Goal: Transaction & Acquisition: Purchase product/service

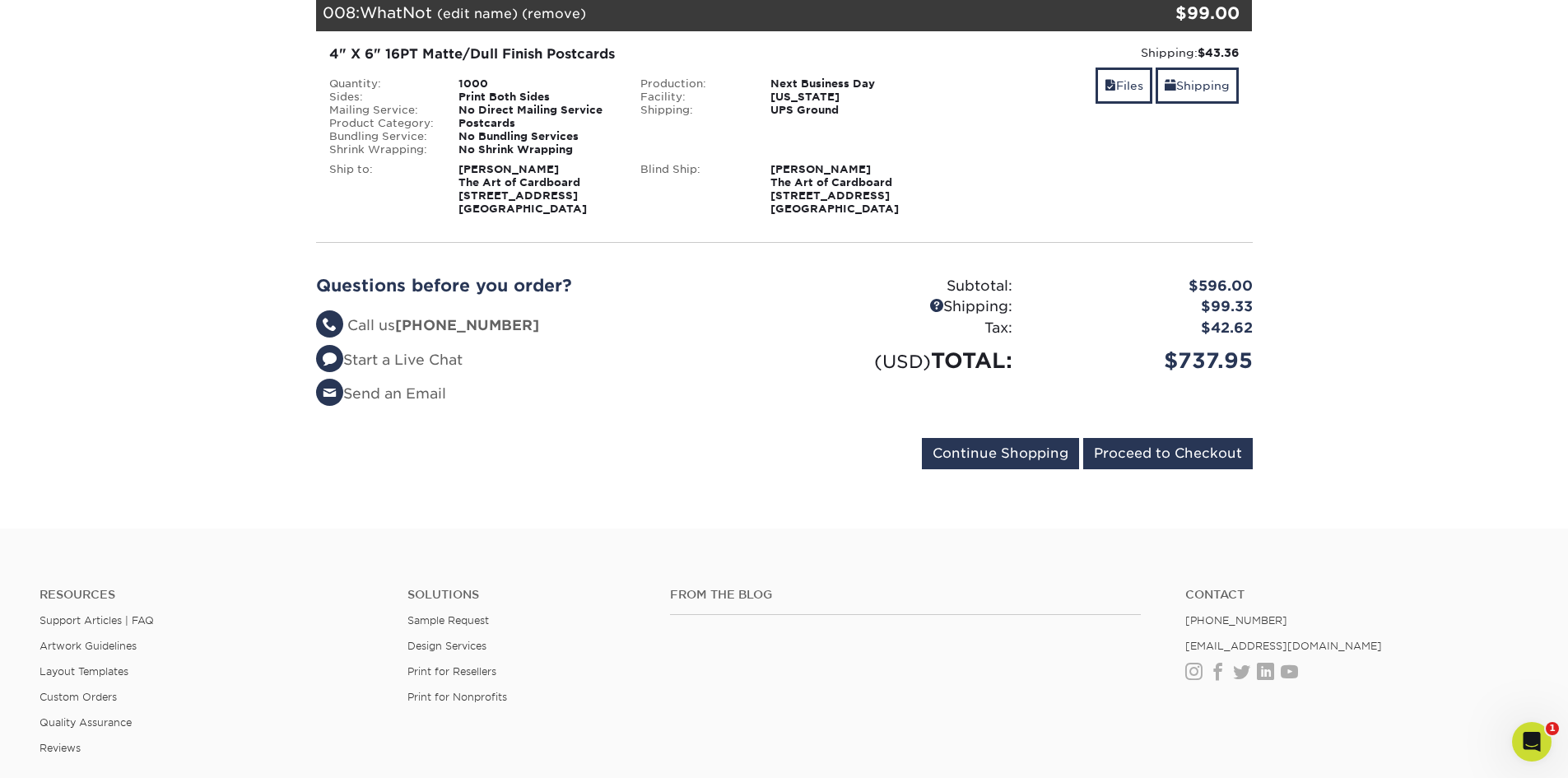
scroll to position [1482, 0]
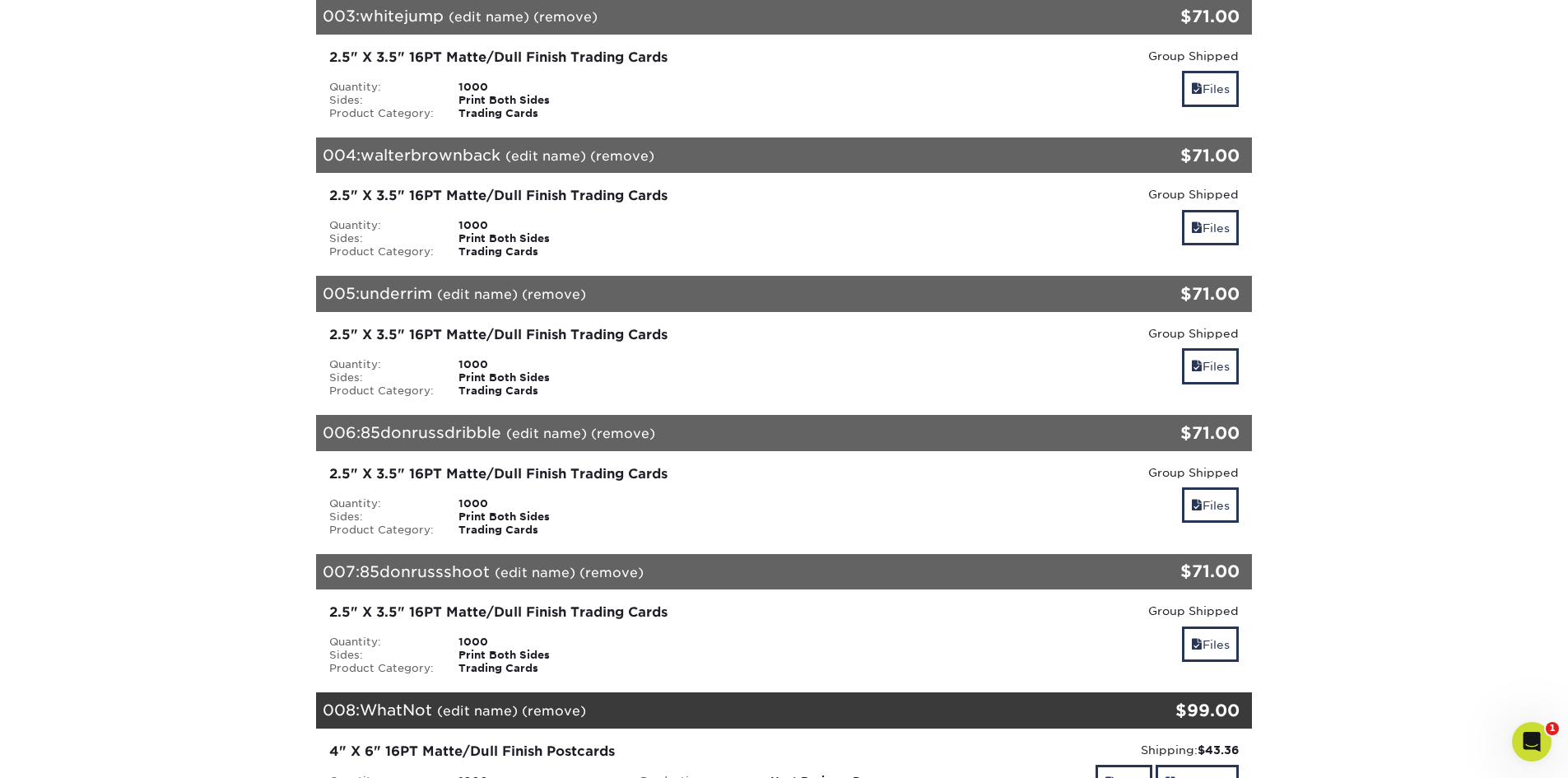
scroll to position [659, 0]
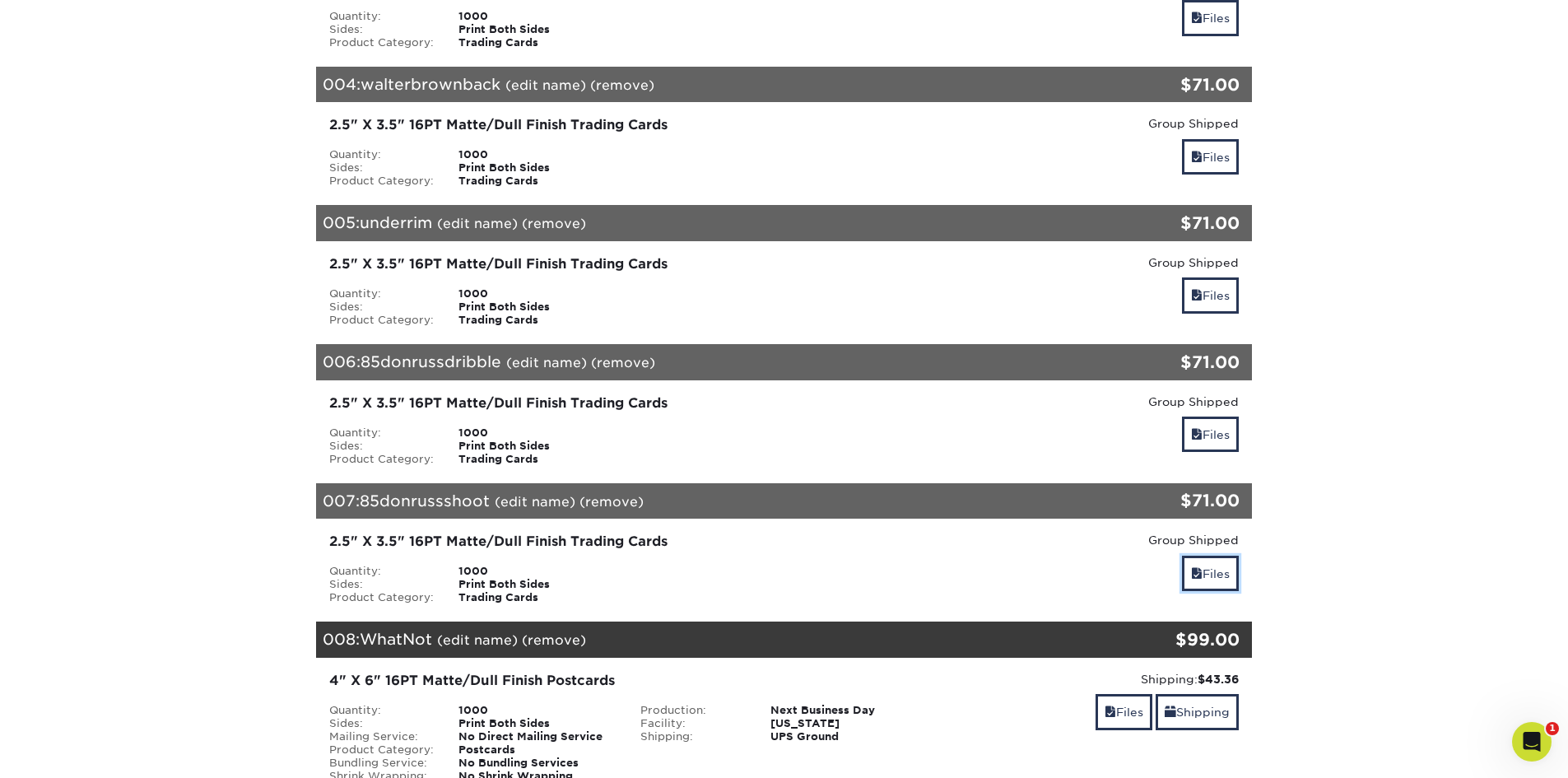
drag, startPoint x: 1197, startPoint y: 566, endPoint x: 1207, endPoint y: 549, distance: 19.7
click at [1197, 566] on link "Files" at bounding box center [1211, 574] width 57 height 35
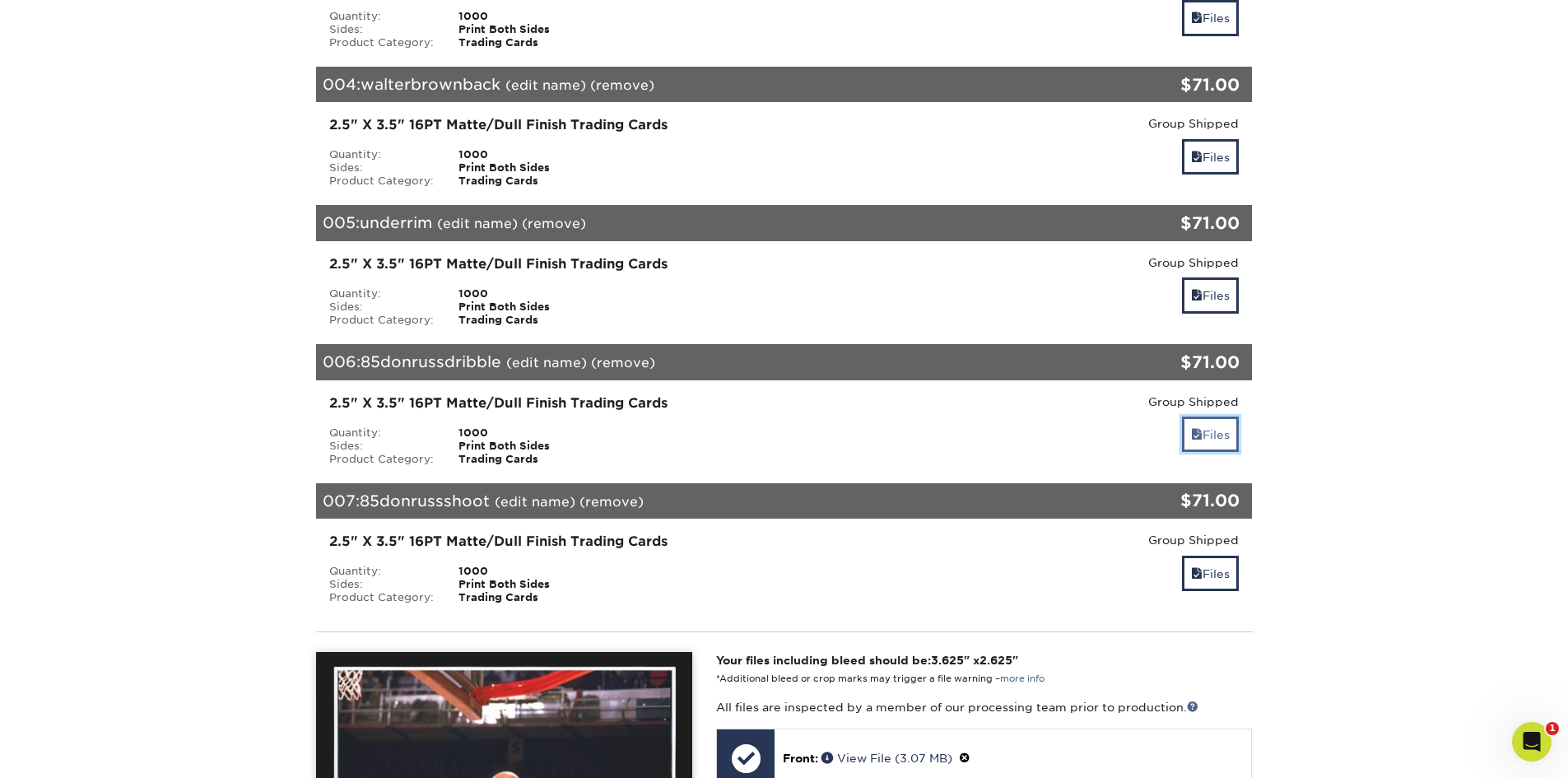
click at [1208, 447] on link "Files" at bounding box center [1211, 434] width 57 height 35
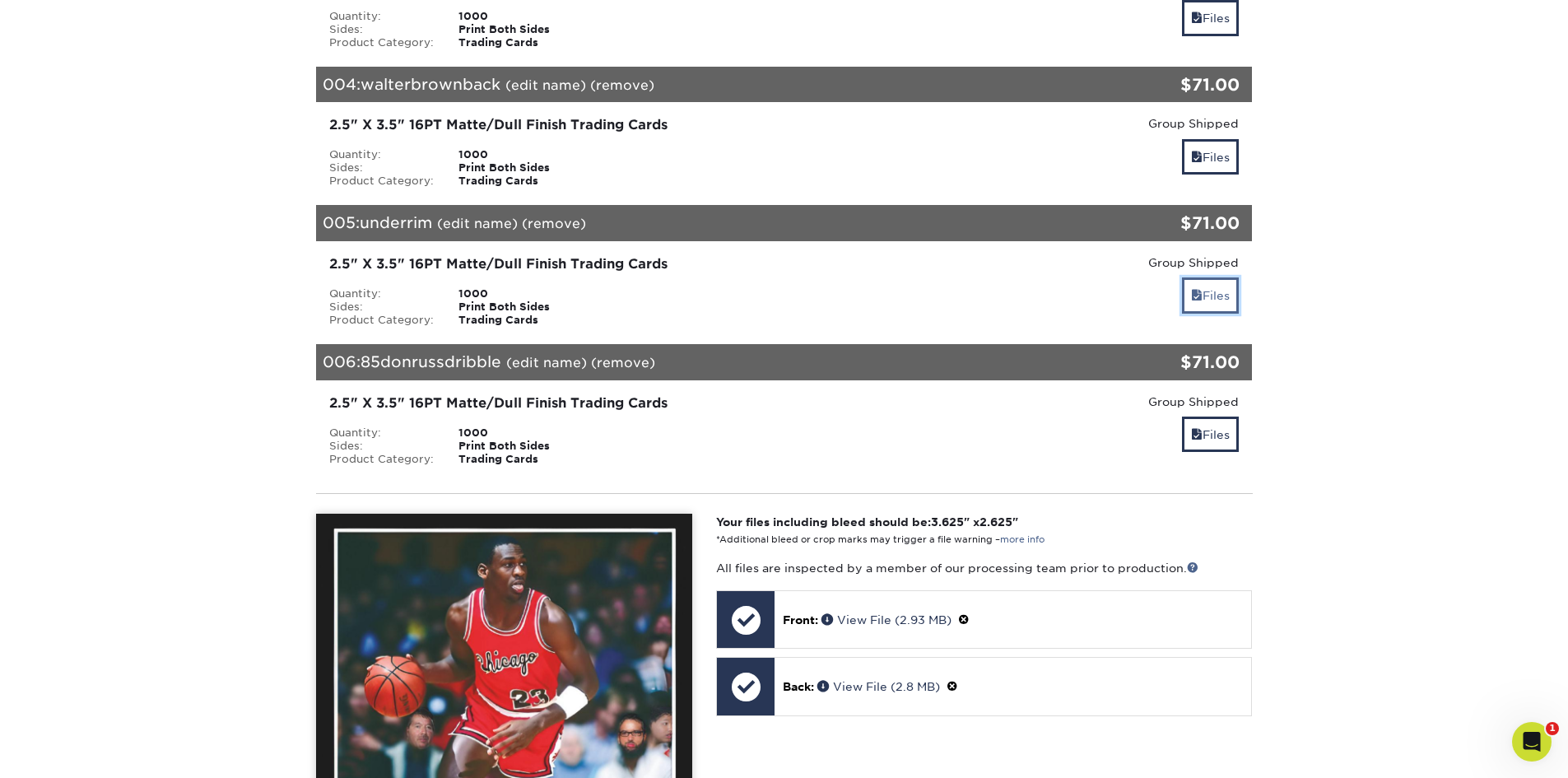
click at [1218, 300] on link "Files" at bounding box center [1211, 295] width 57 height 35
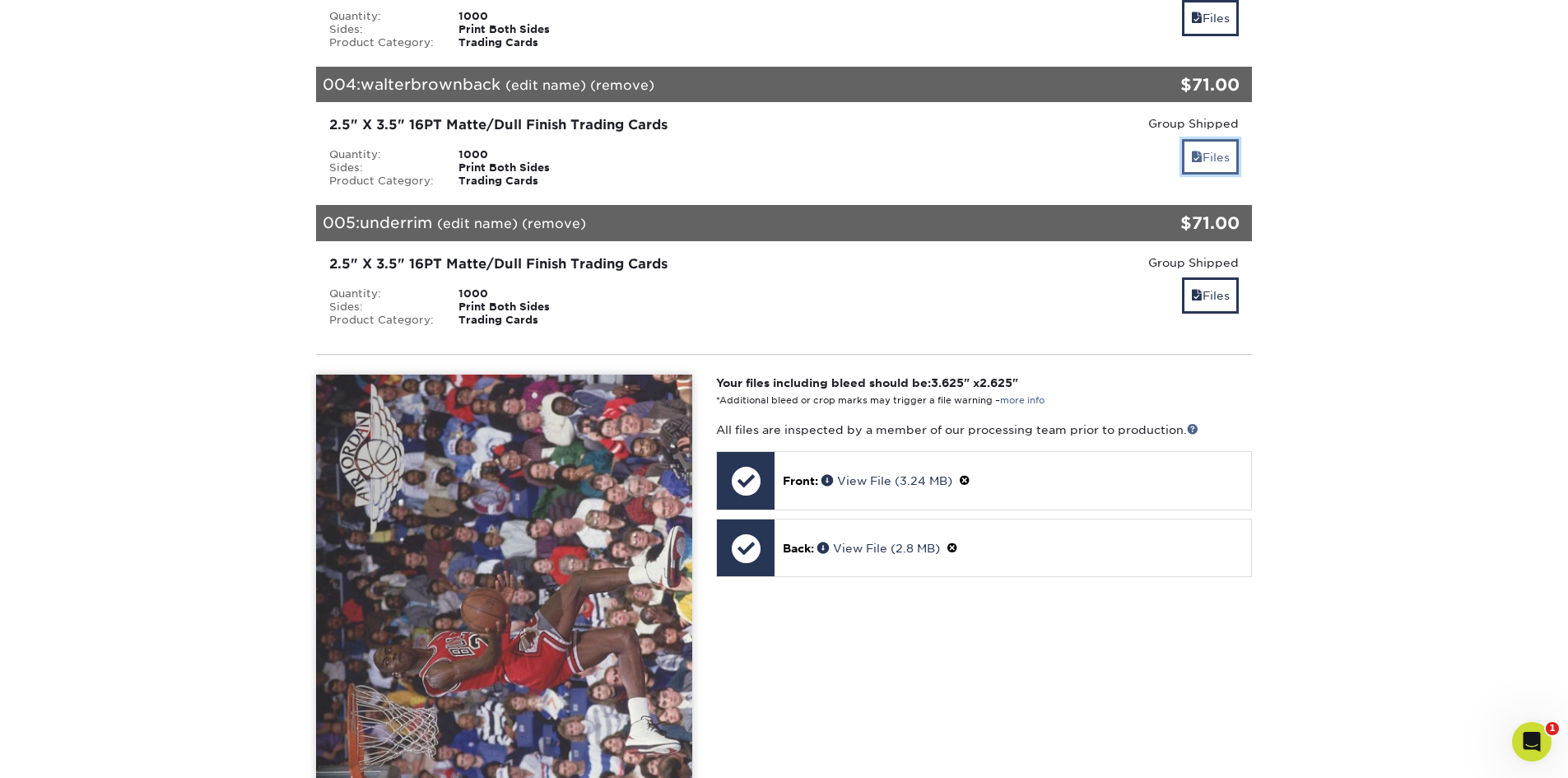
click at [1212, 159] on link "Files" at bounding box center [1211, 156] width 57 height 35
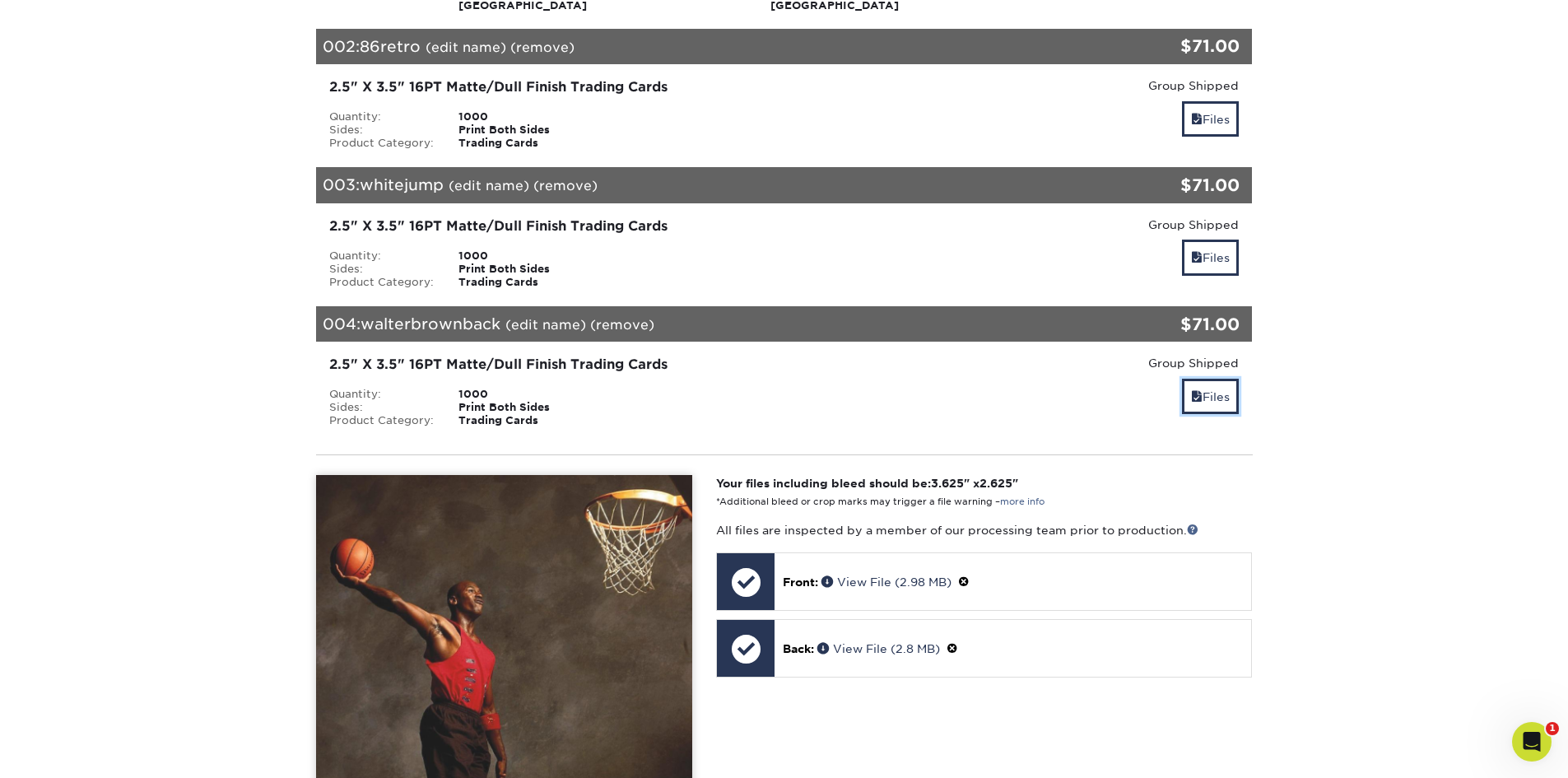
scroll to position [411, 0]
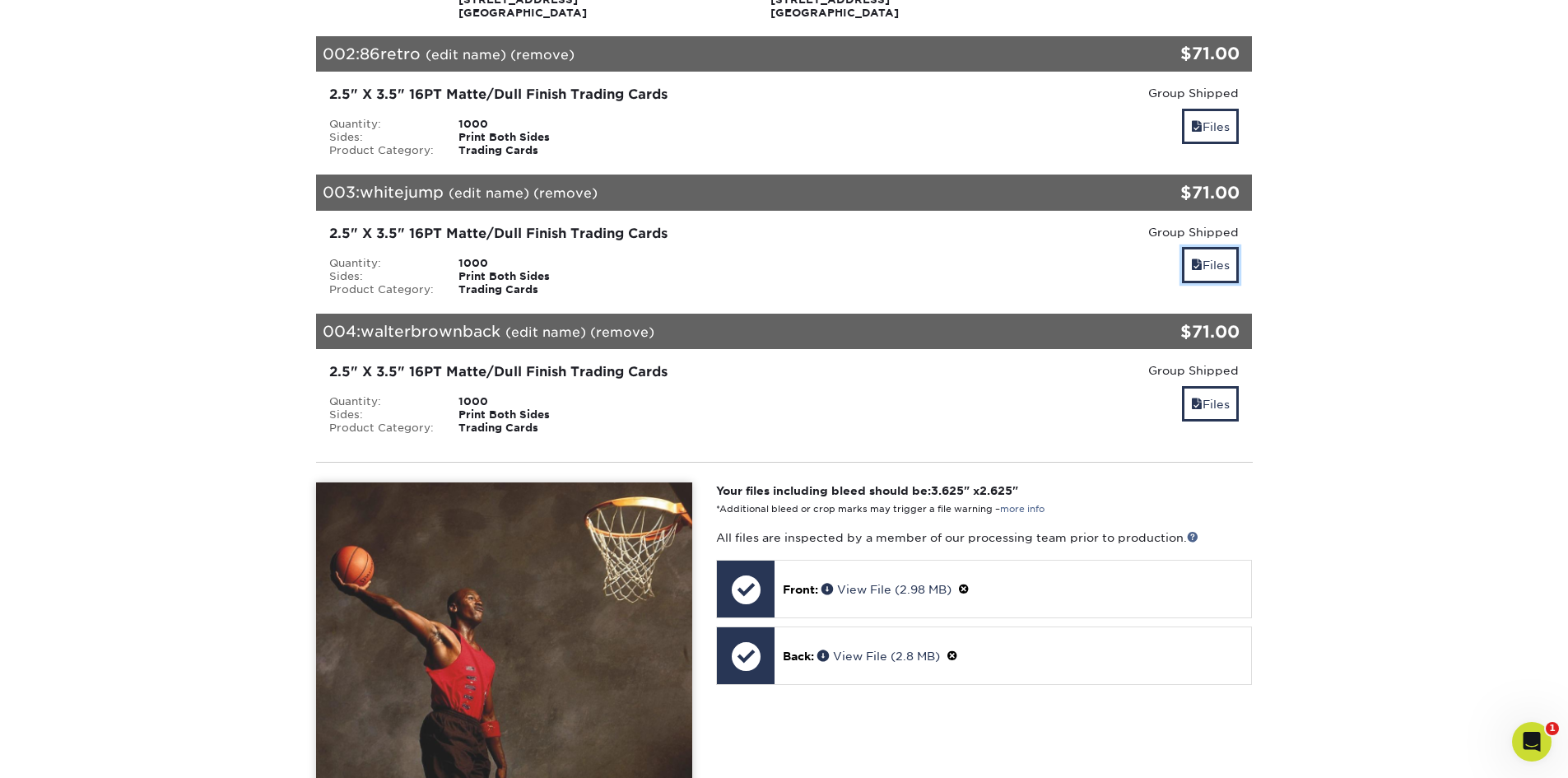
drag, startPoint x: 1194, startPoint y: 259, endPoint x: 1201, endPoint y: 228, distance: 31.8
click at [1195, 259] on span at bounding box center [1197, 265] width 12 height 13
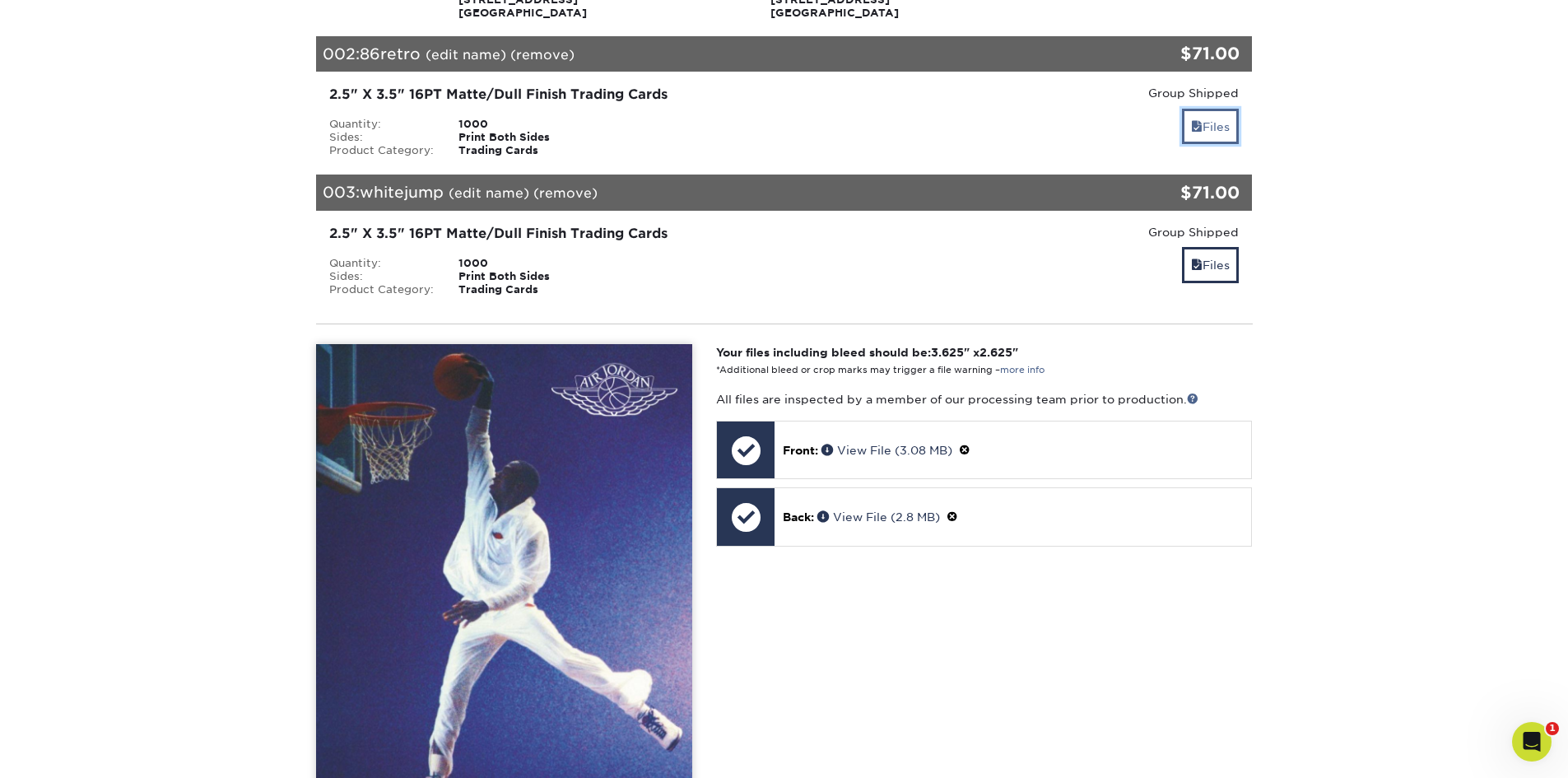
click at [1218, 134] on link "Files" at bounding box center [1211, 126] width 57 height 35
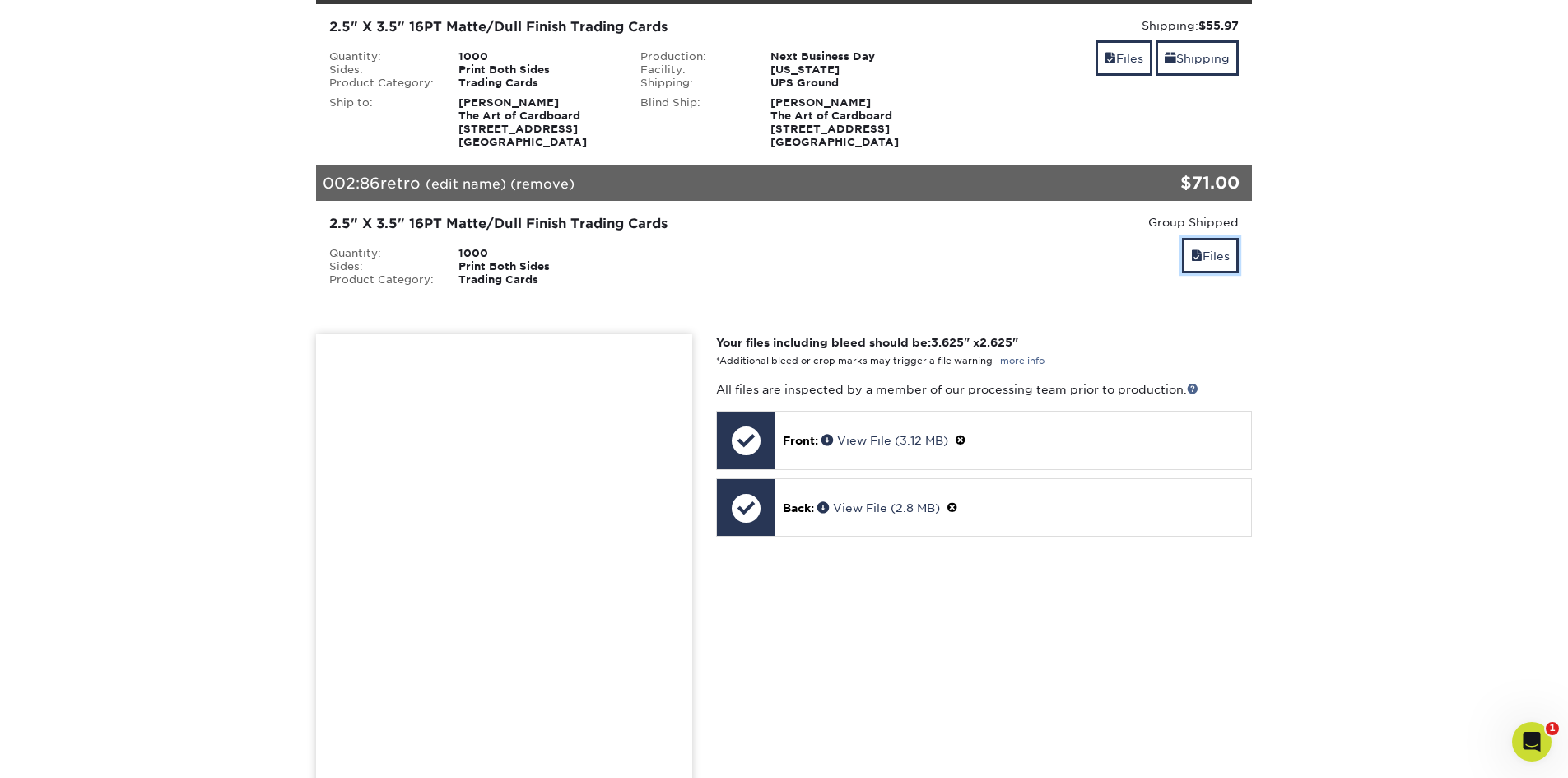
scroll to position [165, 0]
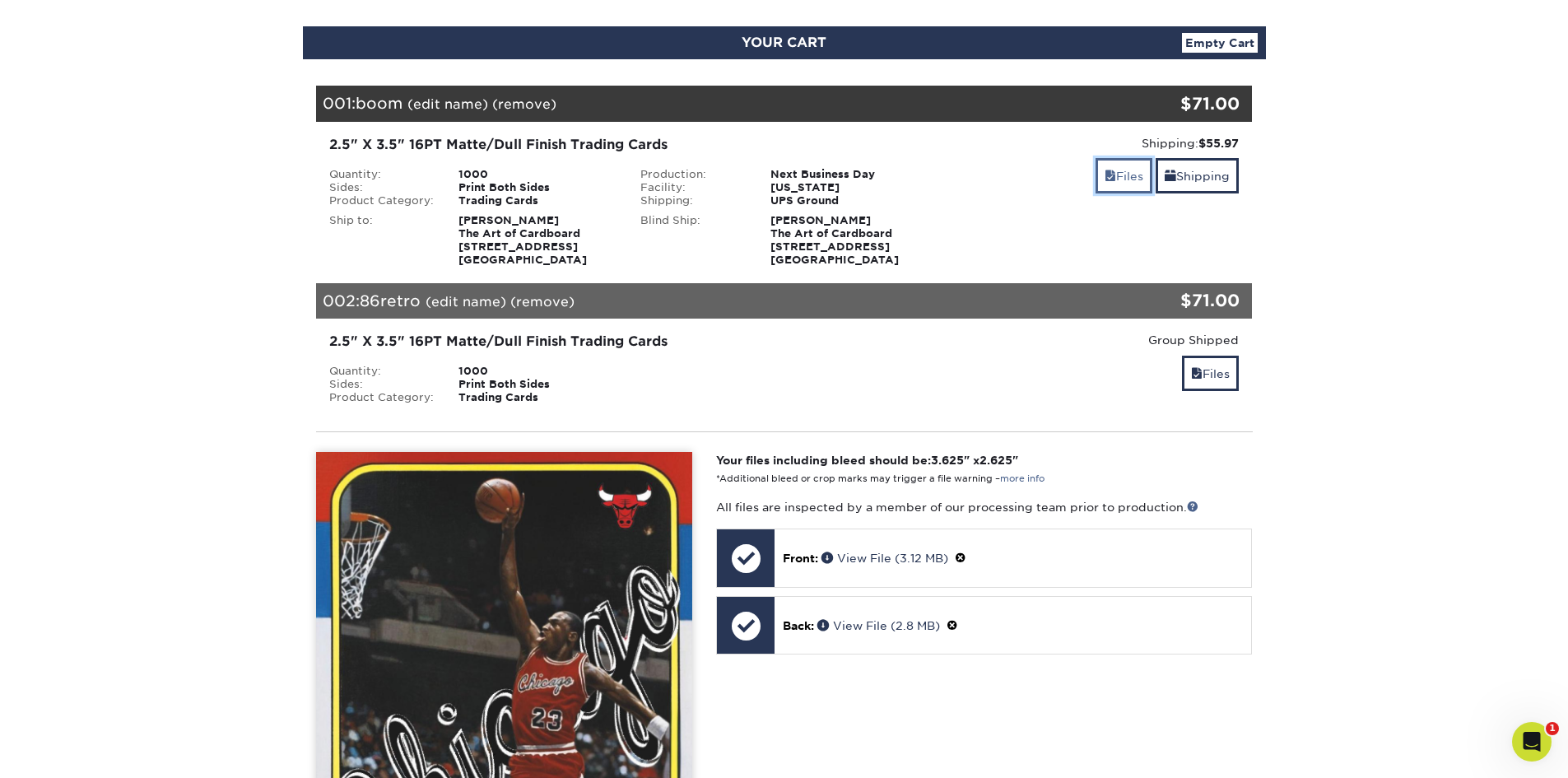
click at [1125, 167] on link "Files" at bounding box center [1124, 176] width 57 height 35
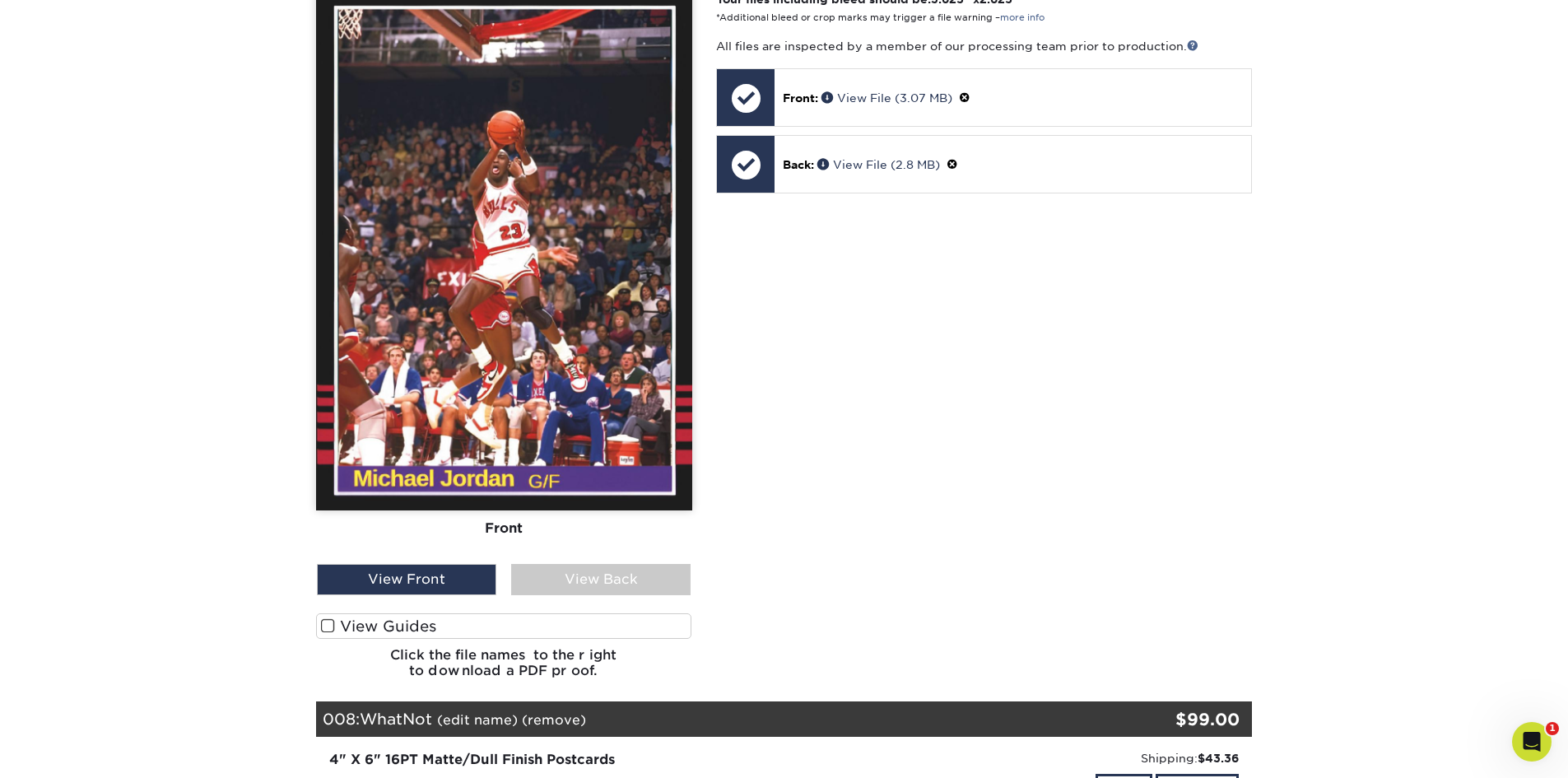
scroll to position [5352, 0]
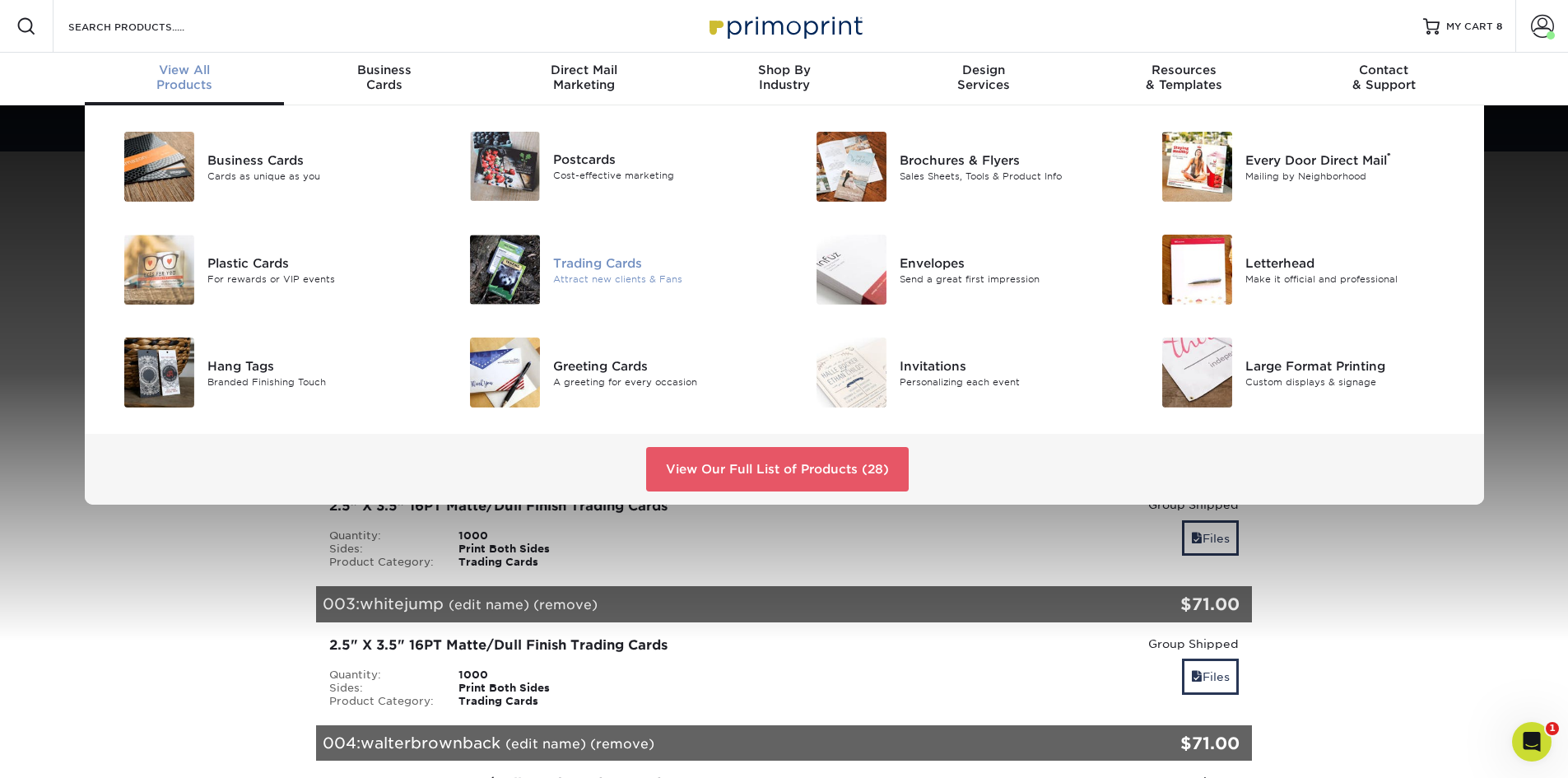
click at [593, 267] on div "Trading Cards" at bounding box center [662, 263] width 218 height 19
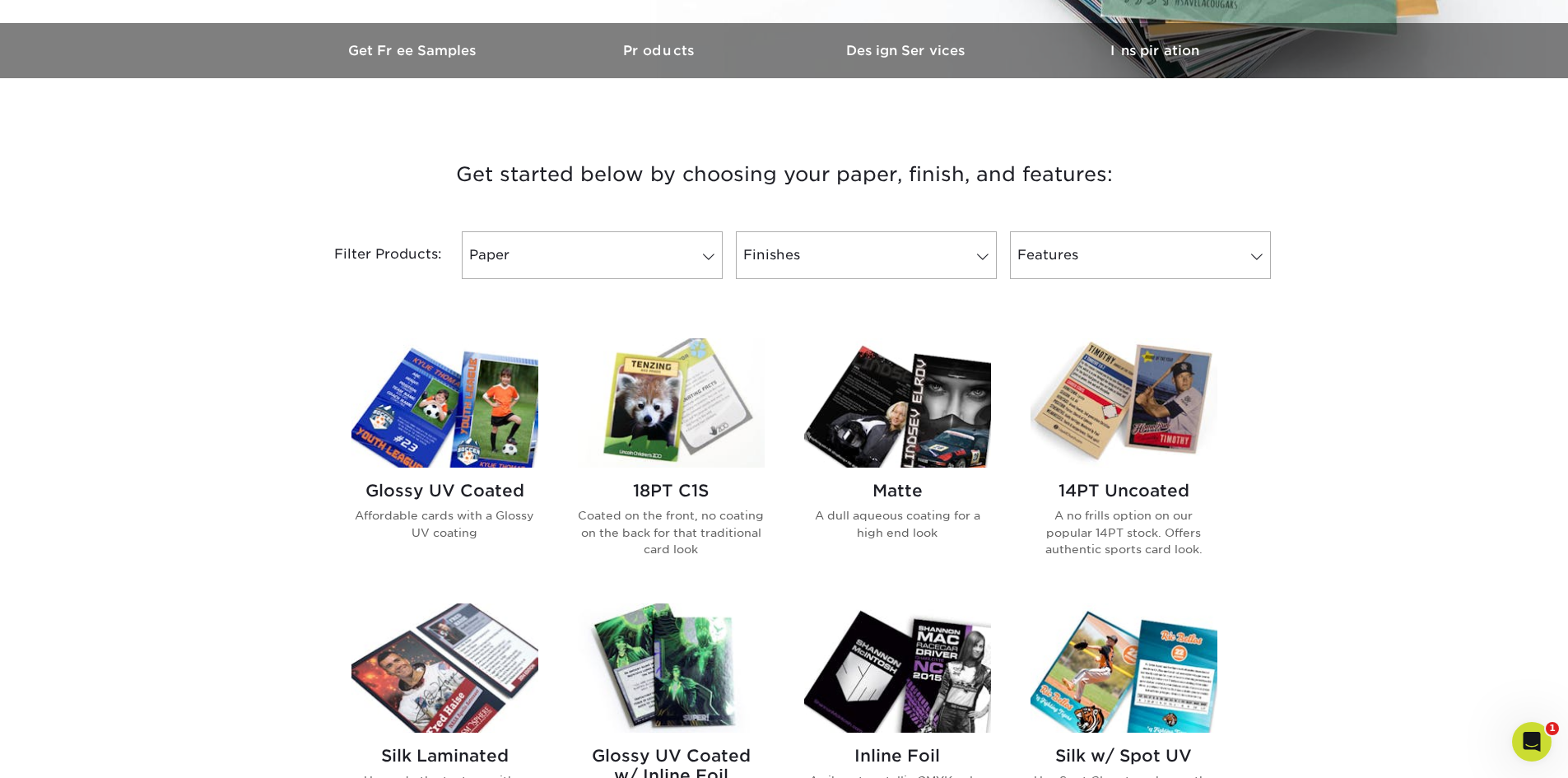
click at [937, 428] on img at bounding box center [897, 403] width 187 height 130
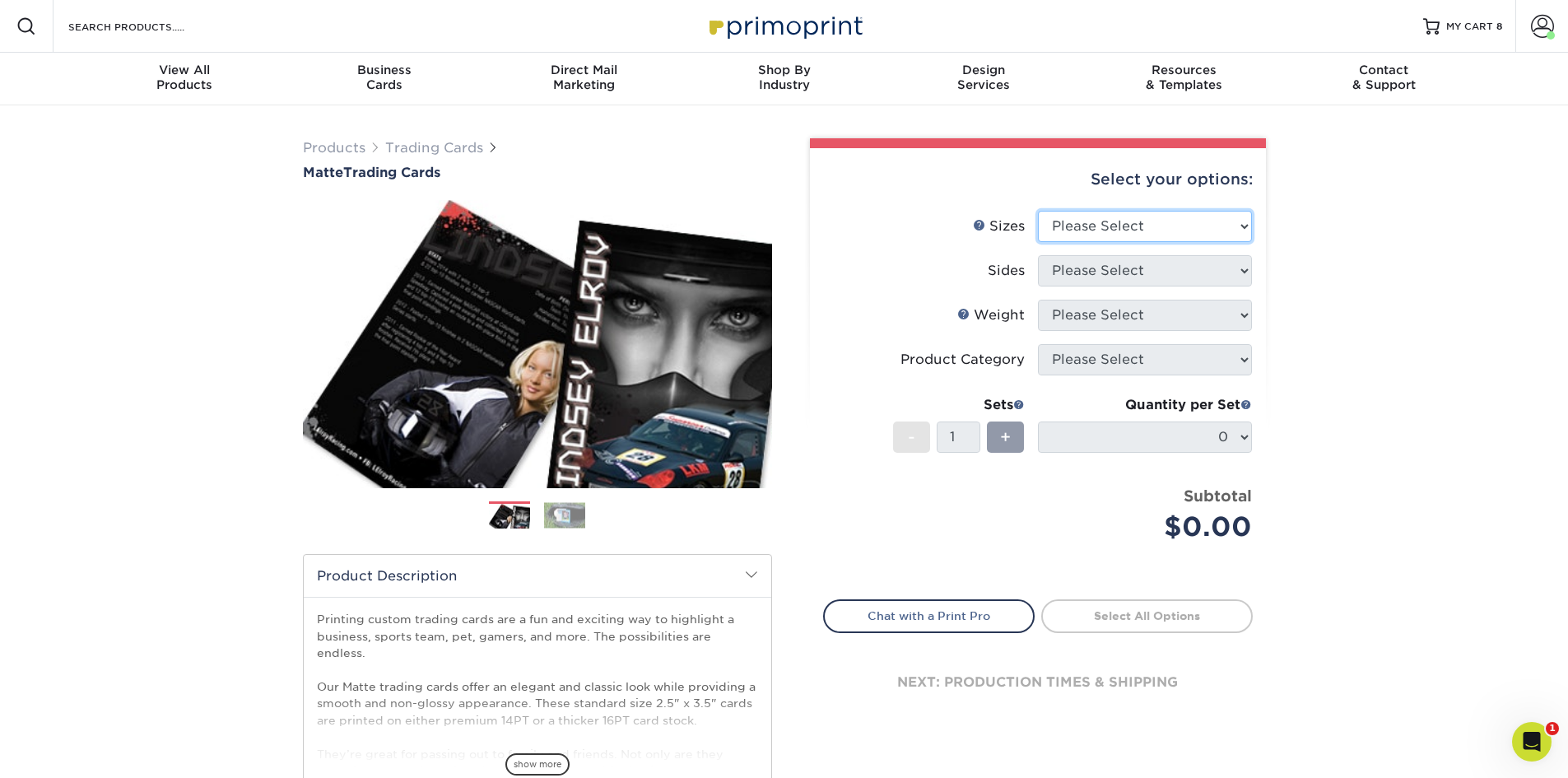
click at [1249, 228] on select "Please Select 2.5" x 3.5"" at bounding box center [1144, 226] width 214 height 31
select select "2.50x3.50"
click at [1037, 211] on select "Please Select 2.5" x 3.5"" at bounding box center [1144, 226] width 214 height 31
click at [1248, 275] on select "Please Select Print Both Sides Print Front Only" at bounding box center [1144, 270] width 214 height 31
select select "13abbda7-1d64-4f25-8bb2-c179b224825d"
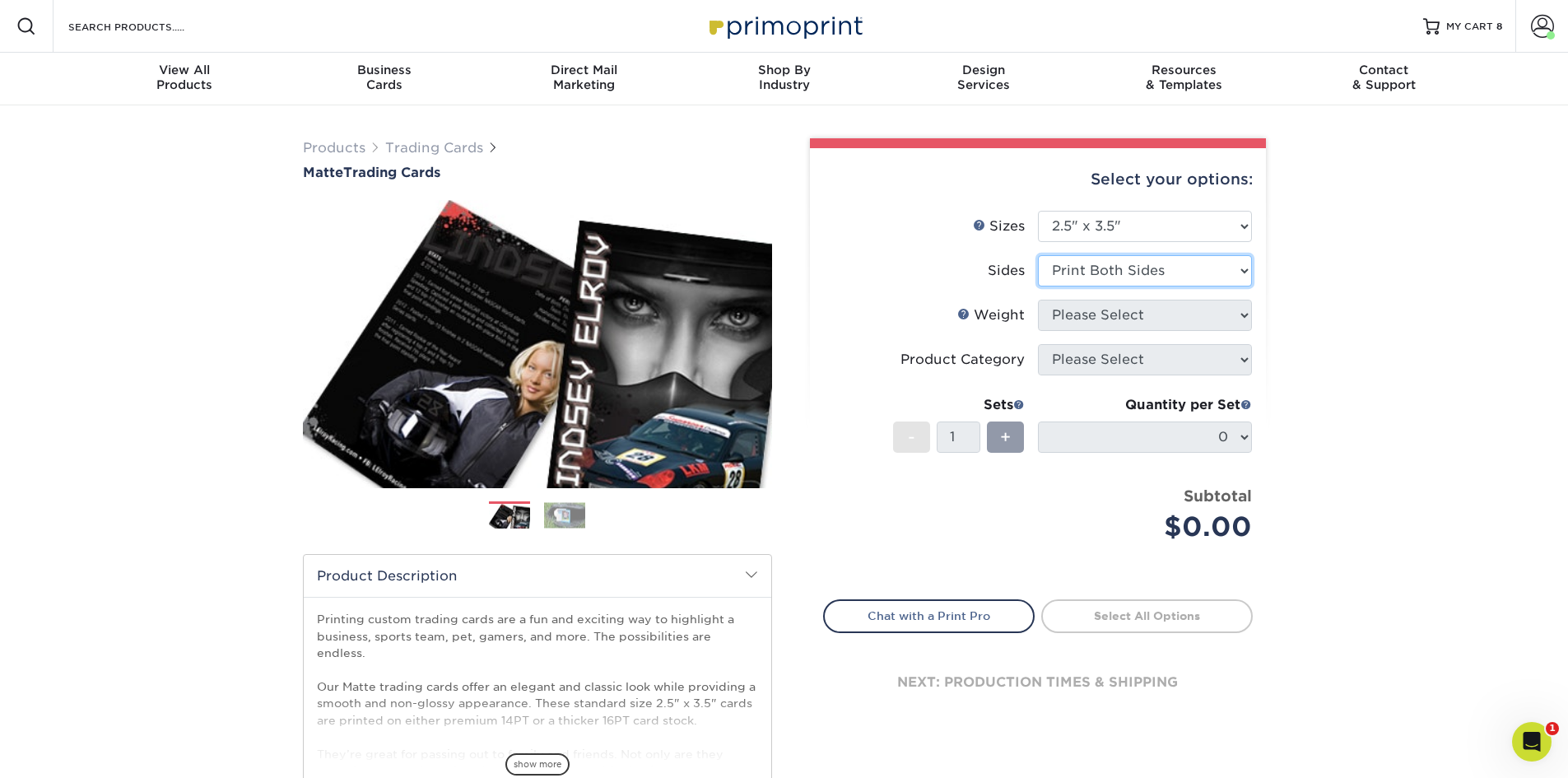
click at [1037, 255] on select "Please Select Print Both Sides Print Front Only" at bounding box center [1144, 270] width 214 height 31
click at [1246, 320] on select "Please Select 16PT 14PT" at bounding box center [1144, 315] width 214 height 31
select select "16PT"
click at [1037, 299] on select "Please Select 16PT 14PT" at bounding box center [1144, 315] width 214 height 31
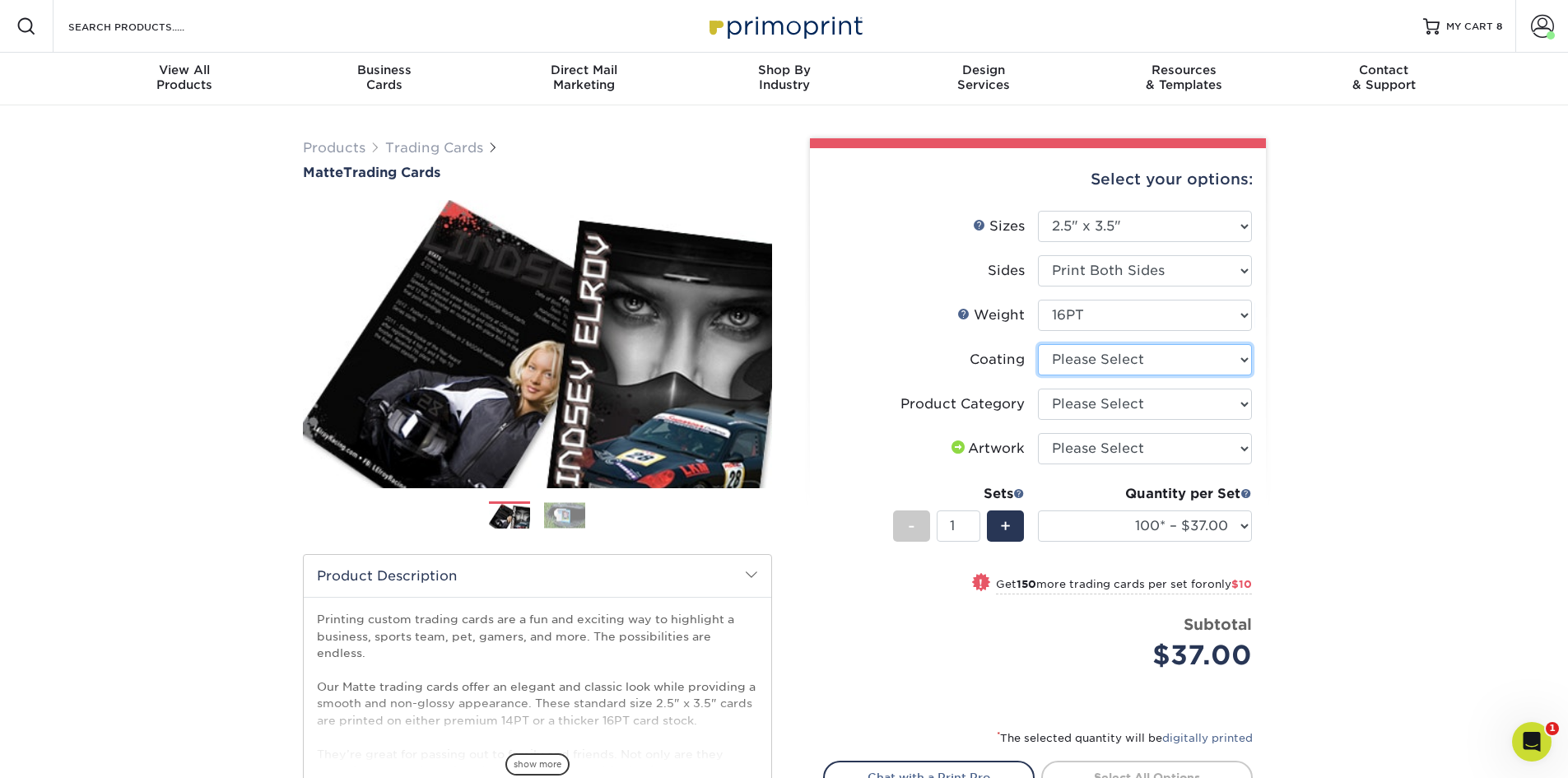
click at [1247, 368] on select at bounding box center [1144, 359] width 214 height 31
select select "121bb7b5-3b4d-429f-bd8d-bbf80e953313"
click at [1037, 344] on select at bounding box center [1144, 359] width 214 height 31
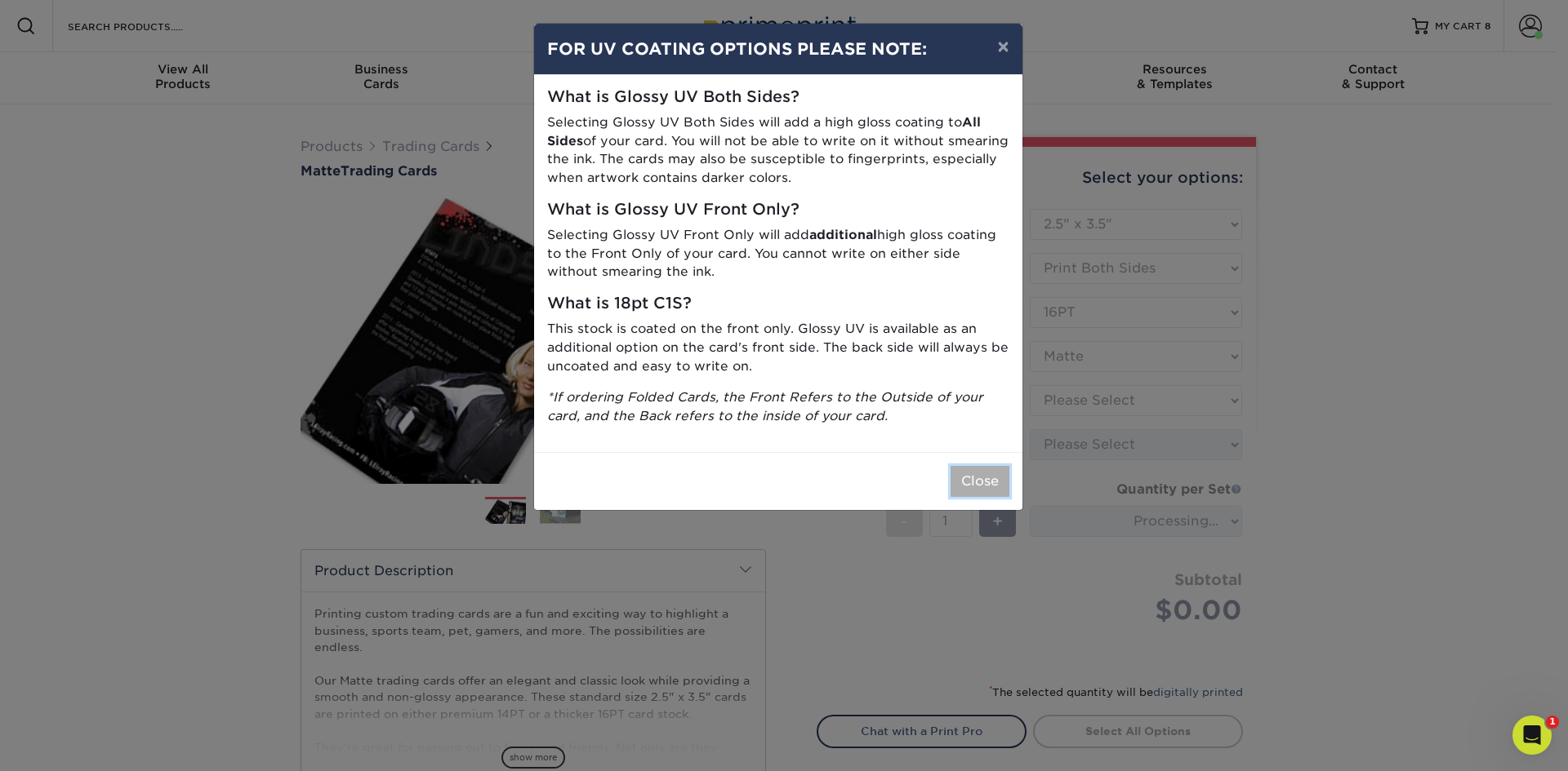
click at [995, 482] on button "Close" at bounding box center [980, 481] width 58 height 31
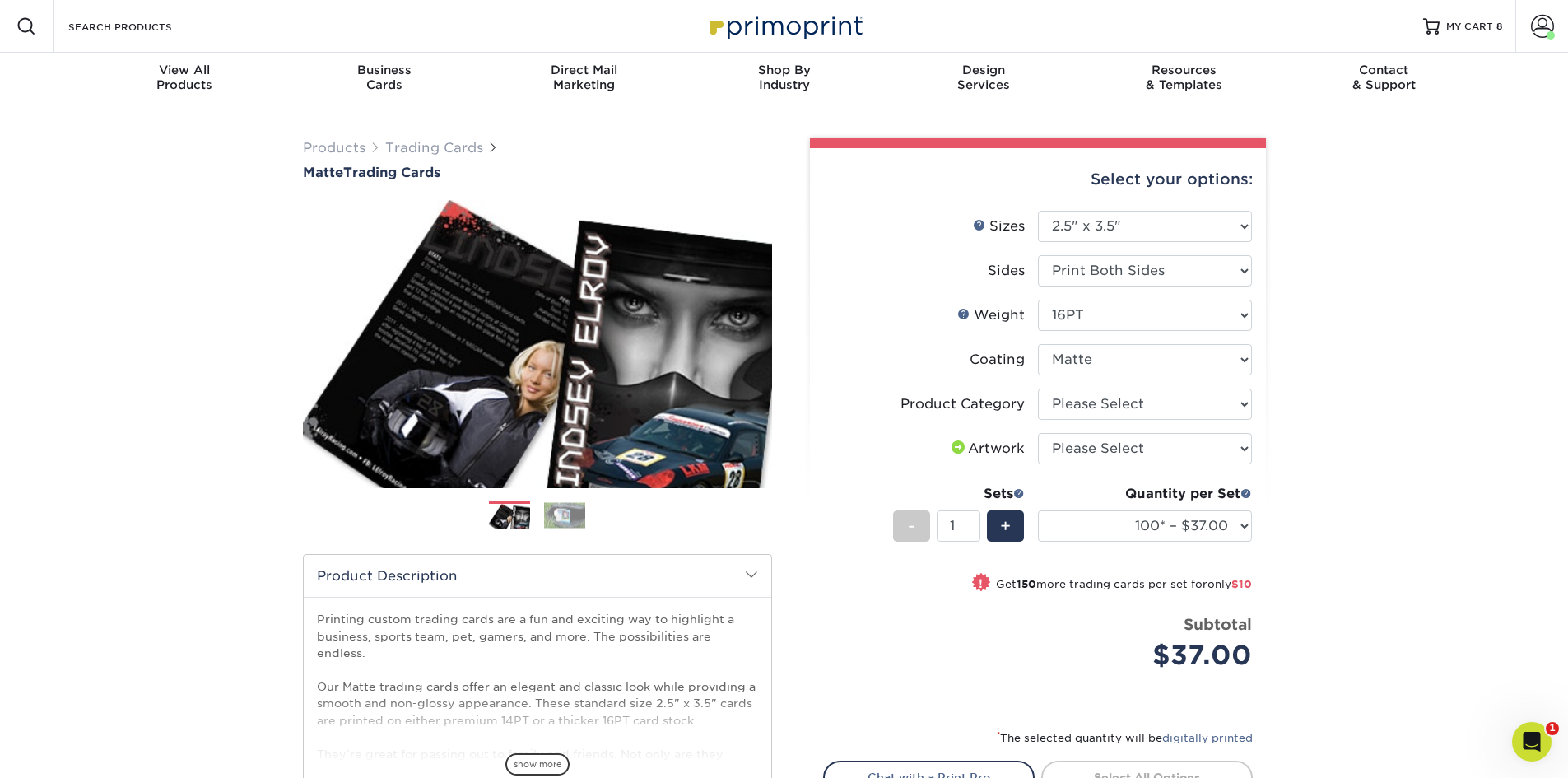
click at [1253, 409] on div "Select your options: Sizes Help Sizes Please Select 2.5" x 3.5" Sides Please Se…" at bounding box center [1037, 527] width 456 height 759
click at [1243, 404] on select "Please Select Trading Cards" at bounding box center [1144, 404] width 214 height 31
select select "c2f9bce9-36c2-409d-b101-c29d9d031e18"
click at [1037, 389] on select "Please Select Trading Cards" at bounding box center [1144, 404] width 214 height 31
click at [1243, 456] on select "Please Select I will upload files I need a design - $100" at bounding box center [1144, 448] width 214 height 31
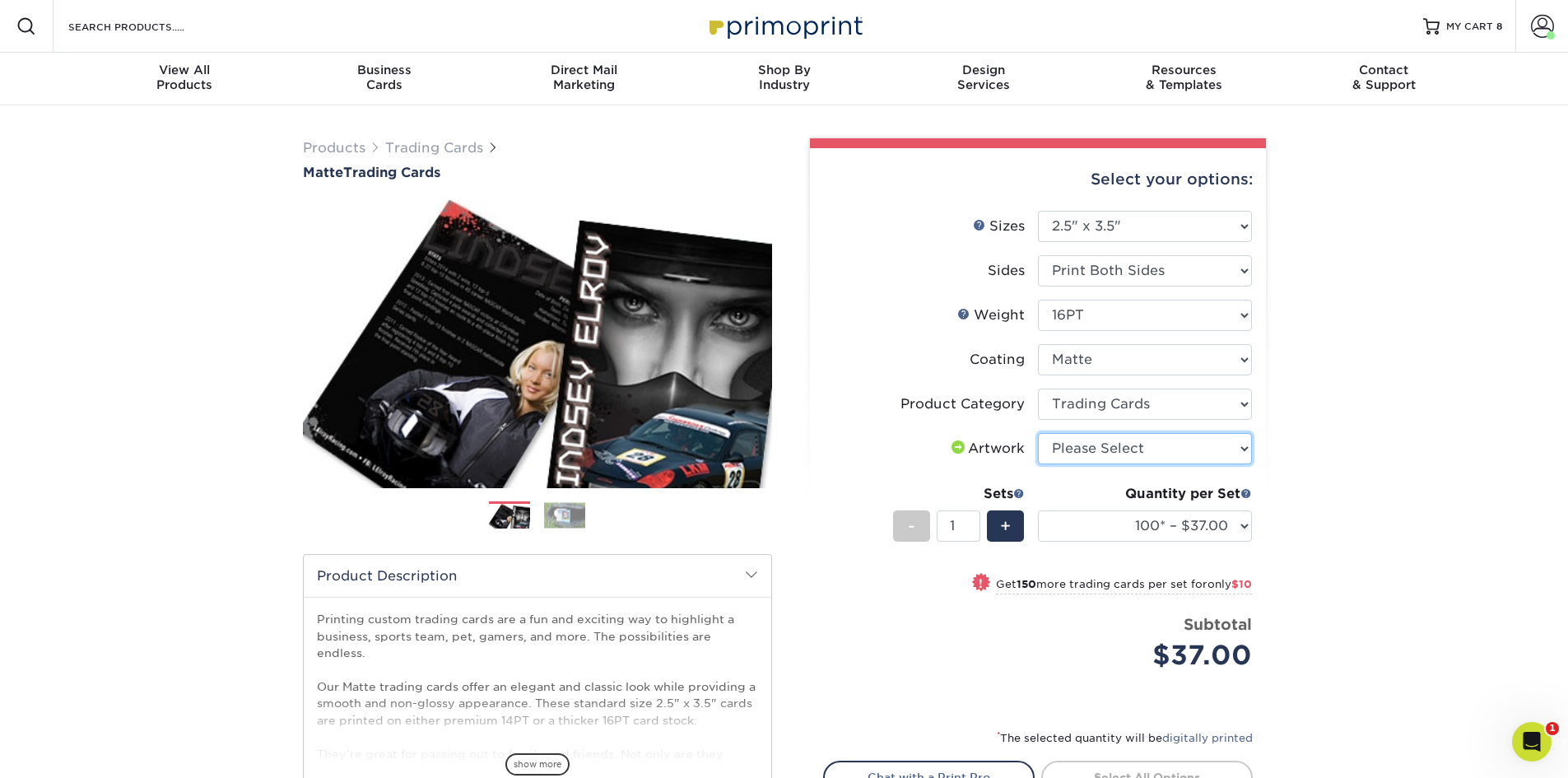
select select "upload"
click at [1037, 433] on select "Please Select I will upload files I need a design - $100" at bounding box center [1144, 448] width 214 height 31
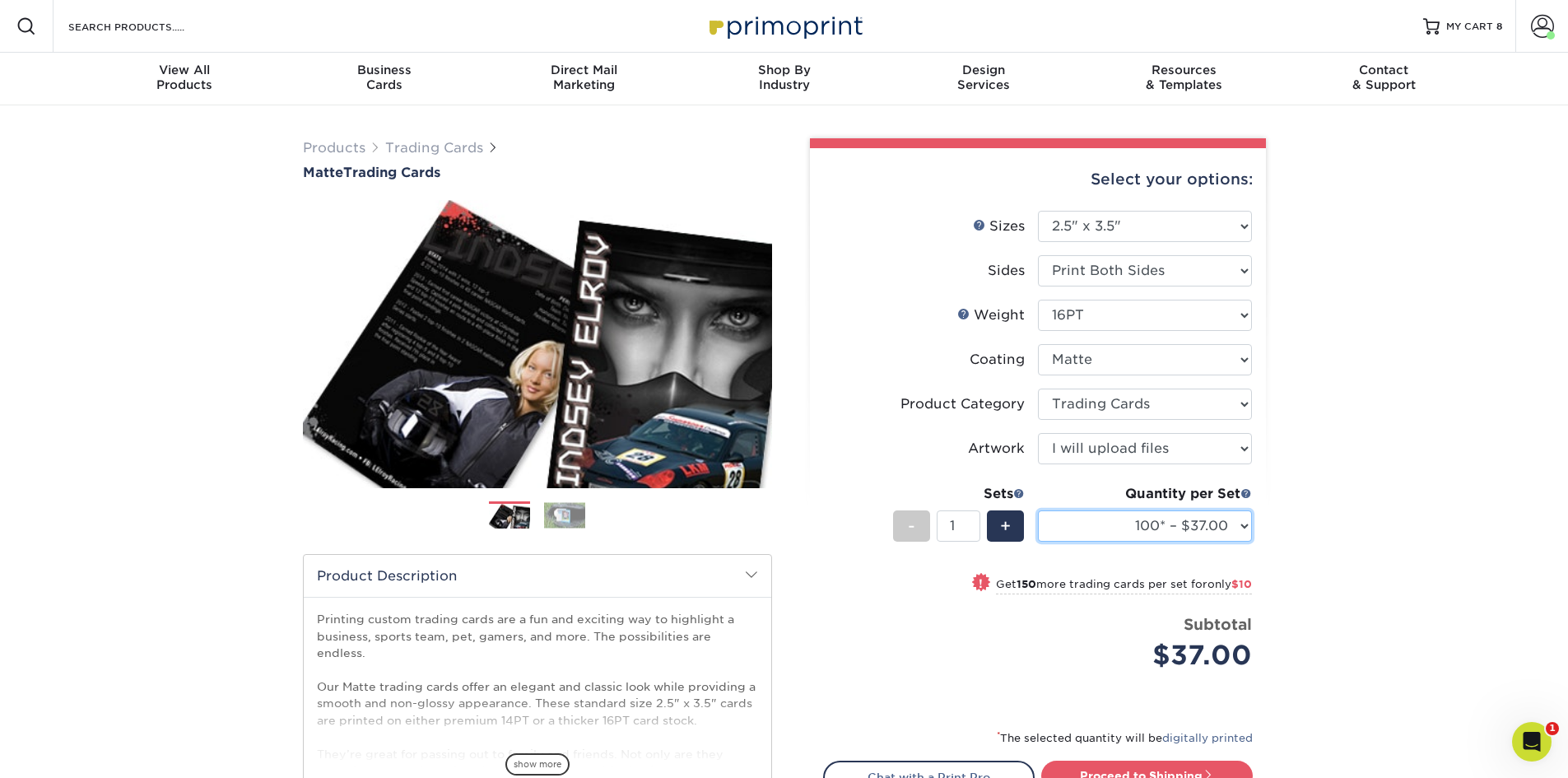
click at [1244, 532] on select "100* – $37.00 250* – $47.00 500* – $58.00 1000 – $71.00 2500 – $141.00 5000 – $…" at bounding box center [1144, 526] width 214 height 31
select select "1000 – $71.00"
click at [1037, 511] on select "100* – $37.00 250* – $47.00 500* – $58.00 1000 – $71.00 2500 – $141.00 5000 – $…" at bounding box center [1144, 526] width 214 height 31
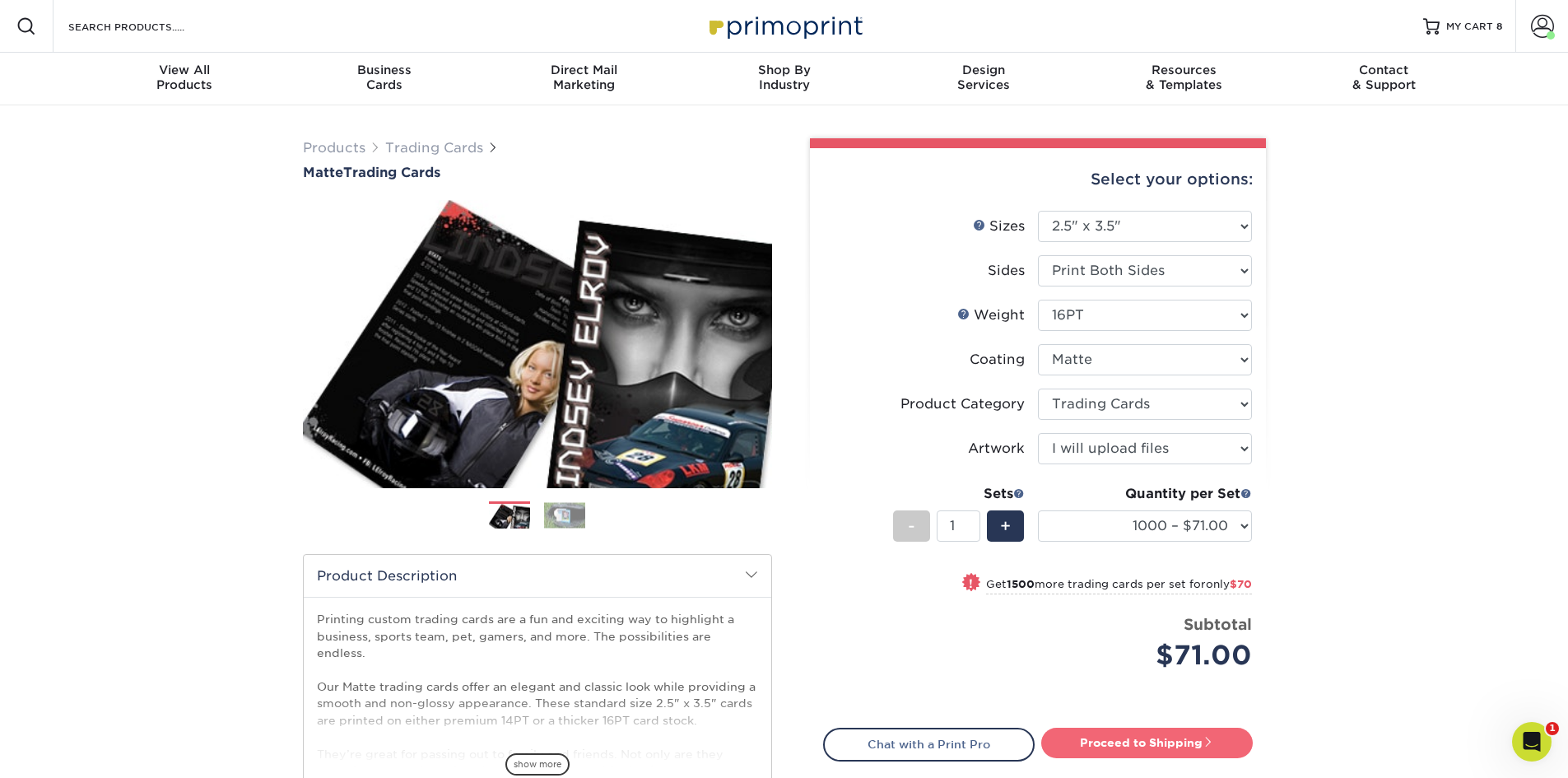
click at [1149, 744] on link "Proceed to Shipping" at bounding box center [1147, 742] width 212 height 29
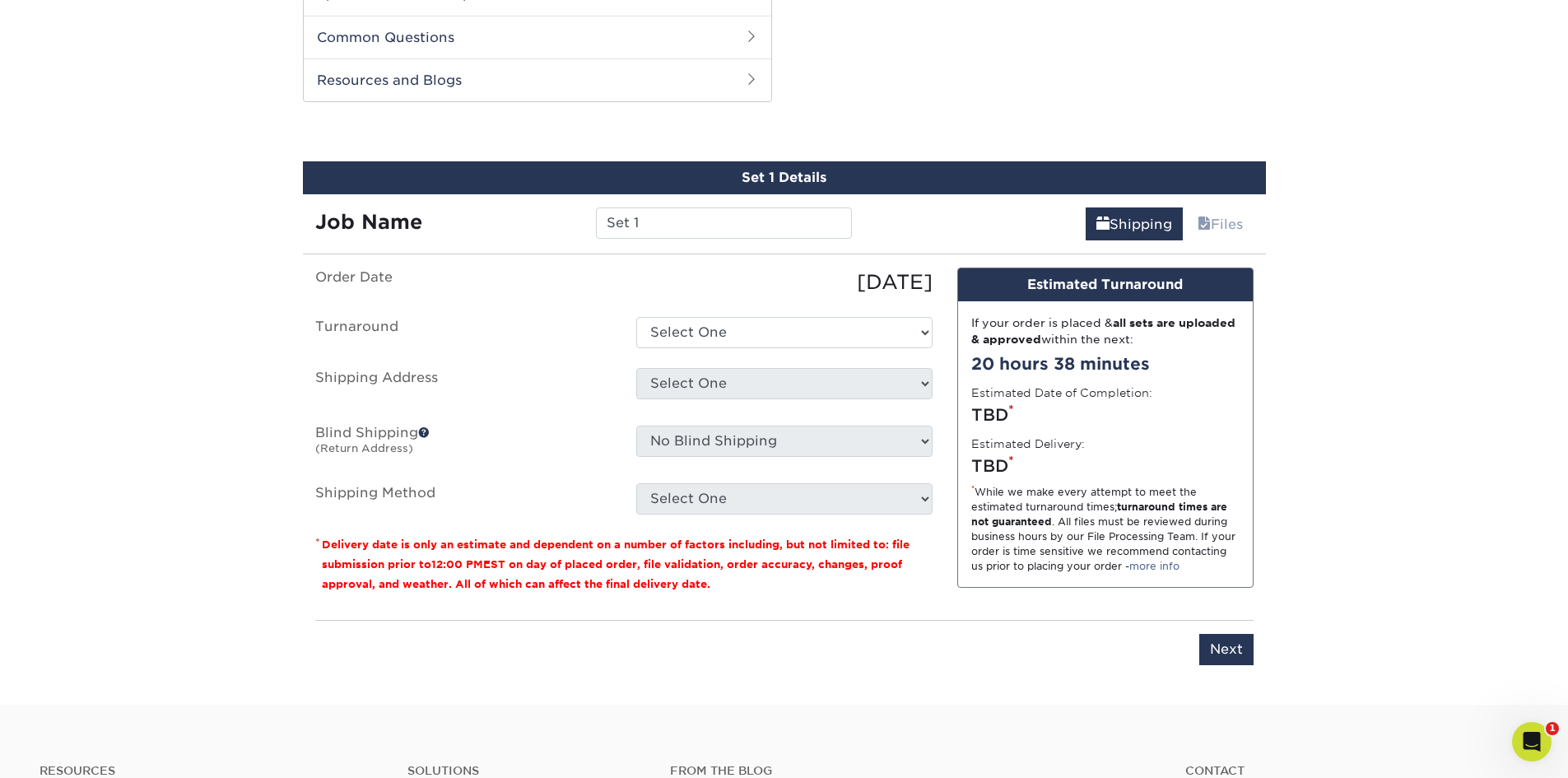
scroll to position [839, 0]
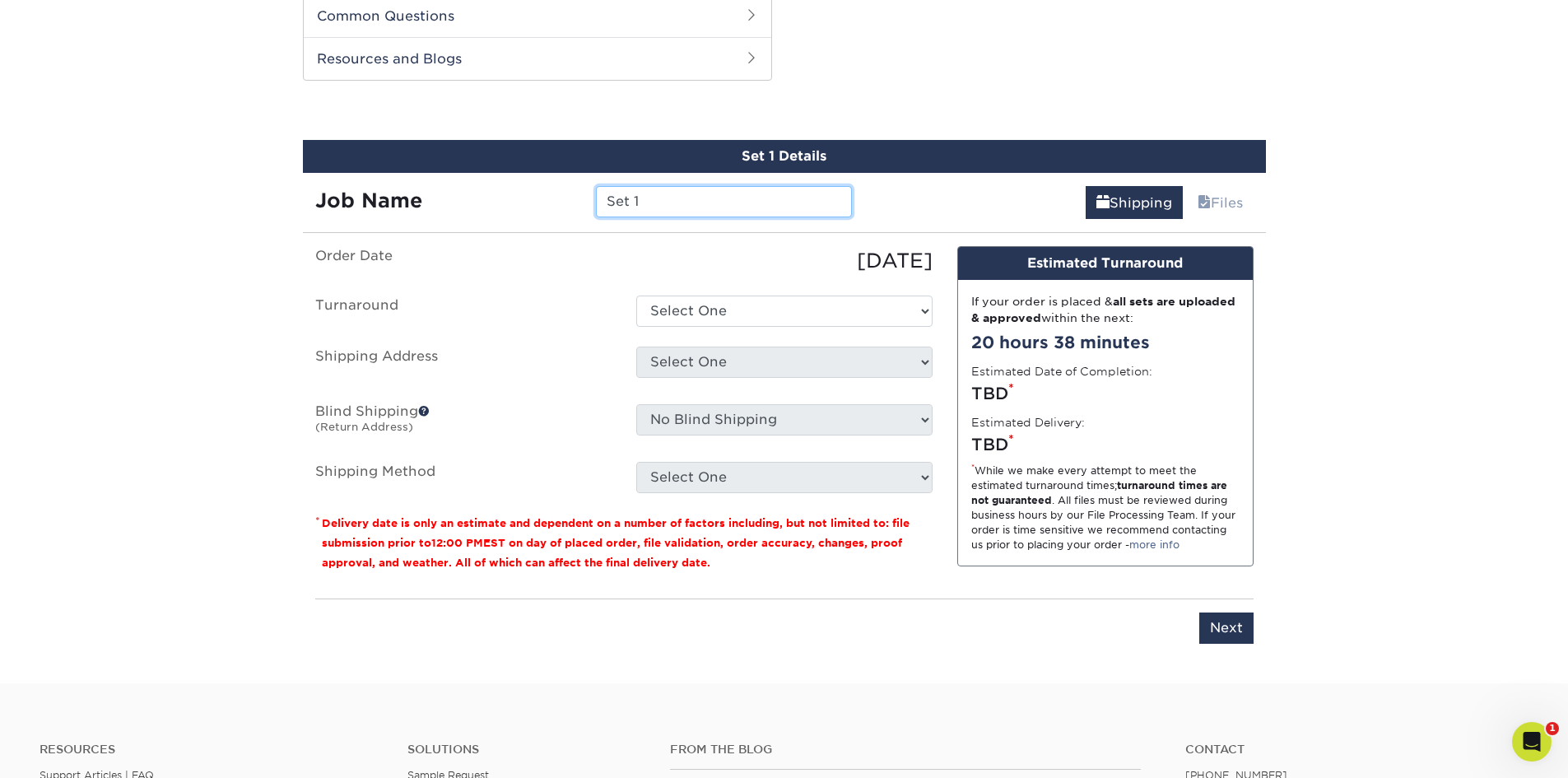
click at [684, 197] on input "Set 1" at bounding box center [724, 201] width 256 height 31
drag, startPoint x: 684, startPoint y: 197, endPoint x: 467, endPoint y: 192, distance: 217.1
click at [467, 192] on div "Job Name Set 1" at bounding box center [583, 201] width 562 height 31
type input "red-electric"
click at [923, 308] on select "Select One 2-4 Business Days 2 Day Next Business Day" at bounding box center [784, 310] width 296 height 31
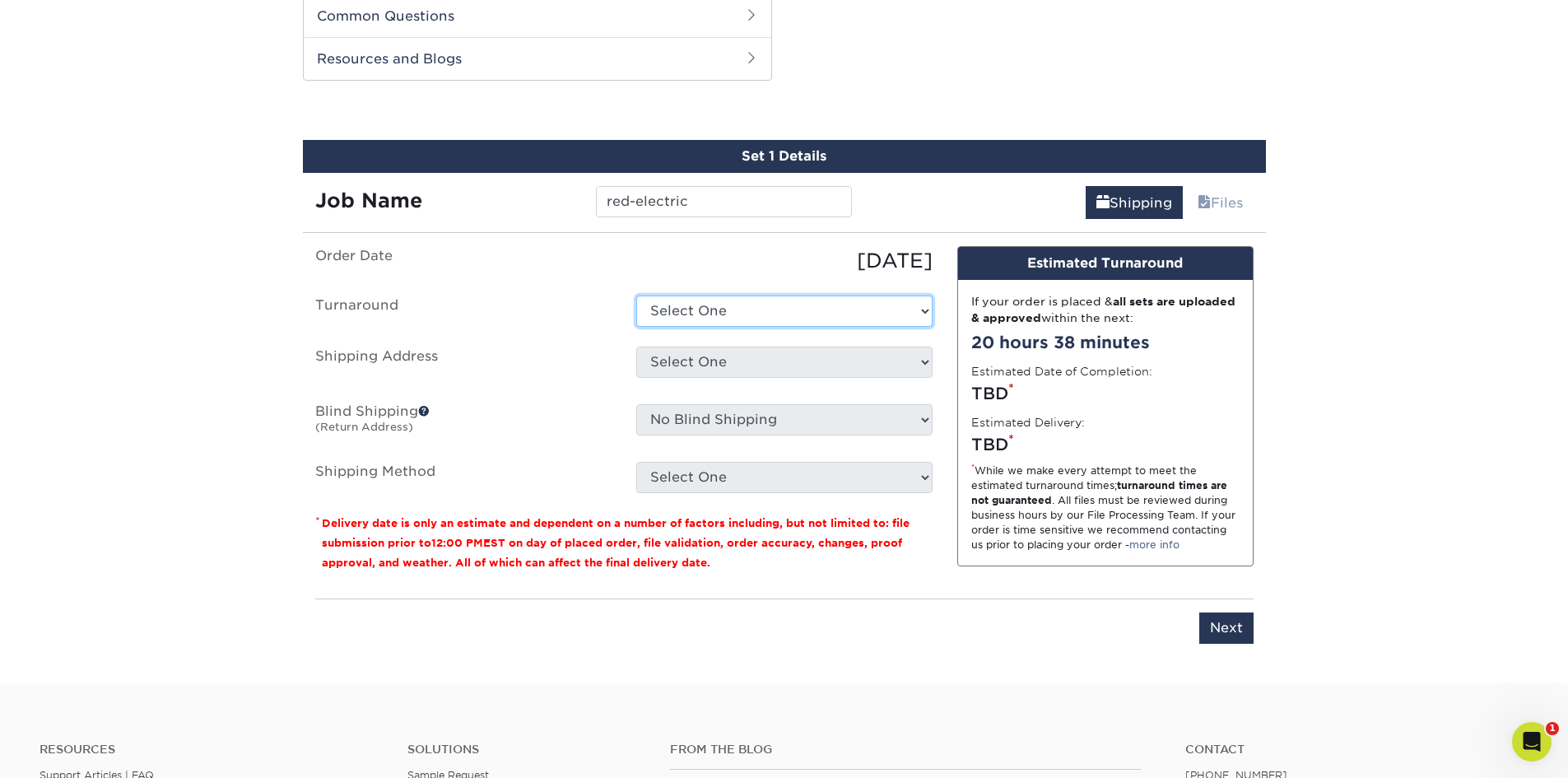
select select "8fc8fca3-9ffe-442d-b31d-c4133cdfcbd4"
click at [636, 295] on select "Select One 2-4 Business Days 2 Day Next Business Day" at bounding box center [784, 310] width 296 height 31
click at [920, 363] on select "Select One Location Location + Add New Address" at bounding box center [784, 362] width 296 height 31
select select "283857"
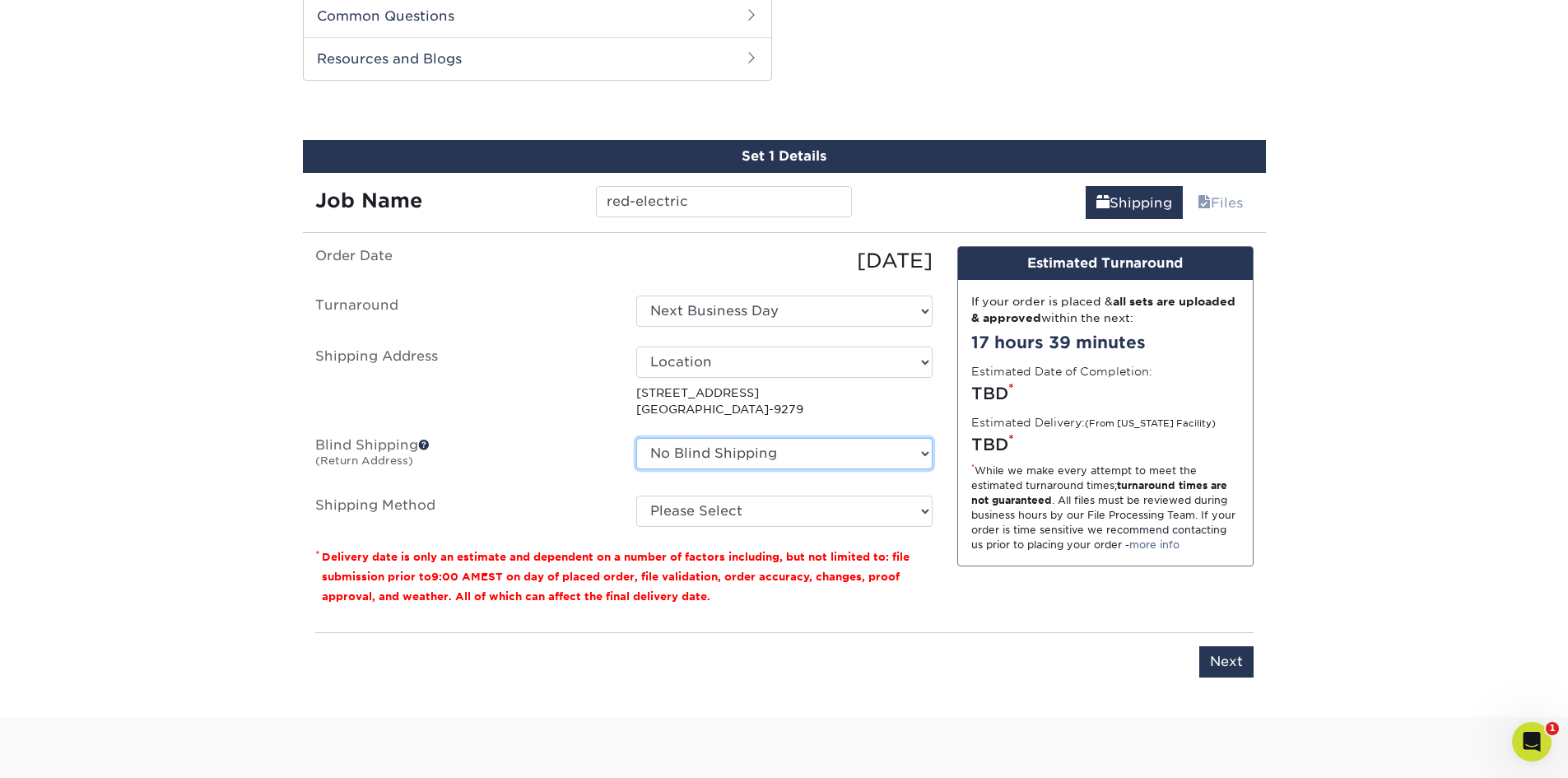
click at [927, 453] on select "No Blind Shipping Location Location + Add New Address" at bounding box center [784, 453] width 296 height 31
select select "283858"
click at [636, 438] on select "No Blind Shipping Location Location + Add New Address" at bounding box center [784, 453] width 296 height 31
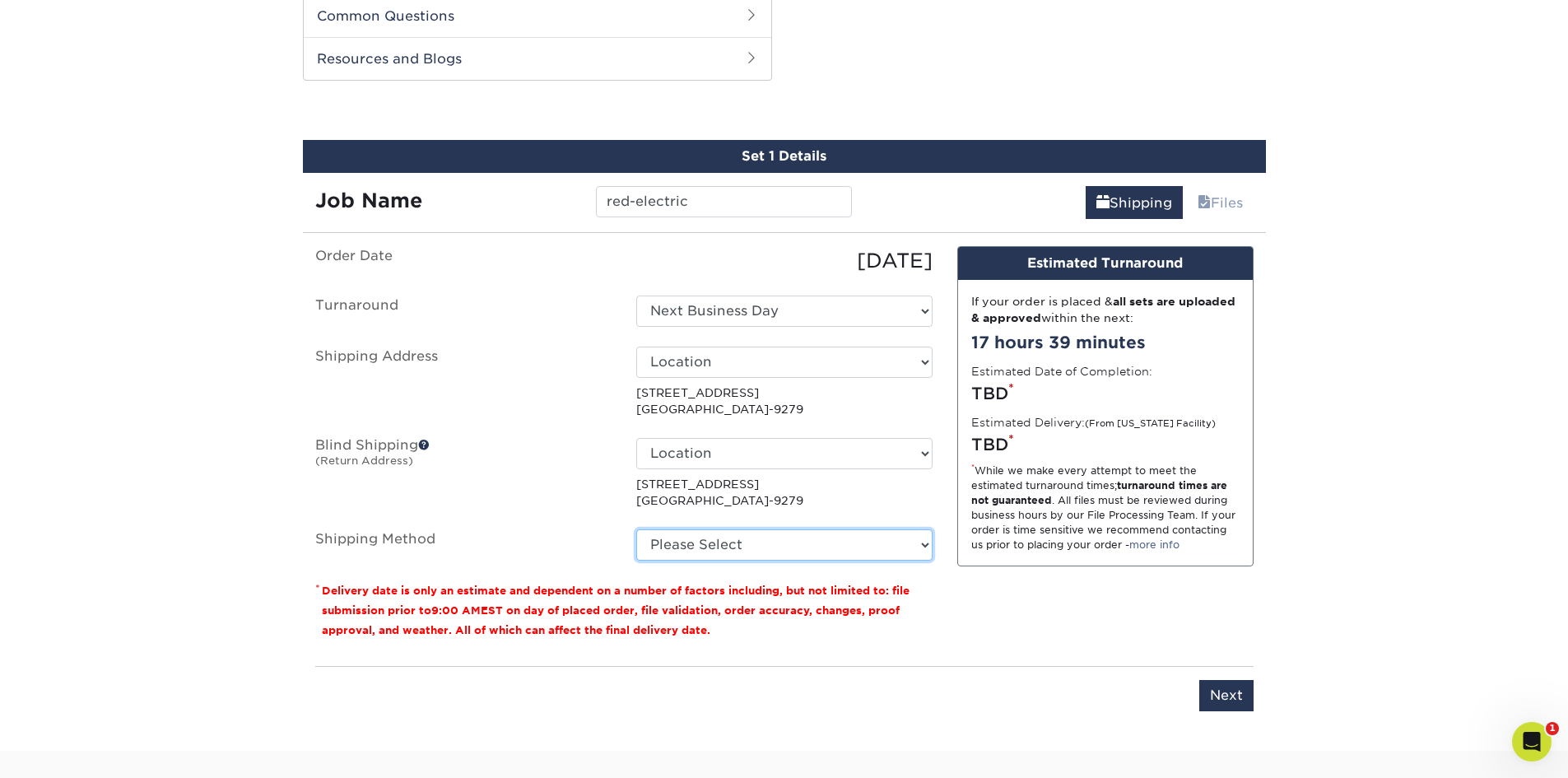
click at [926, 550] on select "Please Select Ground Shipping (+$43.03) 3 Day Shipping Service (+$48.88) 2 Day …" at bounding box center [784, 544] width 296 height 31
click at [918, 551] on select "Please Select Ground Shipping (+$43.03) 3 Day Shipping Service (+$48.88) 2 Day …" at bounding box center [784, 544] width 296 height 31
select select "03"
click at [636, 529] on select "Please Select Ground Shipping (+$43.03) 3 Day Shipping Service (+$48.88) 2 Day …" at bounding box center [784, 544] width 296 height 31
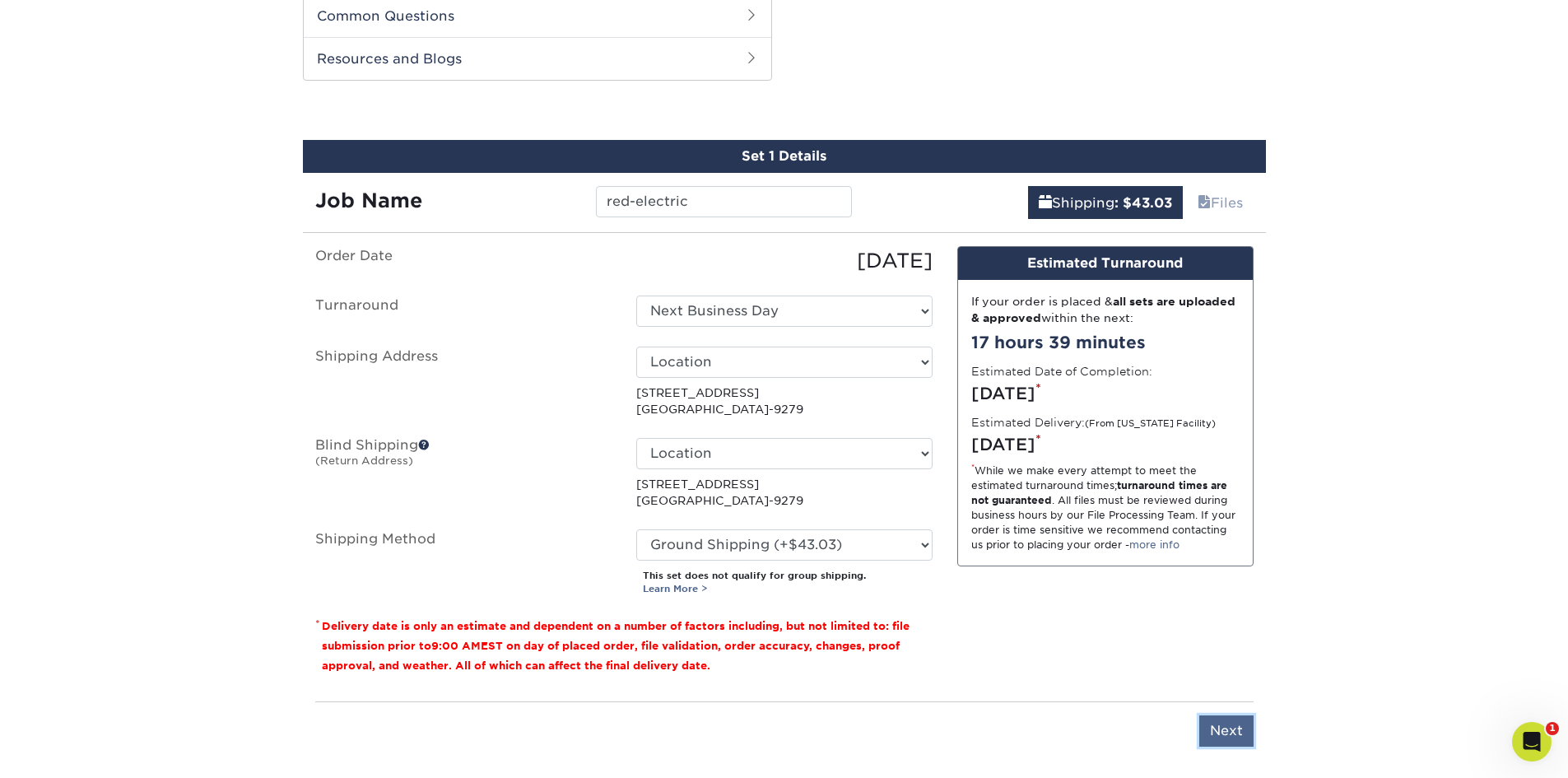
click at [1228, 729] on input "Next" at bounding box center [1226, 731] width 55 height 31
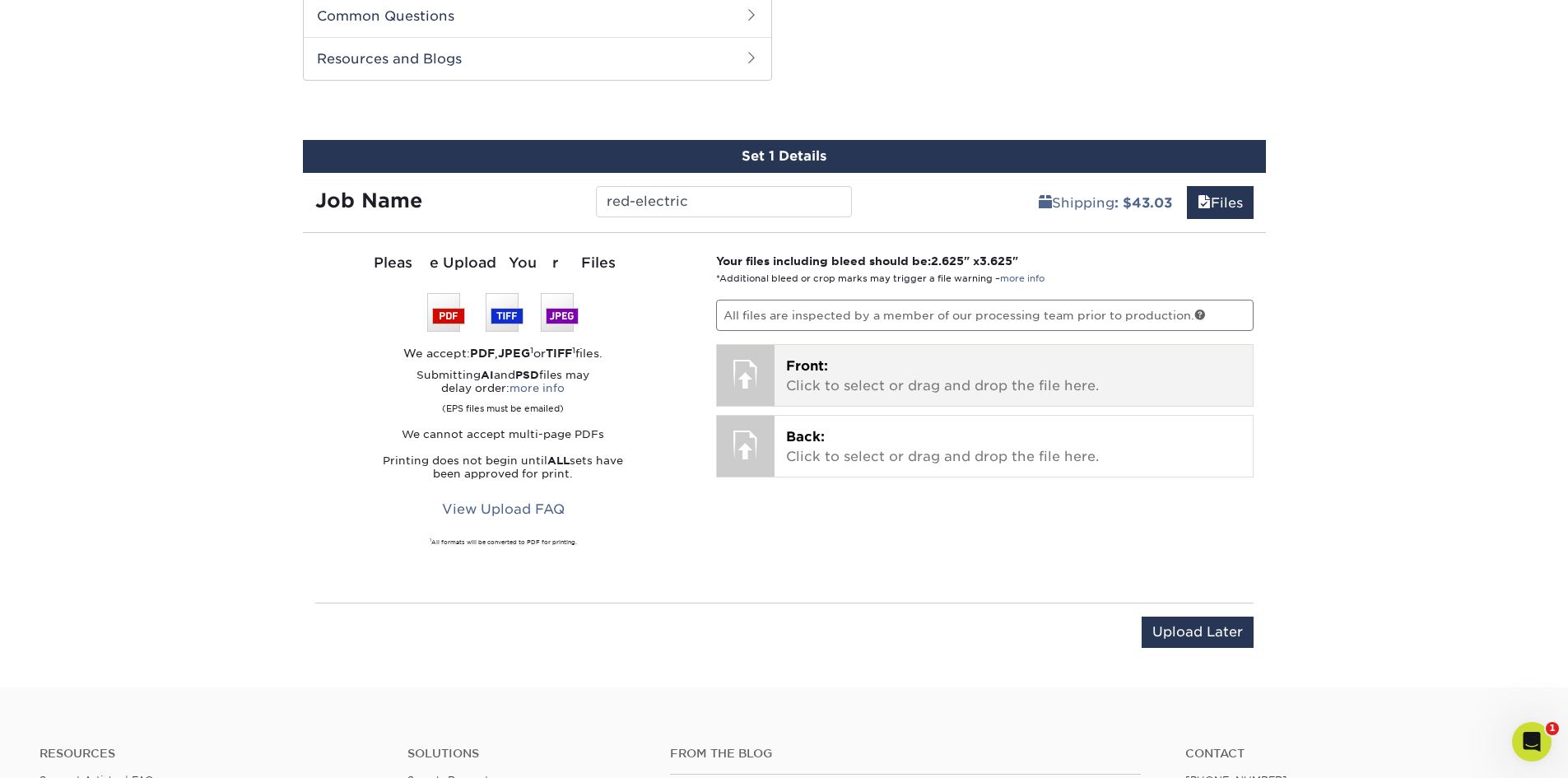
click at [900, 379] on p "Front: Click to select or drag and drop the file here." at bounding box center [1013, 376] width 455 height 40
click at [966, 375] on p "Front: Click to select or drag and drop the file here." at bounding box center [1013, 376] width 455 height 40
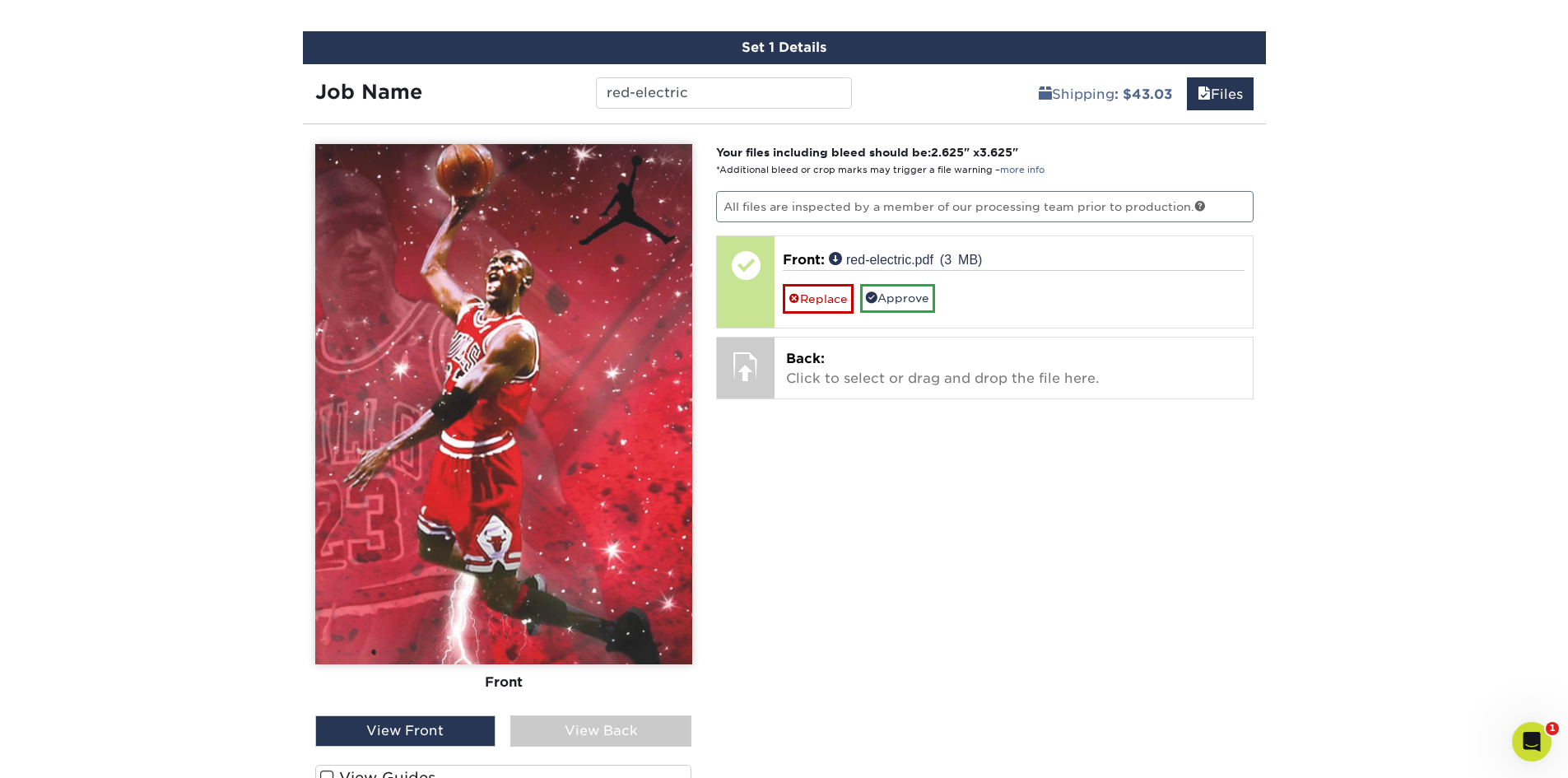
scroll to position [1167, 0]
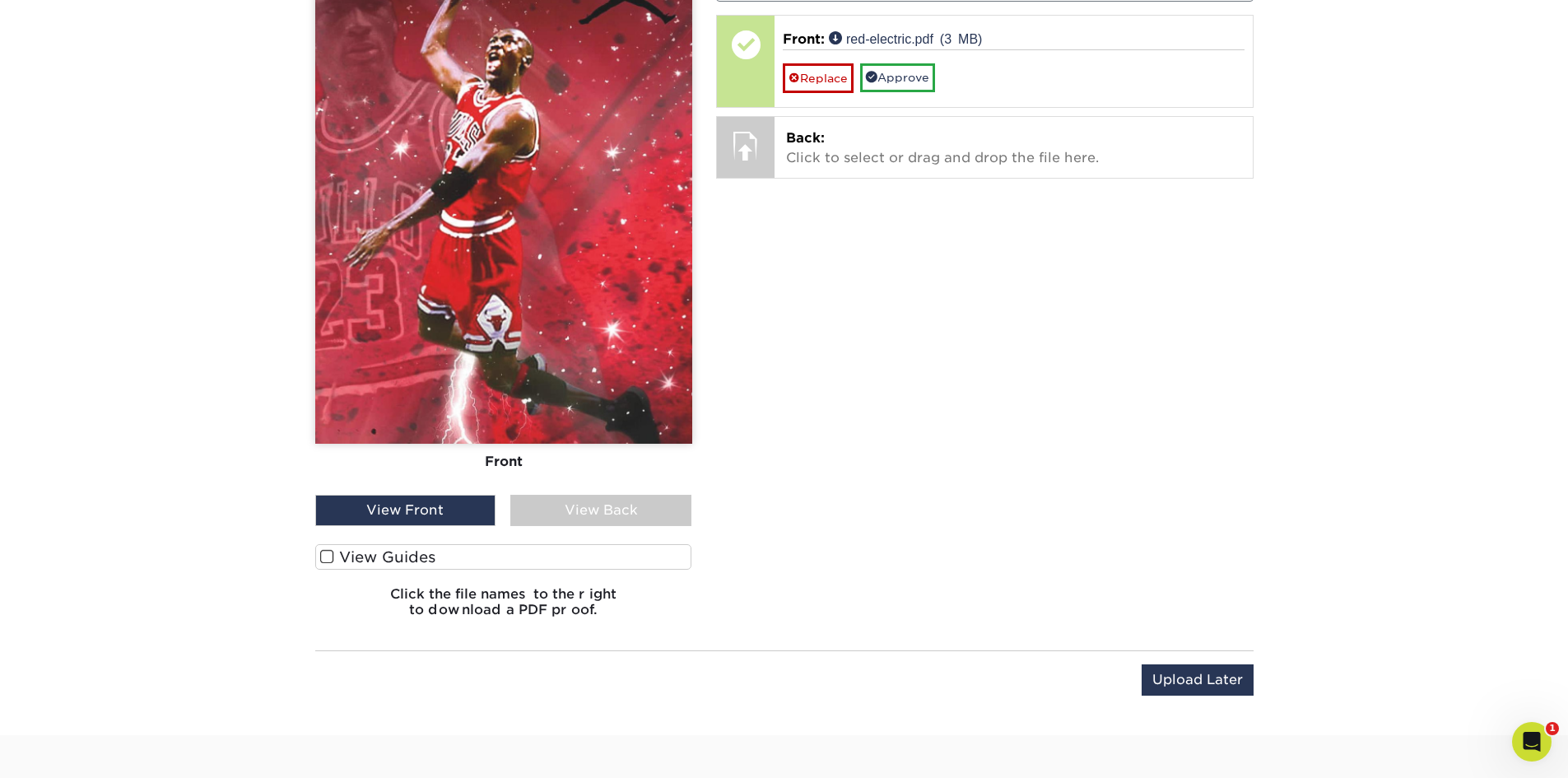
click at [326, 557] on span at bounding box center [327, 557] width 14 height 16
click at [0, 0] on input "View Guides" at bounding box center [0, 0] width 0 height 0
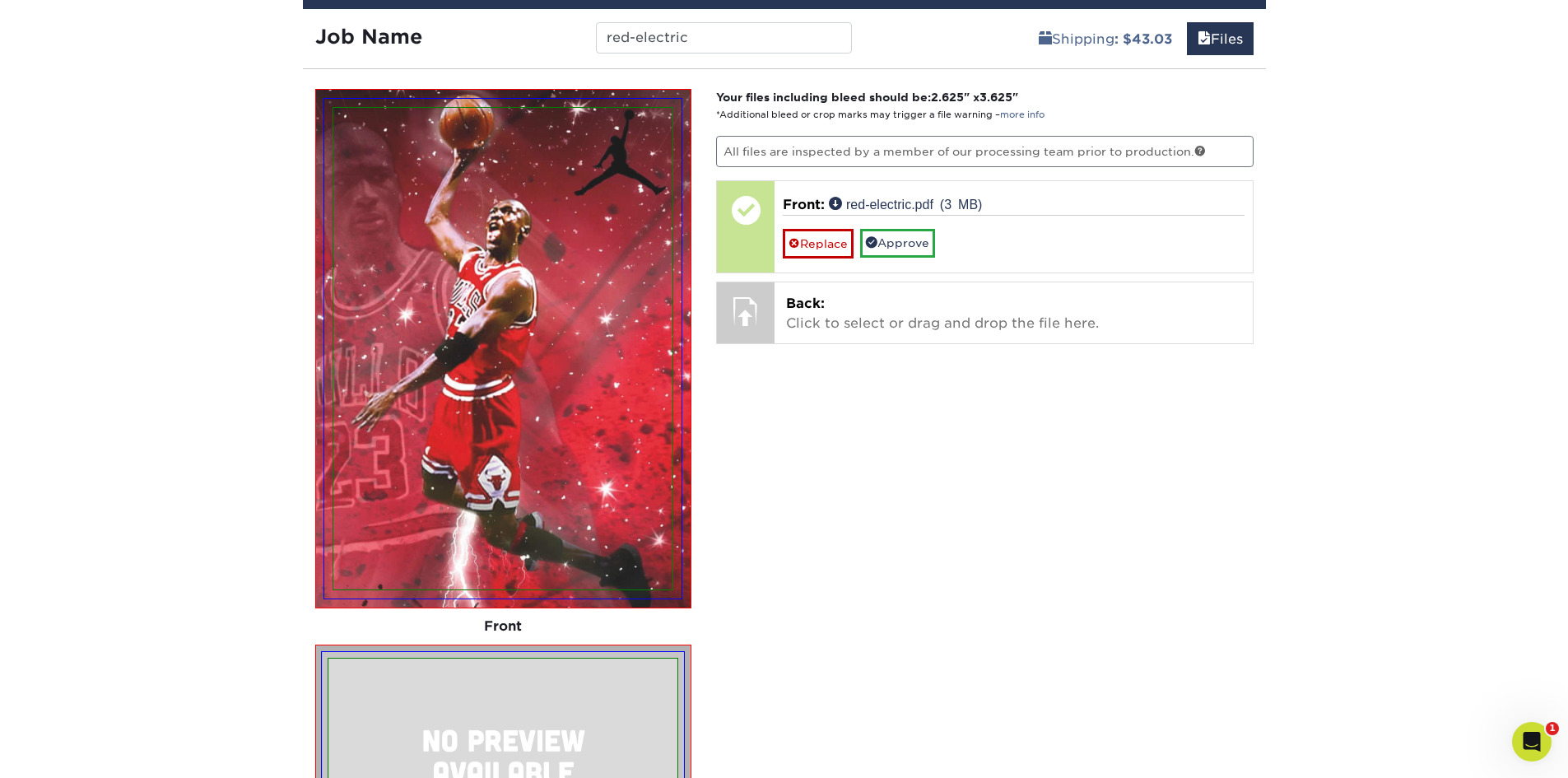
scroll to position [929, 0]
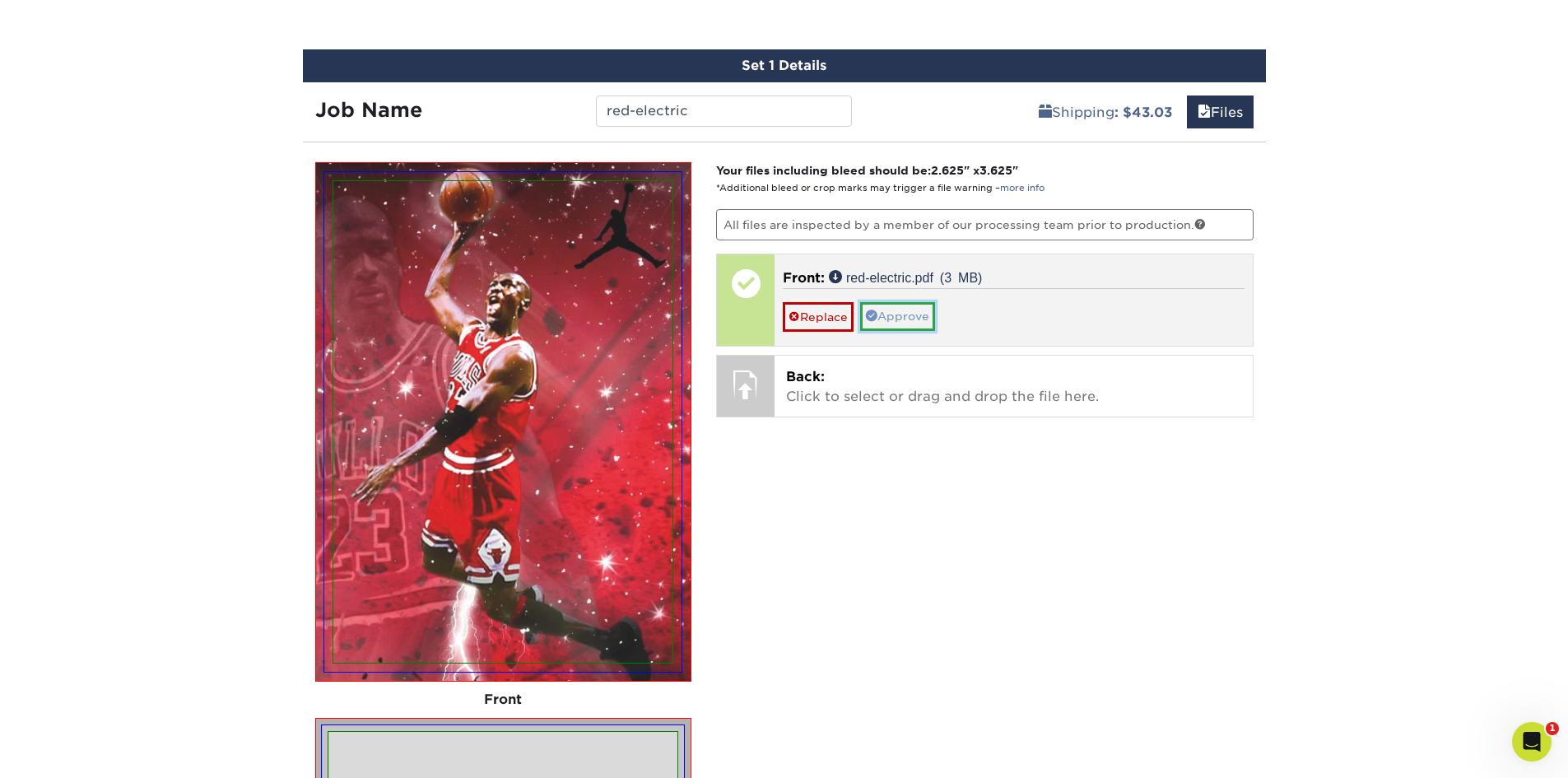
click at [911, 323] on link "Approve" at bounding box center [897, 315] width 75 height 28
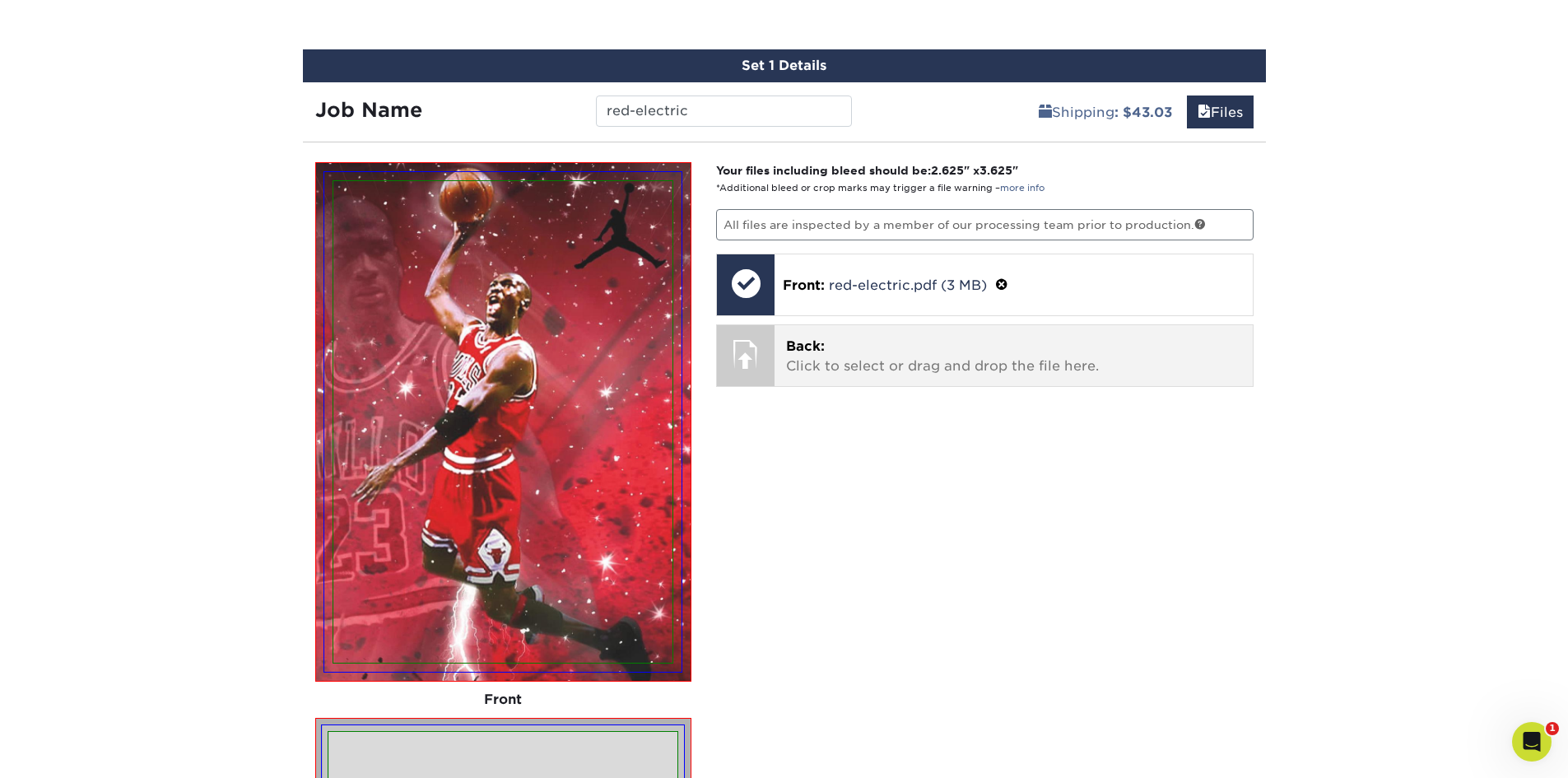
click at [905, 348] on p "Back: Click to select or drag and drop the file here." at bounding box center [1013, 356] width 455 height 40
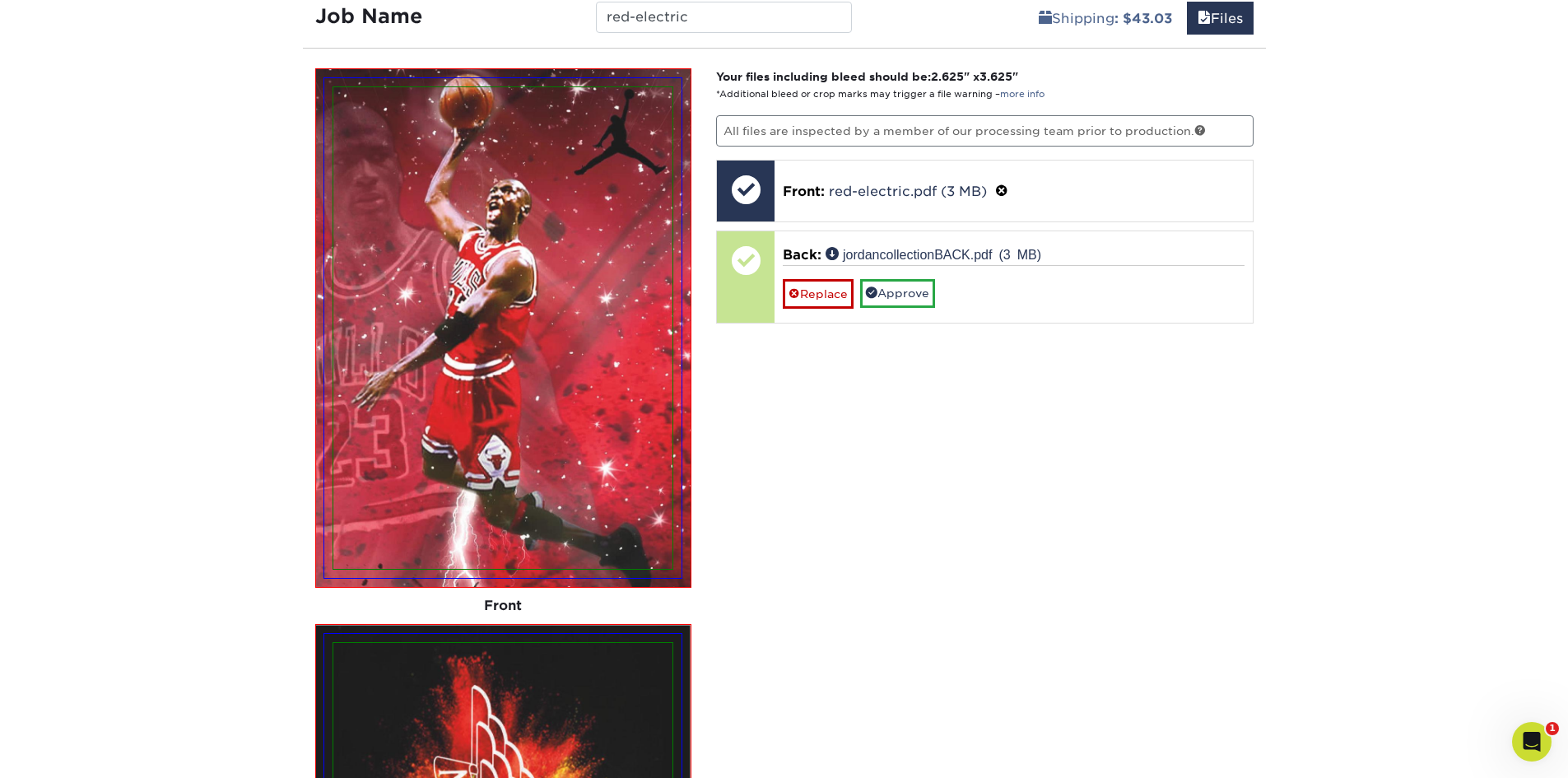
scroll to position [1011, 0]
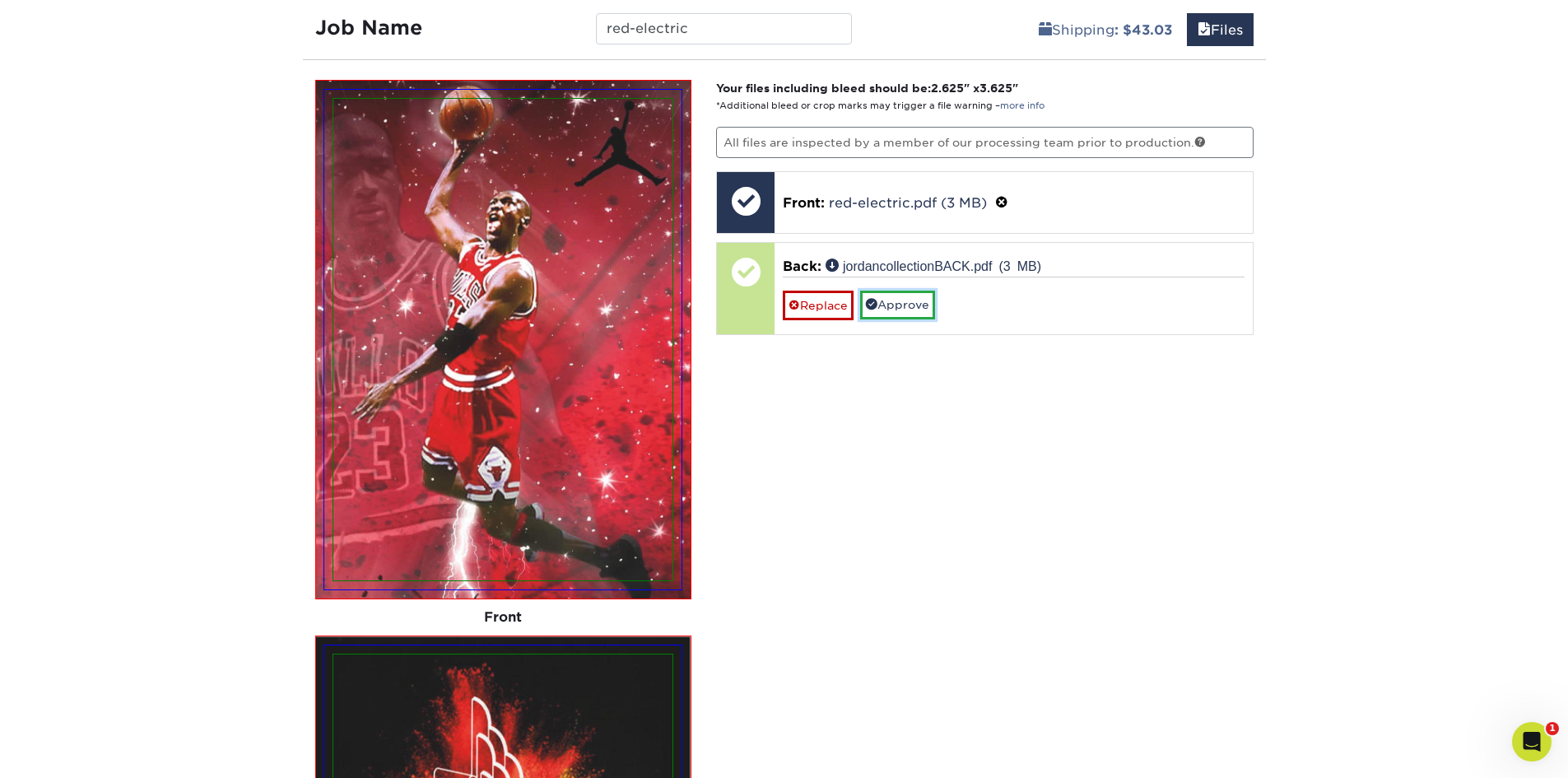
click at [924, 310] on link "Approve" at bounding box center [897, 304] width 75 height 28
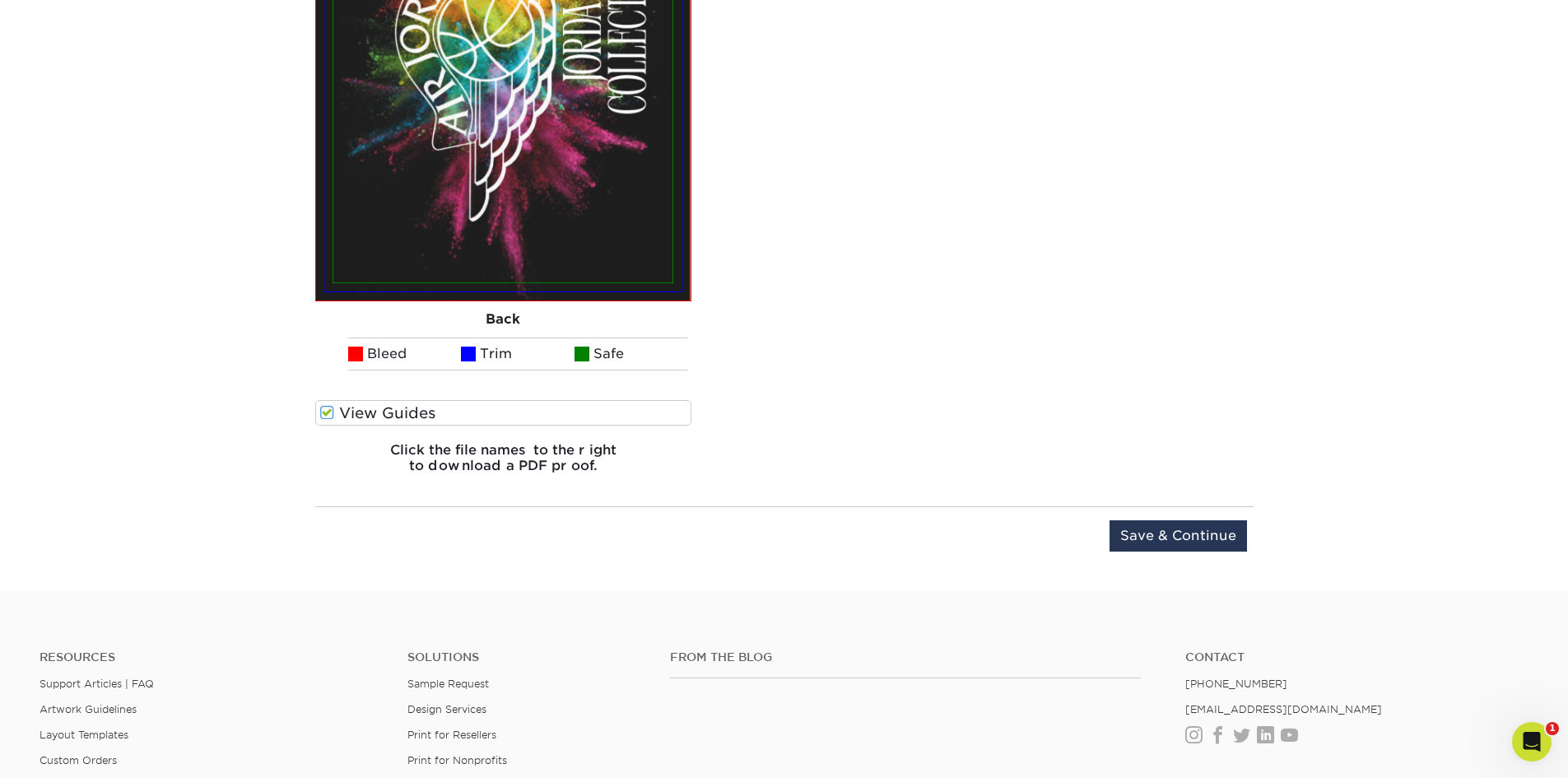
scroll to position [1999, 0]
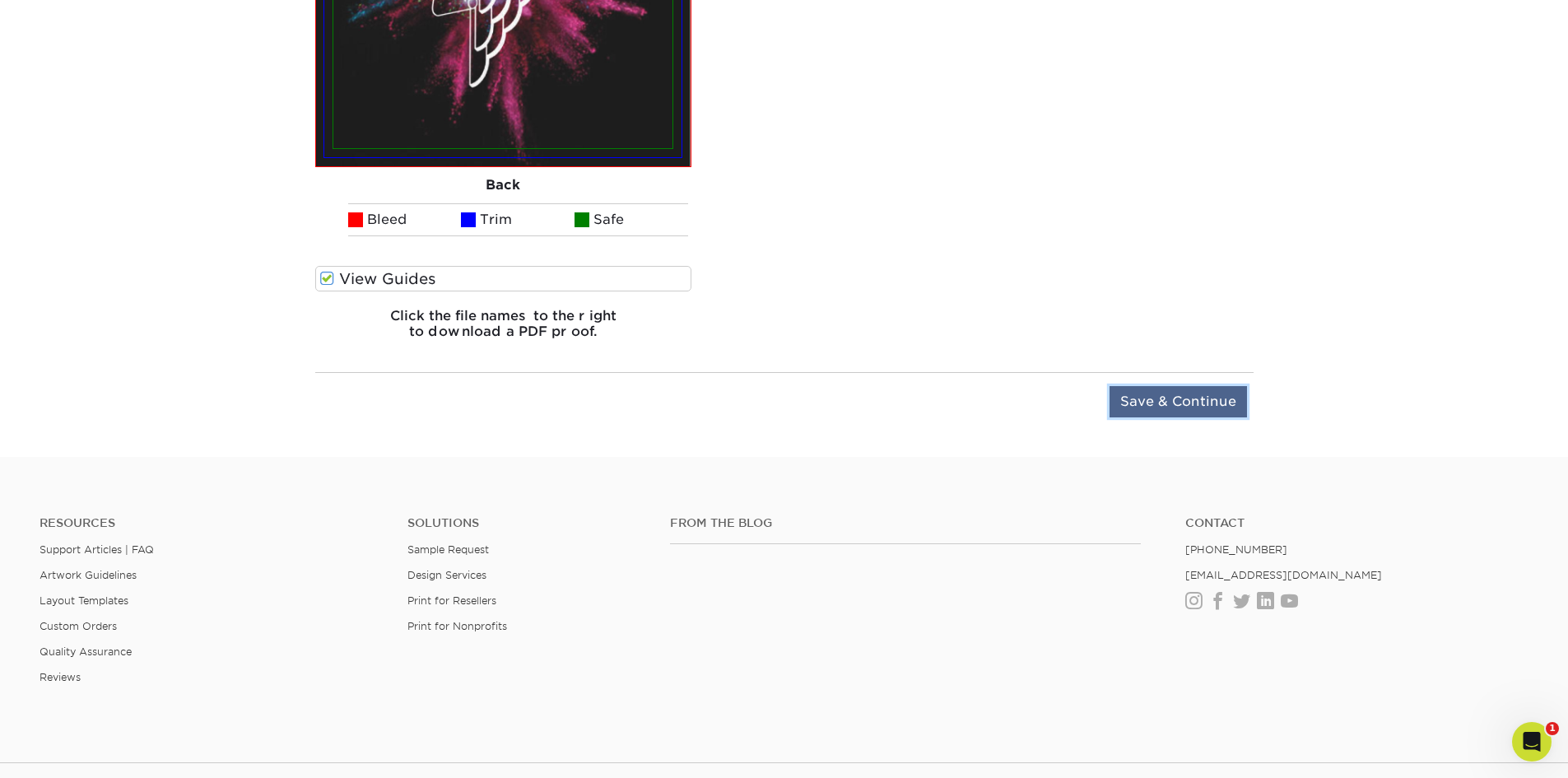
click at [1185, 407] on input "Save & Continue" at bounding box center [1178, 401] width 137 height 31
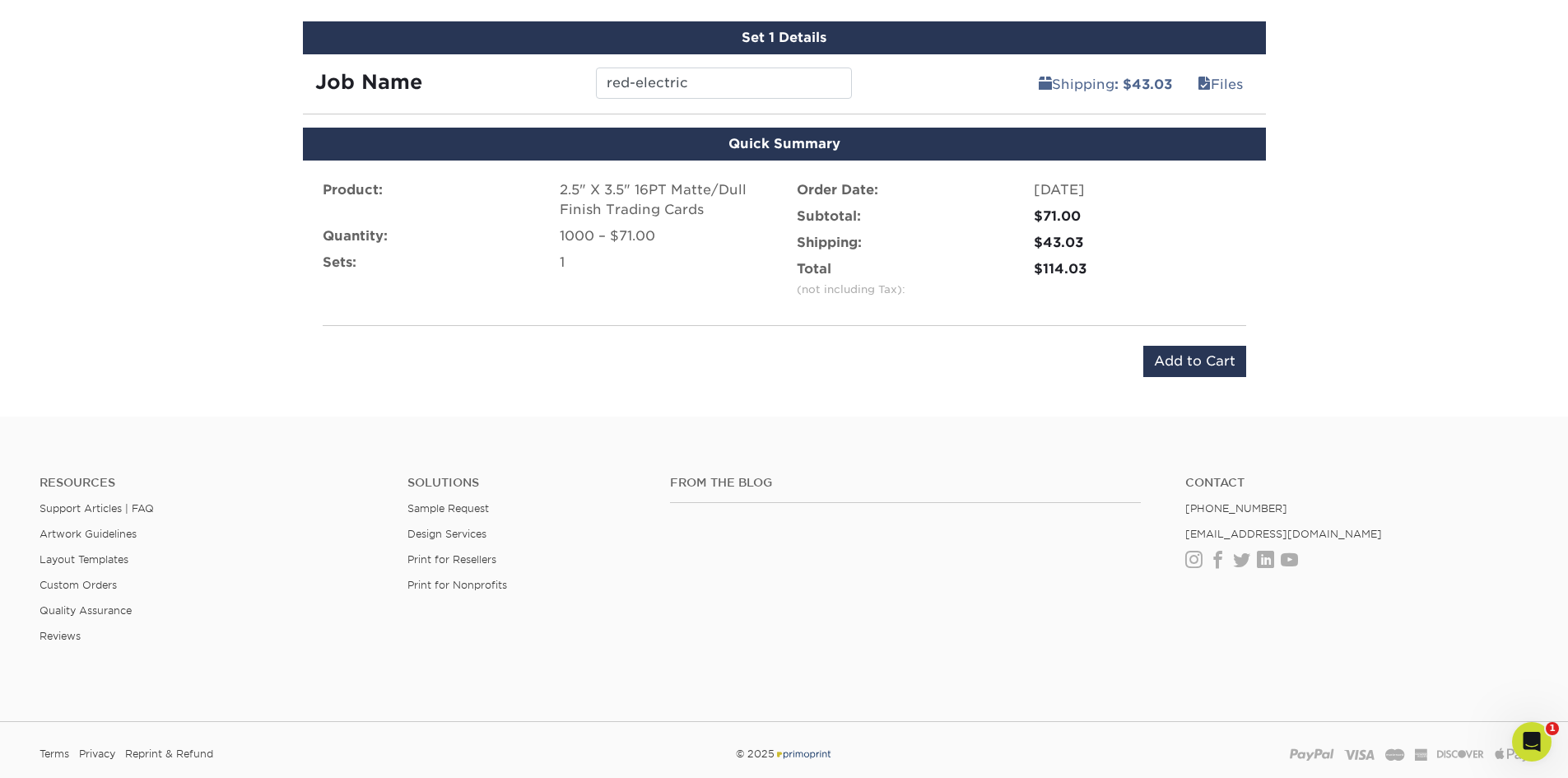
scroll to position [830, 0]
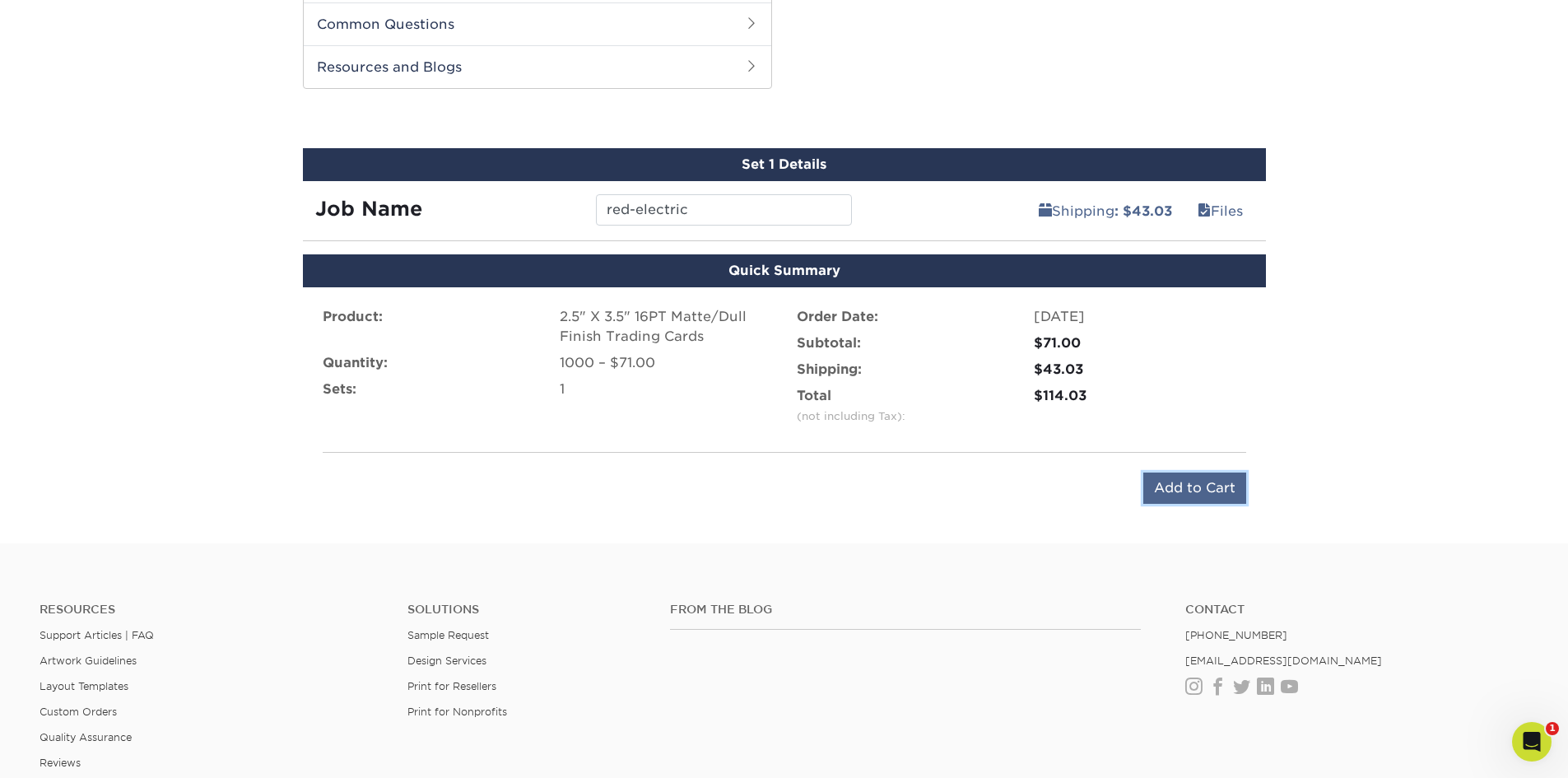
click at [1204, 484] on input "Add to Cart" at bounding box center [1195, 488] width 103 height 31
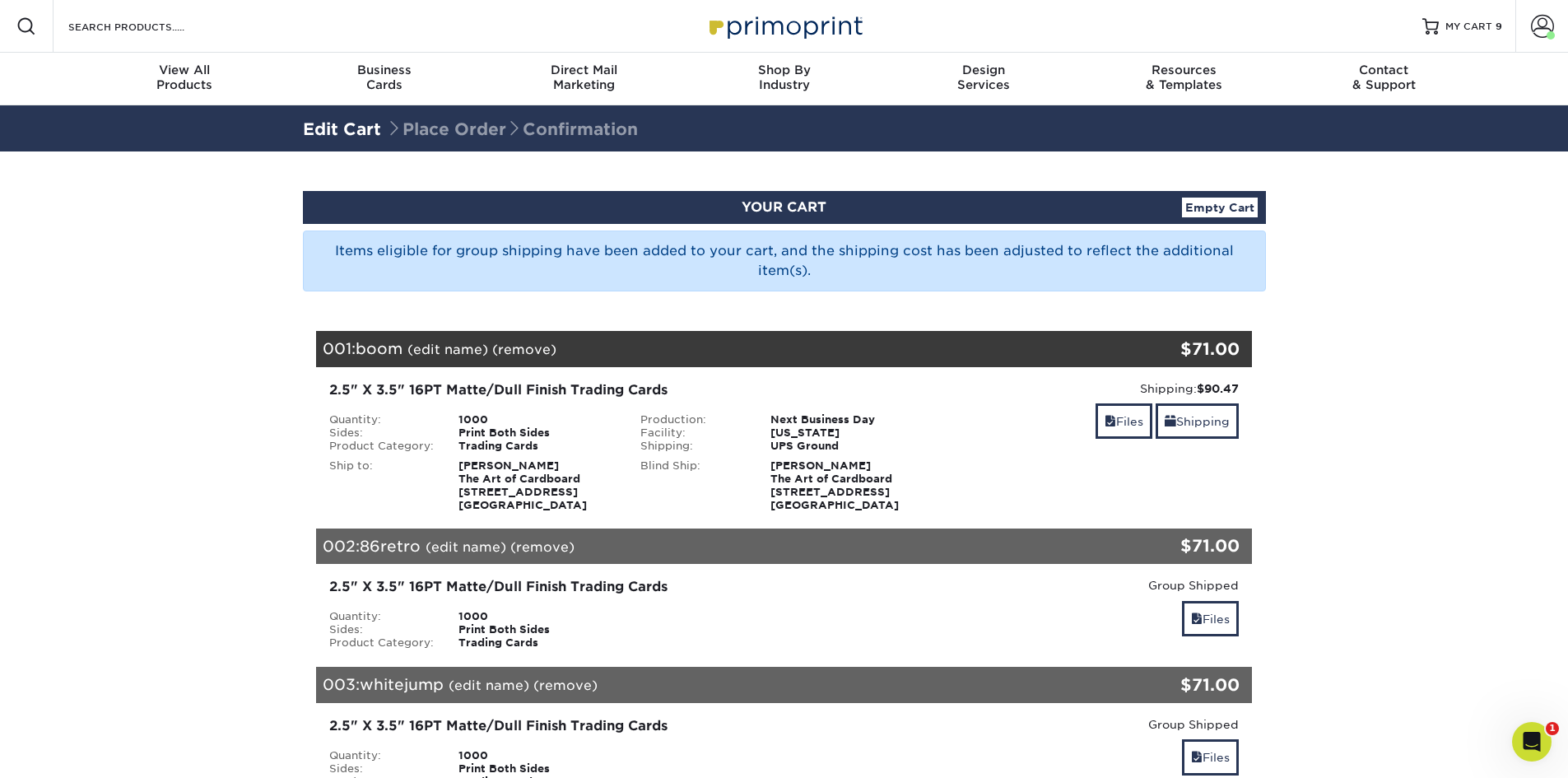
click at [1209, 209] on link "Empty Cart" at bounding box center [1220, 207] width 76 height 19
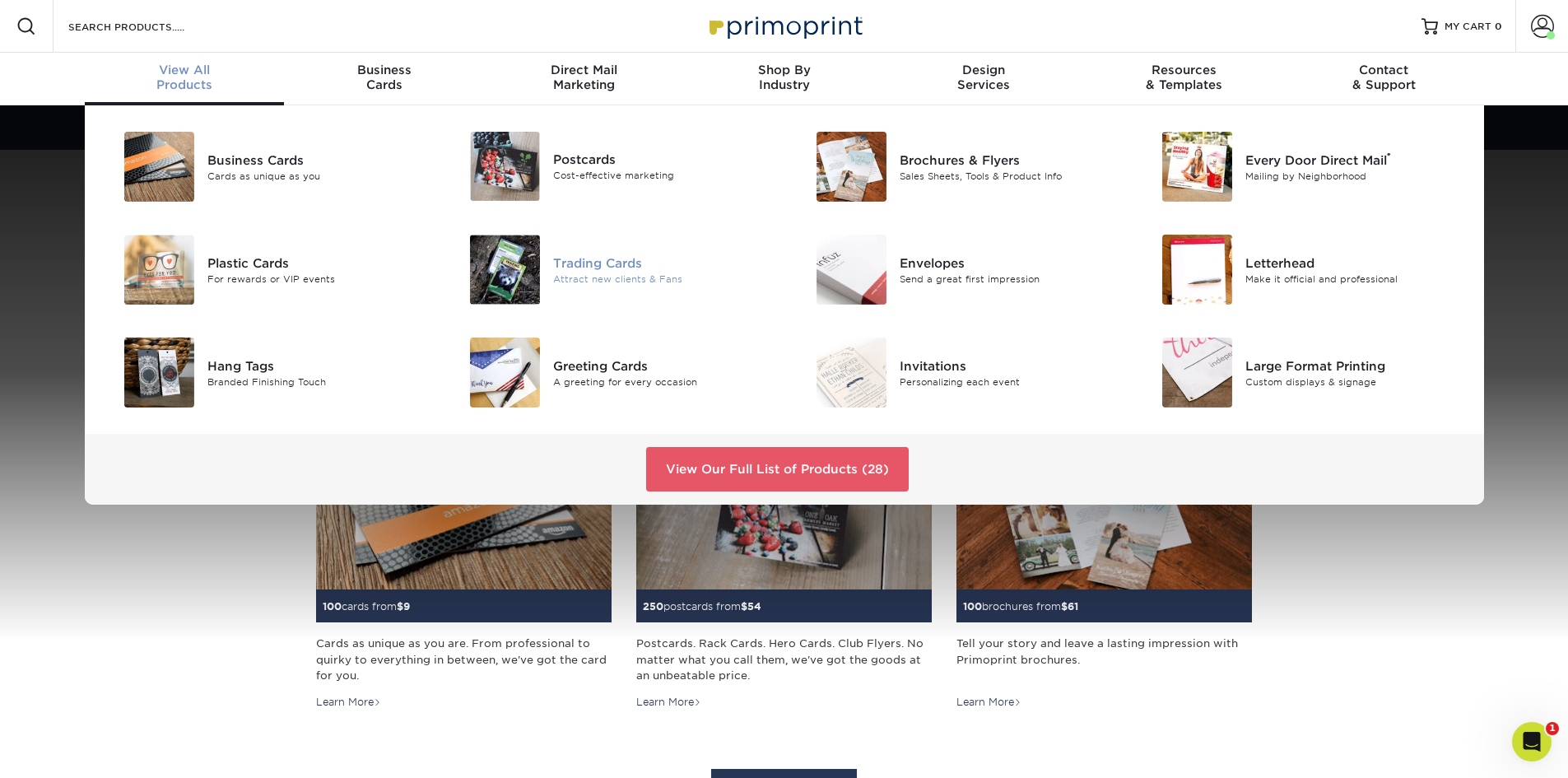
click at [617, 276] on div "Attract new clients & Fans" at bounding box center [662, 278] width 218 height 14
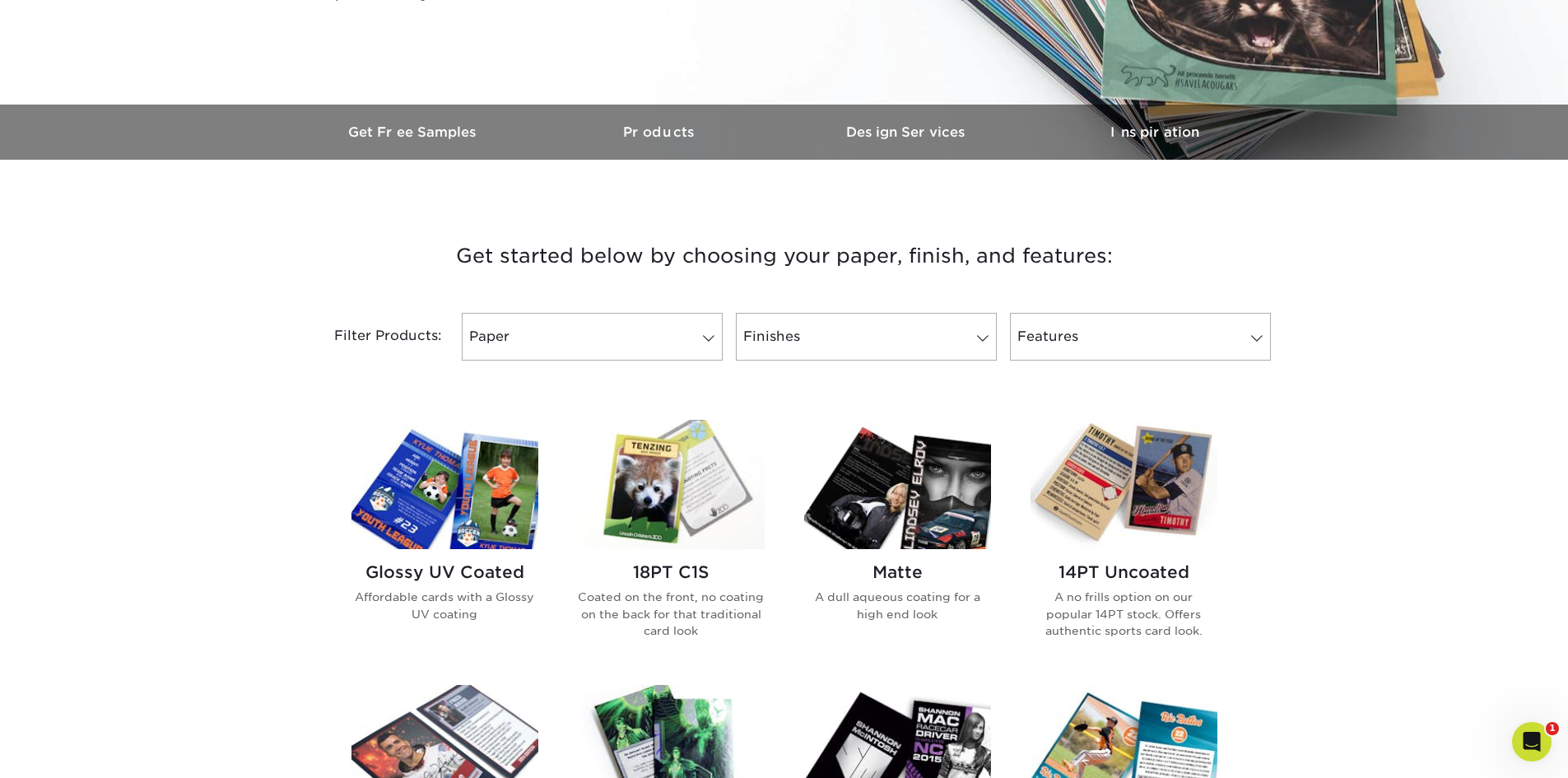
scroll to position [576, 0]
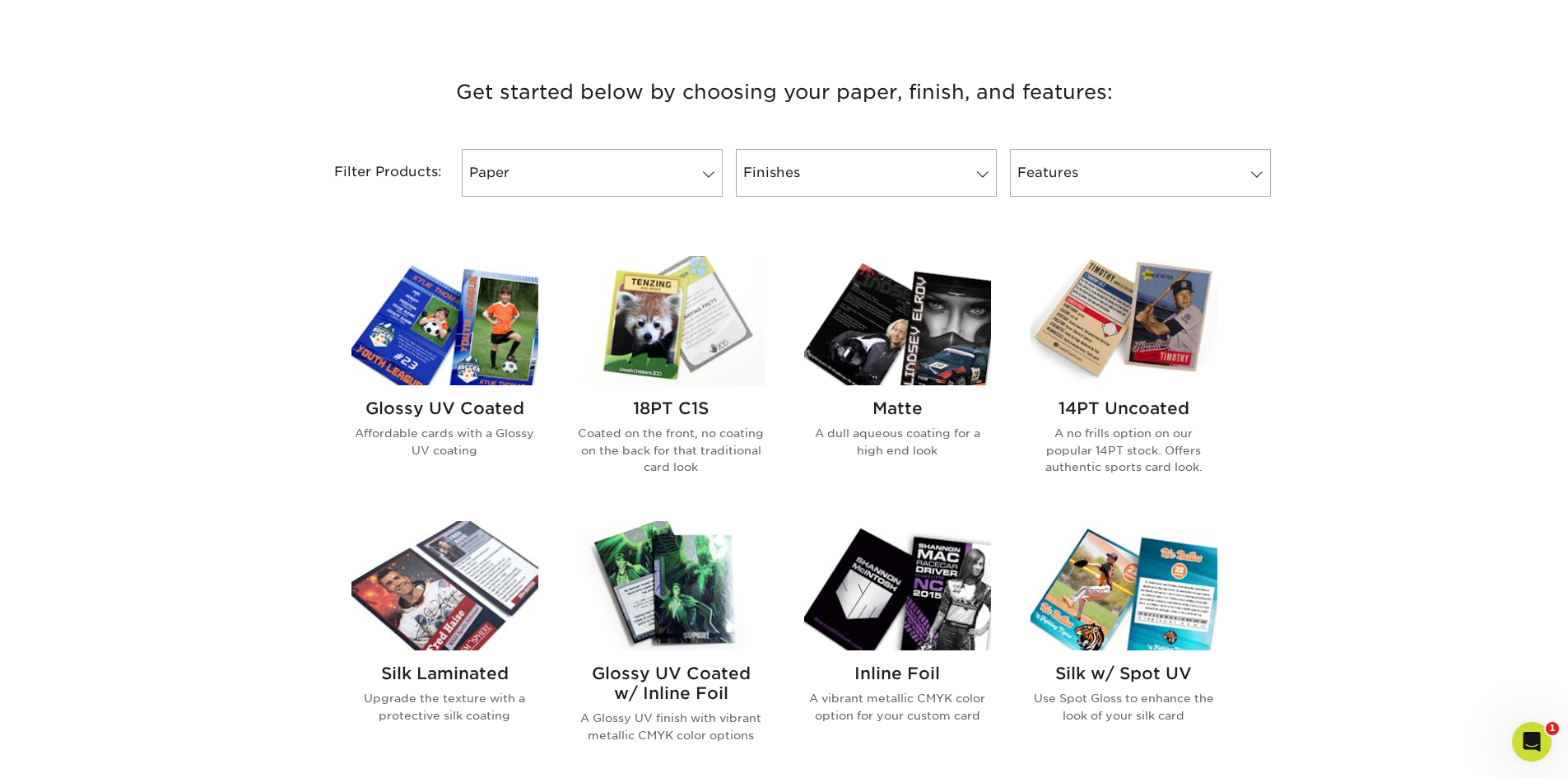
click at [907, 353] on img at bounding box center [897, 320] width 187 height 130
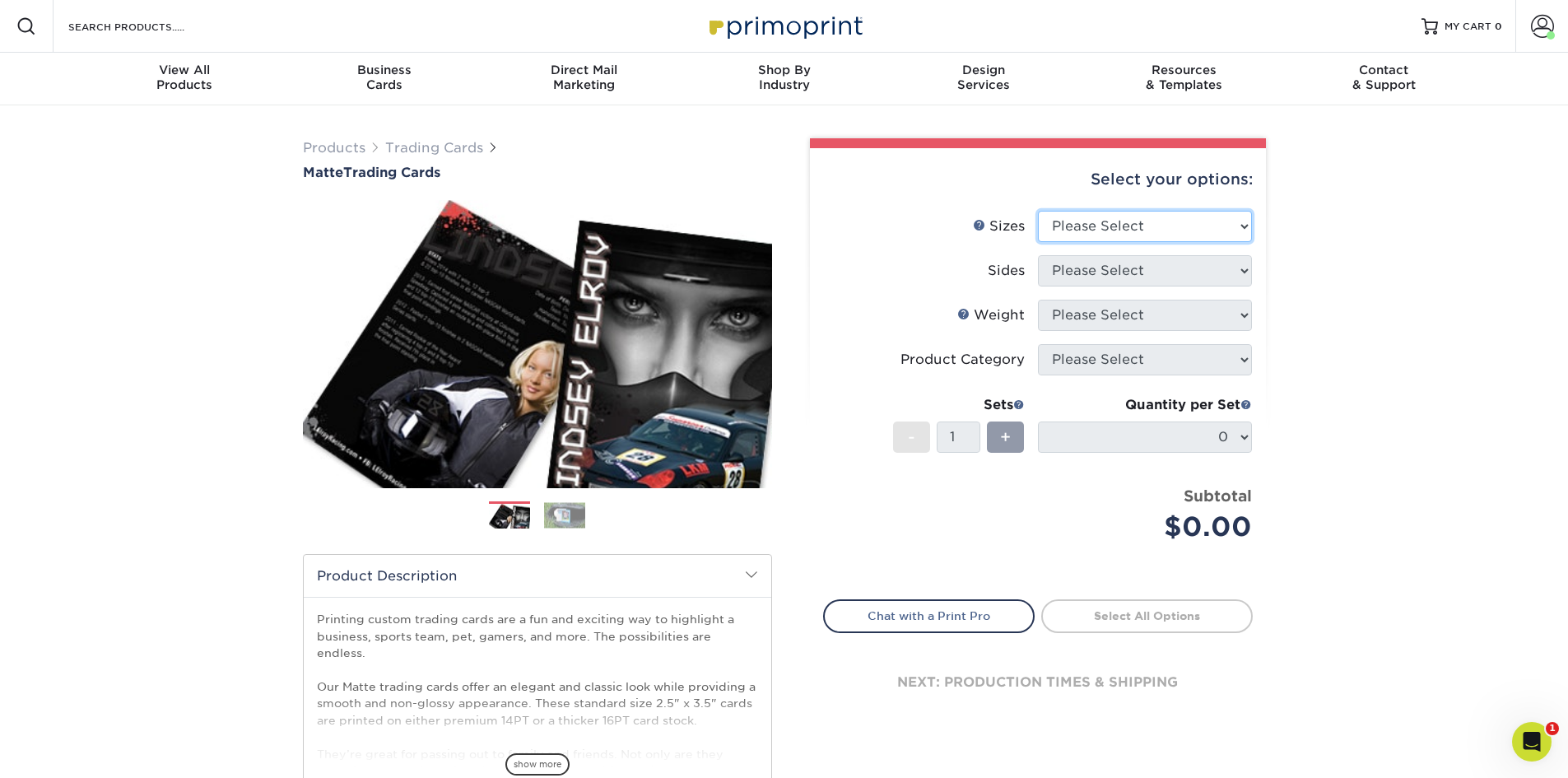
click at [1249, 230] on select "Please Select 2.5" x 3.5"" at bounding box center [1144, 226] width 214 height 31
select select "2.50x3.50"
click at [1037, 211] on select "Please Select 2.5" x 3.5"" at bounding box center [1144, 226] width 214 height 31
click at [1240, 271] on select "Please Select Print Both Sides Print Front Only" at bounding box center [1144, 270] width 214 height 31
select select "13abbda7-1d64-4f25-8bb2-c179b224825d"
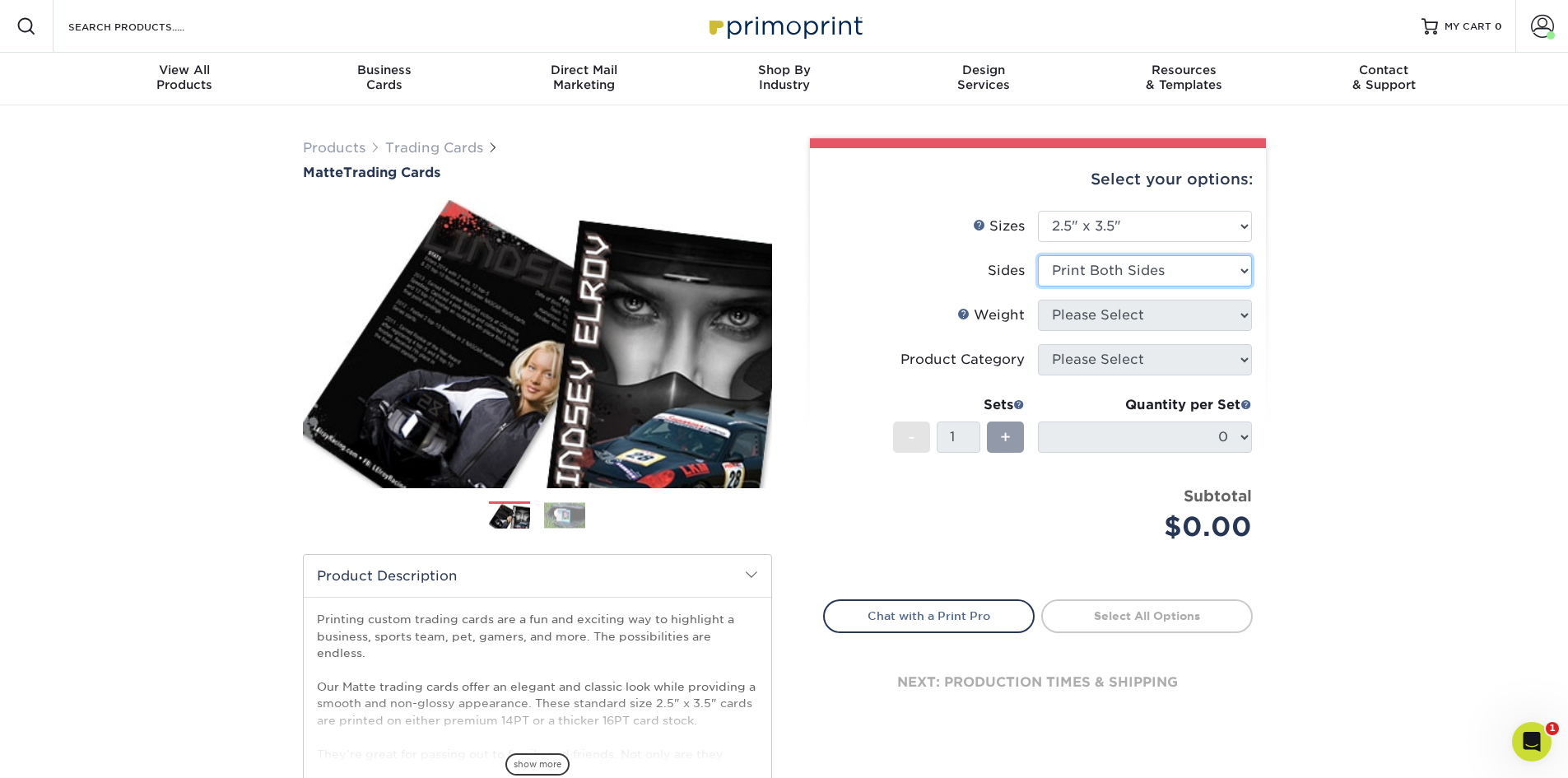
click at [1037, 255] on select "Please Select Print Both Sides Print Front Only" at bounding box center [1144, 270] width 214 height 31
click at [1246, 317] on select "Please Select 16PT 14PT" at bounding box center [1144, 315] width 214 height 31
select select "16PT"
click at [1037, 299] on select "Please Select 16PT 14PT" at bounding box center [1144, 315] width 214 height 31
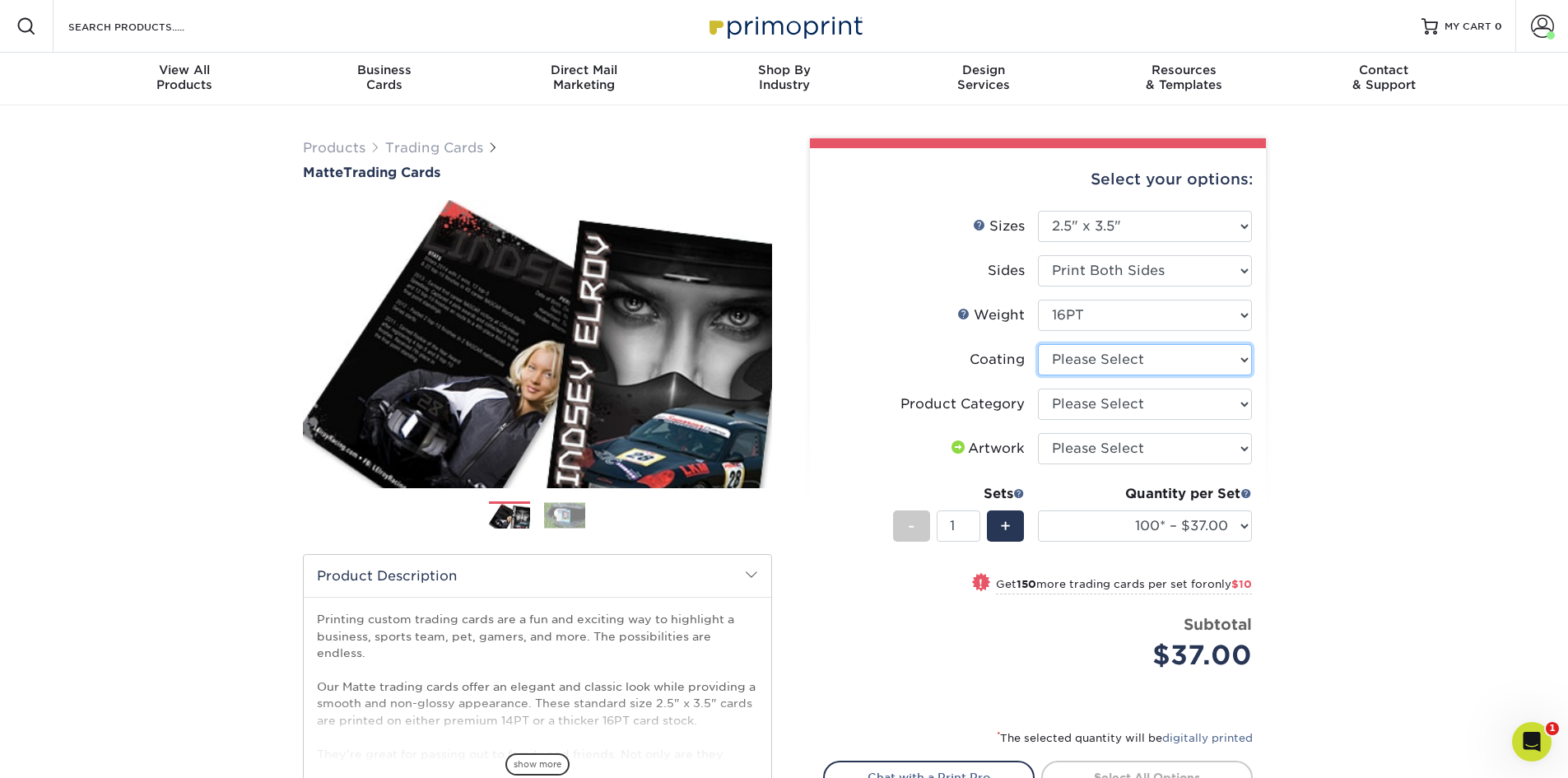
click at [1250, 360] on select at bounding box center [1144, 359] width 214 height 31
select select "121bb7b5-3b4d-429f-bd8d-bbf80e953313"
click at [1037, 344] on select at bounding box center [1144, 359] width 214 height 31
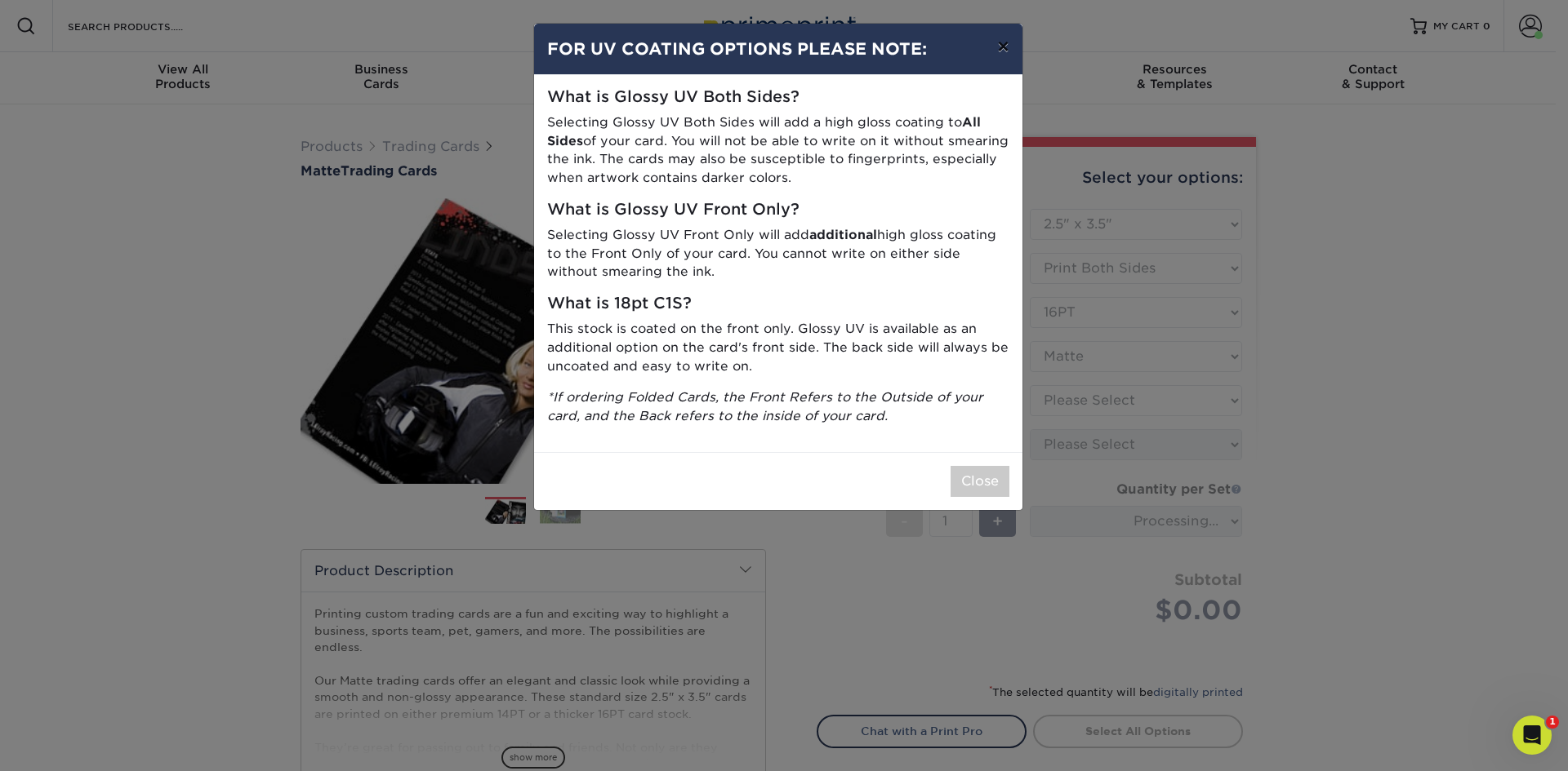
click at [1006, 48] on button "×" at bounding box center [1003, 46] width 38 height 46
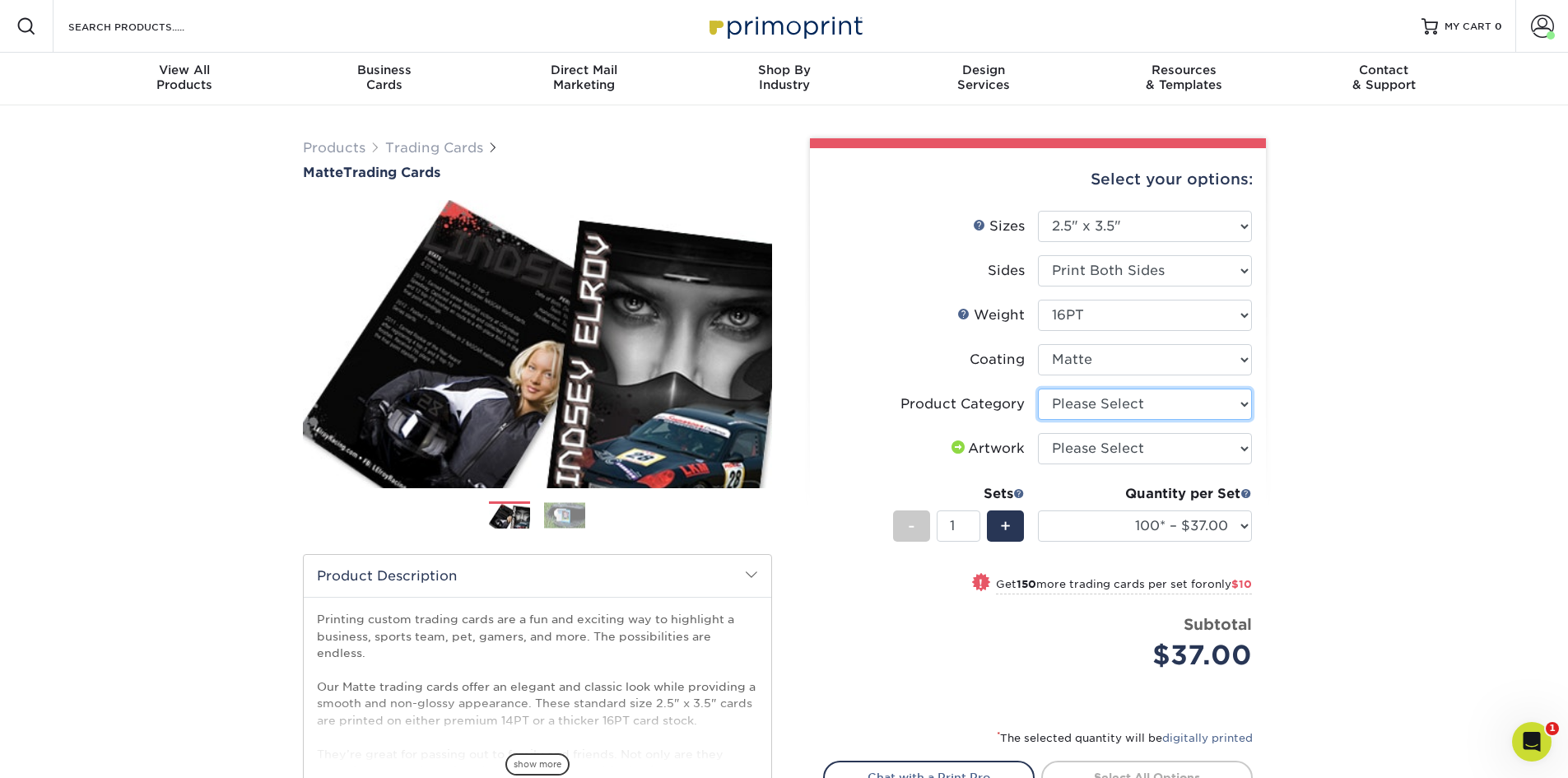
click at [1244, 408] on select "Please Select Trading Cards" at bounding box center [1144, 404] width 214 height 31
select select "c2f9bce9-36c2-409d-b101-c29d9d031e18"
click at [1037, 389] on select "Please Select Trading Cards" at bounding box center [1144, 404] width 214 height 31
click at [1243, 451] on select "Please Select I will upload files I need a design - $100" at bounding box center [1144, 448] width 214 height 31
select select "upload"
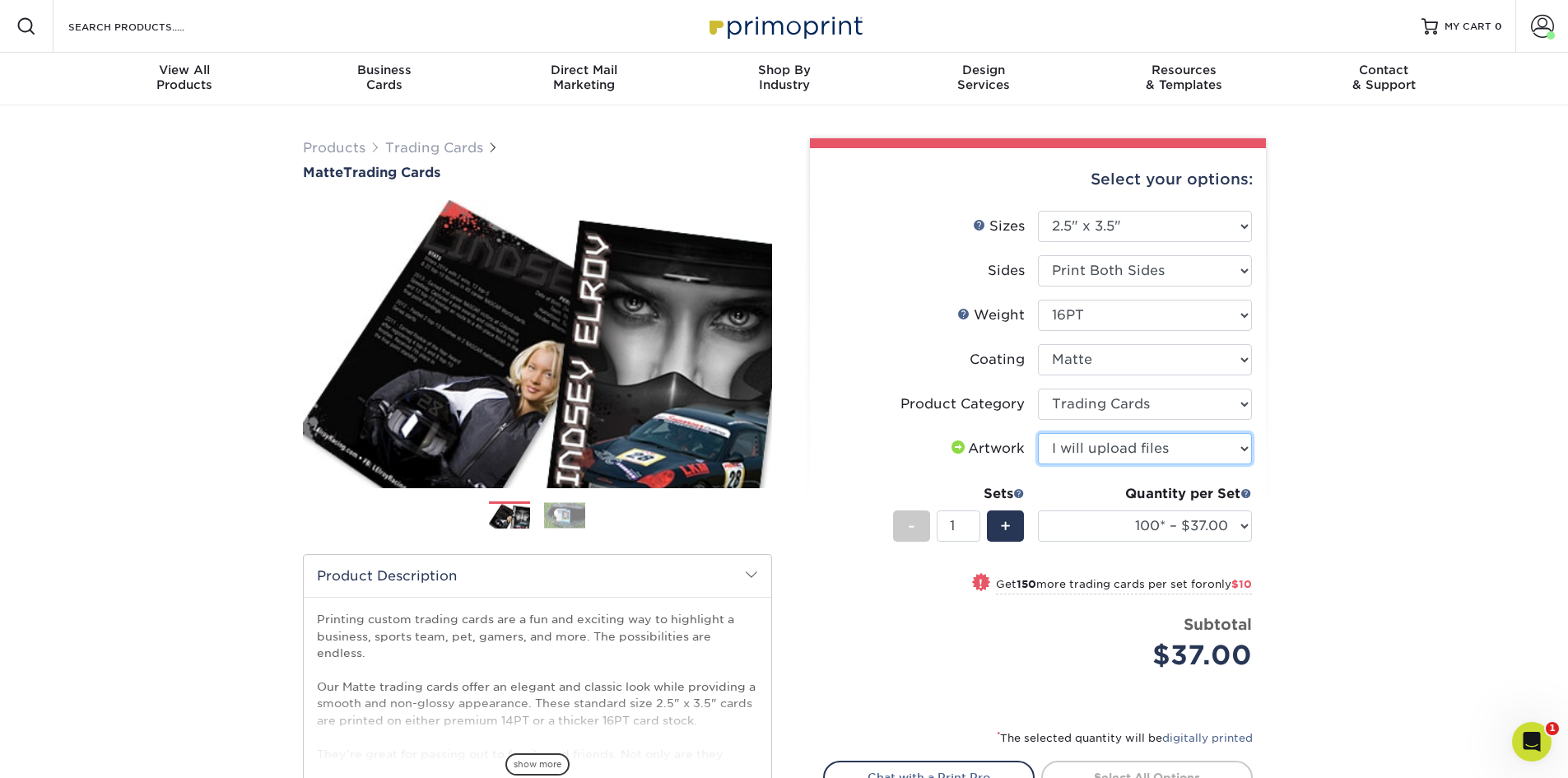
click at [1037, 433] on select "Please Select I will upload files I need a design - $100" at bounding box center [1144, 448] width 214 height 31
click at [1003, 533] on span "+" at bounding box center [1005, 526] width 11 height 24
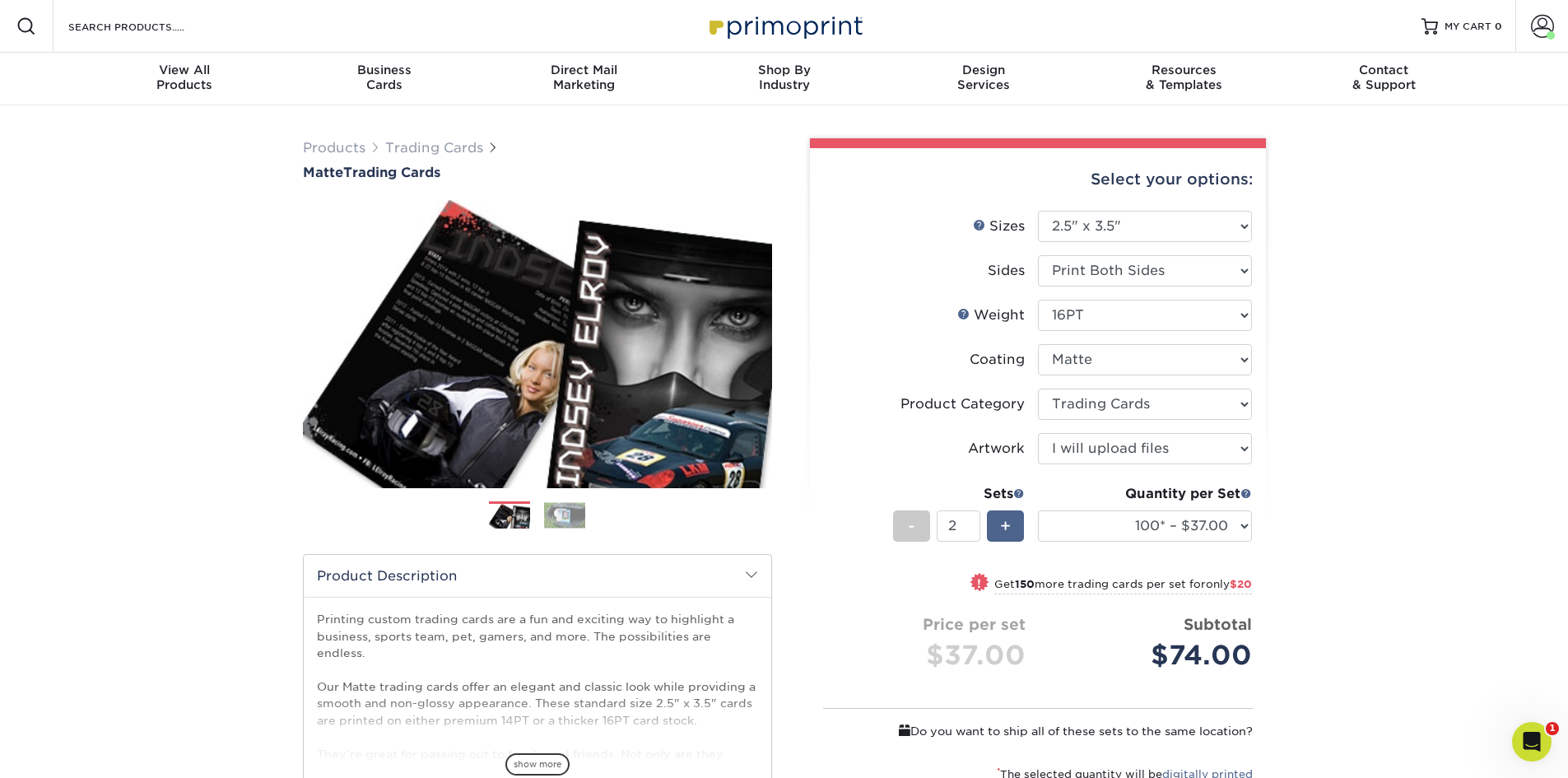
click at [1003, 533] on span "+" at bounding box center [1005, 526] width 11 height 24
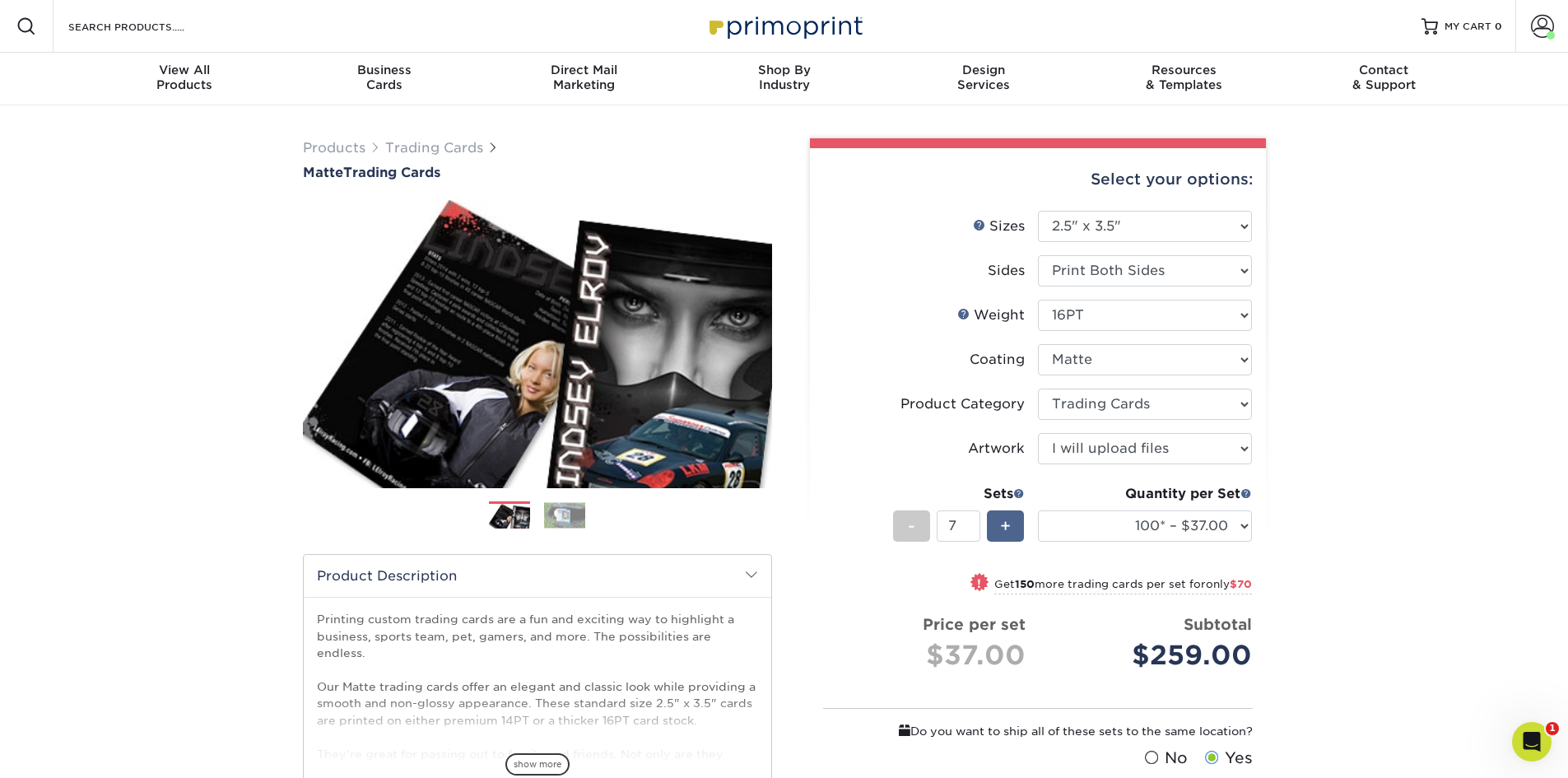
click at [1003, 533] on span "+" at bounding box center [1005, 526] width 11 height 24
type input "10"
click at [1237, 523] on select "100* – $37.00 250* – $47.00 500* – $58.00 1000 – $71.00 2500 – $141.00 5000 – $…" at bounding box center [1144, 526] width 214 height 31
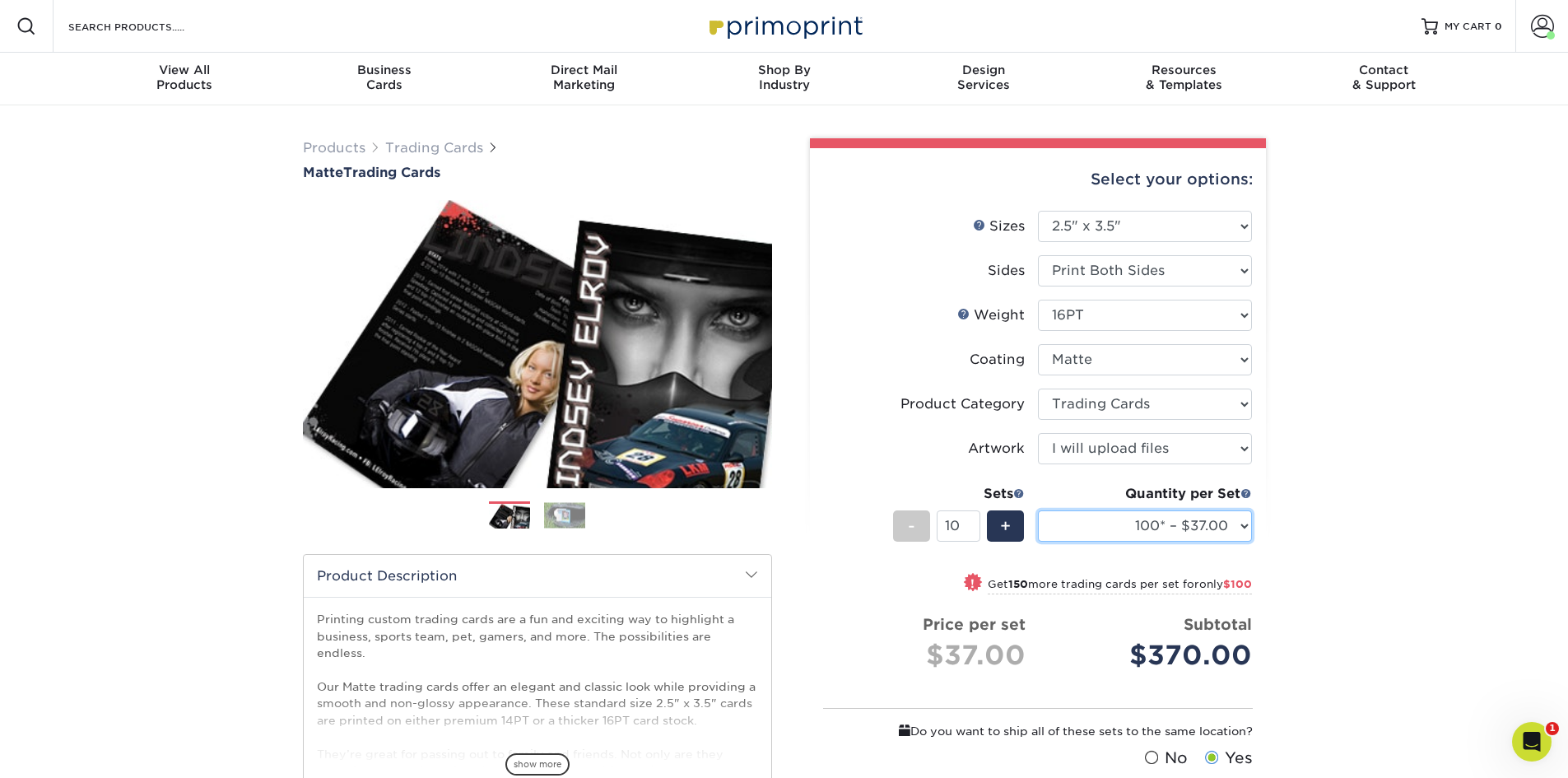
select select "1000 – $71.00"
click at [1037, 511] on select "100* – $37.00 250* – $47.00 500* – $58.00 1000 – $71.00 2500 – $141.00 5000 – $…" at bounding box center [1144, 526] width 214 height 31
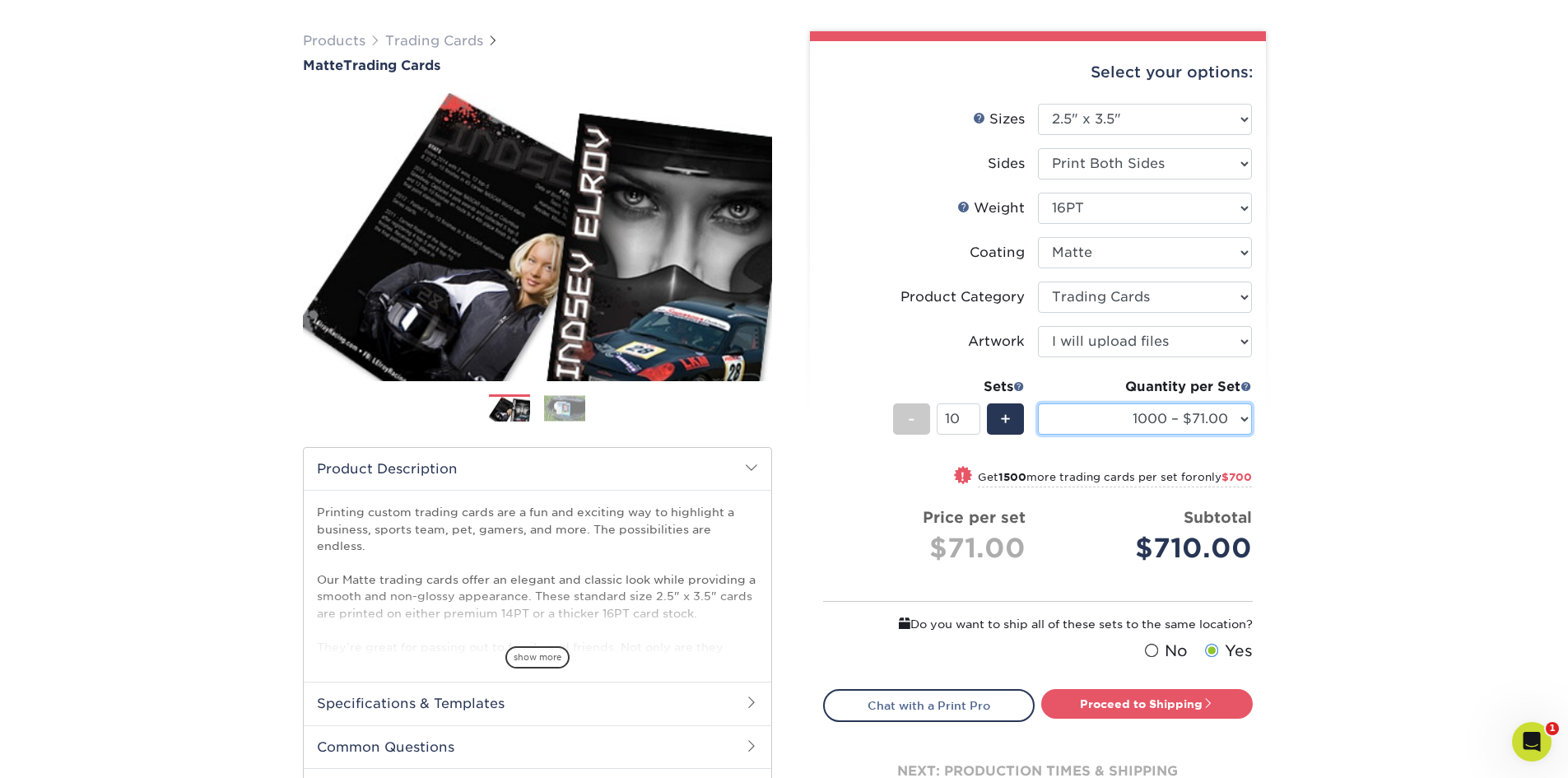
scroll to position [247, 0]
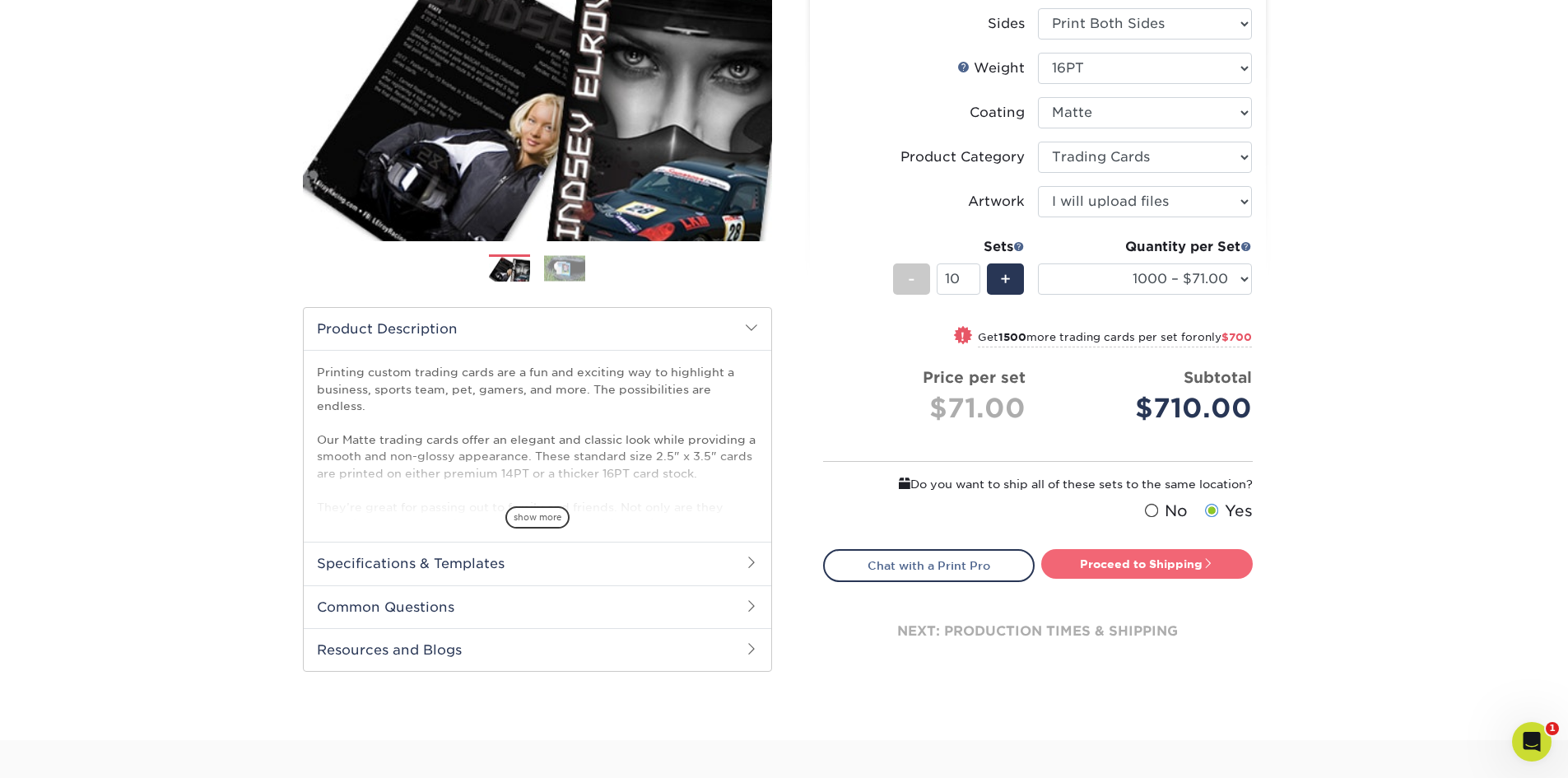
click at [1173, 566] on link "Proceed to Shipping" at bounding box center [1147, 564] width 212 height 29
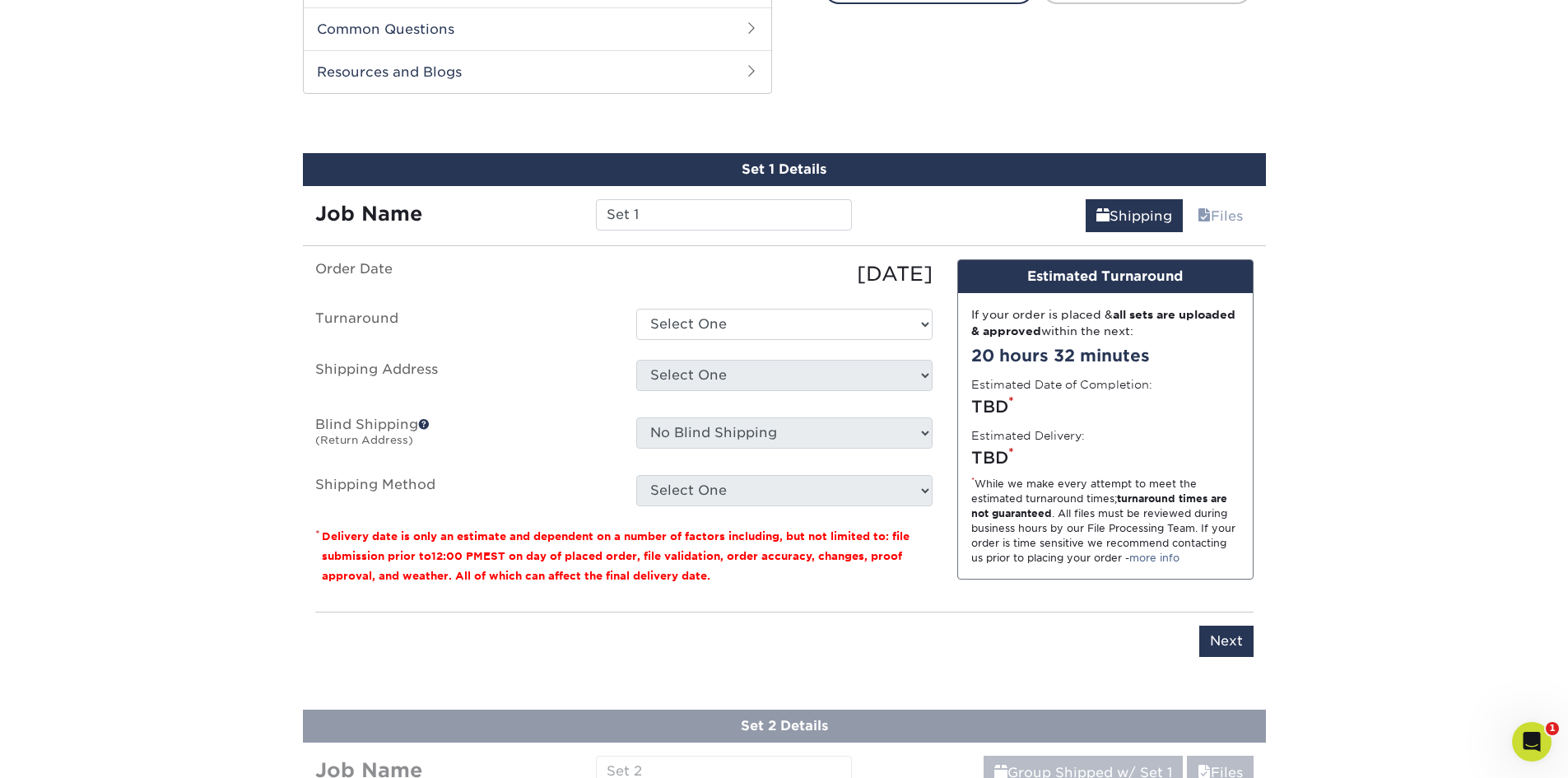
scroll to position [841, 0]
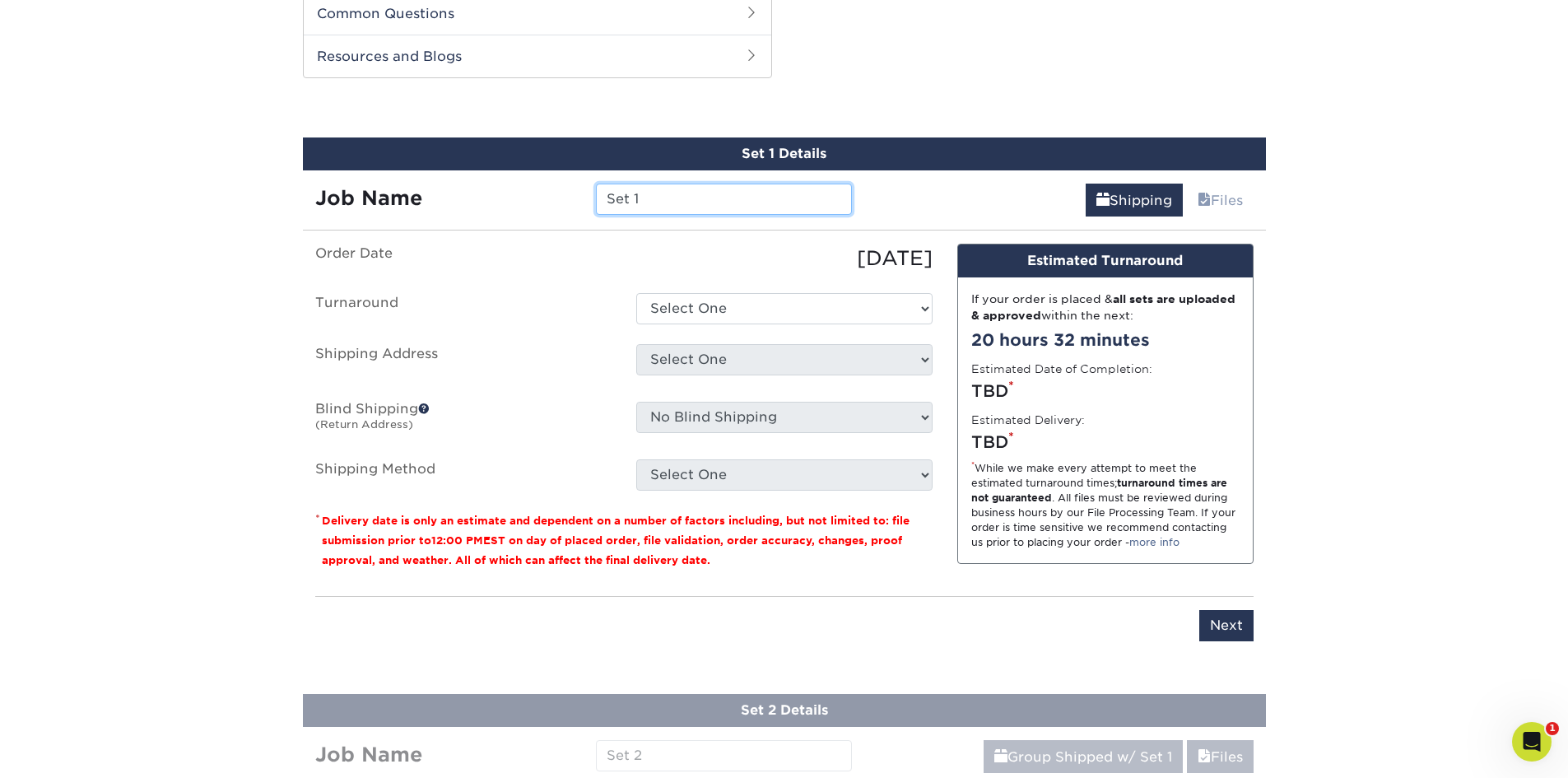
drag, startPoint x: 689, startPoint y: 198, endPoint x: 467, endPoint y: 203, distance: 222.1
click at [467, 203] on div "Job Name Set 1" at bounding box center [583, 198] width 562 height 31
type input "refelectric"
click at [926, 309] on select "Select One 2-4 Business Days 2 Day Next Business Day" at bounding box center [784, 309] width 296 height 31
select select "8fc8fca3-9ffe-442d-b31d-c4133cdfcbd4"
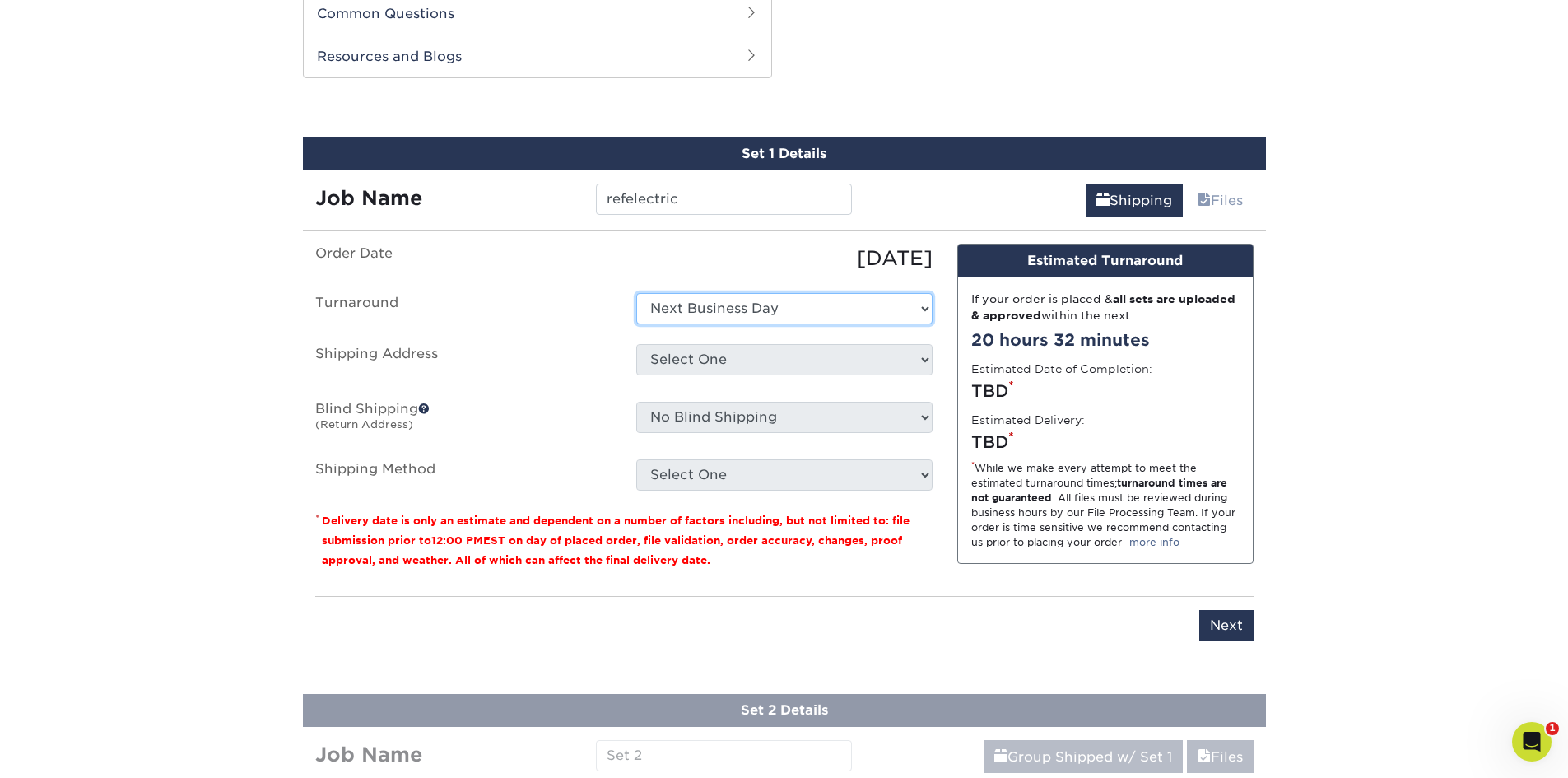
click at [636, 294] on select "Select One 2-4 Business Days 2 Day Next Business Day" at bounding box center [784, 309] width 296 height 31
click at [921, 363] on select "Select One Location Location + Add New Address" at bounding box center [784, 359] width 296 height 31
select select "283857"
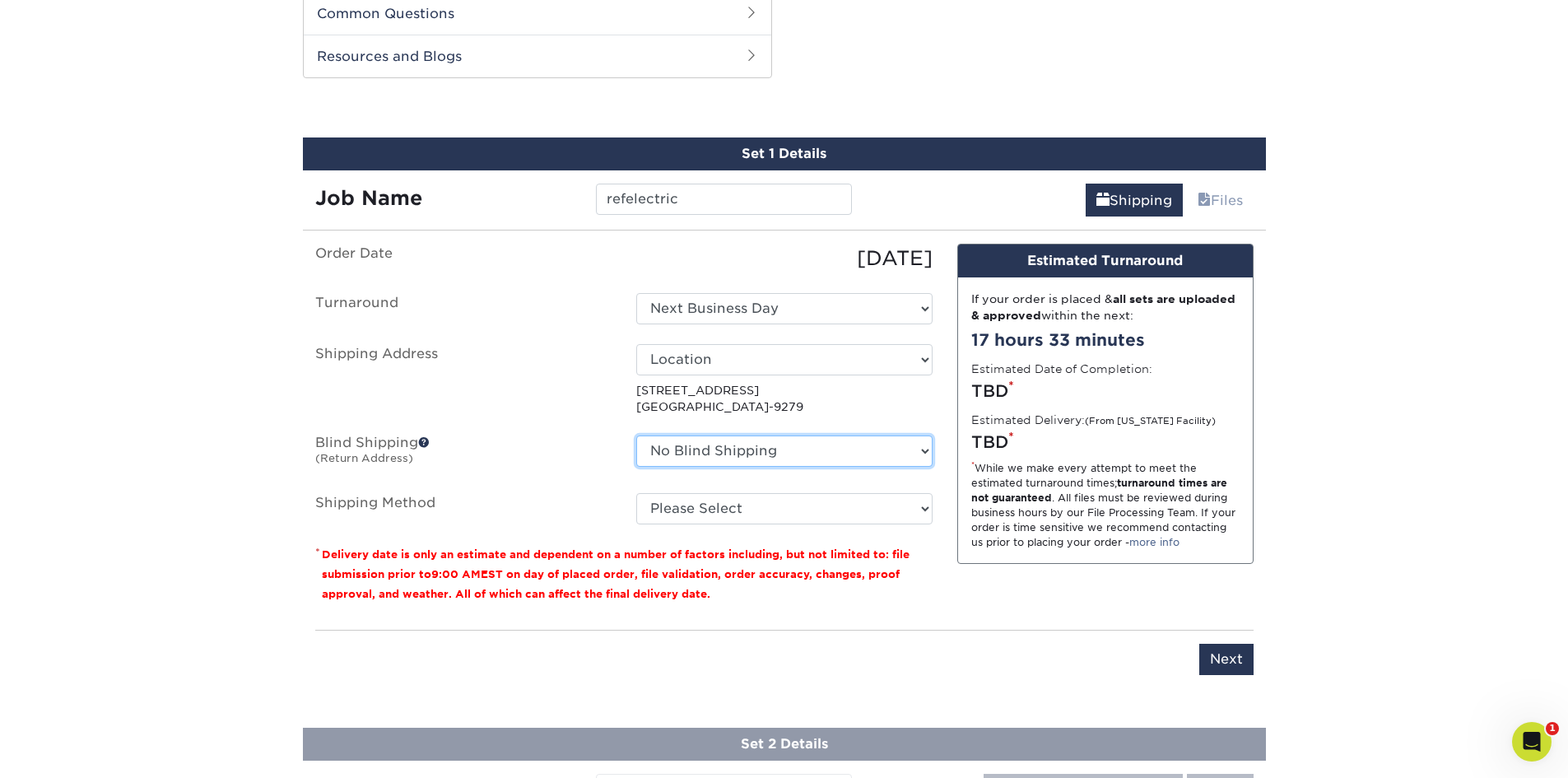
click at [925, 454] on select "No Blind Shipping Location Location + Add New Address" at bounding box center [784, 451] width 296 height 31
select select "283858"
click at [636, 436] on select "No Blind Shipping Location Location + Add New Address" at bounding box center [784, 451] width 296 height 31
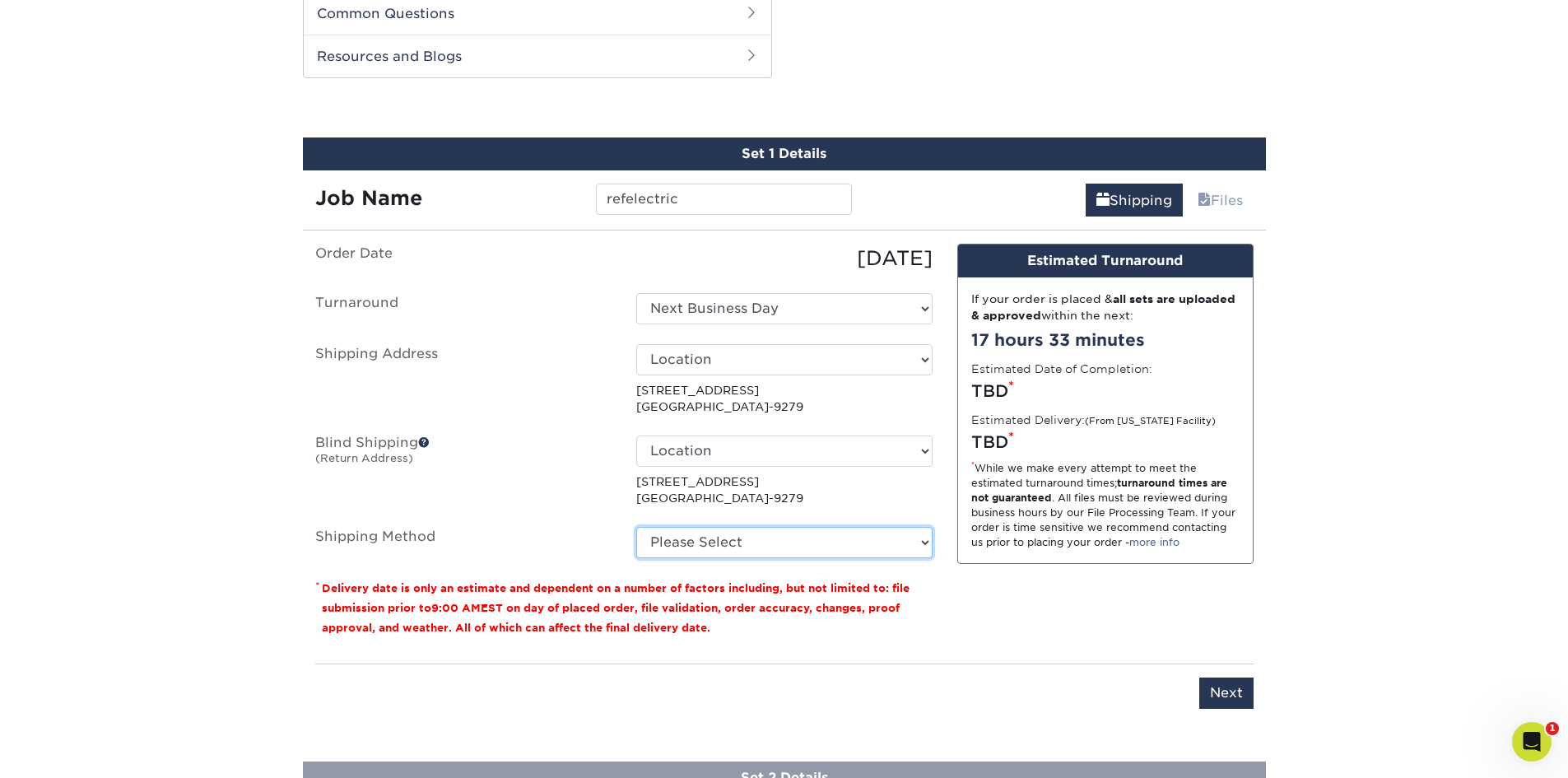
click at [927, 539] on select "Please Select Ground Shipping (+$95.45) 3 Day Shipping Service (+$145.04) 2 Day…" at bounding box center [784, 542] width 296 height 31
select select "03"
click at [636, 527] on select "Please Select Ground Shipping (+$95.45) 3 Day Shipping Service (+$145.04) 2 Day…" at bounding box center [784, 542] width 296 height 31
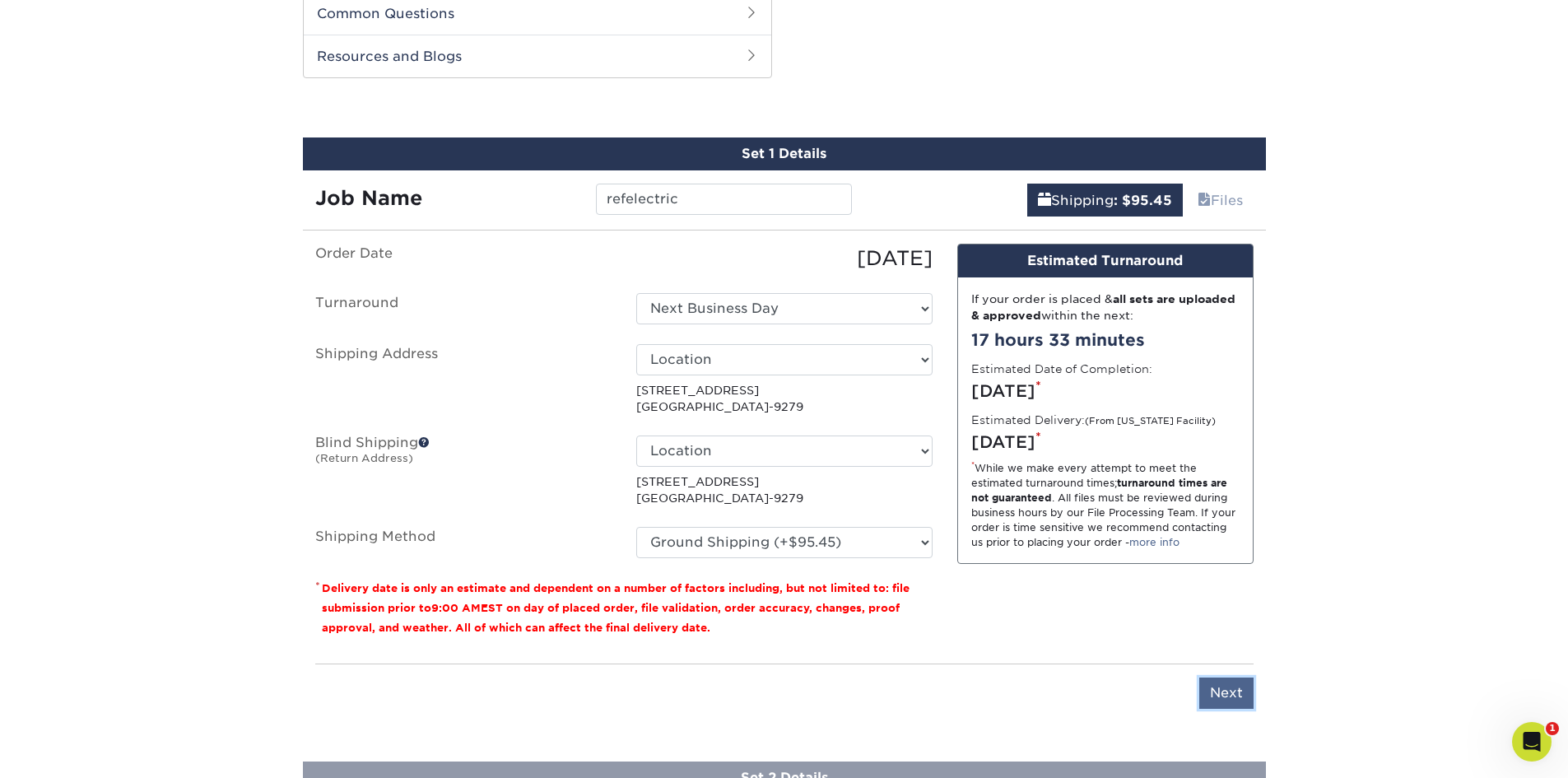
click at [1242, 698] on input "Next" at bounding box center [1226, 693] width 55 height 31
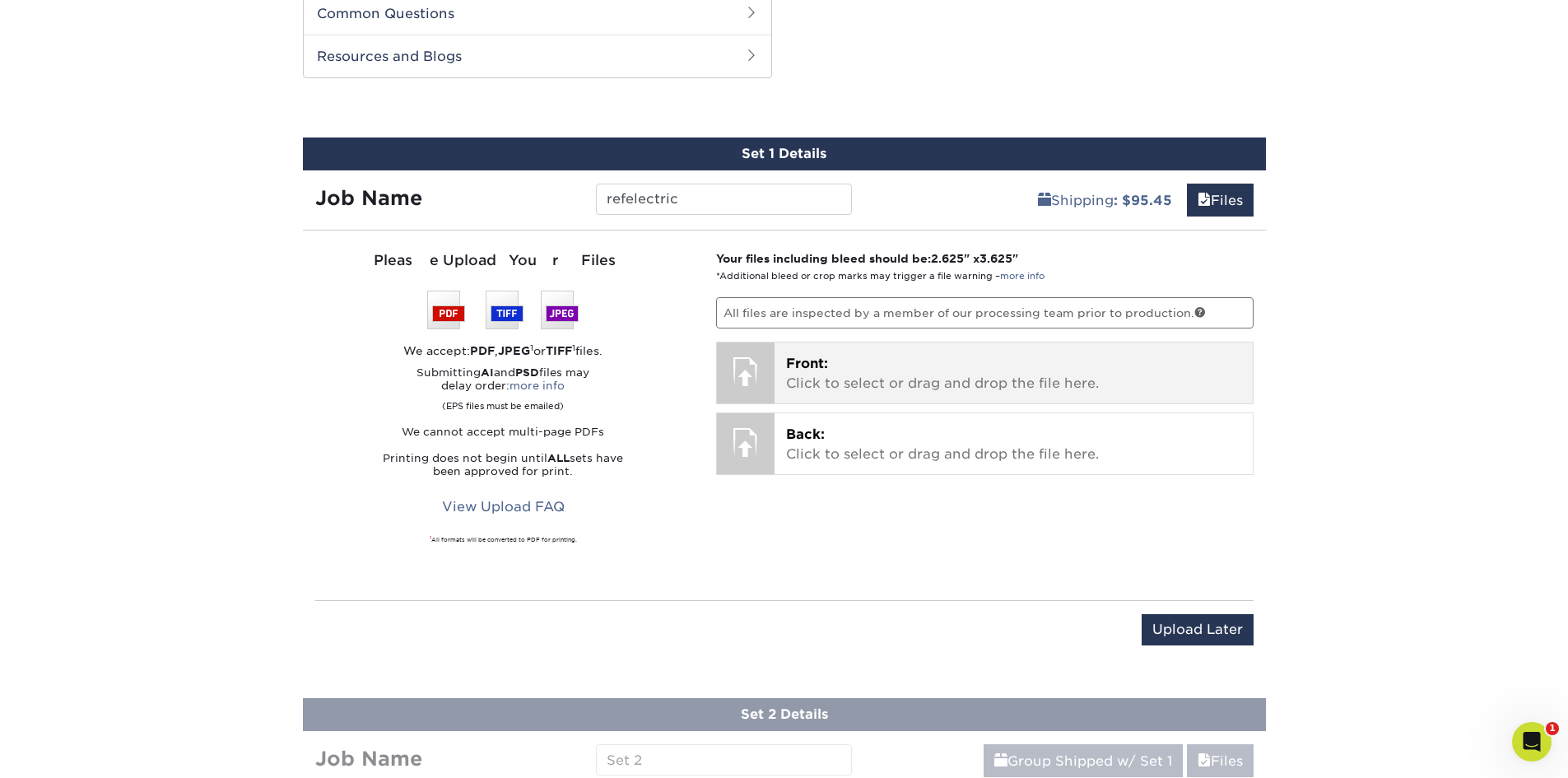
click at [965, 370] on p "Front: Click to select or drag and drop the file here." at bounding box center [1013, 373] width 455 height 40
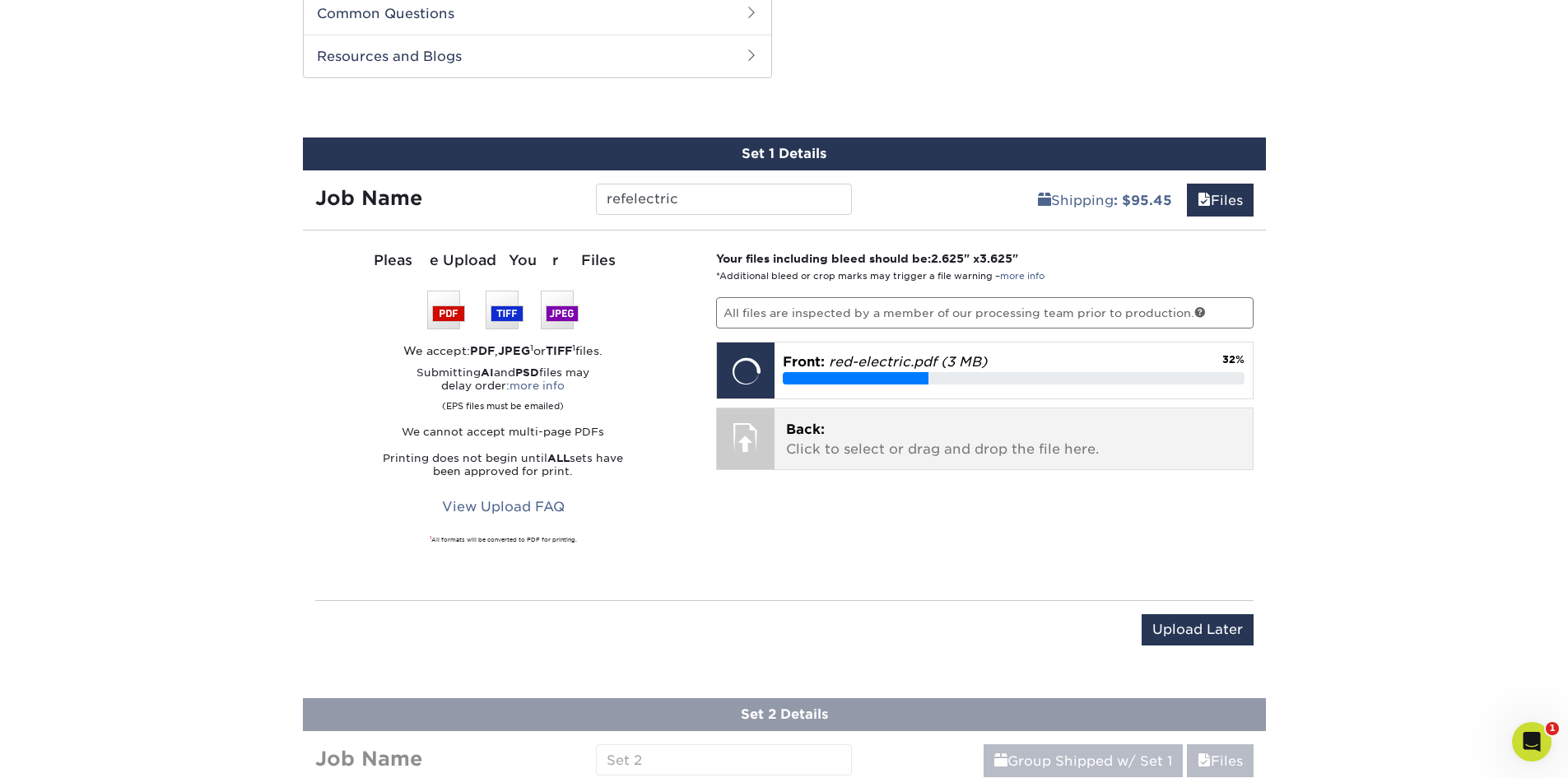
click at [968, 443] on p "Back: Click to select or drag and drop the file here." at bounding box center [1013, 439] width 455 height 40
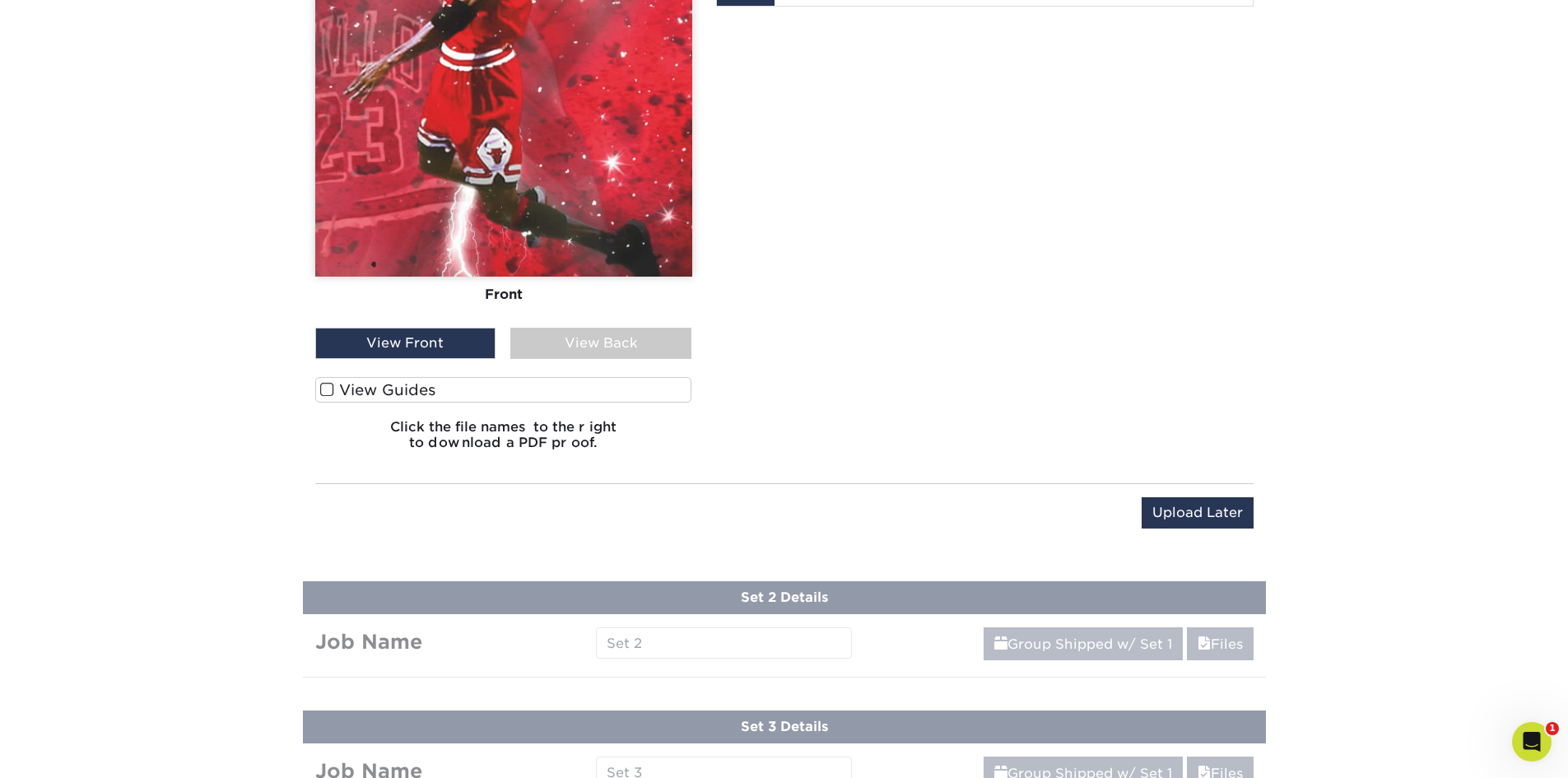
click at [325, 394] on span at bounding box center [327, 389] width 14 height 16
click at [0, 0] on input "View Guides" at bounding box center [0, 0] width 0 height 0
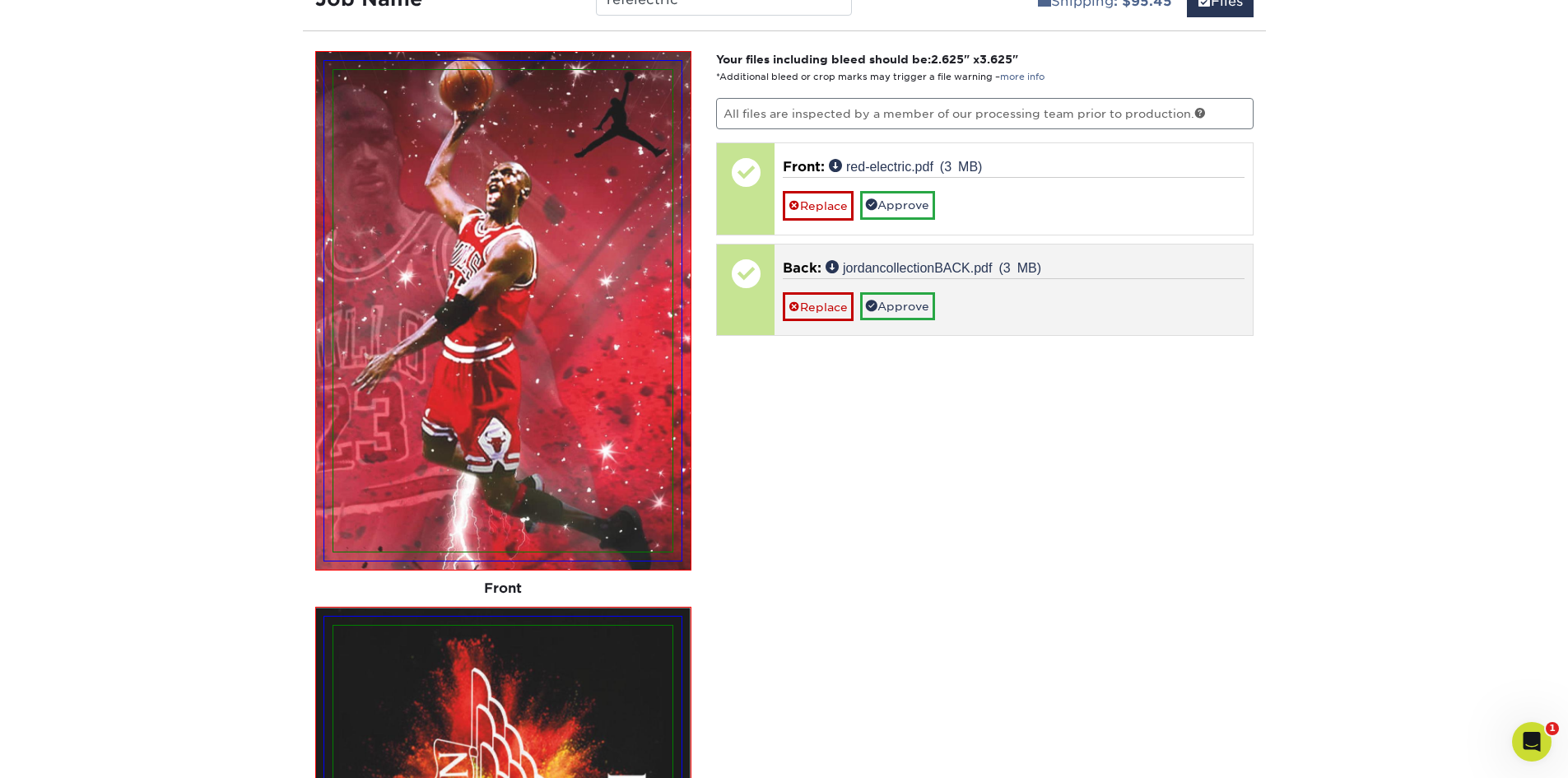
scroll to position [931, 0]
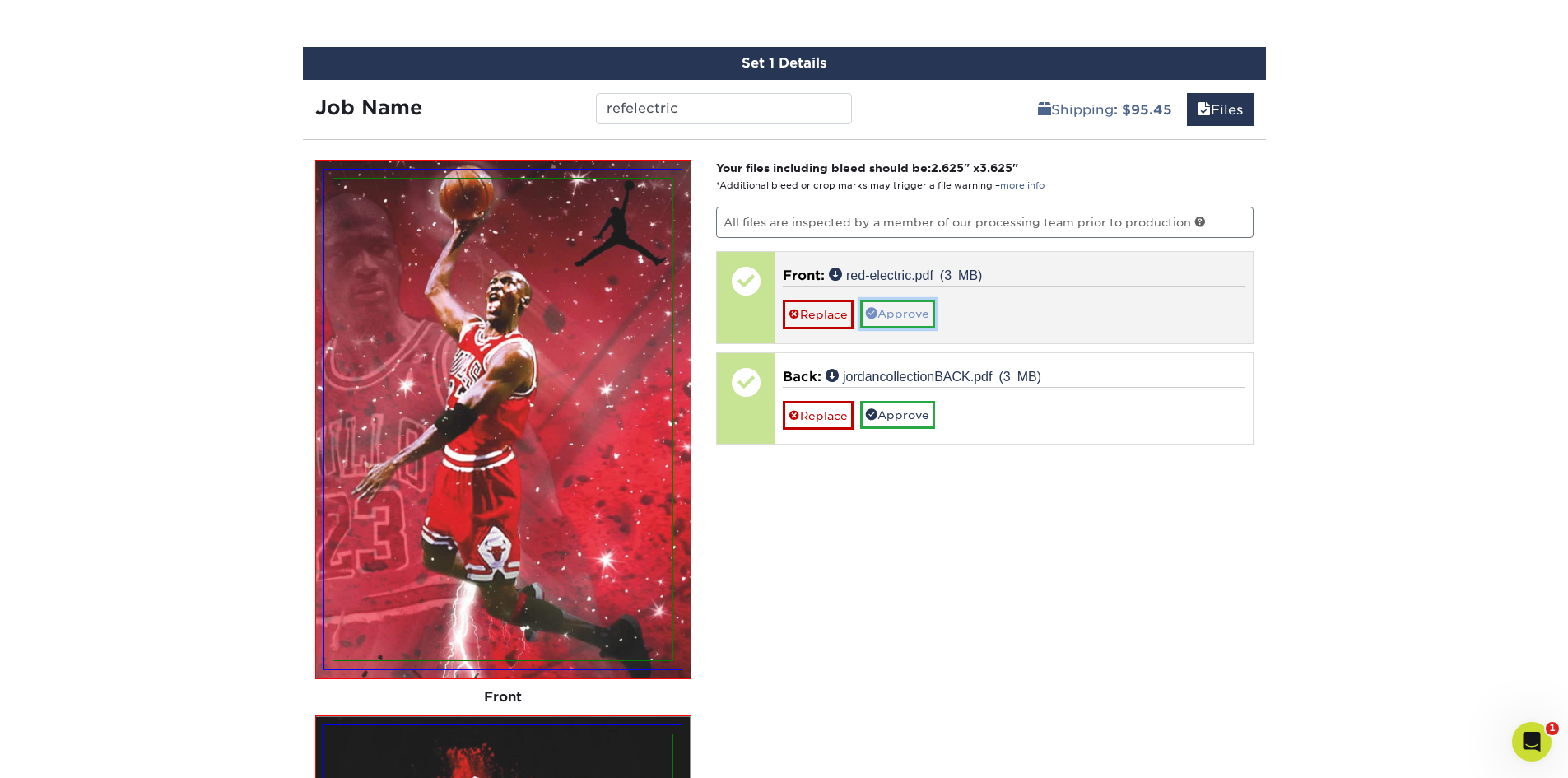
click at [922, 317] on link "Approve" at bounding box center [897, 313] width 75 height 28
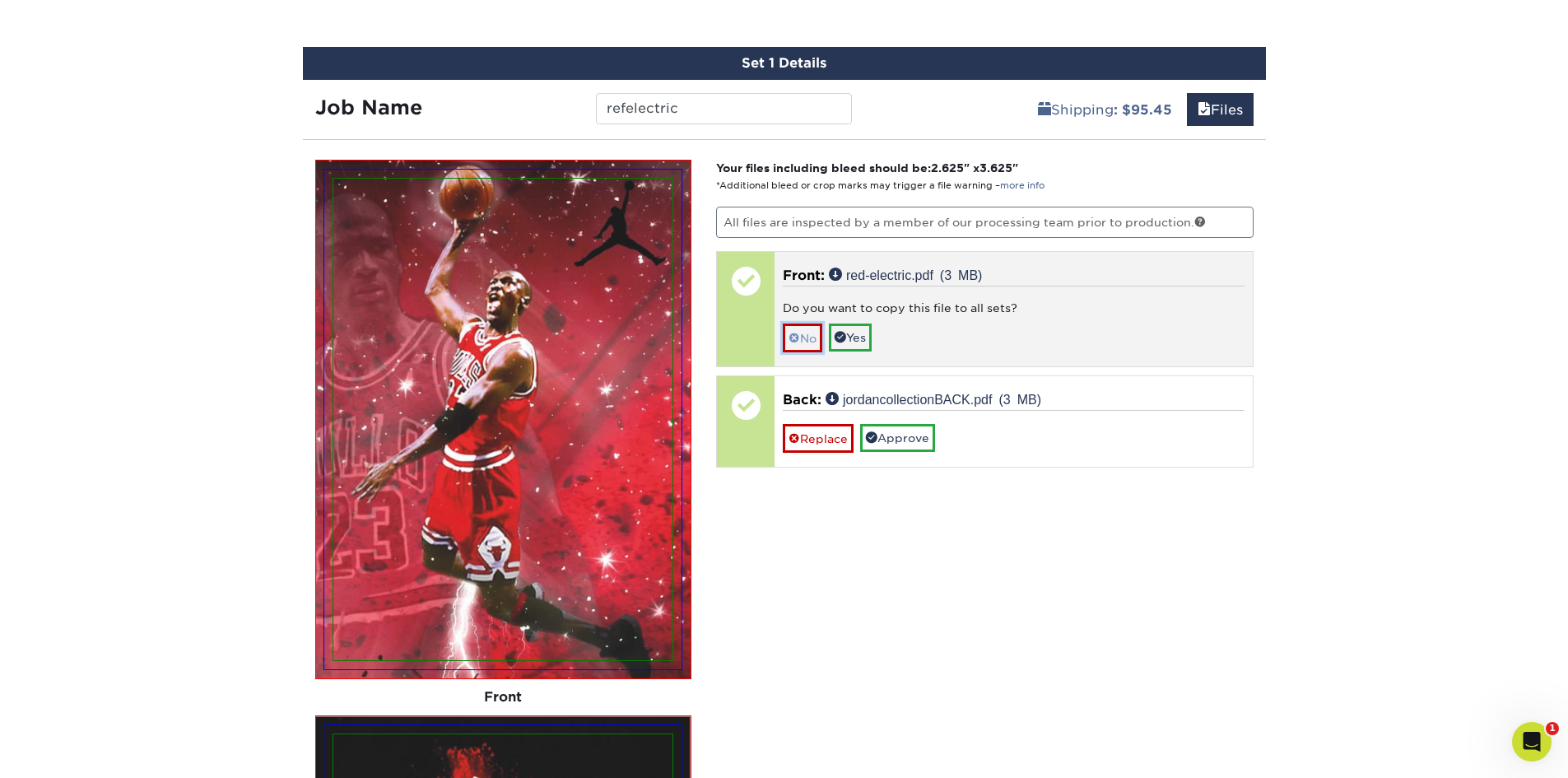
click at [806, 339] on link "No" at bounding box center [802, 338] width 40 height 29
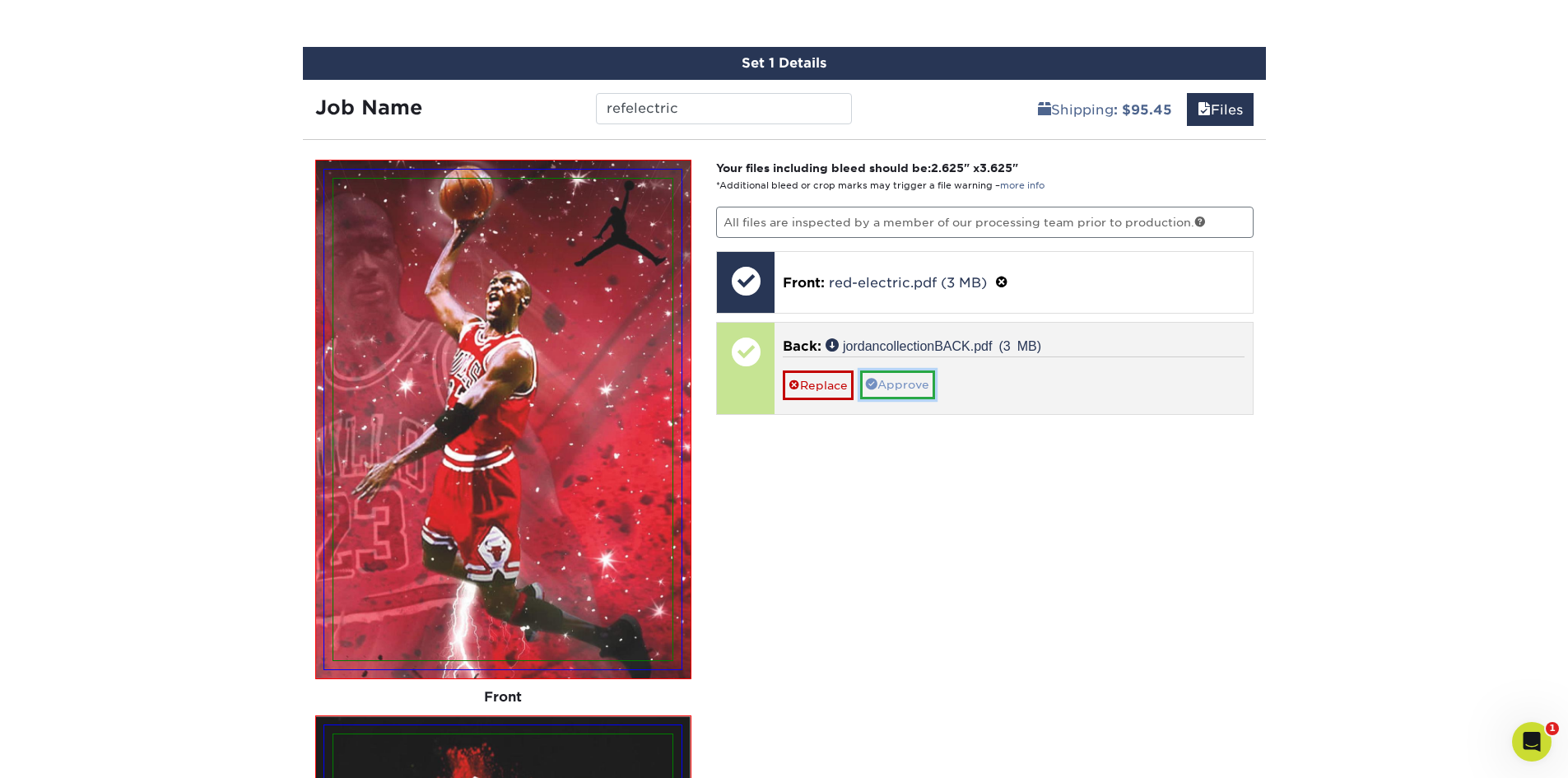
click at [913, 389] on link "Approve" at bounding box center [897, 384] width 75 height 28
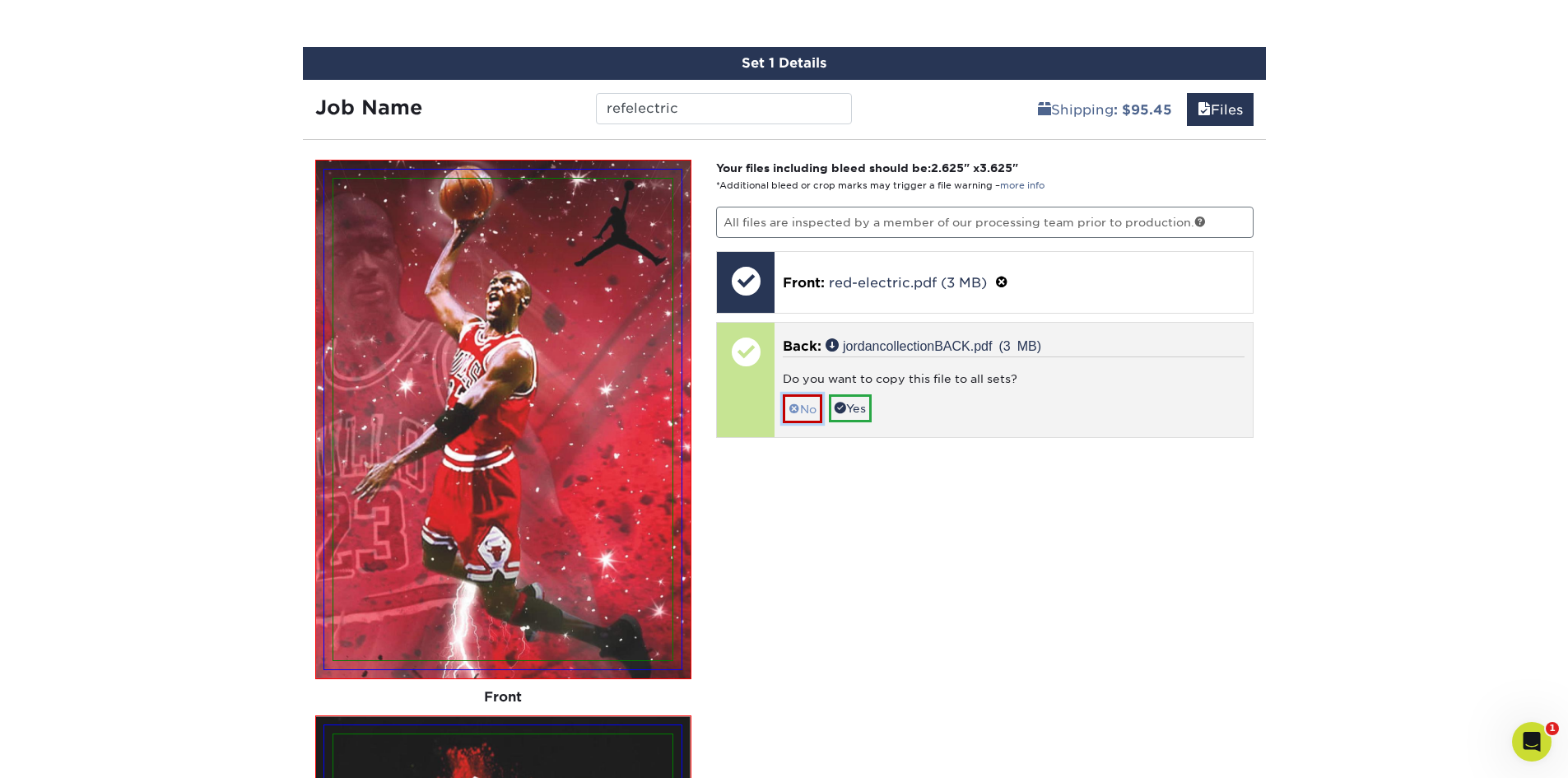
click at [809, 407] on link "No" at bounding box center [802, 409] width 40 height 29
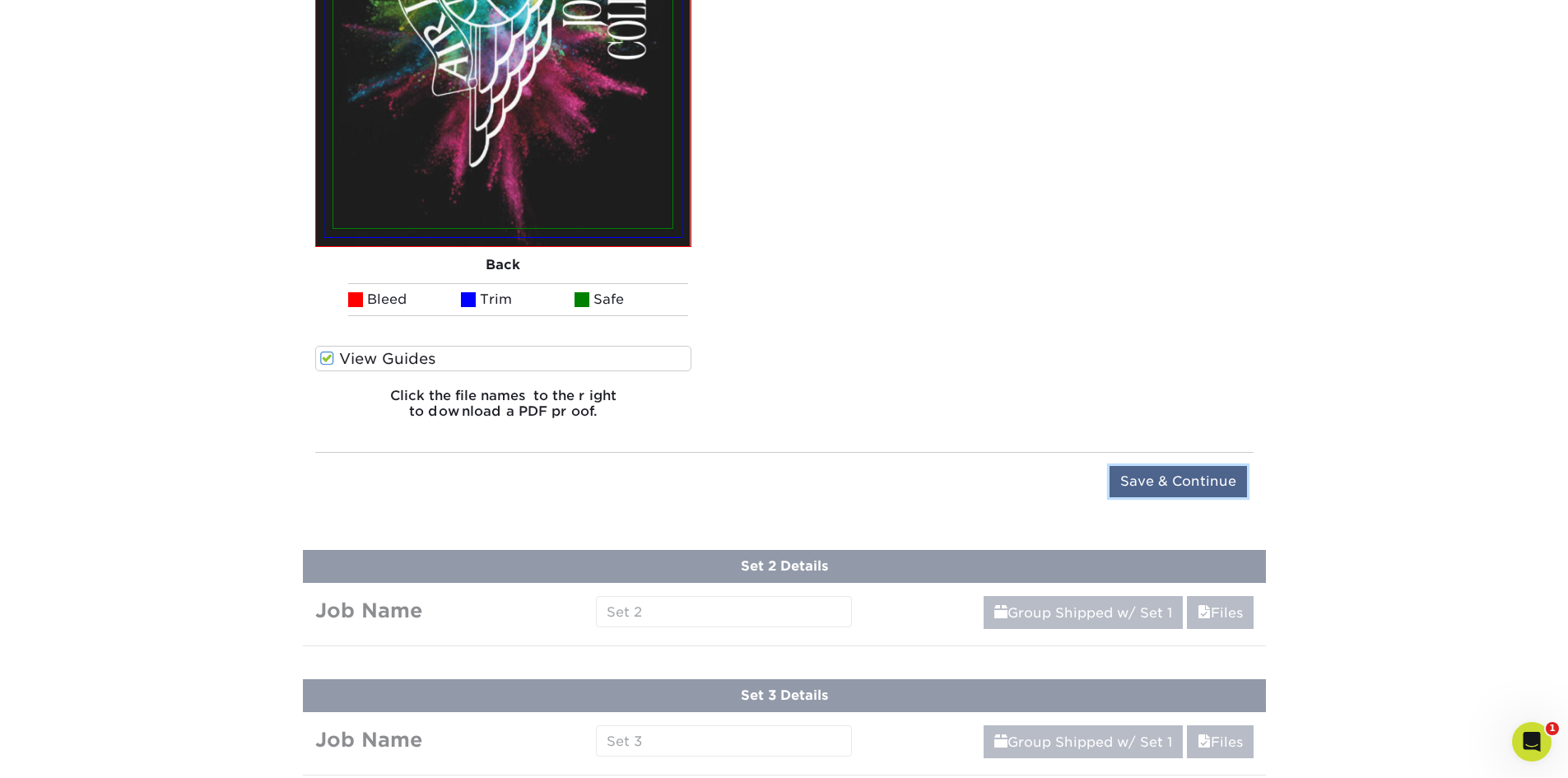
click at [1226, 484] on input "Save & Continue" at bounding box center [1178, 481] width 137 height 31
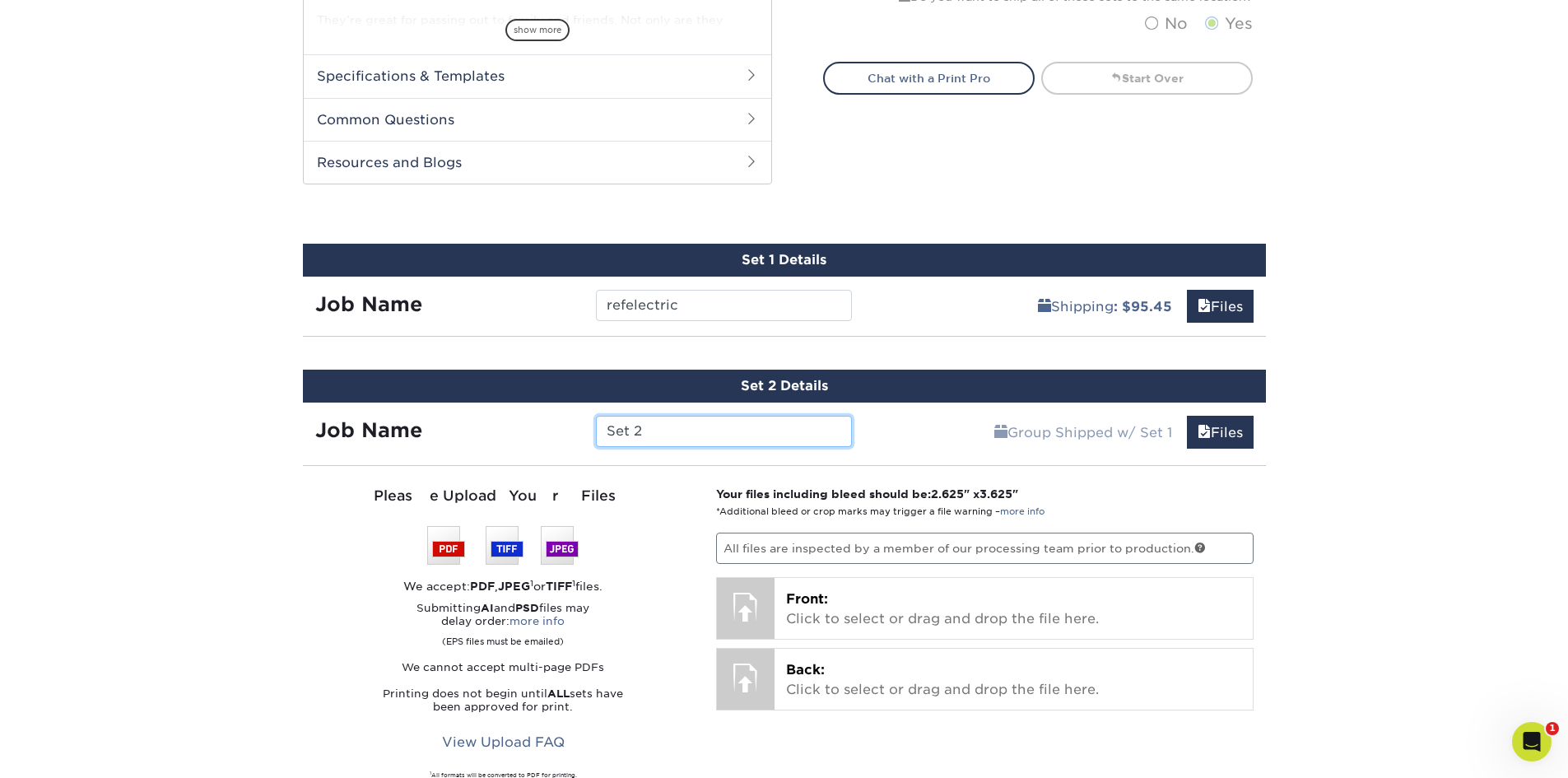
scroll to position [859, 0]
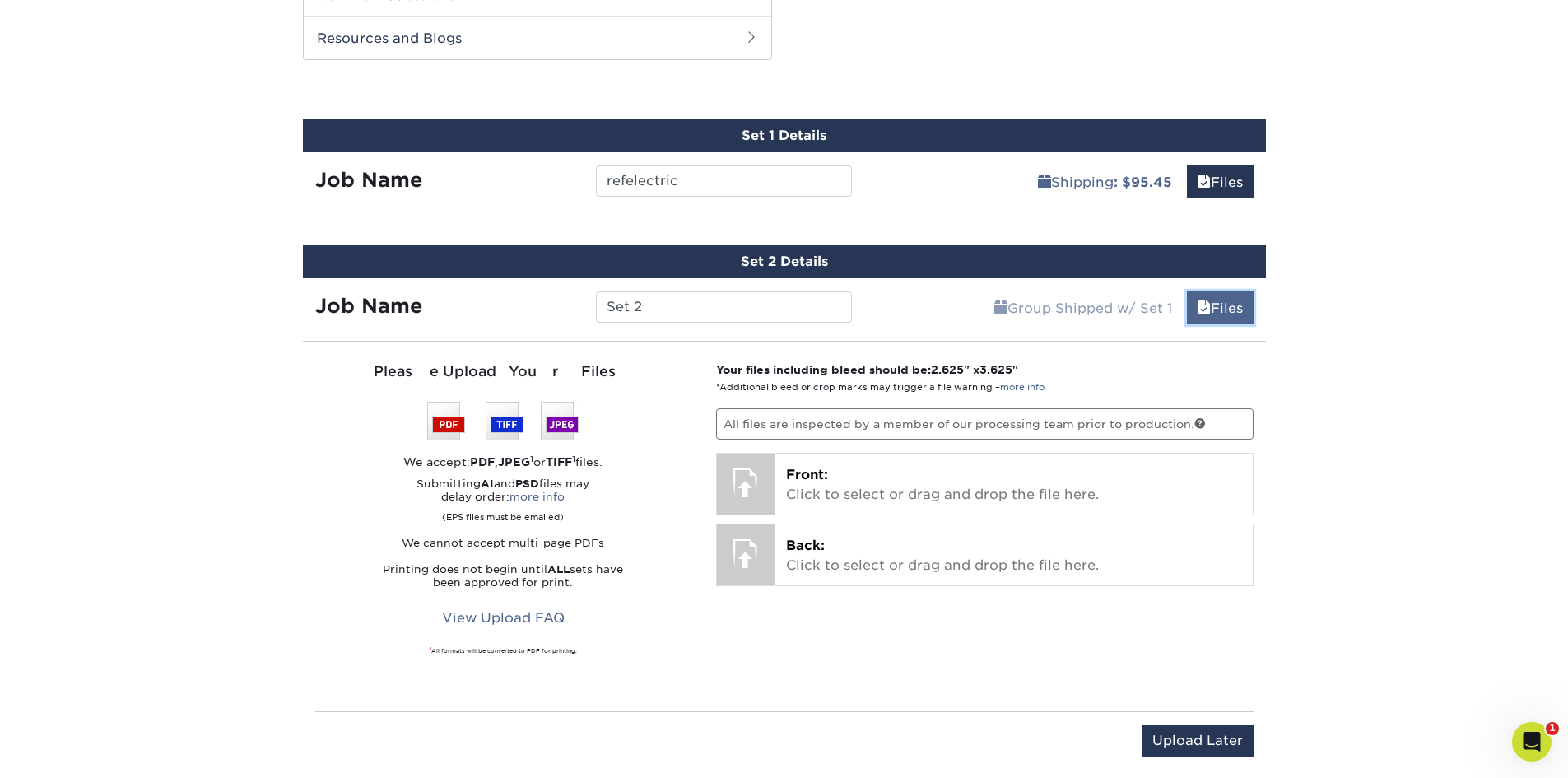
click at [1221, 316] on link "Files" at bounding box center [1220, 308] width 66 height 33
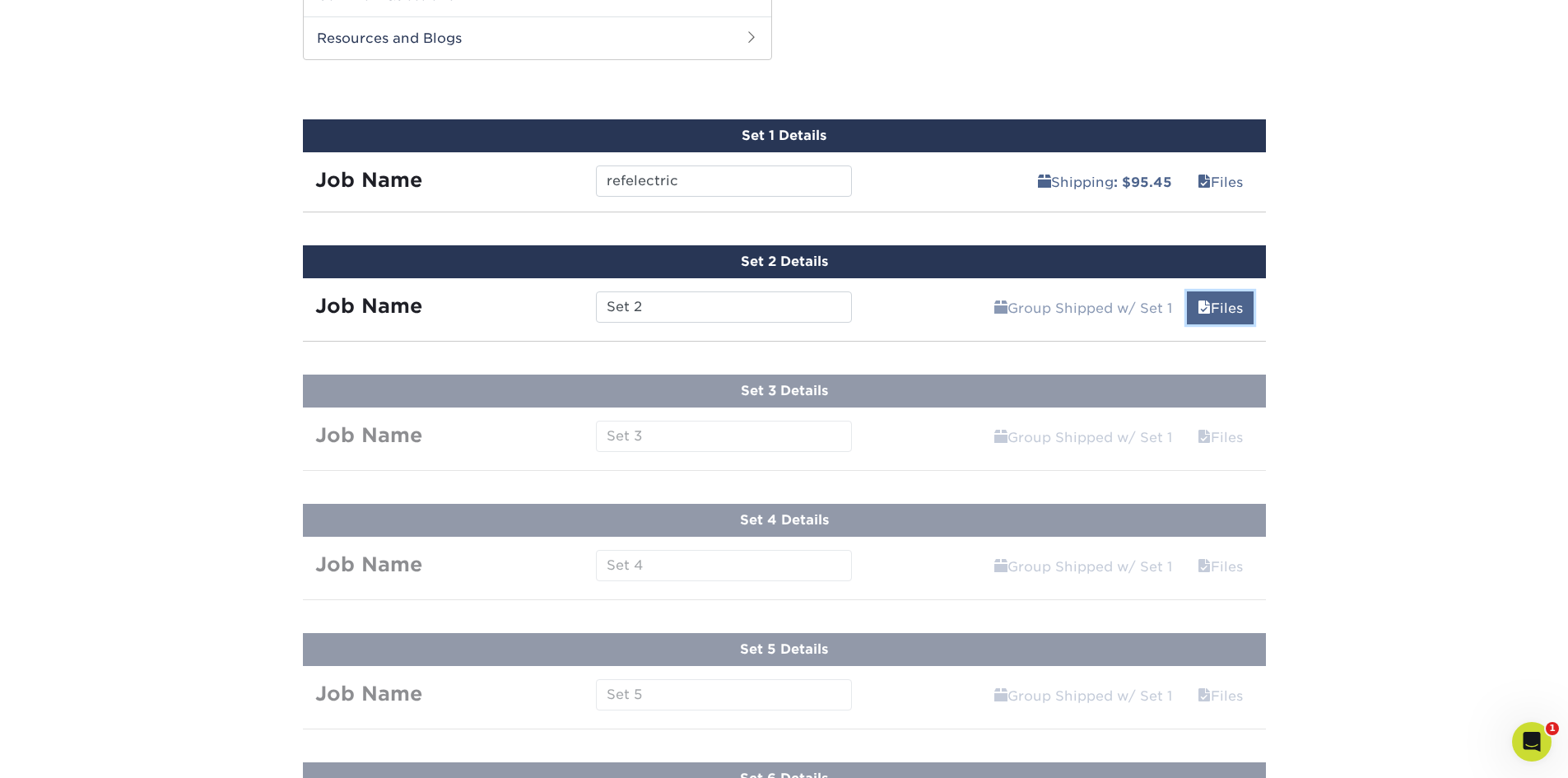
click at [1222, 303] on link "Files" at bounding box center [1220, 308] width 66 height 33
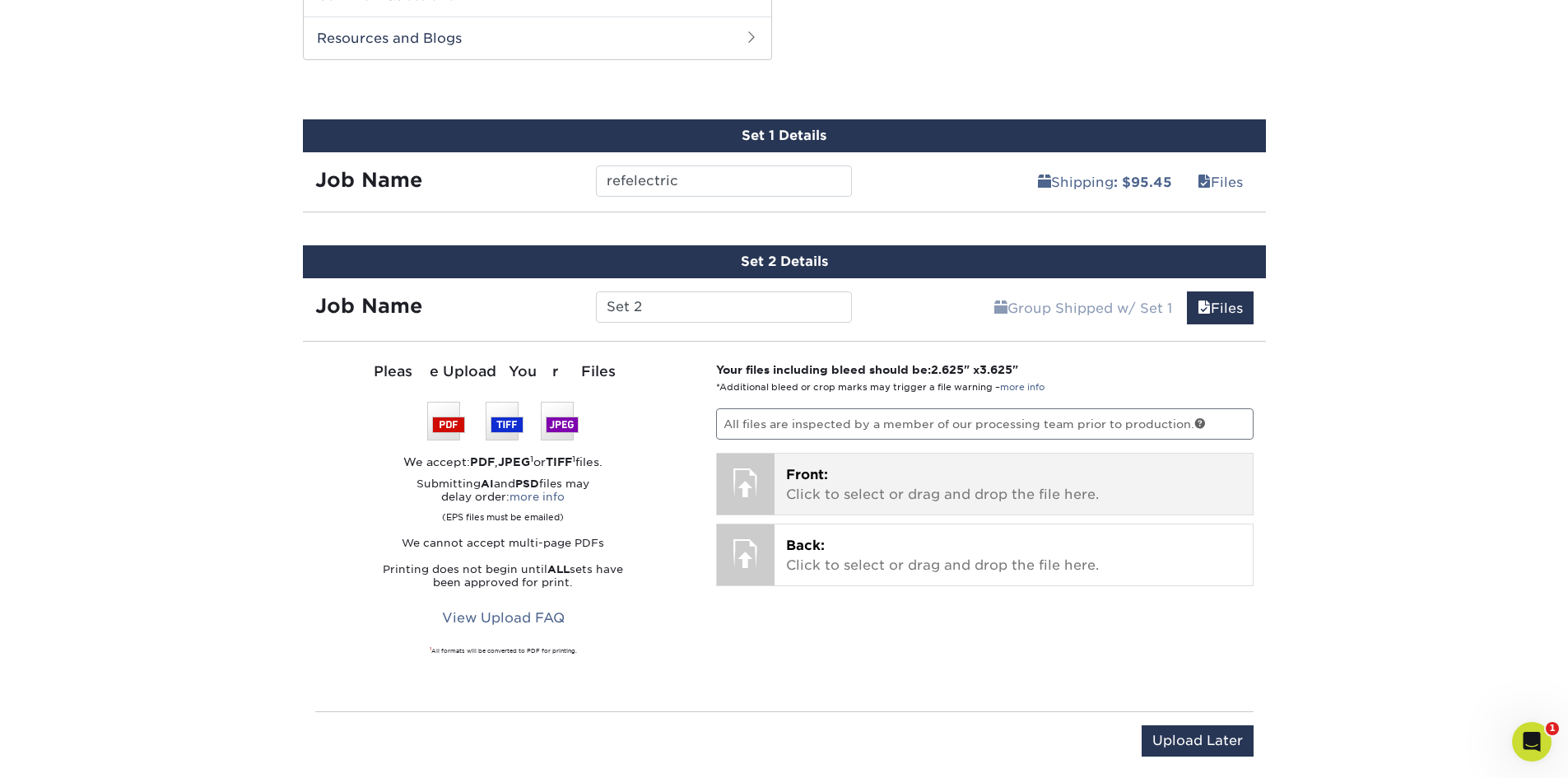
click at [992, 478] on p "Front: Click to select or drag and drop the file here." at bounding box center [1013, 484] width 455 height 40
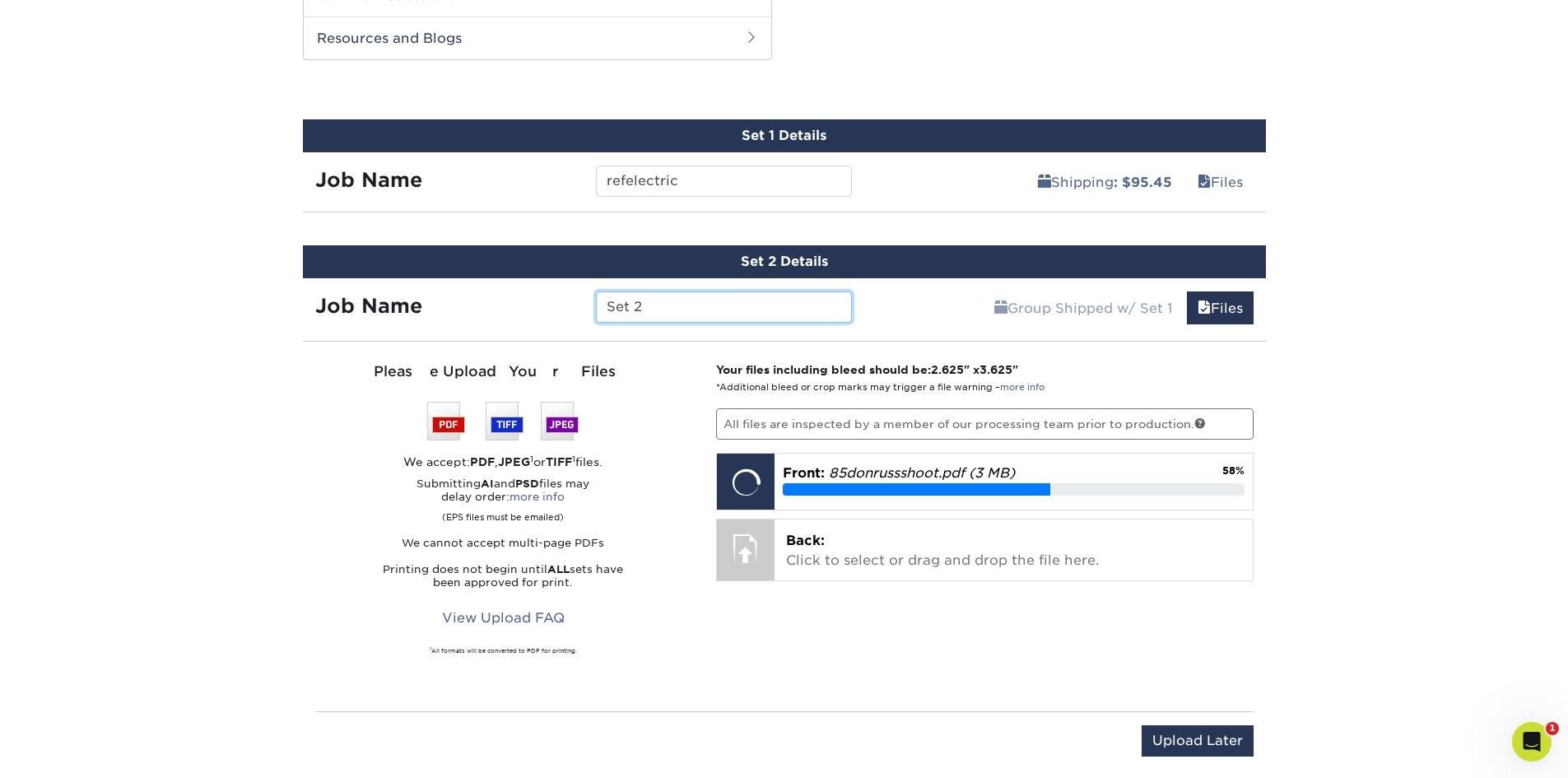
drag, startPoint x: 696, startPoint y: 304, endPoint x: 511, endPoint y: 306, distance: 185.0
click at [510, 306] on div "Job Name Set 2" at bounding box center [583, 307] width 562 height 31
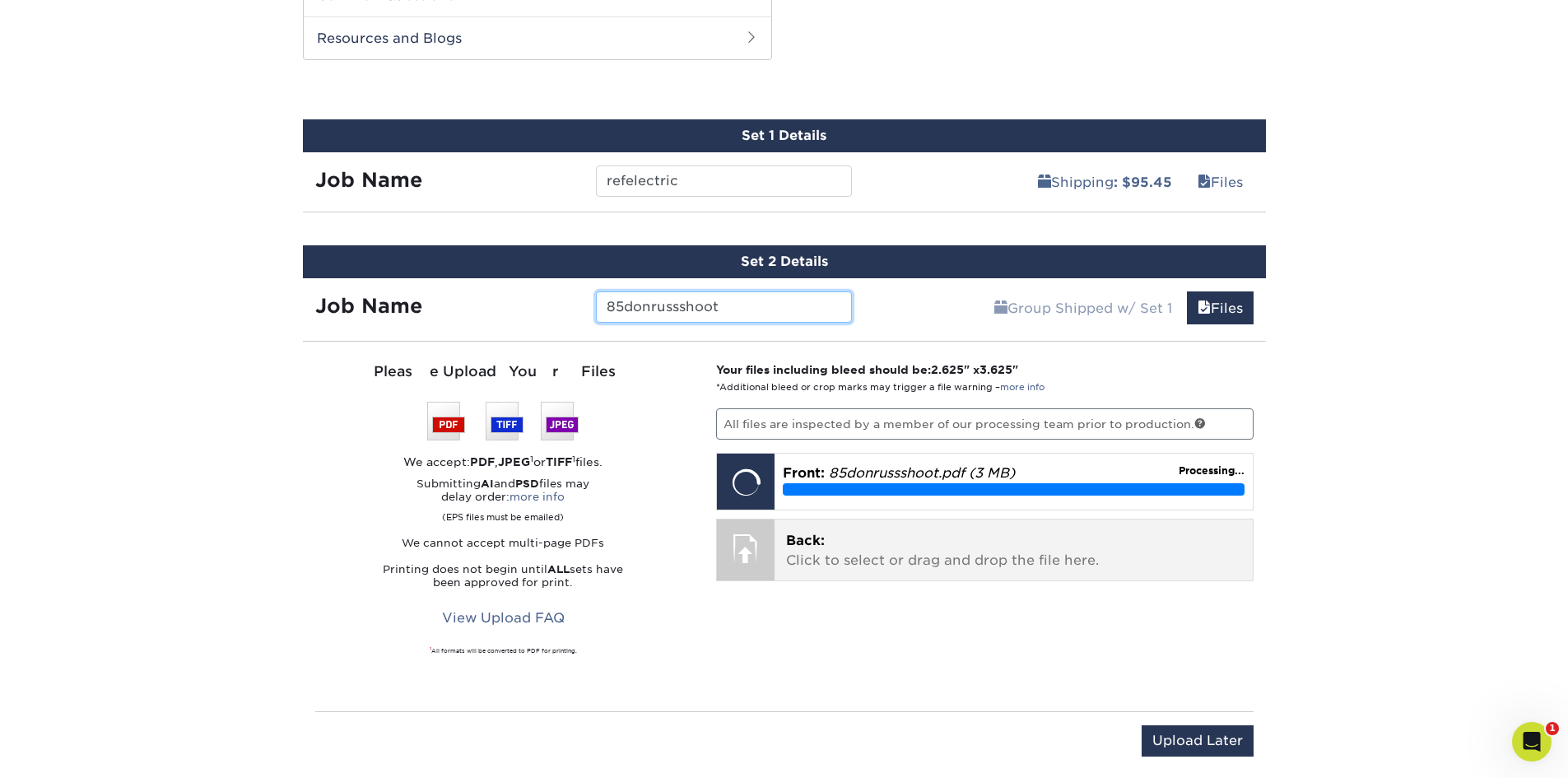
type input "85donrussshoot"
click at [1070, 556] on p "Back: Click to select or drag and drop the file here." at bounding box center [1013, 550] width 455 height 40
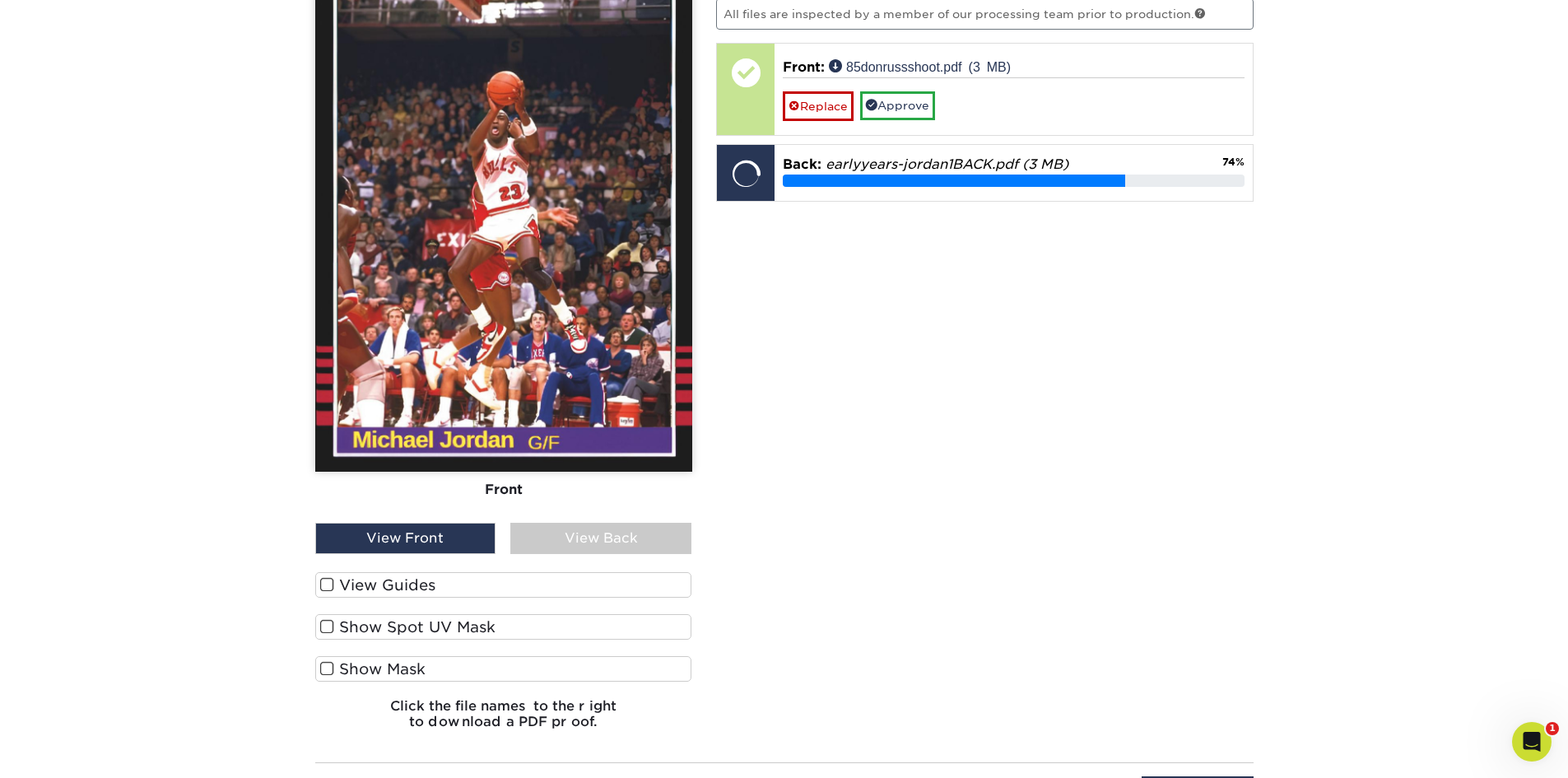
scroll to position [1271, 0]
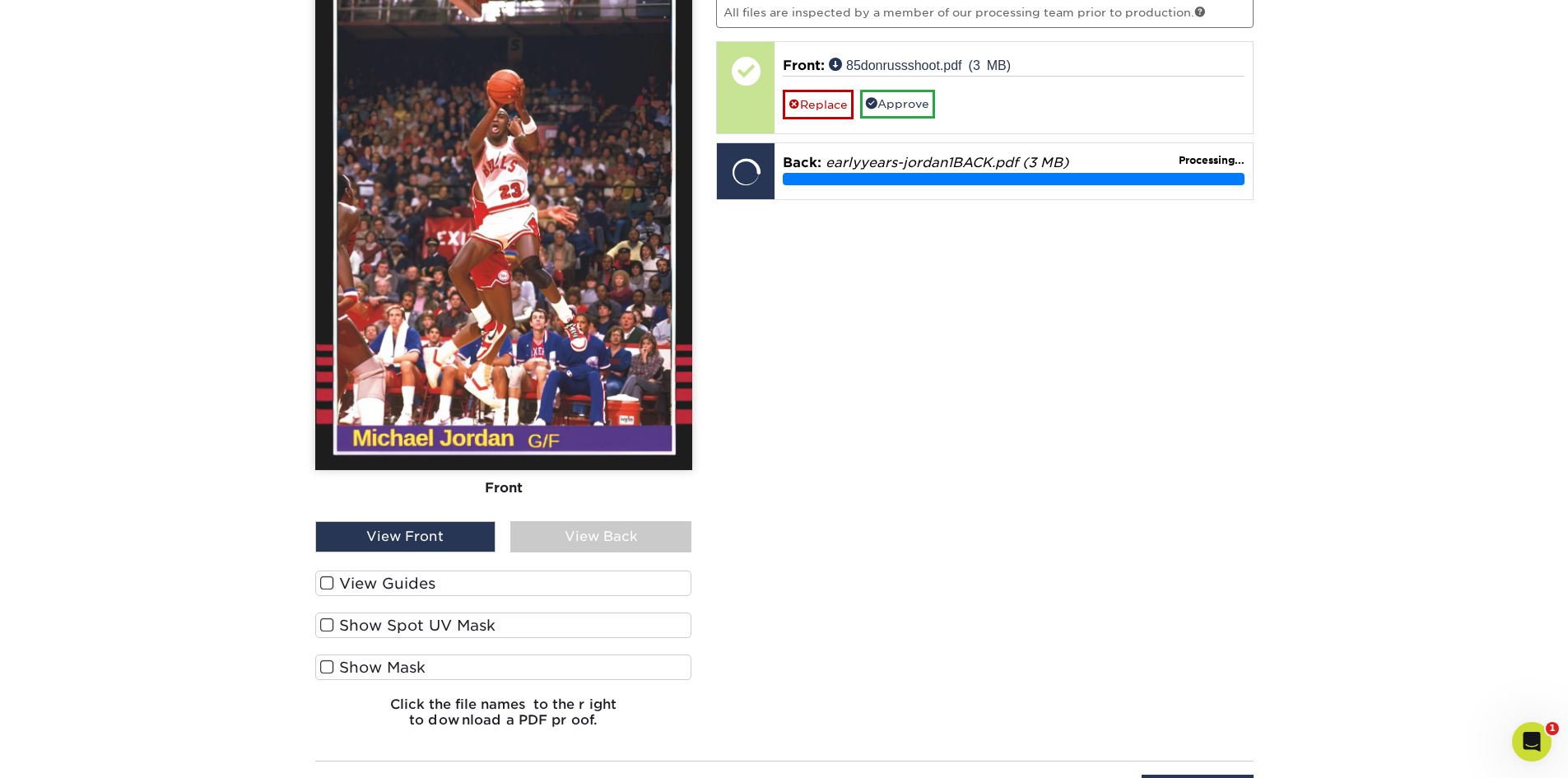
drag, startPoint x: 319, startPoint y: 585, endPoint x: 329, endPoint y: 585, distance: 10.0
click at [320, 585] on span at bounding box center [327, 583] width 14 height 16
click at [0, 0] on input "View Guides" at bounding box center [0, 0] width 0 height 0
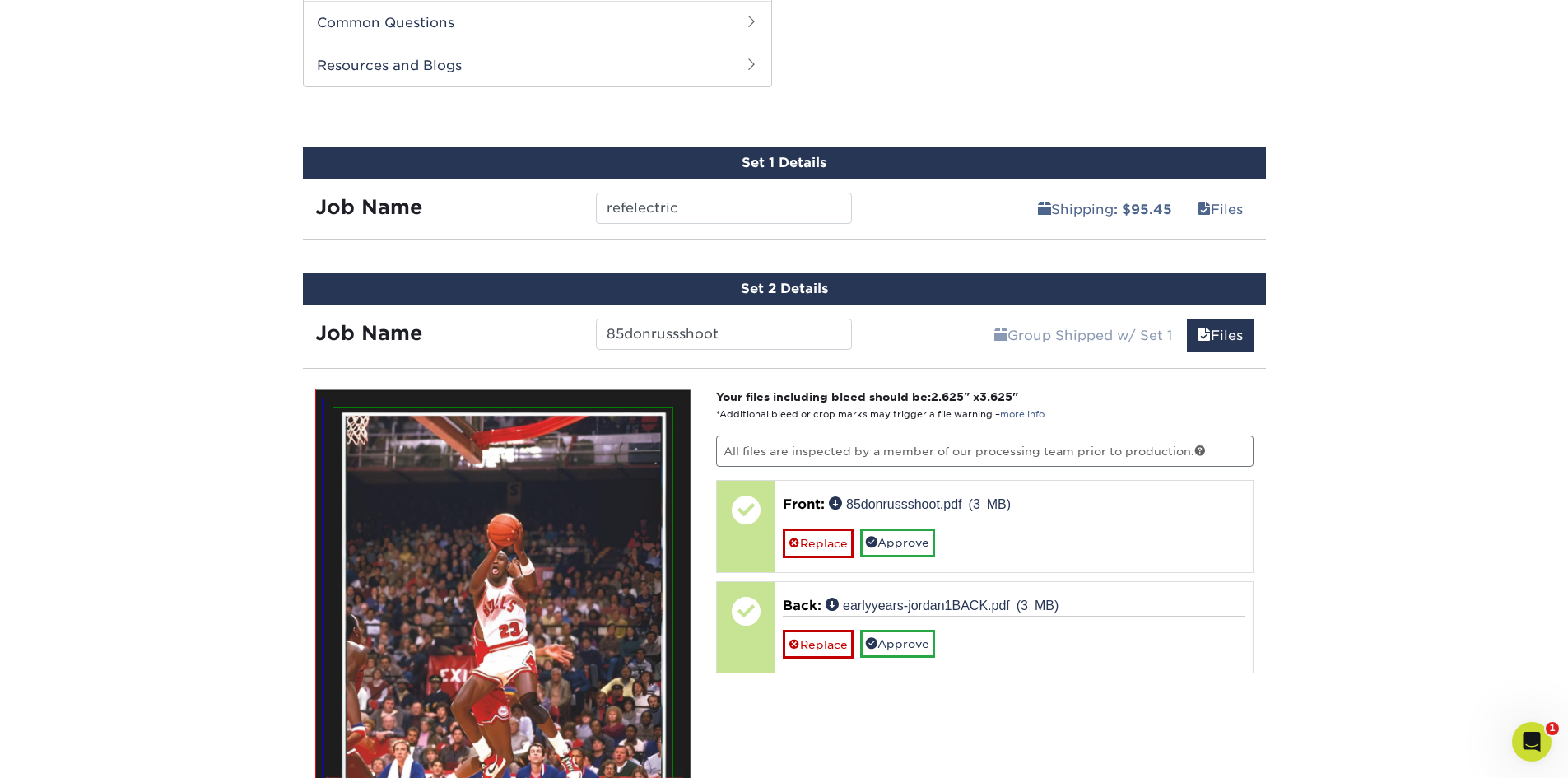
scroll to position [1082, 0]
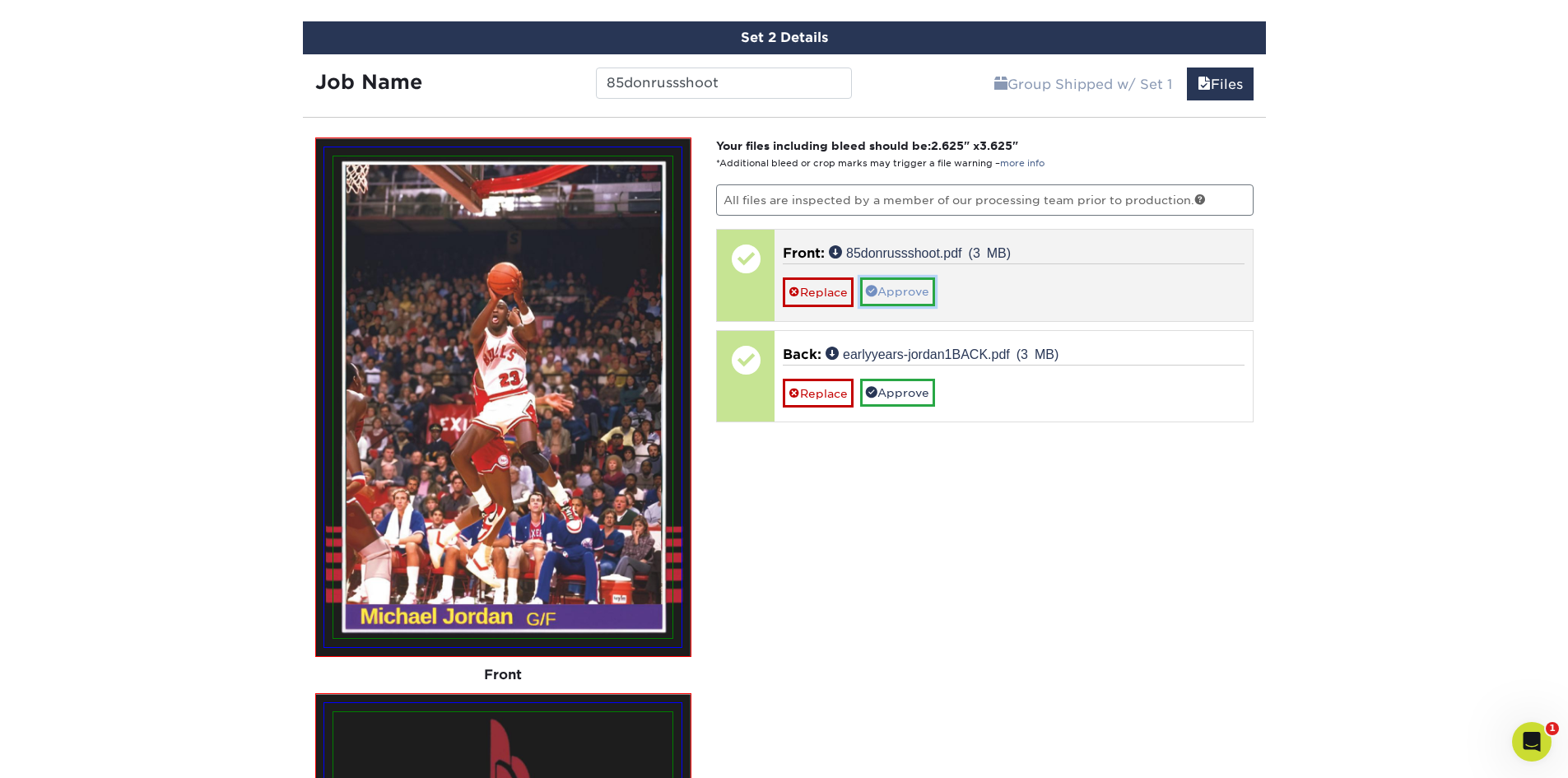
click at [926, 299] on link "Approve" at bounding box center [897, 291] width 75 height 28
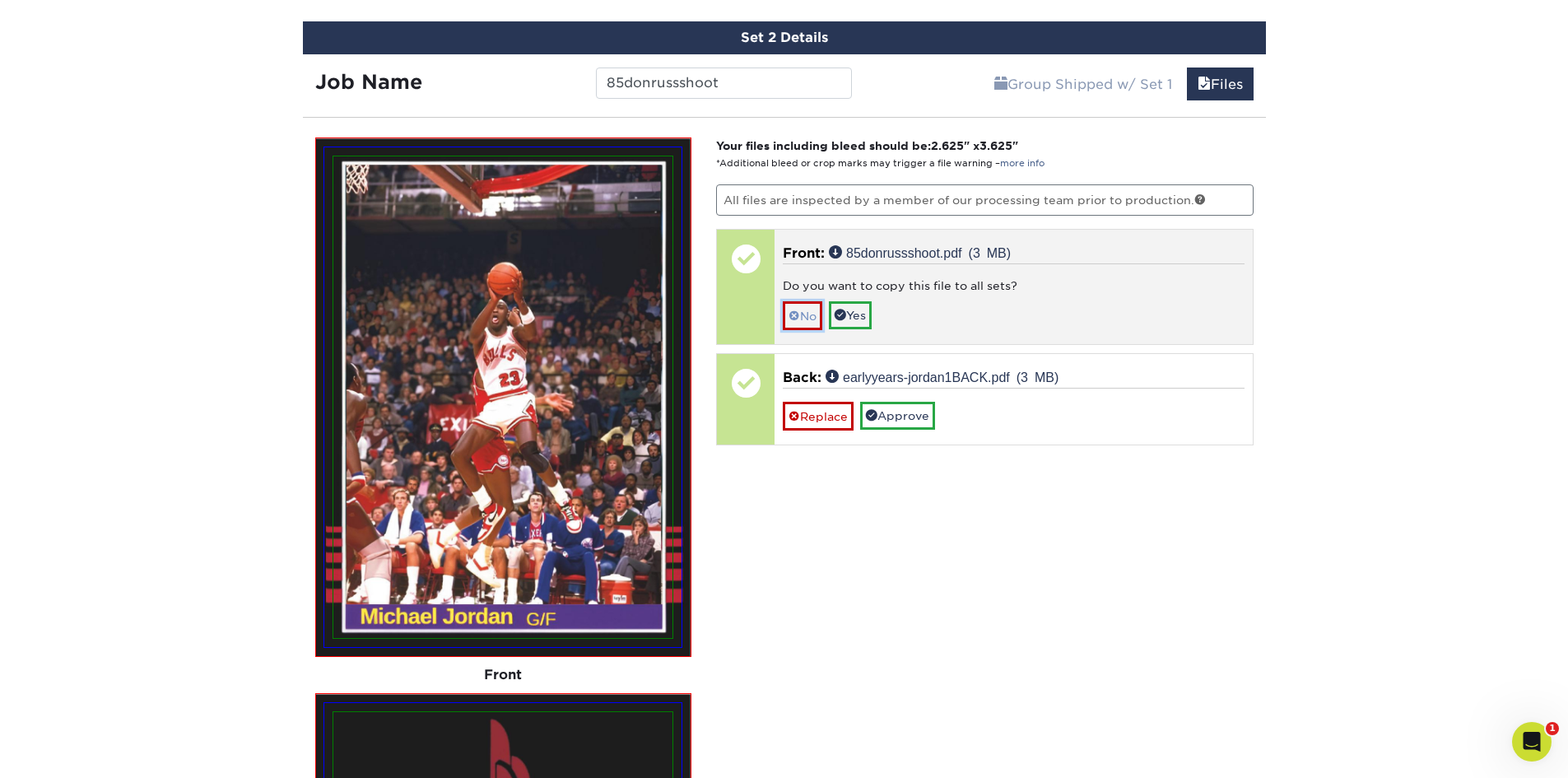
click at [800, 325] on link "No" at bounding box center [802, 315] width 40 height 29
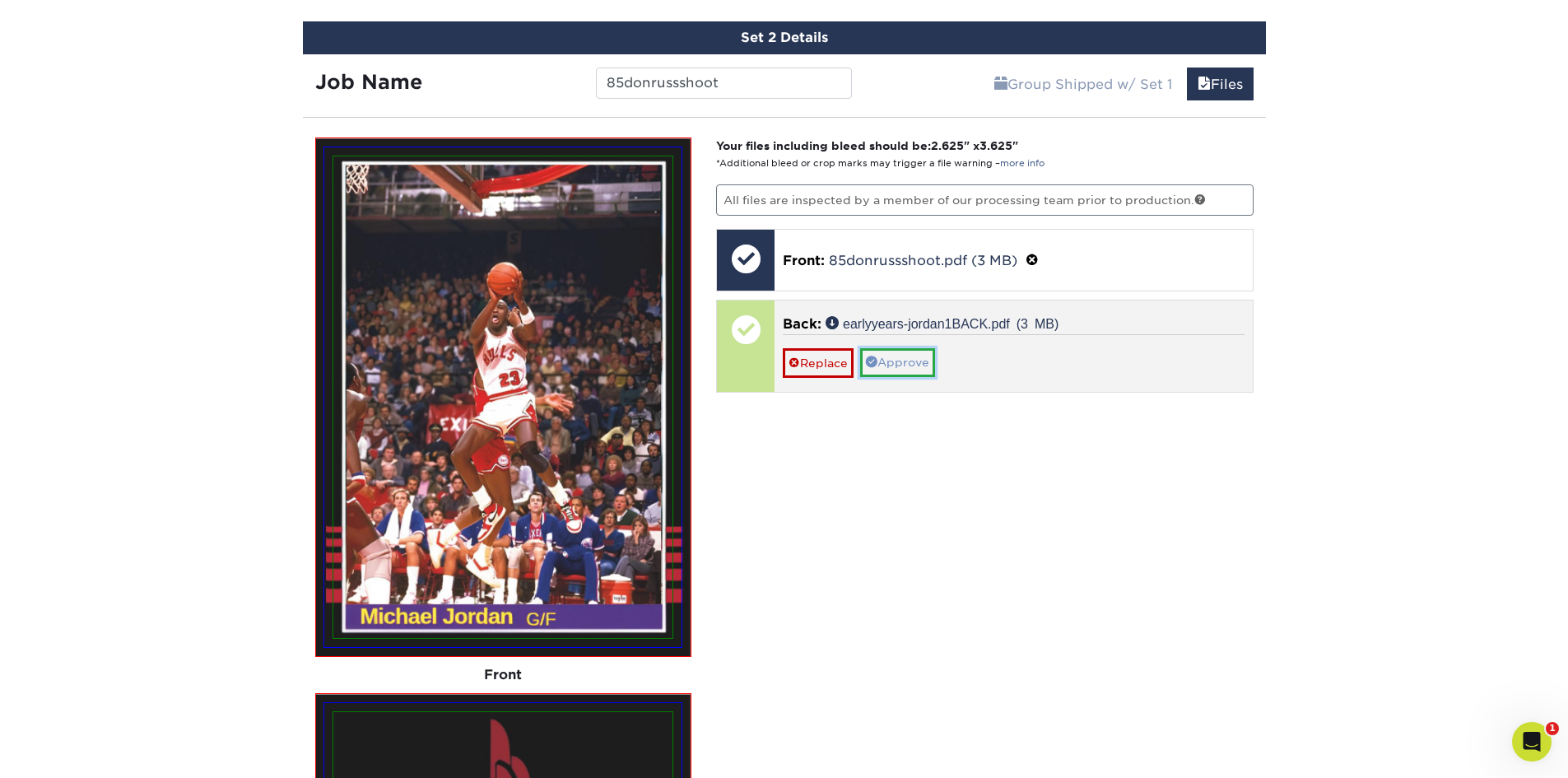
click at [921, 369] on link "Approve" at bounding box center [897, 362] width 75 height 28
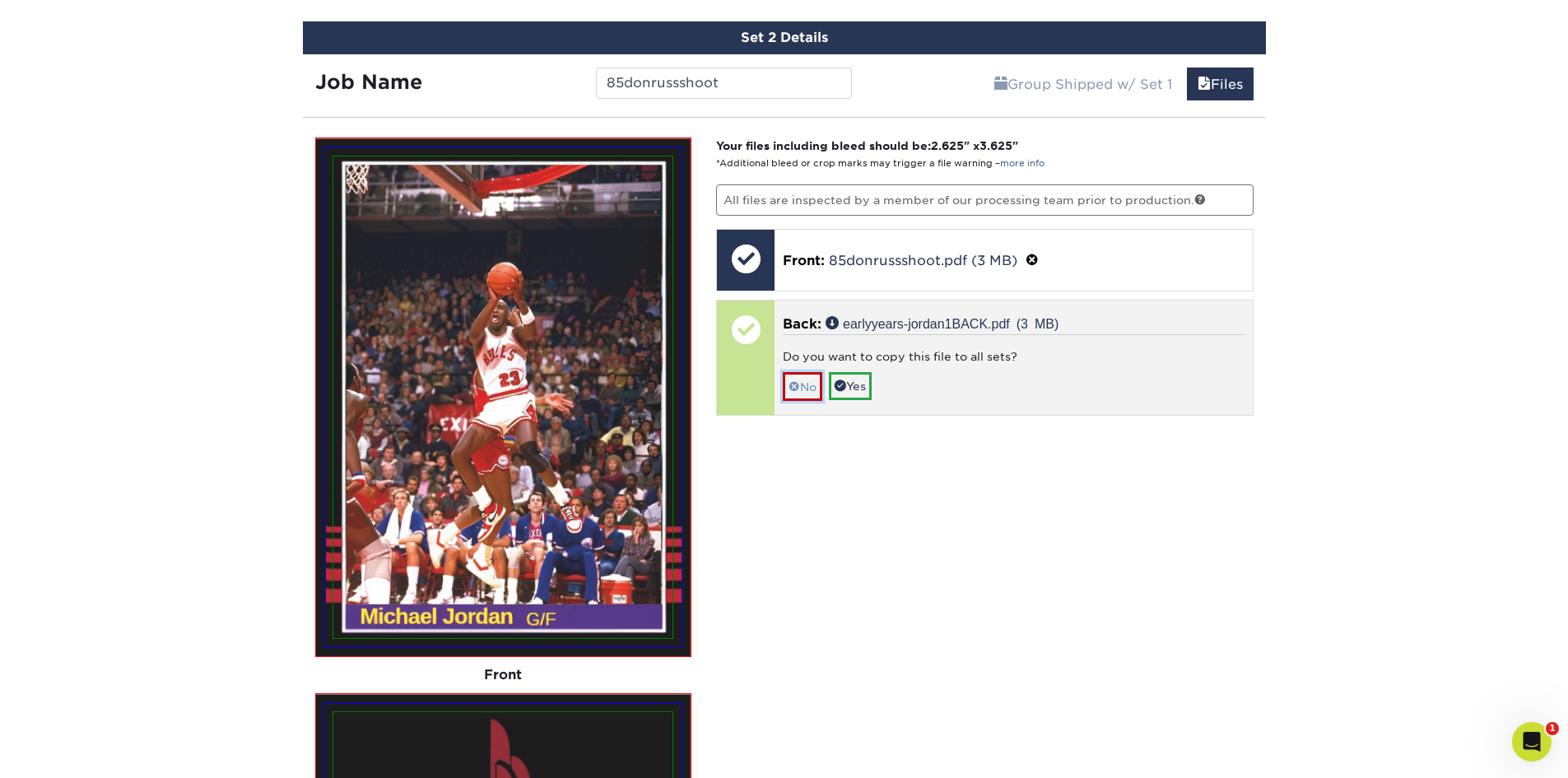
click at [812, 391] on link "No" at bounding box center [802, 386] width 40 height 29
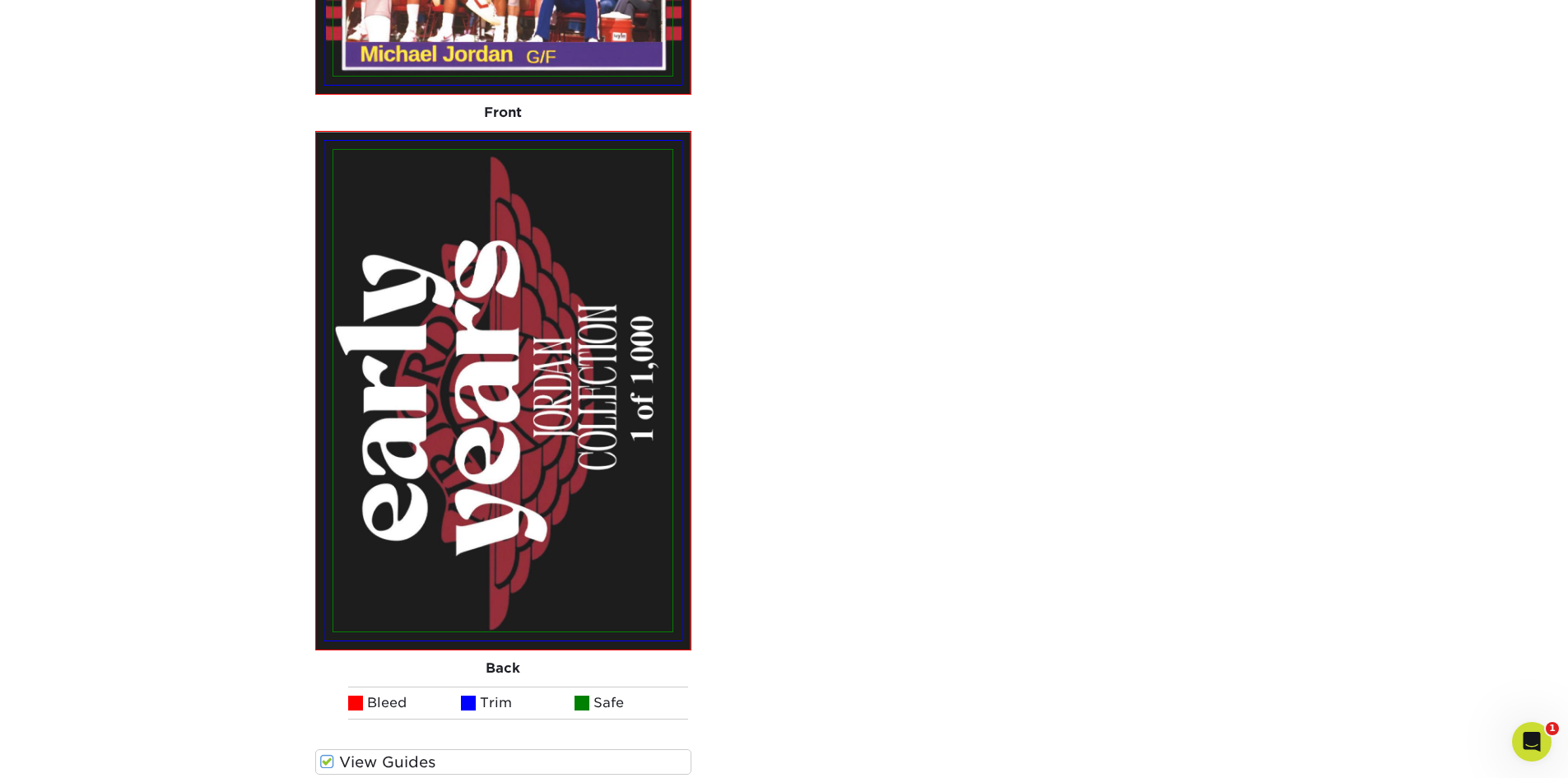
scroll to position [2071, 0]
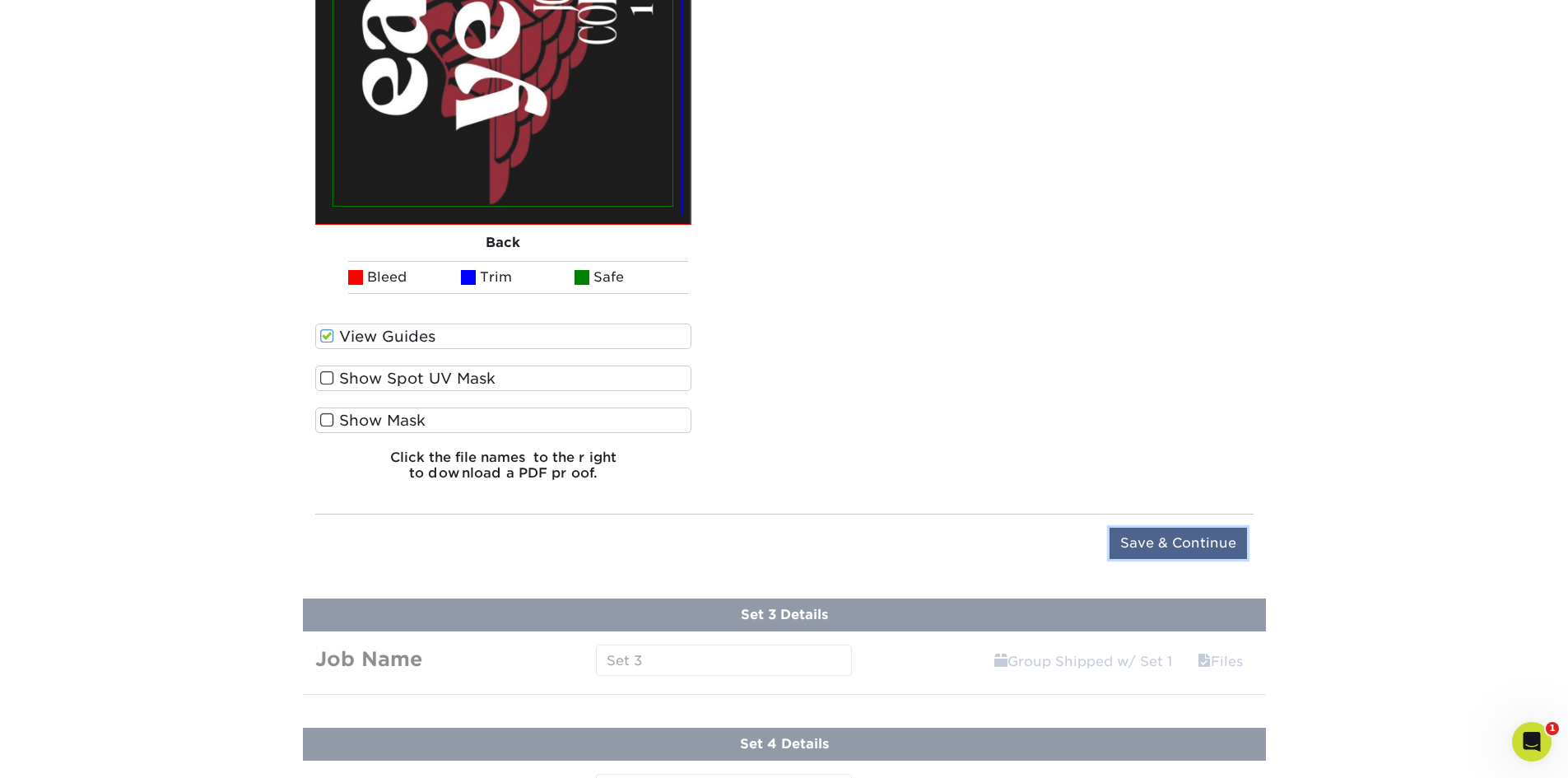
click at [1211, 541] on input "Save & Continue" at bounding box center [1178, 543] width 137 height 31
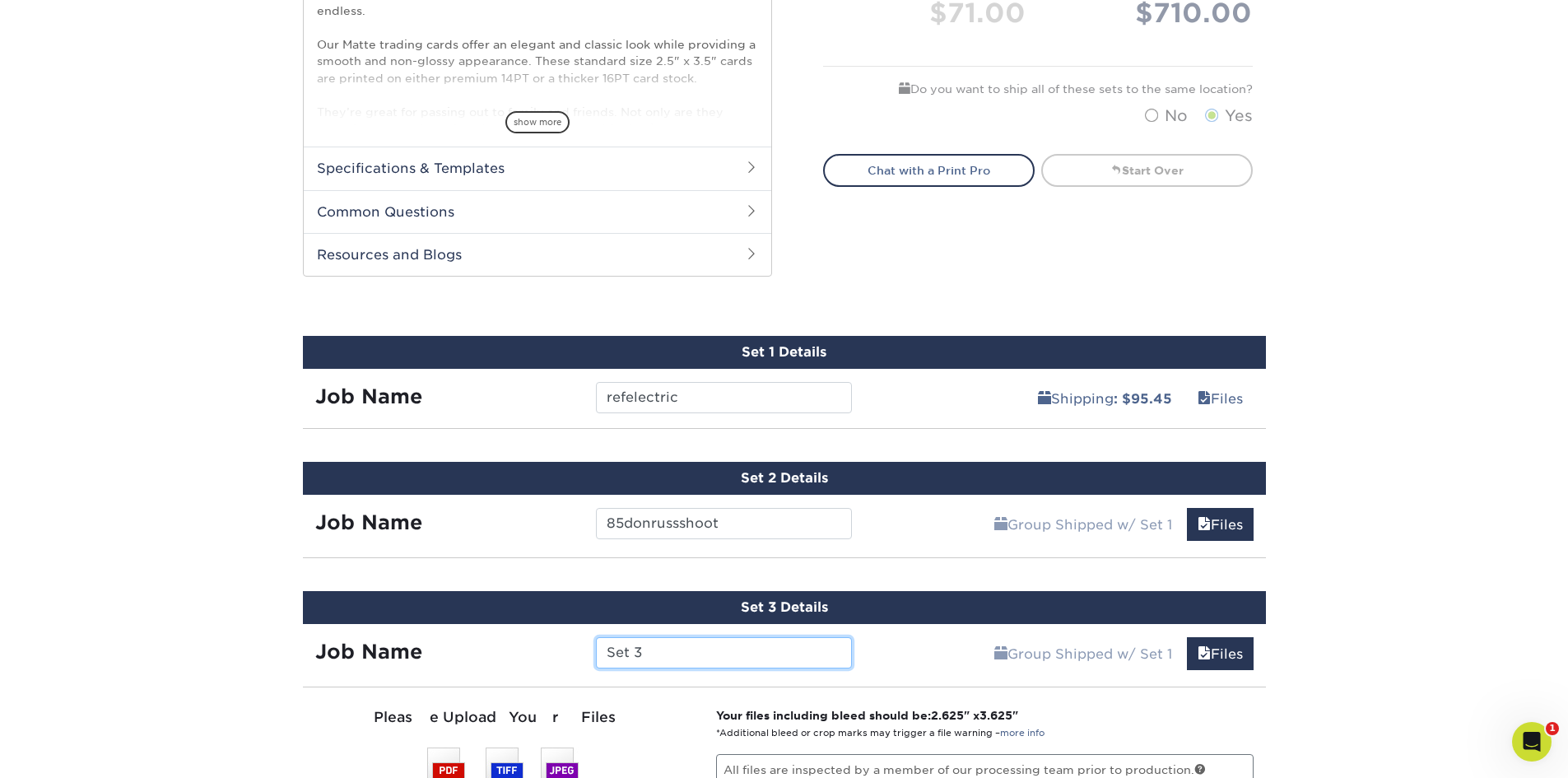
scroll to position [823, 0]
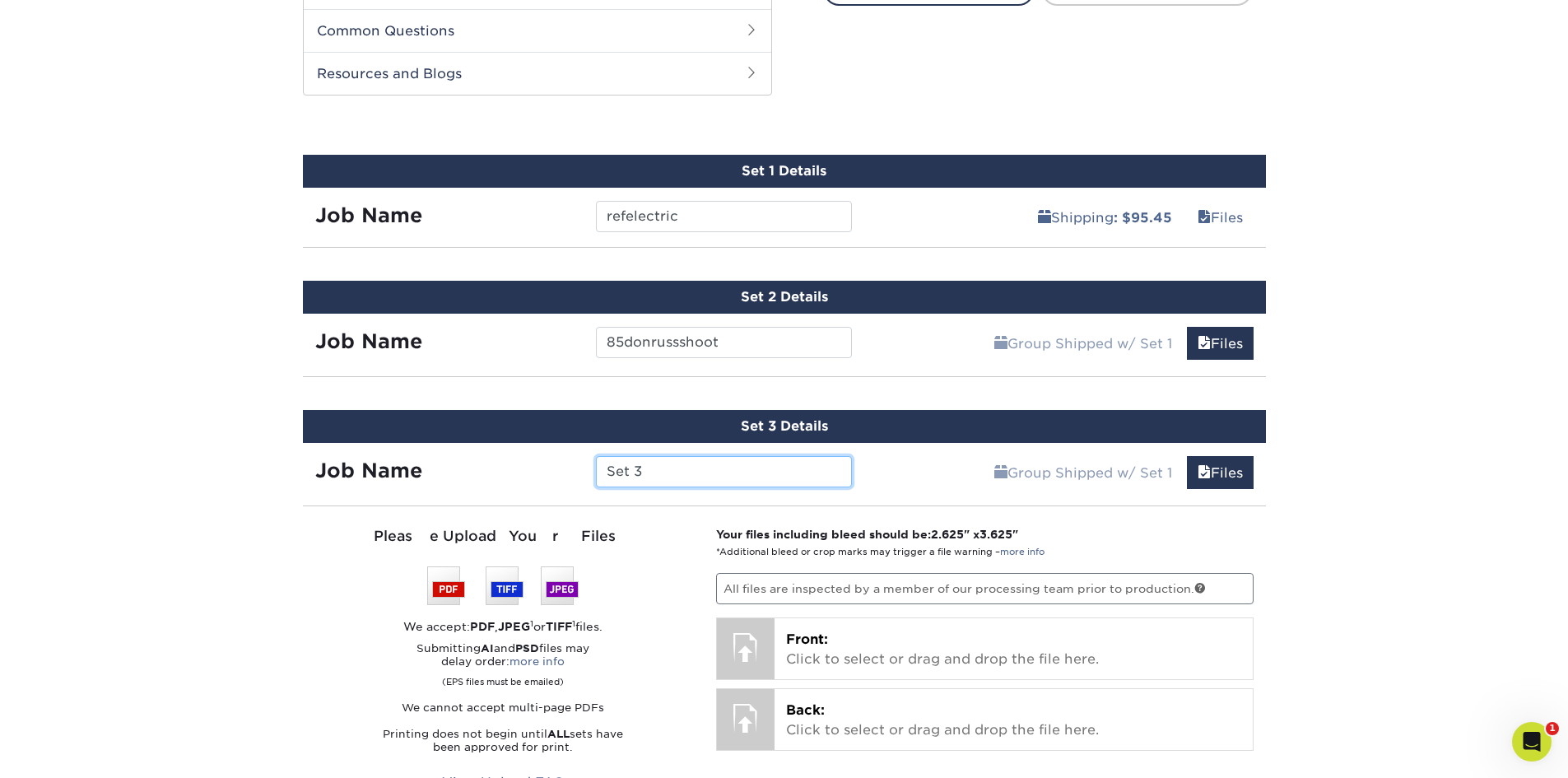
drag, startPoint x: 683, startPoint y: 479, endPoint x: 386, endPoint y: 521, distance: 300.0
click at [386, 521] on div "Set 3 Details Job Name Set 3 Group Shipped w/ Set 1 Files Continue You've choos…" at bounding box center [784, 675] width 963 height 531
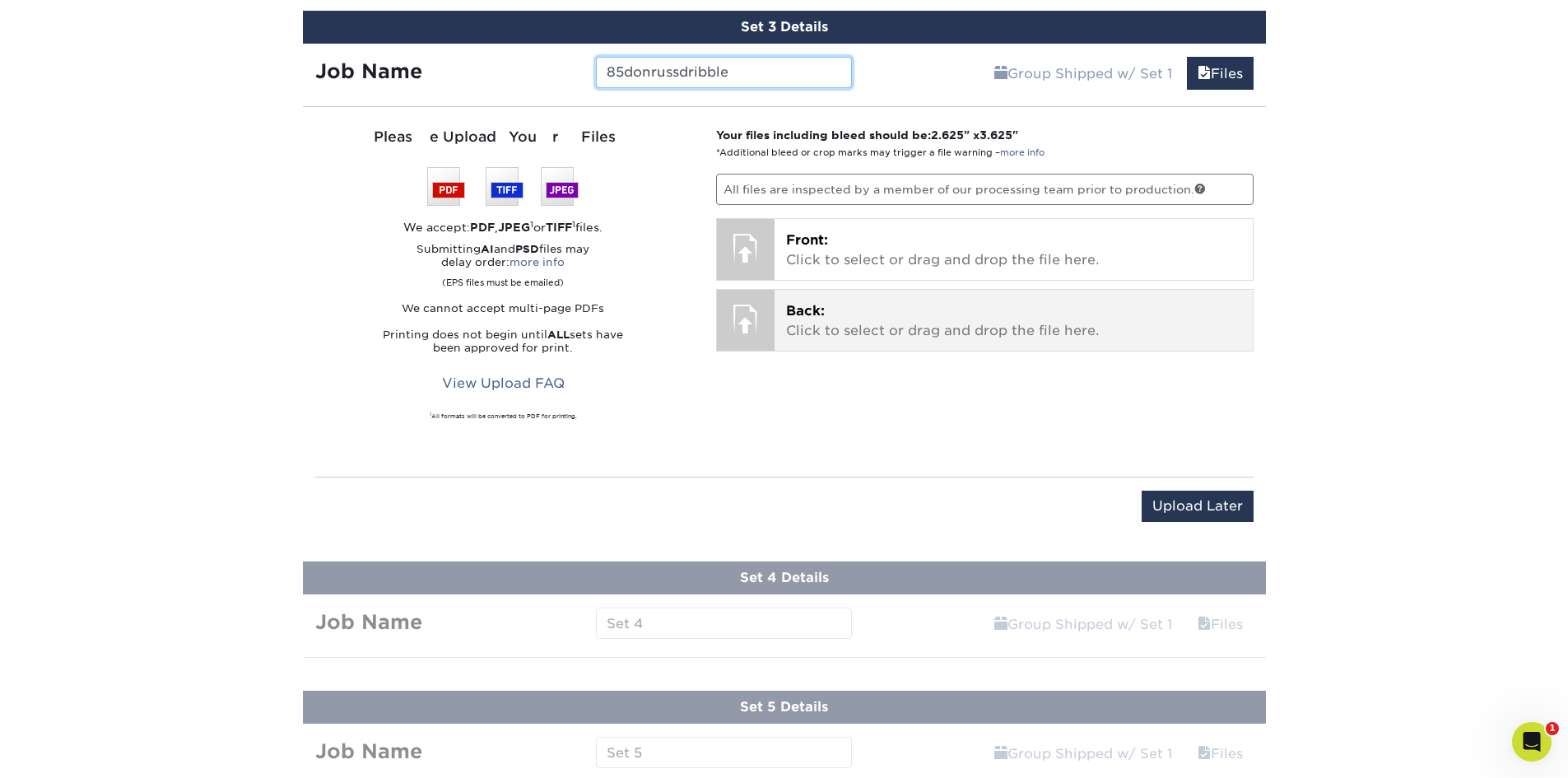
scroll to position [1235, 0]
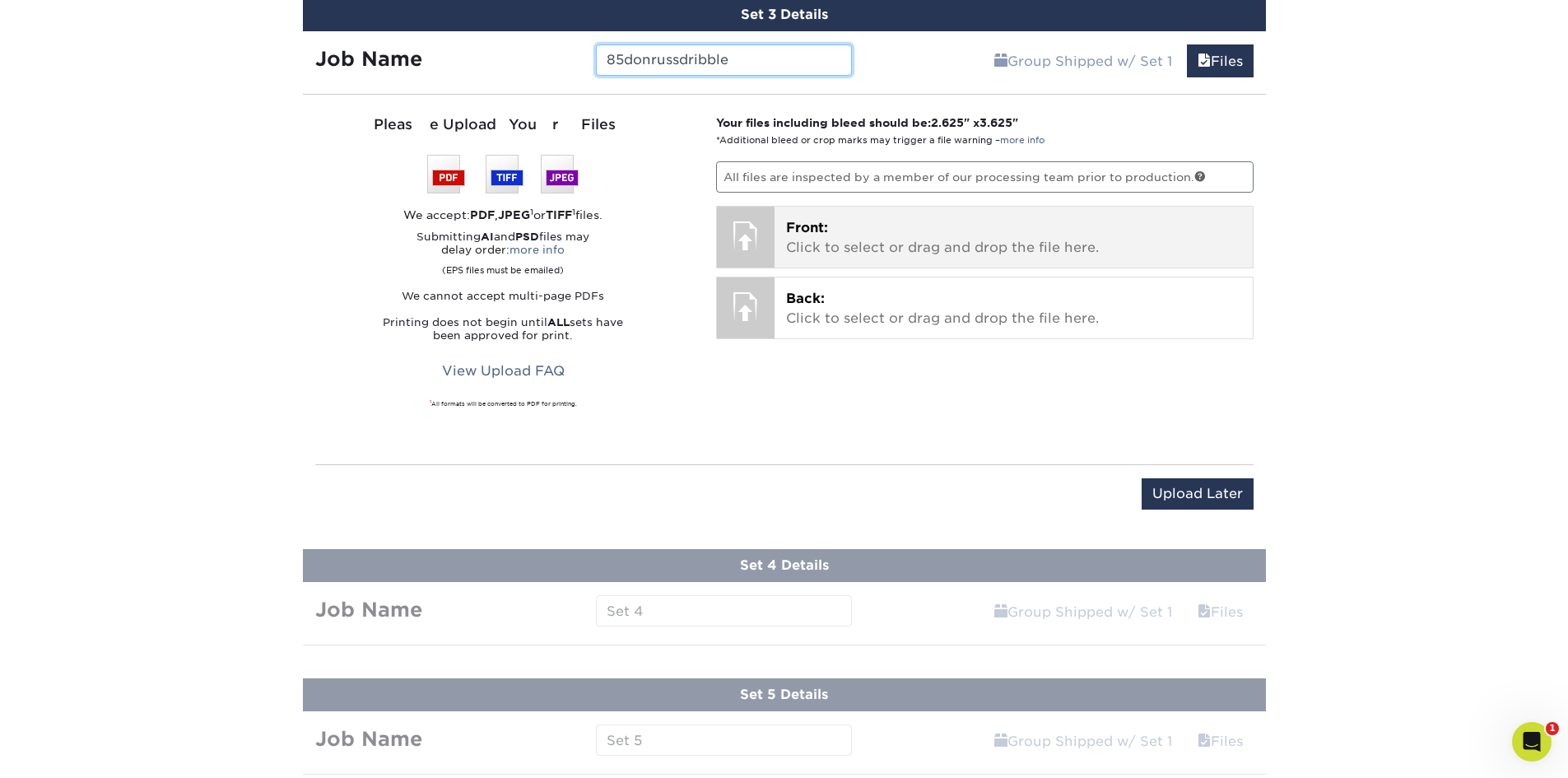
type input "85donrussdribble"
click at [984, 231] on p "Front: Click to select or drag and drop the file here." at bounding box center [1013, 237] width 455 height 40
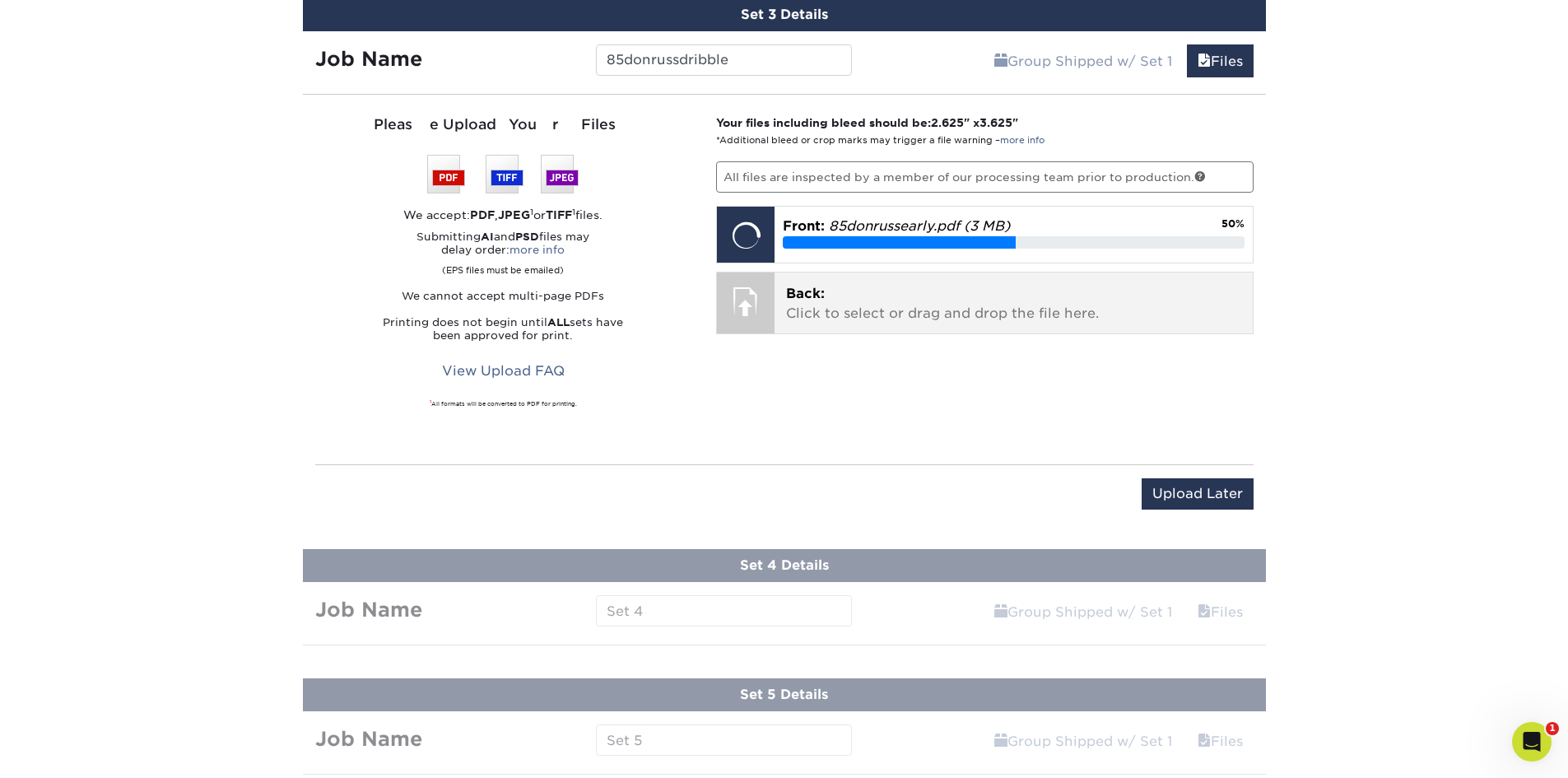
click at [966, 302] on p "Back: Click to select or drag and drop the file here." at bounding box center [1013, 304] width 455 height 40
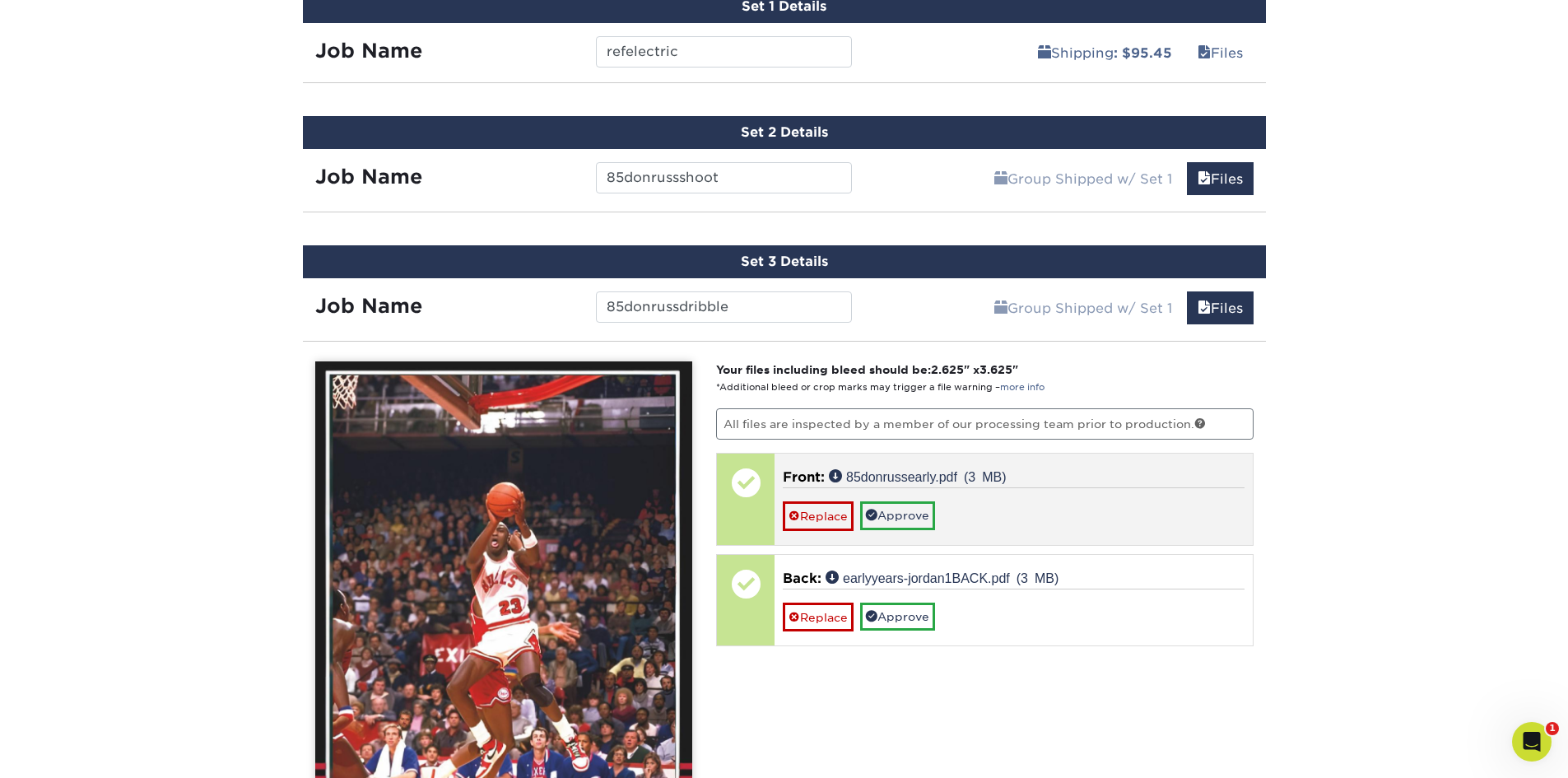
scroll to position [1153, 0]
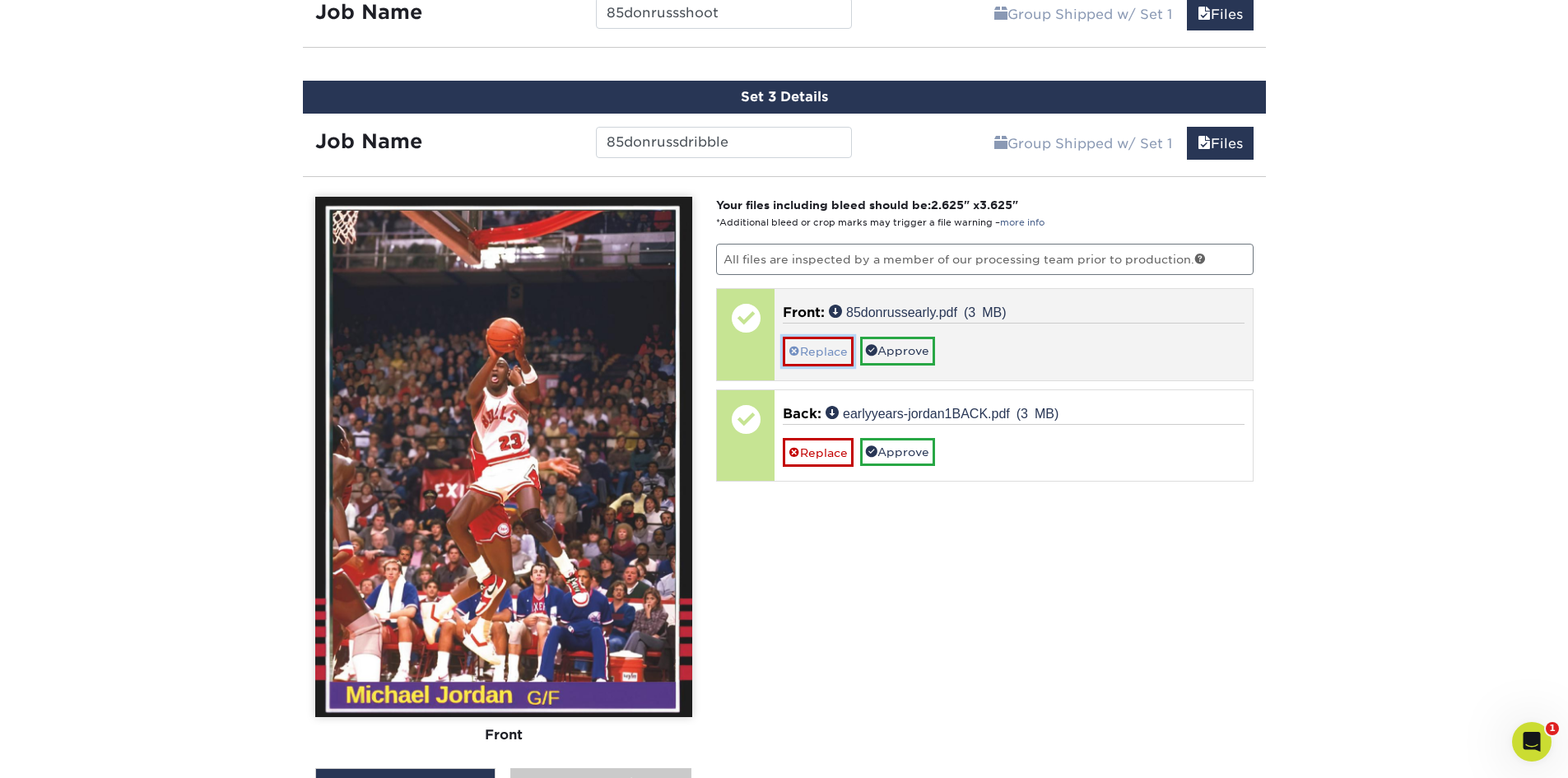
click at [814, 348] on link "Replace" at bounding box center [818, 351] width 71 height 29
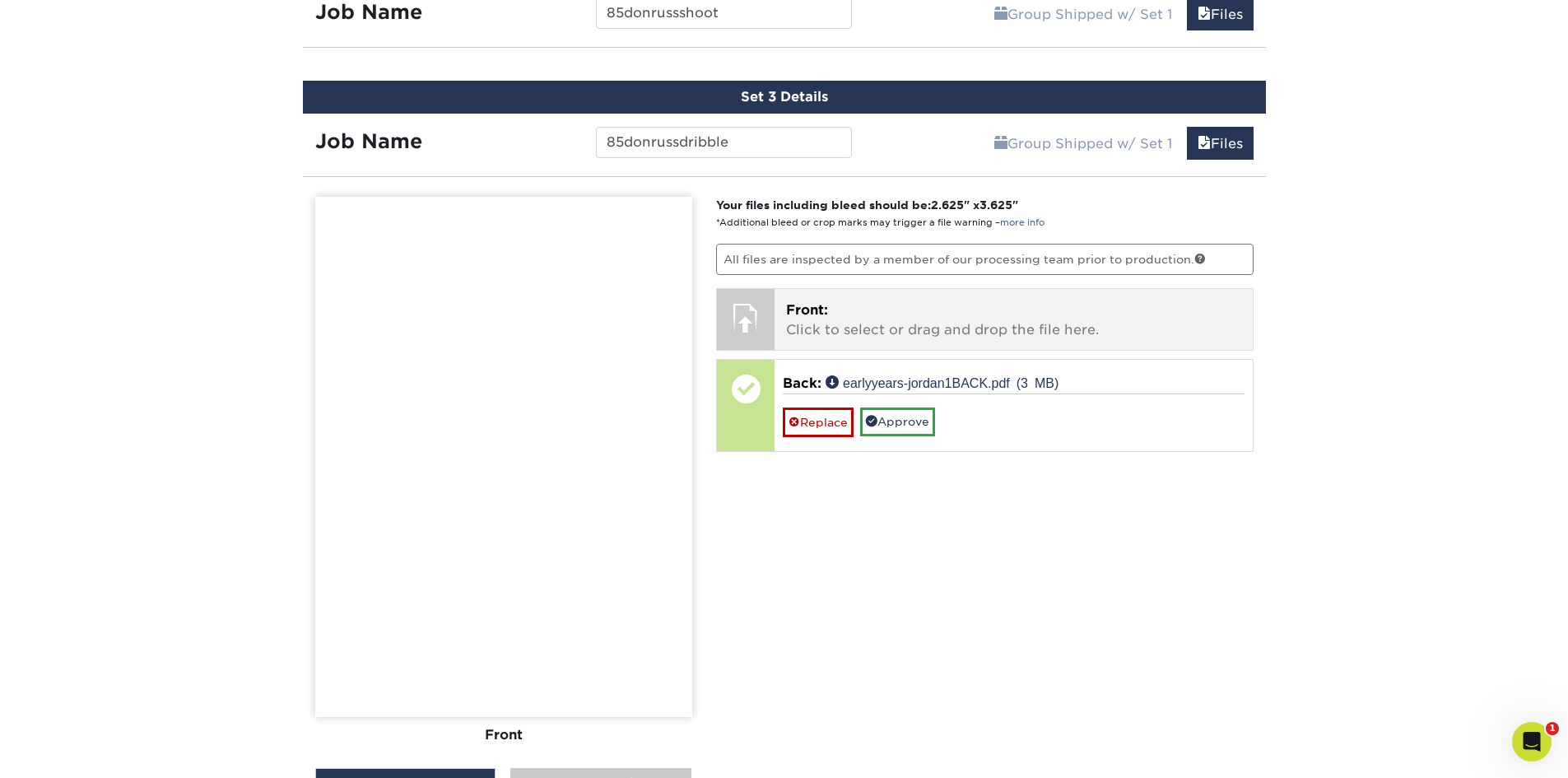
click at [957, 317] on p "Front: Click to select or drag and drop the file here." at bounding box center [1013, 320] width 455 height 40
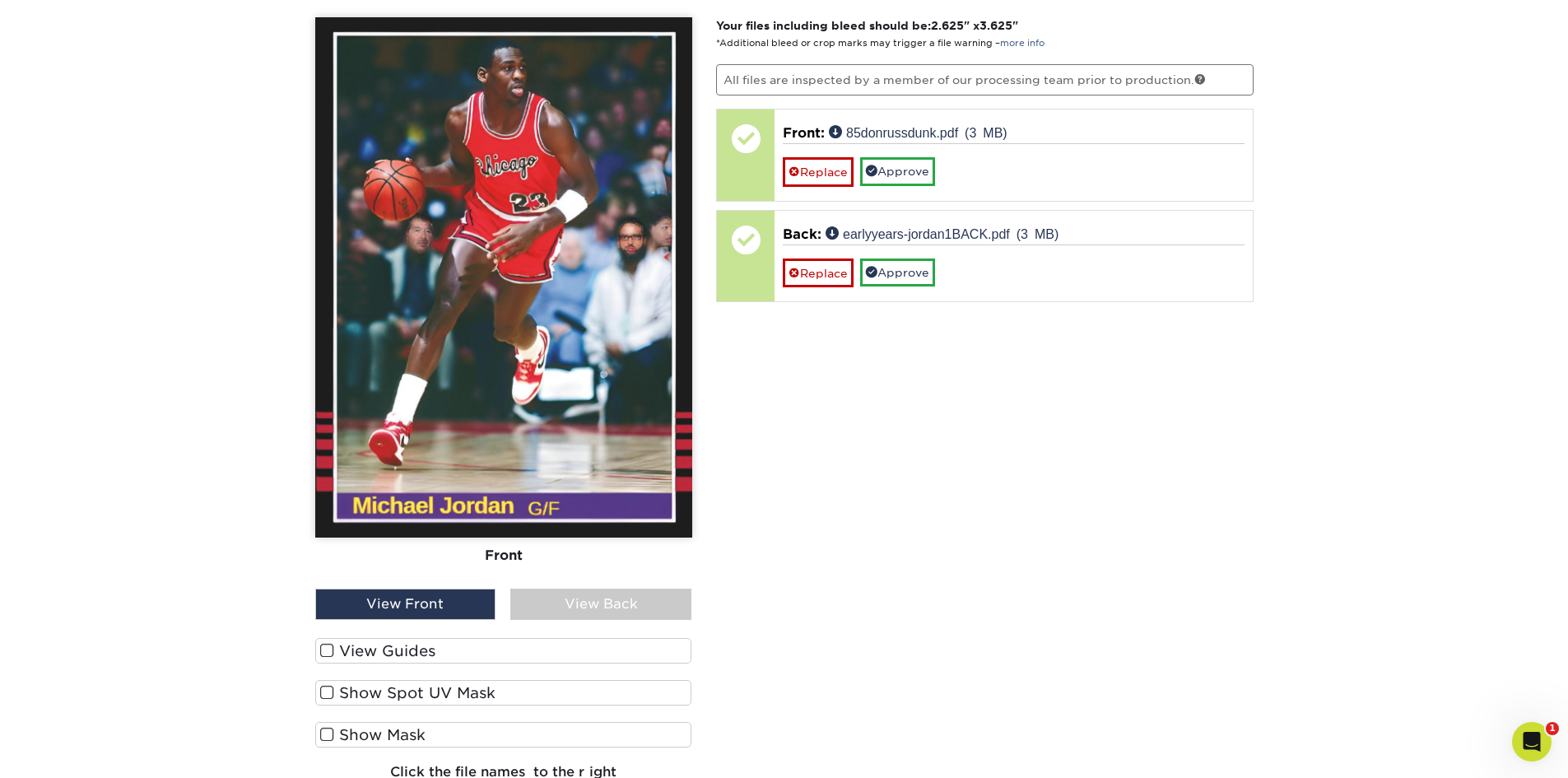
scroll to position [1564, 0]
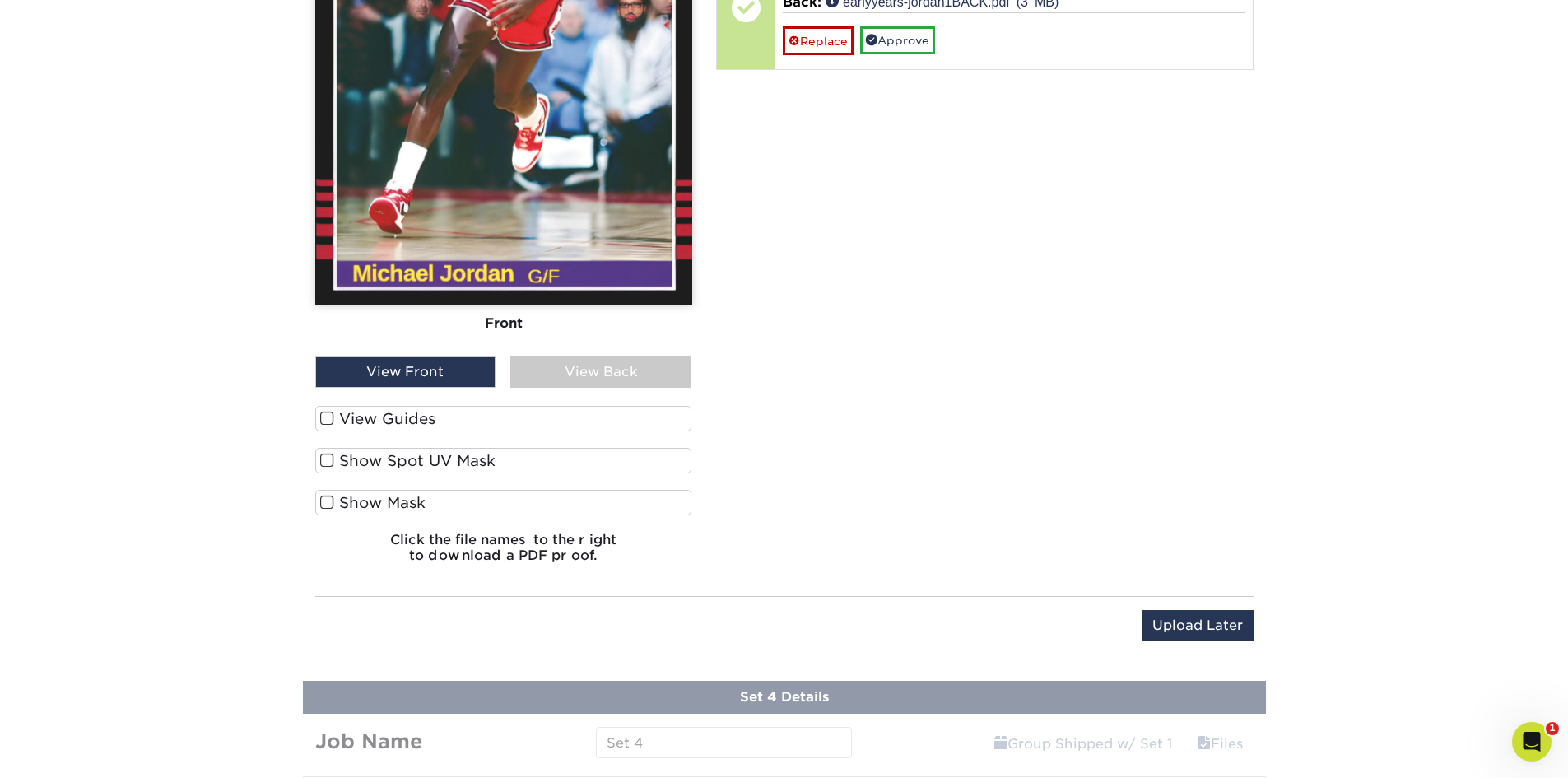
click at [325, 423] on span at bounding box center [327, 419] width 14 height 16
click at [0, 0] on input "View Guides" at bounding box center [0, 0] width 0 height 0
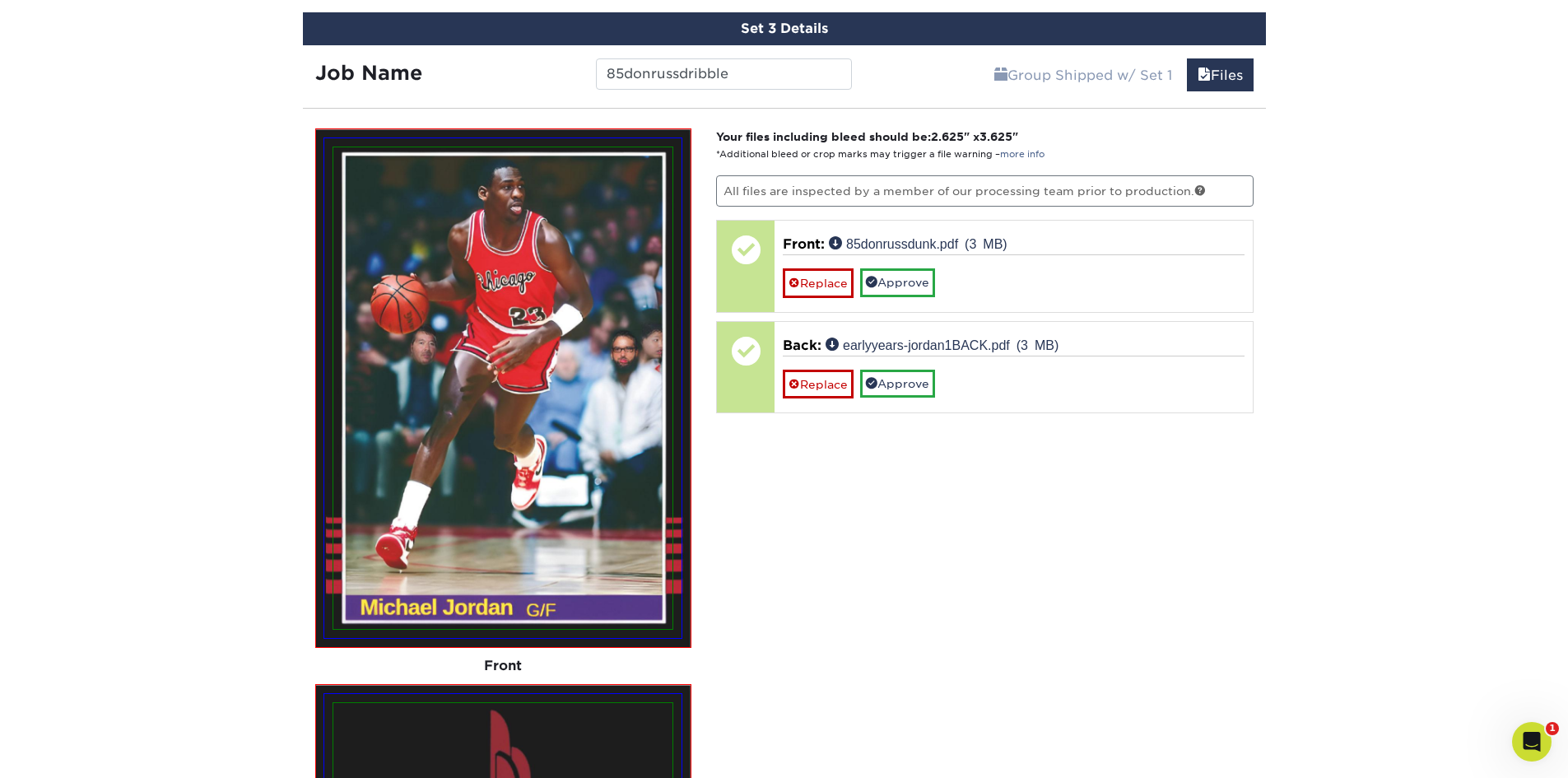
scroll to position [1130, 0]
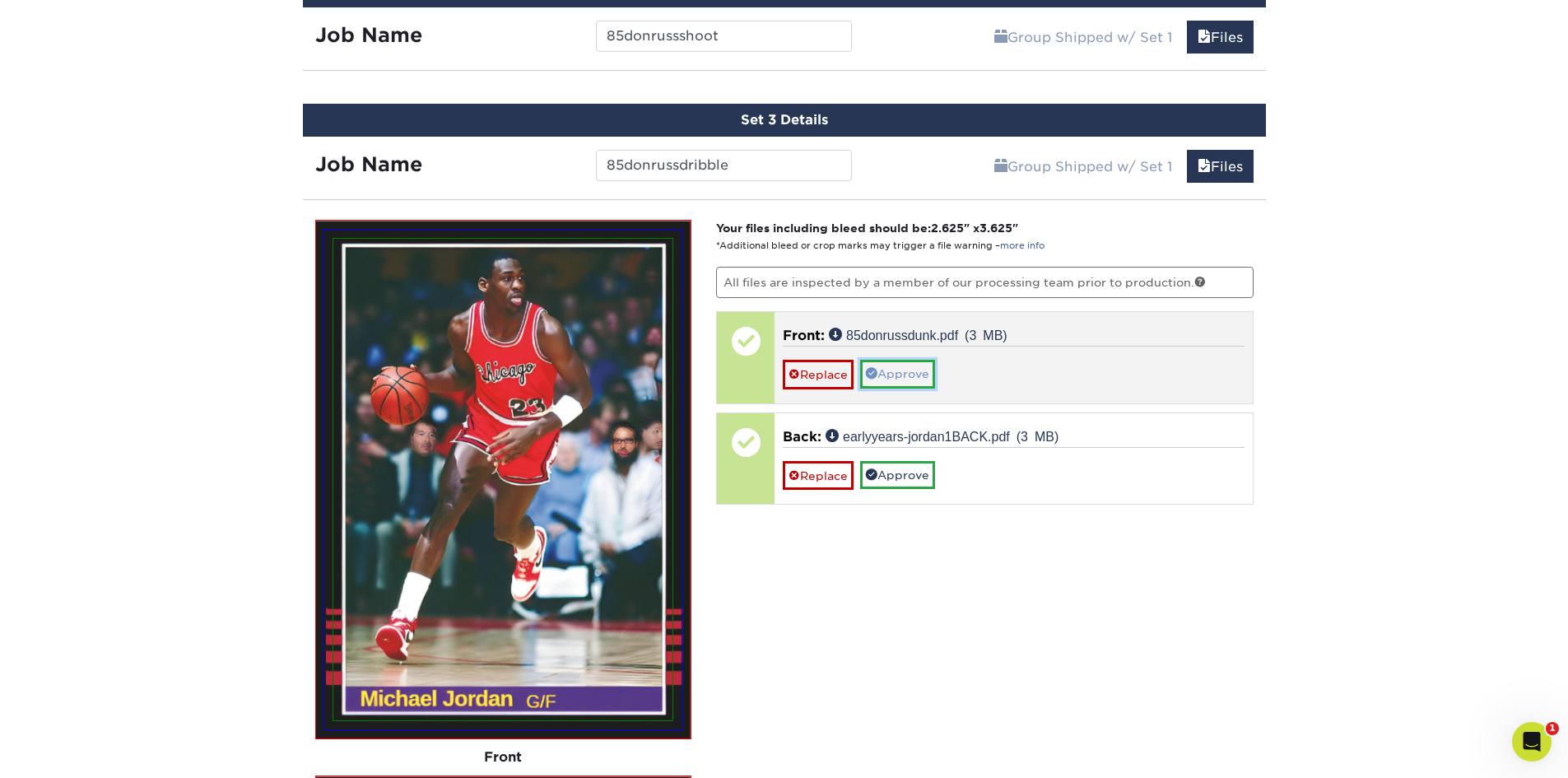
click at [914, 369] on link "Approve" at bounding box center [897, 373] width 75 height 28
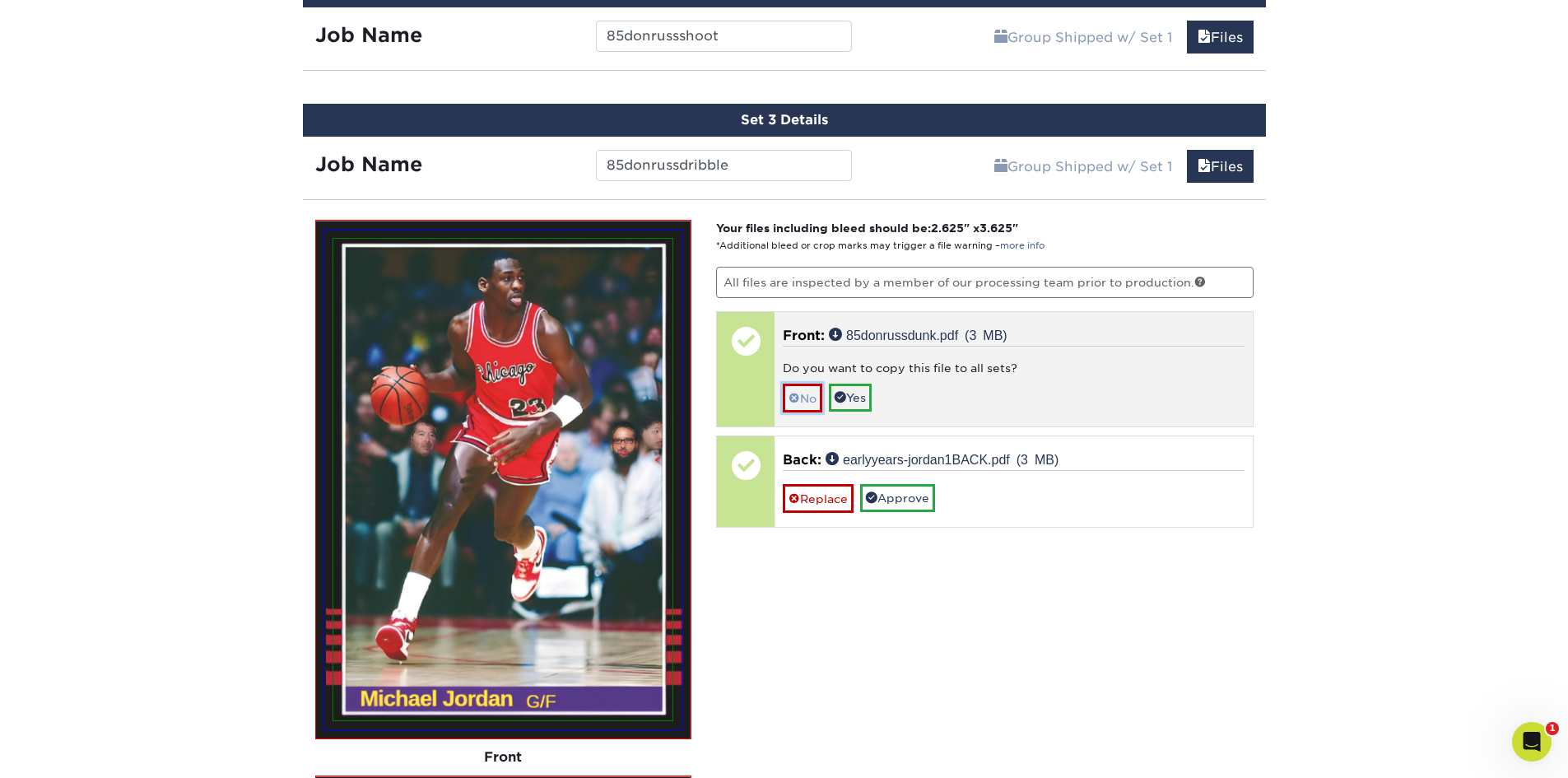
click at [803, 390] on link "No" at bounding box center [802, 398] width 40 height 29
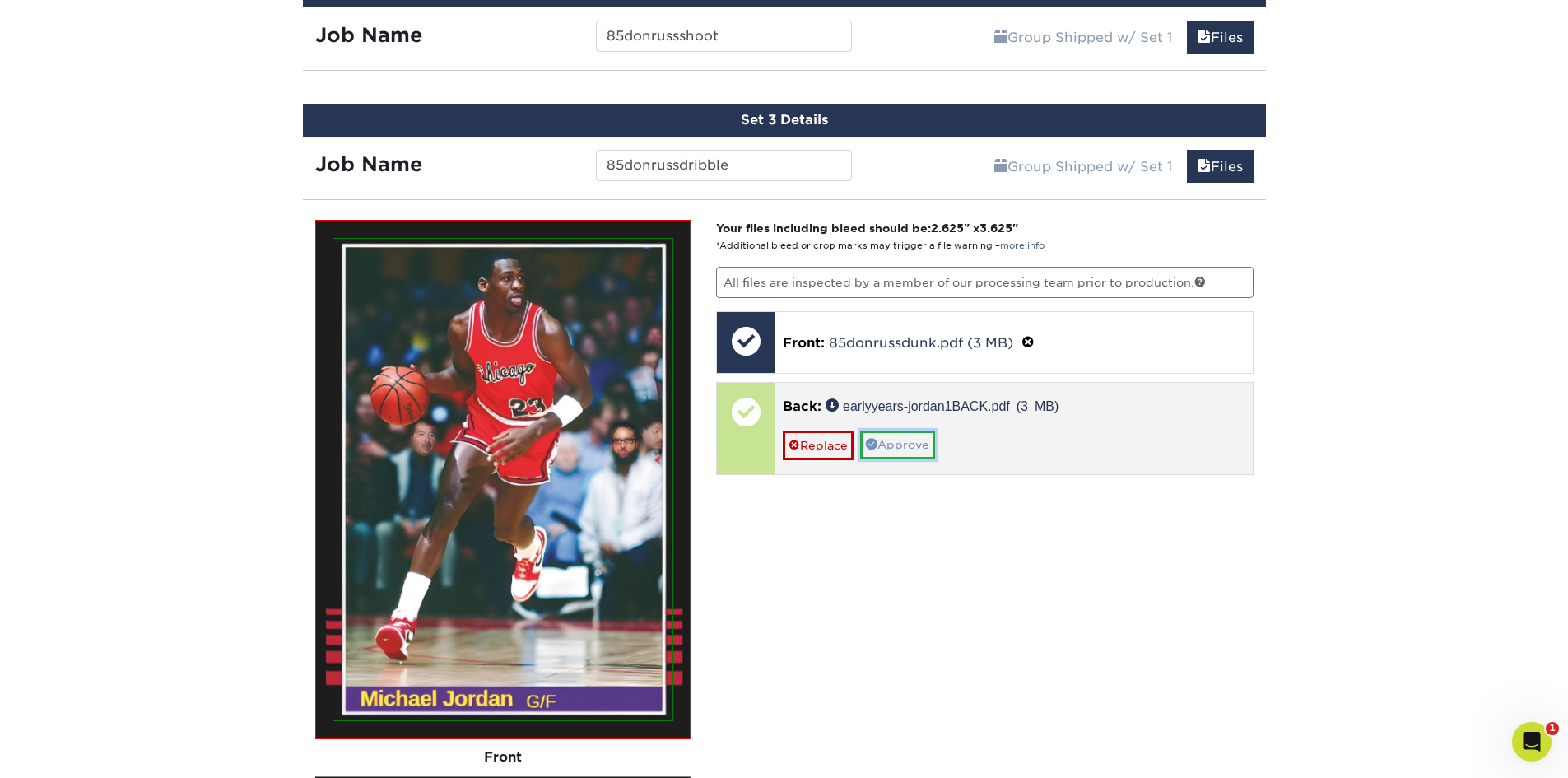
click at [918, 447] on link "Approve" at bounding box center [897, 444] width 75 height 28
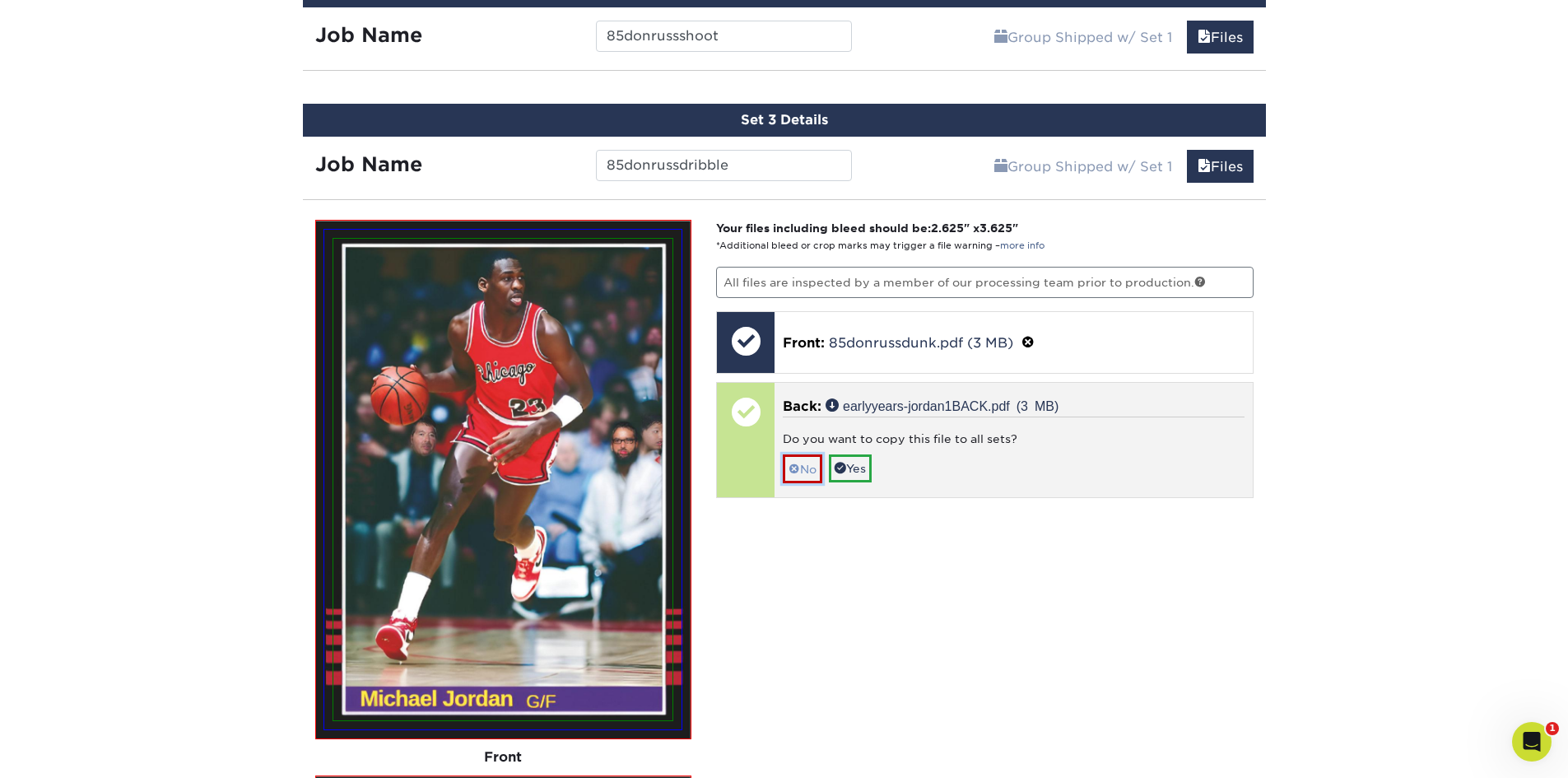
click at [800, 464] on link "No" at bounding box center [802, 468] width 40 height 29
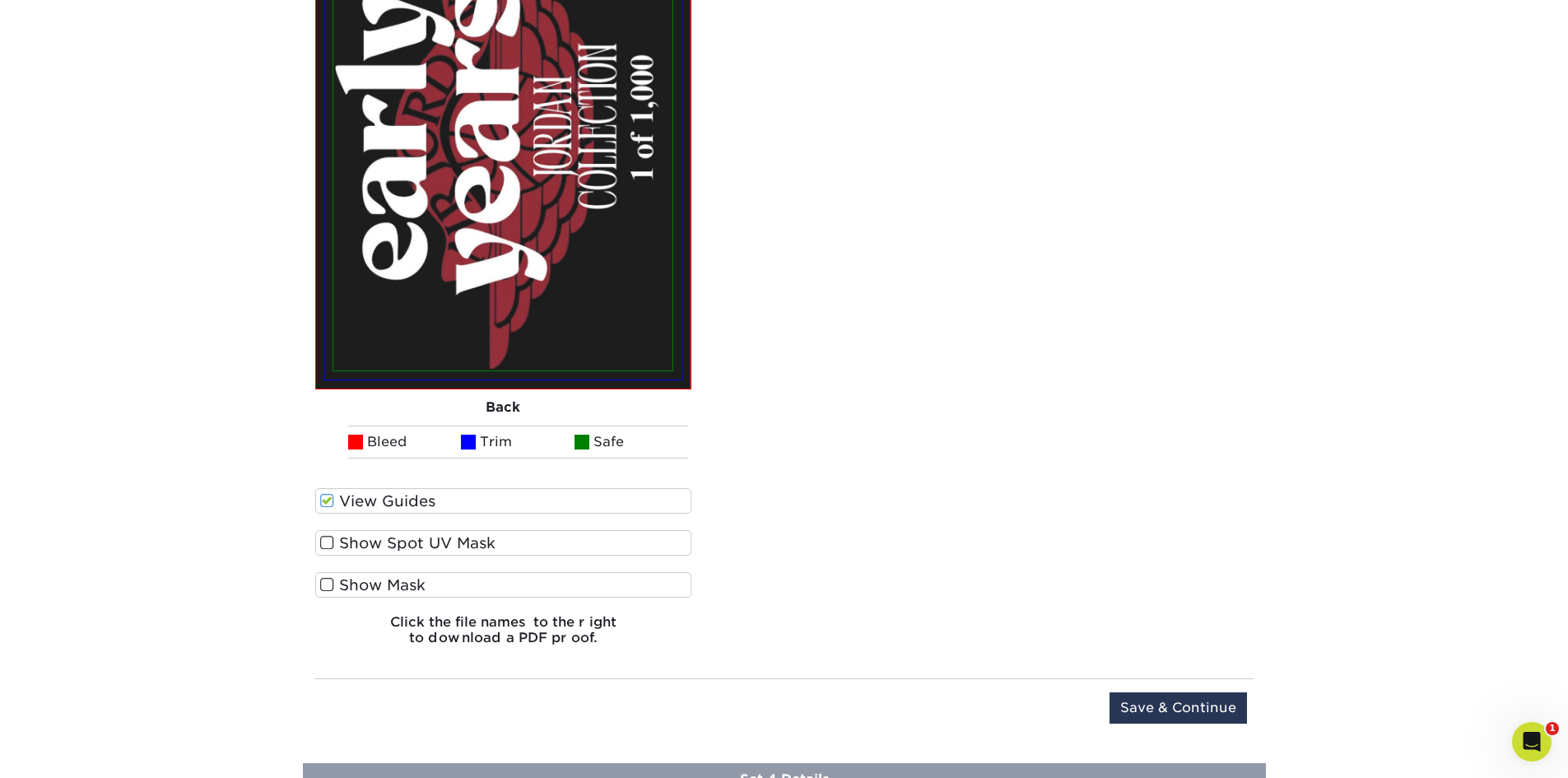
scroll to position [2448, 0]
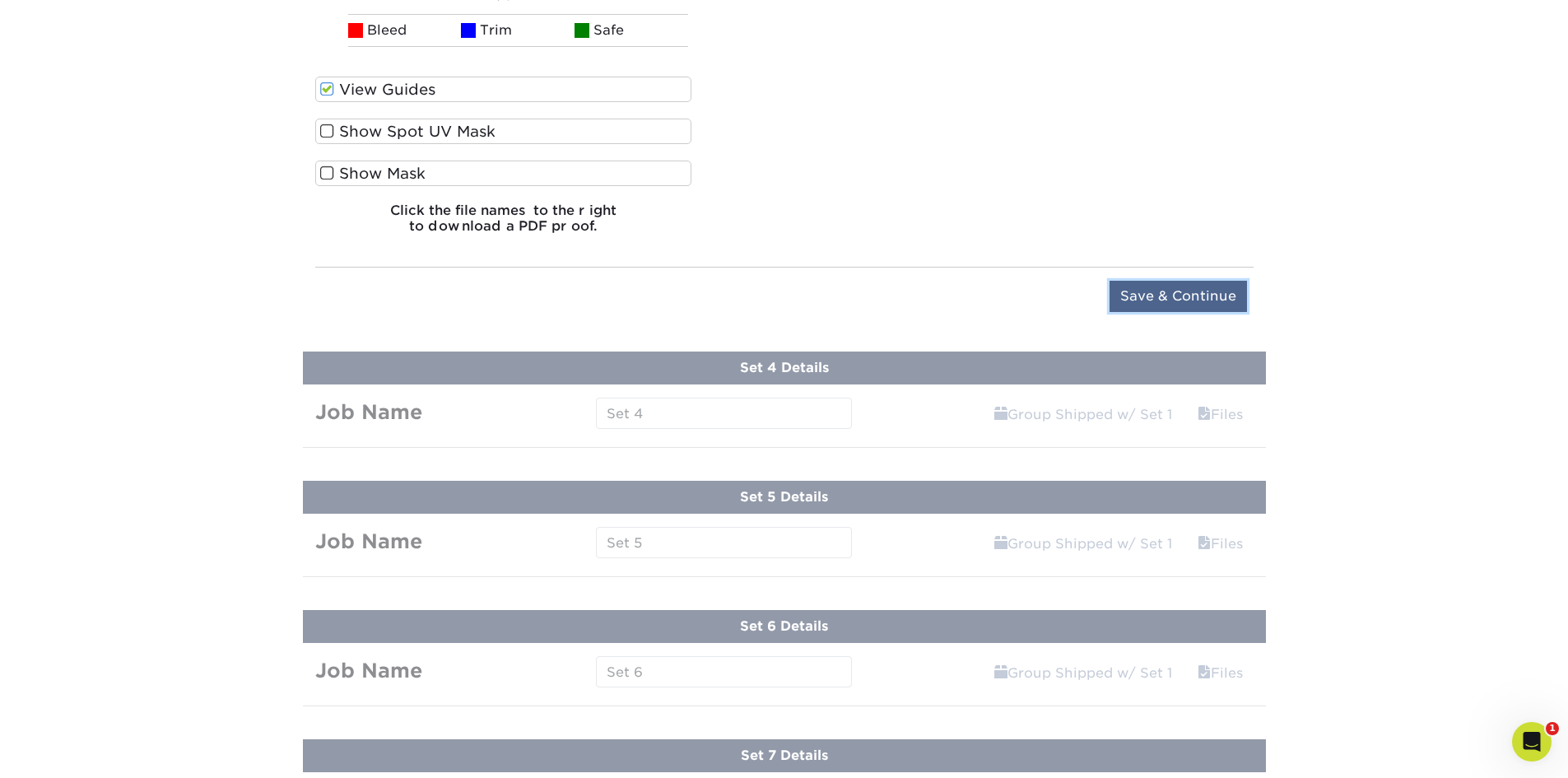
click at [1226, 288] on input "Save & Continue" at bounding box center [1178, 296] width 137 height 31
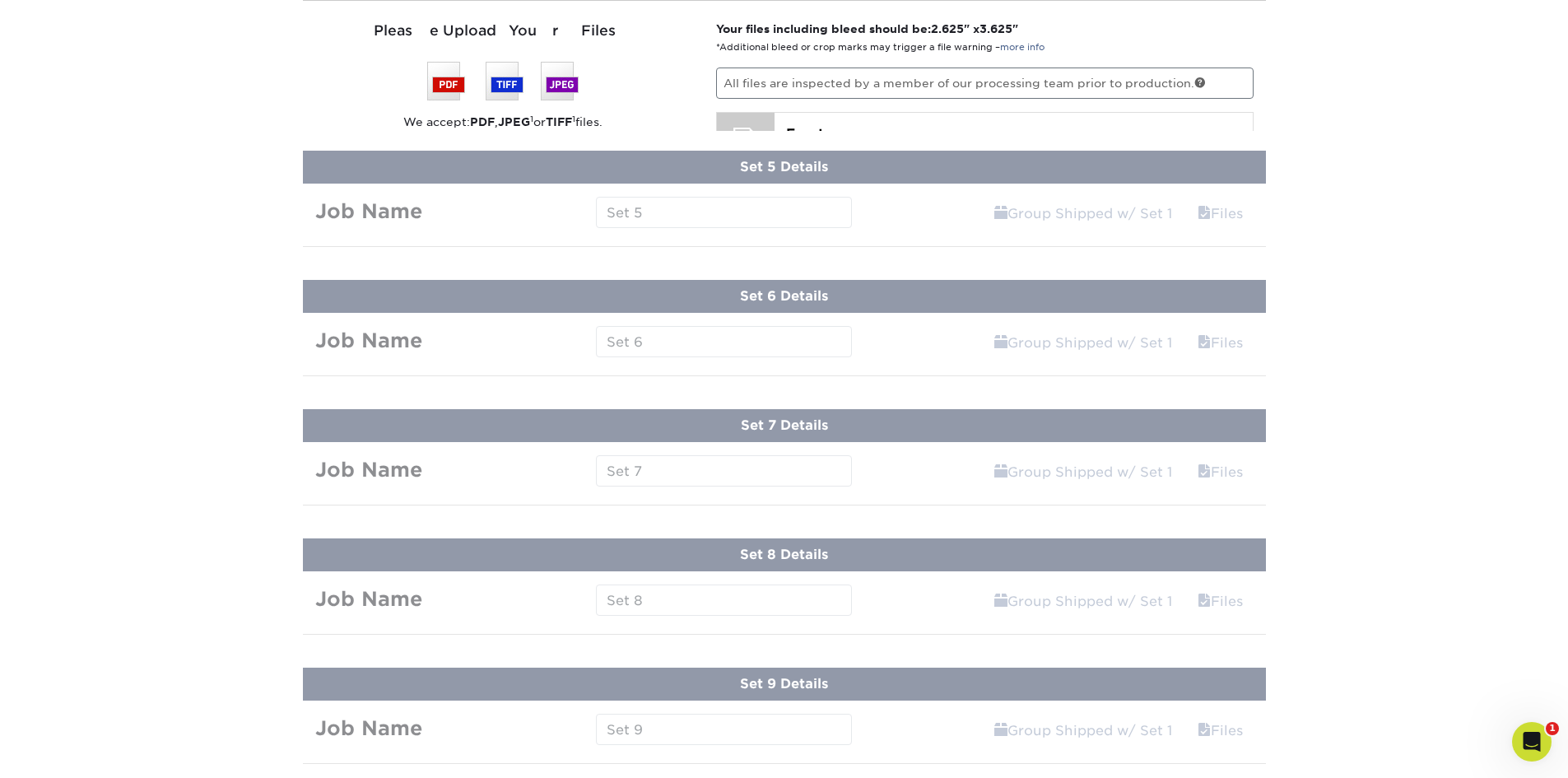
scroll to position [1035, 0]
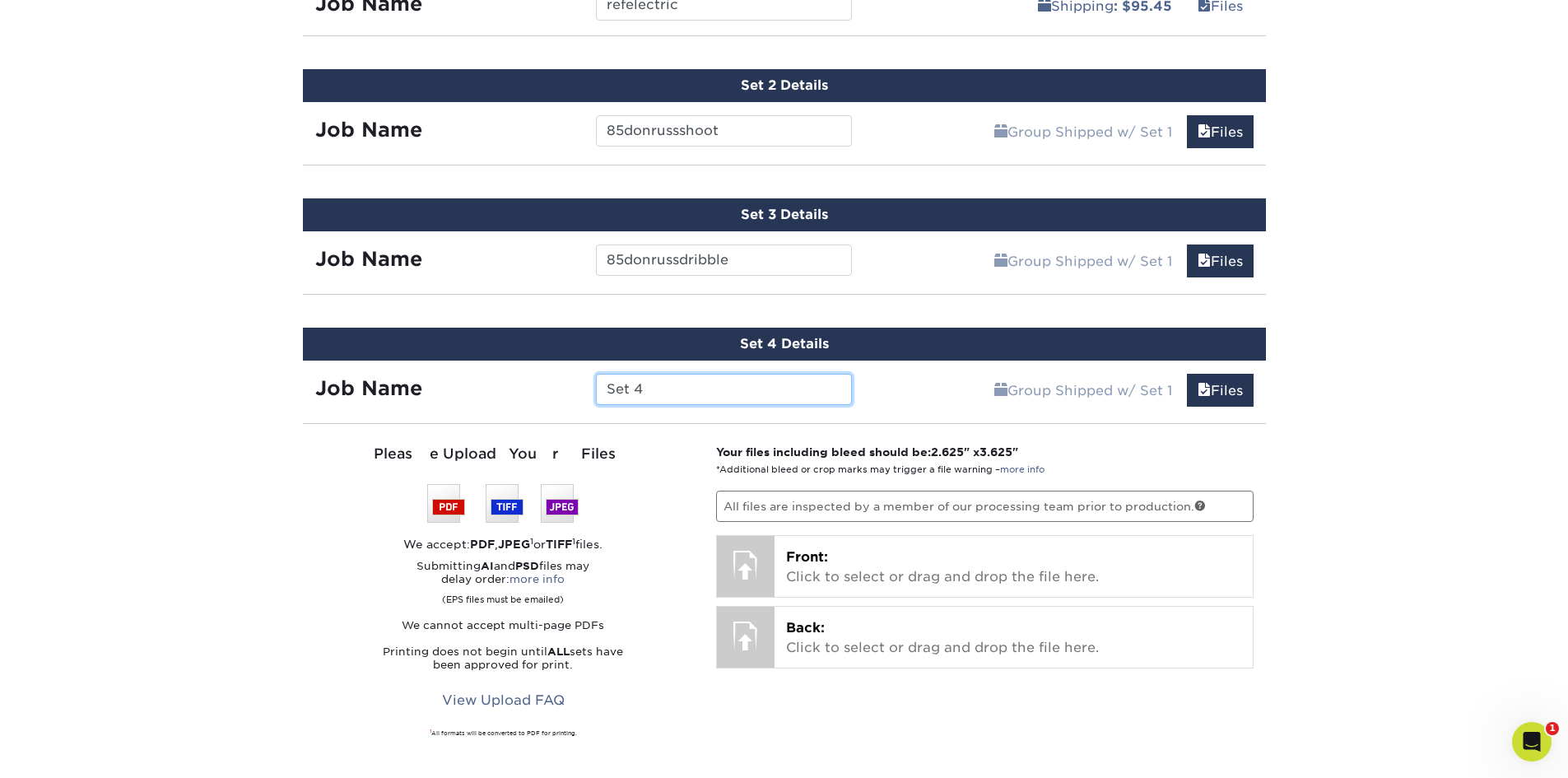
drag, startPoint x: 689, startPoint y: 395, endPoint x: 424, endPoint y: 419, distance: 266.1
click at [421, 419] on div "Set 4 Details Job Name Set 4 Group Shipped w/ Set 1 Files Continue You've choos…" at bounding box center [784, 593] width 963 height 531
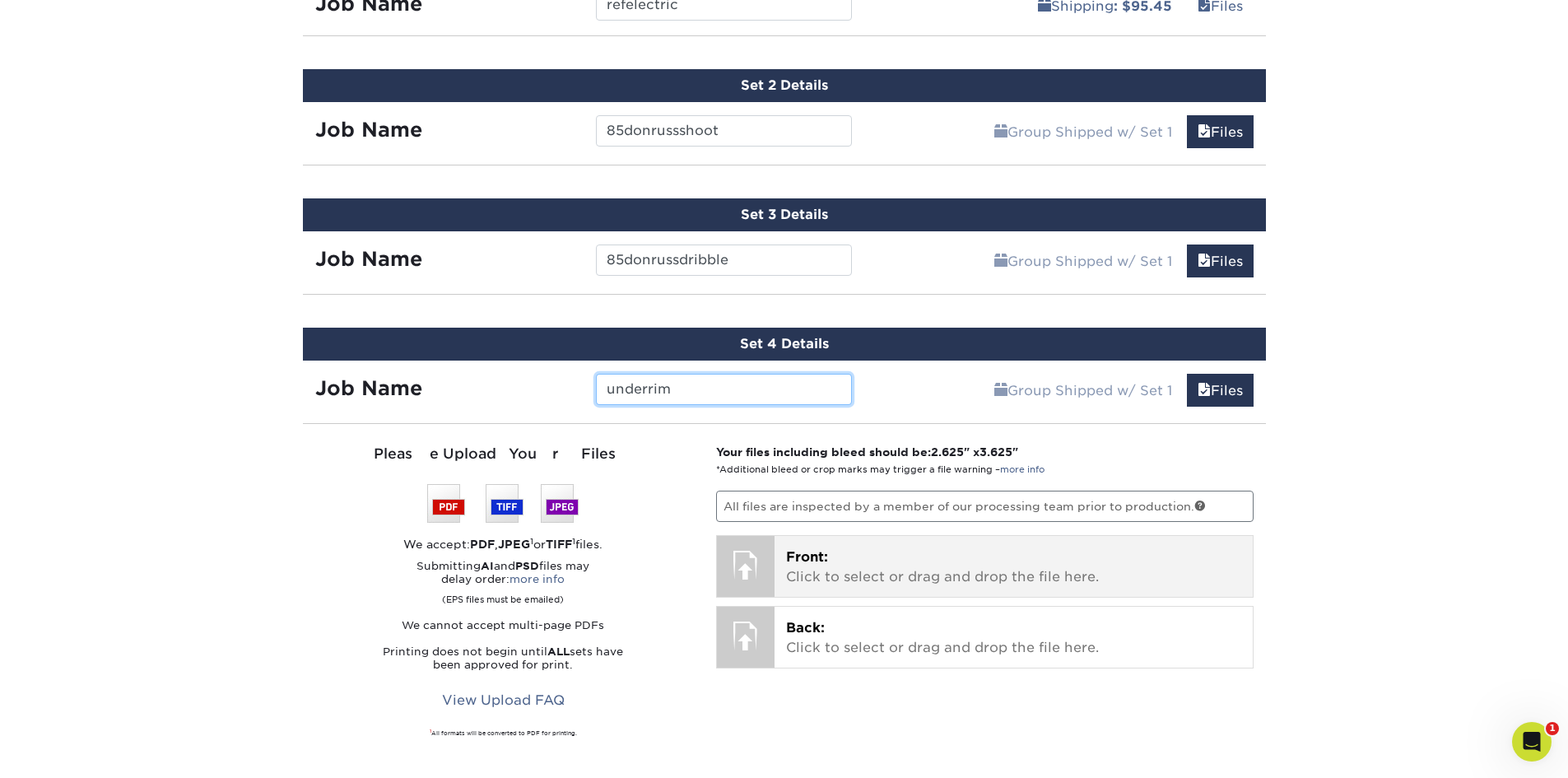
type input "underrim"
click at [1048, 579] on p "Front: Click to select or drag and drop the file here." at bounding box center [1013, 567] width 455 height 40
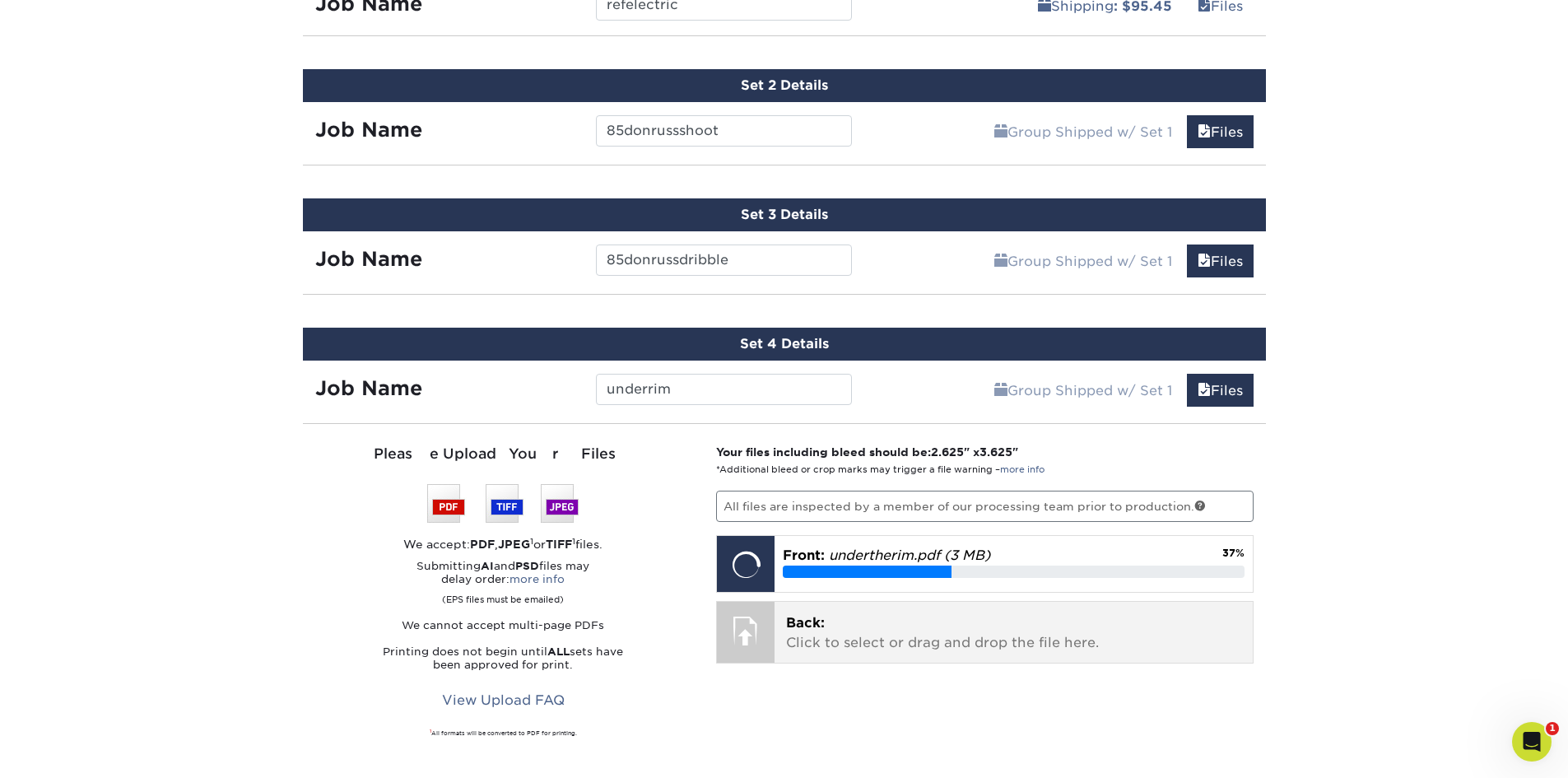
click at [1043, 627] on p "Back: Click to select or drag and drop the file here." at bounding box center [1013, 632] width 455 height 40
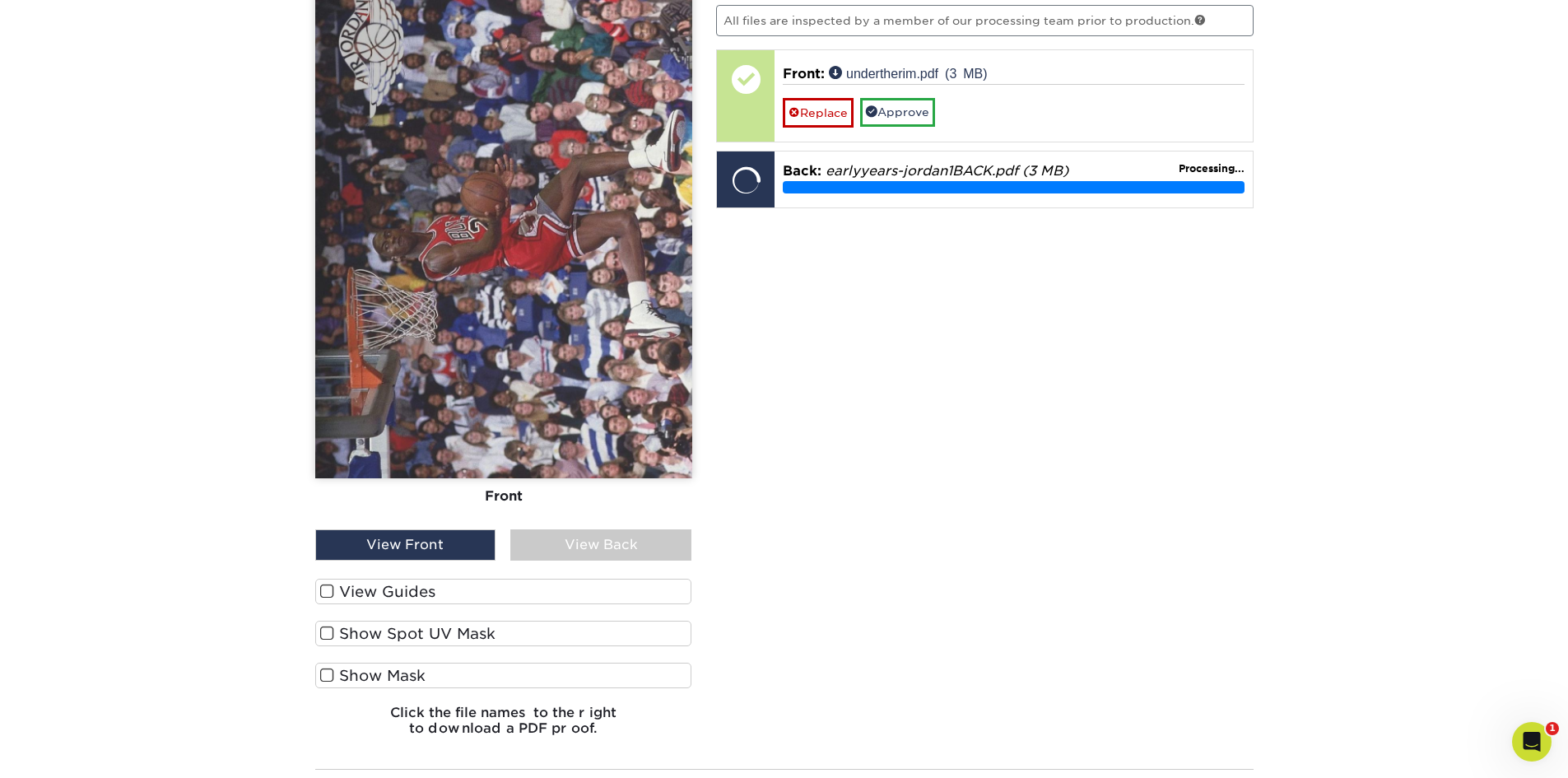
scroll to position [1694, 0]
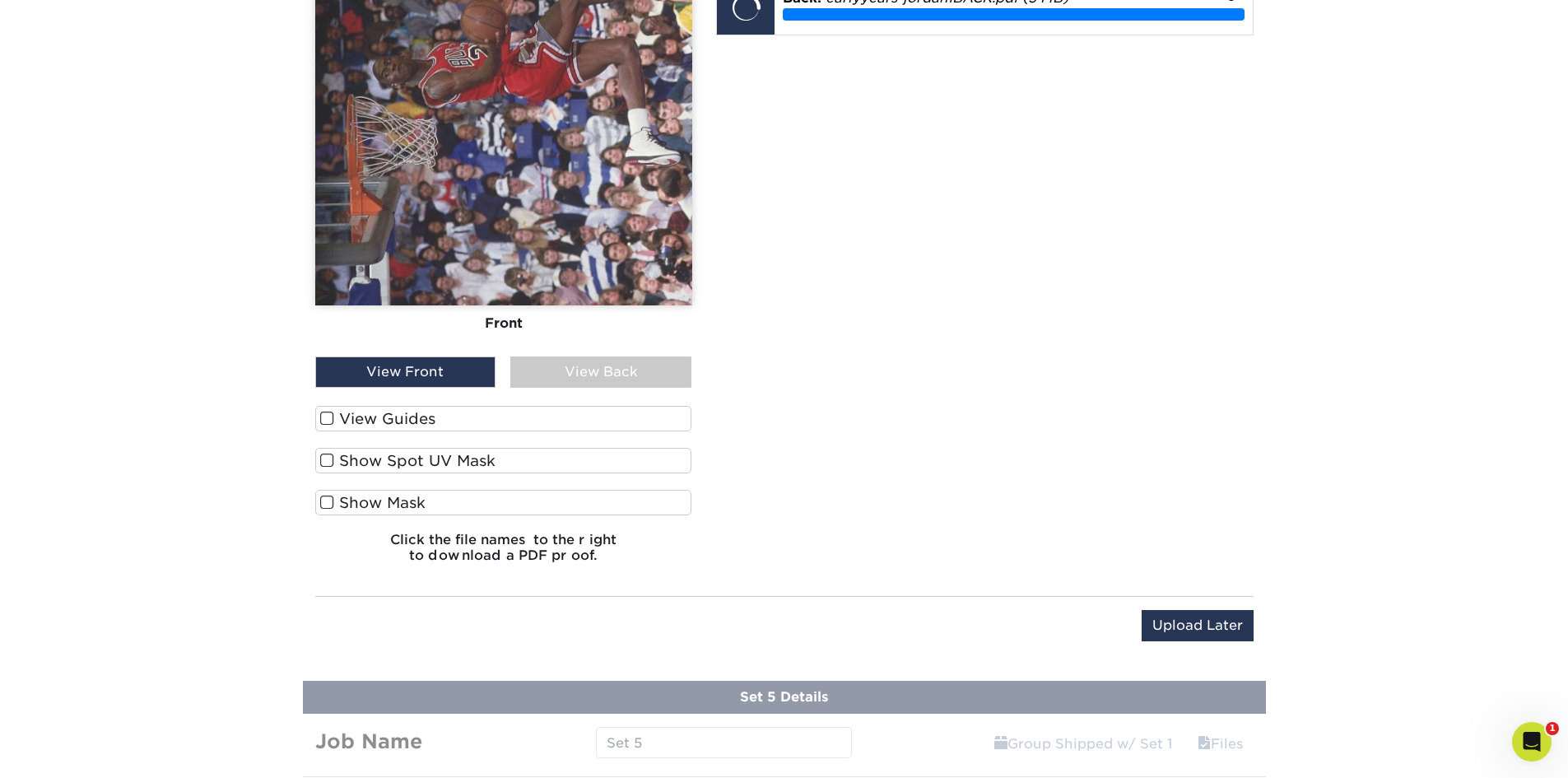
click at [322, 415] on span at bounding box center [327, 419] width 14 height 16
click at [0, 0] on input "View Guides" at bounding box center [0, 0] width 0 height 0
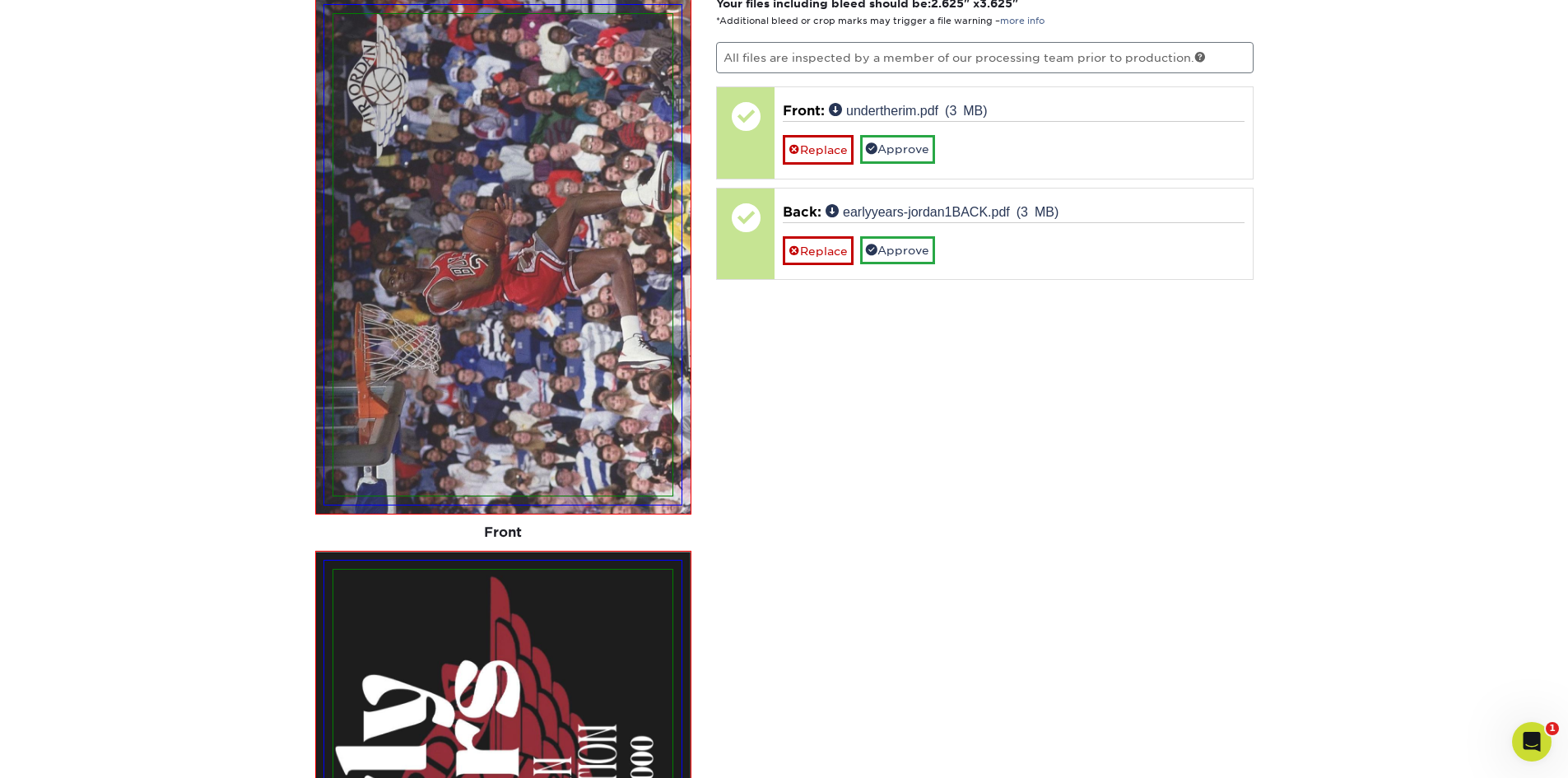
scroll to position [1455, 0]
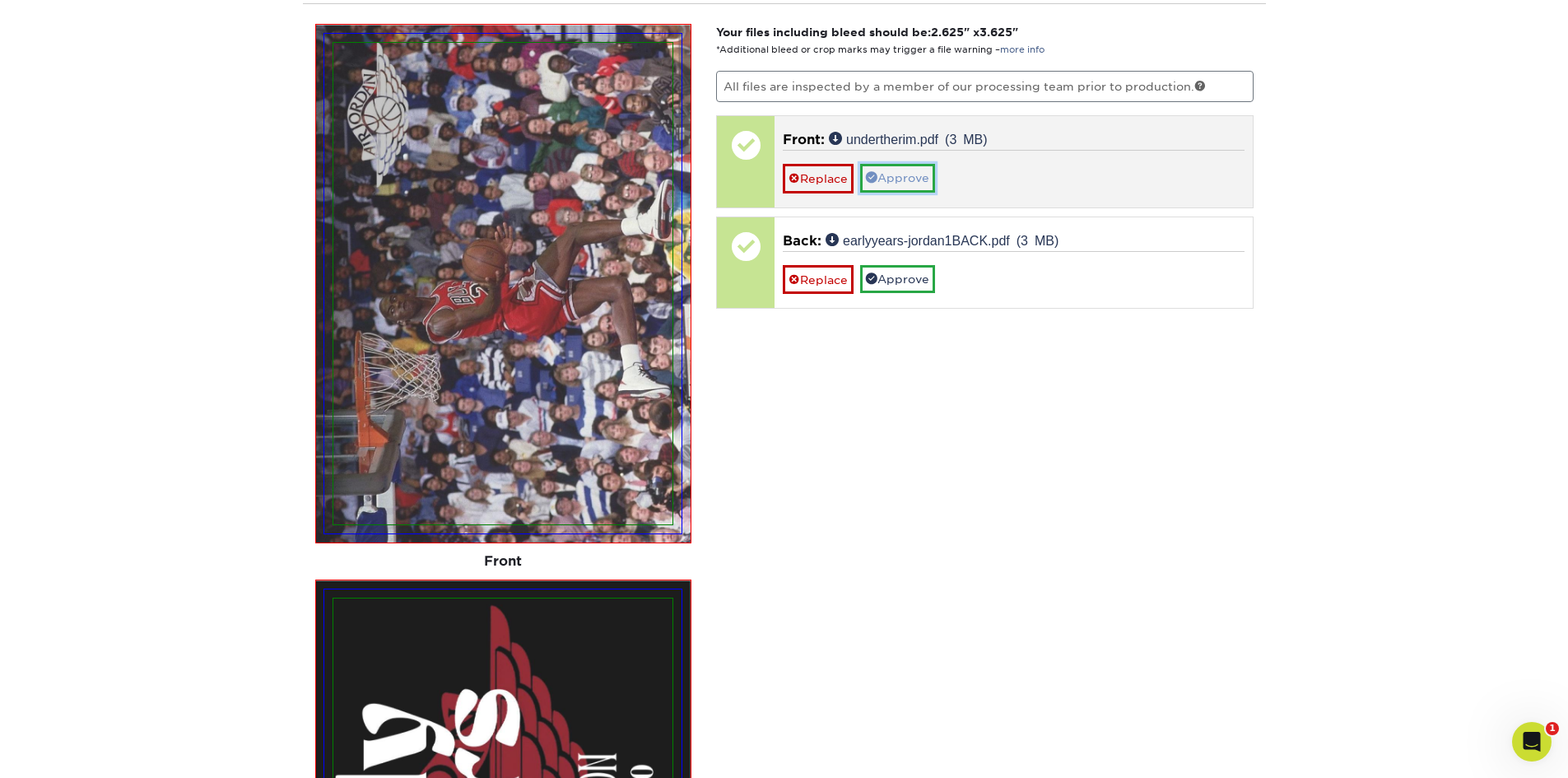
click at [935, 179] on link "Approve" at bounding box center [897, 177] width 75 height 28
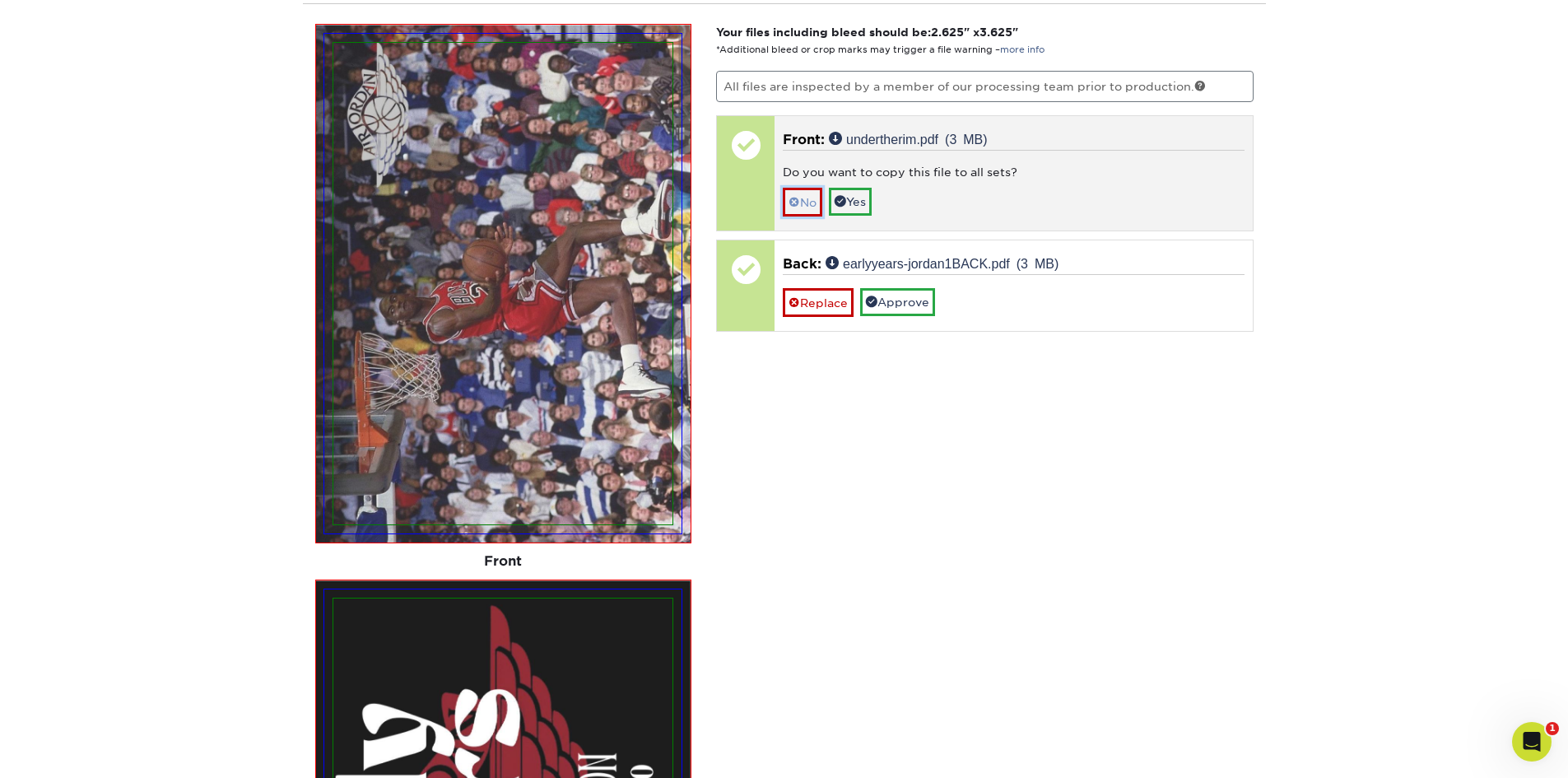
click at [799, 198] on span at bounding box center [795, 203] width 12 height 13
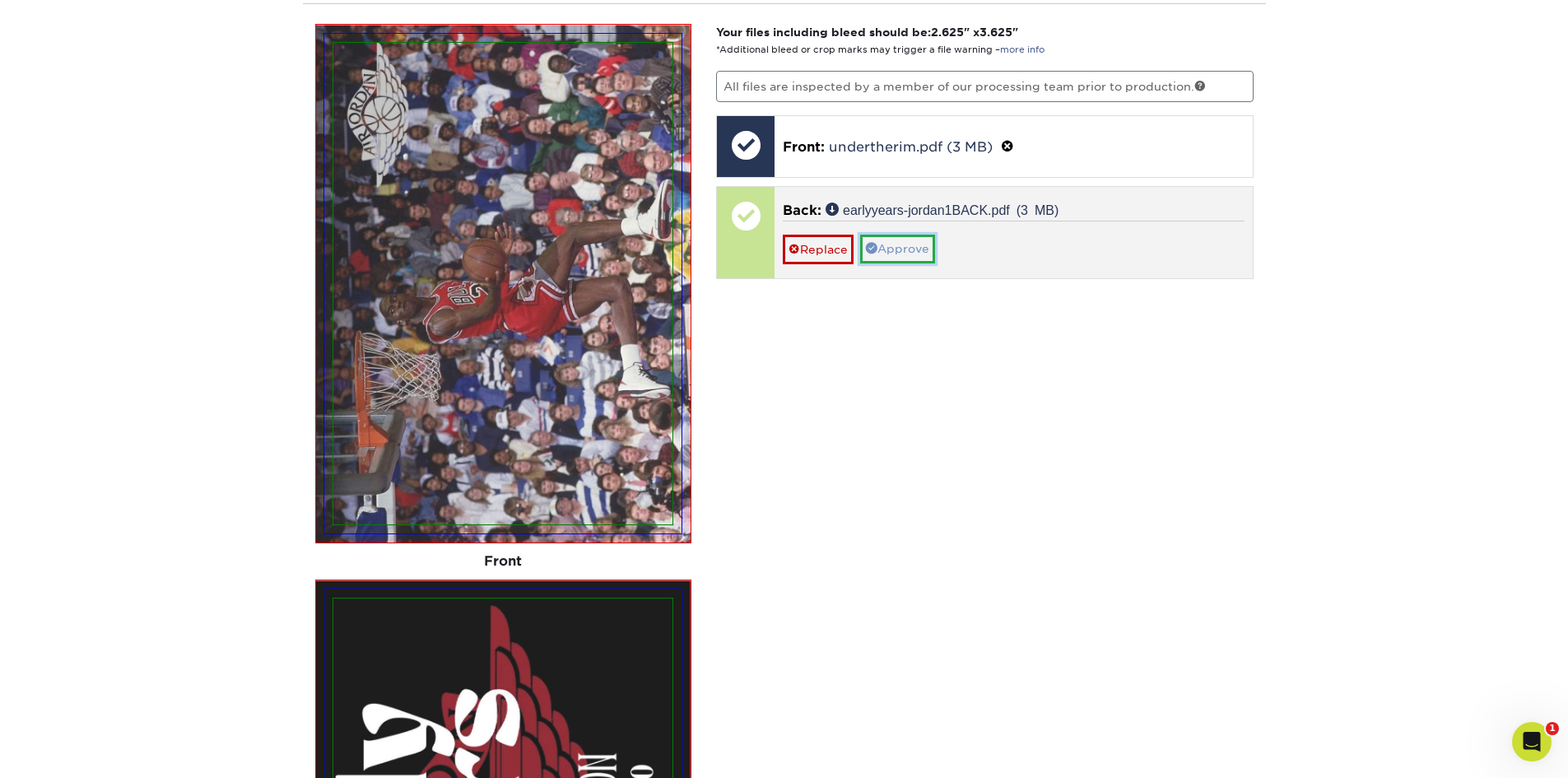
click at [910, 252] on link "Approve" at bounding box center [897, 248] width 75 height 28
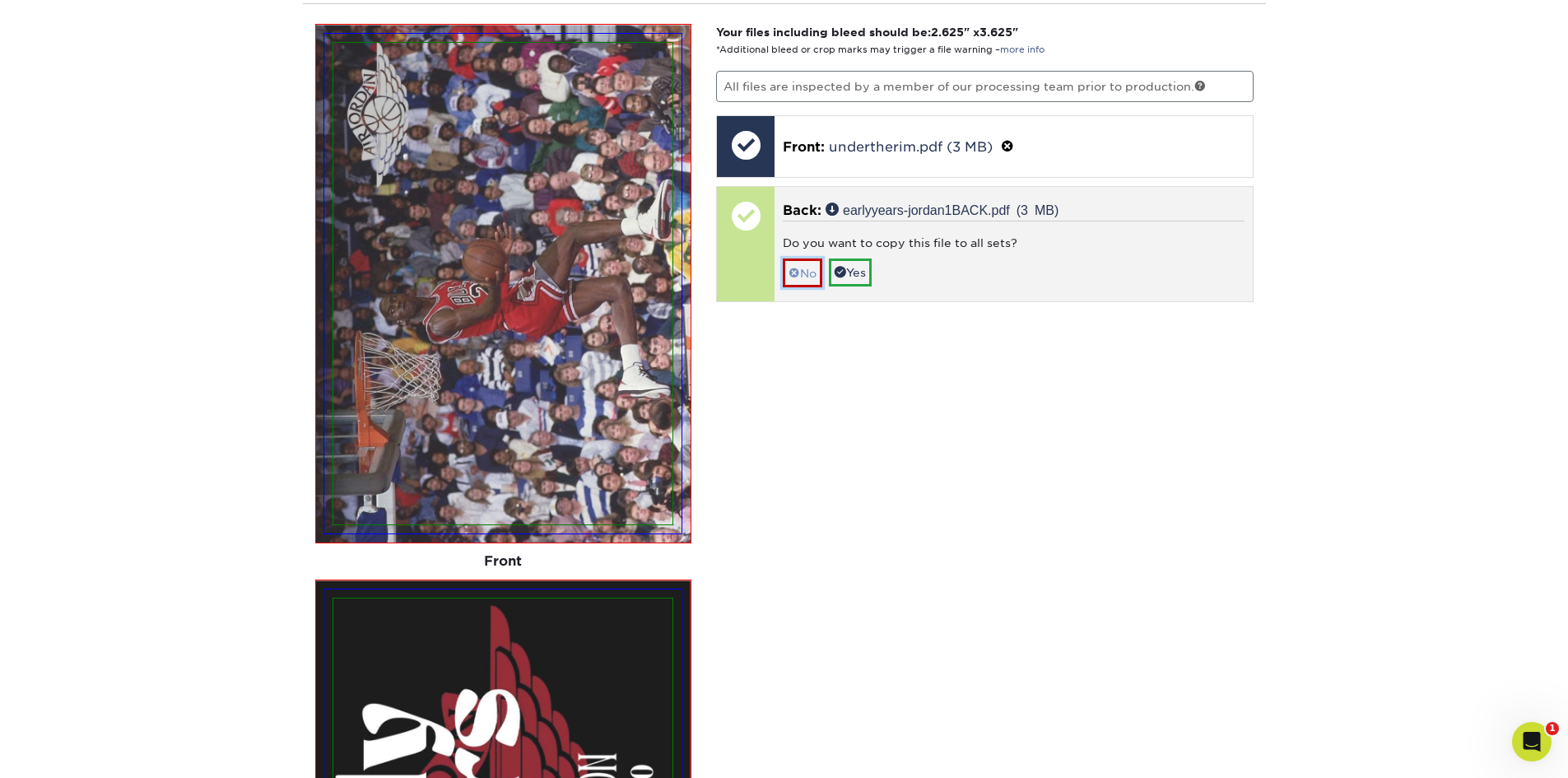
click at [800, 265] on link "No" at bounding box center [802, 273] width 40 height 29
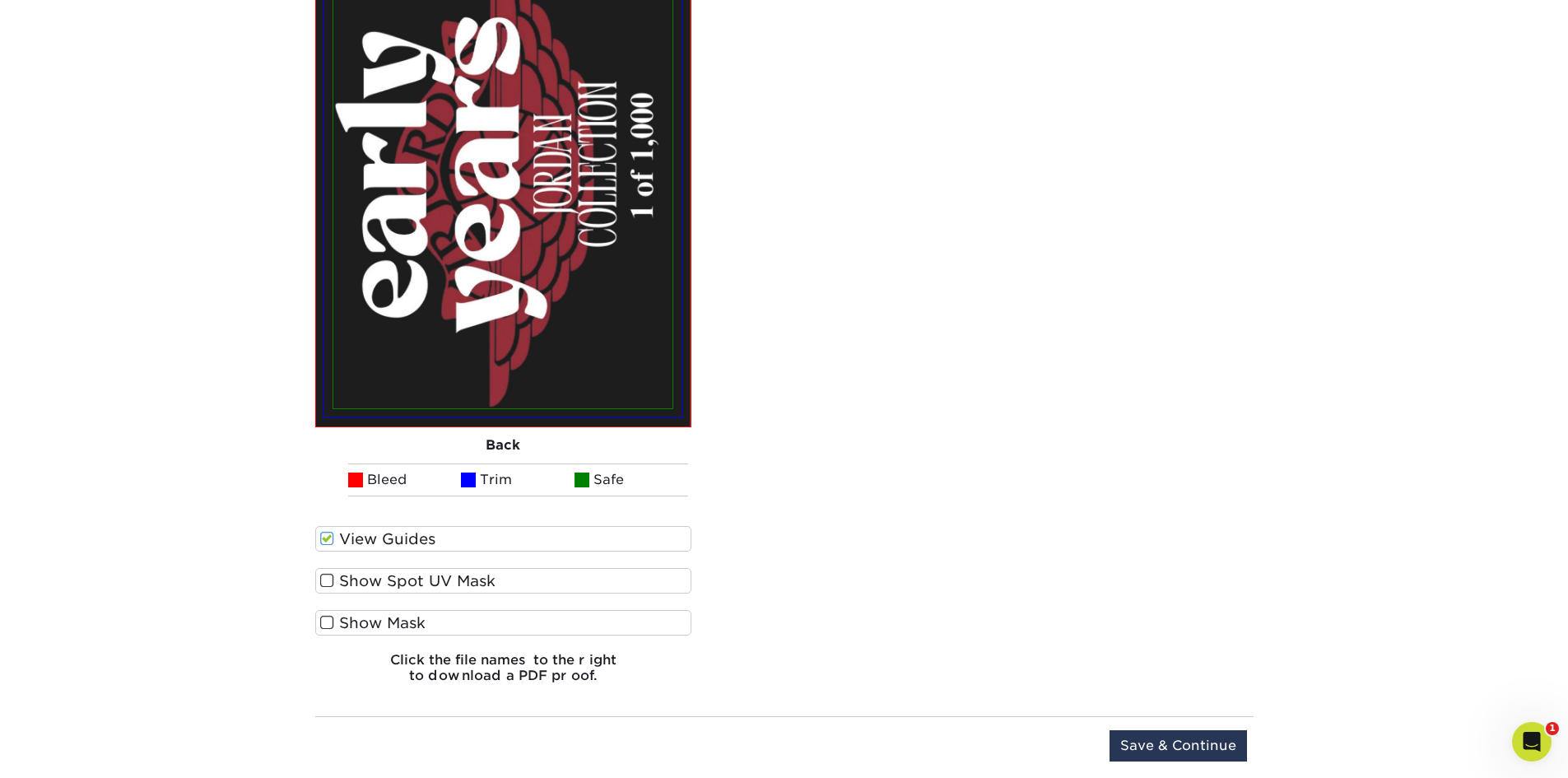
scroll to position [2361, 0]
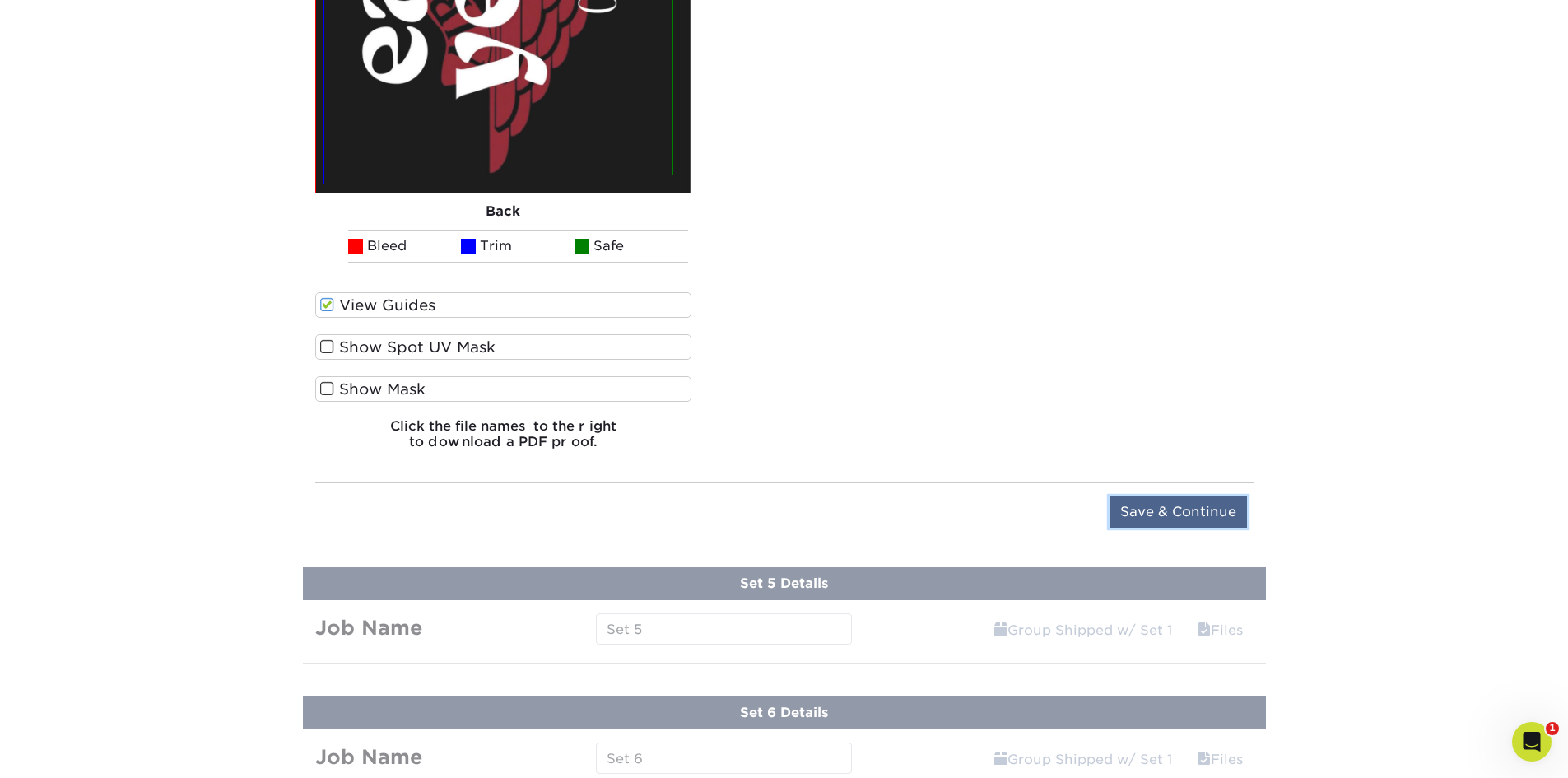
click at [1189, 507] on input "Save & Continue" at bounding box center [1178, 511] width 137 height 31
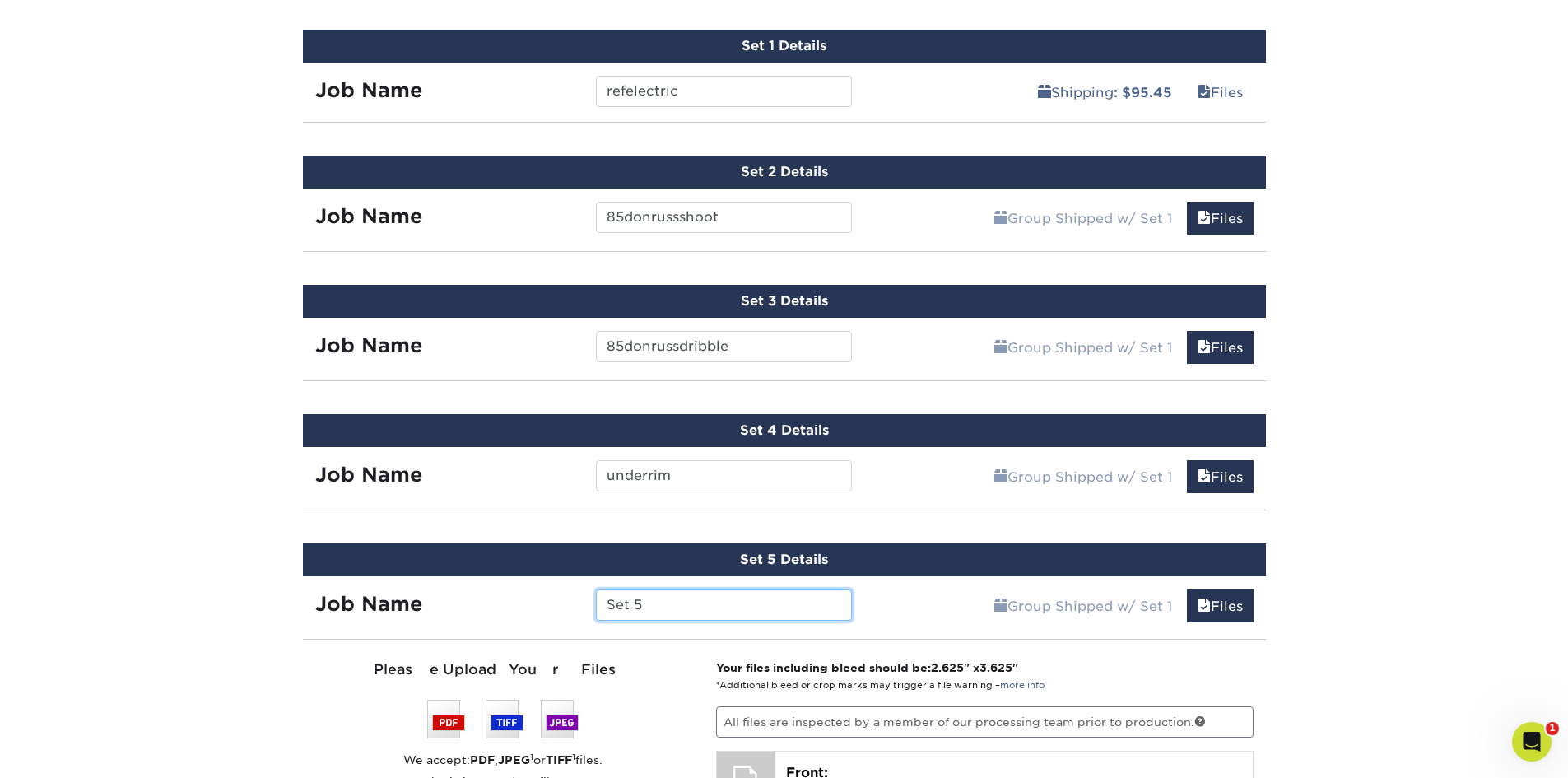
scroll to position [1164, 0]
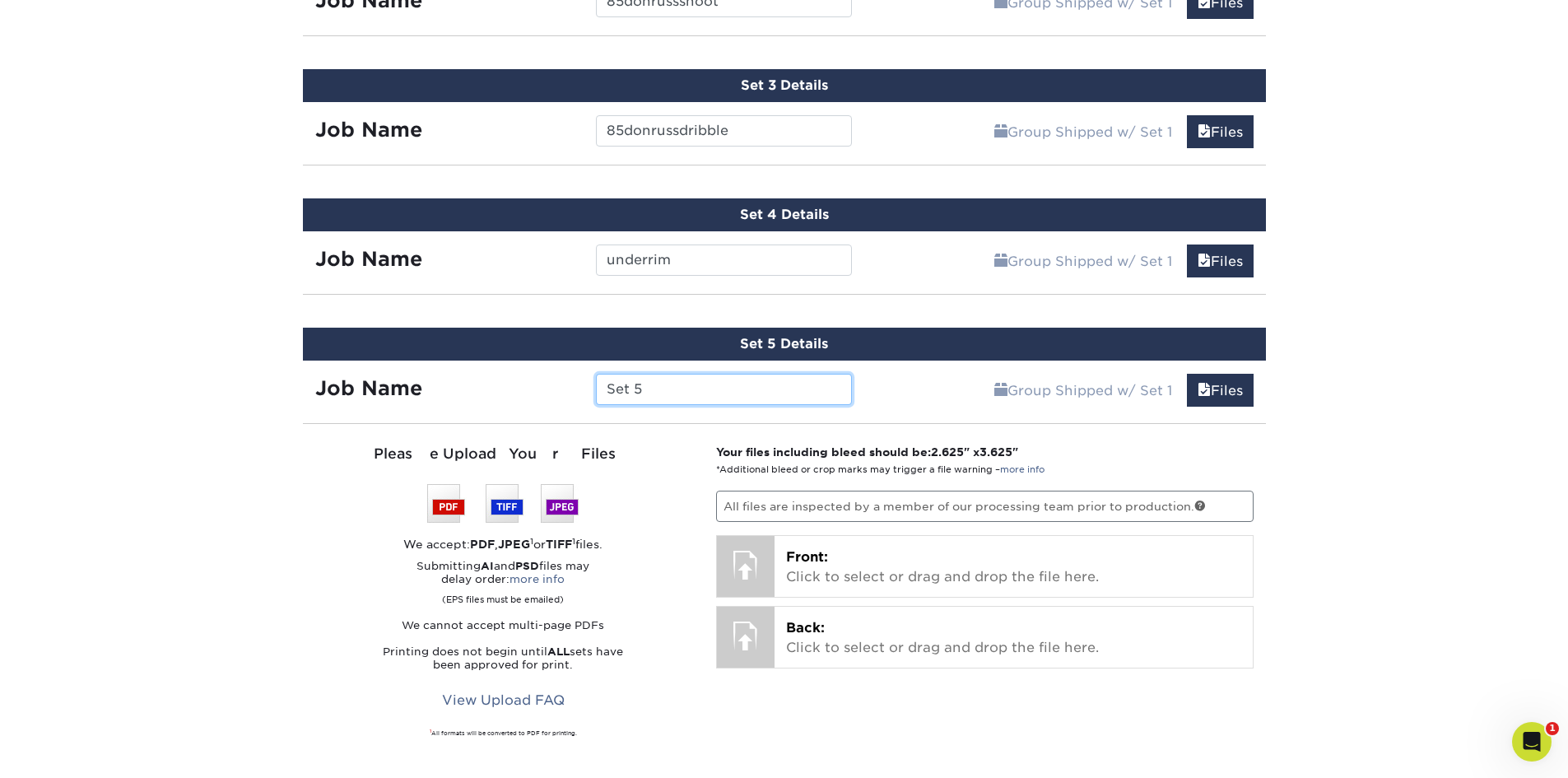
drag, startPoint x: 667, startPoint y: 379, endPoint x: 439, endPoint y: 392, distance: 228.4
click at [439, 392] on div "Job Name Set 5" at bounding box center [583, 389] width 562 height 31
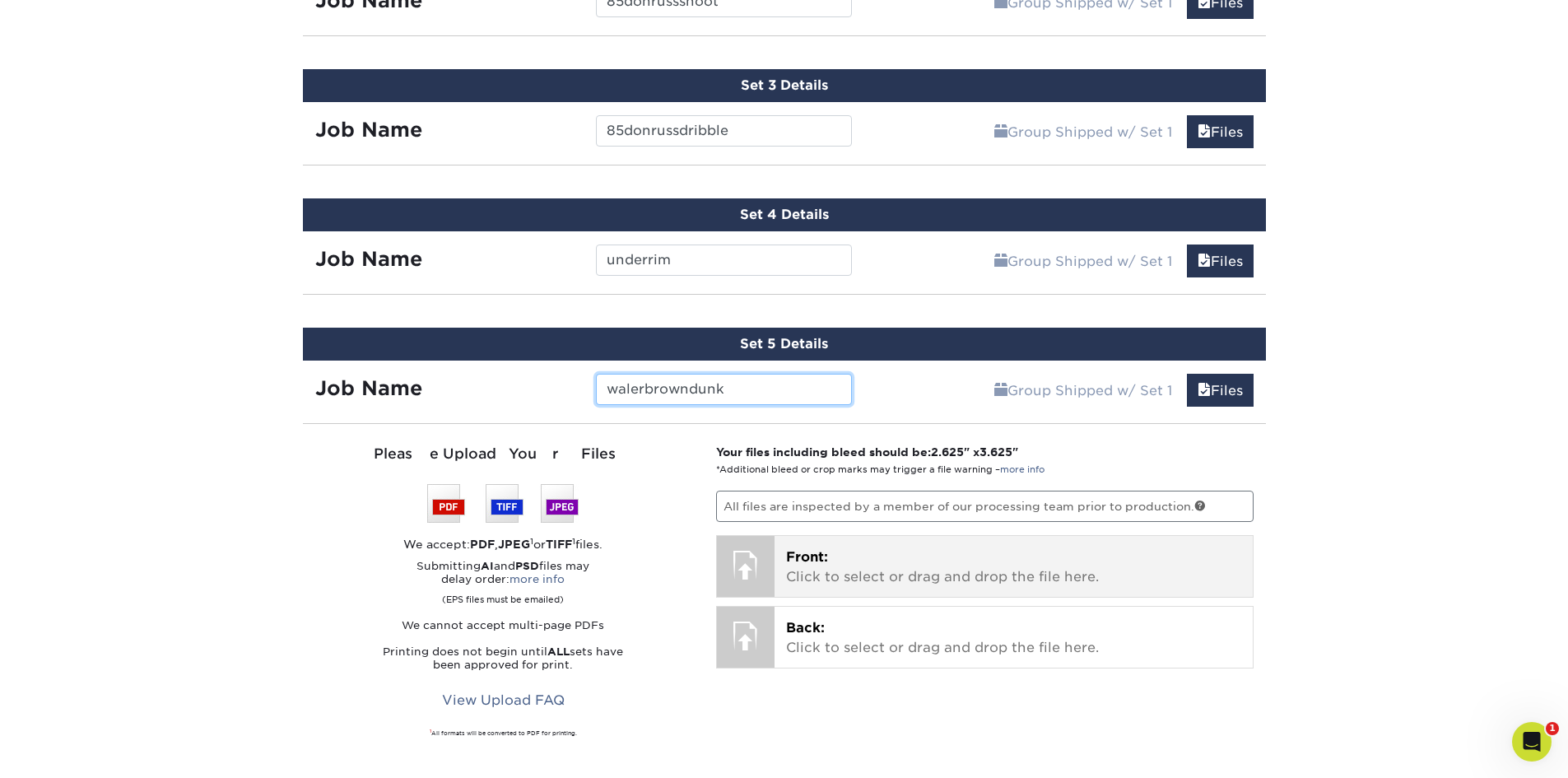
type input "walerbrowndunk"
click at [888, 575] on p "Front: Click to select or drag and drop the file here." at bounding box center [1013, 567] width 455 height 40
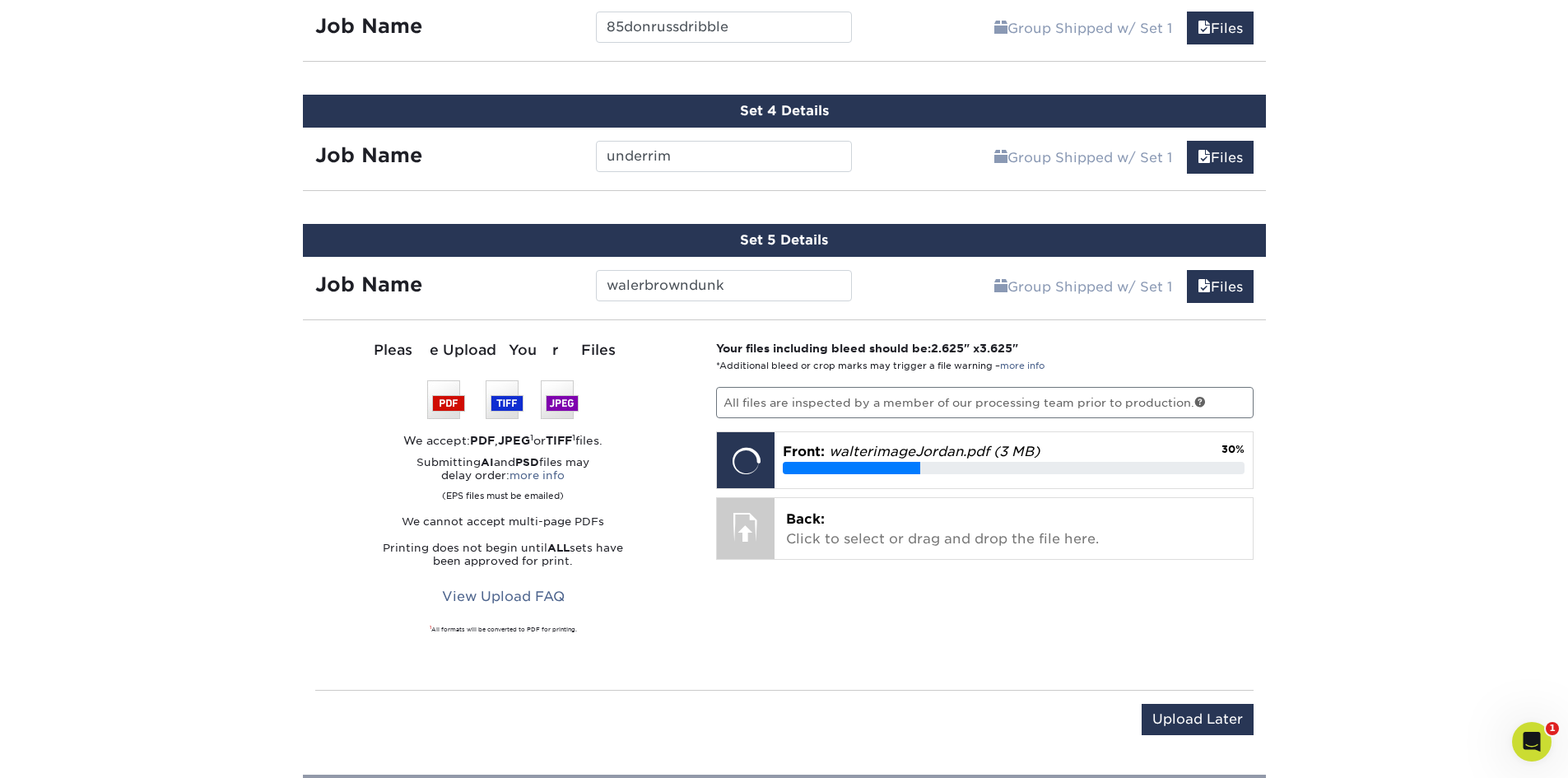
scroll to position [1494, 0]
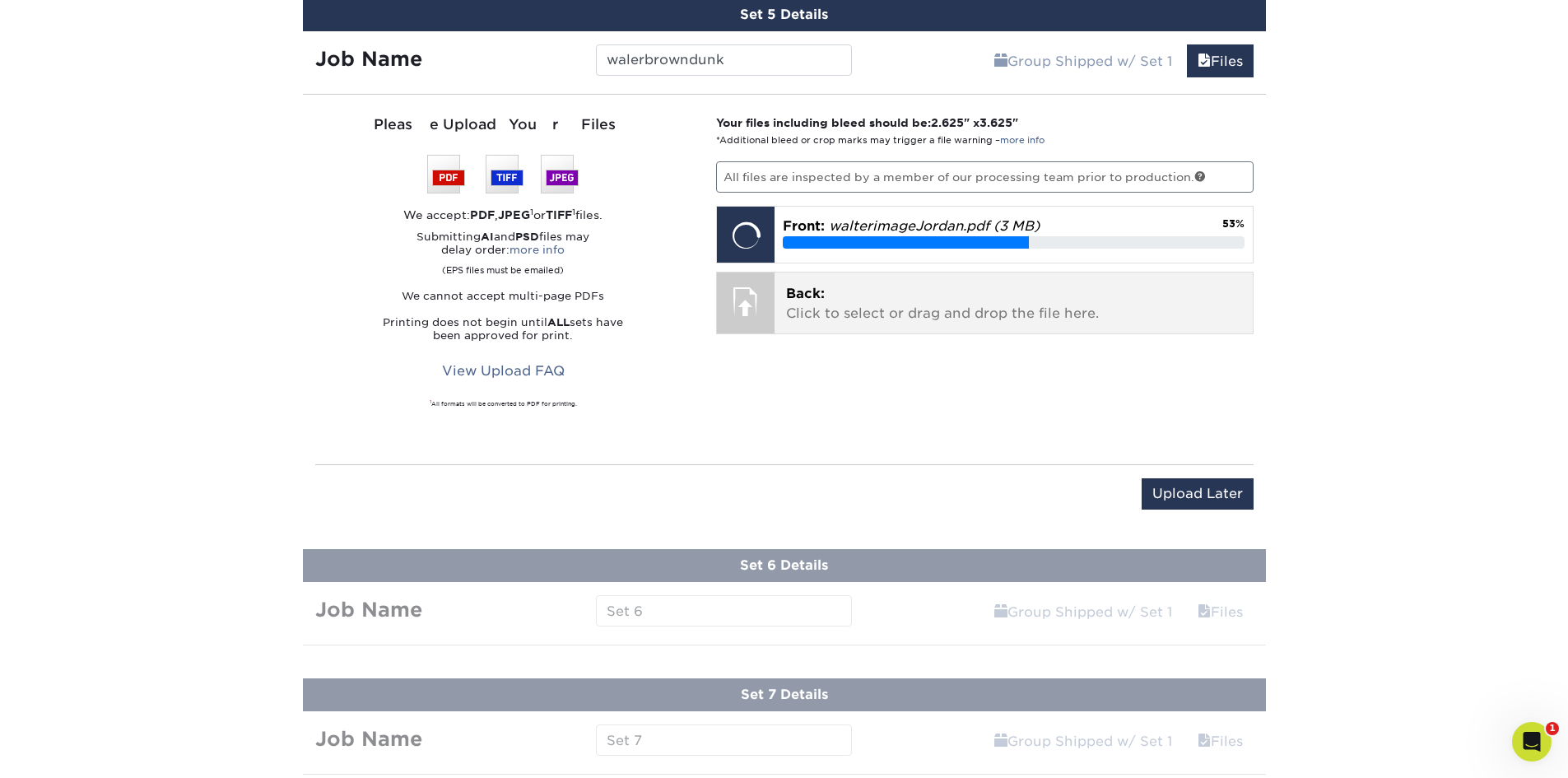
click at [962, 294] on p "Back: Click to select or drag and drop the file here." at bounding box center [1013, 304] width 455 height 40
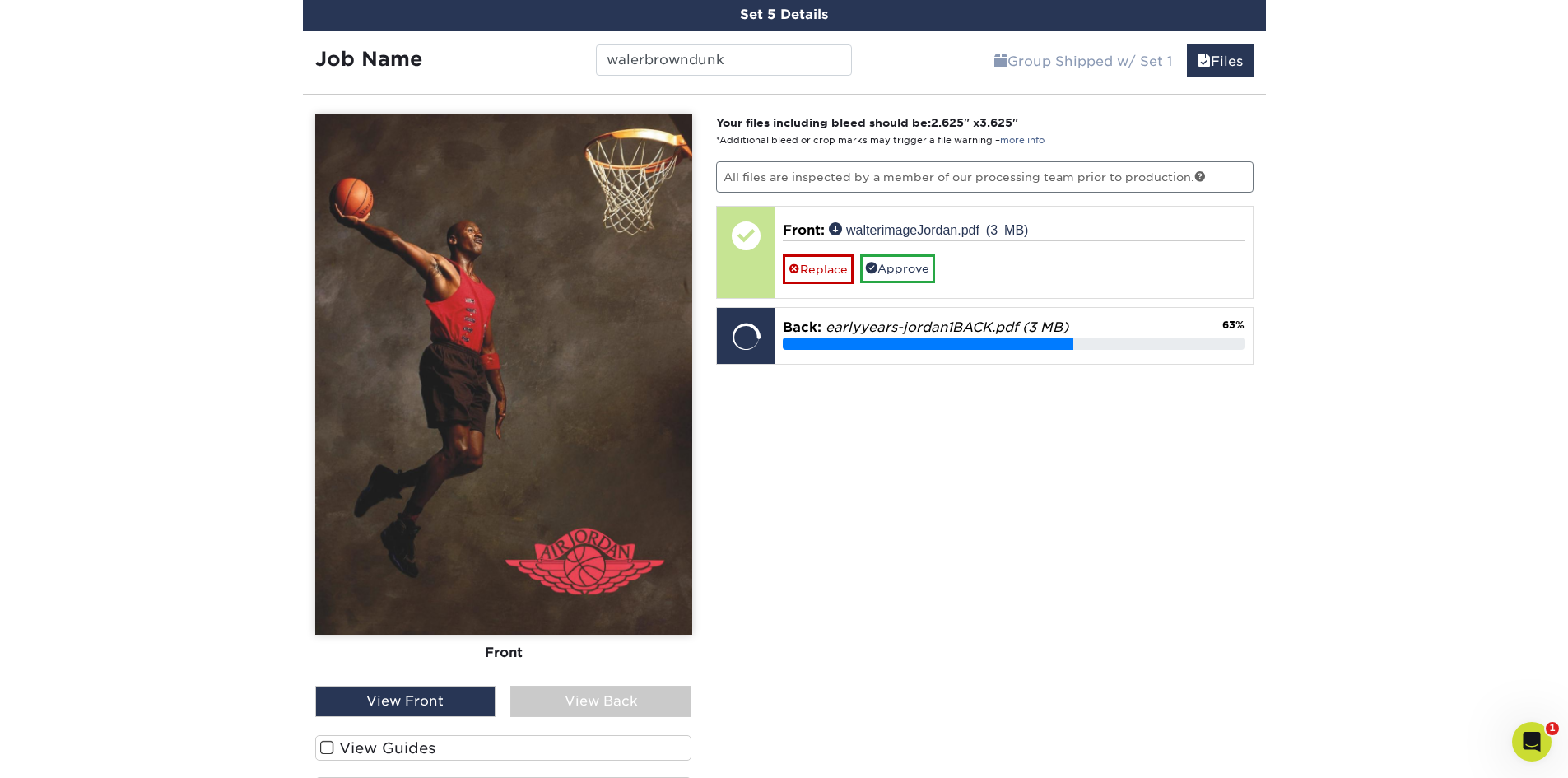
scroll to position [1823, 0]
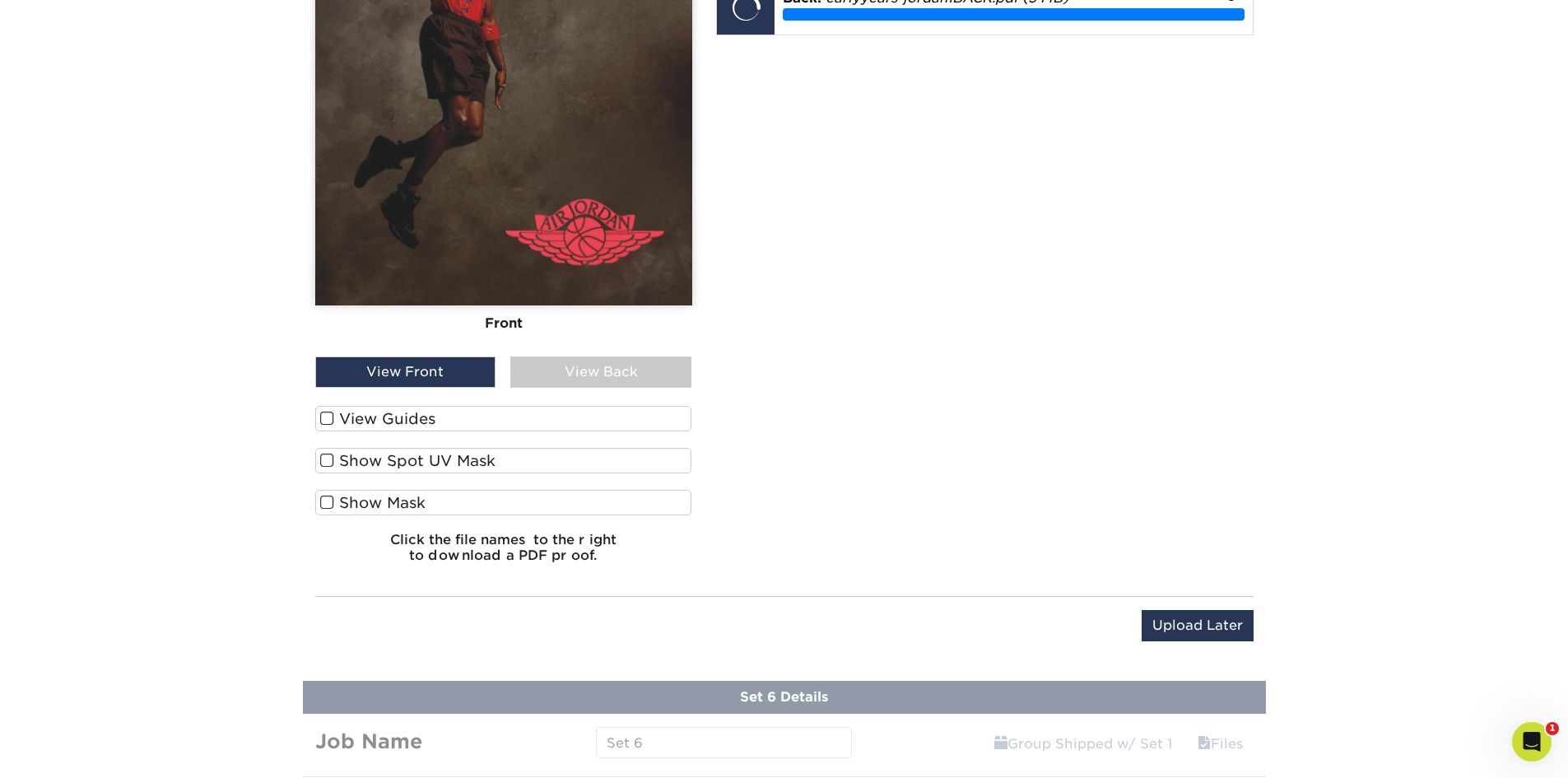
click at [328, 415] on span at bounding box center [327, 419] width 14 height 16
click at [0, 0] on input "View Guides" at bounding box center [0, 0] width 0 height 0
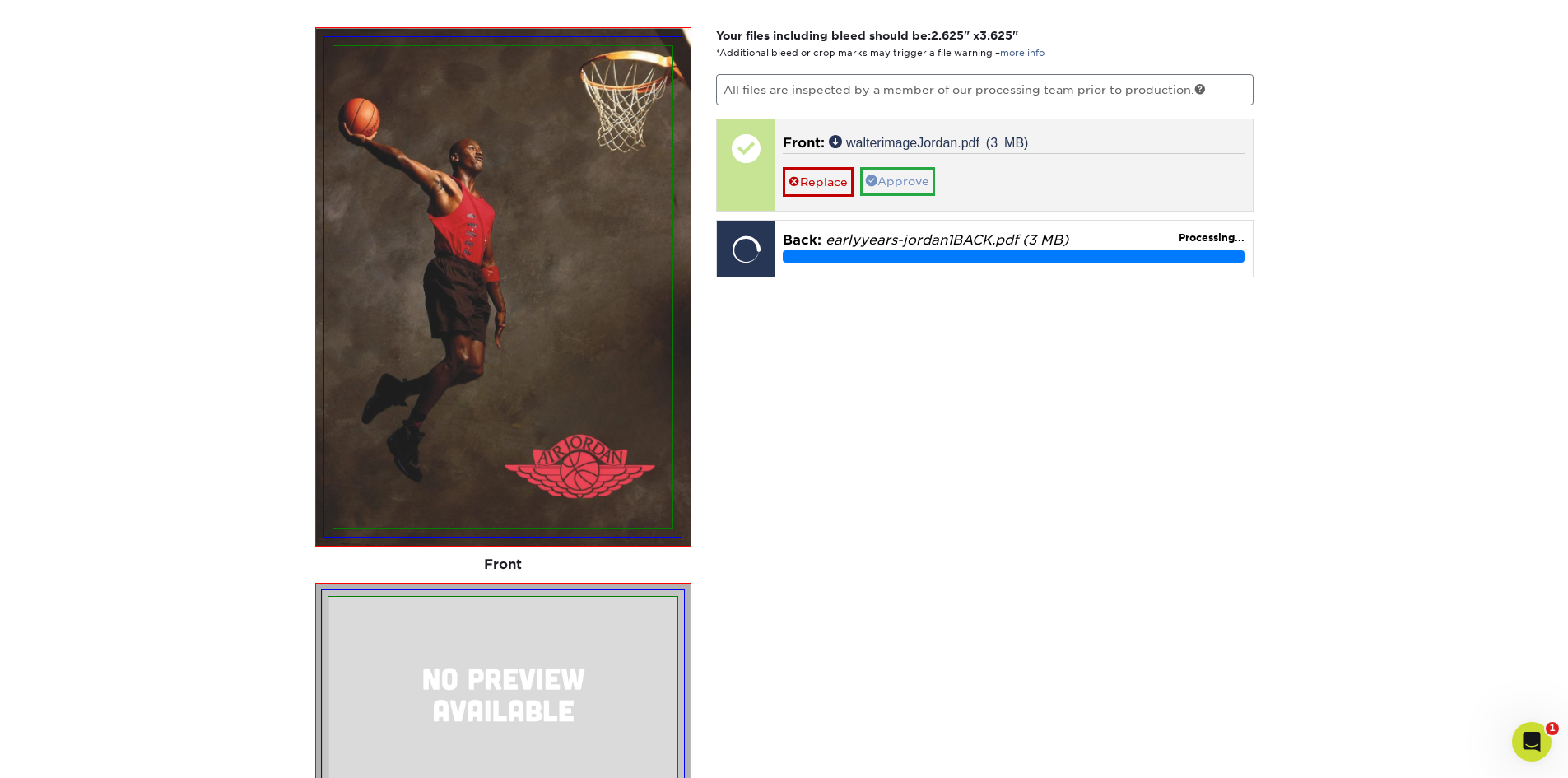
scroll to position [1420, 0]
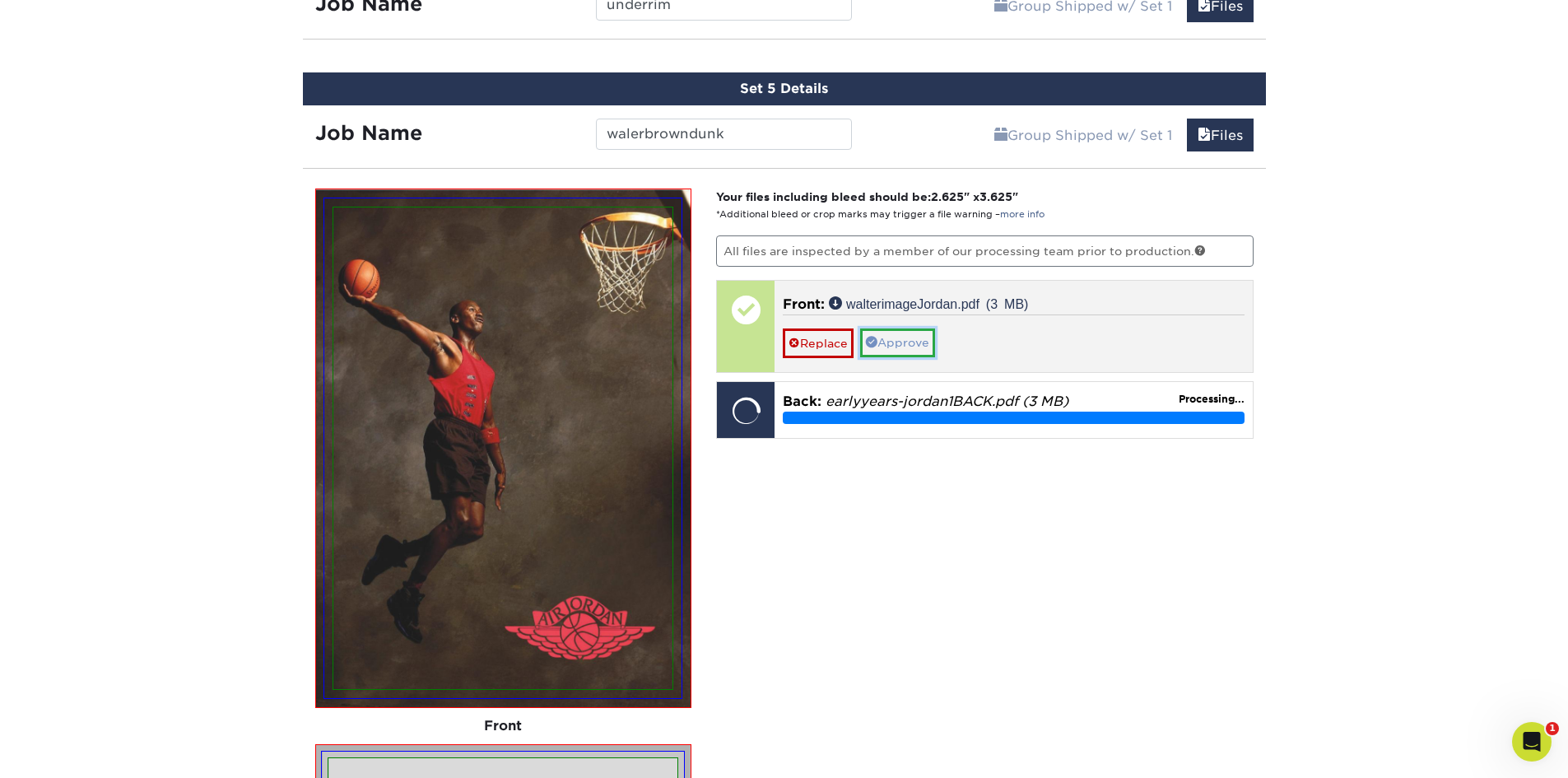
click at [920, 345] on link "Approve" at bounding box center [897, 342] width 75 height 28
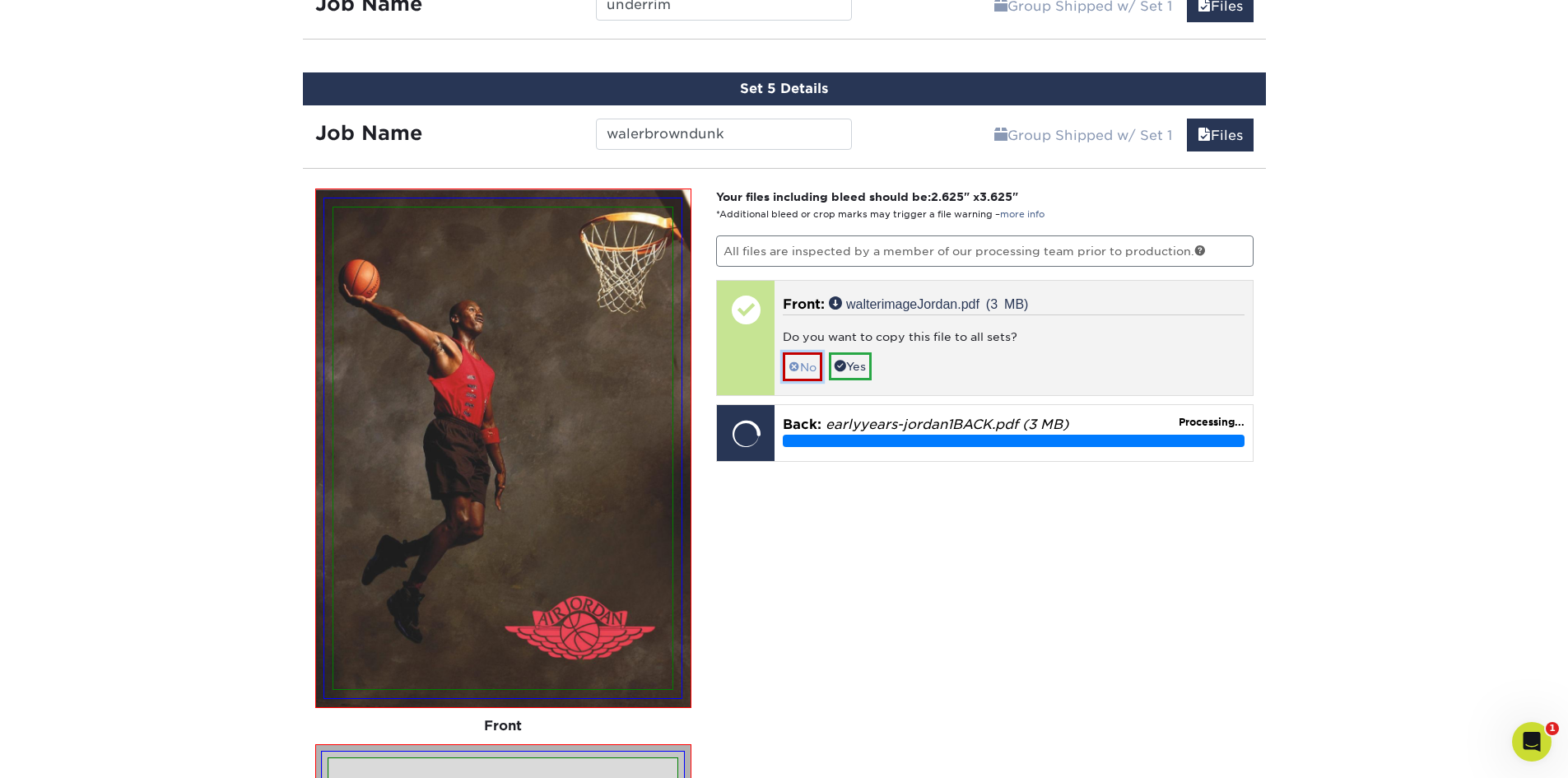
click at [801, 372] on link "No" at bounding box center [802, 367] width 40 height 29
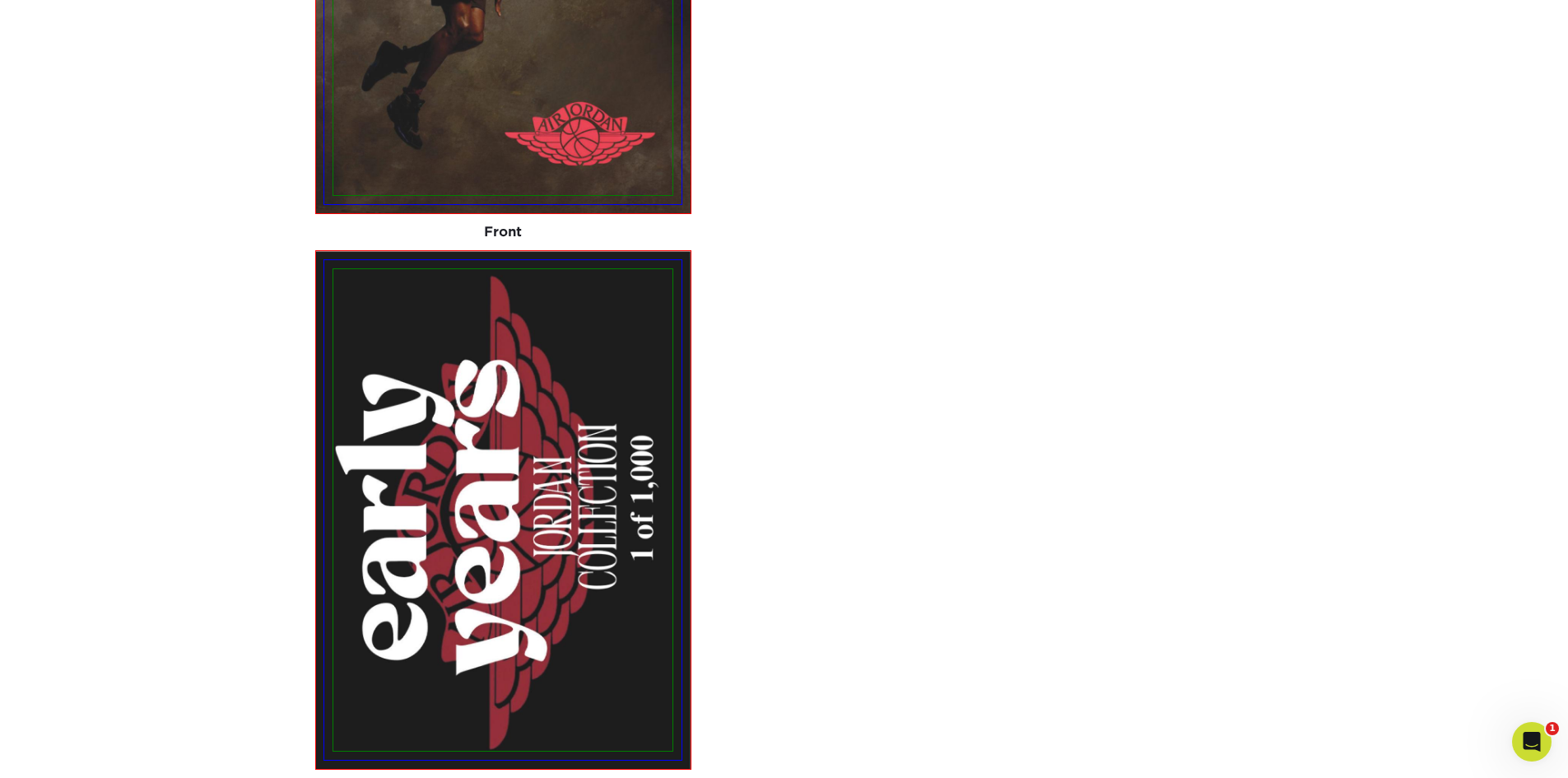
scroll to position [1502, 0]
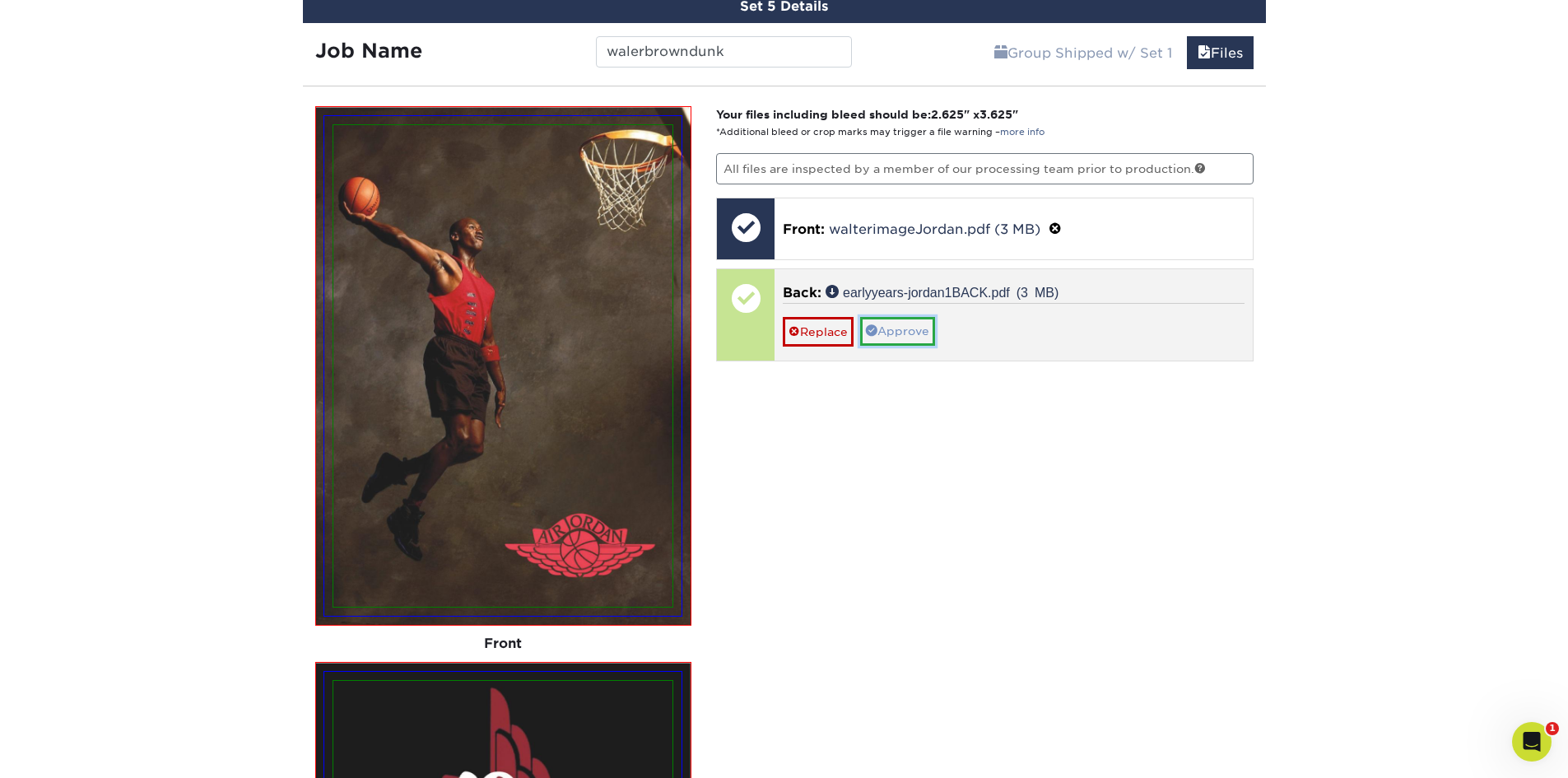
click at [915, 332] on link "Approve" at bounding box center [897, 331] width 75 height 28
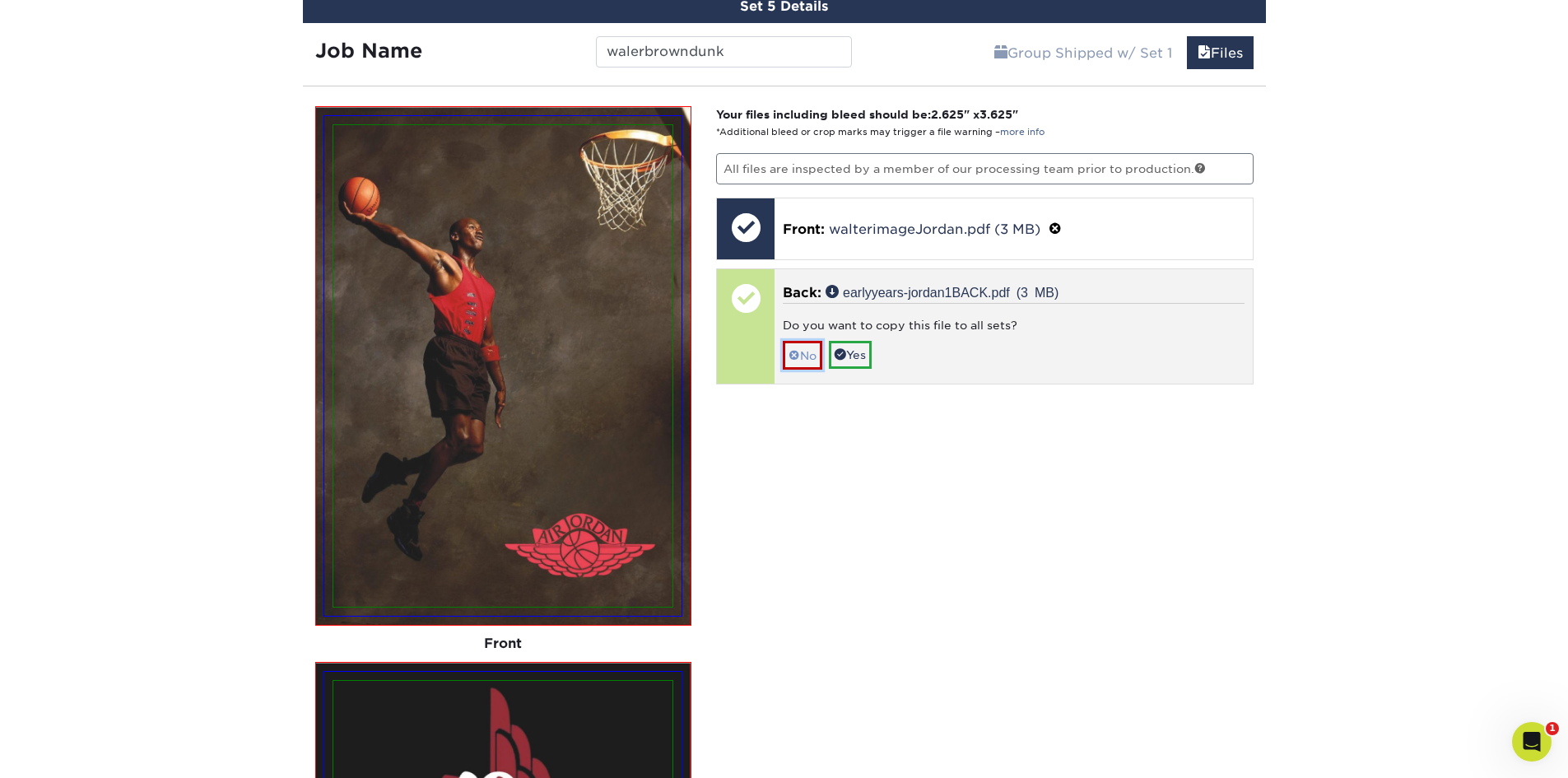
click at [800, 360] on link "No" at bounding box center [802, 355] width 40 height 29
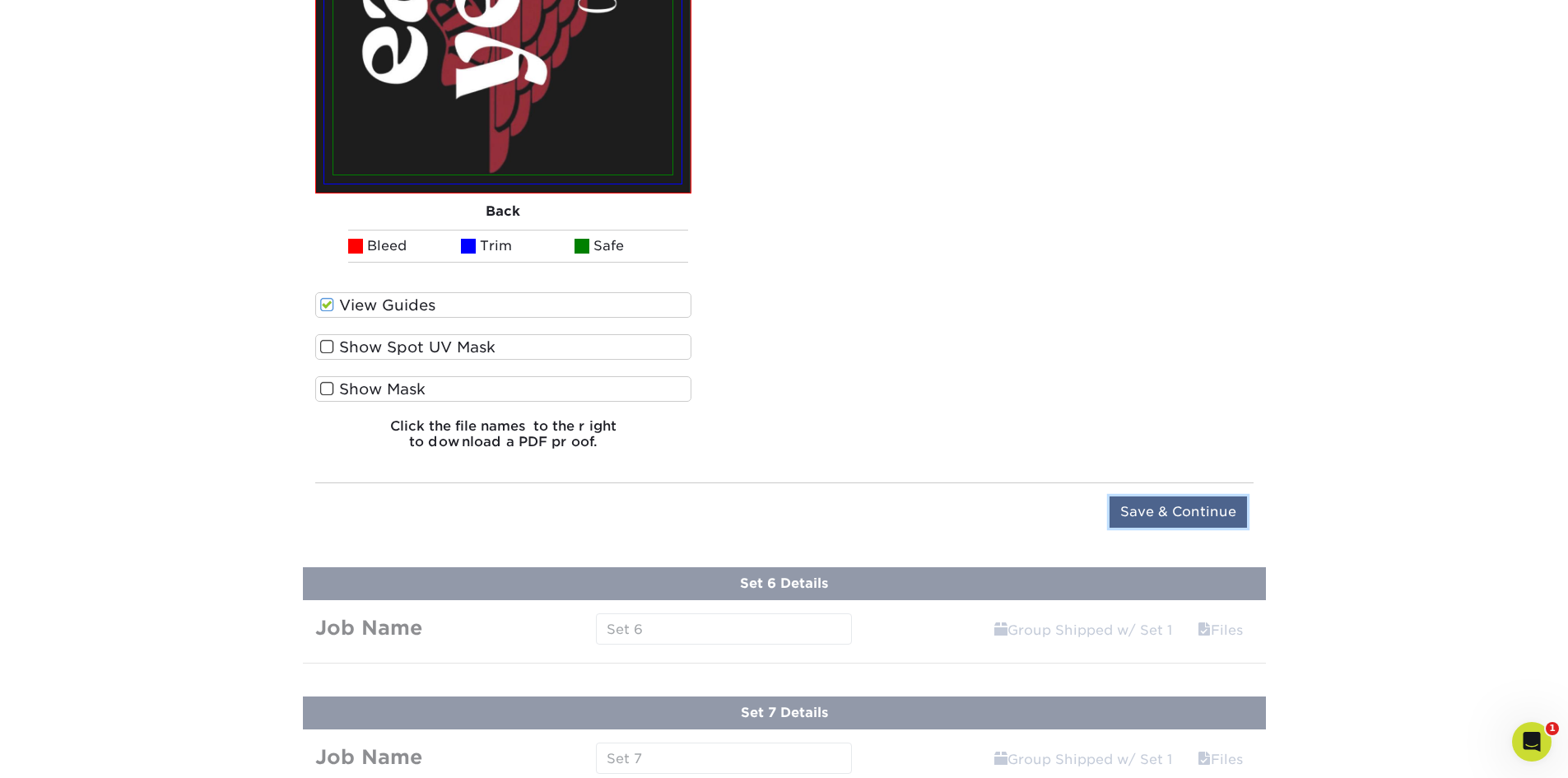
click at [1216, 520] on input "Save & Continue" at bounding box center [1178, 511] width 137 height 31
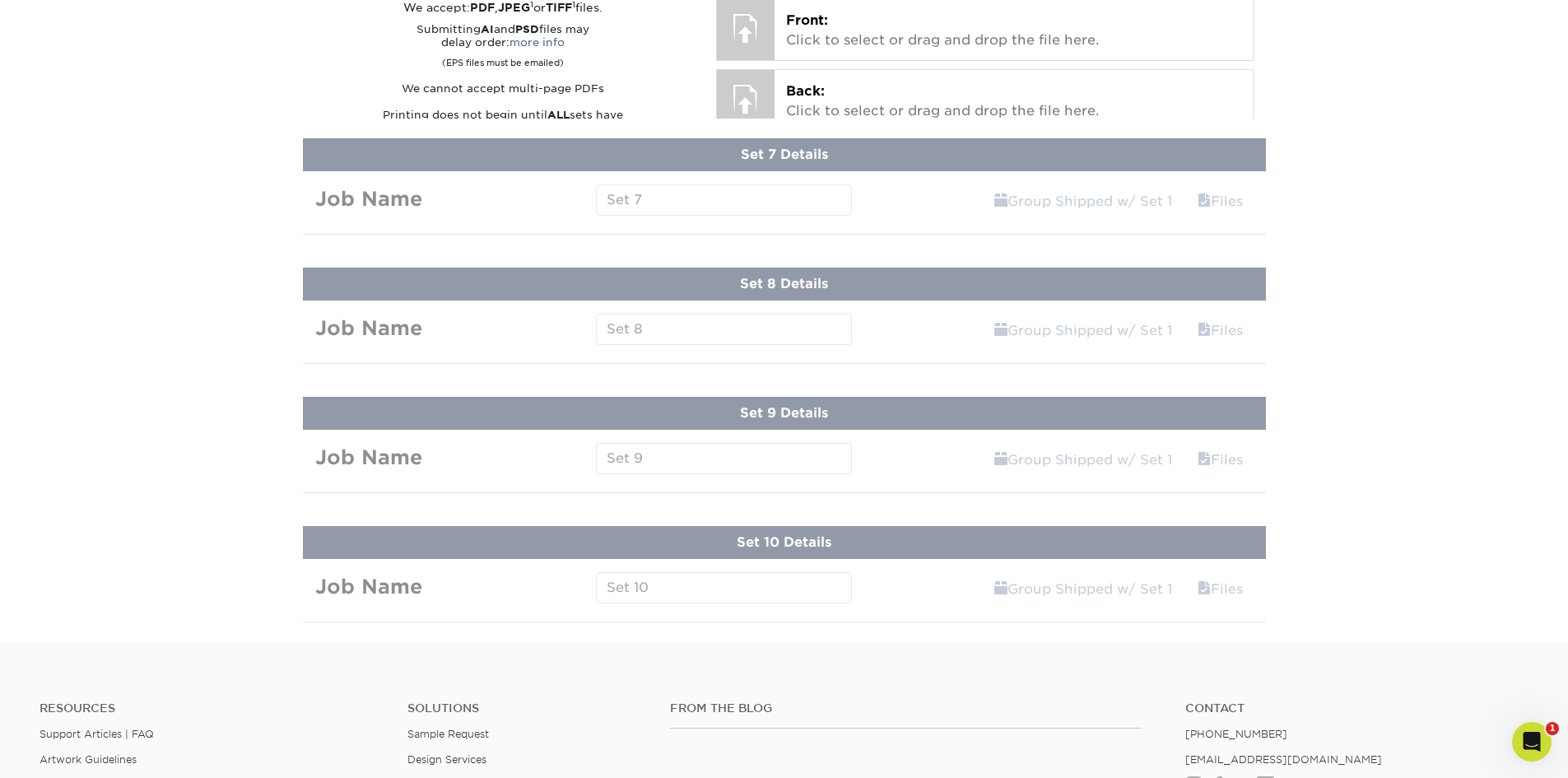
scroll to position [1294, 0]
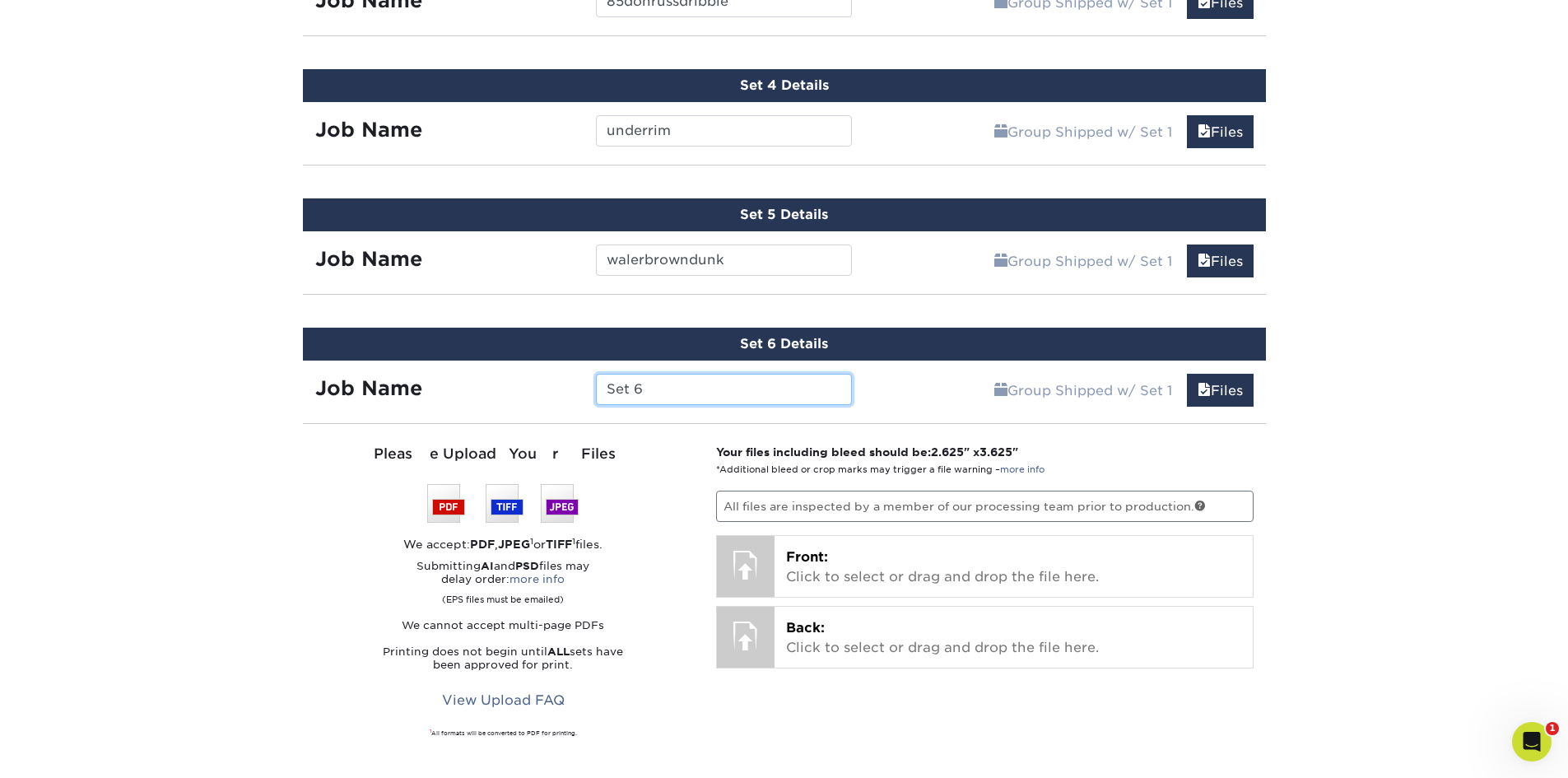
drag, startPoint x: 678, startPoint y: 393, endPoint x: 547, endPoint y: 396, distance: 131.0
click at [547, 396] on div "Job Name Set 6" at bounding box center [583, 389] width 562 height 31
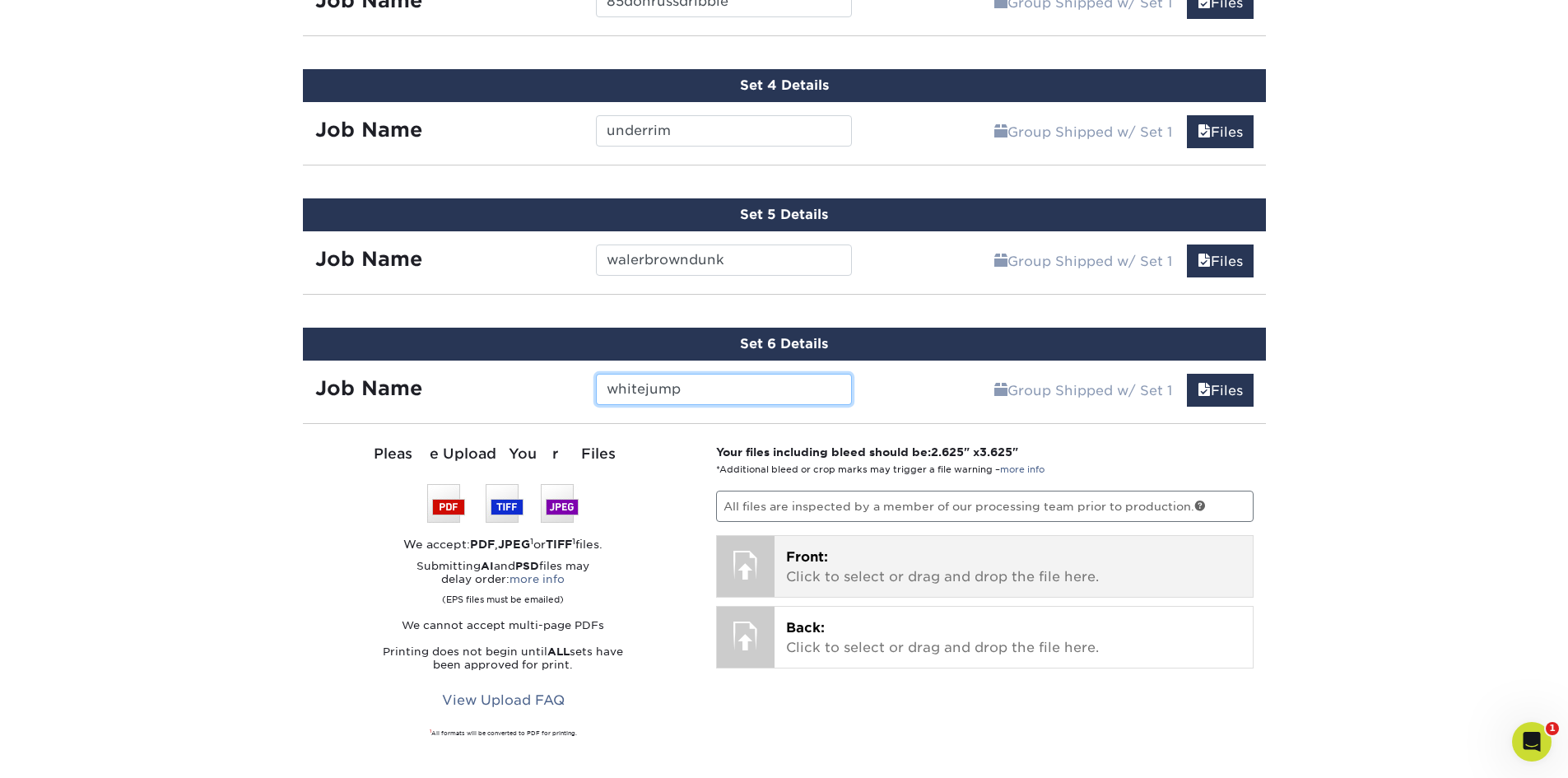
type input "whitejump"
click at [976, 564] on p "Front: Click to select or drag and drop the file here." at bounding box center [1013, 567] width 455 height 40
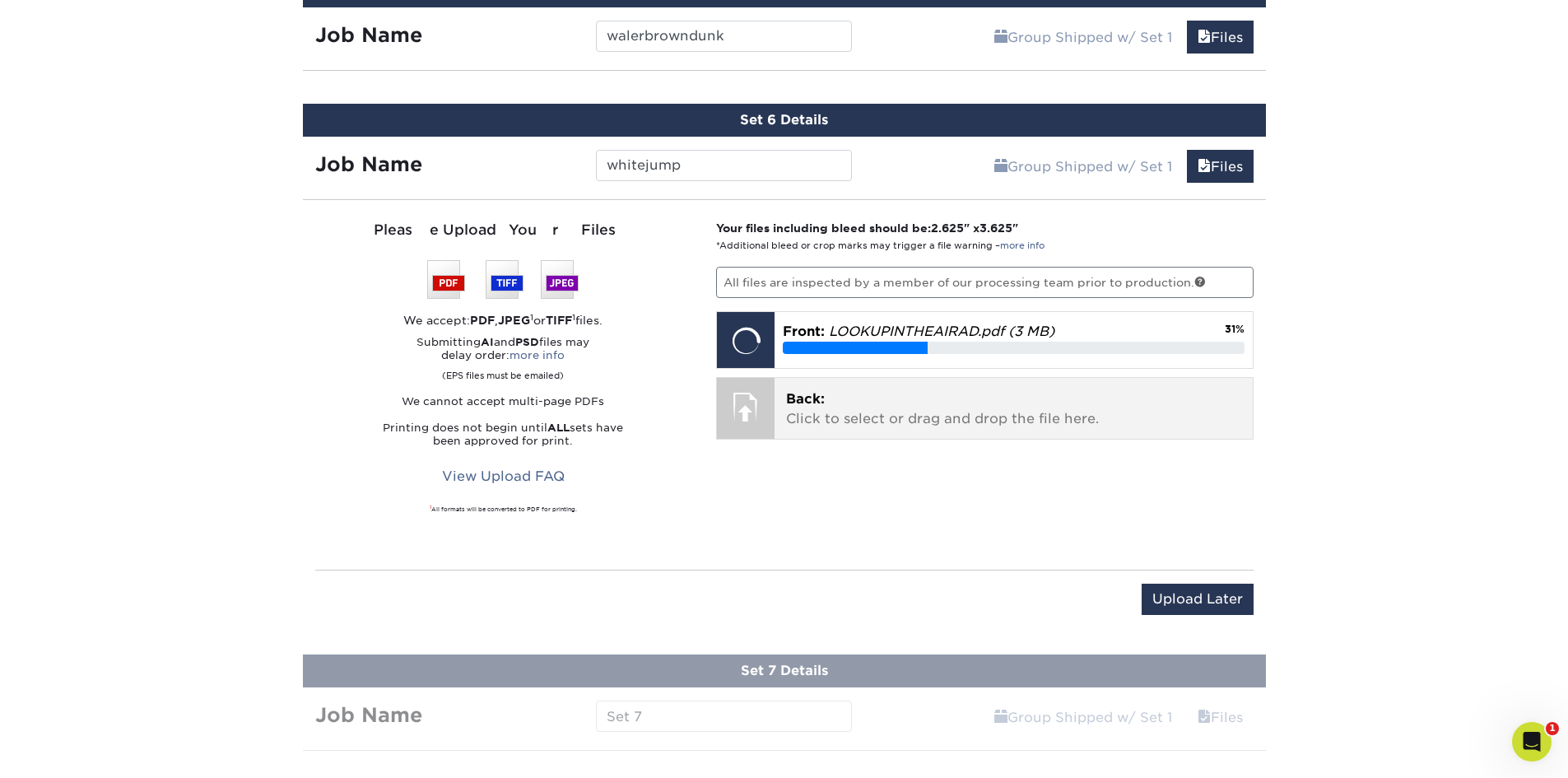
scroll to position [1541, 0]
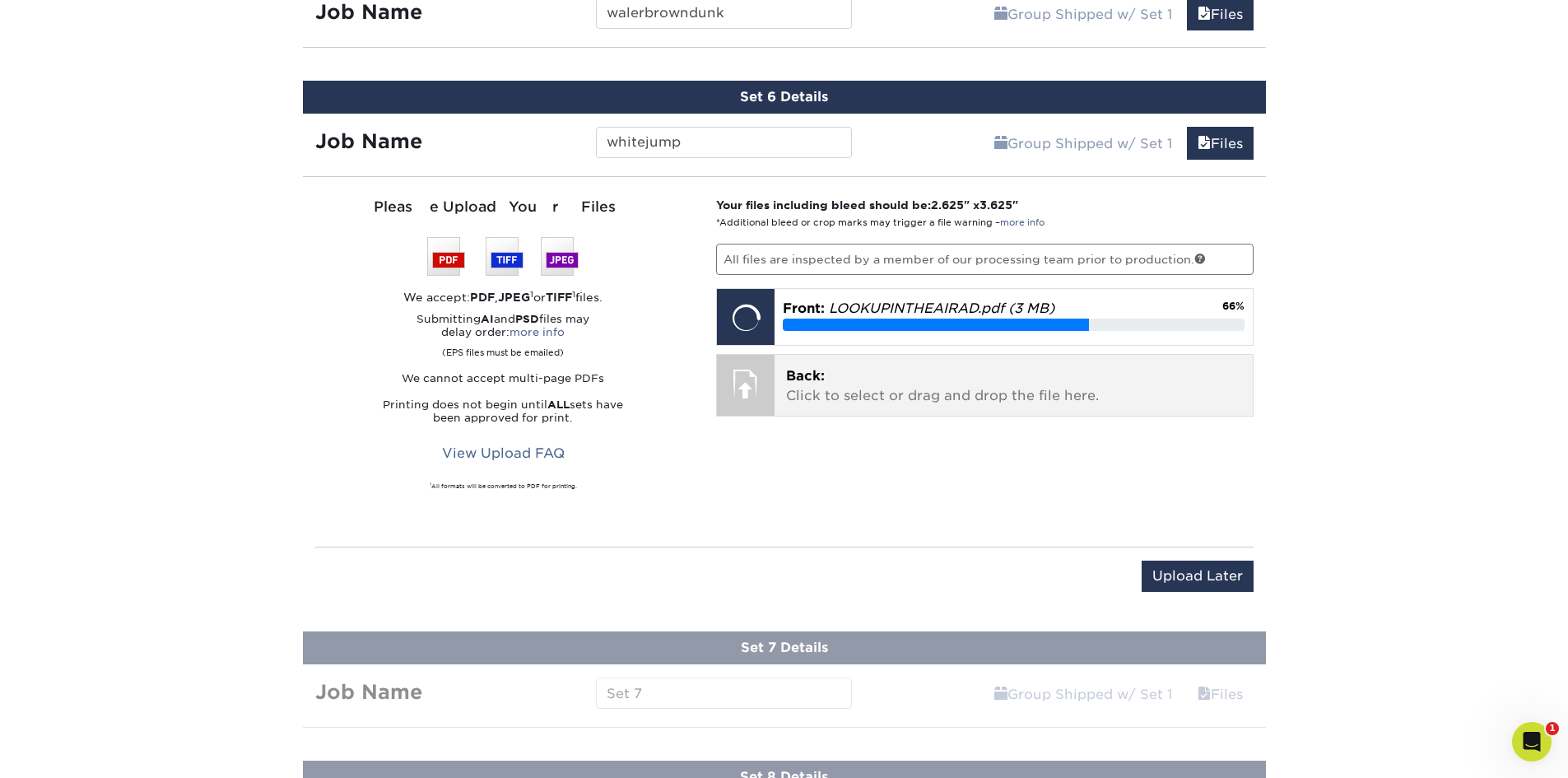
click at [972, 377] on p "Back: Click to select or drag and drop the file here." at bounding box center [1013, 386] width 455 height 40
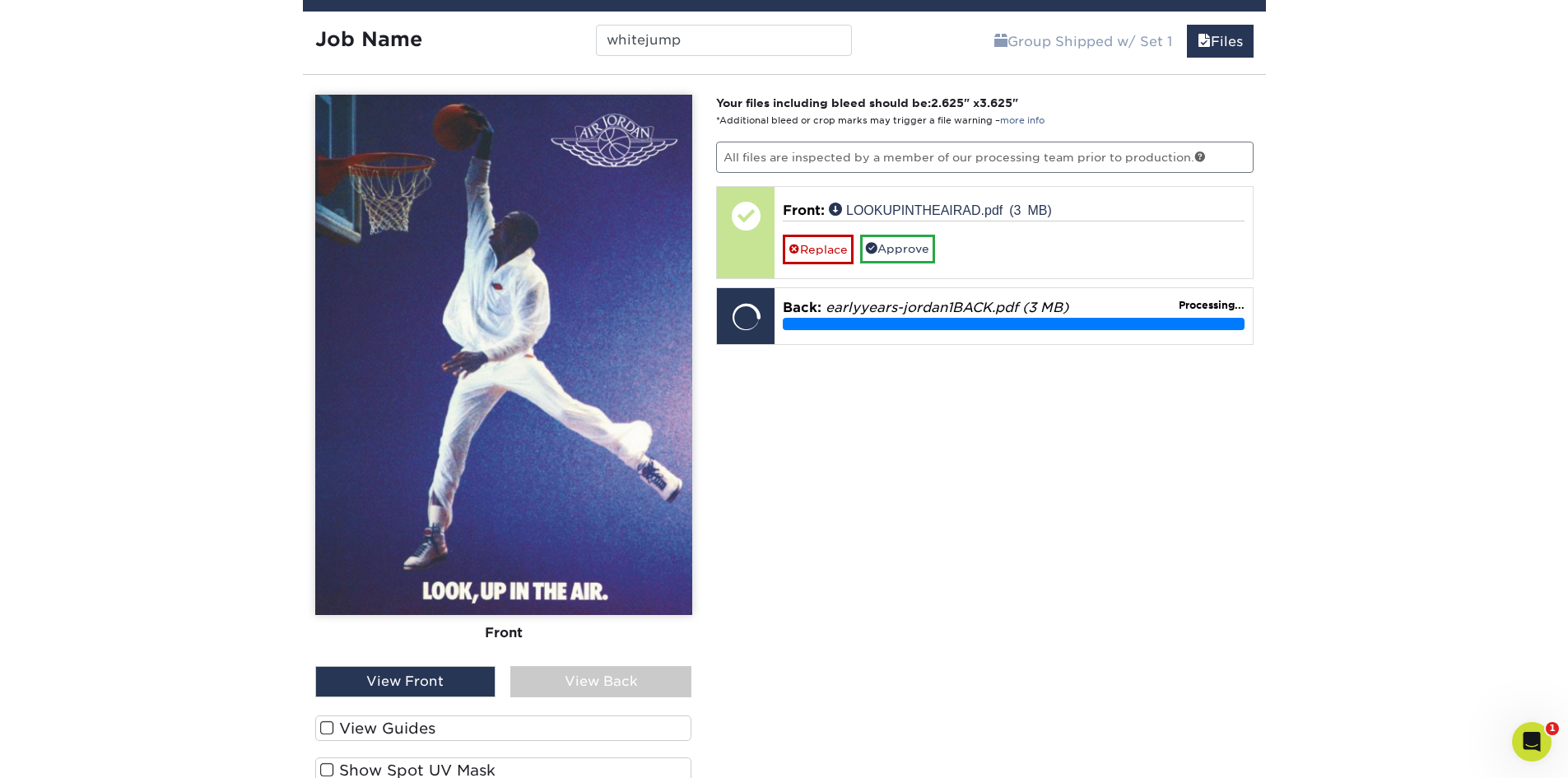
scroll to position [1870, 0]
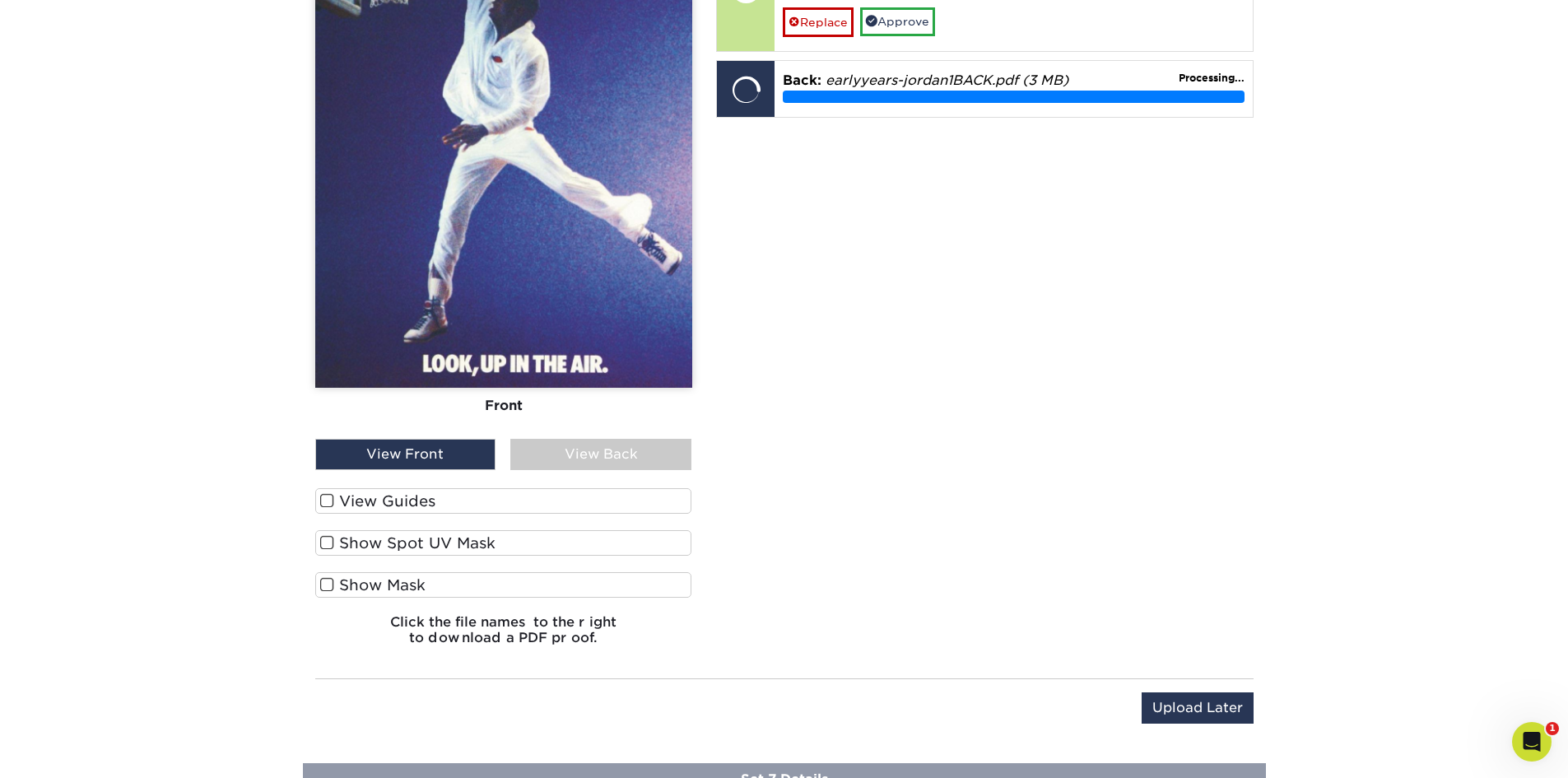
click at [324, 503] on span at bounding box center [327, 500] width 14 height 16
click at [0, 0] on input "View Guides" at bounding box center [0, 0] width 0 height 0
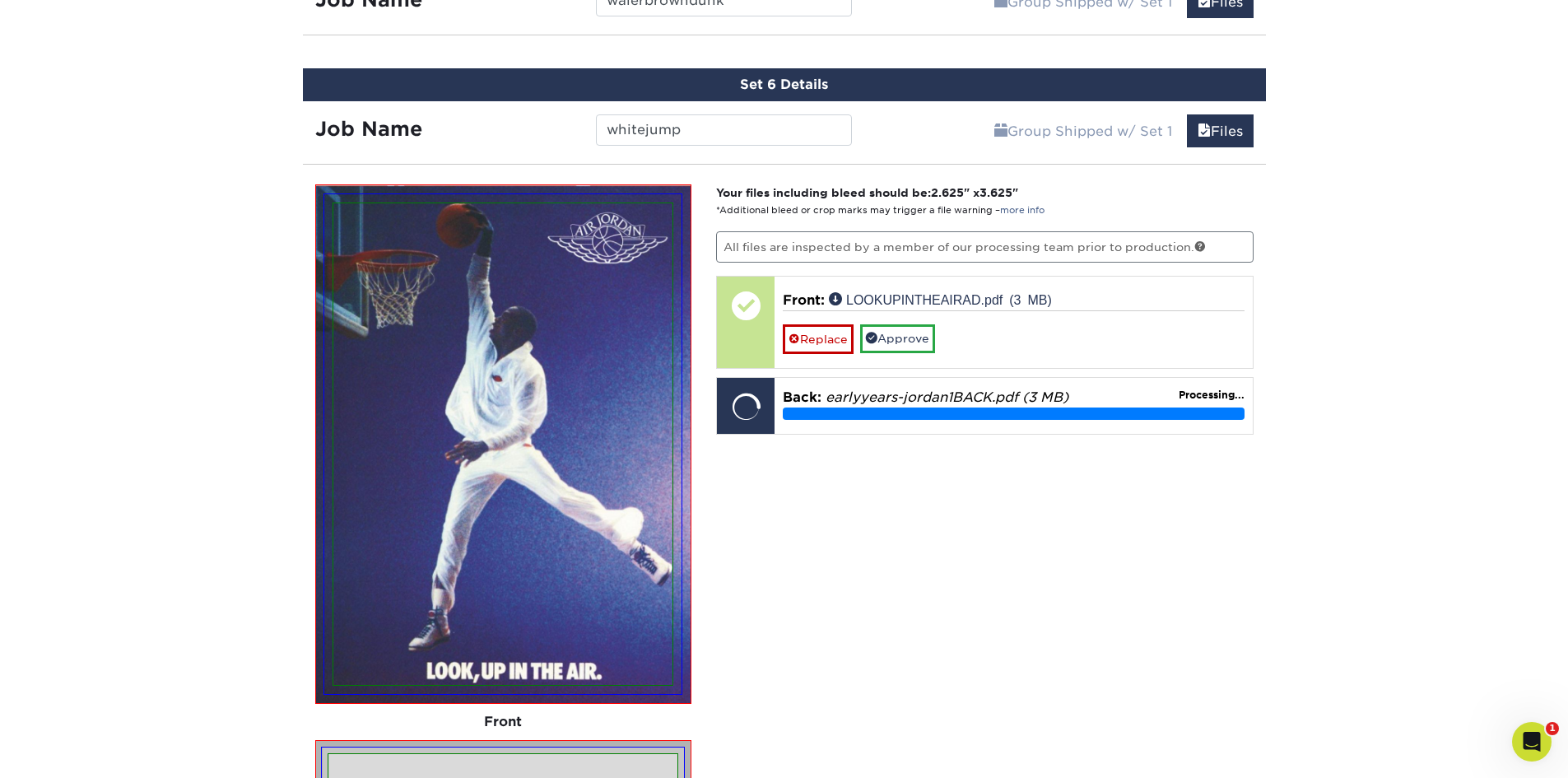
scroll to position [1548, 0]
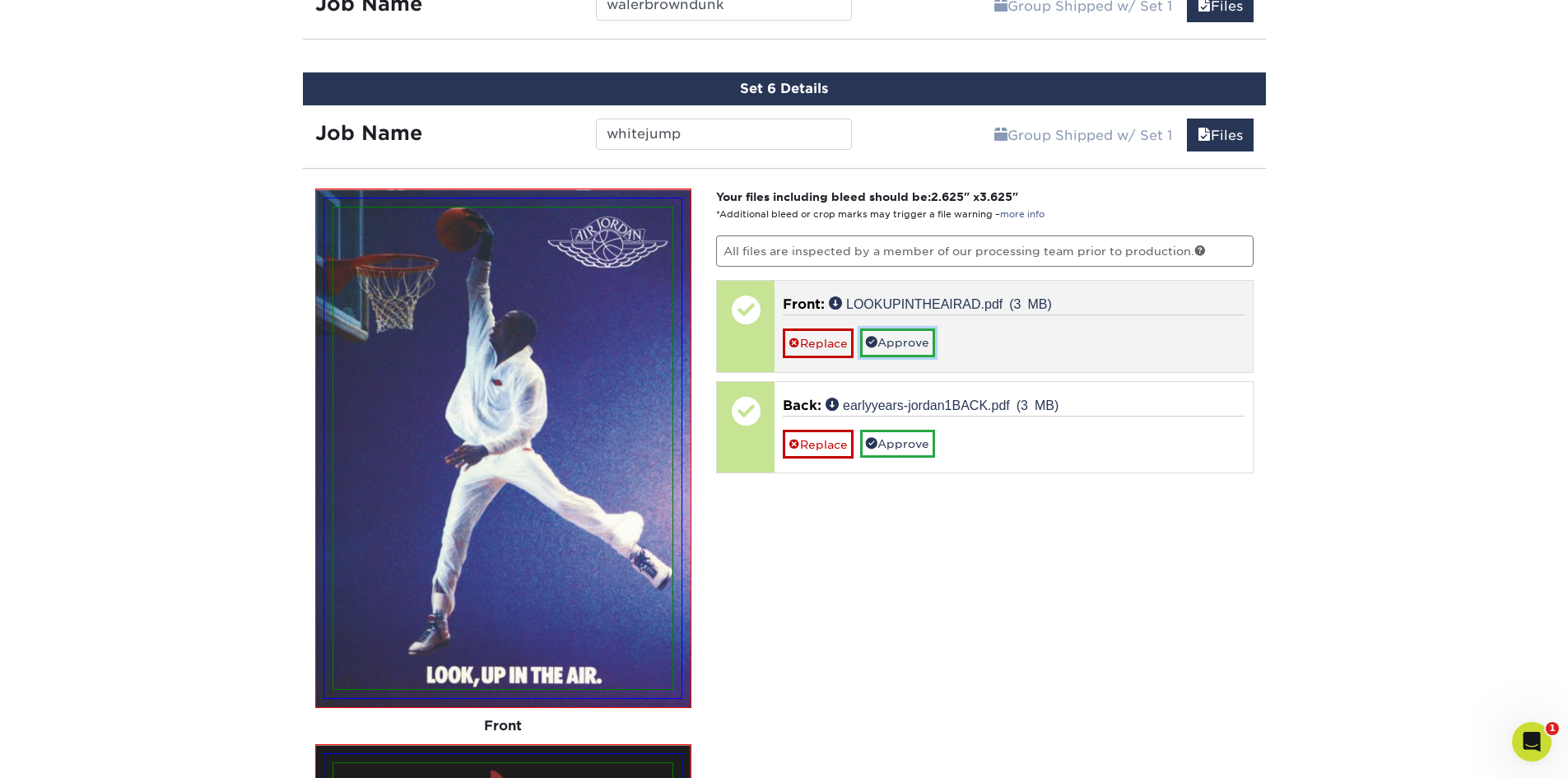
drag, startPoint x: 910, startPoint y: 347, endPoint x: 893, endPoint y: 348, distance: 17.0
click at [910, 347] on link "Approve" at bounding box center [897, 342] width 75 height 28
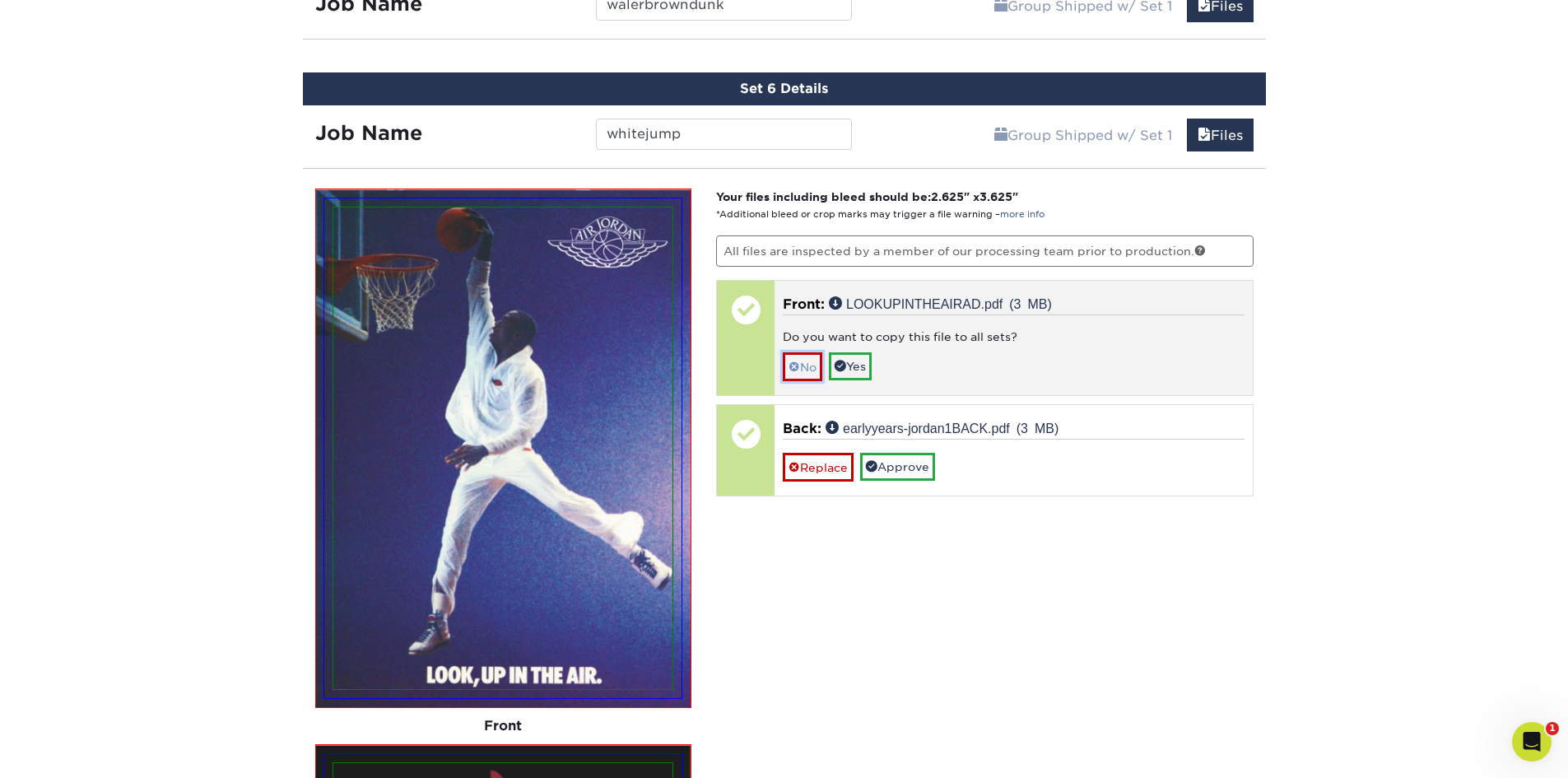
click at [799, 370] on span at bounding box center [795, 368] width 12 height 13
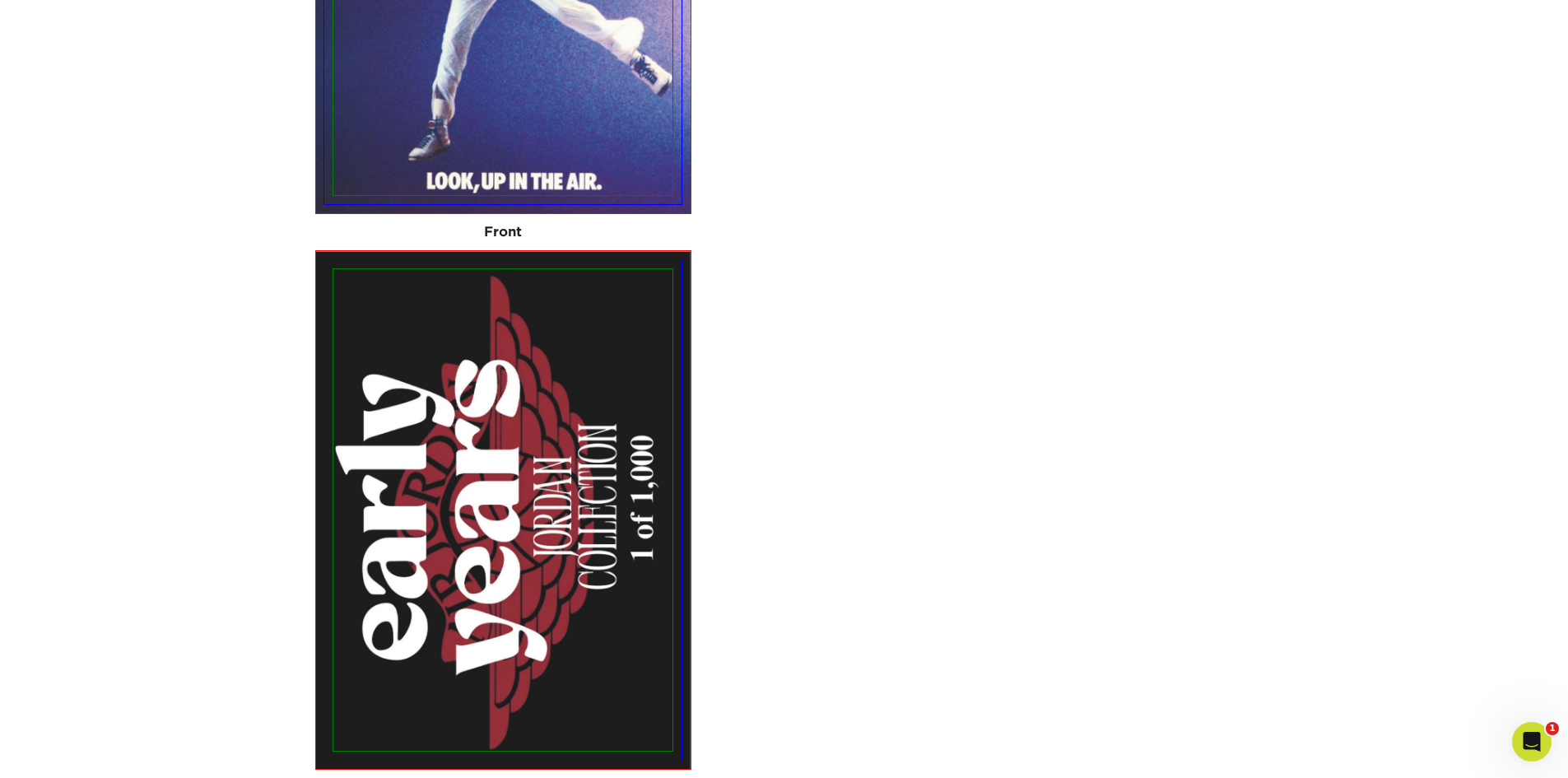
scroll to position [1631, 0]
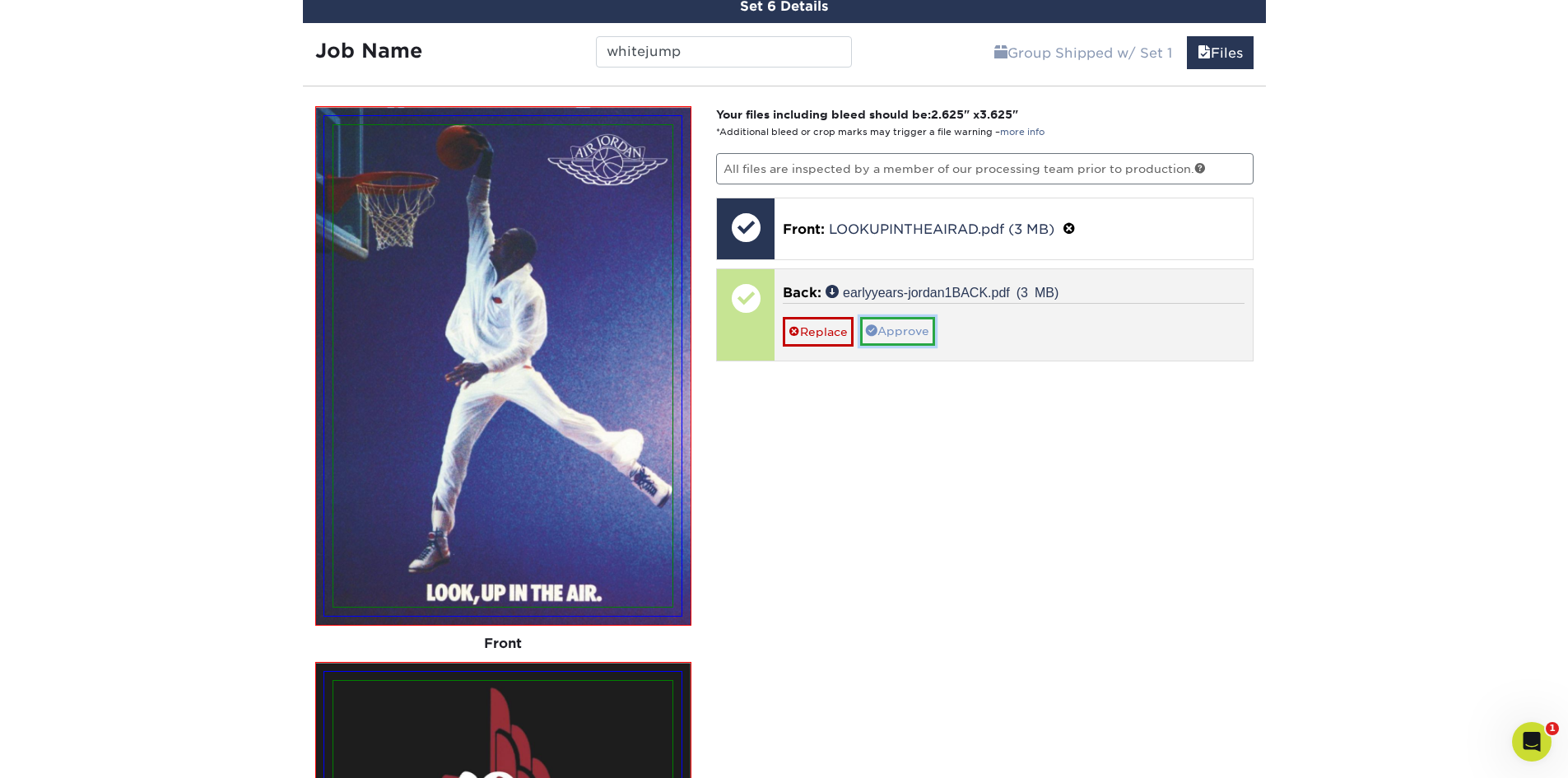
click at [897, 329] on link "Approve" at bounding box center [897, 331] width 75 height 28
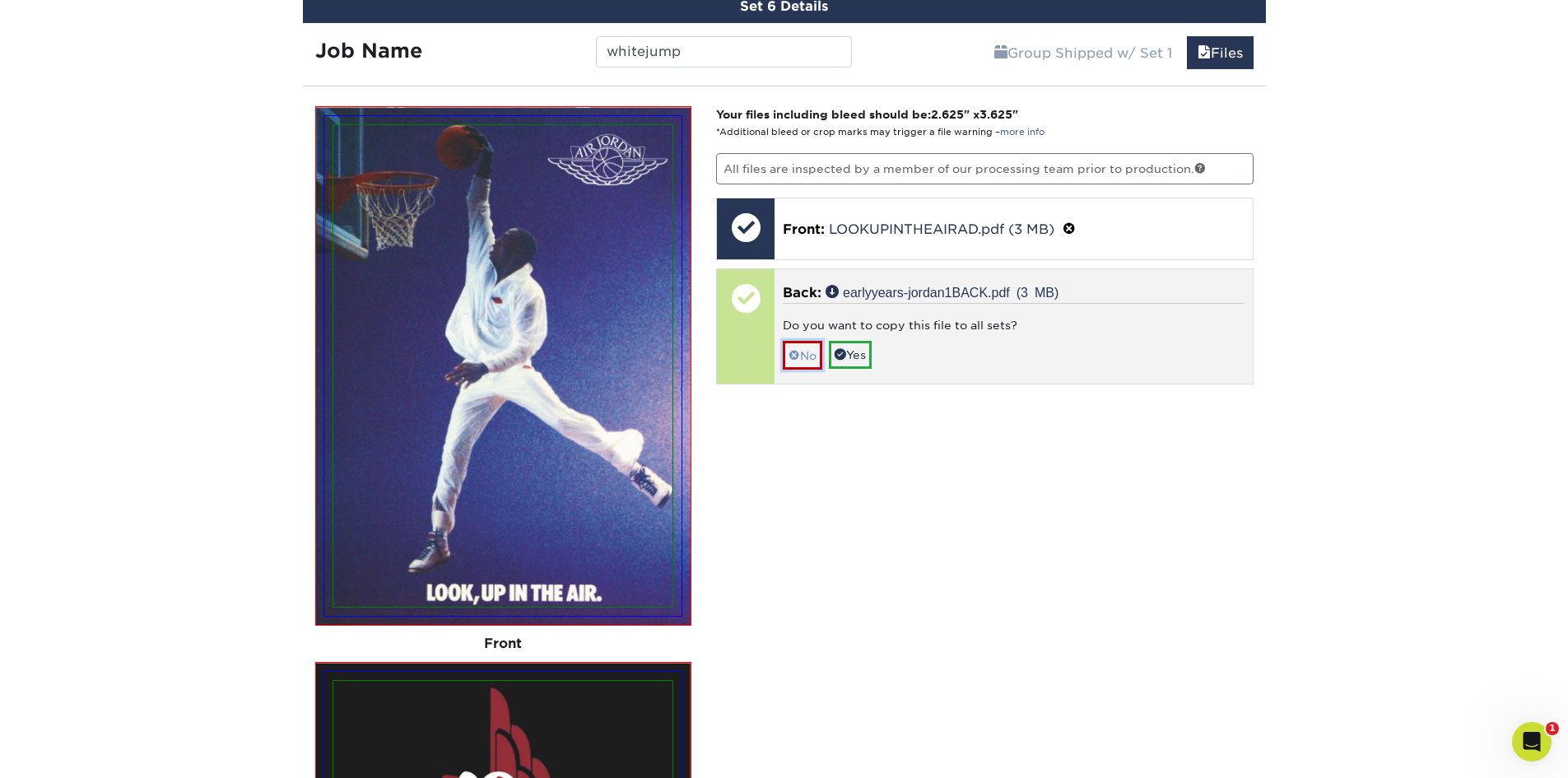
click at [797, 361] on span at bounding box center [795, 356] width 12 height 13
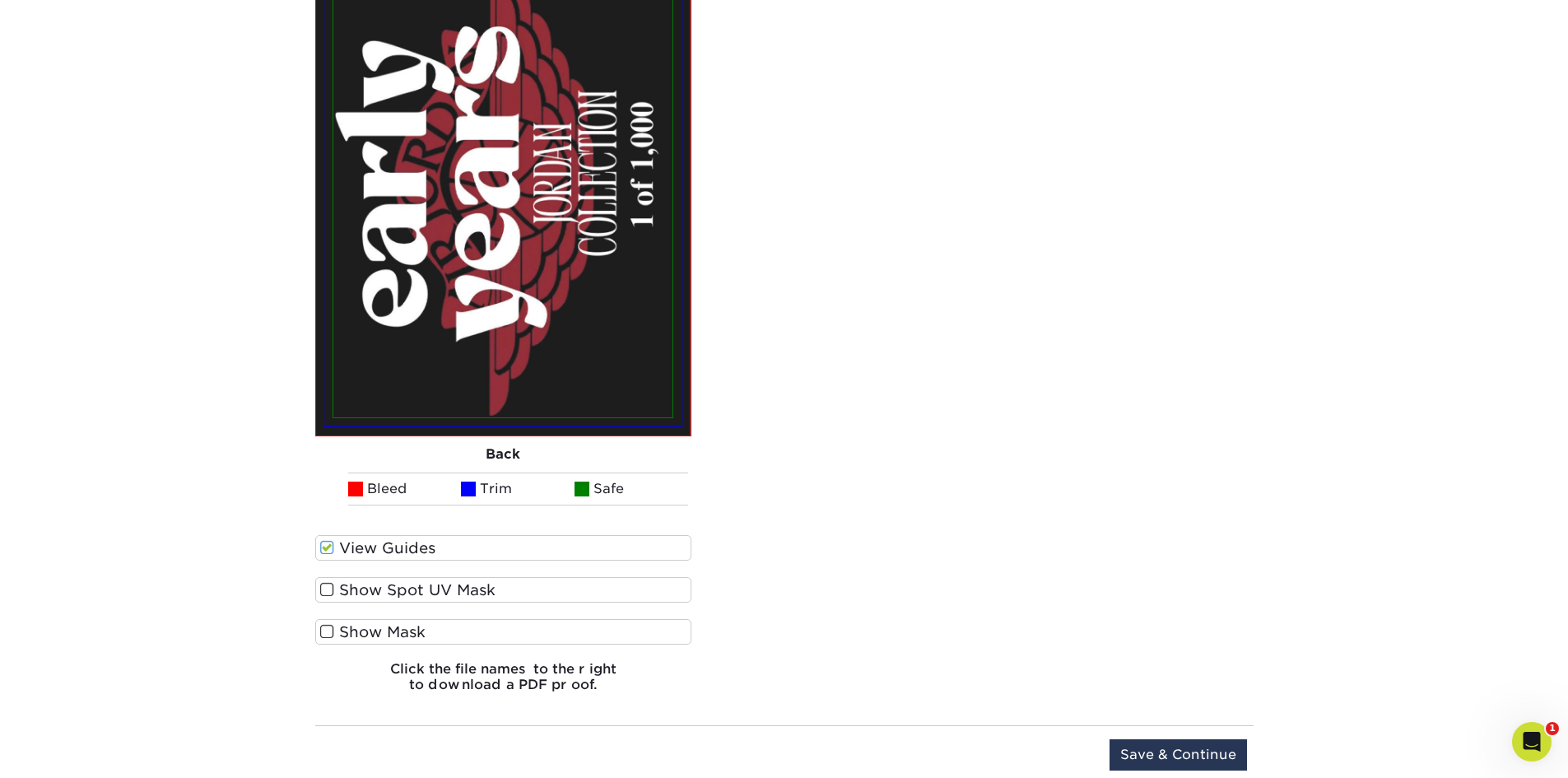
scroll to position [2619, 0]
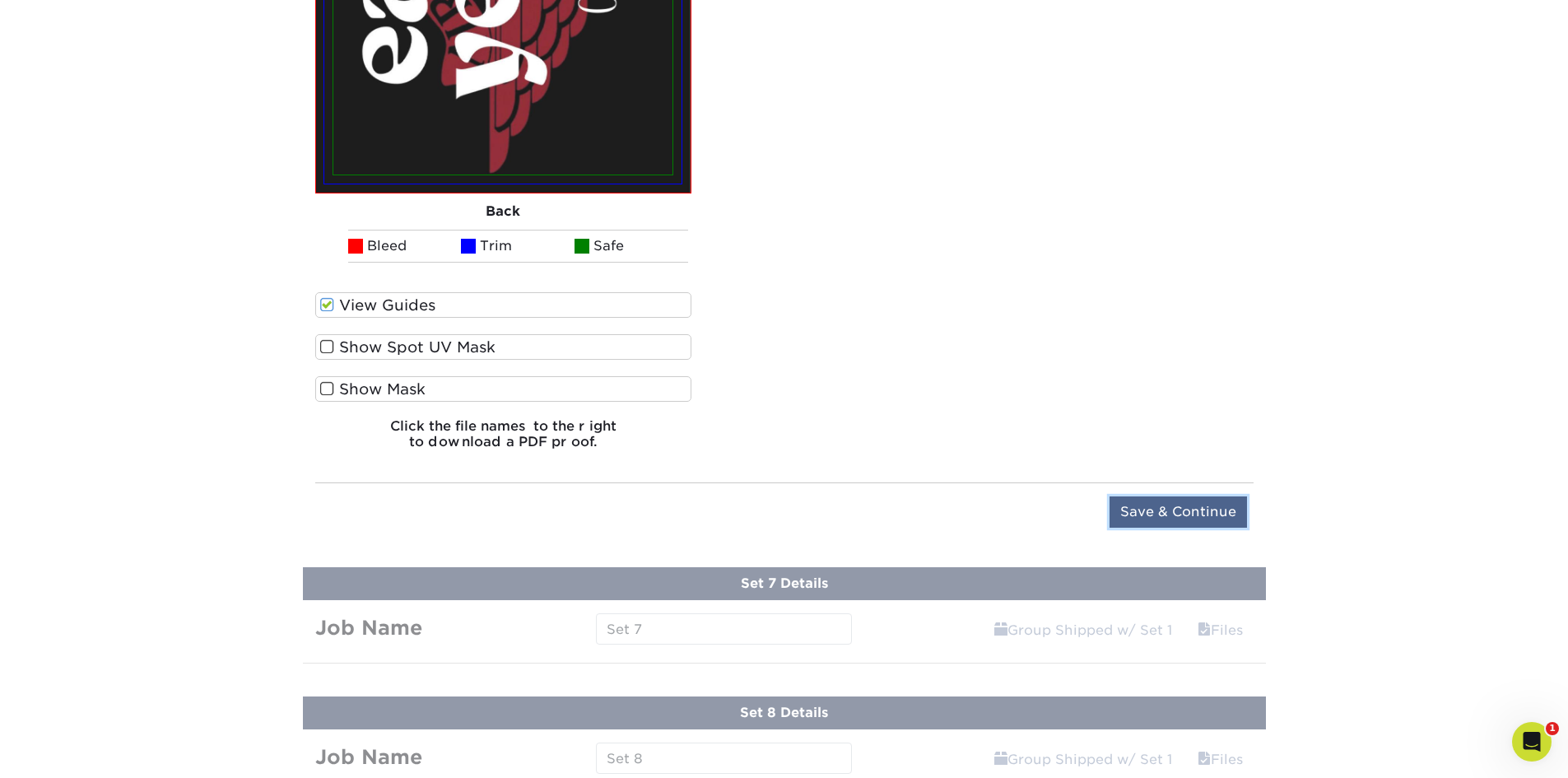
click at [1198, 516] on input "Save & Continue" at bounding box center [1178, 511] width 137 height 31
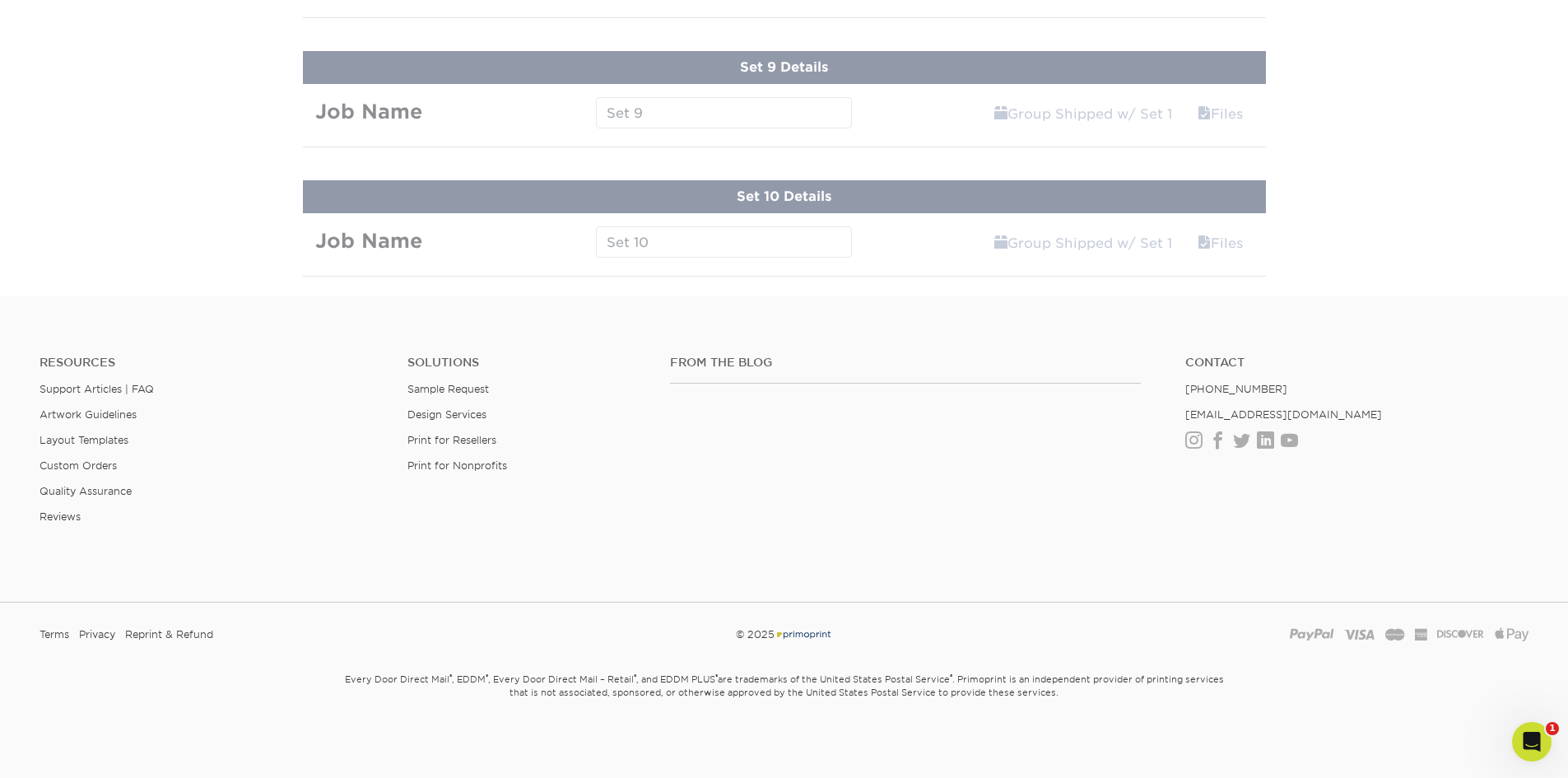
scroll to position [1423, 0]
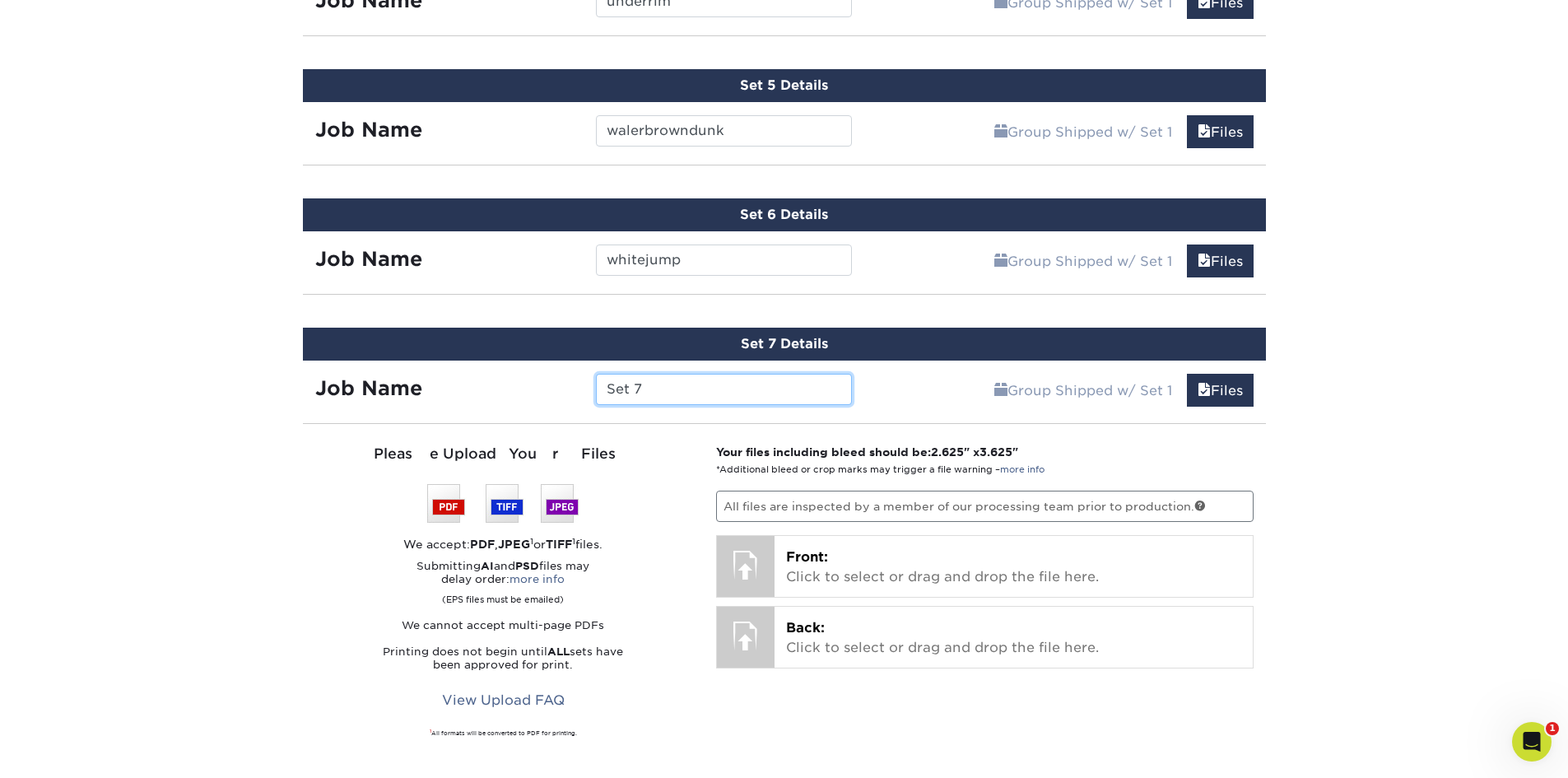
drag, startPoint x: 698, startPoint y: 394, endPoint x: 424, endPoint y: 395, distance: 274.0
click at [424, 395] on div "Job Name Set 7" at bounding box center [583, 389] width 562 height 31
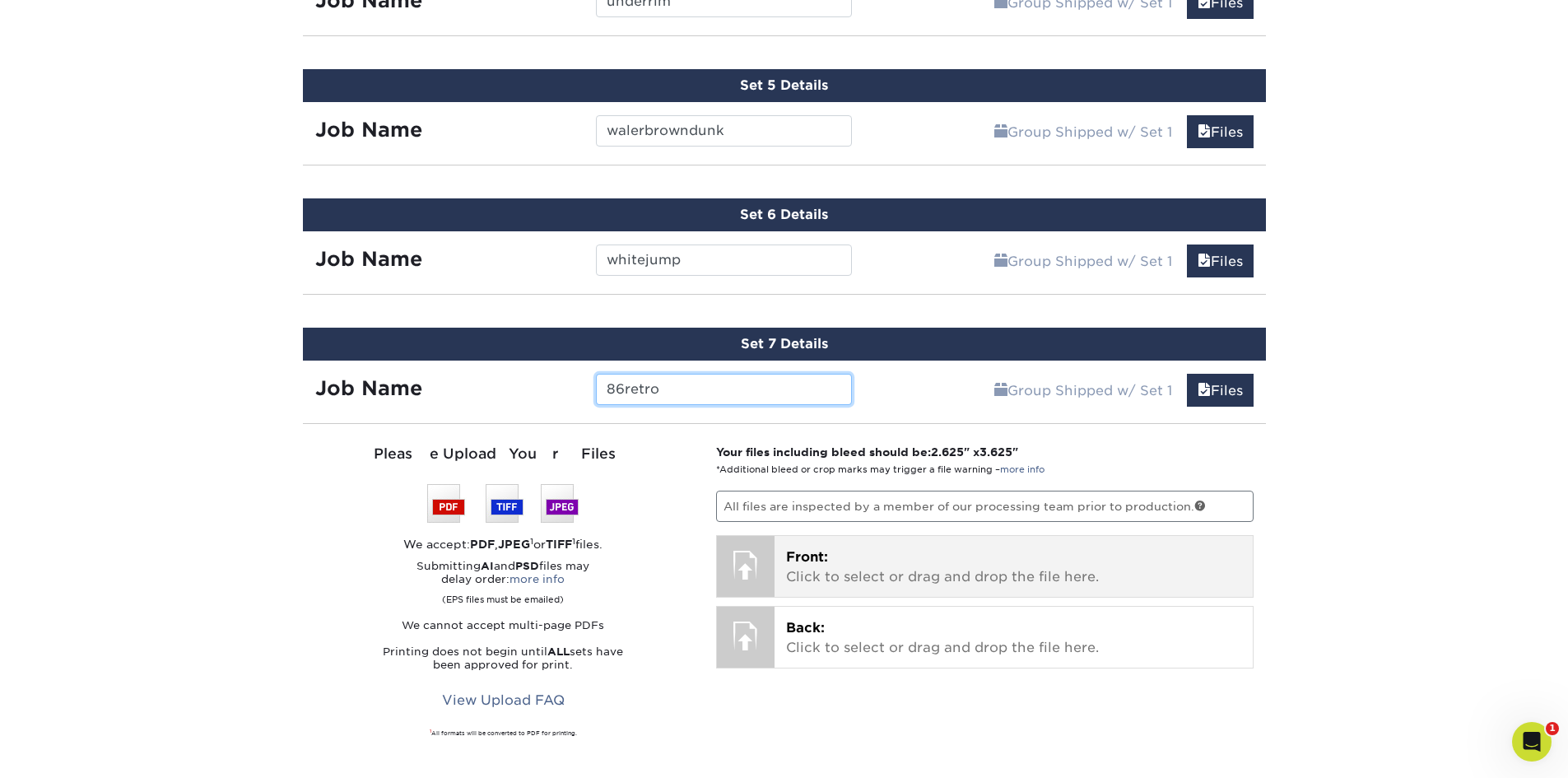
type input "86retro"
click at [921, 574] on p "Front: Click to select or drag and drop the file here." at bounding box center [1013, 567] width 455 height 40
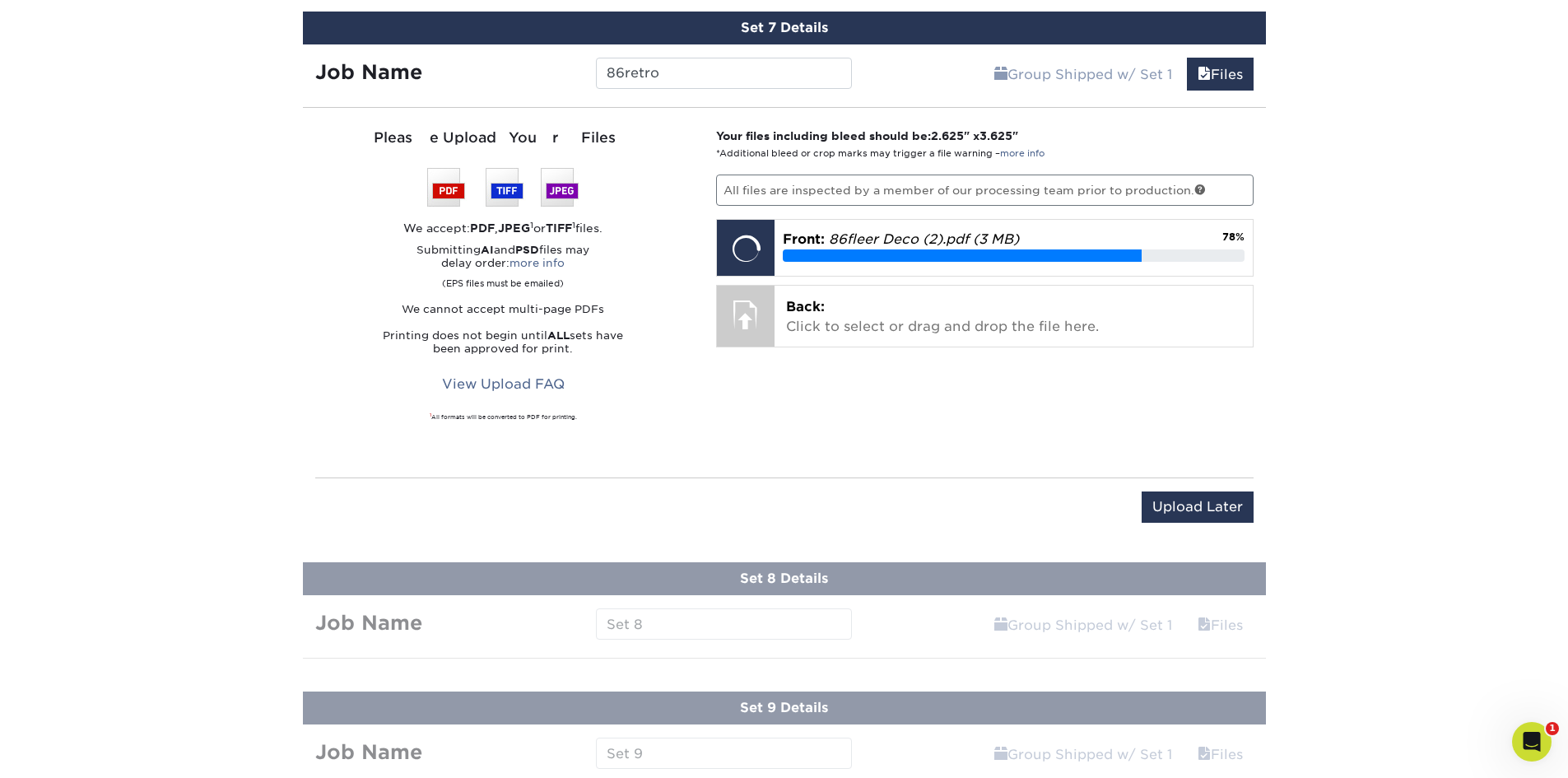
scroll to position [1752, 0]
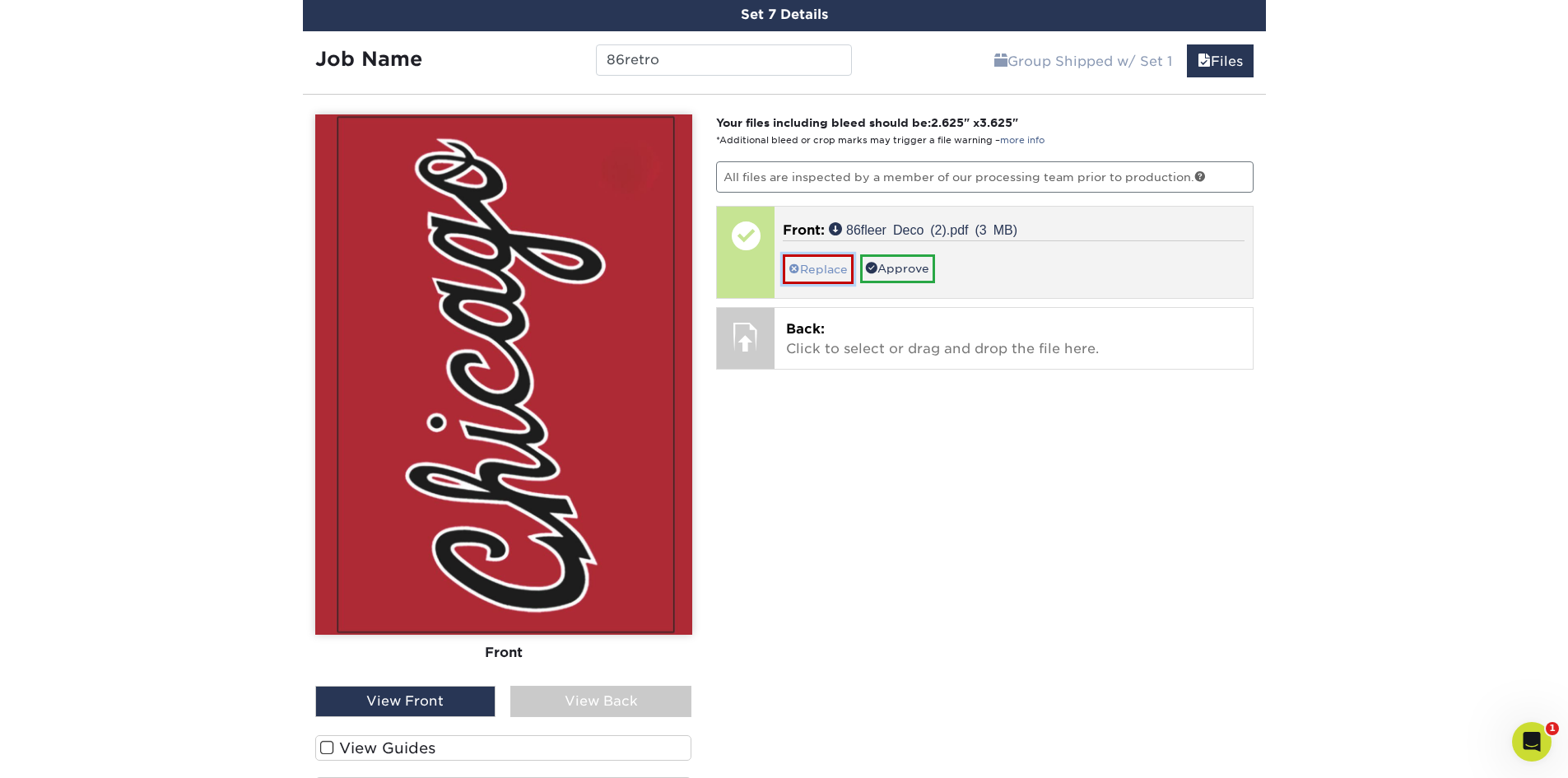
click at [813, 269] on link "Replace" at bounding box center [818, 269] width 71 height 29
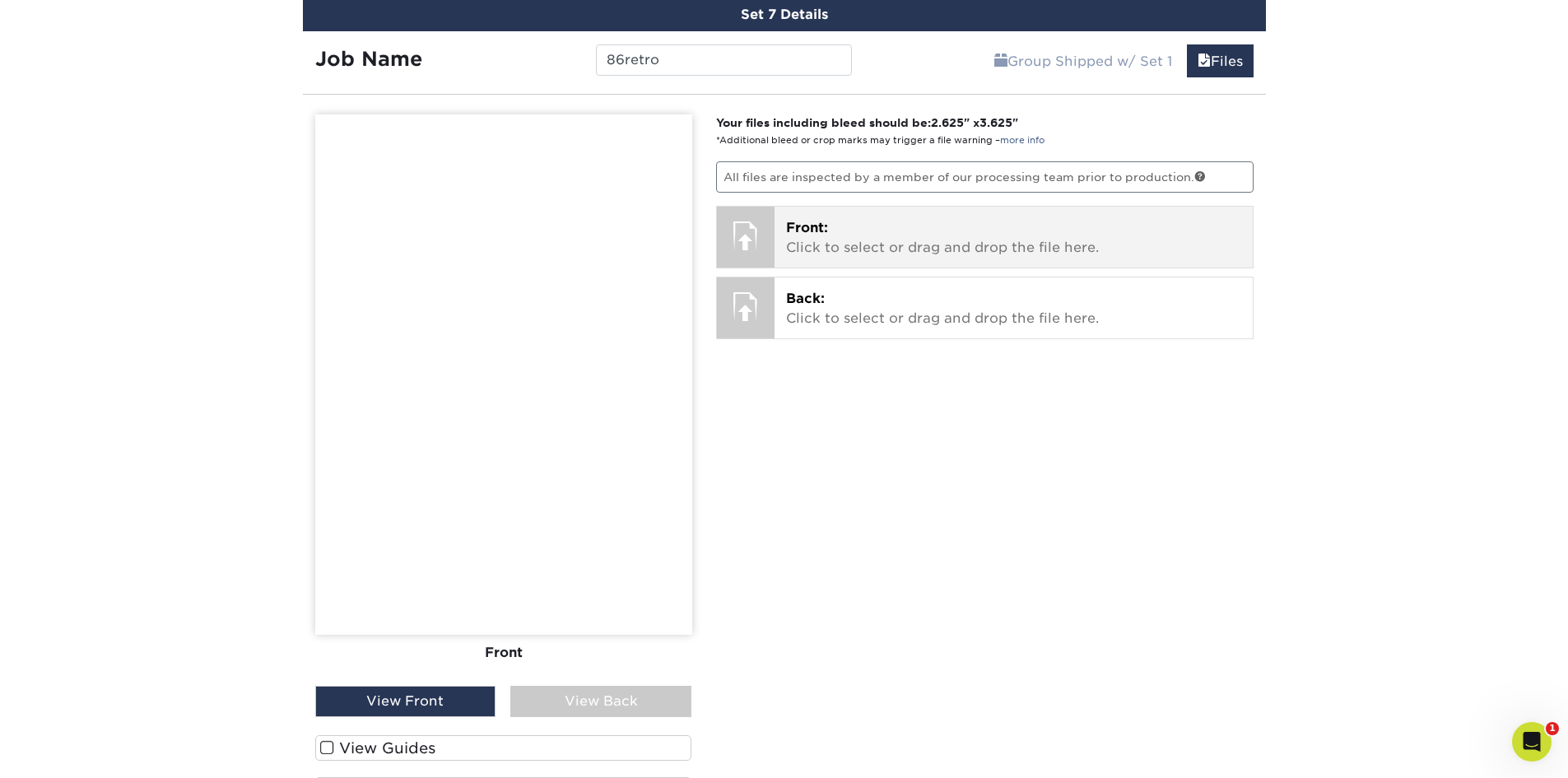
click at [902, 243] on p "Front: Click to select or drag and drop the file here." at bounding box center [1013, 237] width 455 height 40
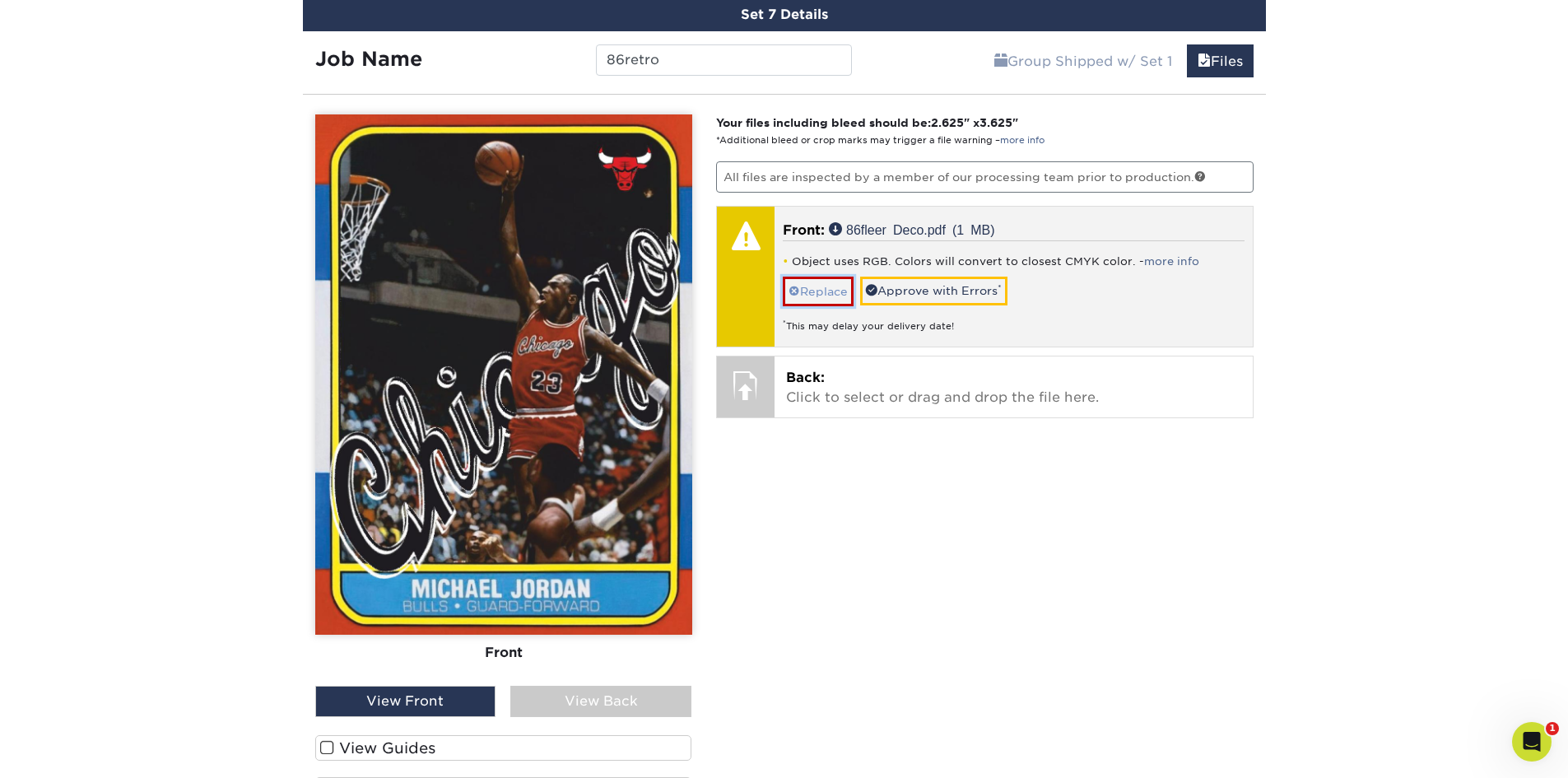
click at [825, 294] on link "Replace" at bounding box center [818, 291] width 71 height 29
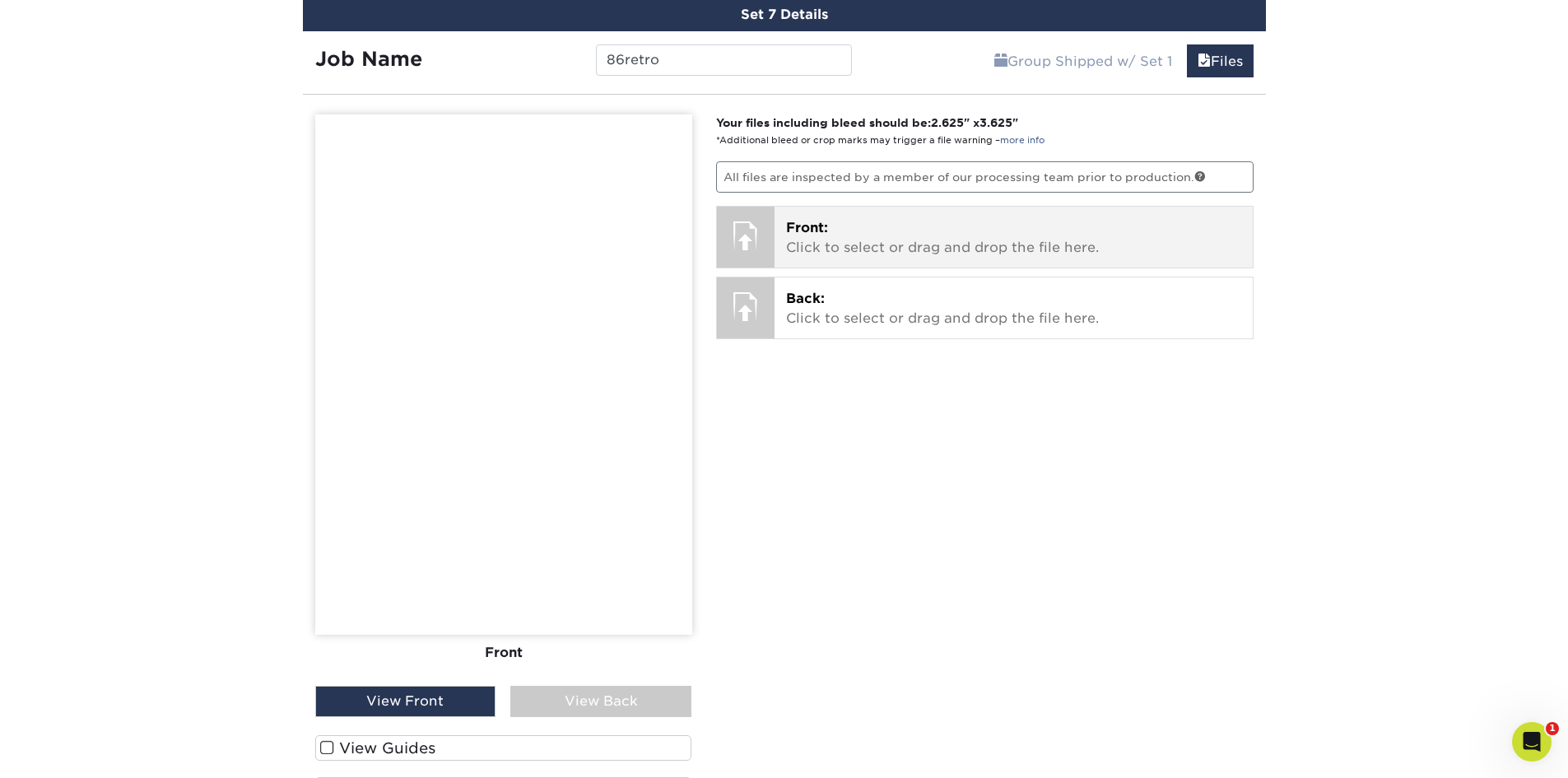
click at [924, 213] on div "Front: Click to select or drag and drop the file here. Choose file 86fleer Deco…" at bounding box center [1013, 237] width 478 height 61
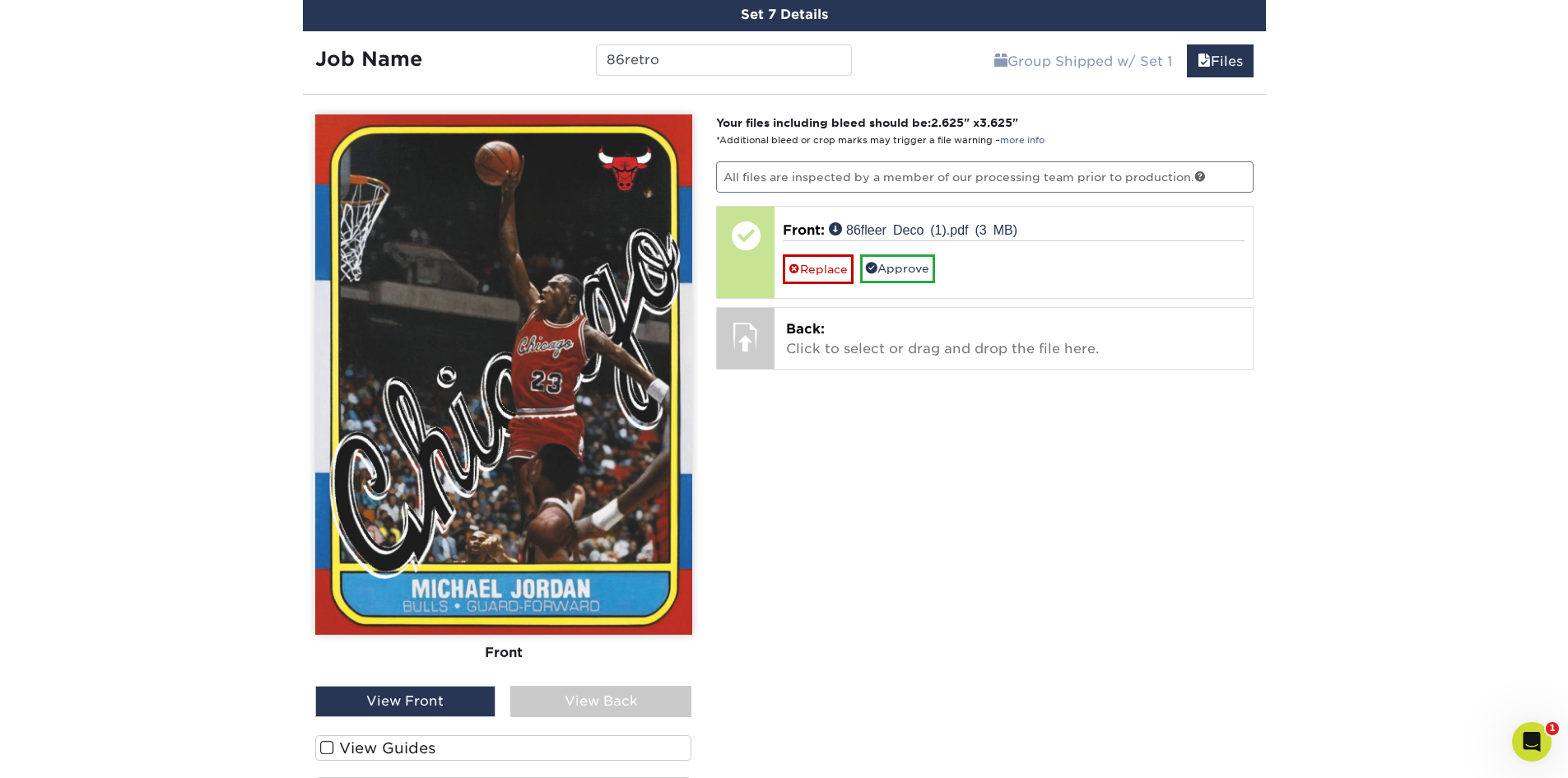
click at [330, 746] on span at bounding box center [327, 748] width 14 height 16
click at [0, 0] on input "View Guides" at bounding box center [0, 0] width 0 height 0
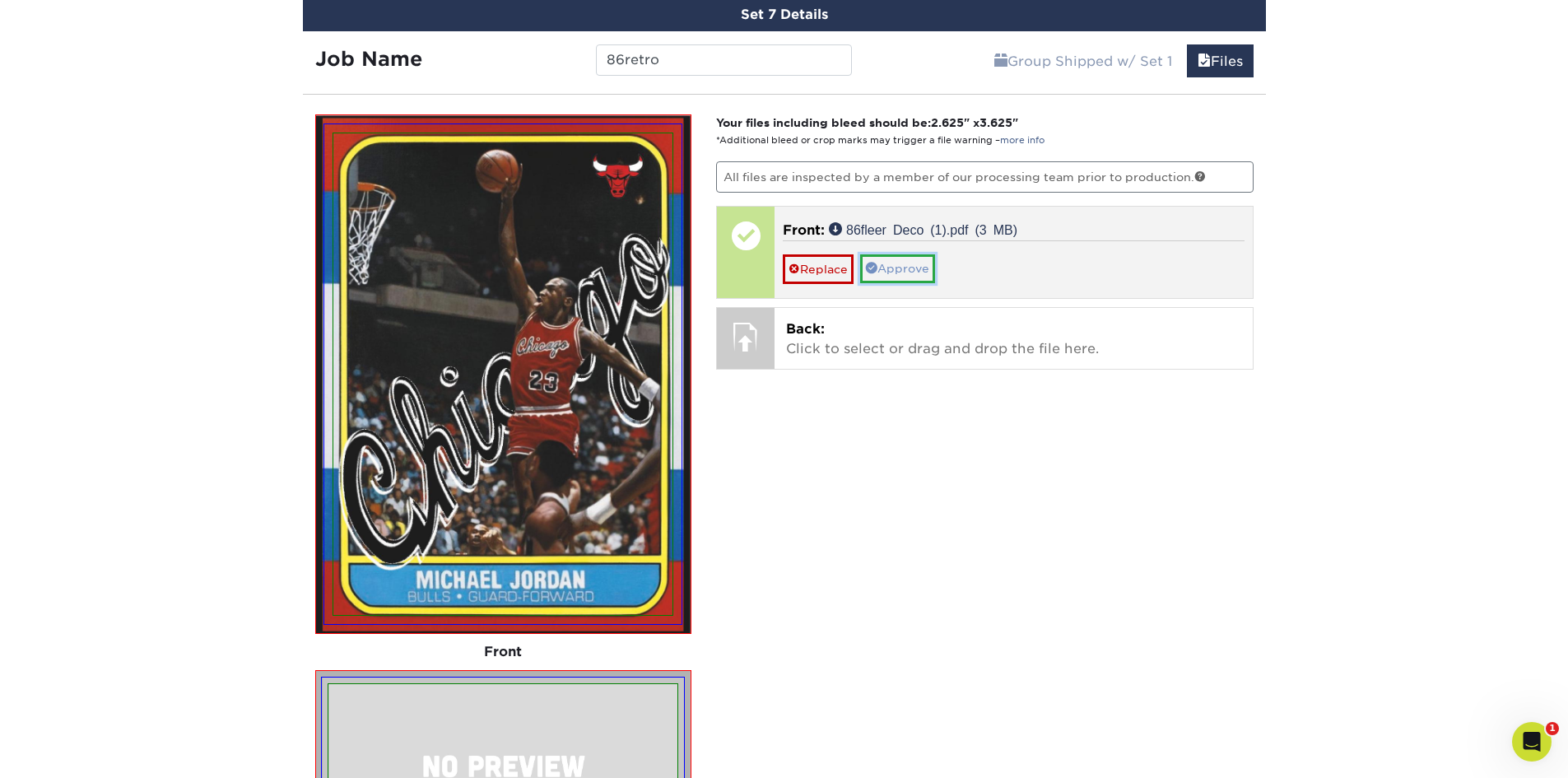
click at [915, 265] on link "Approve" at bounding box center [897, 268] width 75 height 28
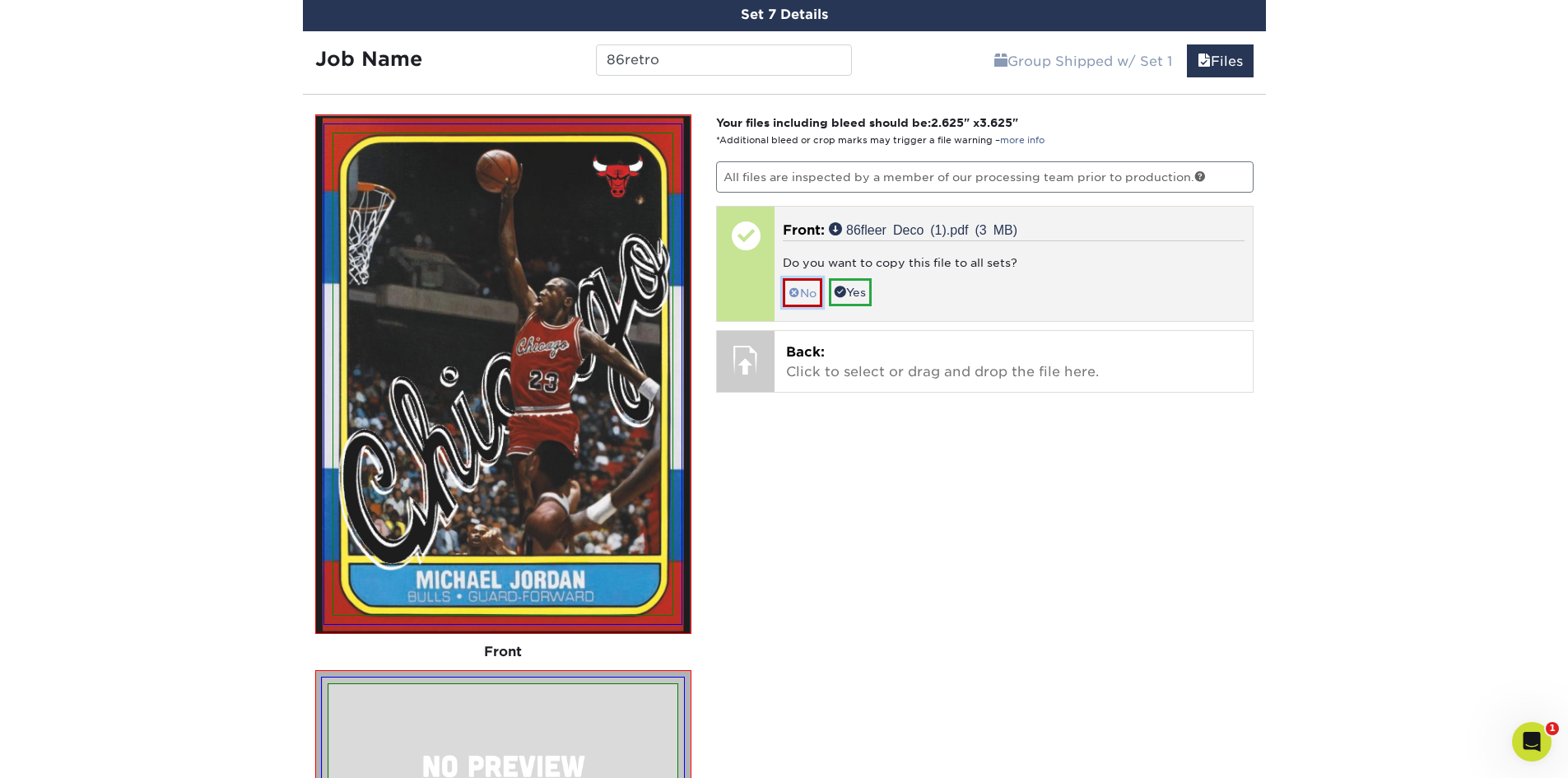
click at [804, 296] on link "No" at bounding box center [802, 293] width 40 height 29
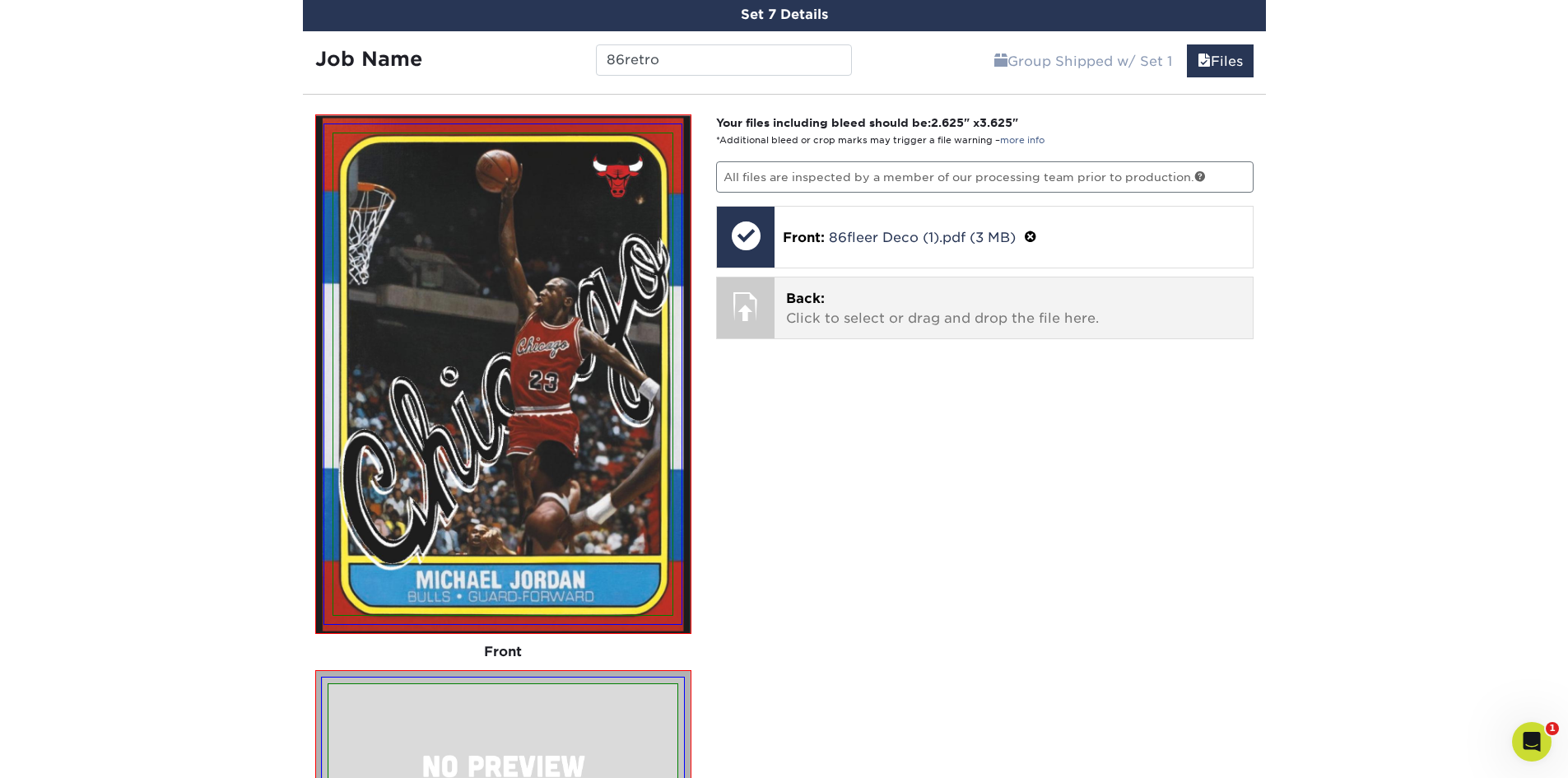
click at [959, 320] on p "Back: Click to select or drag and drop the file here." at bounding box center [1013, 309] width 455 height 40
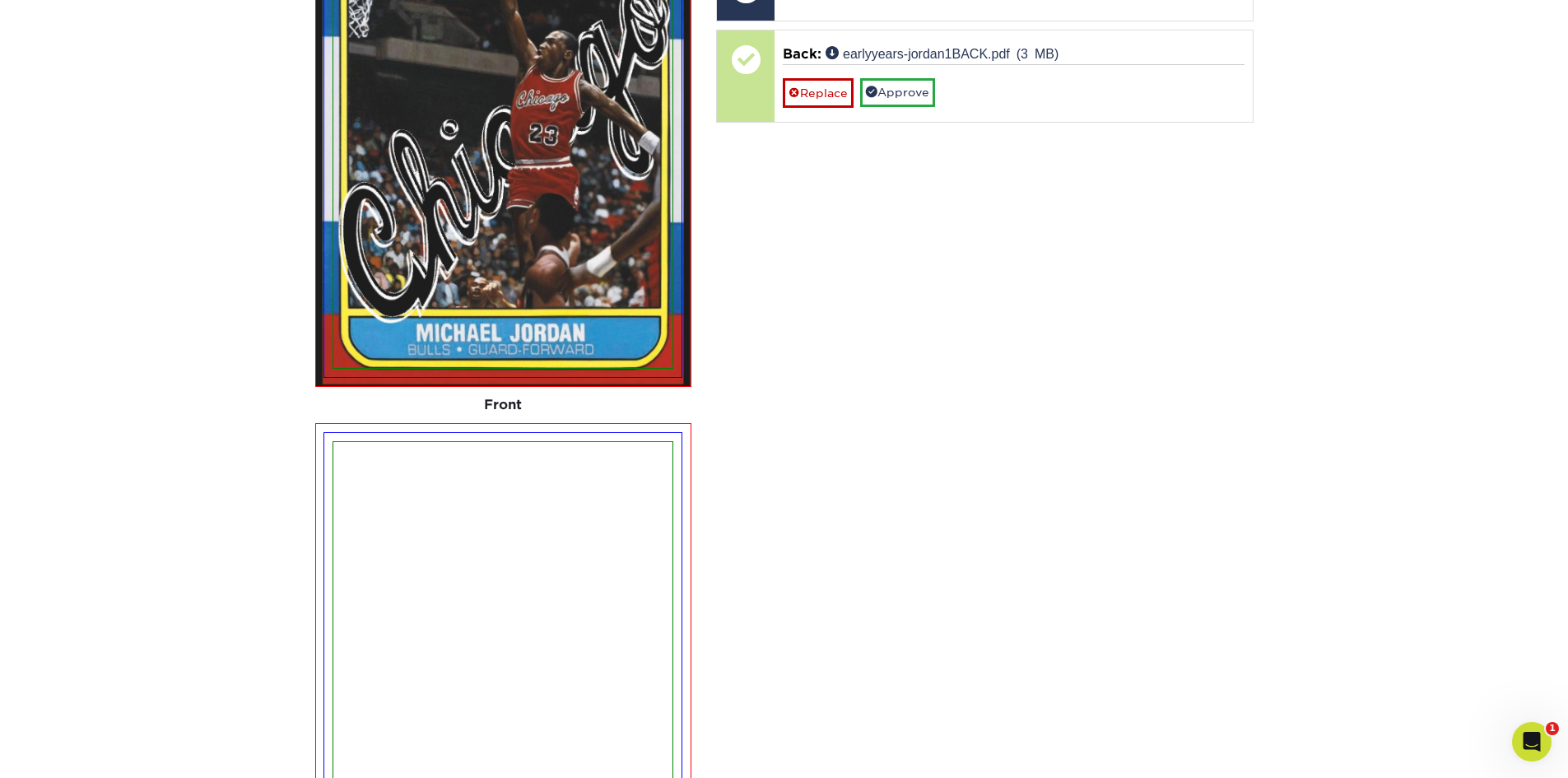
scroll to position [1834, 0]
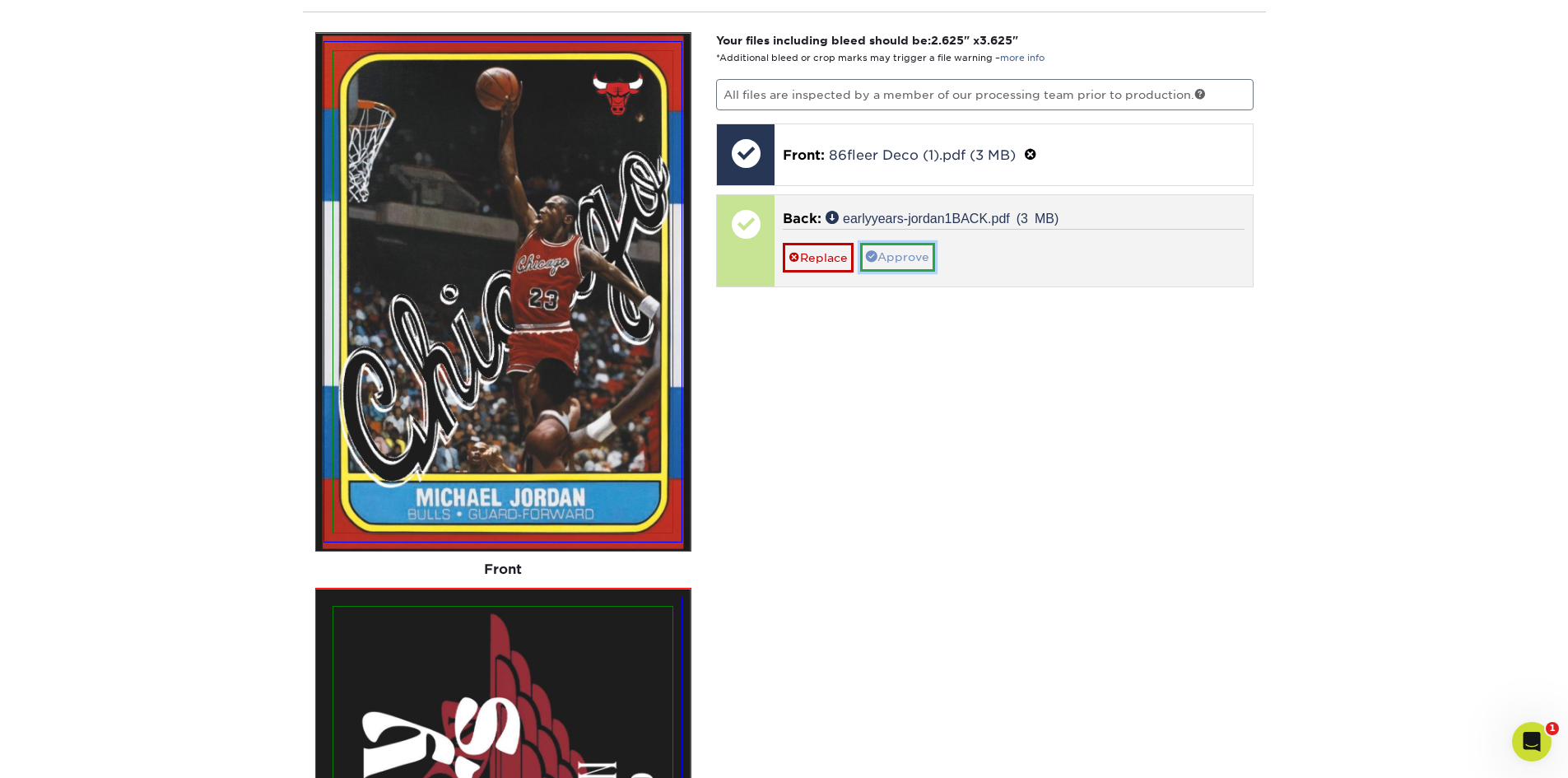
click at [918, 260] on link "Approve" at bounding box center [897, 257] width 75 height 28
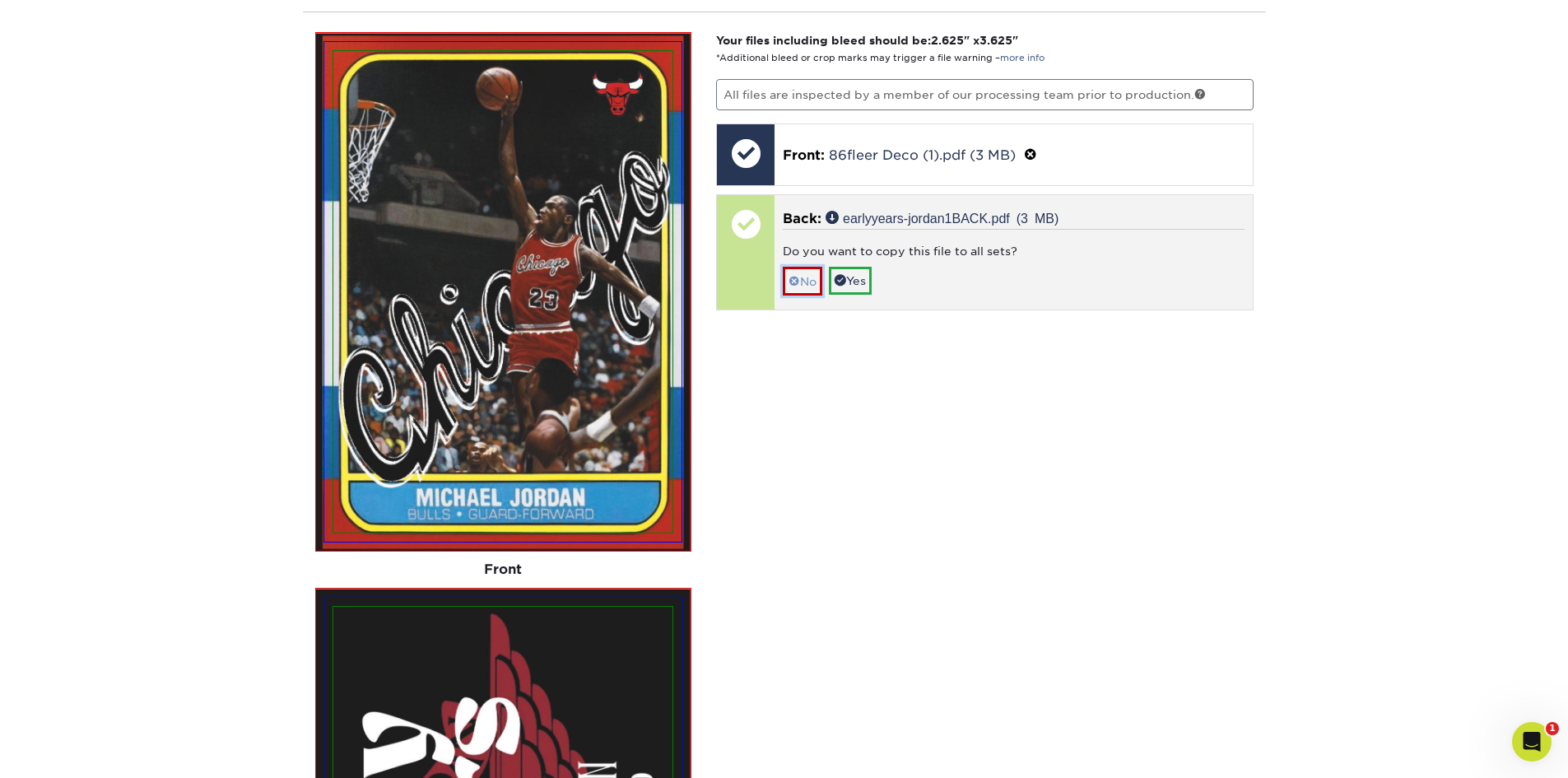
click at [810, 282] on link "No" at bounding box center [802, 281] width 40 height 29
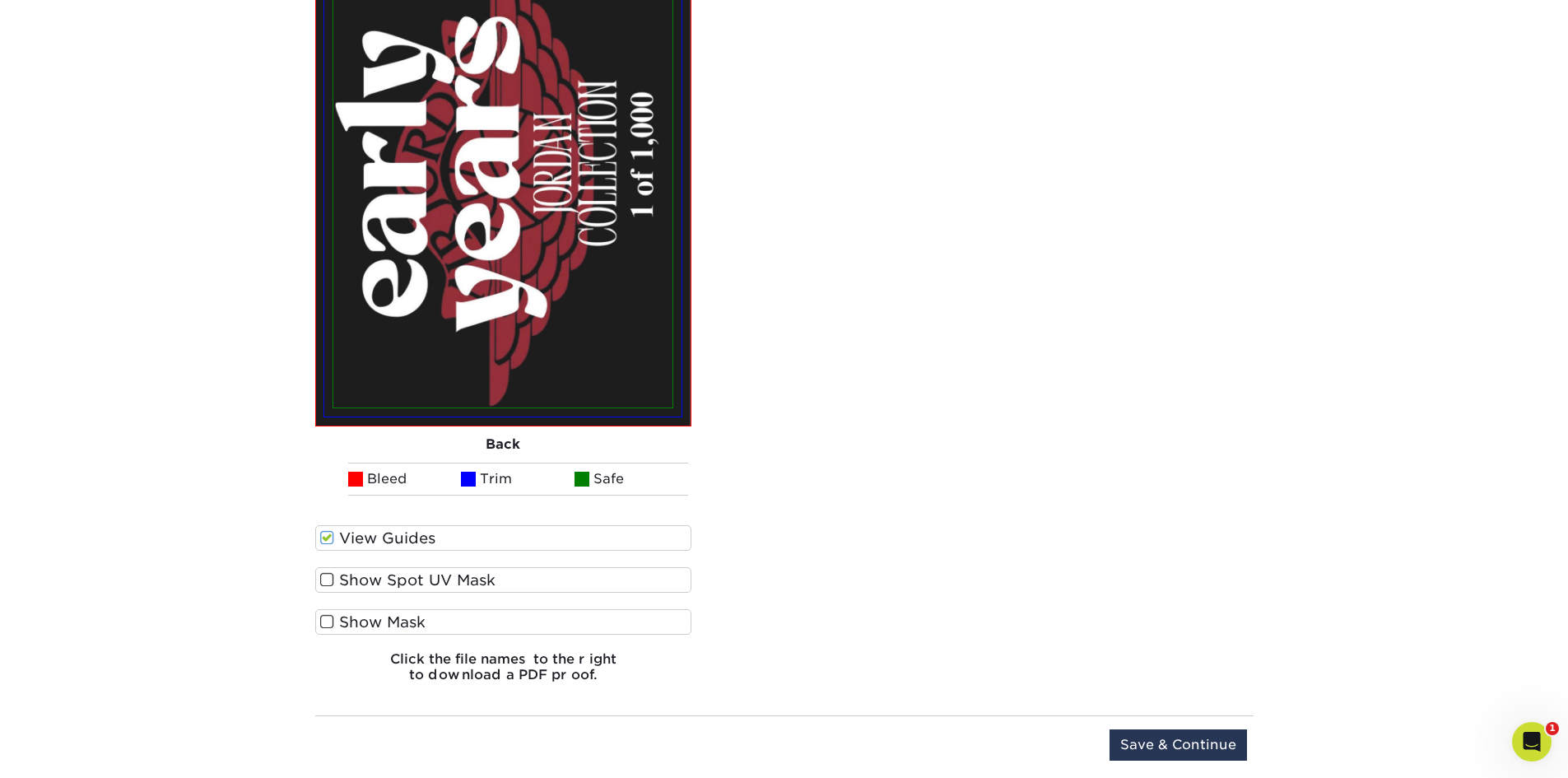
scroll to position [2740, 0]
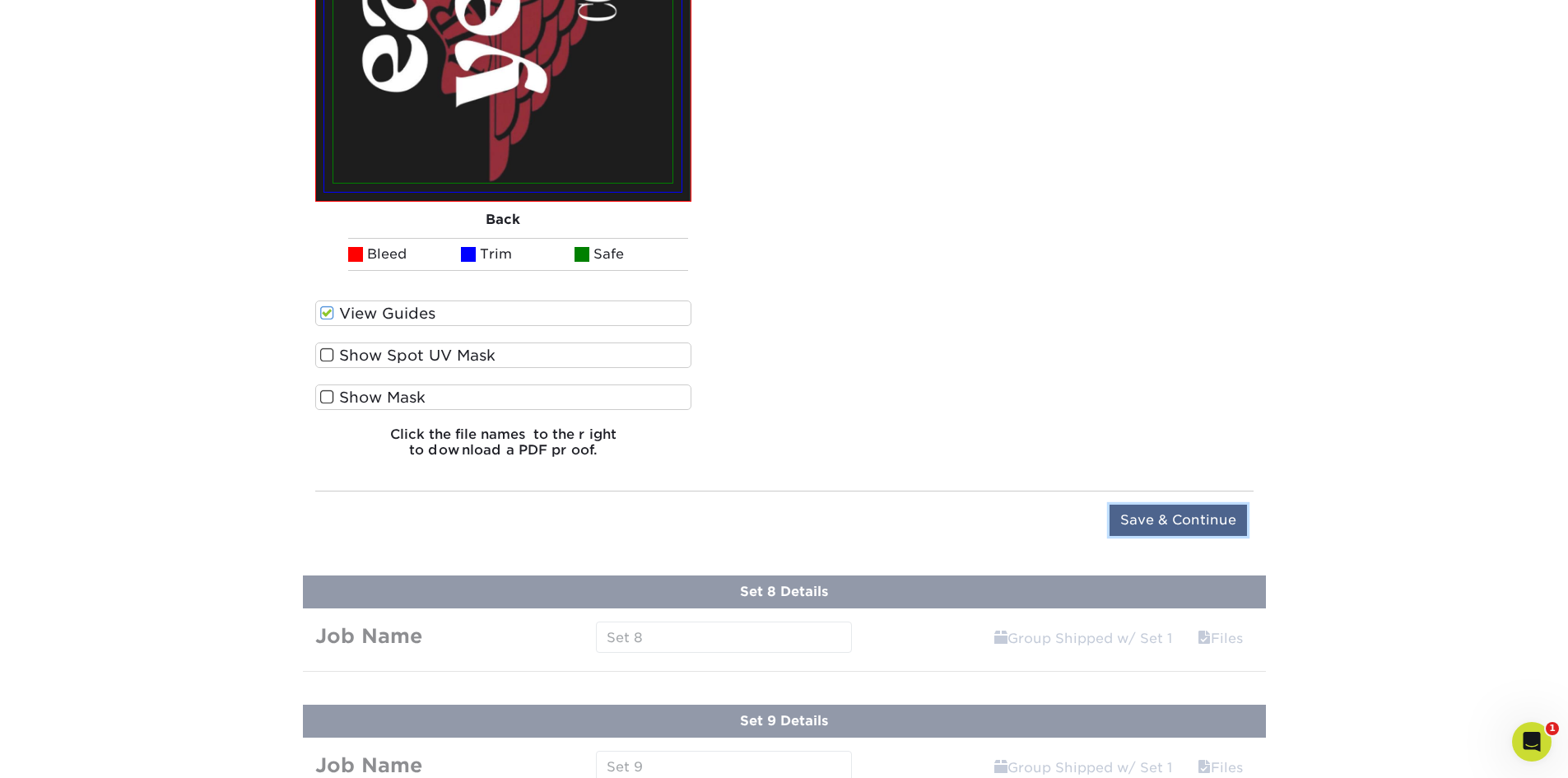
click at [1185, 514] on input "Save & Continue" at bounding box center [1178, 520] width 137 height 31
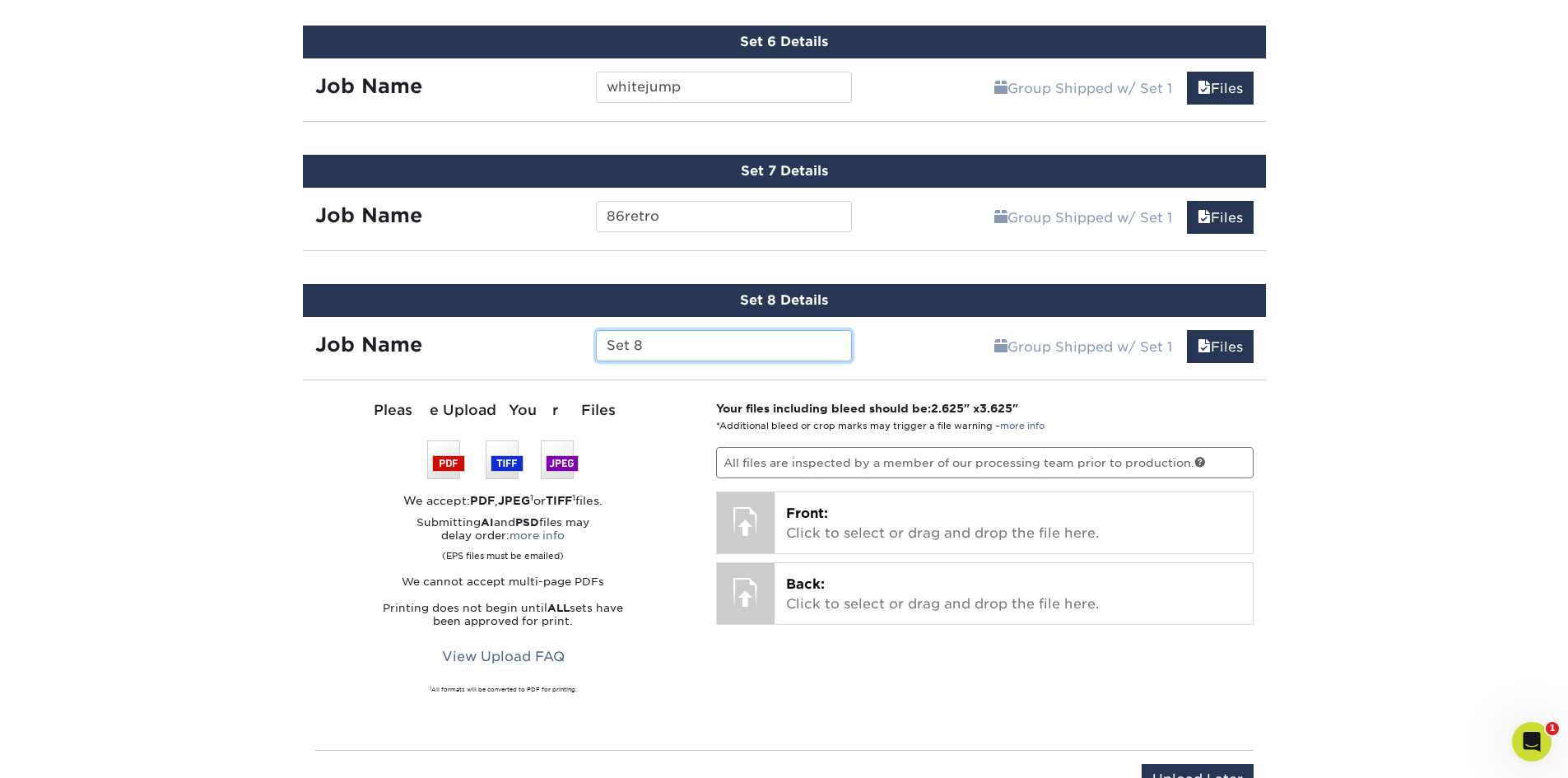
scroll to position [1388, 0]
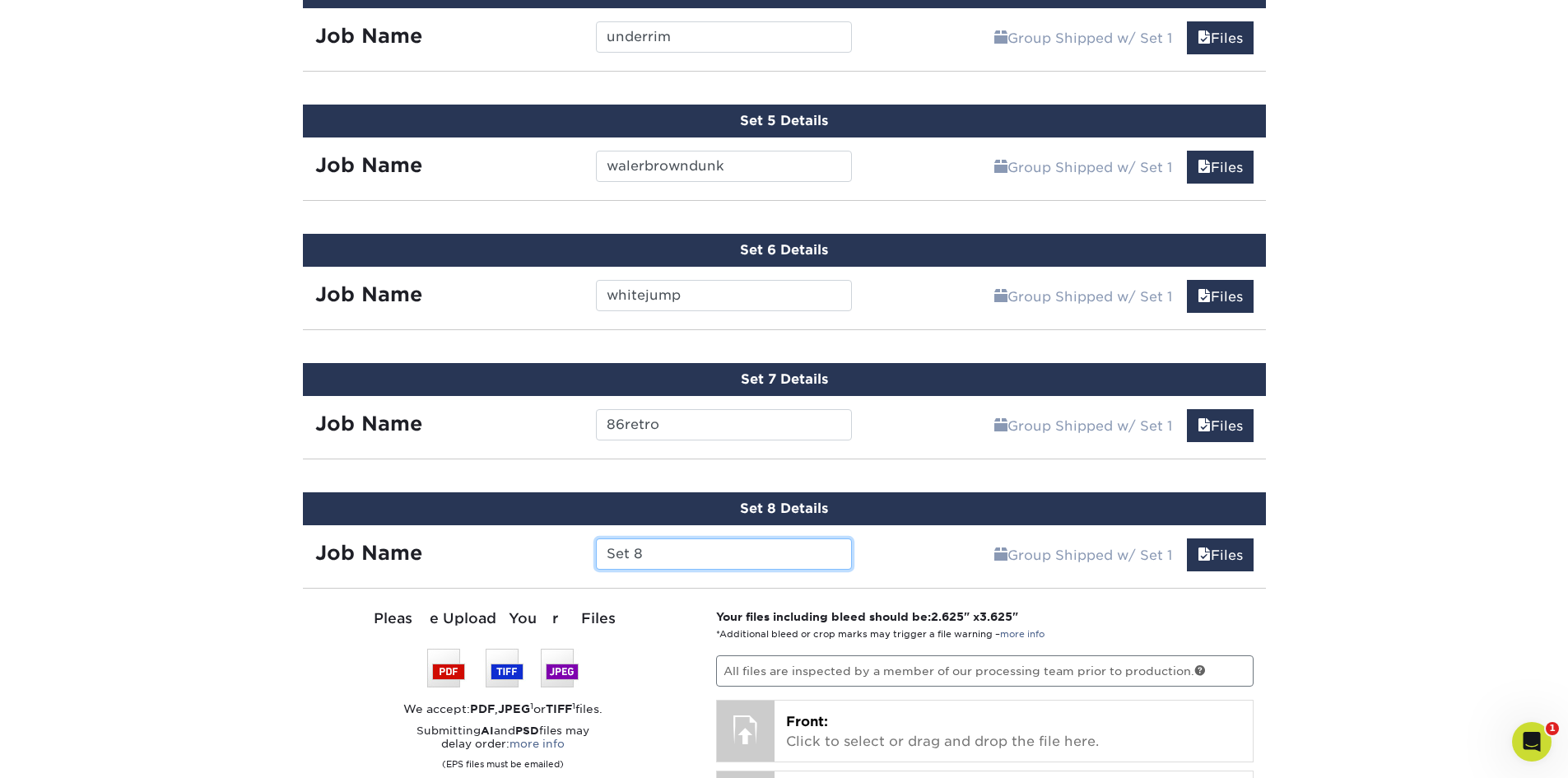
drag, startPoint x: 700, startPoint y: 563, endPoint x: 465, endPoint y: 591, distance: 236.7
click at [465, 591] on div "Set 8 Details Job Name Set 8 Group Shipped w/ Set 1 Files Continue You've choos…" at bounding box center [784, 757] width 963 height 531
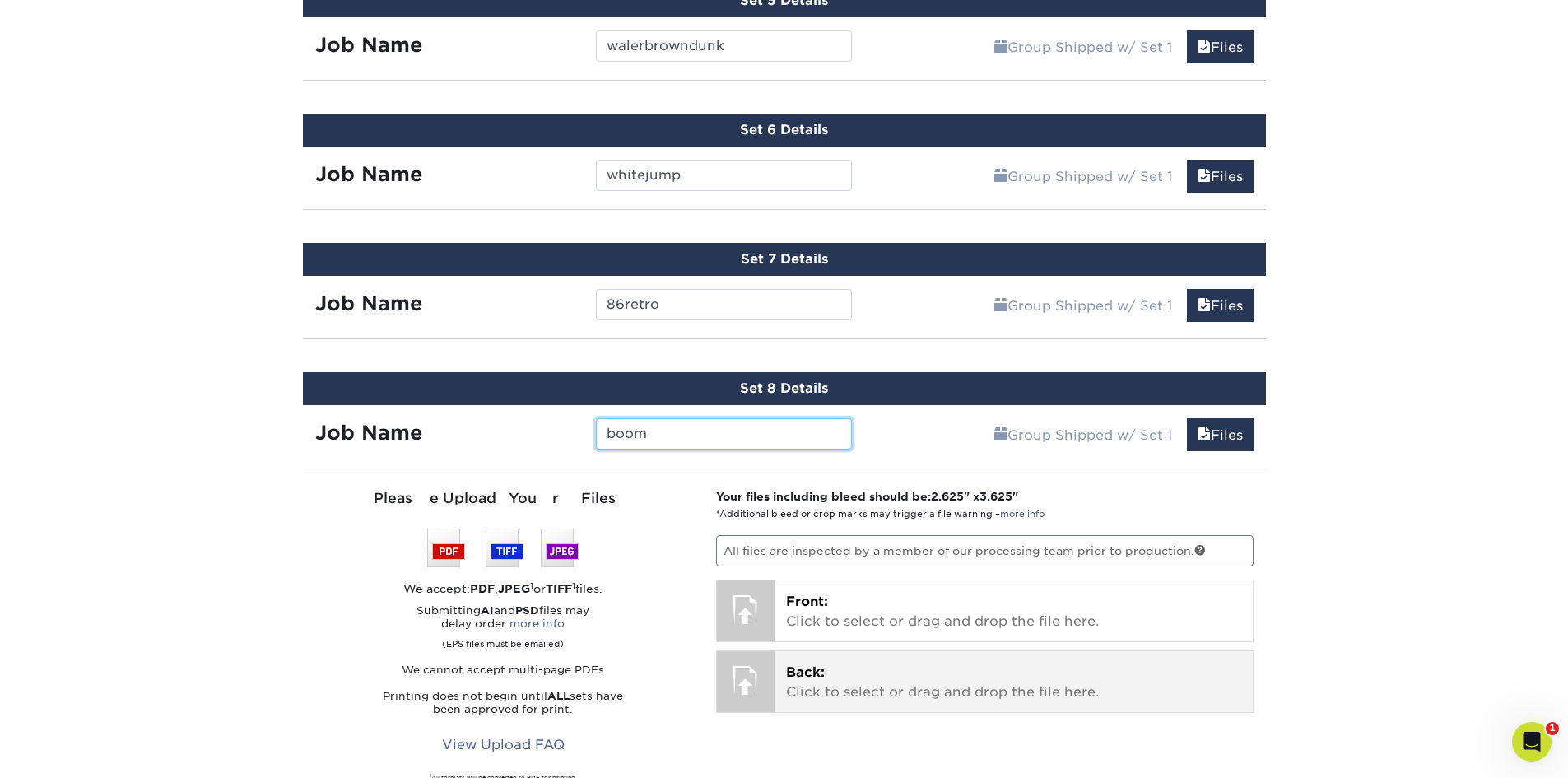
scroll to position [1634, 0]
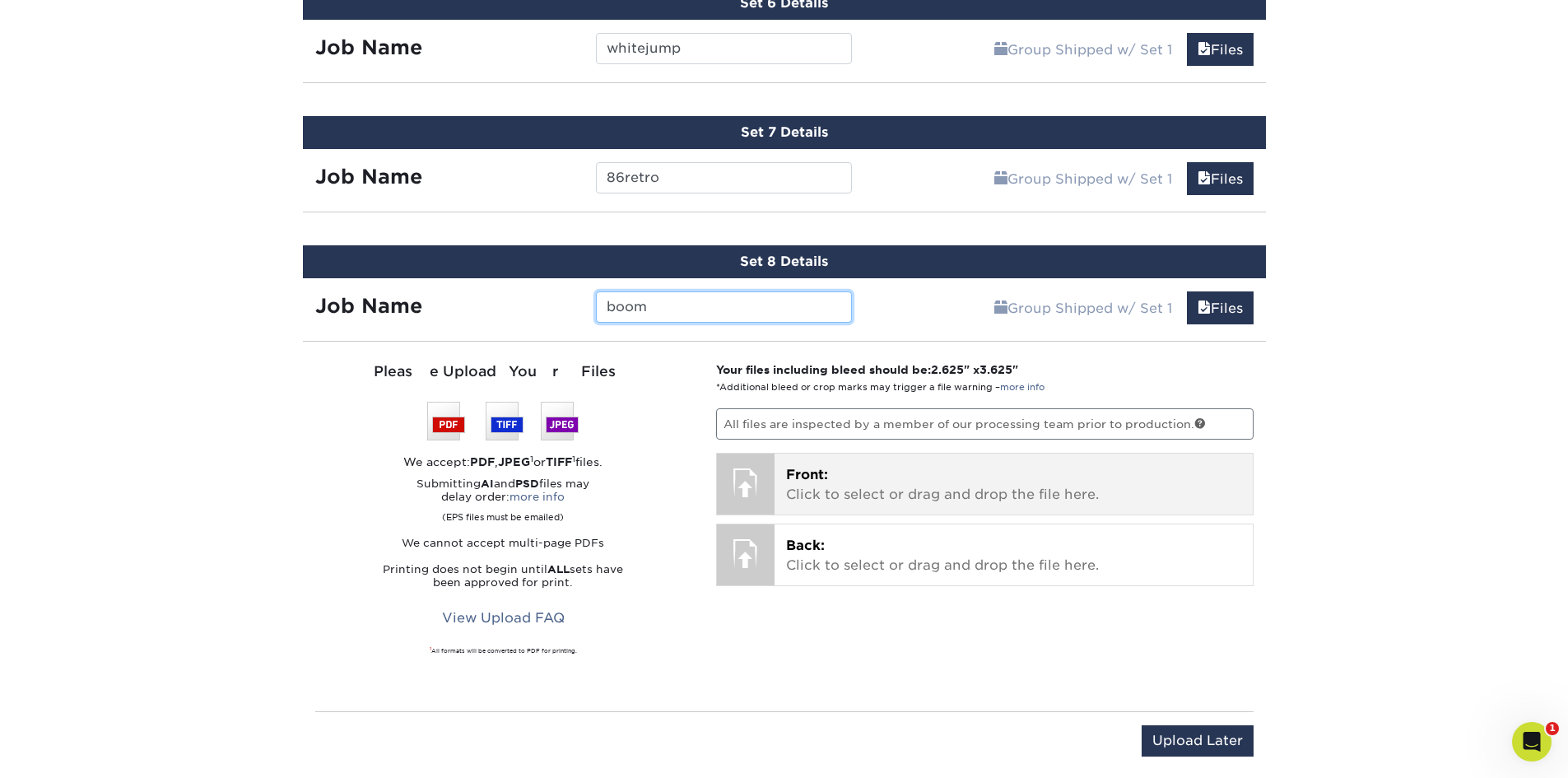
type input "boom"
click at [954, 489] on p "Front: Click to select or drag and drop the file here." at bounding box center [1013, 484] width 455 height 40
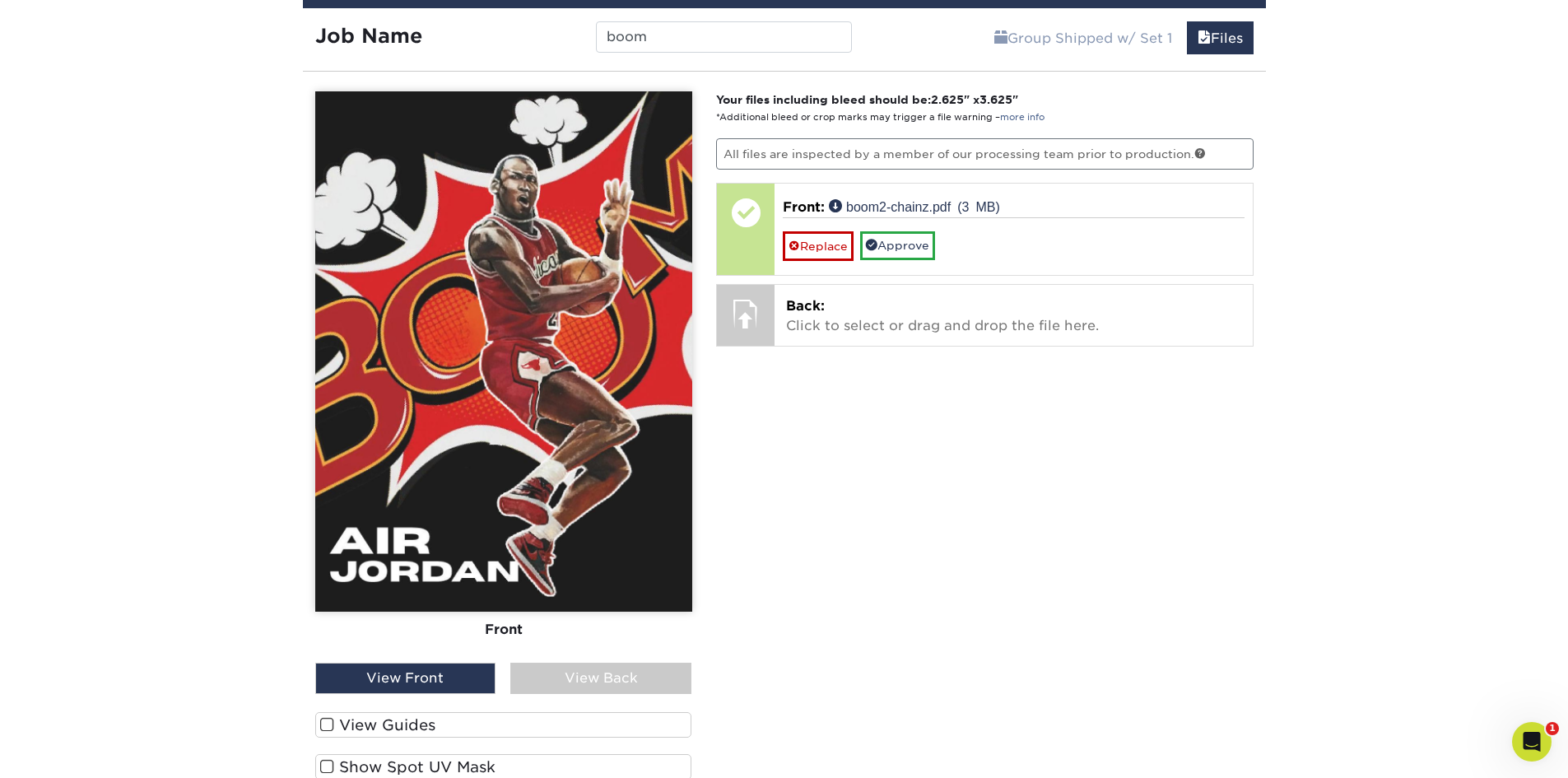
scroll to position [2046, 0]
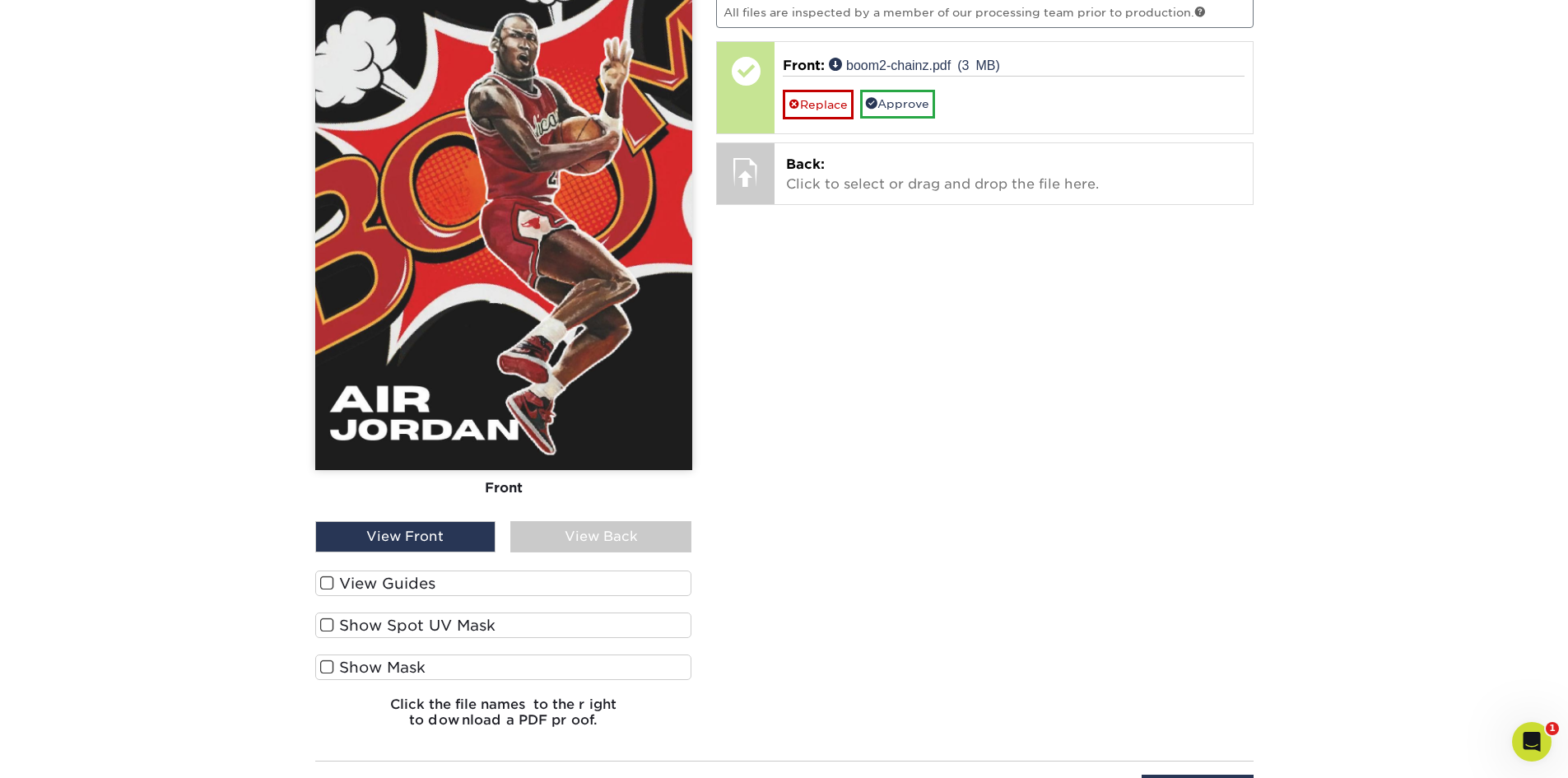
click at [326, 590] on span at bounding box center [327, 583] width 14 height 16
click at [0, 0] on input "View Guides" at bounding box center [0, 0] width 0 height 0
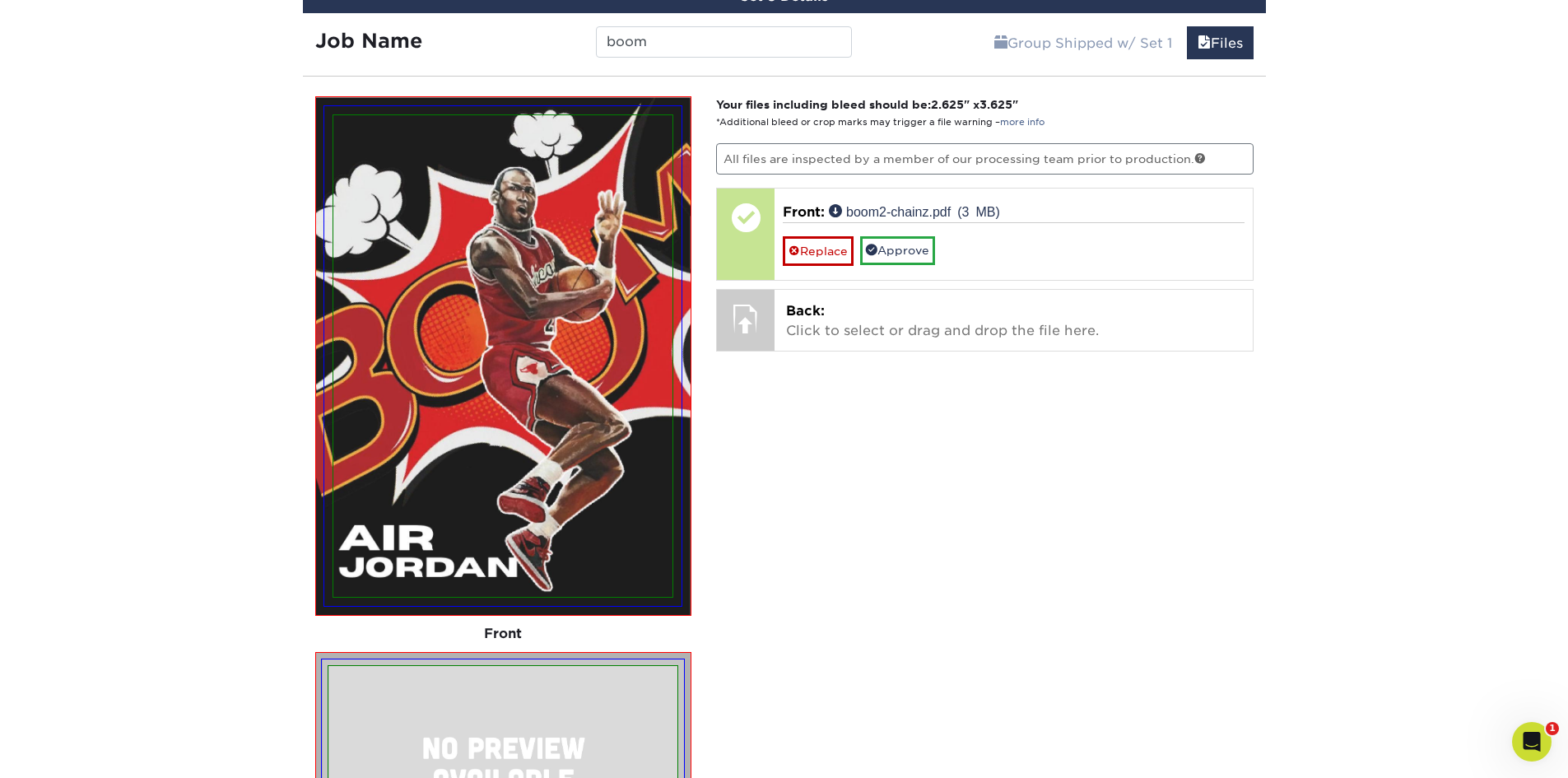
scroll to position [1890, 0]
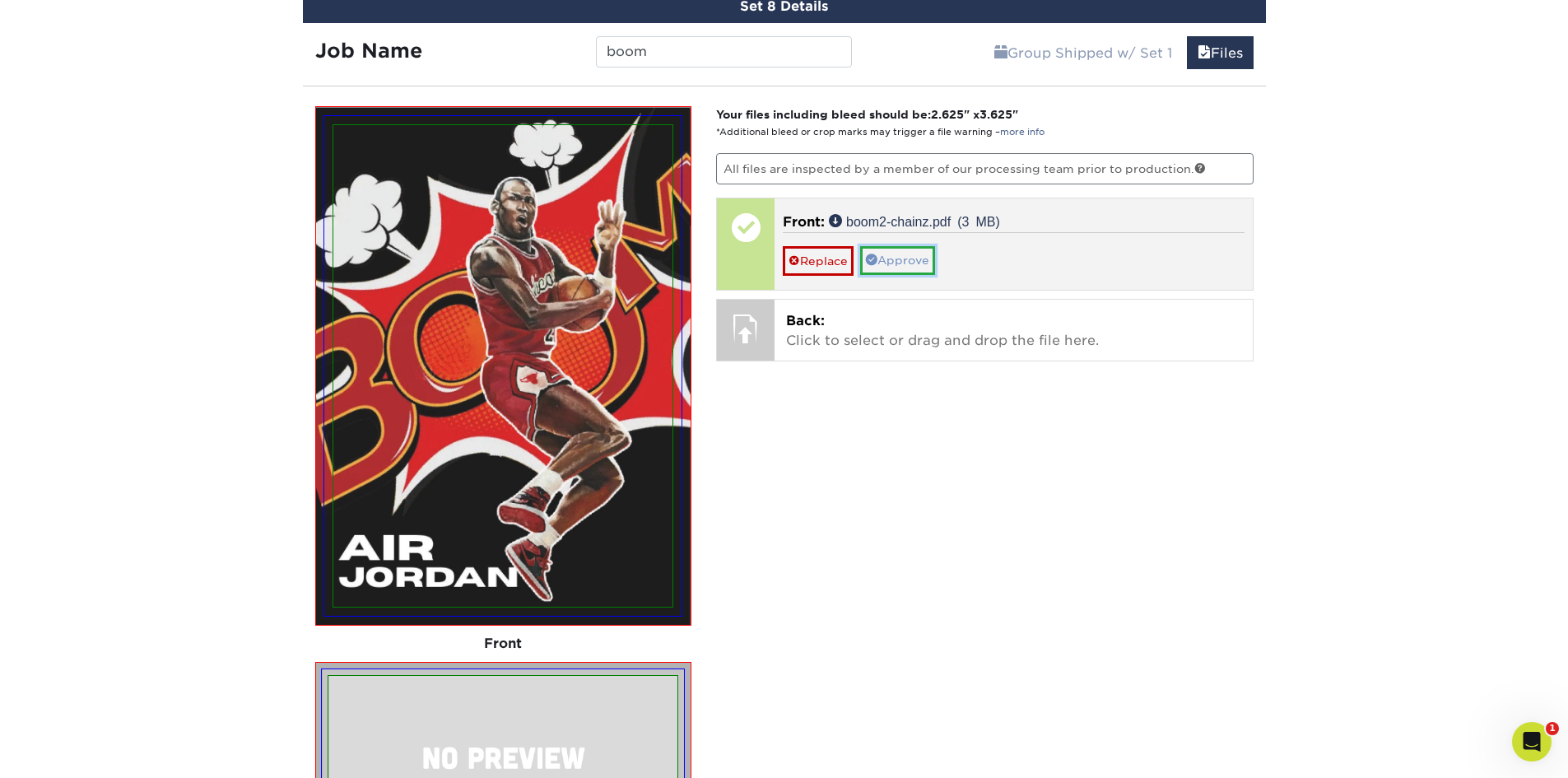
click at [916, 258] on link "Approve" at bounding box center [897, 260] width 75 height 28
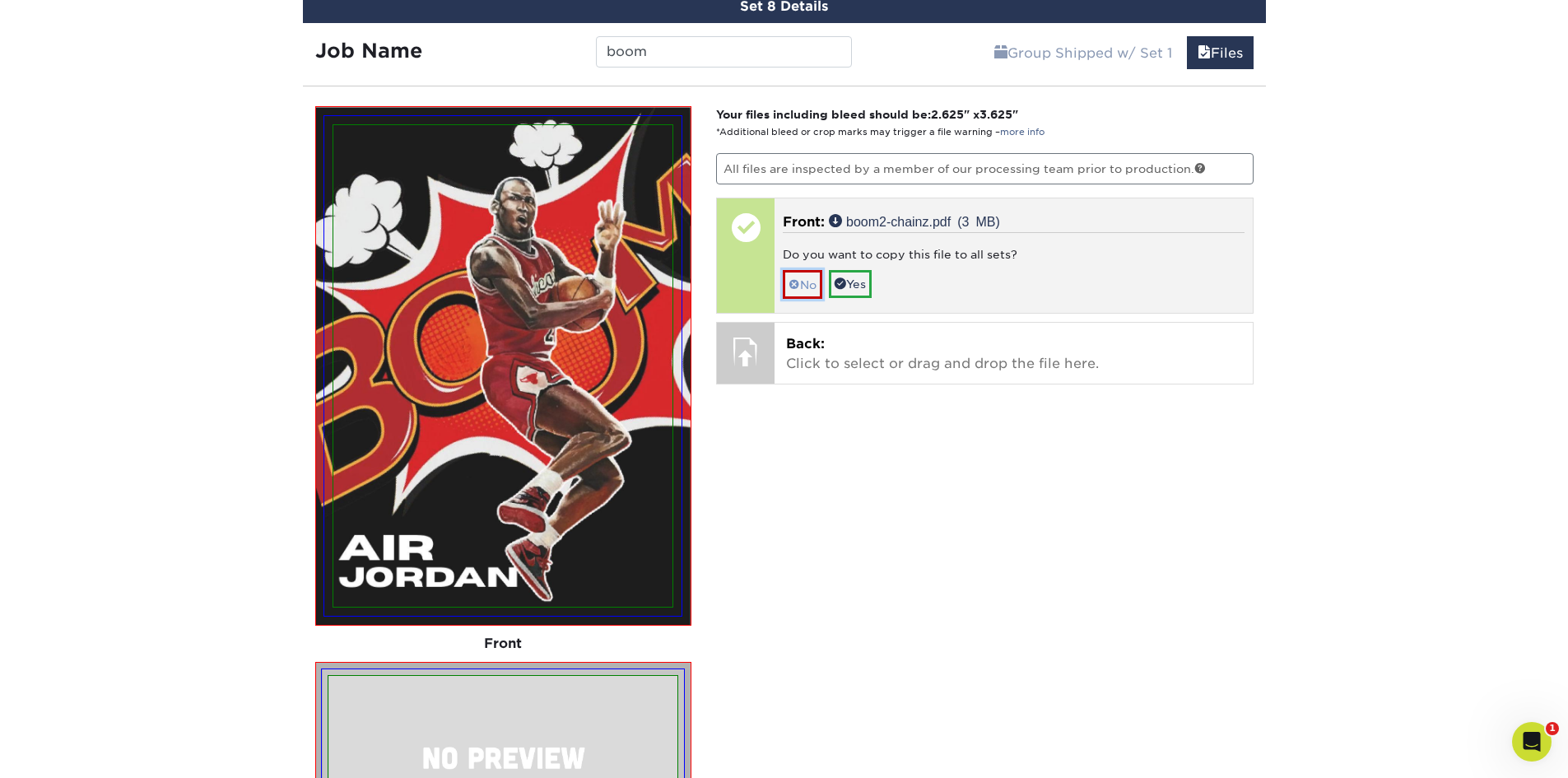
click at [789, 284] on span at bounding box center [795, 285] width 12 height 13
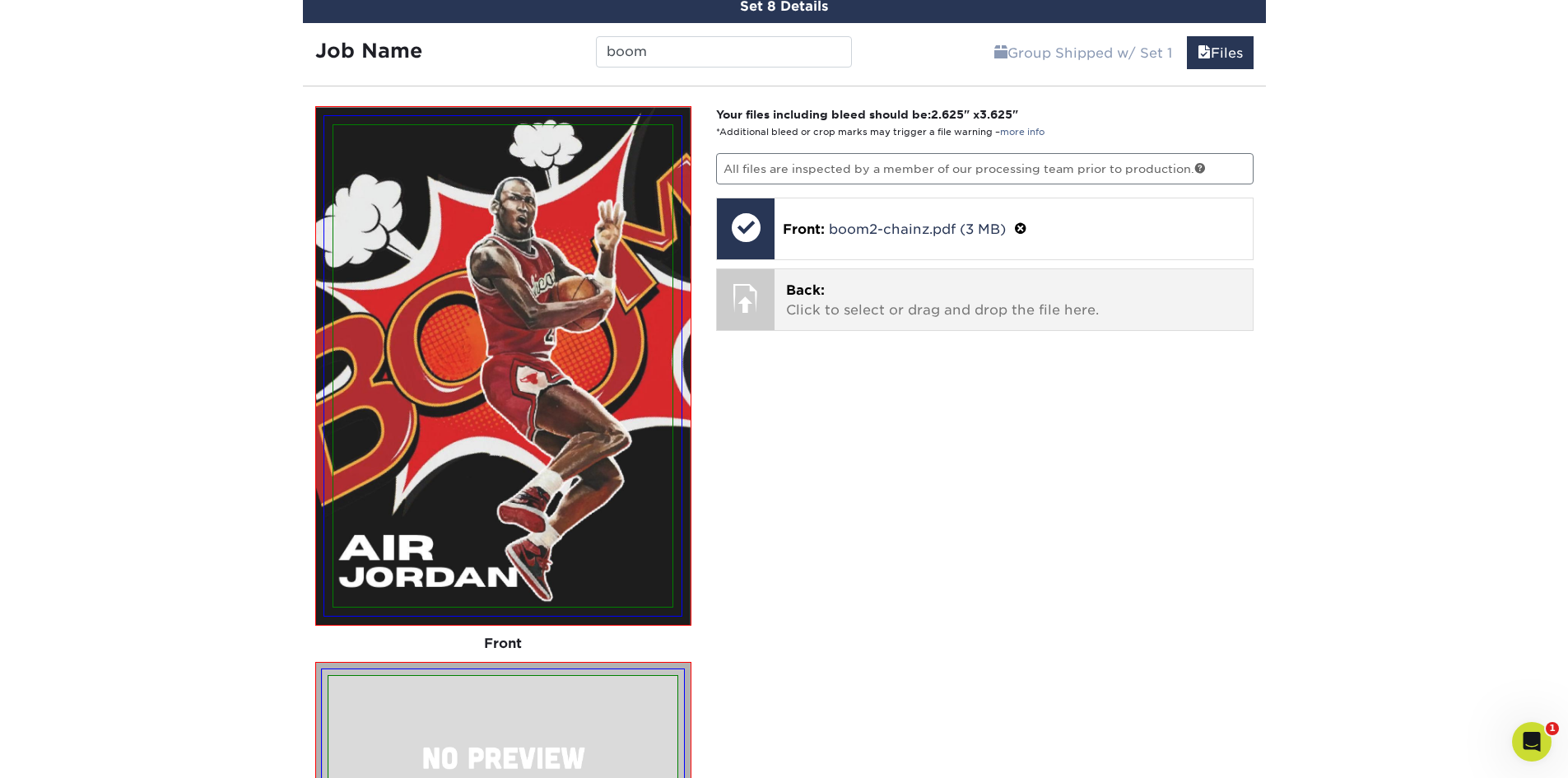
click at [991, 295] on p "Back: Click to select or drag and drop the file here." at bounding box center [1013, 300] width 455 height 40
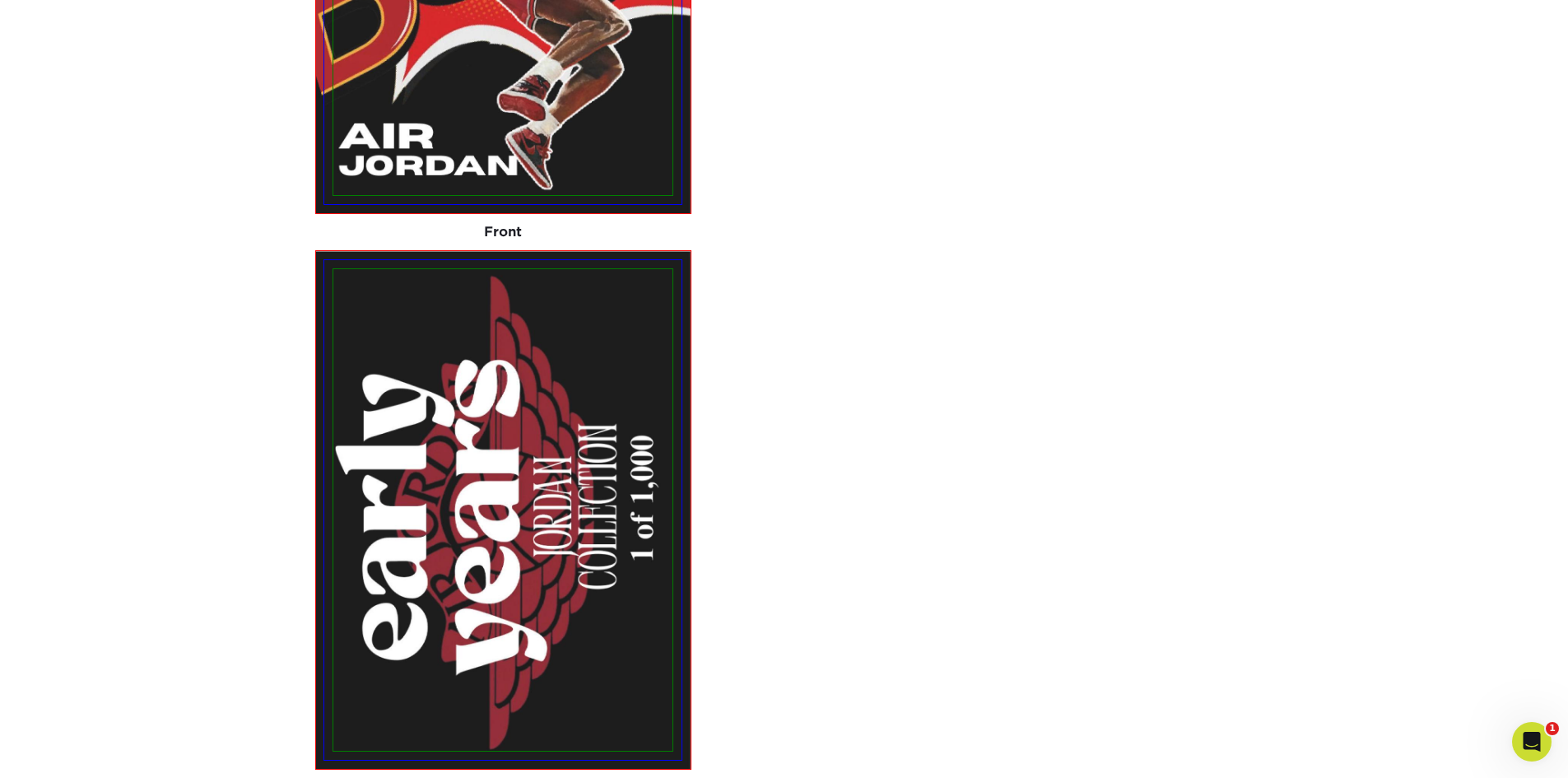
scroll to position [1972, 0]
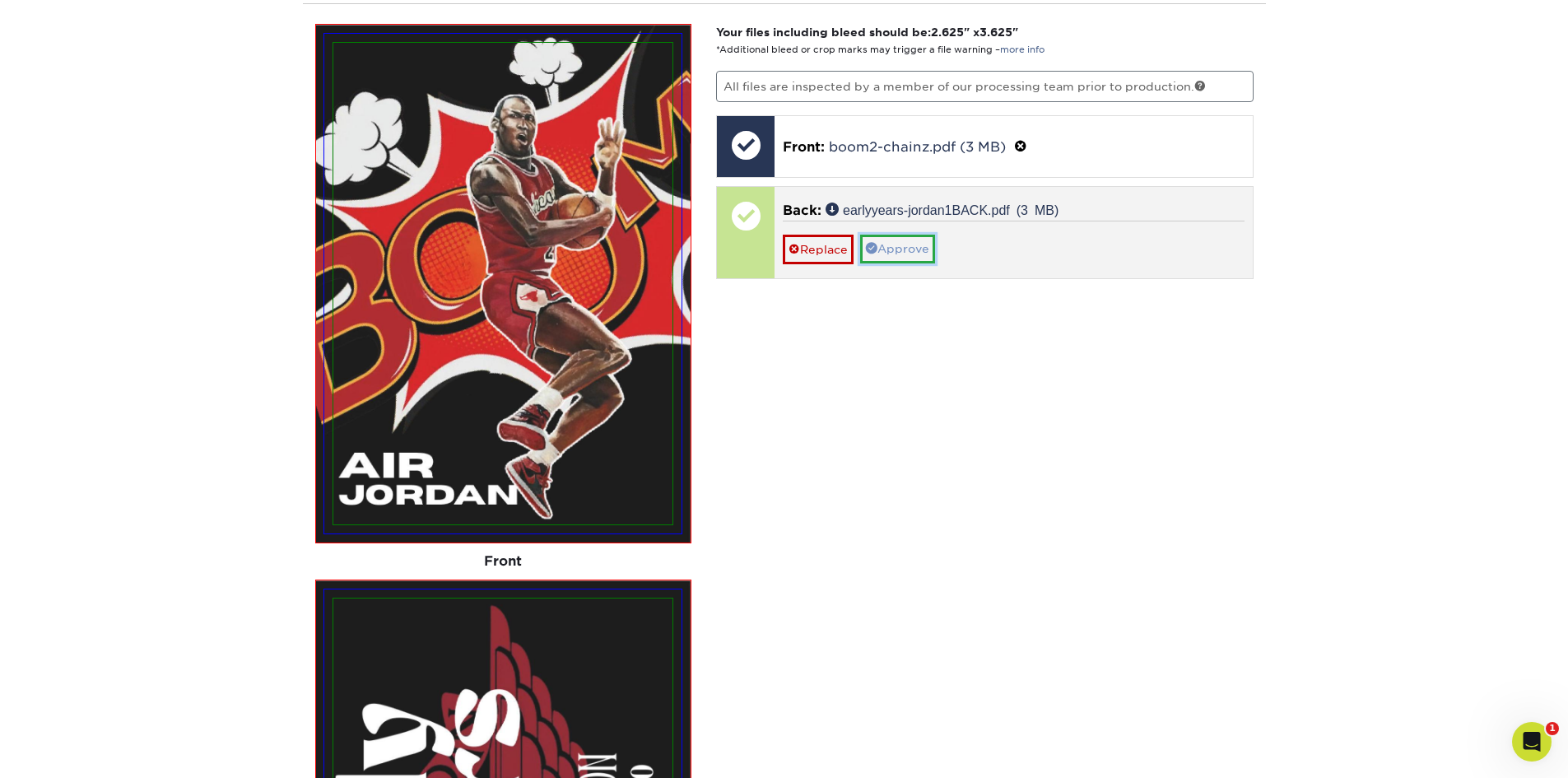
click at [893, 259] on link "Approve" at bounding box center [897, 248] width 75 height 28
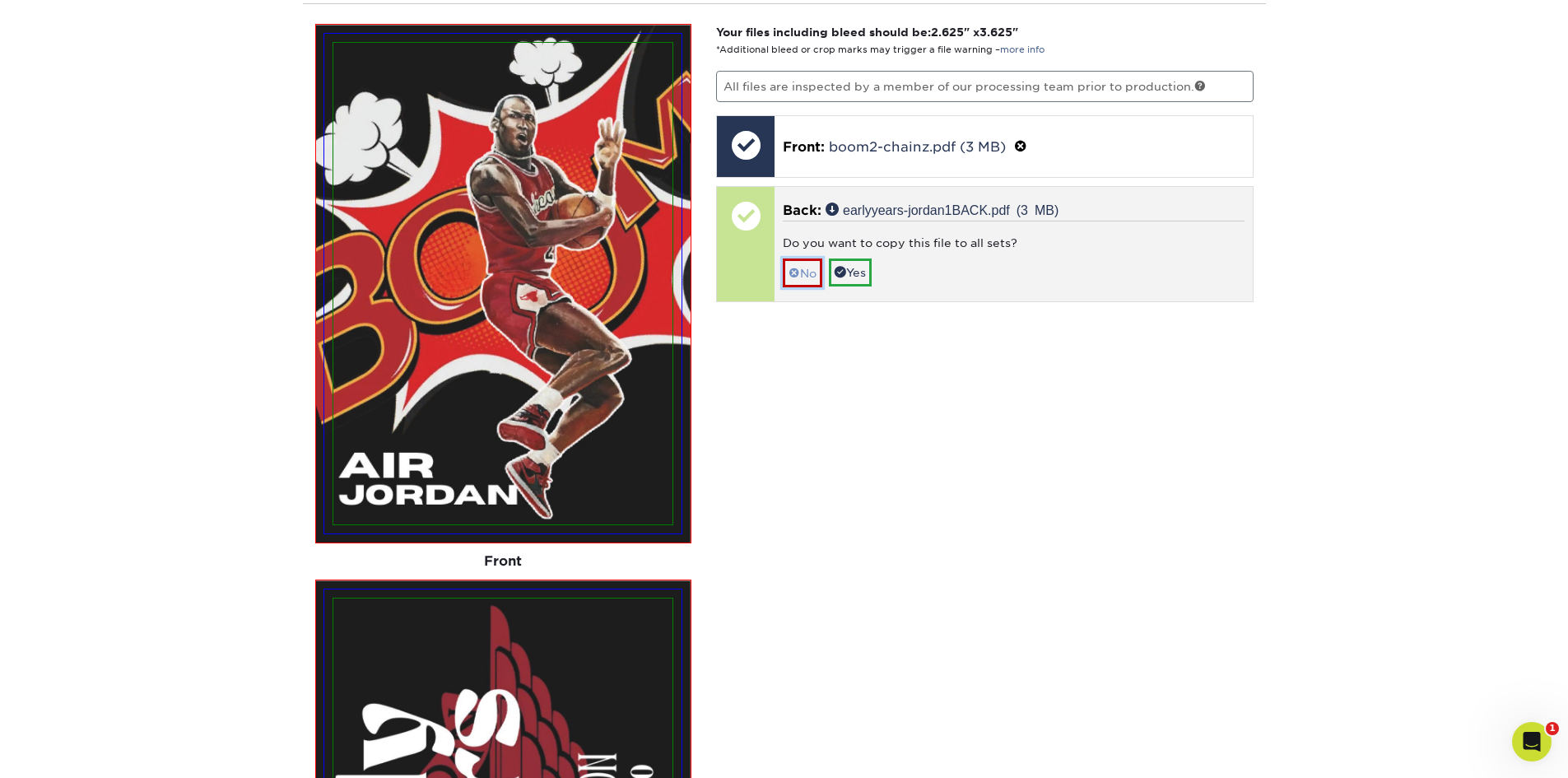
click at [800, 278] on span at bounding box center [795, 273] width 12 height 13
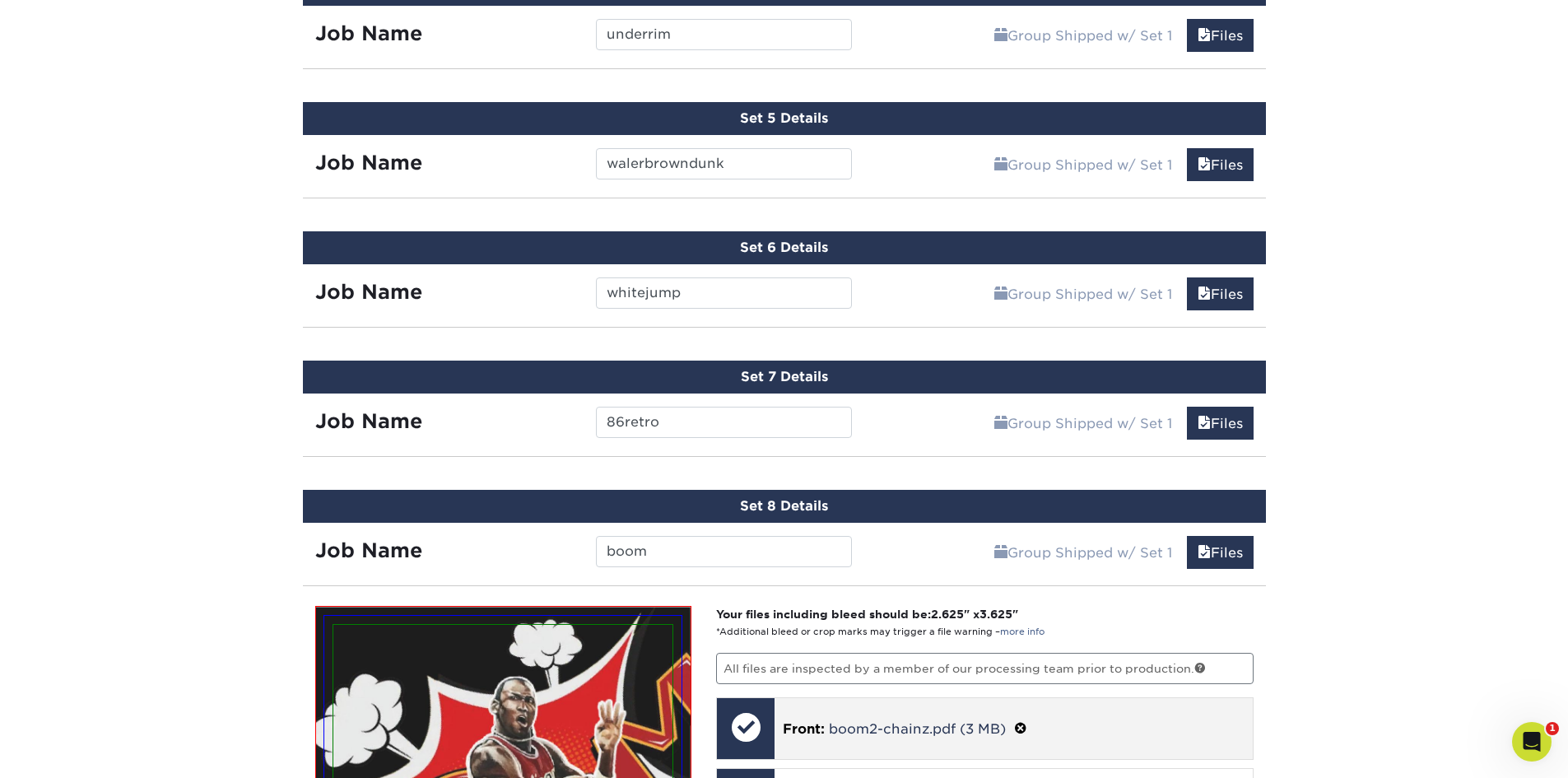
scroll to position [1643, 0]
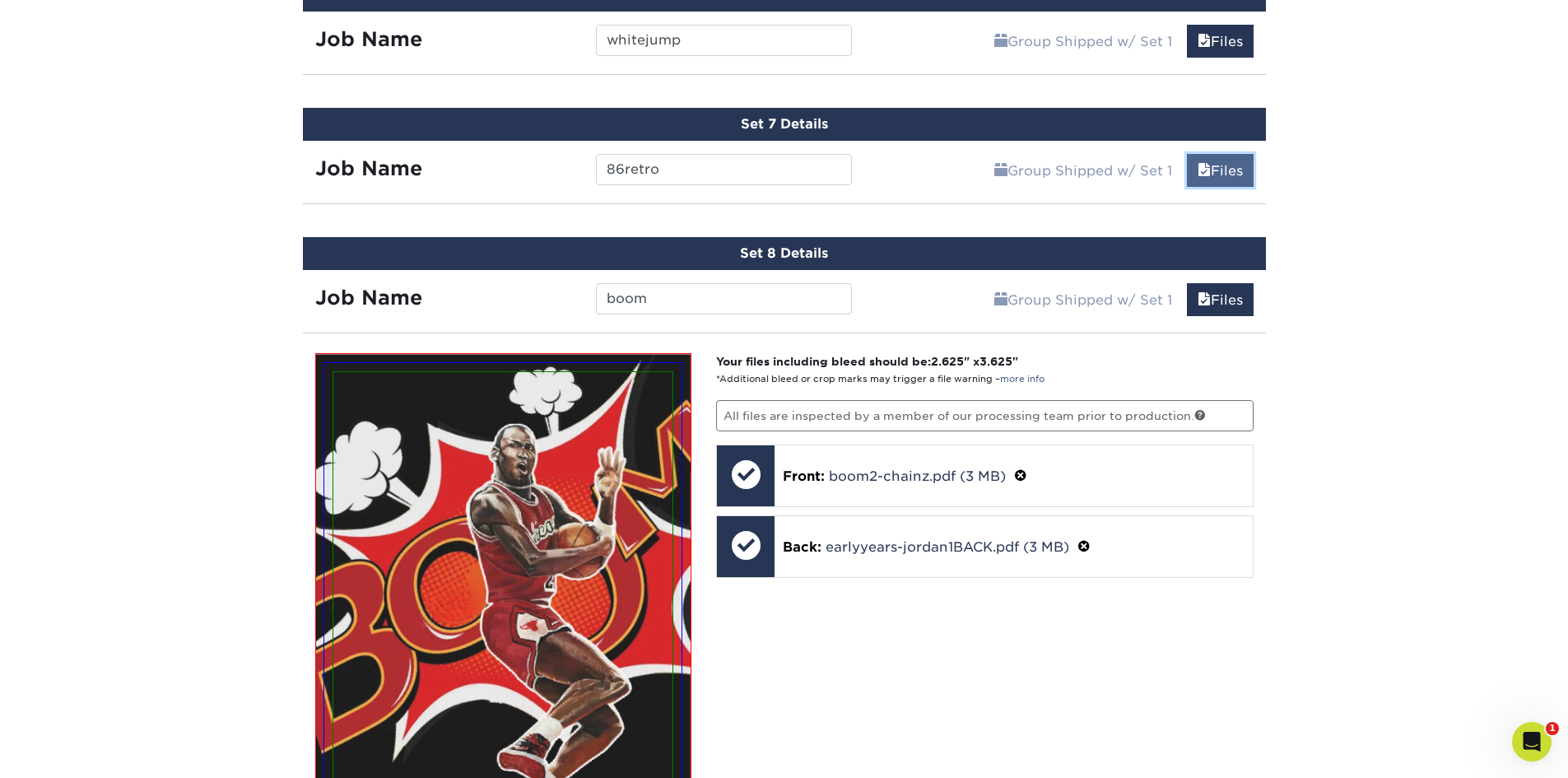
click at [1226, 170] on link "Files" at bounding box center [1220, 170] width 66 height 33
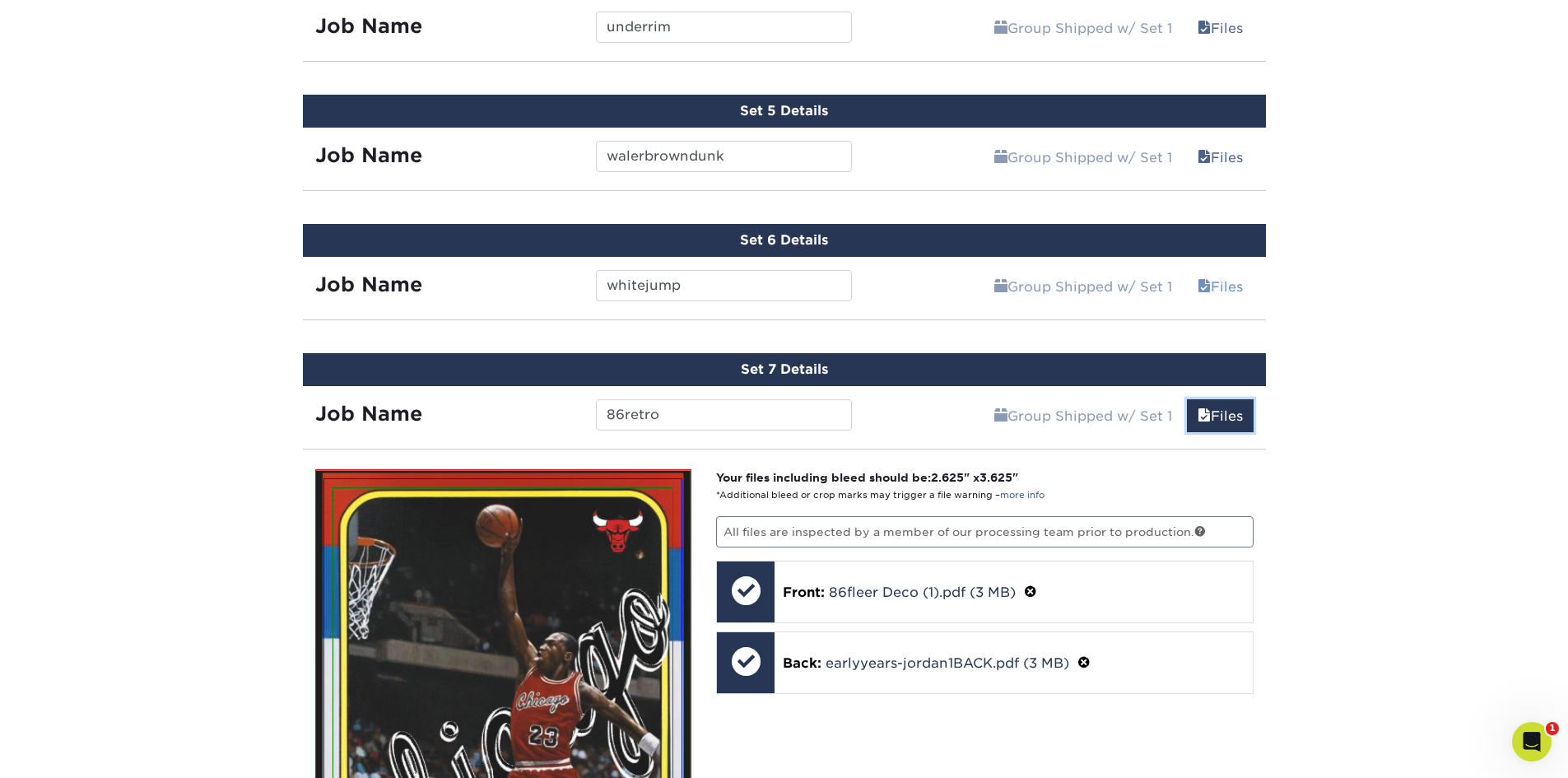
scroll to position [1395, 0]
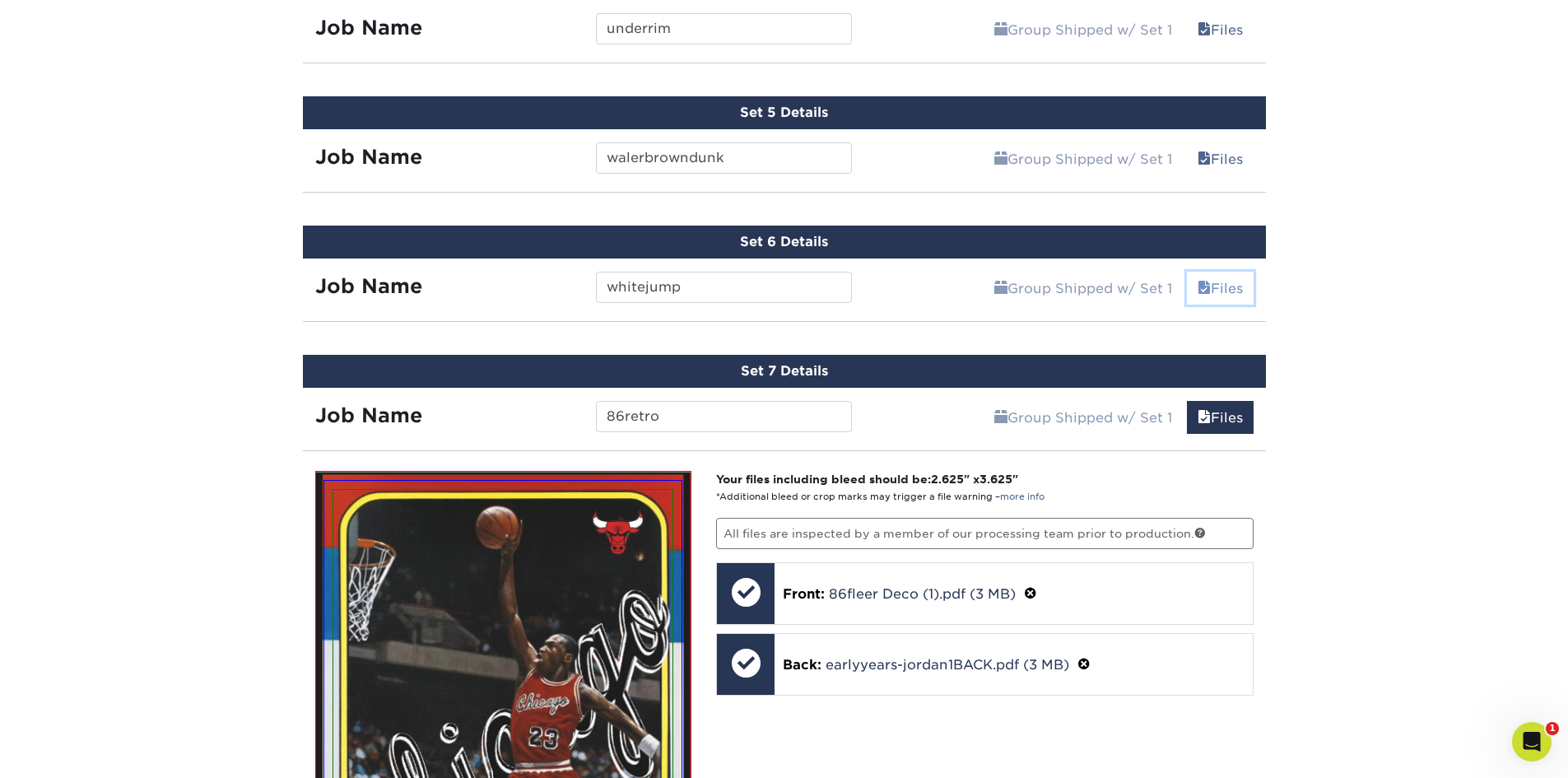
click at [1231, 293] on link "Files" at bounding box center [1220, 288] width 66 height 33
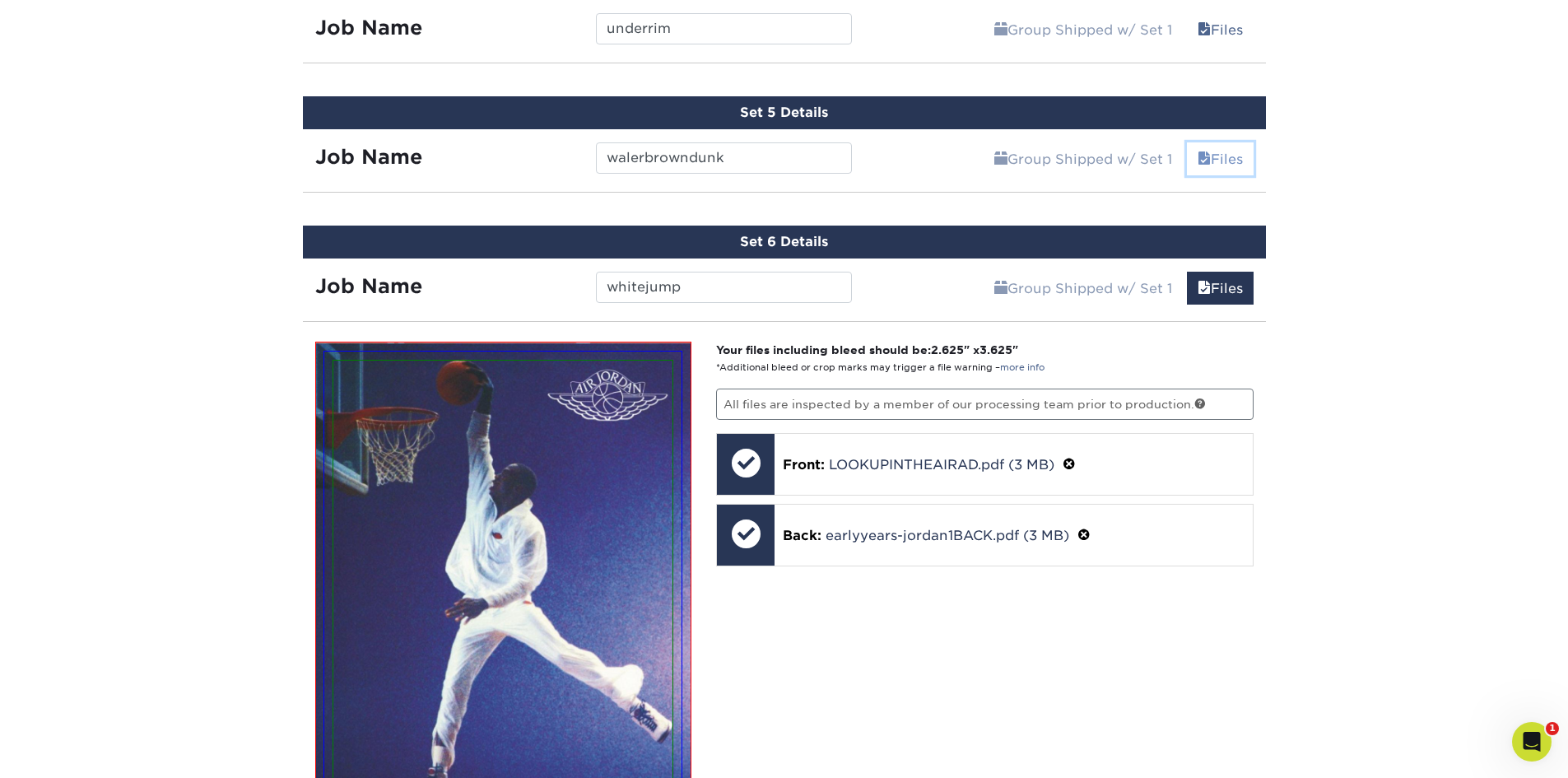
click at [1220, 151] on link "Files" at bounding box center [1220, 158] width 66 height 33
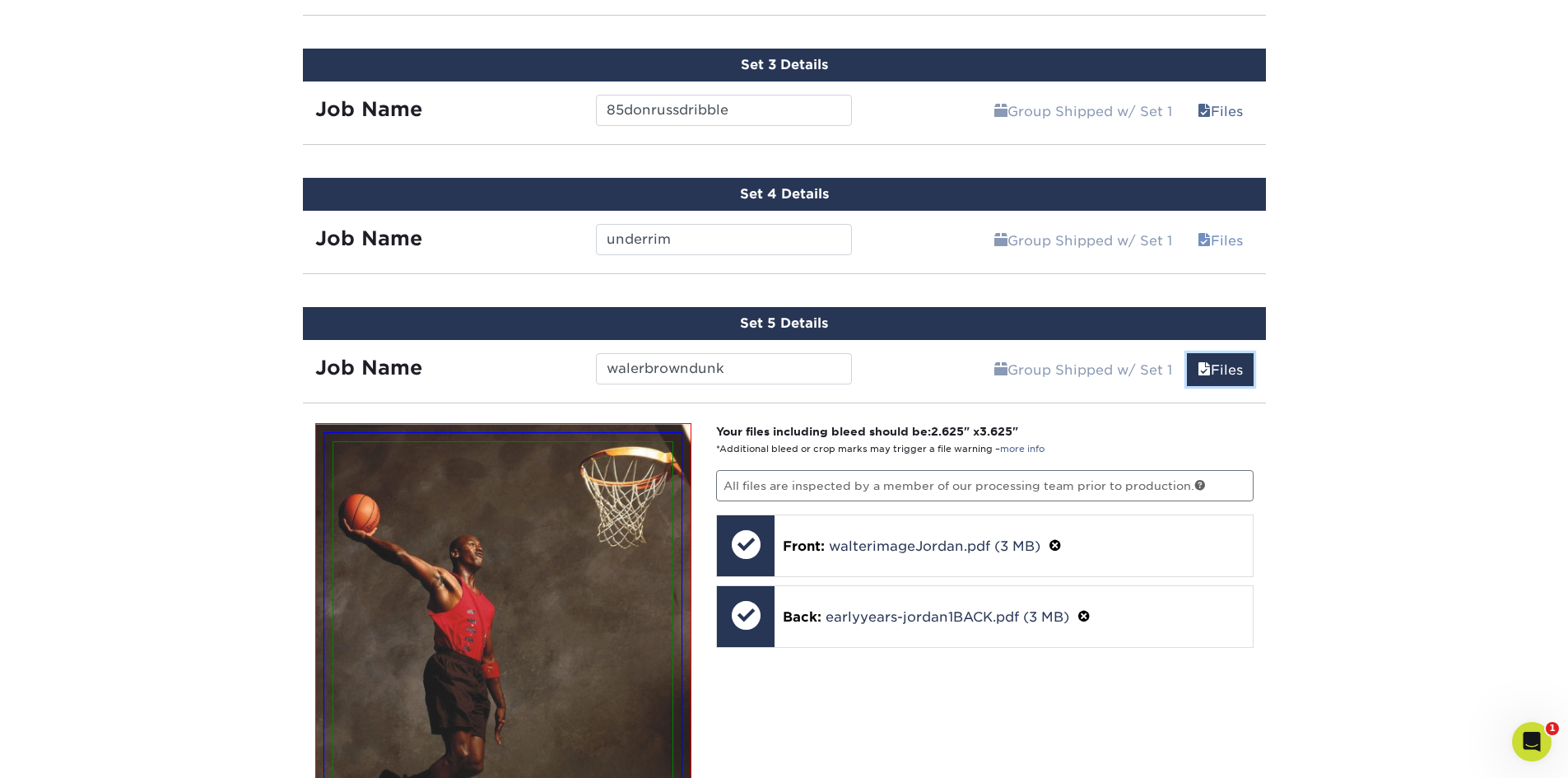
scroll to position [1066, 0]
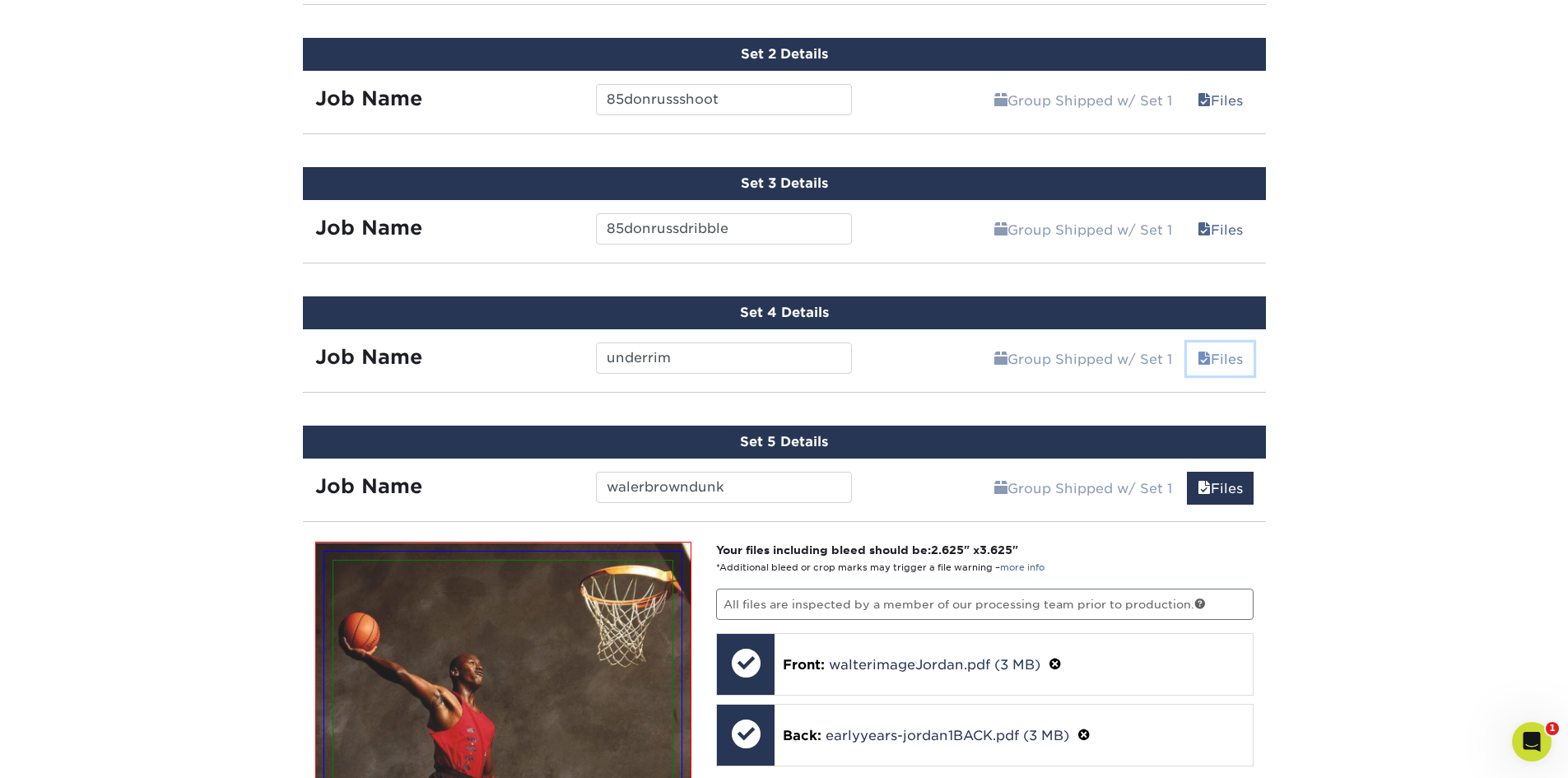
click at [1232, 342] on link "Files" at bounding box center [1220, 358] width 66 height 33
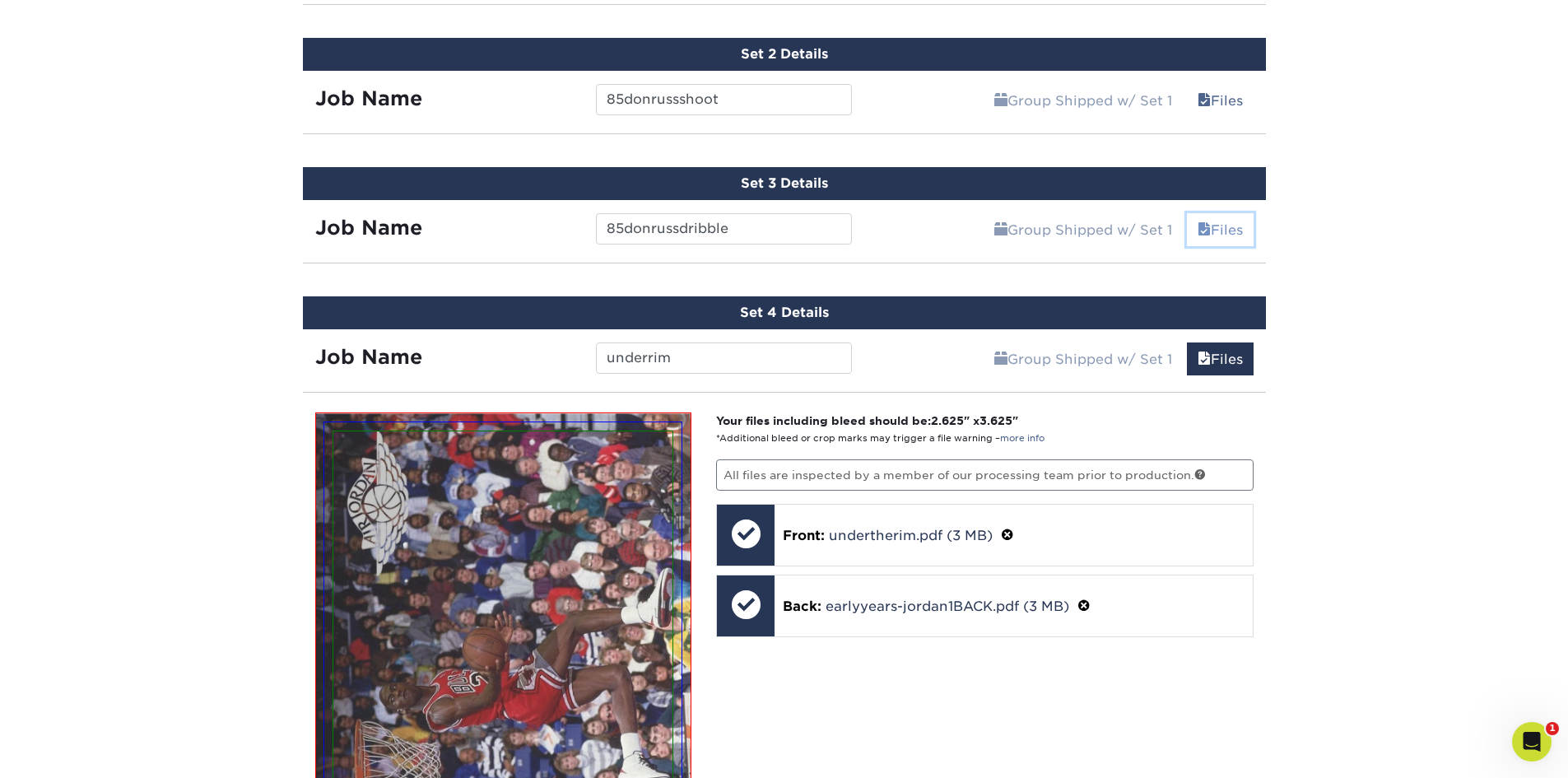
click at [1227, 217] on link "Files" at bounding box center [1220, 230] width 66 height 33
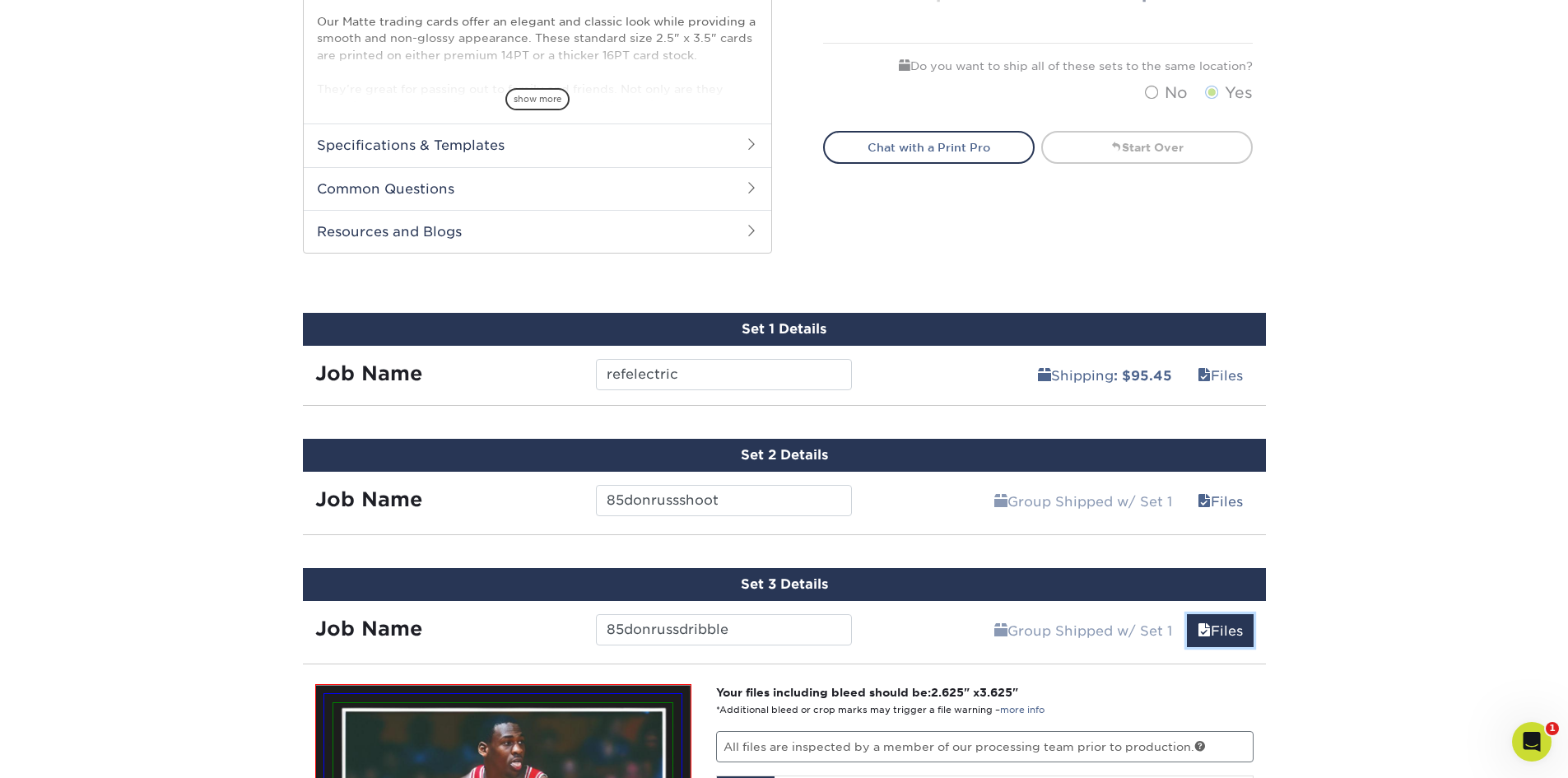
scroll to position [654, 0]
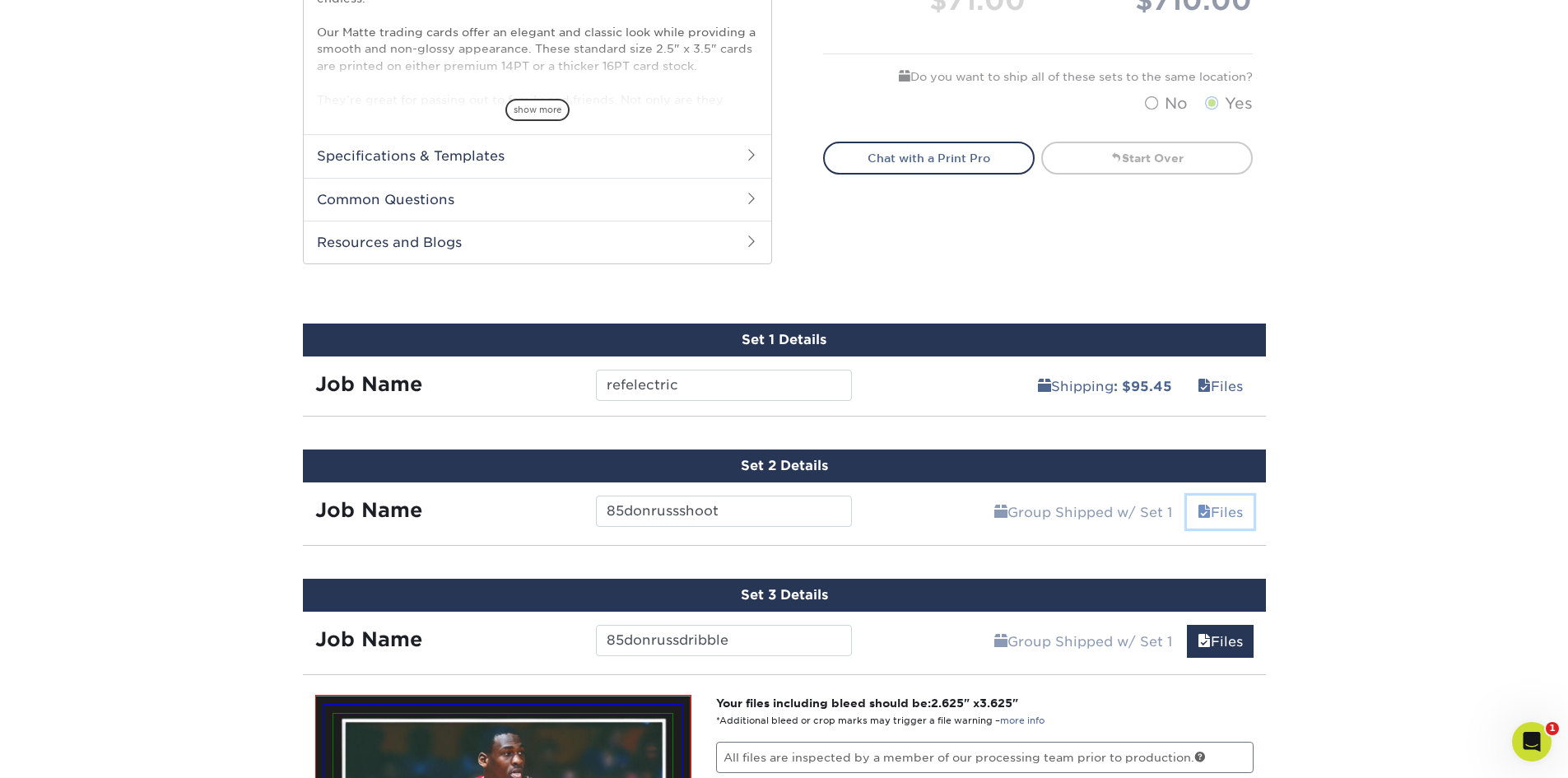
click at [1239, 509] on link "Files" at bounding box center [1220, 511] width 66 height 33
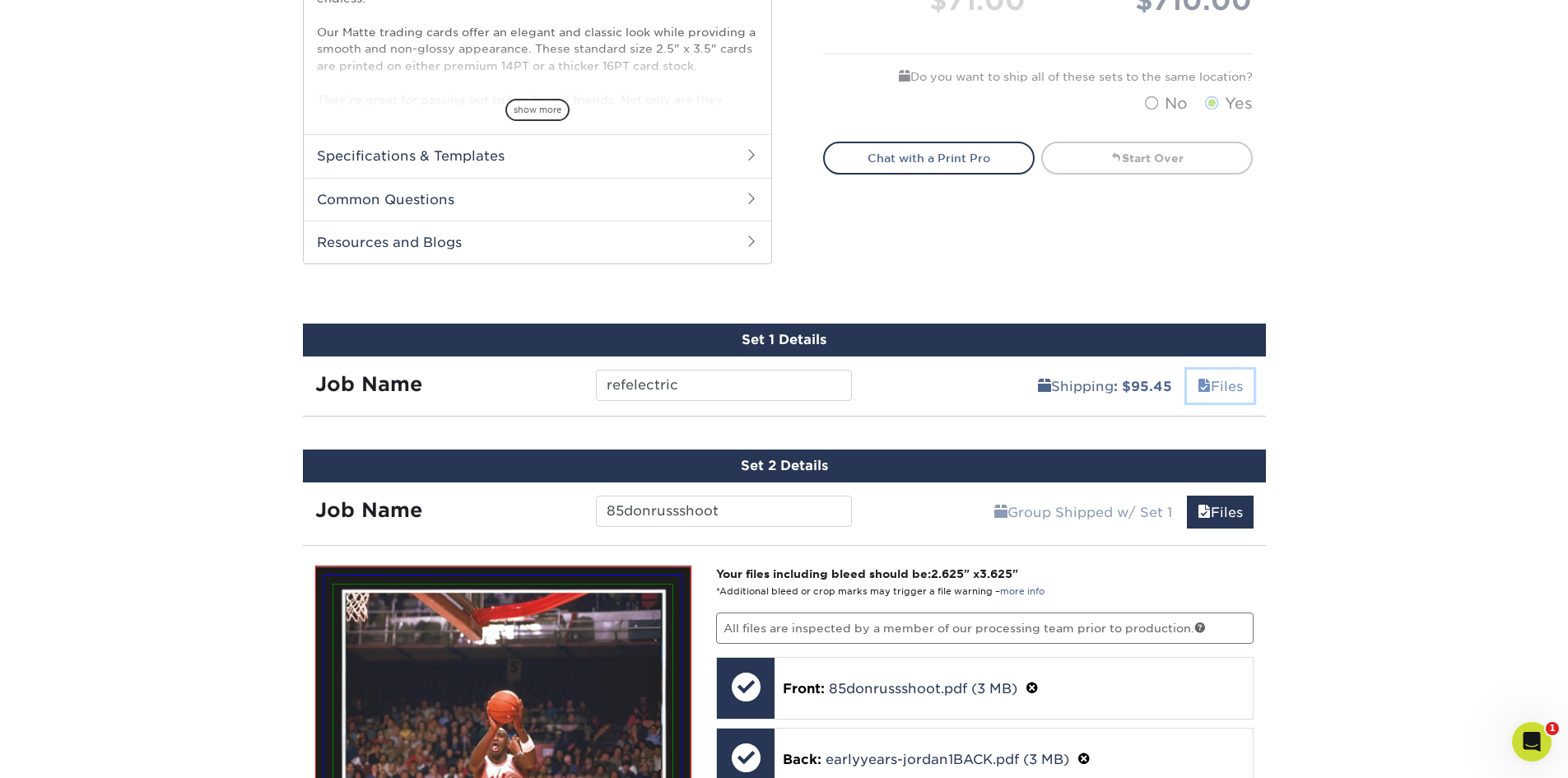
click at [1227, 387] on link "Files" at bounding box center [1220, 386] width 66 height 33
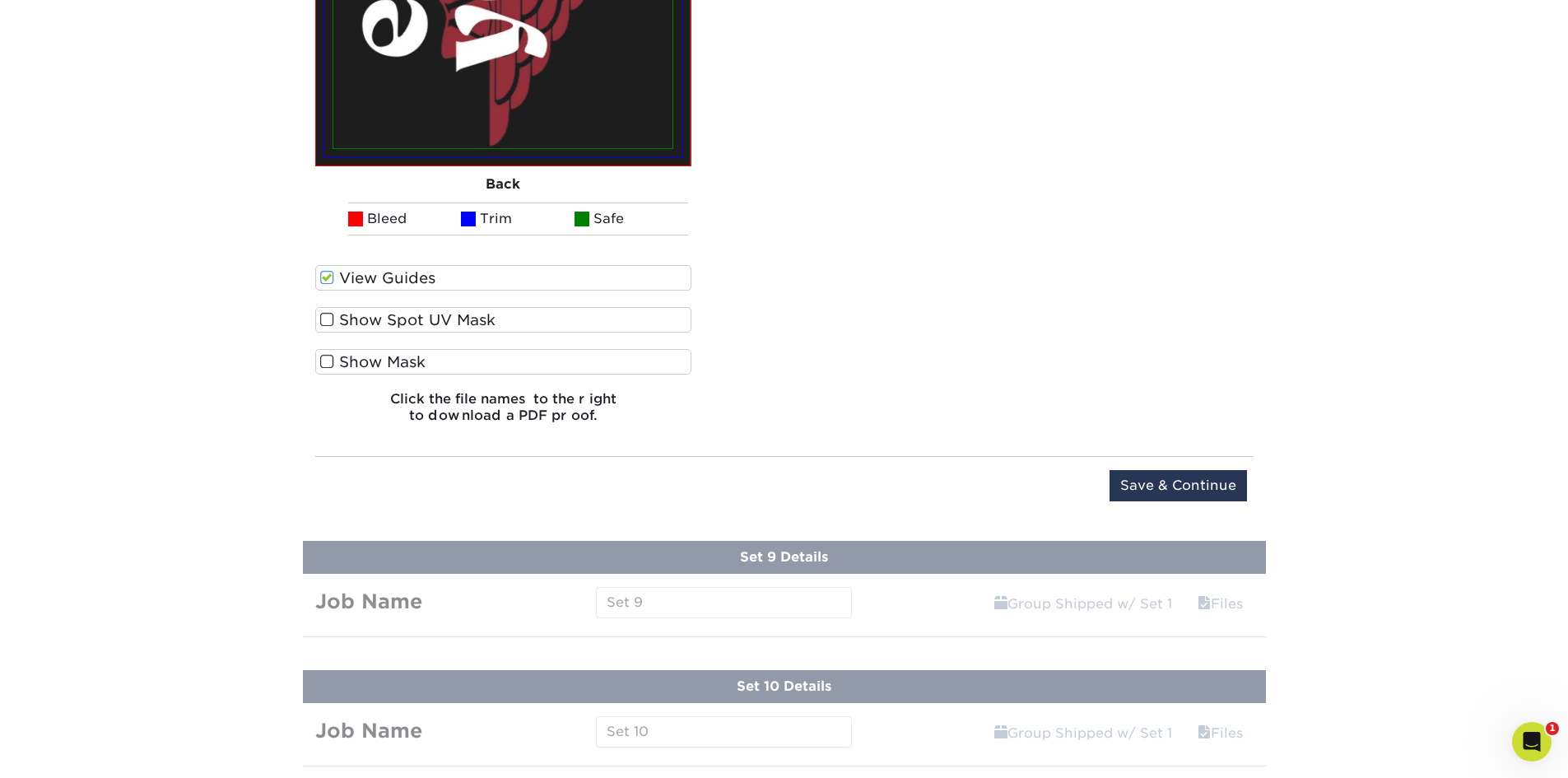
scroll to position [12676, 0]
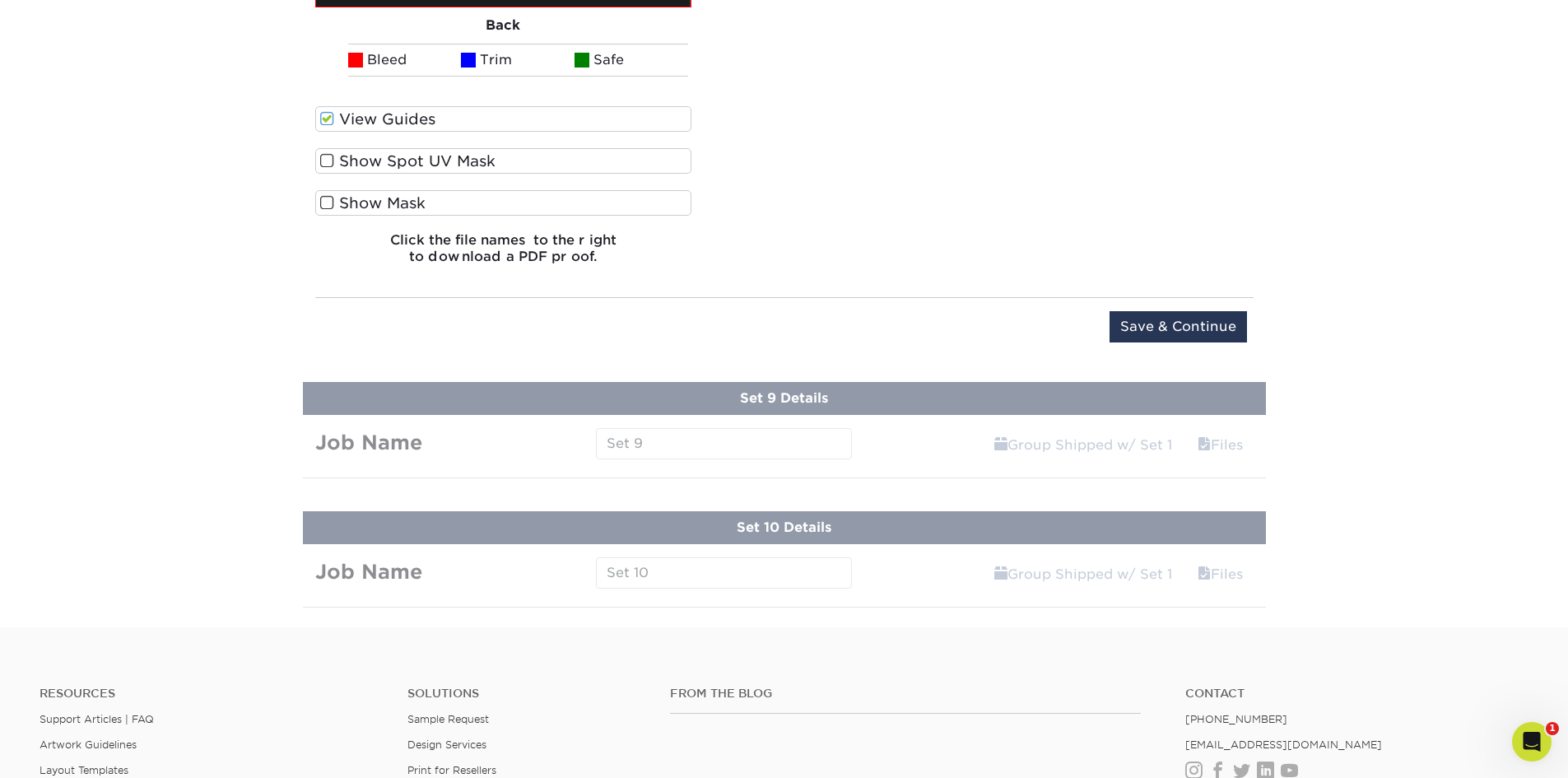
click at [1191, 319] on input "Save & Continue" at bounding box center [1178, 326] width 137 height 31
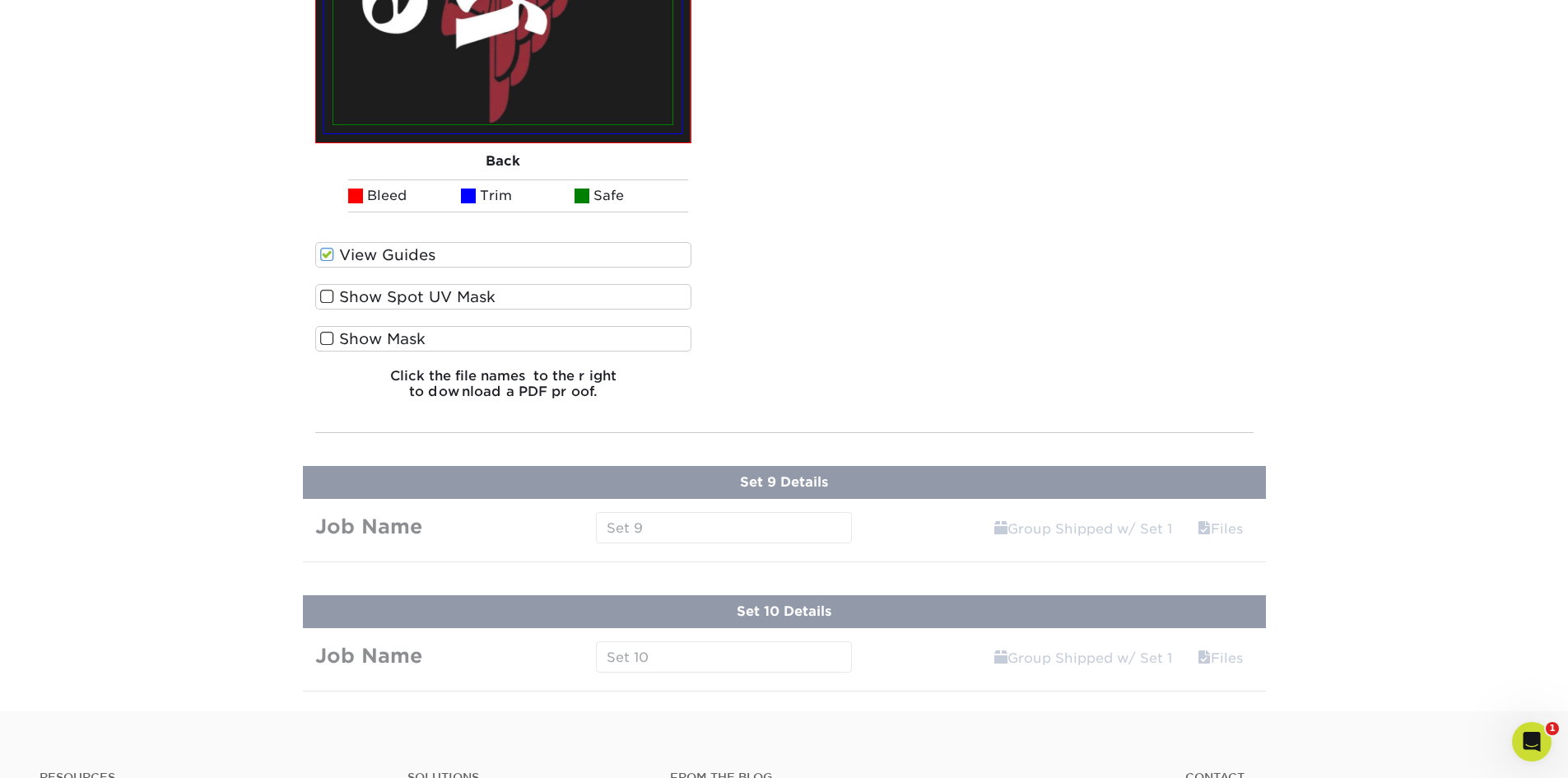
scroll to position [11398, 0]
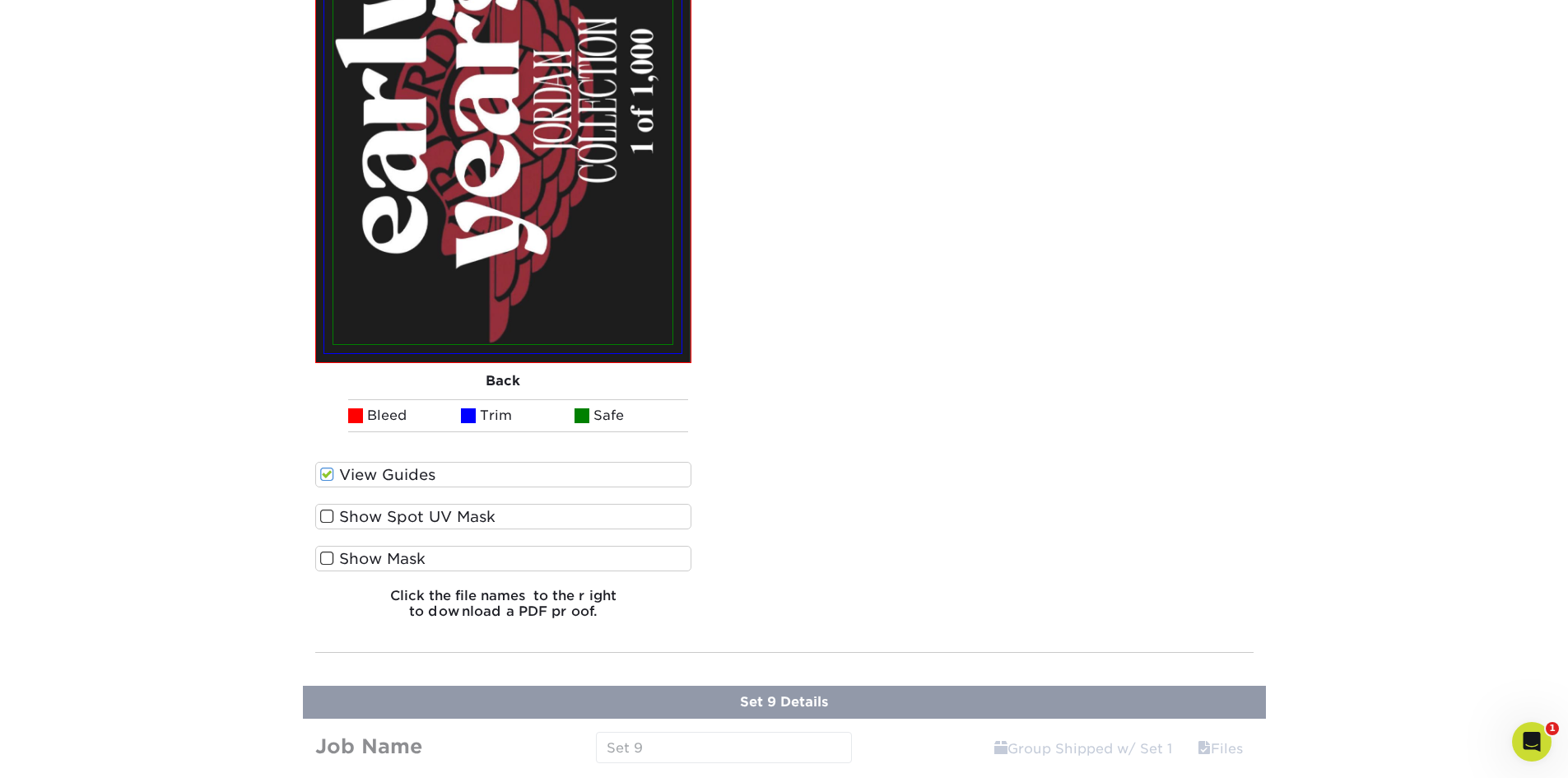
scroll to position [11316, 0]
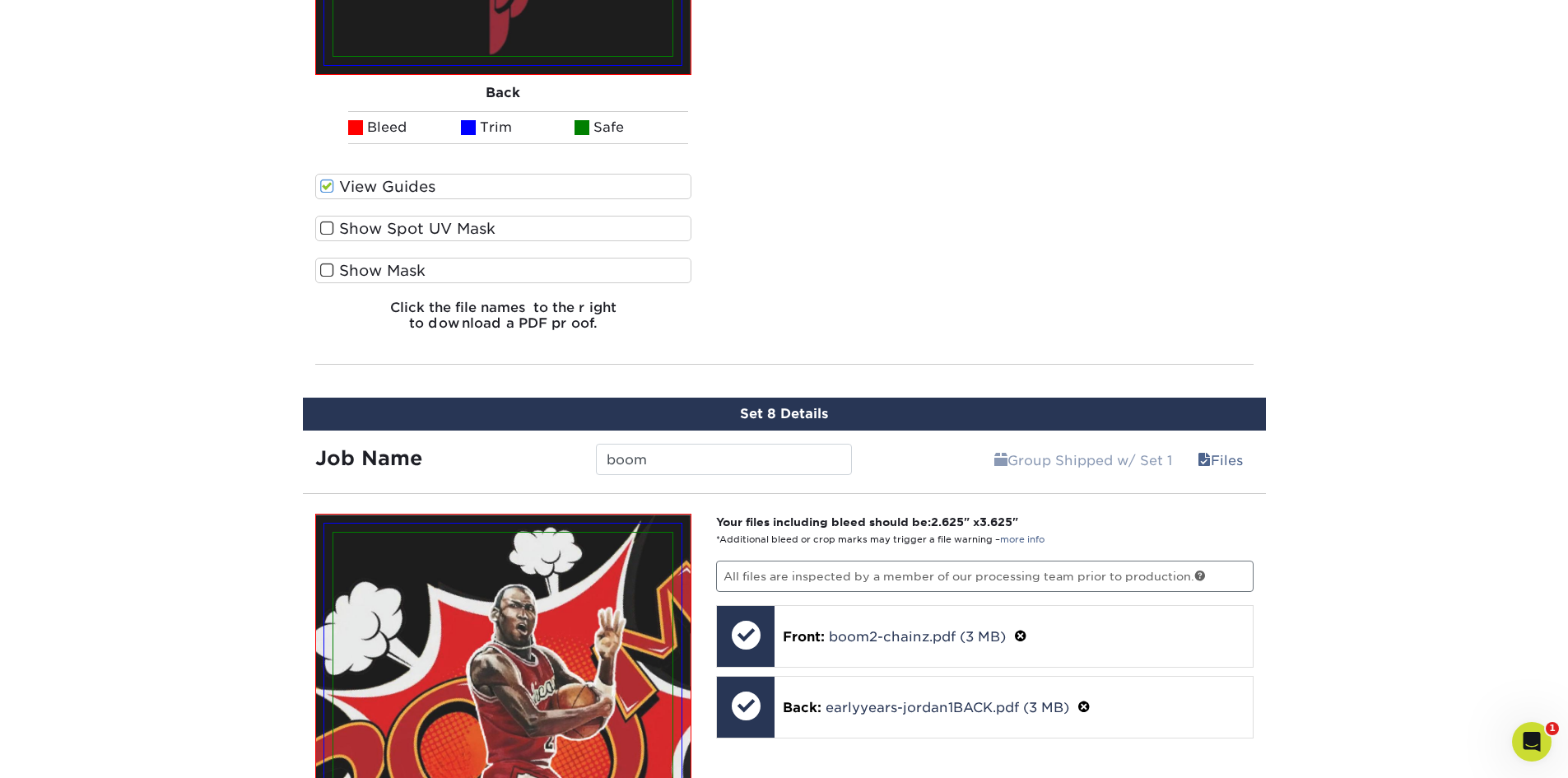
scroll to position [9587, 0]
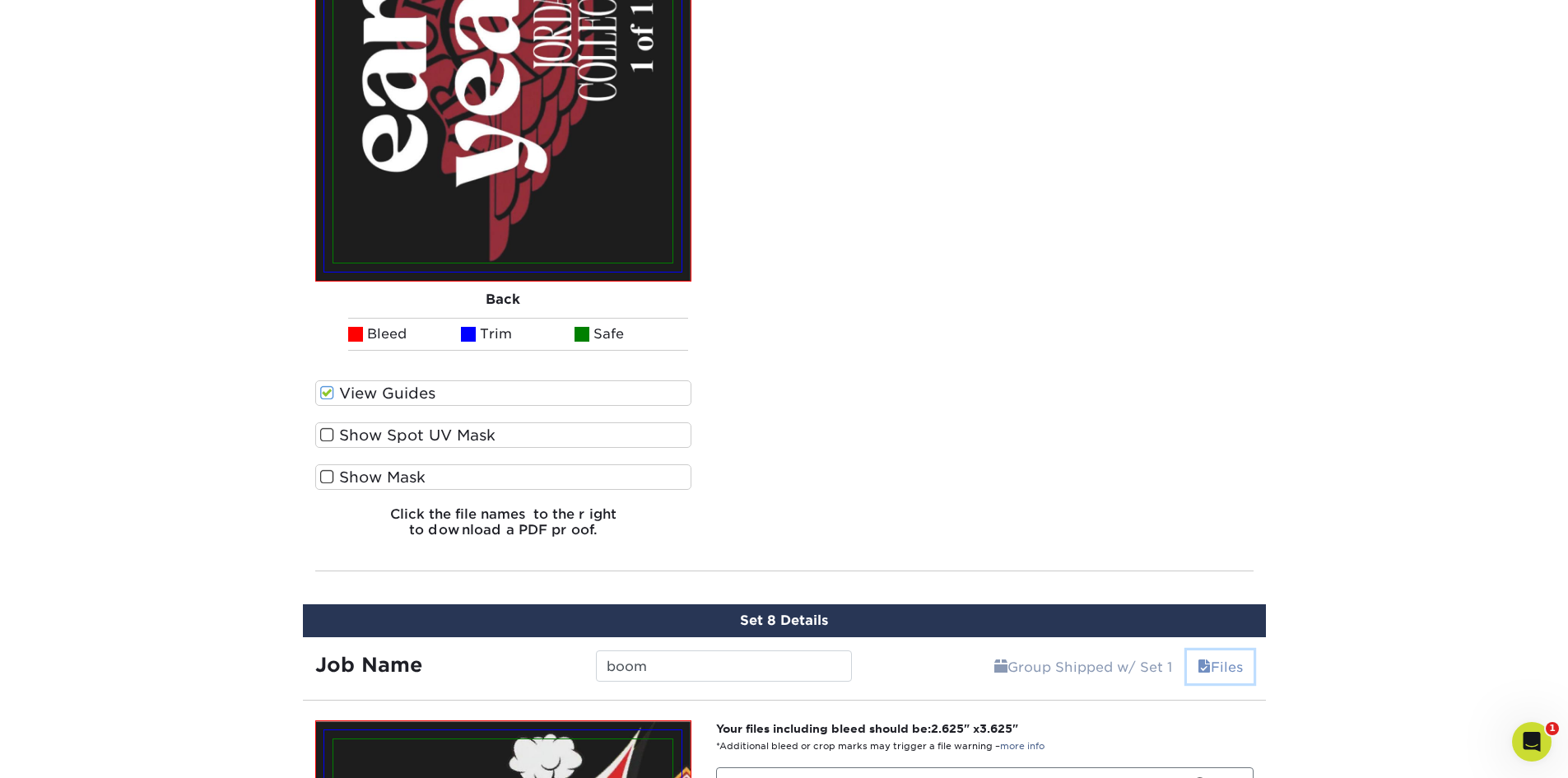
click at [1219, 669] on link "Files" at bounding box center [1220, 666] width 66 height 33
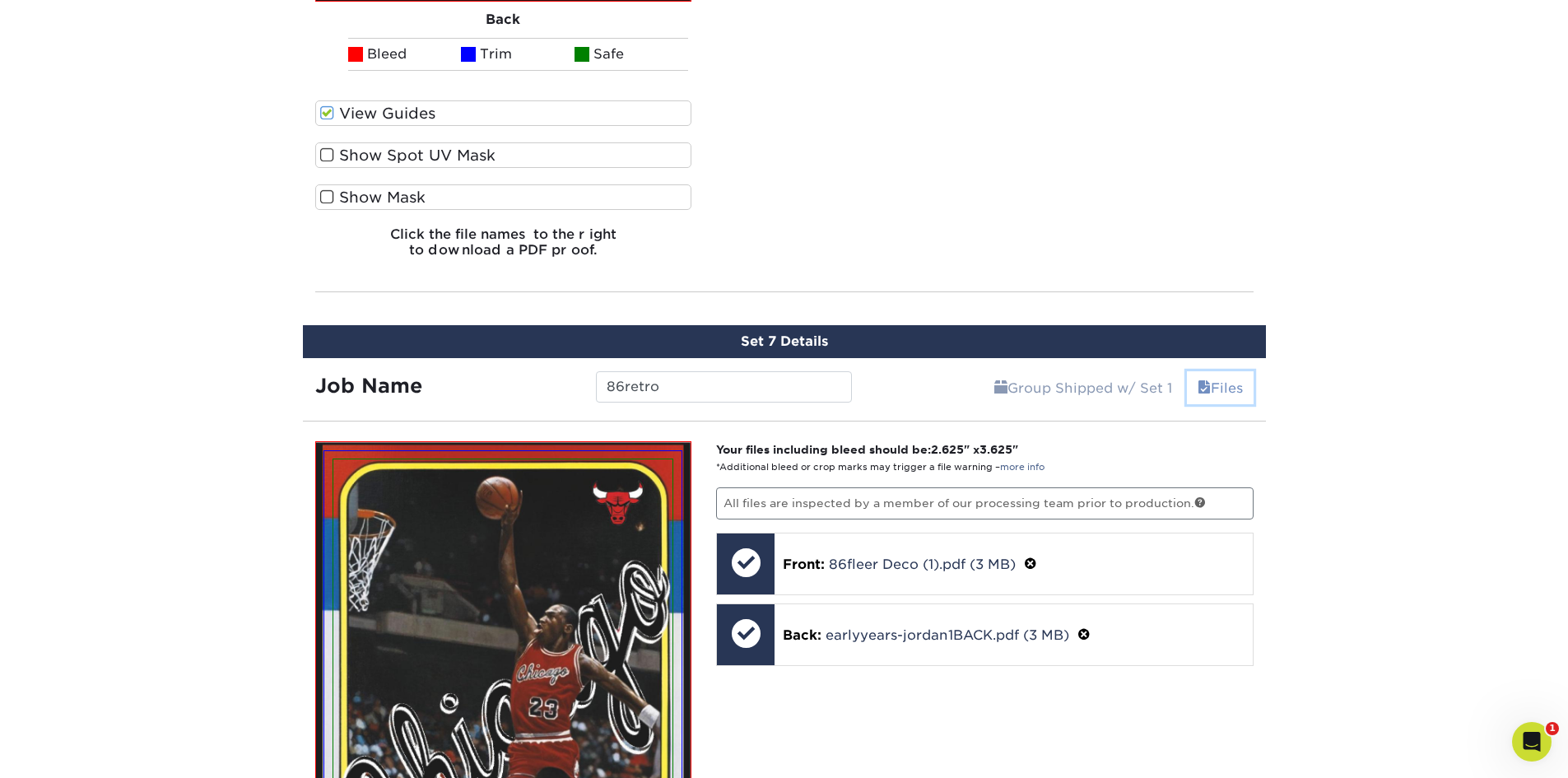
click at [1212, 392] on link "Files" at bounding box center [1220, 388] width 66 height 33
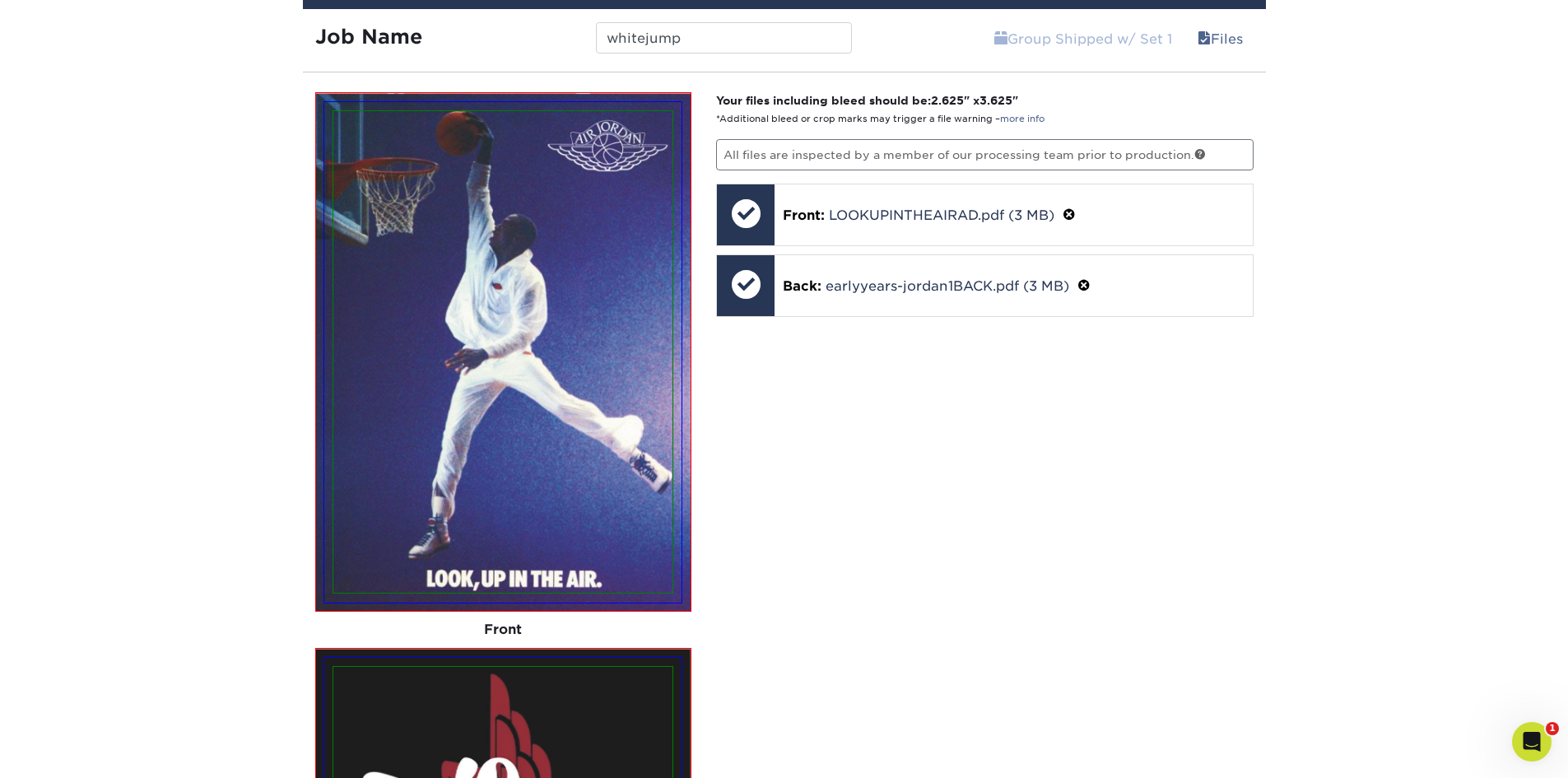
scroll to position [6952, 0]
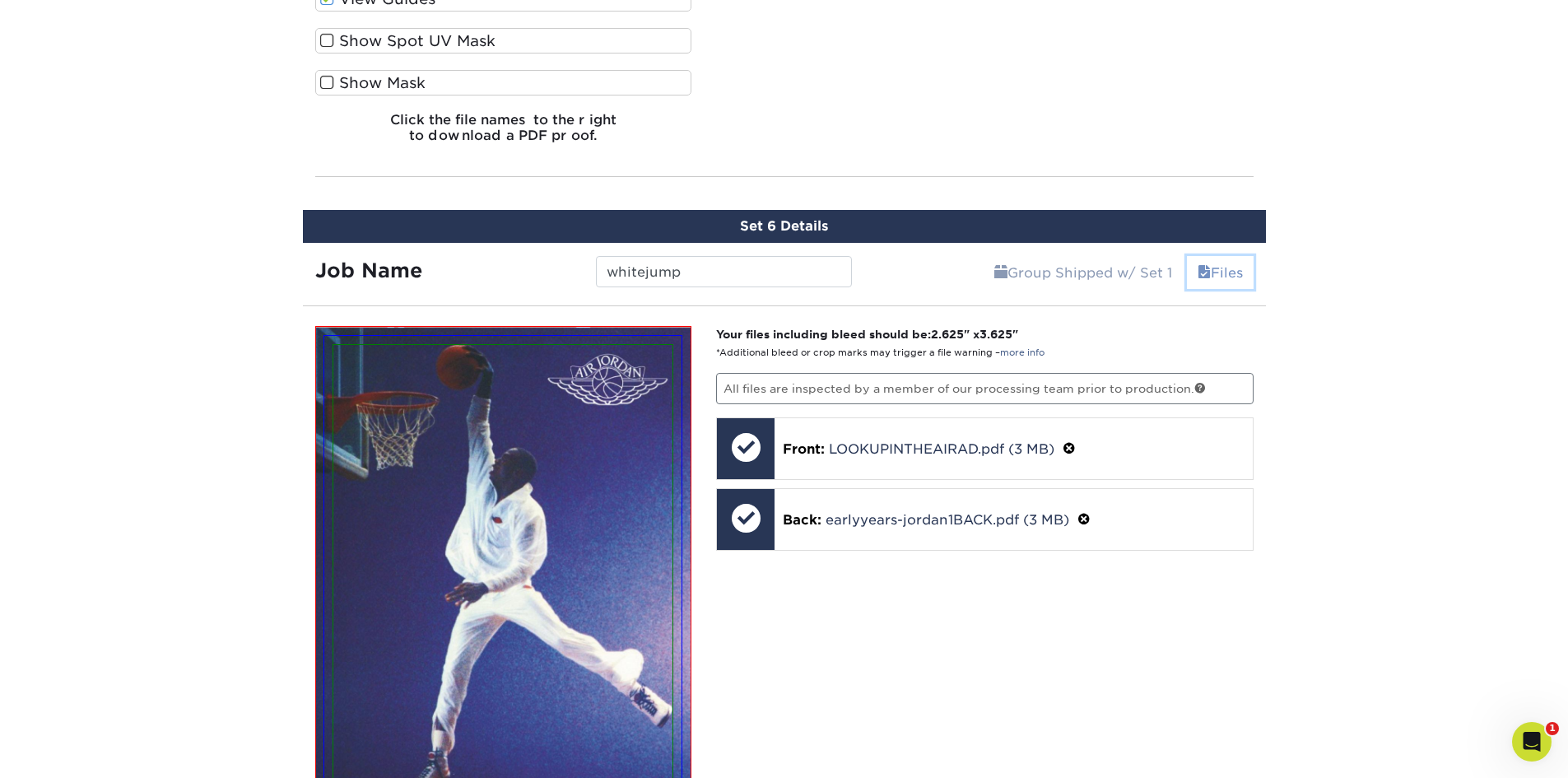
click at [1203, 283] on link "Files" at bounding box center [1220, 272] width 66 height 33
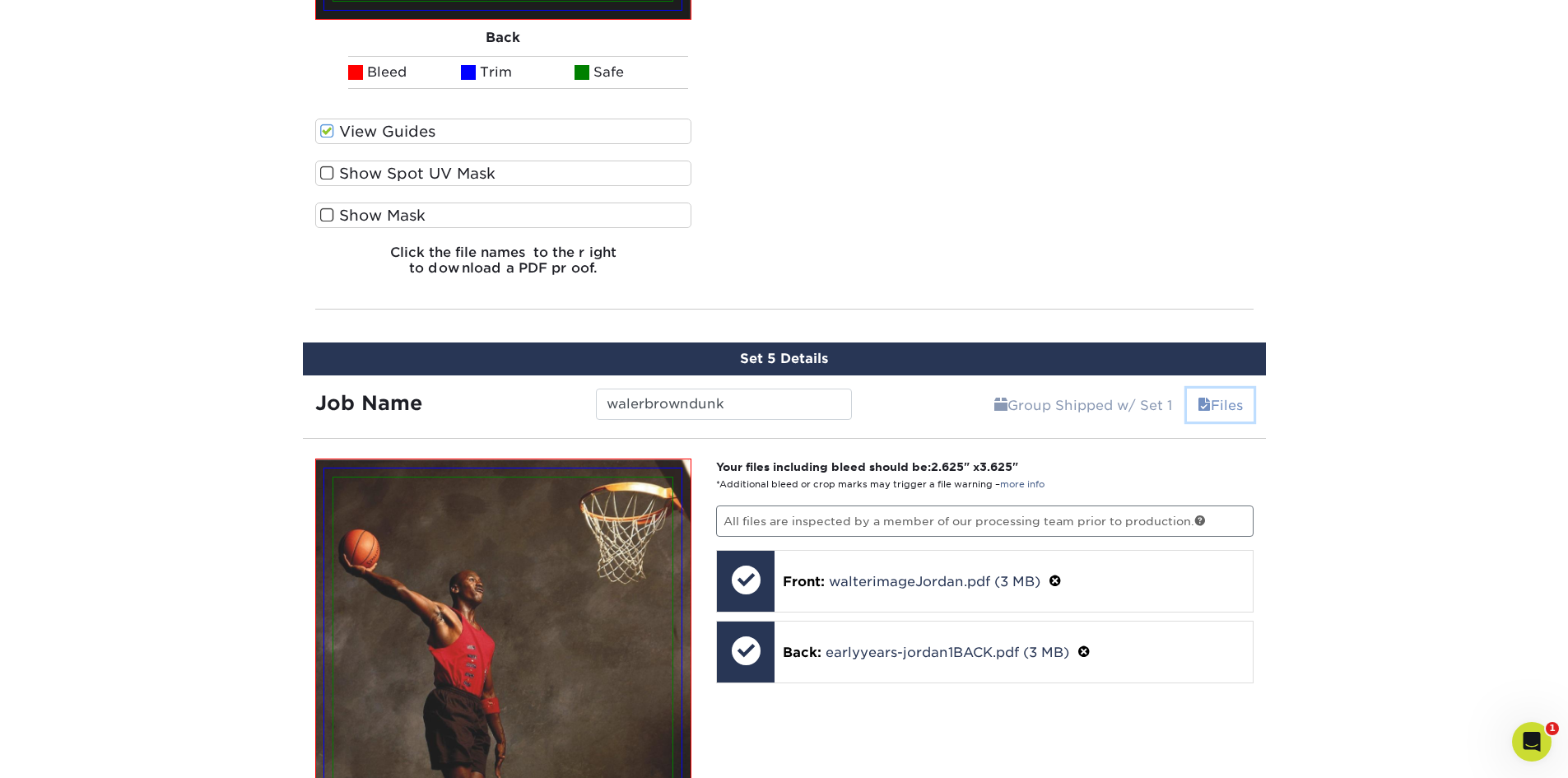
click at [1219, 402] on link "Files" at bounding box center [1220, 405] width 66 height 33
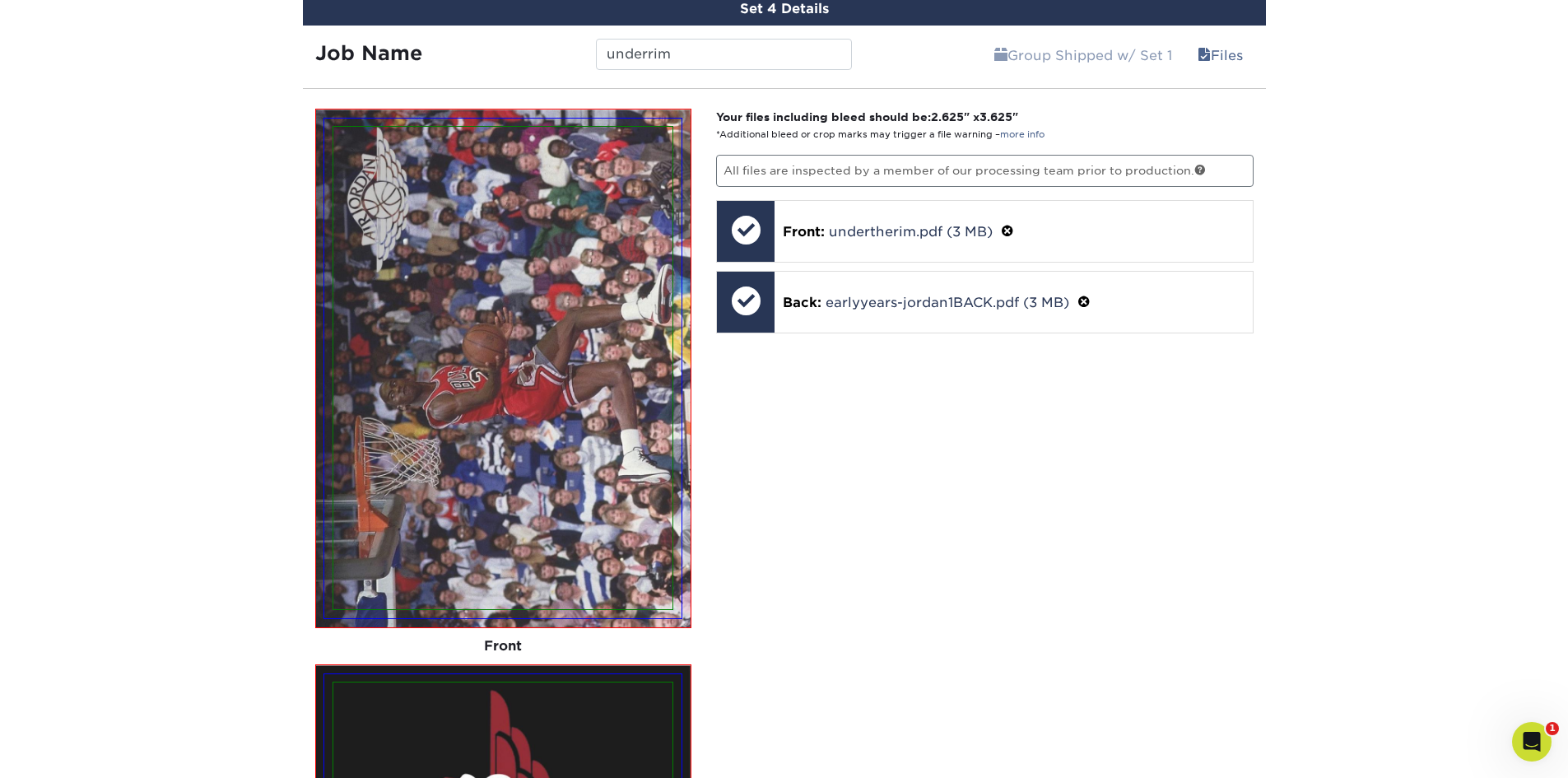
scroll to position [3905, 0]
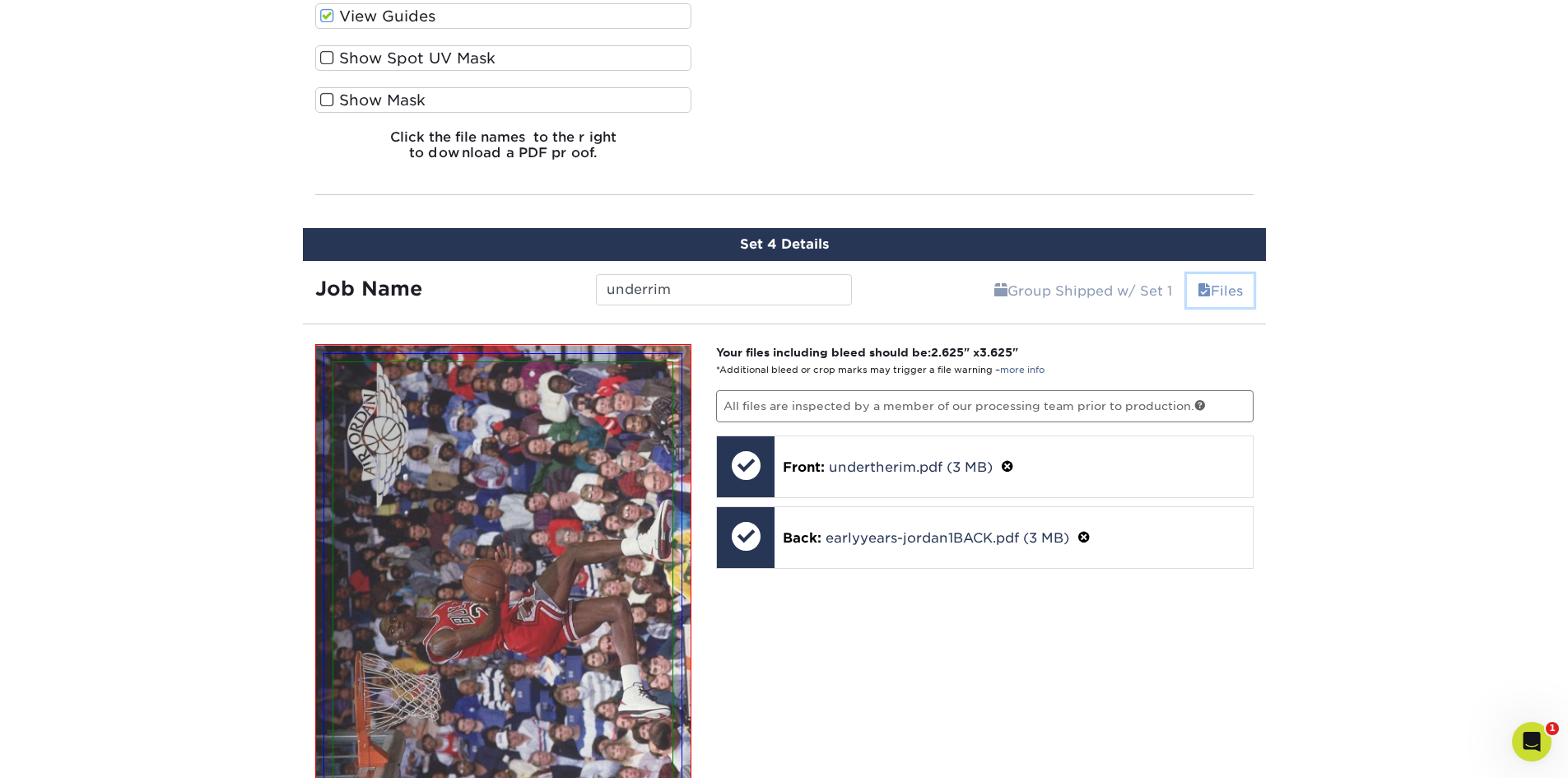
click at [1211, 295] on link "Files" at bounding box center [1220, 290] width 66 height 33
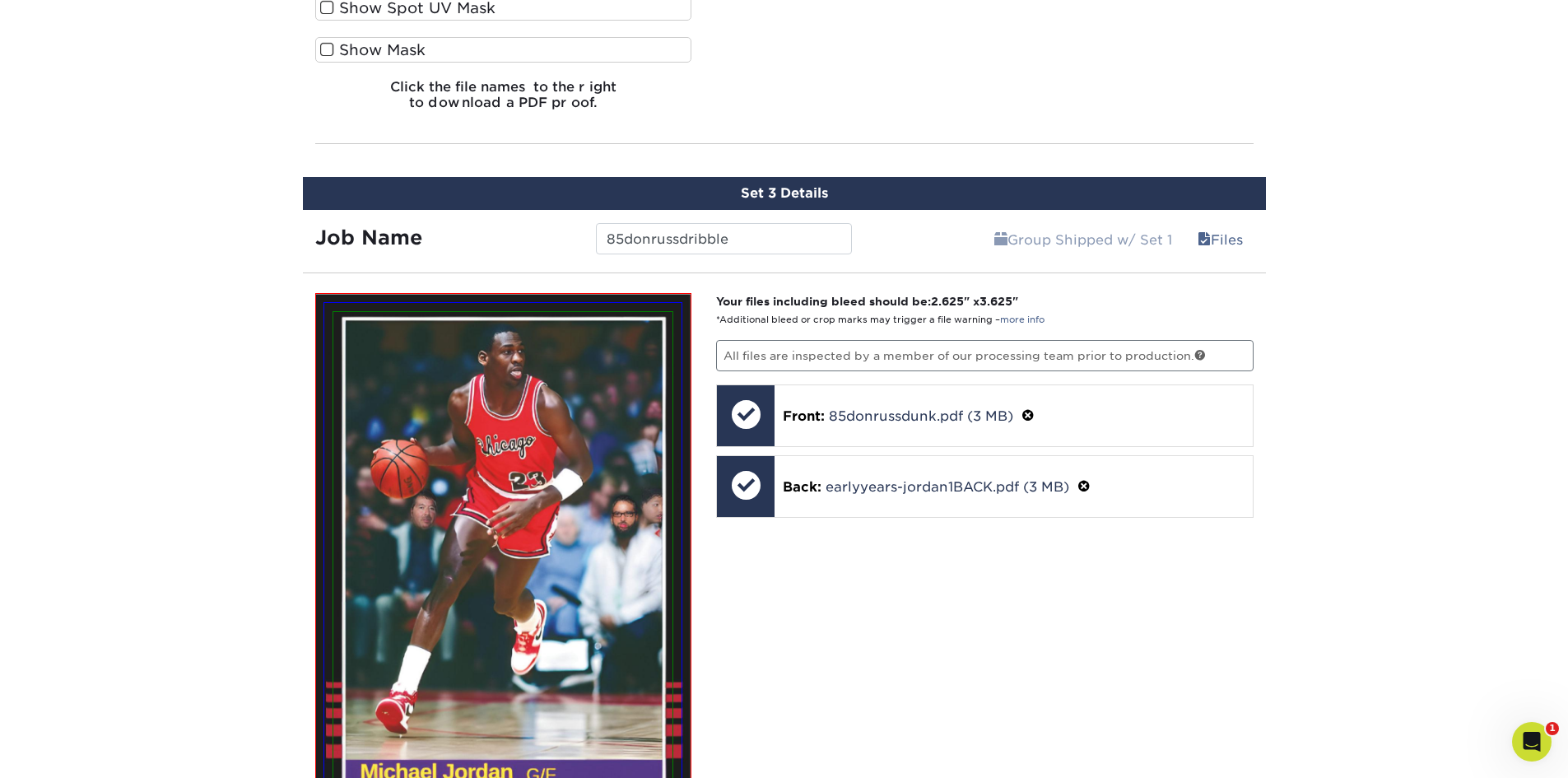
scroll to position [2176, 0]
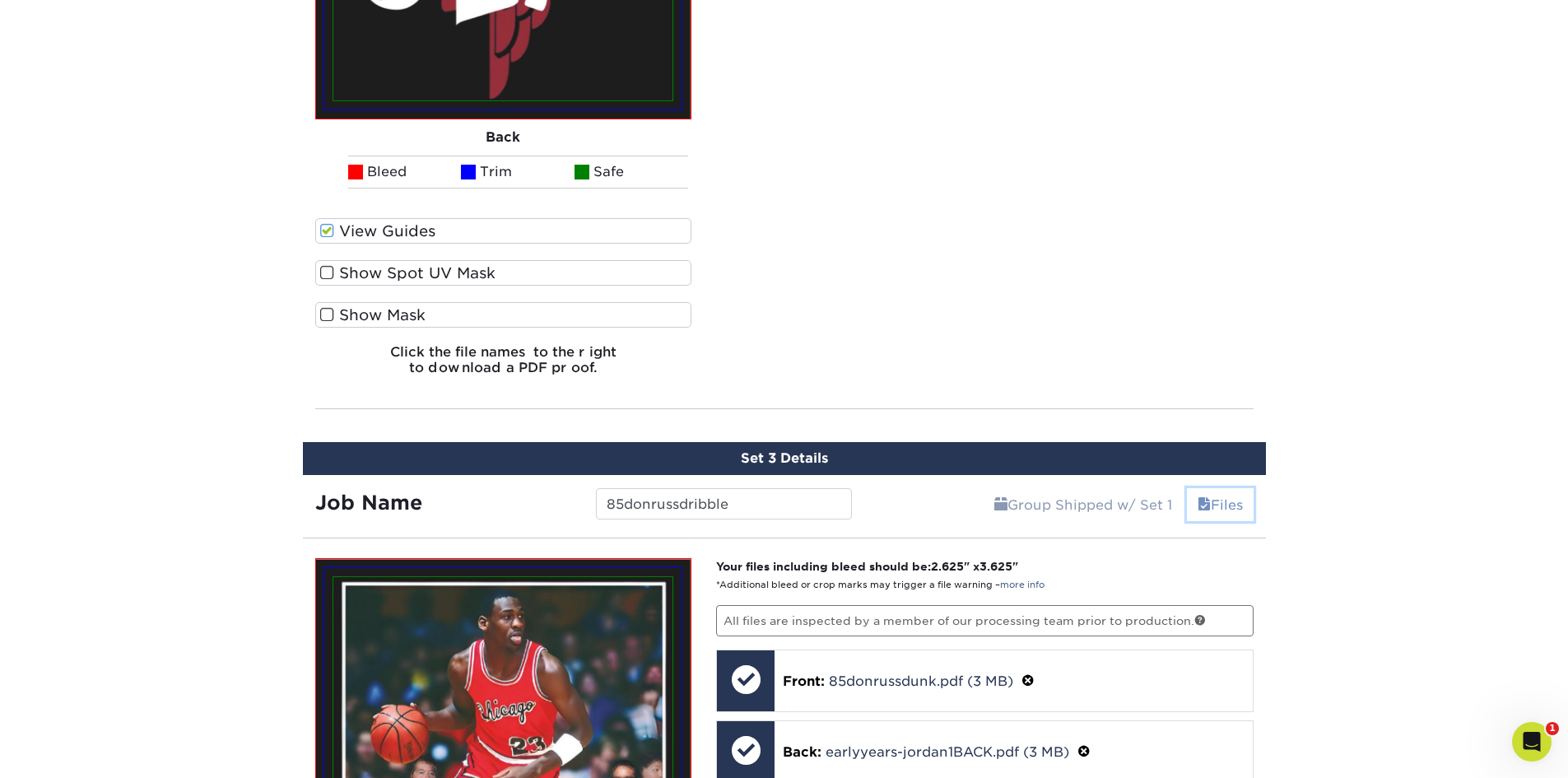
click at [1229, 496] on link "Files" at bounding box center [1220, 505] width 66 height 33
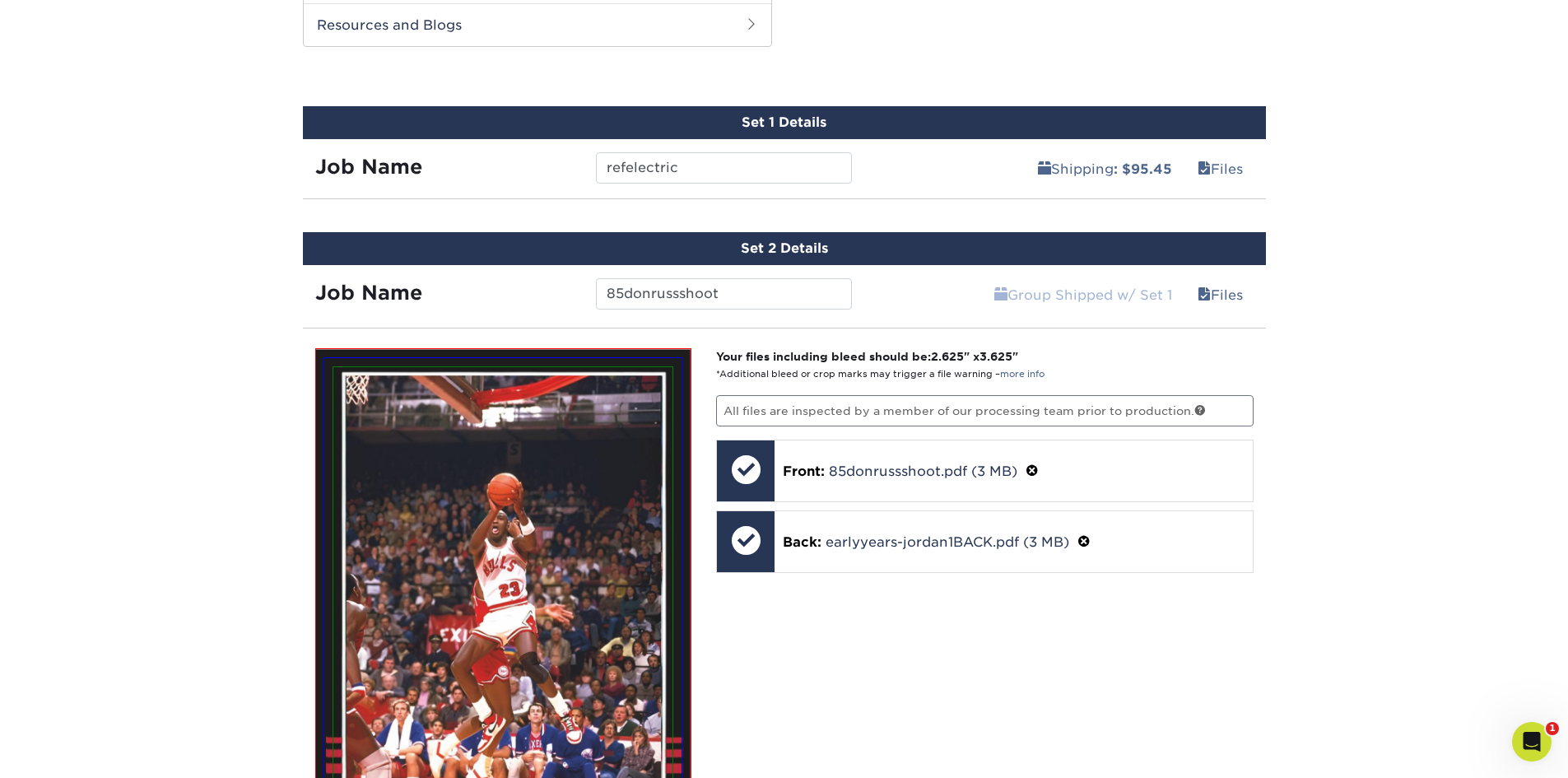
scroll to position [859, 0]
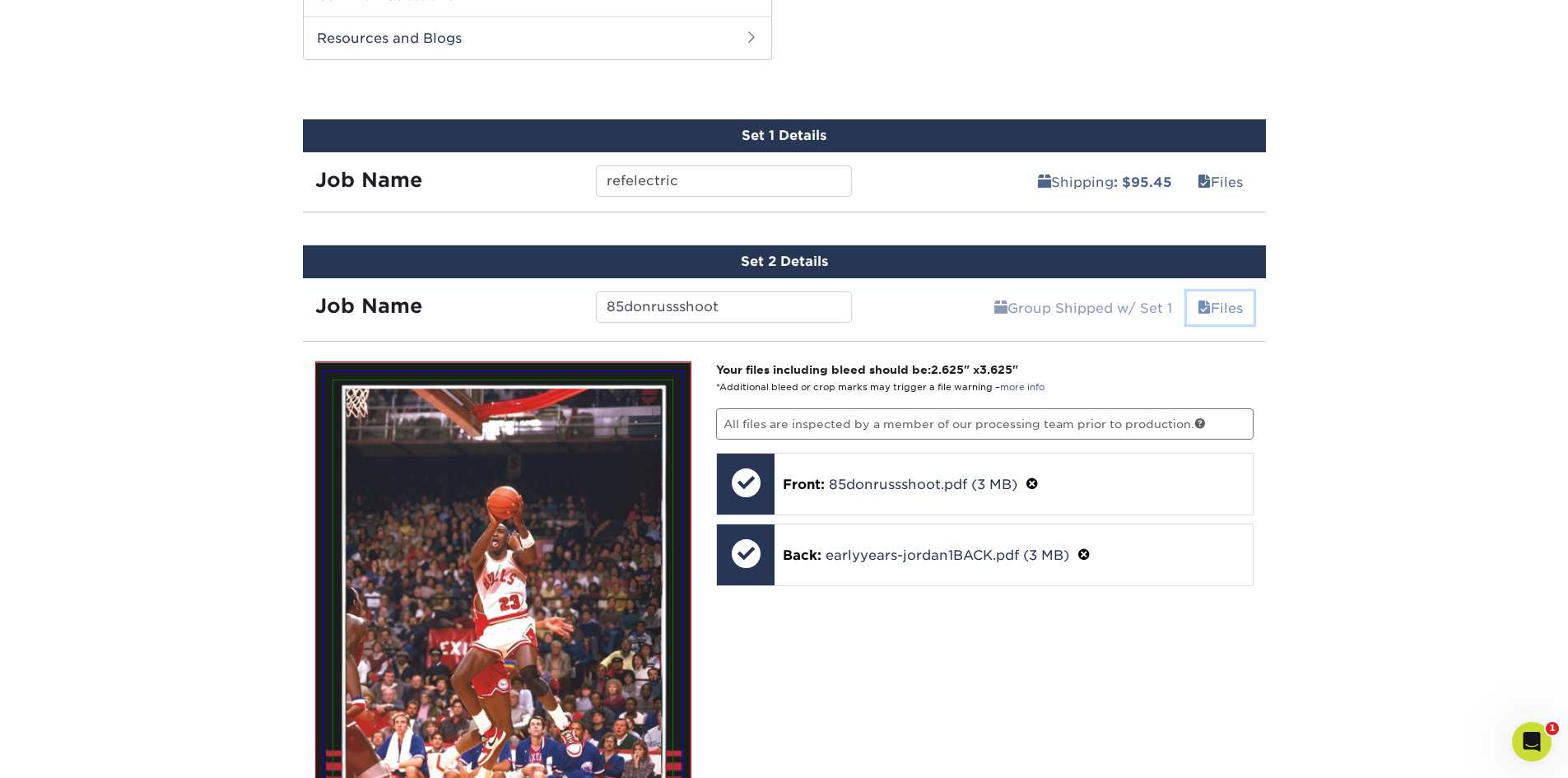
click at [1227, 317] on link "Files" at bounding box center [1220, 308] width 66 height 33
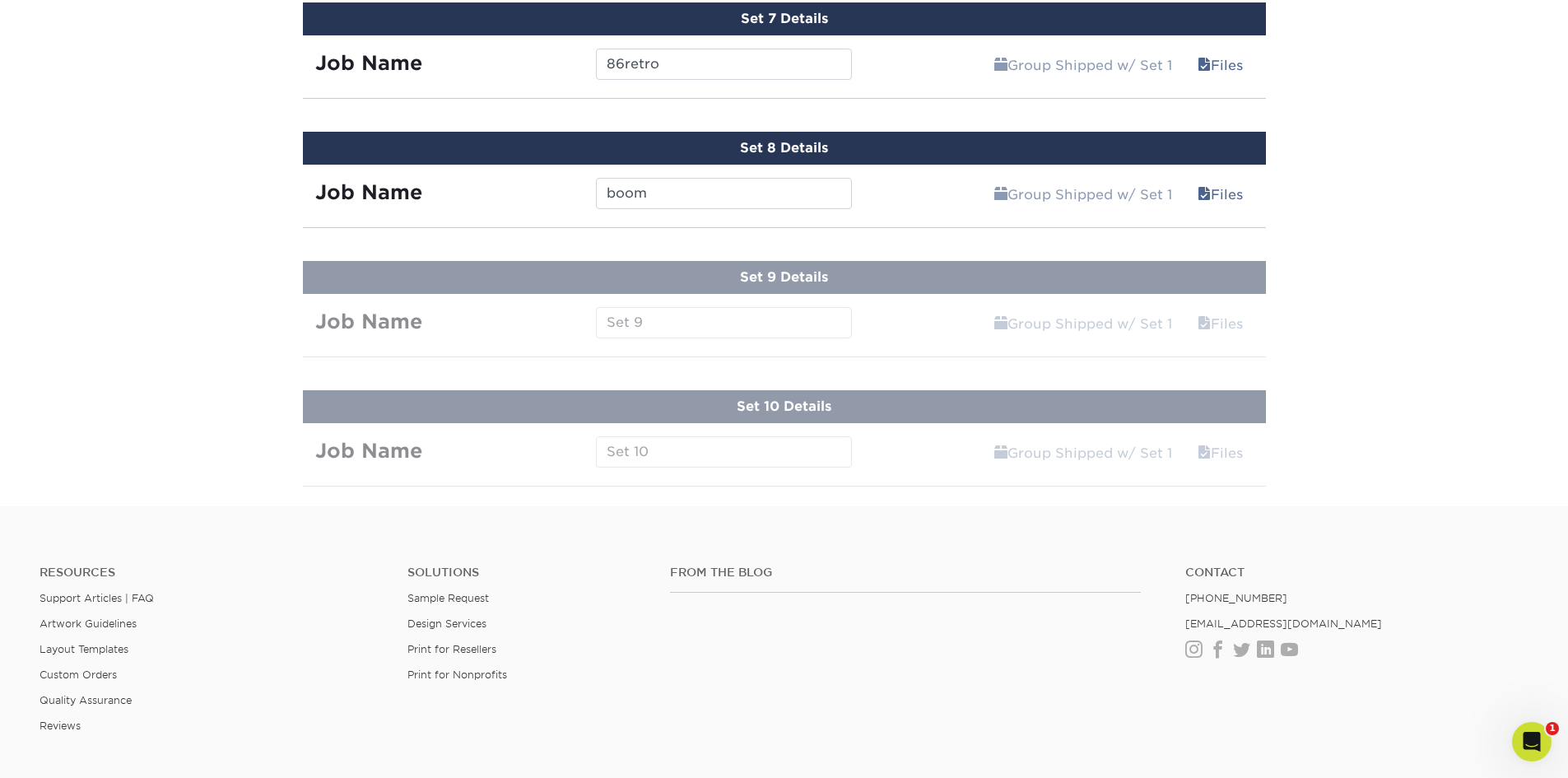
scroll to position [1547, 0]
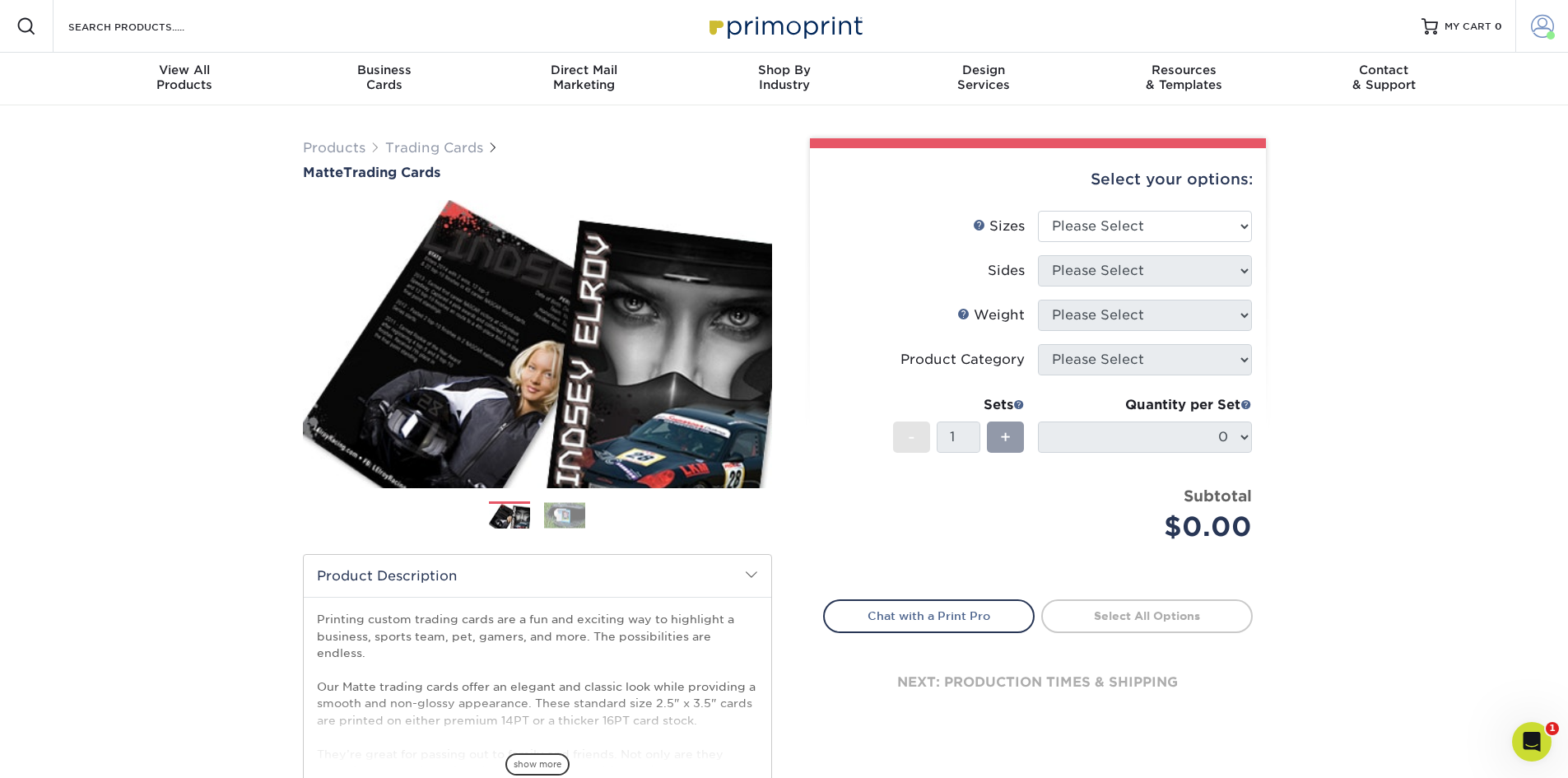
click at [1539, 22] on span at bounding box center [1542, 26] width 23 height 23
click at [1470, 21] on span "MY CART" at bounding box center [1468, 26] width 47 height 14
click at [1244, 219] on select "Please Select 2.5" x 3.5"" at bounding box center [1144, 226] width 214 height 31
select select "2.50x3.50"
click at [1037, 211] on select "Please Select 2.5" x 3.5"" at bounding box center [1144, 226] width 214 height 31
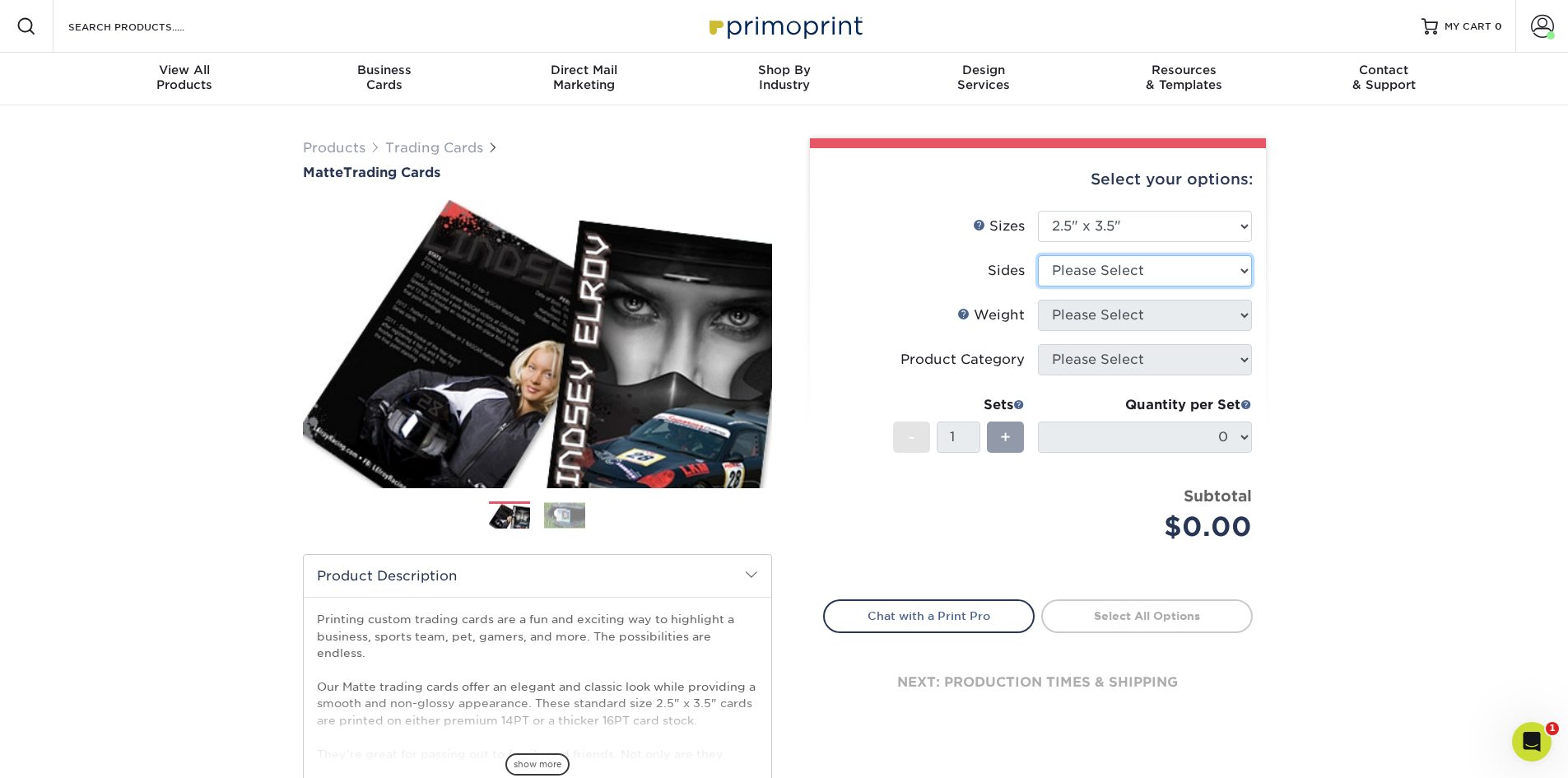
click at [1245, 269] on select "Please Select Print Both Sides Print Front Only" at bounding box center [1144, 270] width 214 height 31
select select "13abbda7-1d64-4f25-8bb2-c179b224825d"
click at [1037, 255] on select "Please Select Print Both Sides Print Front Only" at bounding box center [1144, 270] width 214 height 31
drag, startPoint x: 1249, startPoint y: 314, endPoint x: 1239, endPoint y: 315, distance: 10.0
click at [1249, 314] on select "Please Select 16PT 14PT" at bounding box center [1144, 315] width 214 height 31
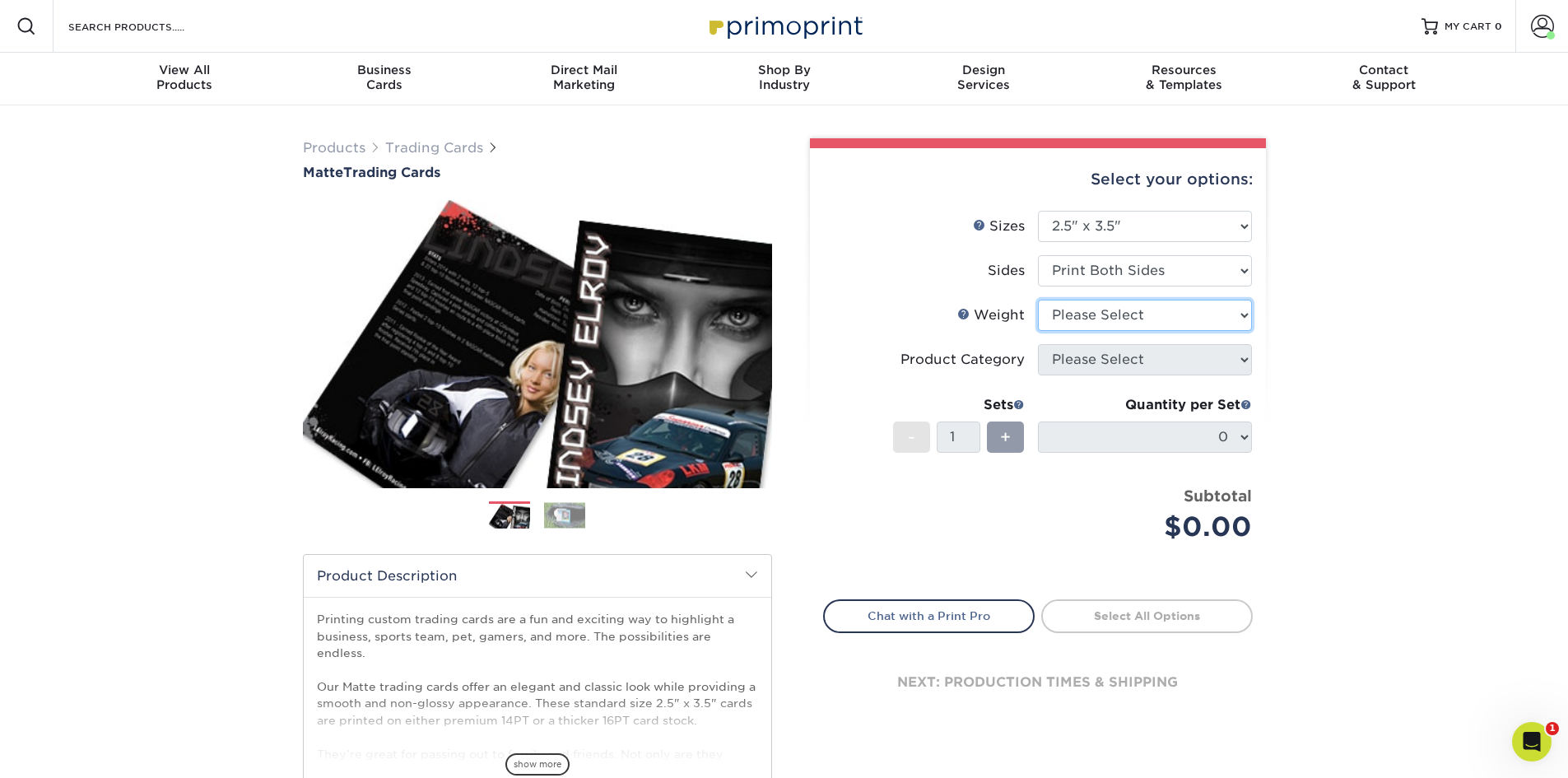
select select "16PT"
click at [1037, 299] on select "Please Select 16PT 14PT" at bounding box center [1144, 315] width 214 height 31
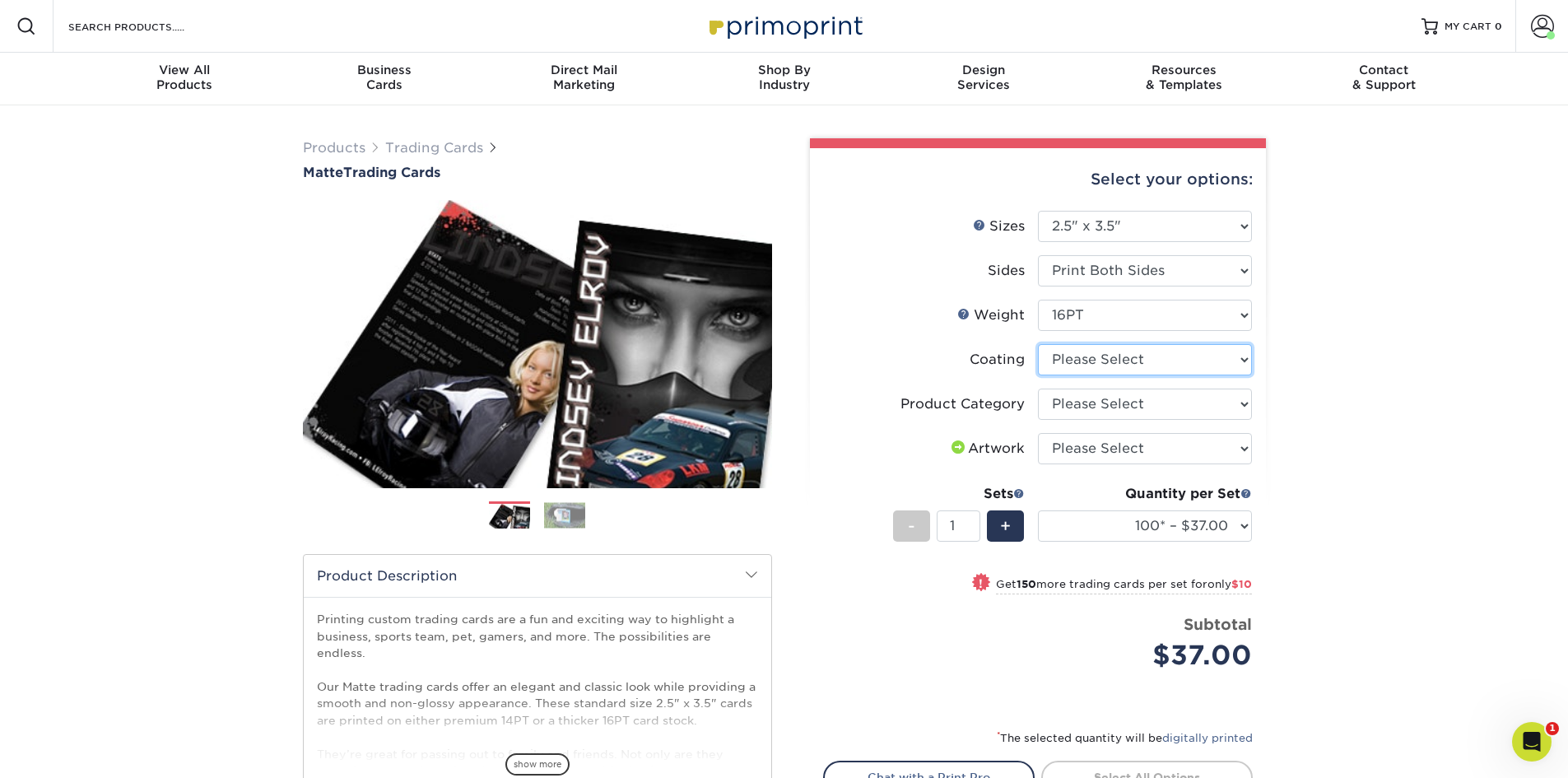
click at [1243, 360] on select at bounding box center [1144, 359] width 214 height 31
select select "121bb7b5-3b4d-429f-bd8d-bbf80e953313"
click at [1037, 344] on select at bounding box center [1144, 359] width 214 height 31
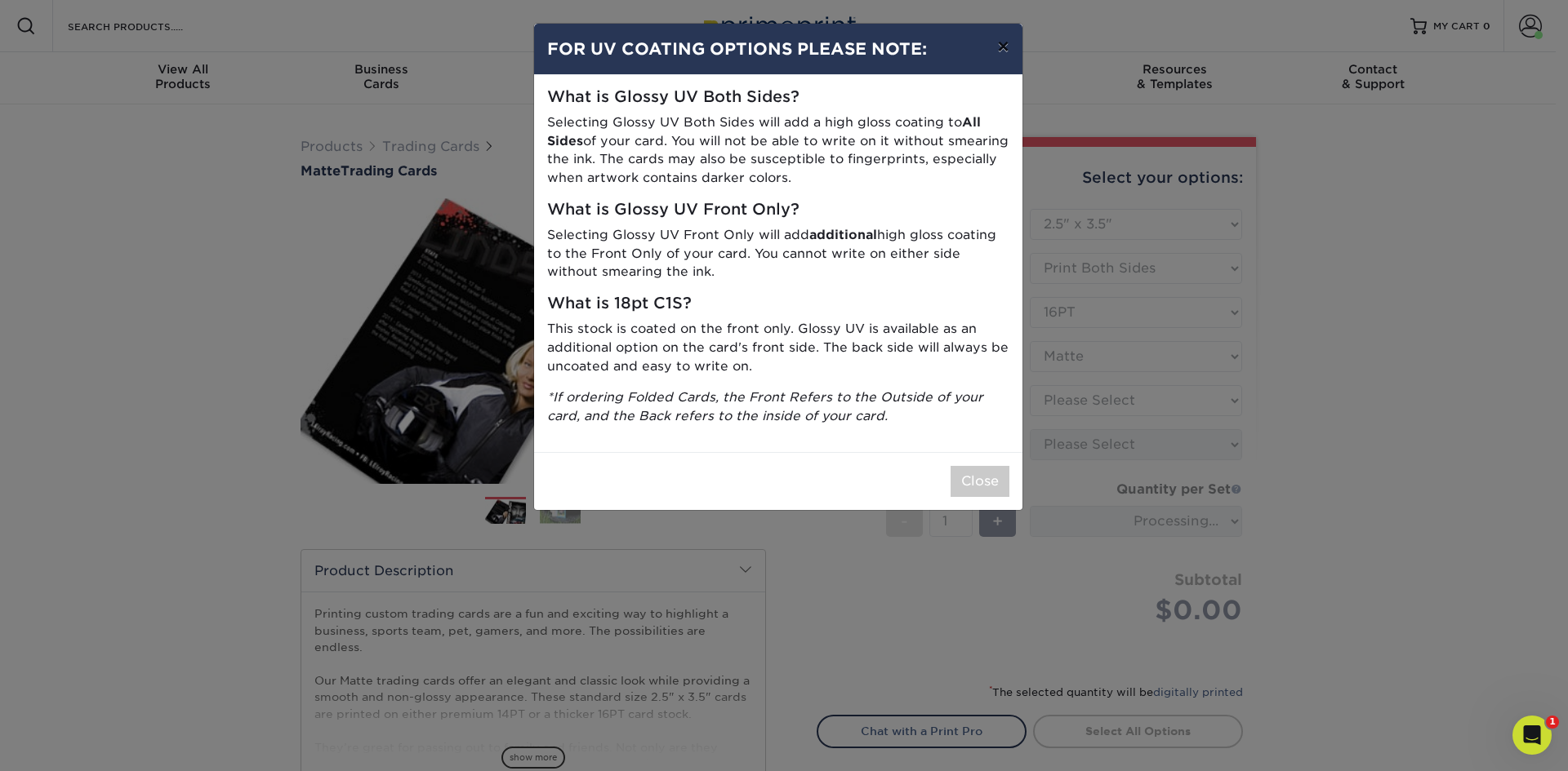
click at [998, 48] on button "×" at bounding box center [1003, 46] width 38 height 46
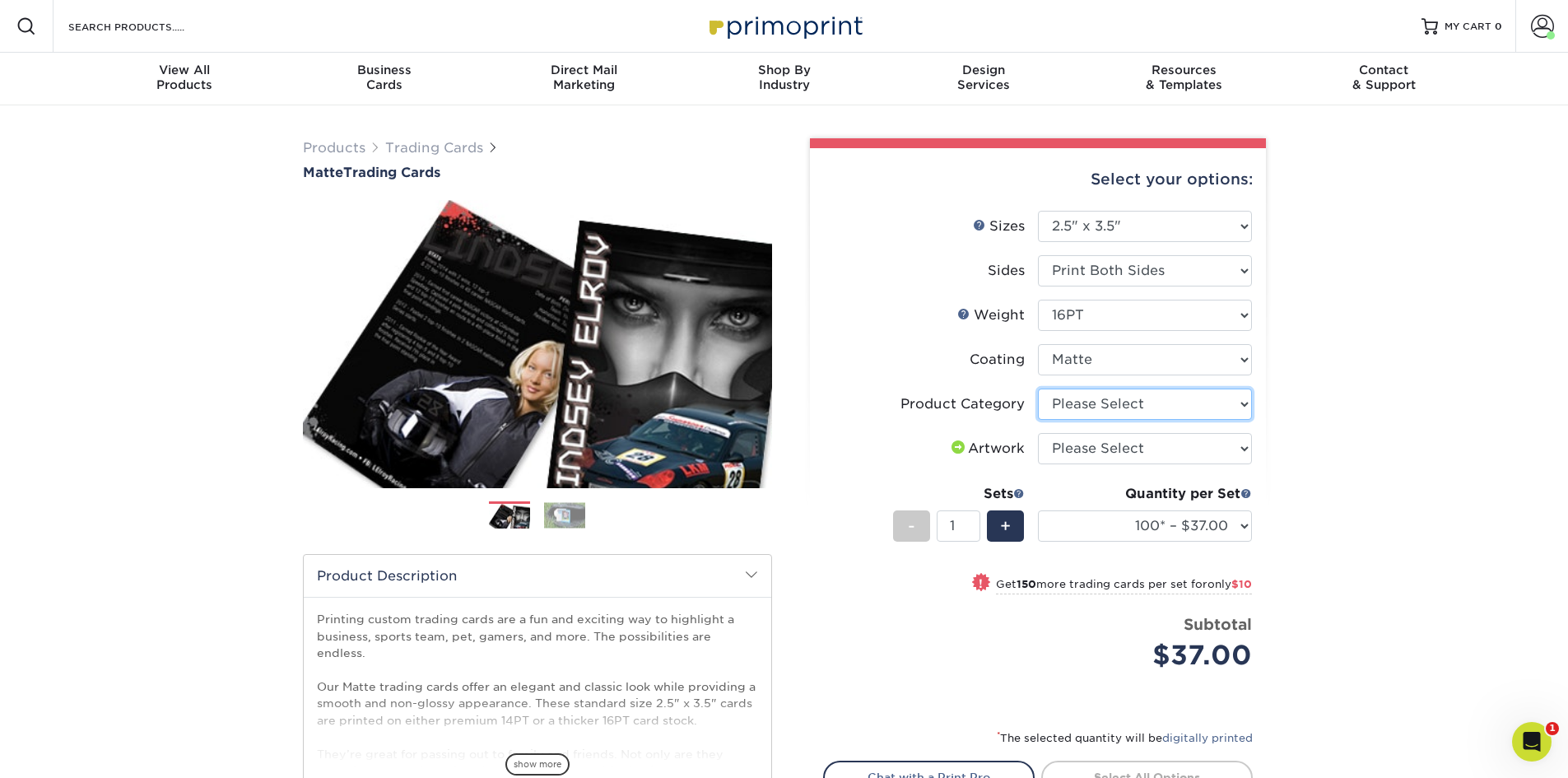
click at [1251, 406] on select "Please Select Trading Cards" at bounding box center [1144, 404] width 214 height 31
select select "c2f9bce9-36c2-409d-b101-c29d9d031e18"
click at [1037, 389] on select "Please Select Trading Cards" at bounding box center [1144, 404] width 214 height 31
click at [1245, 450] on select "Please Select I will upload files I need a design - $100" at bounding box center [1144, 448] width 214 height 31
select select "upload"
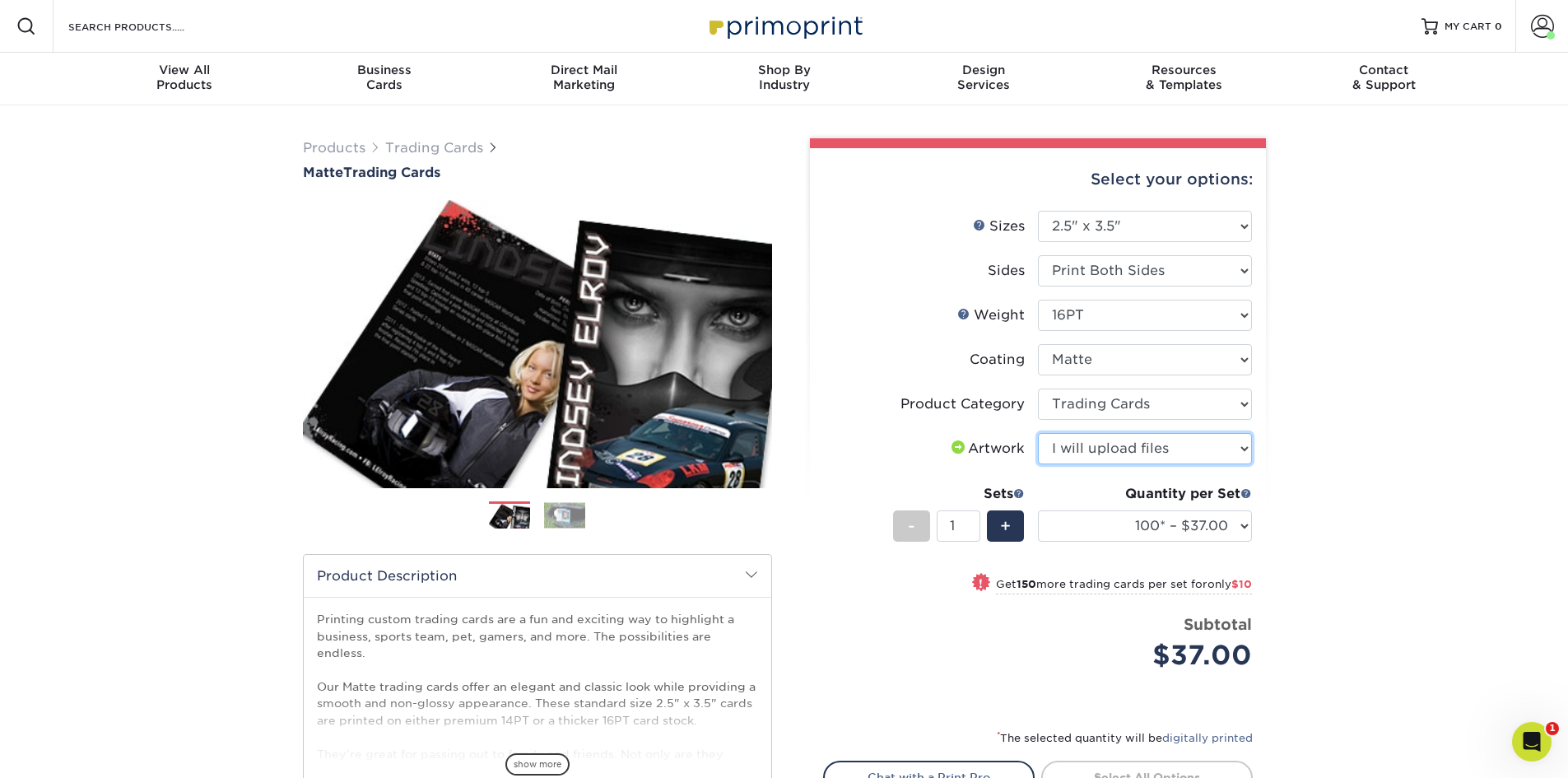
click at [1037, 433] on select "Please Select I will upload files I need a design - $100" at bounding box center [1144, 448] width 214 height 31
click at [1014, 531] on div "+" at bounding box center [1006, 526] width 37 height 31
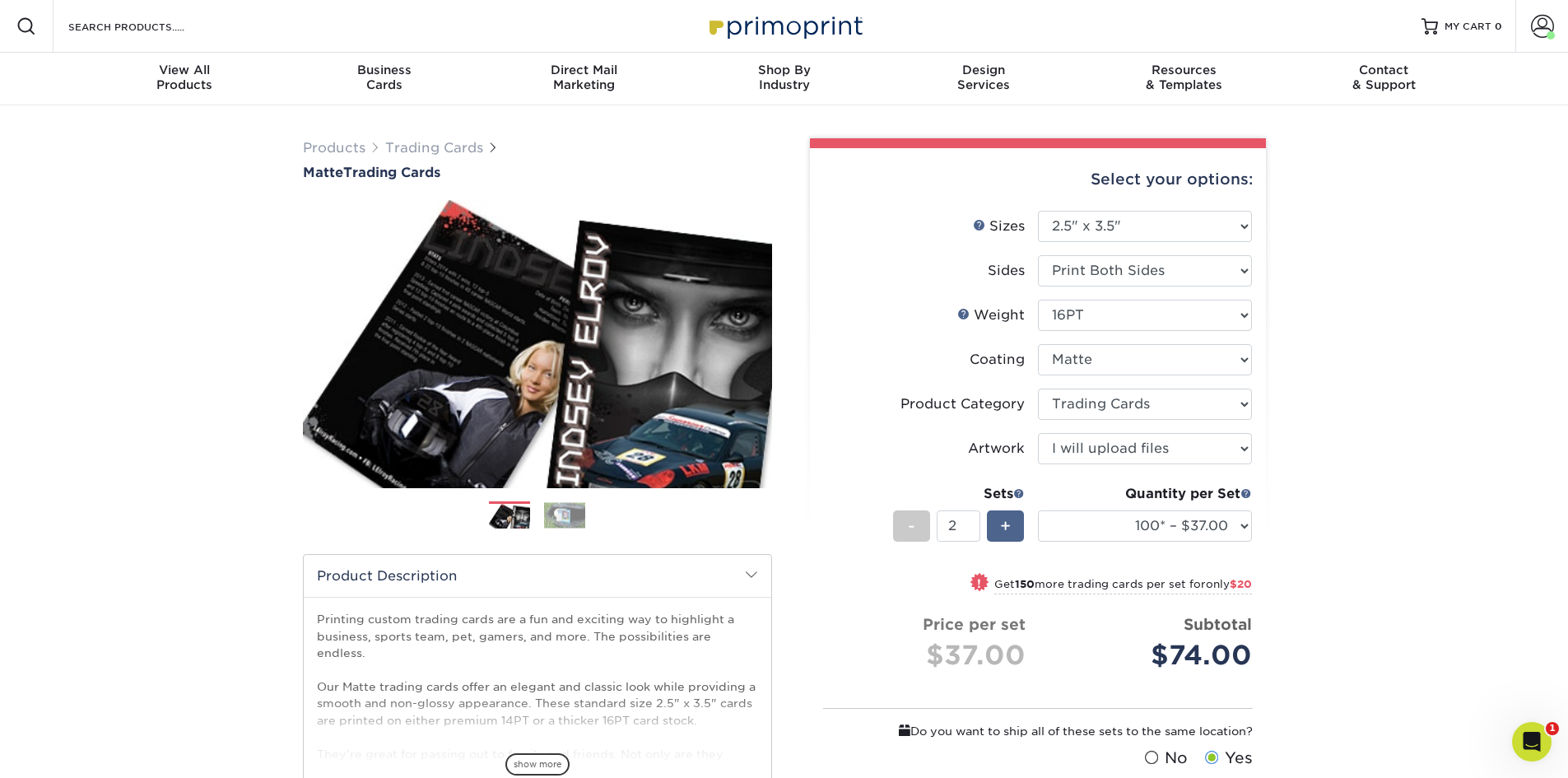
click at [1014, 531] on div "+" at bounding box center [1006, 526] width 37 height 31
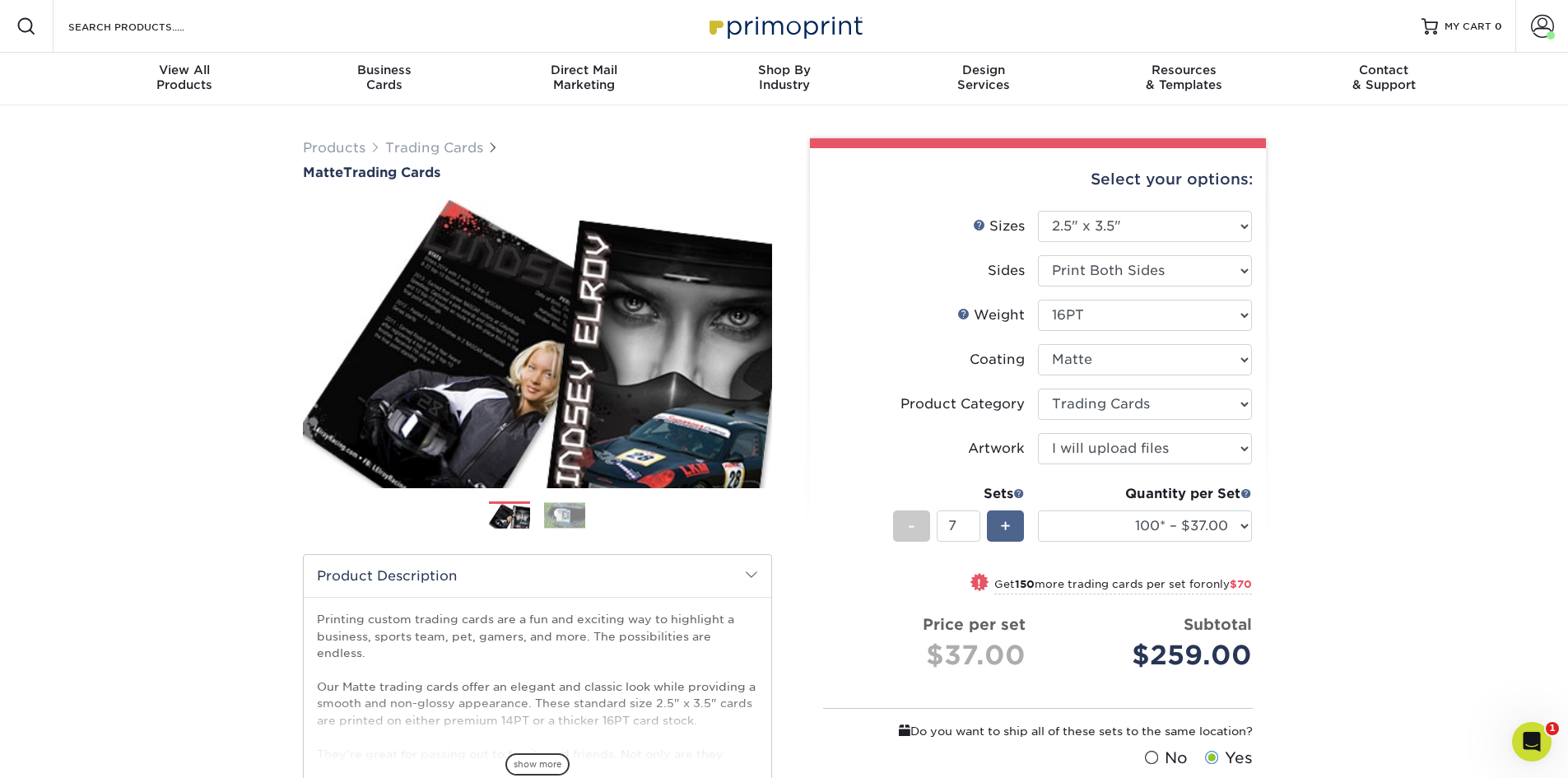
click at [1014, 531] on div "+" at bounding box center [1006, 526] width 37 height 31
type input "10"
click at [1242, 527] on select "100* – $37.00 250* – $47.00 500* – $58.00 1000 – $71.00 2500 – $141.00 5000 – $…" at bounding box center [1144, 526] width 214 height 31
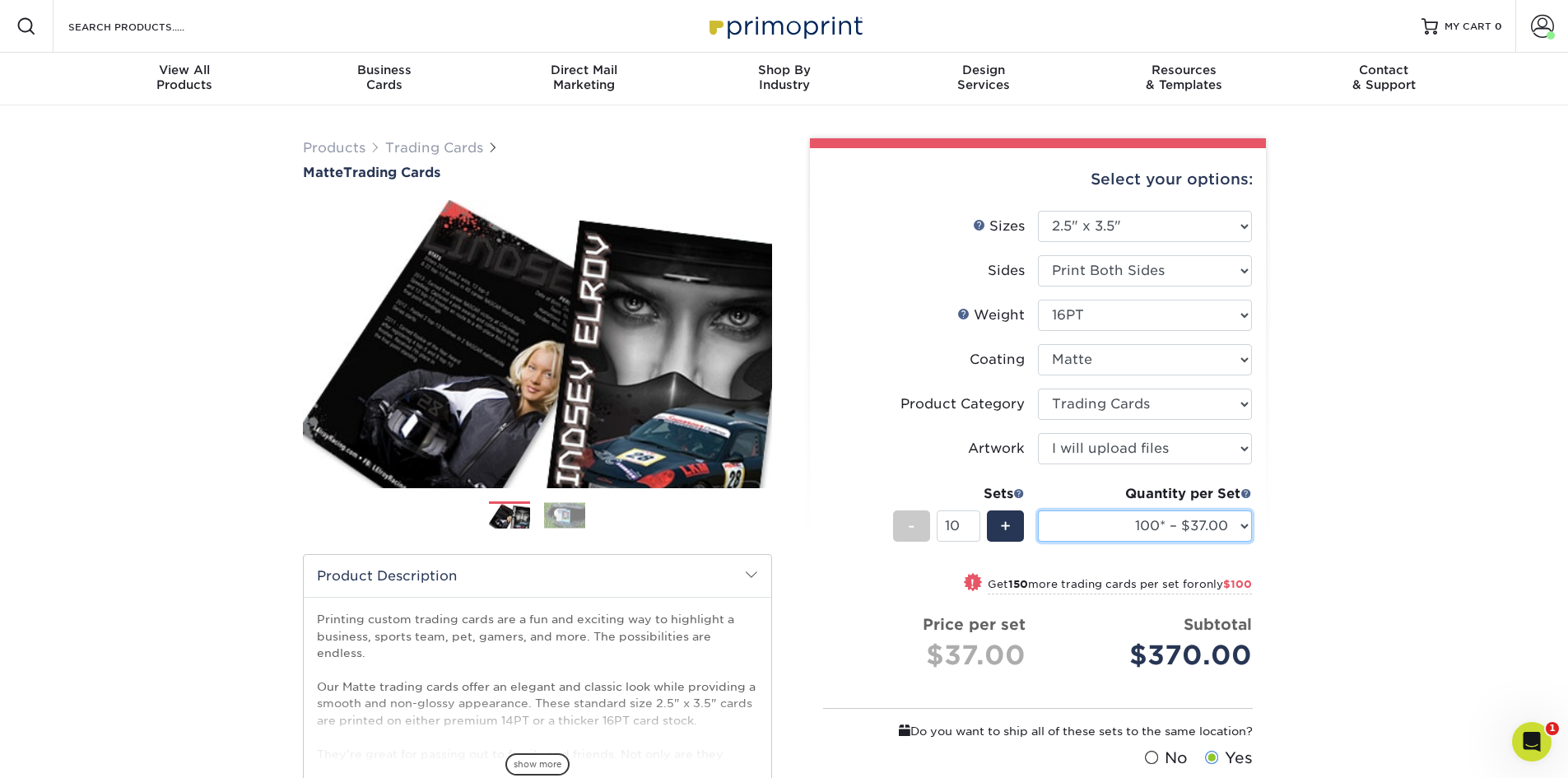
select select "1000 – $71.00"
click at [1037, 511] on select "100* – $37.00 250* – $47.00 500* – $58.00 1000 – $71.00 2500 – $141.00 5000 – $…" at bounding box center [1144, 526] width 214 height 31
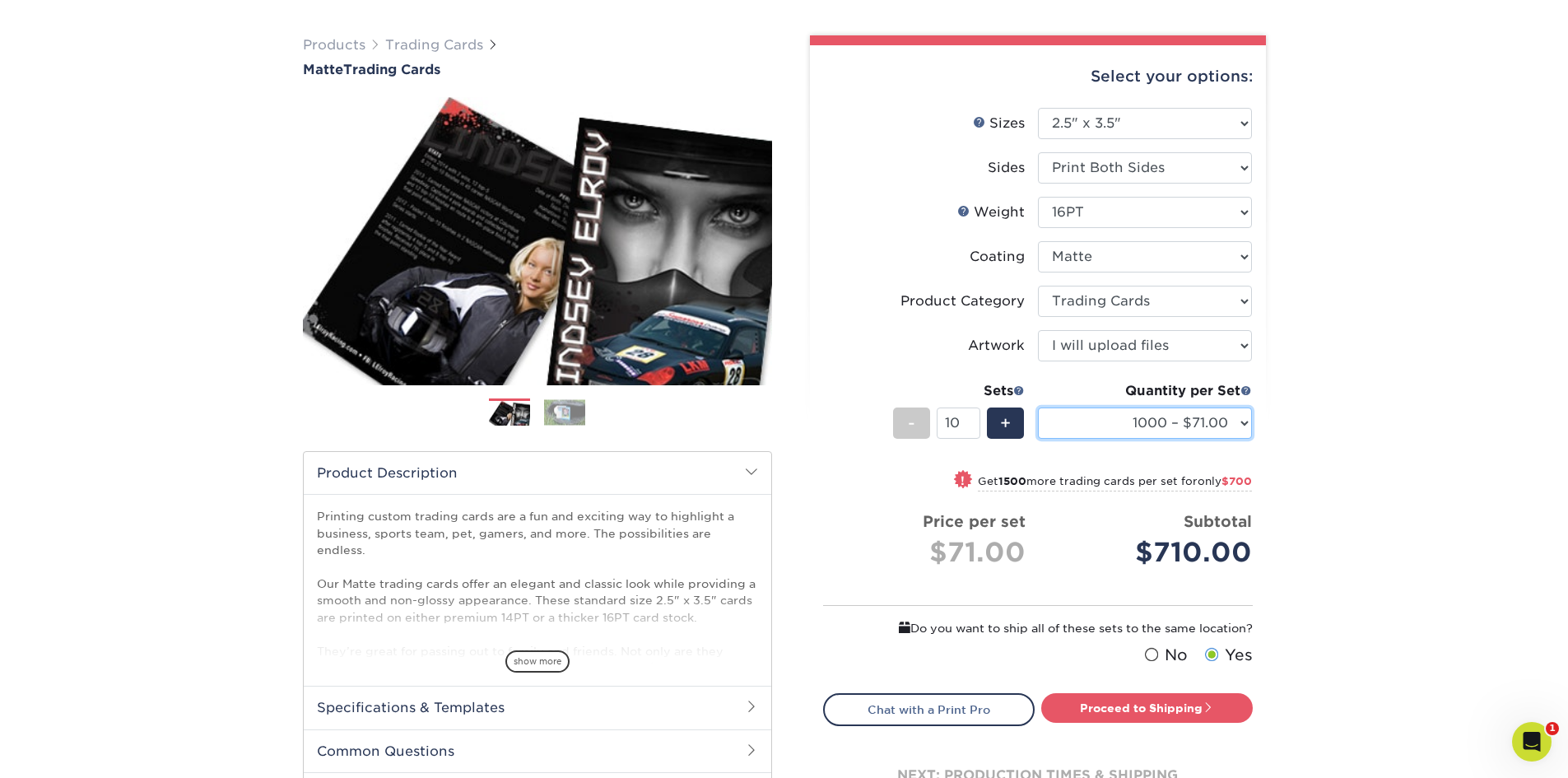
scroll to position [247, 0]
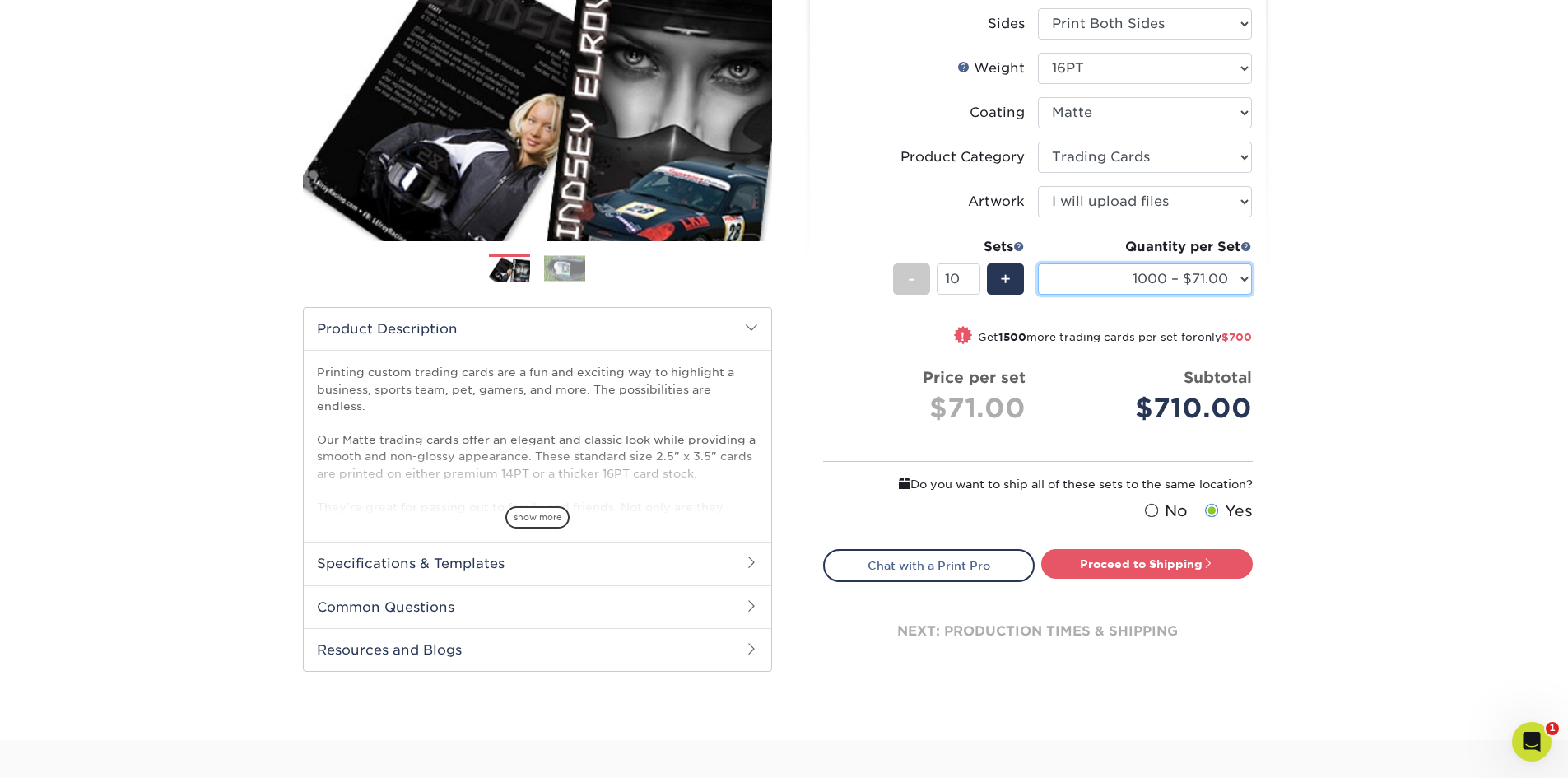
click at [1251, 281] on select "100* – $37.00 250* – $47.00 500* – $58.00 1000 – $71.00 2500 – $141.00 5000 – $…" at bounding box center [1144, 278] width 214 height 31
click at [1171, 565] on link "Proceed to Shipping" at bounding box center [1147, 564] width 212 height 29
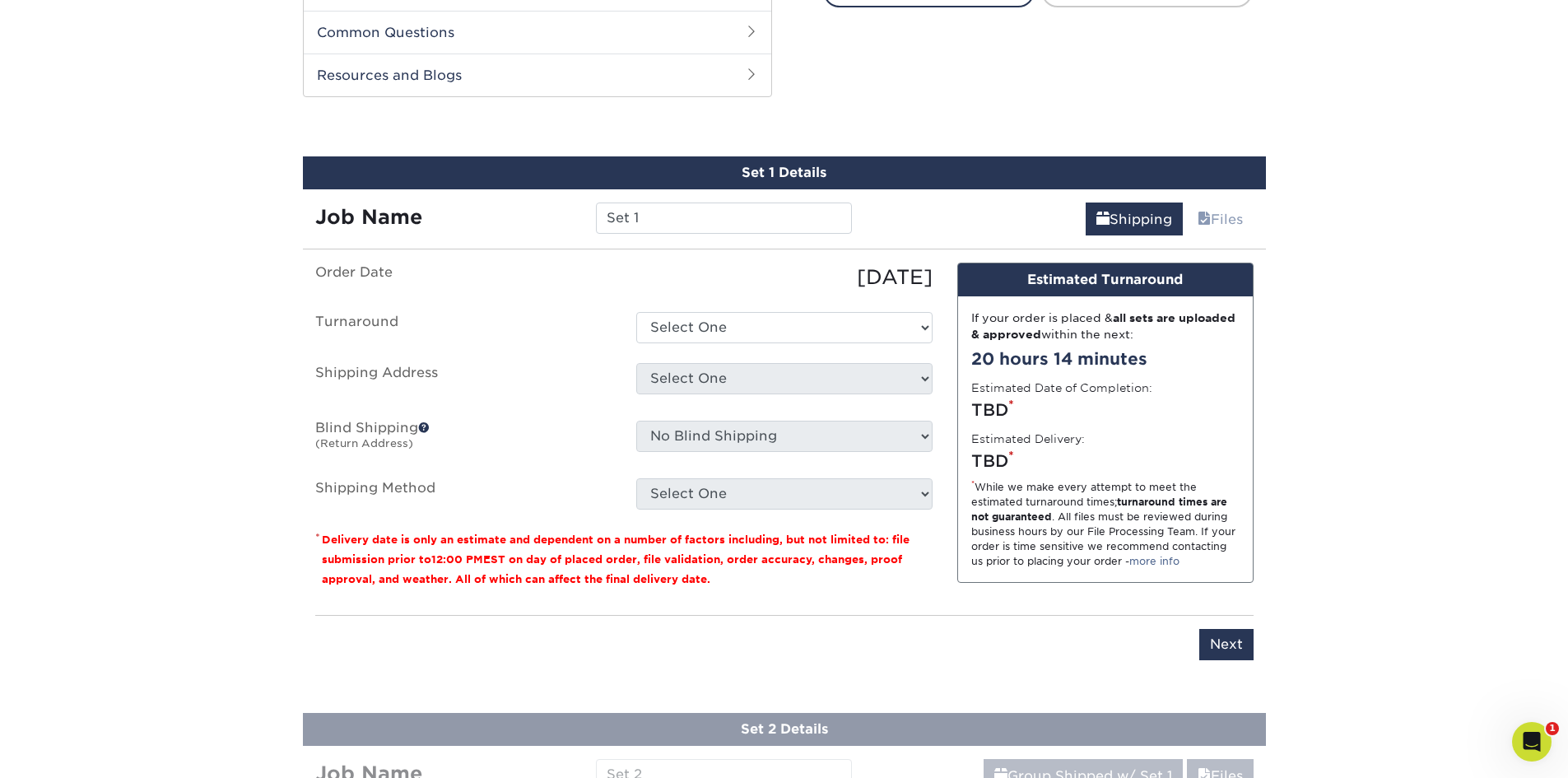
scroll to position [841, 0]
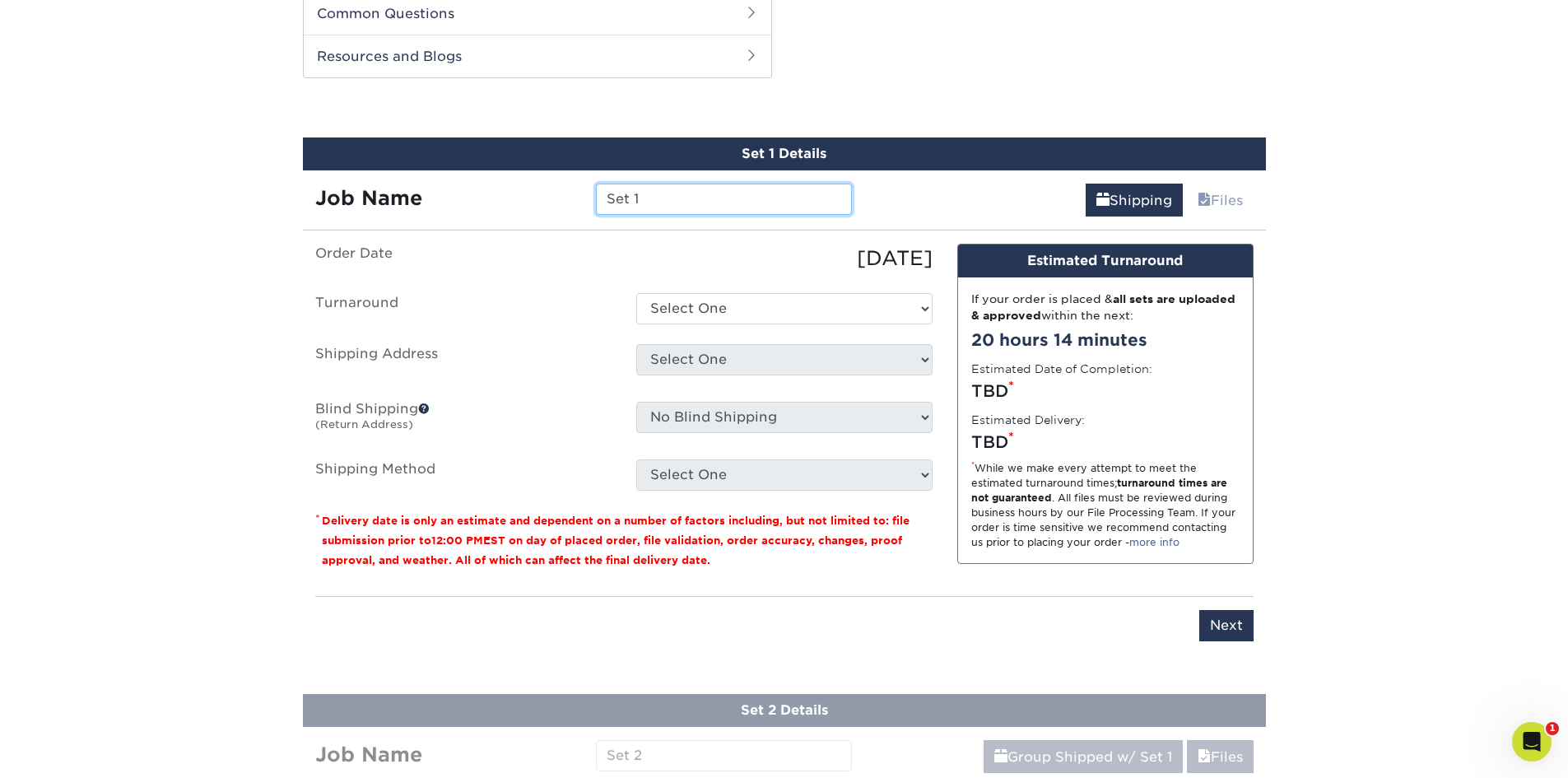
drag, startPoint x: 768, startPoint y: 191, endPoint x: 423, endPoint y: 228, distance: 347.0
click at [425, 228] on div "Set 1 Details Job Name Set 1 Shipping Files You've choosen mailing services! If…" at bounding box center [784, 399] width 963 height 524
type input "redelectric"
click at [818, 312] on select "Select One 2-4 Business Days 2 Day Next Business Day" at bounding box center [784, 309] width 296 height 31
click at [916, 315] on select "Select One 2-4 Business Days 2 Day Next Business Day" at bounding box center [784, 309] width 296 height 31
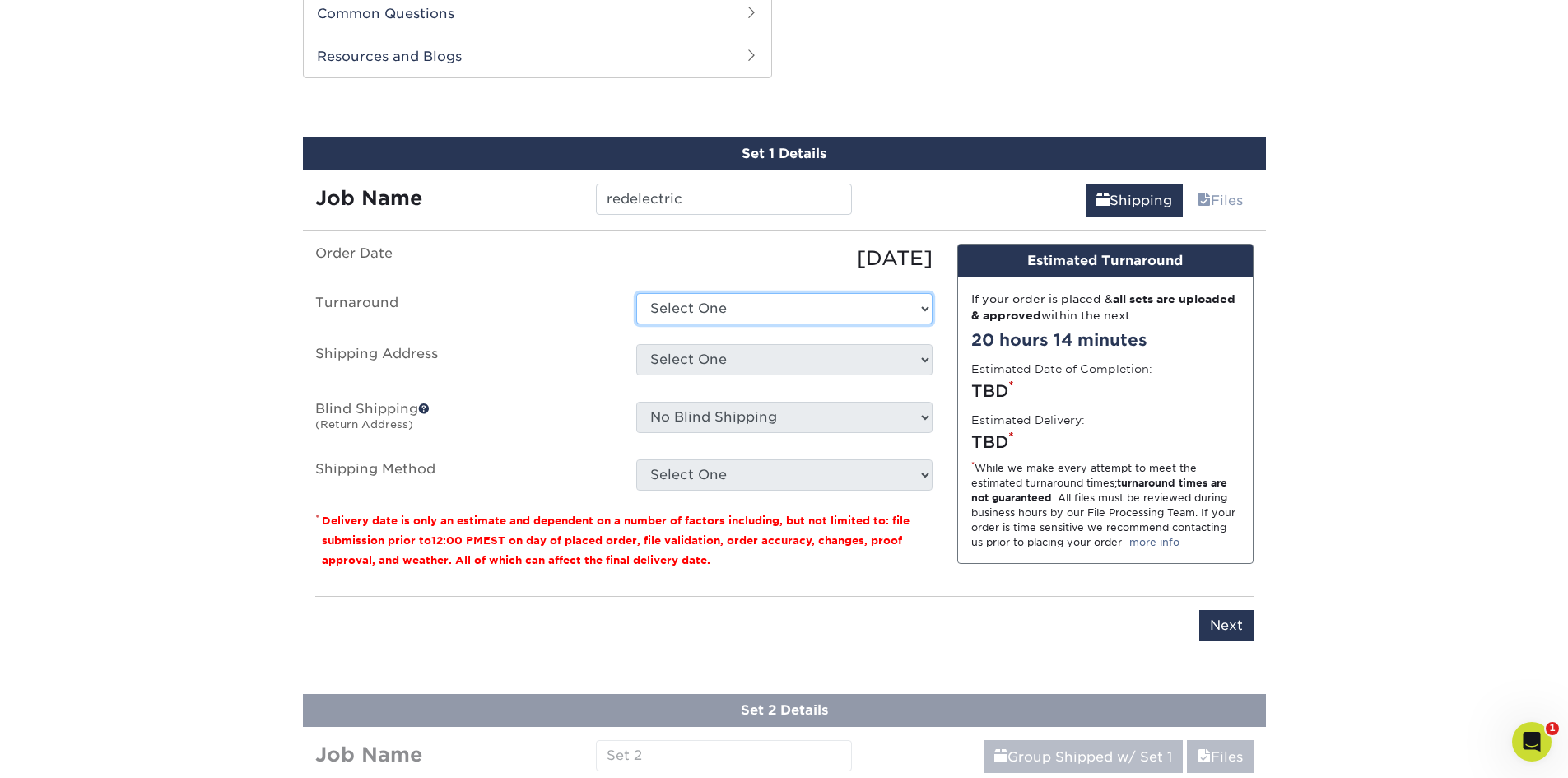
select select "8fc8fca3-9ffe-442d-b31d-c4133cdfcbd4"
click at [636, 294] on select "Select One 2-4 Business Days 2 Day Next Business Day" at bounding box center [784, 309] width 296 height 31
click at [916, 362] on select "Select One Location Location + Add New Address" at bounding box center [784, 359] width 296 height 31
select select "283857"
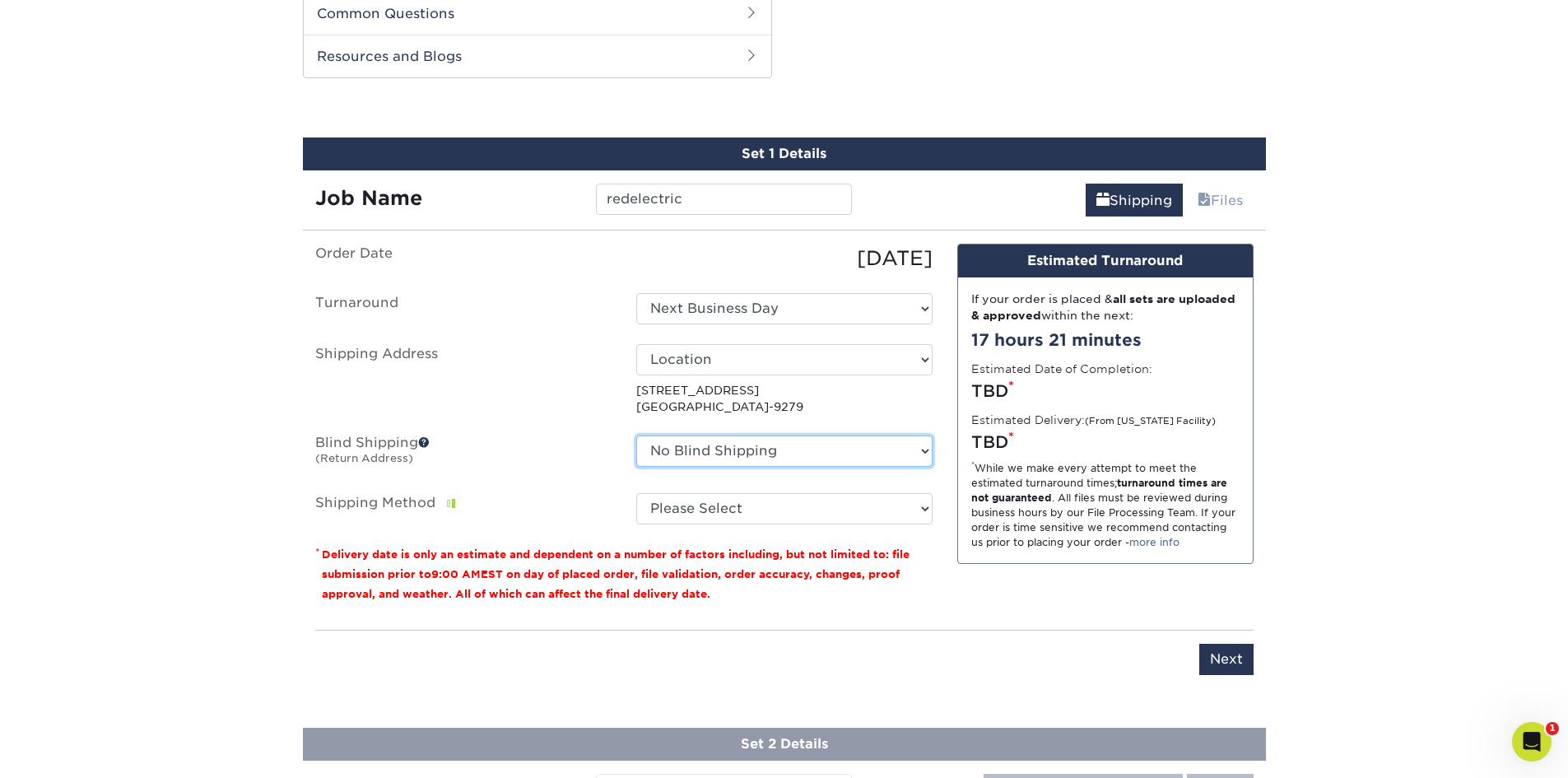
click at [920, 453] on select "No Blind Shipping Location Location + Add New Address" at bounding box center [784, 451] width 296 height 31
select select "283858"
click at [636, 436] on select "No Blind Shipping Location Location + Add New Address" at bounding box center [784, 451] width 296 height 31
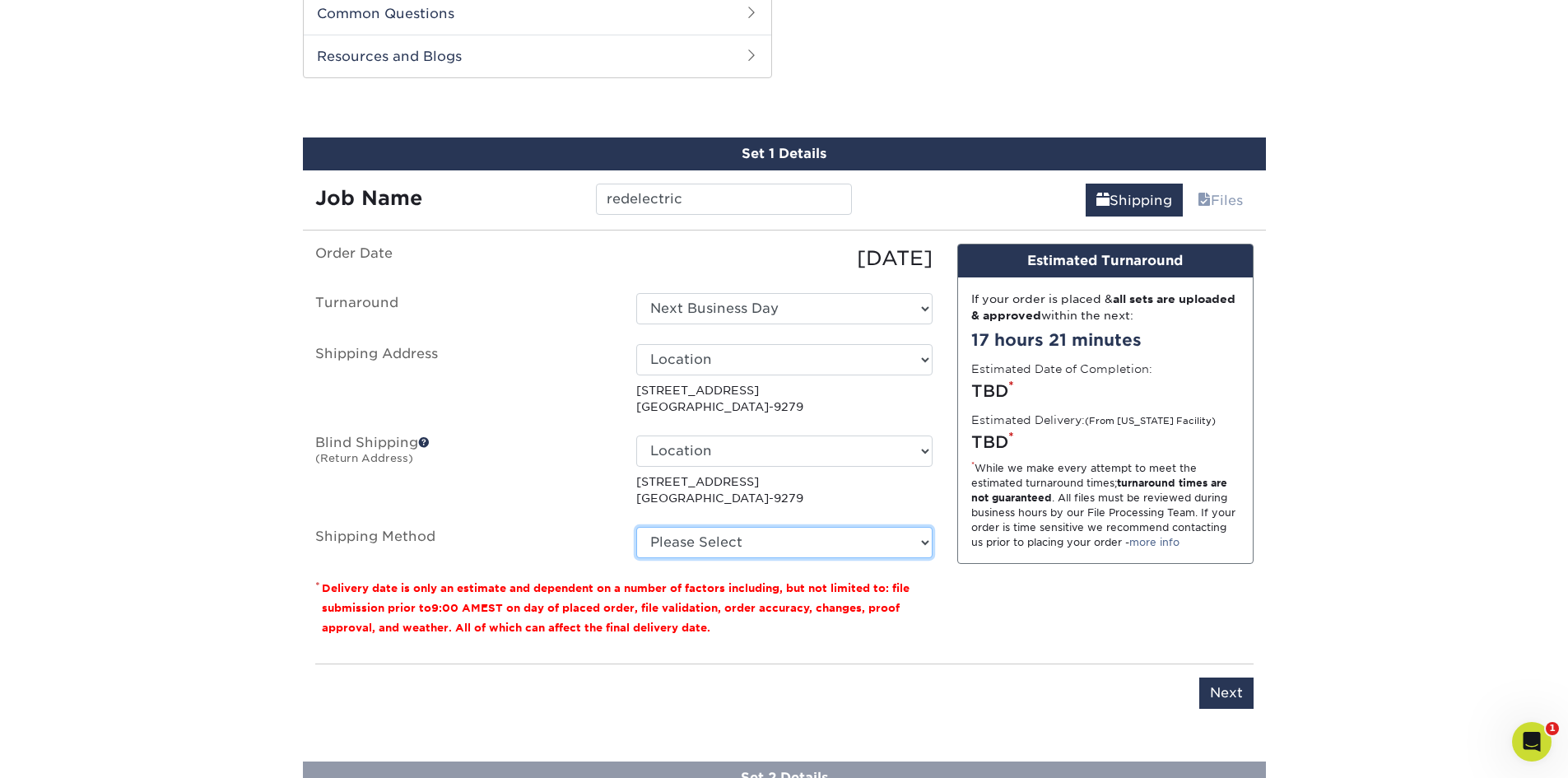
click at [927, 542] on select "Please Select Ground Shipping (+$95.45) 3 Day Shipping Service (+$145.04) 2 Day…" at bounding box center [784, 542] width 296 height 31
select select "03"
click at [636, 527] on select "Please Select Ground Shipping (+$95.45) 3 Day Shipping Service (+$145.04) 2 Day…" at bounding box center [784, 542] width 296 height 31
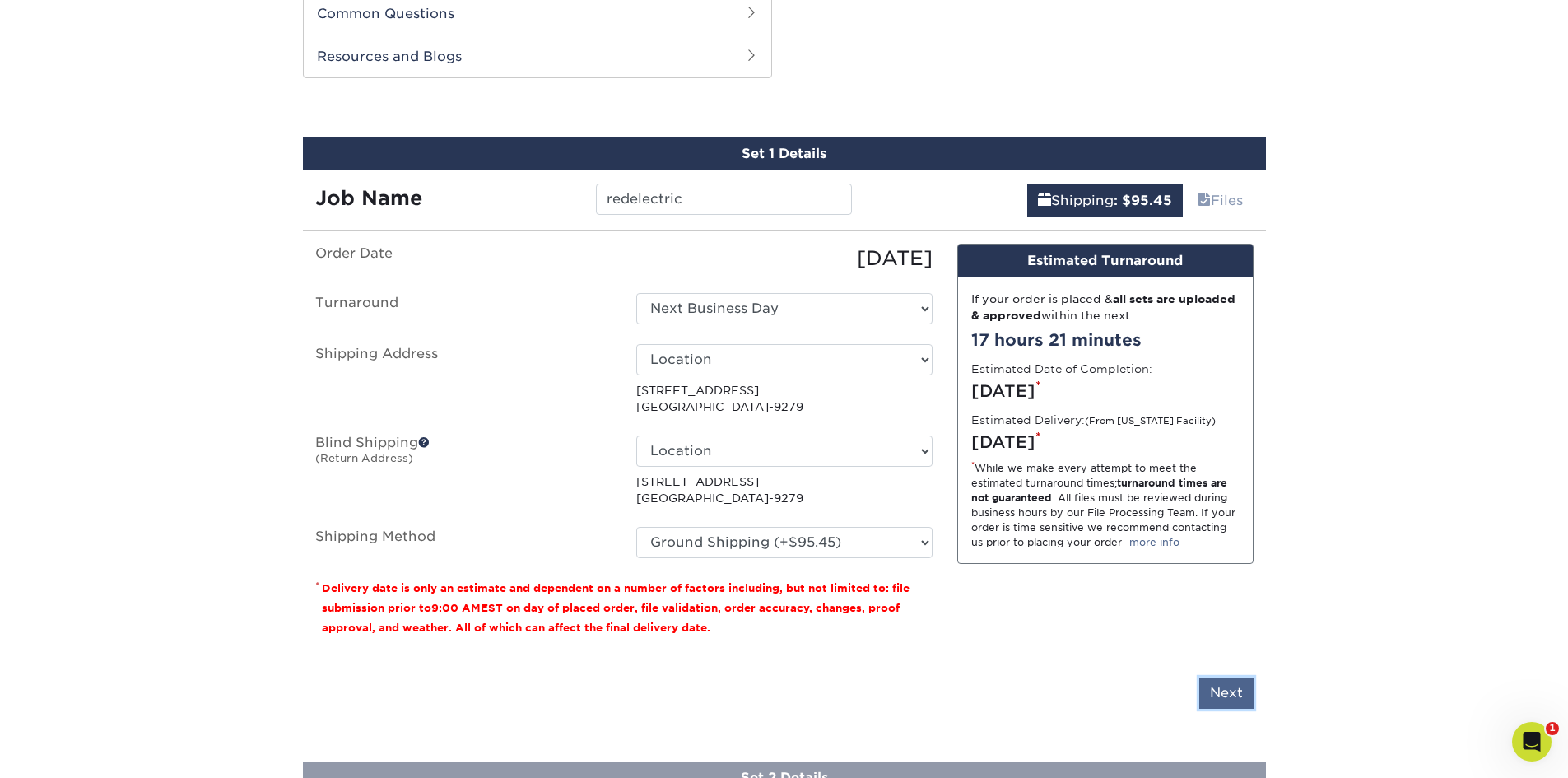
click at [1244, 696] on input "Next" at bounding box center [1226, 693] width 55 height 31
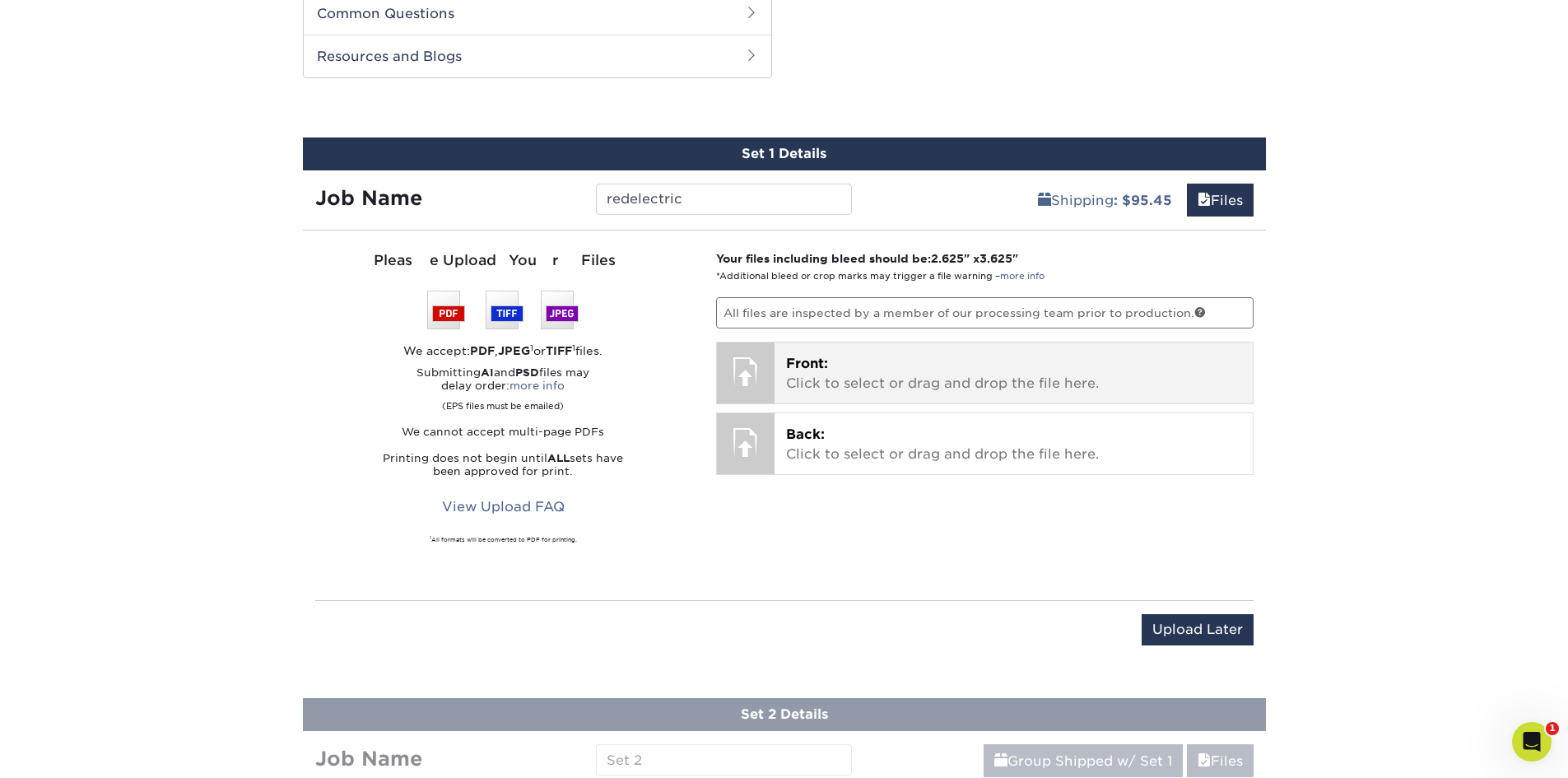
click at [892, 366] on p "Front: Click to select or drag and drop the file here." at bounding box center [1013, 373] width 455 height 40
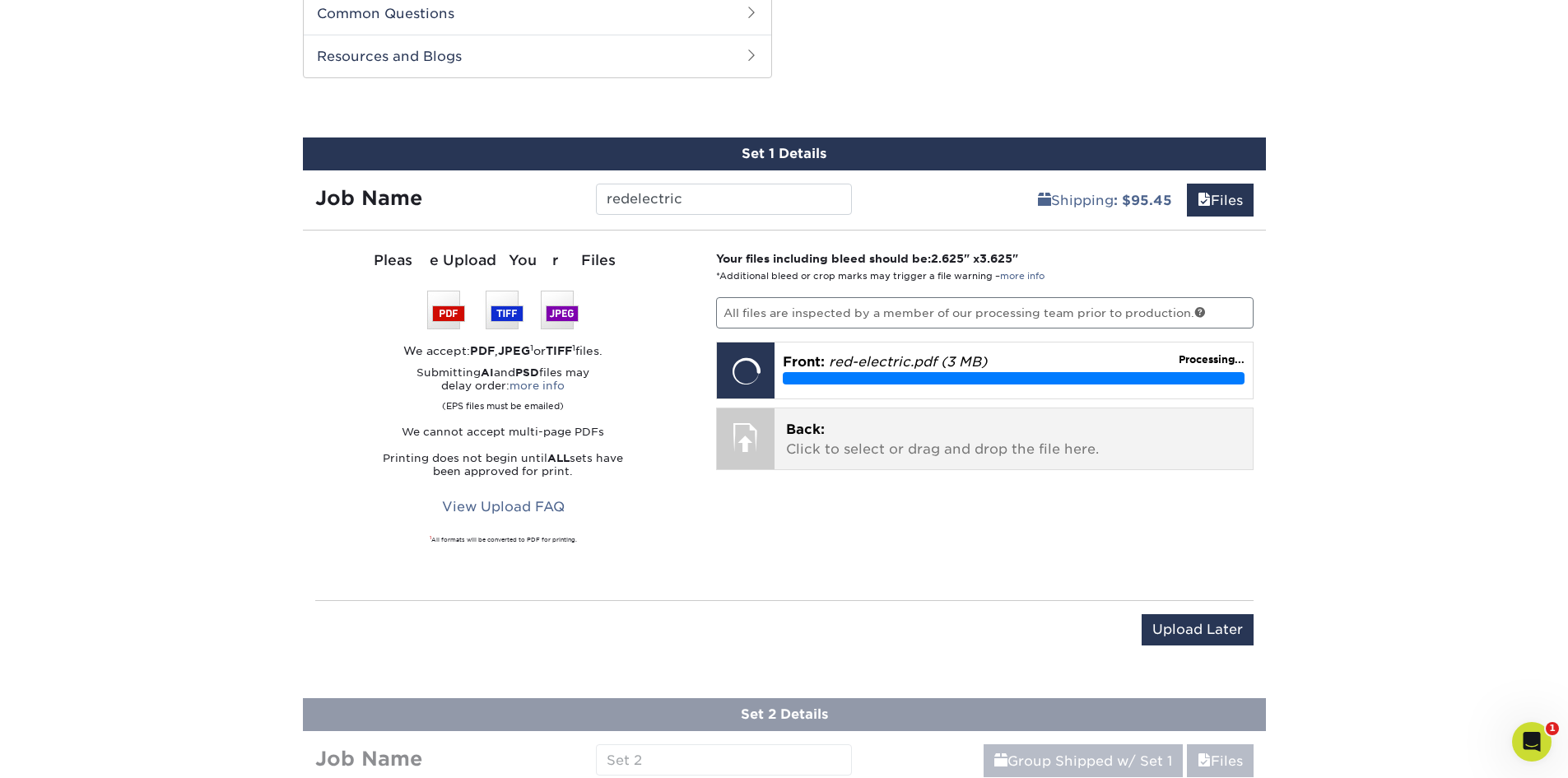
click at [925, 429] on p "Back: Click to select or drag and drop the file here." at bounding box center [1013, 439] width 455 height 40
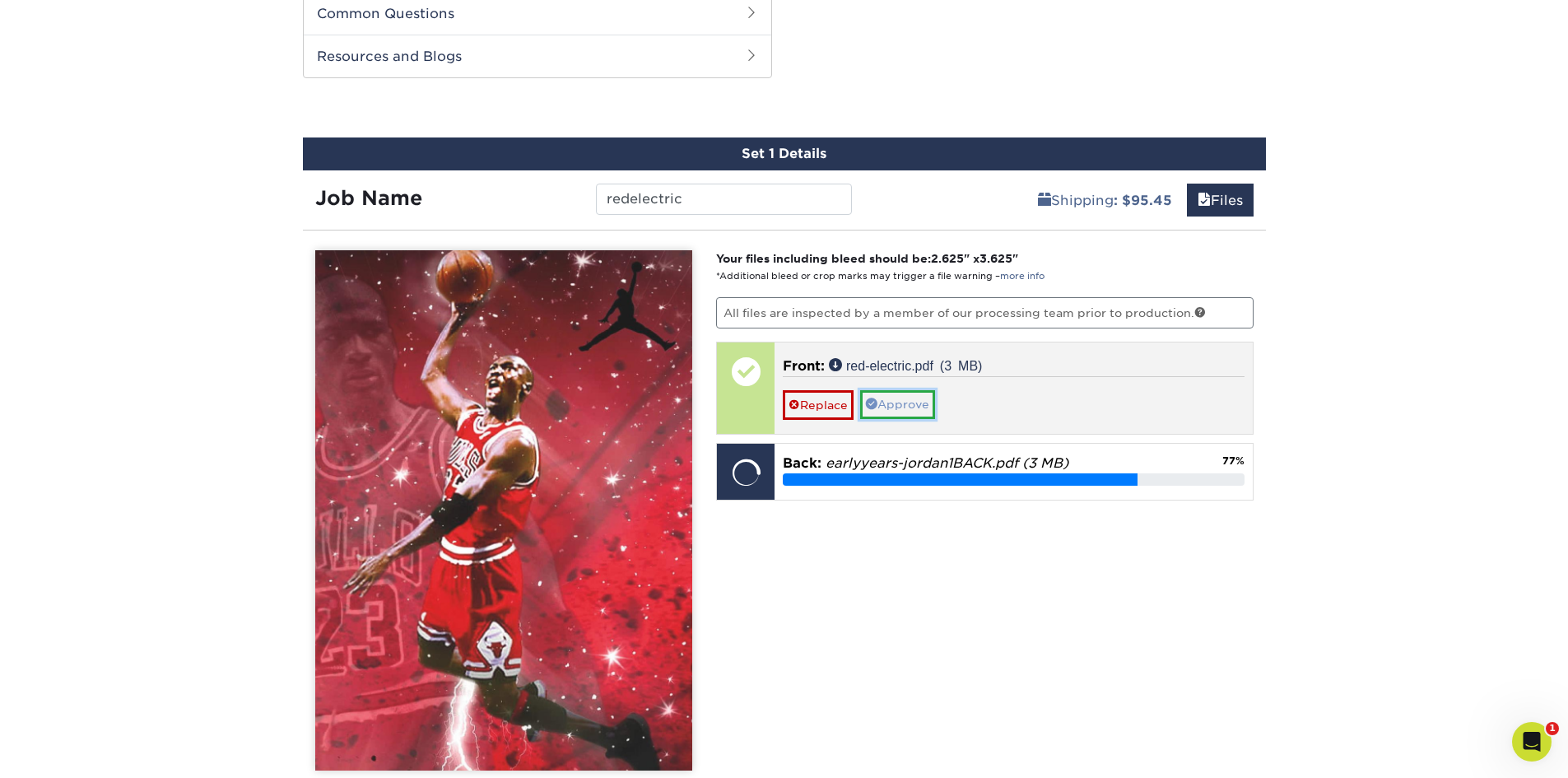
click at [897, 399] on link "Approve" at bounding box center [897, 404] width 75 height 28
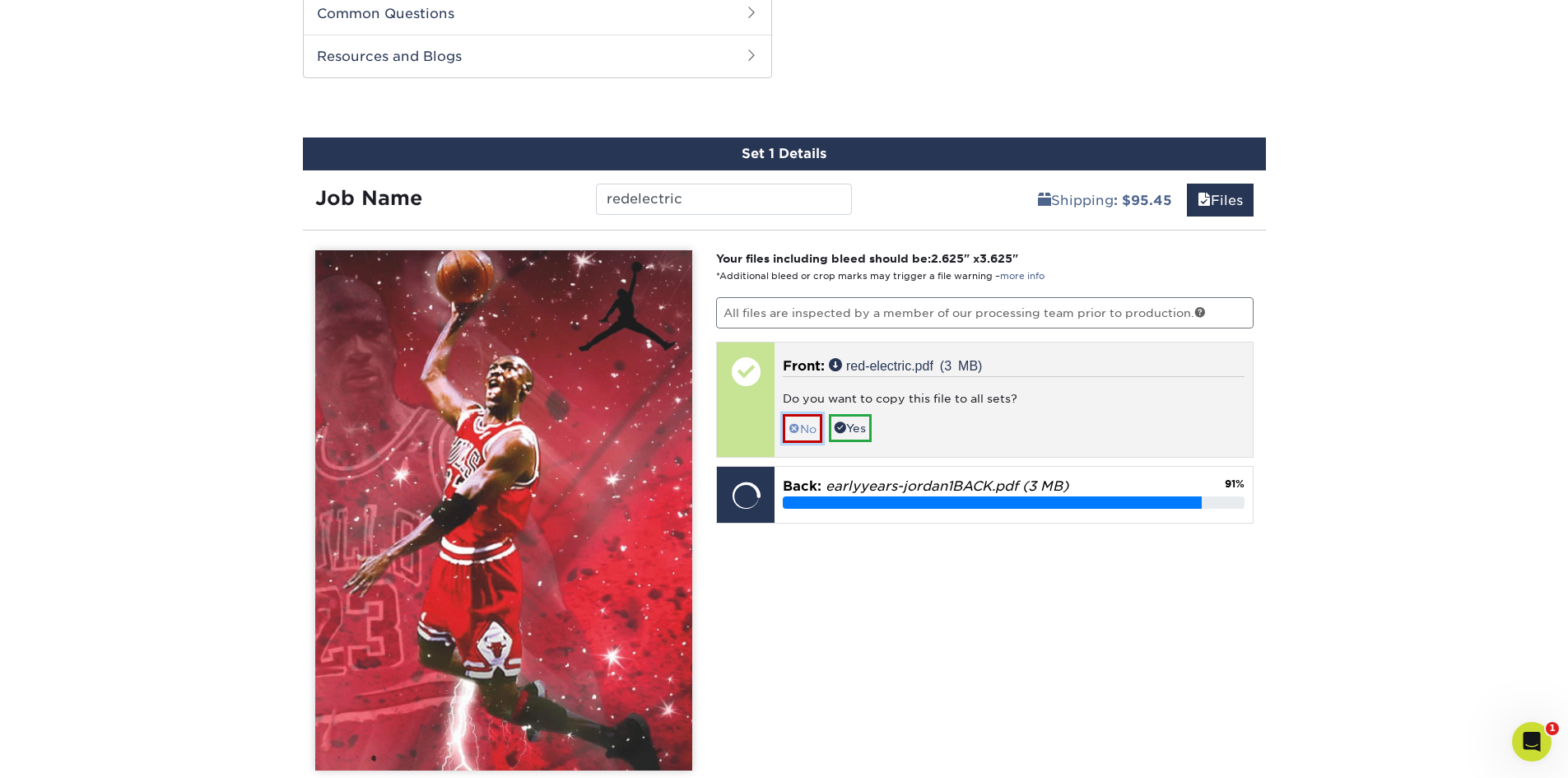
click at [814, 430] on link "No" at bounding box center [802, 428] width 40 height 29
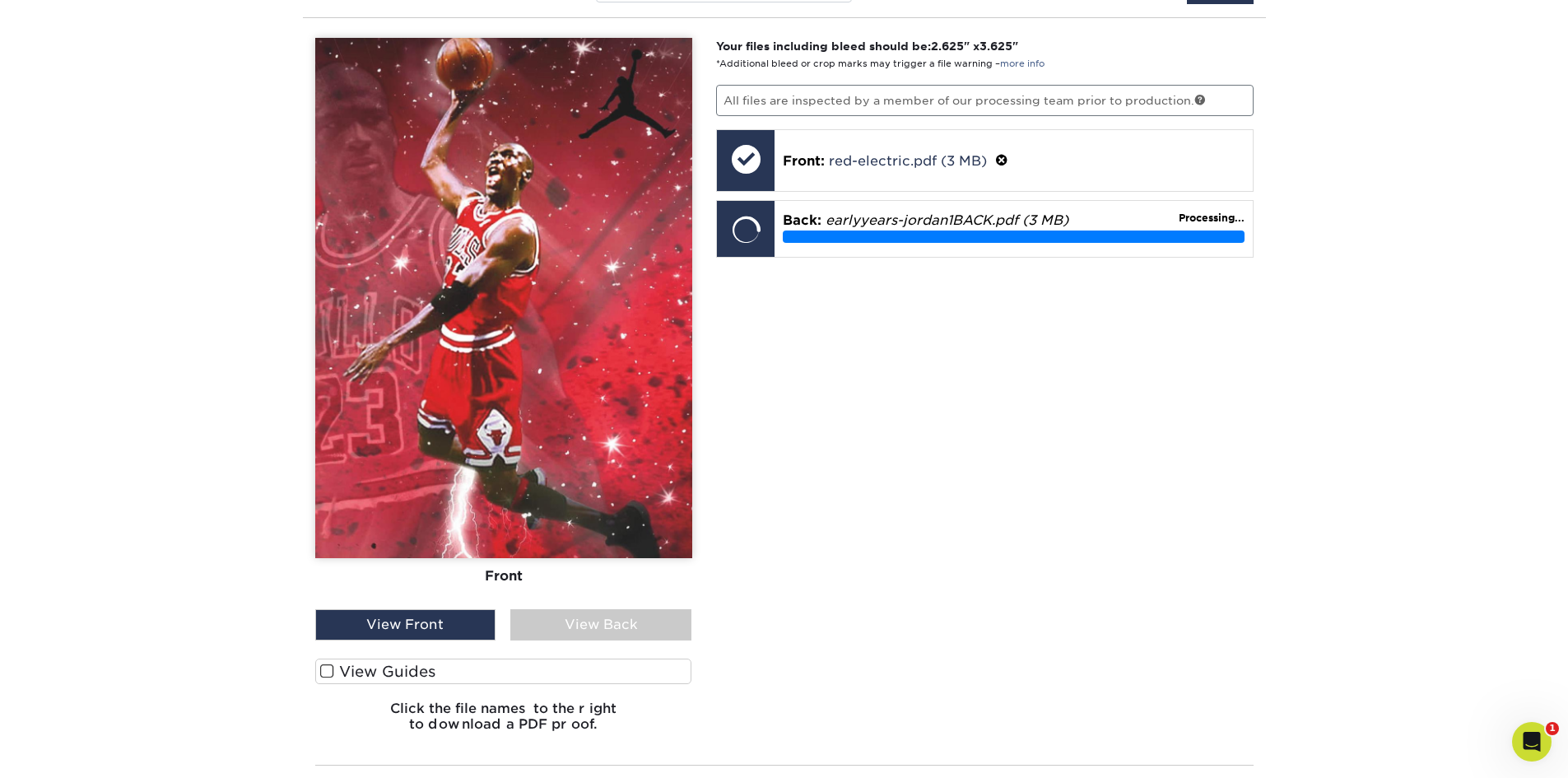
scroll to position [1252, 0]
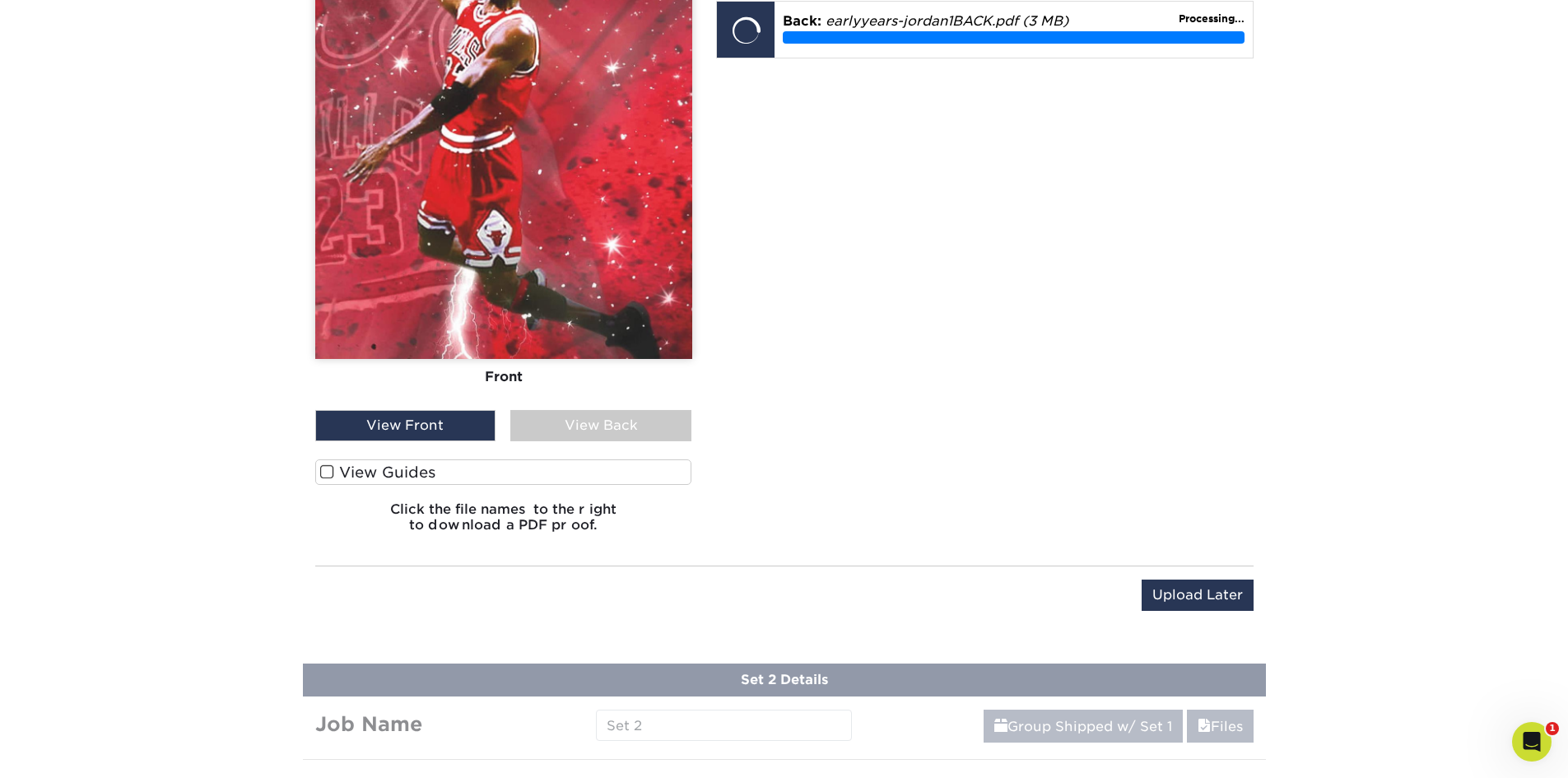
click at [329, 469] on span at bounding box center [327, 472] width 14 height 16
click at [0, 0] on input "View Guides" at bounding box center [0, 0] width 0 height 0
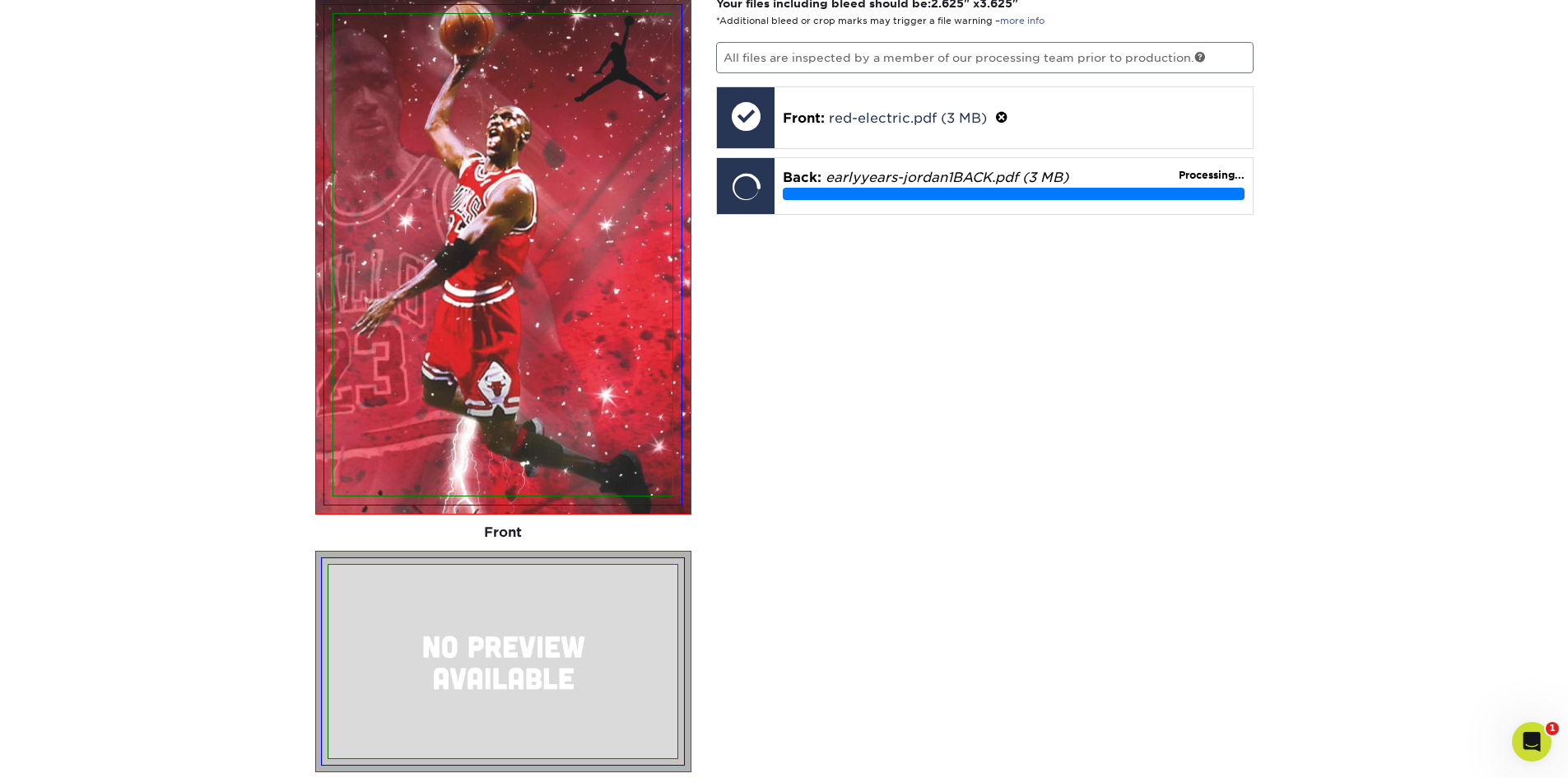
scroll to position [931, 0]
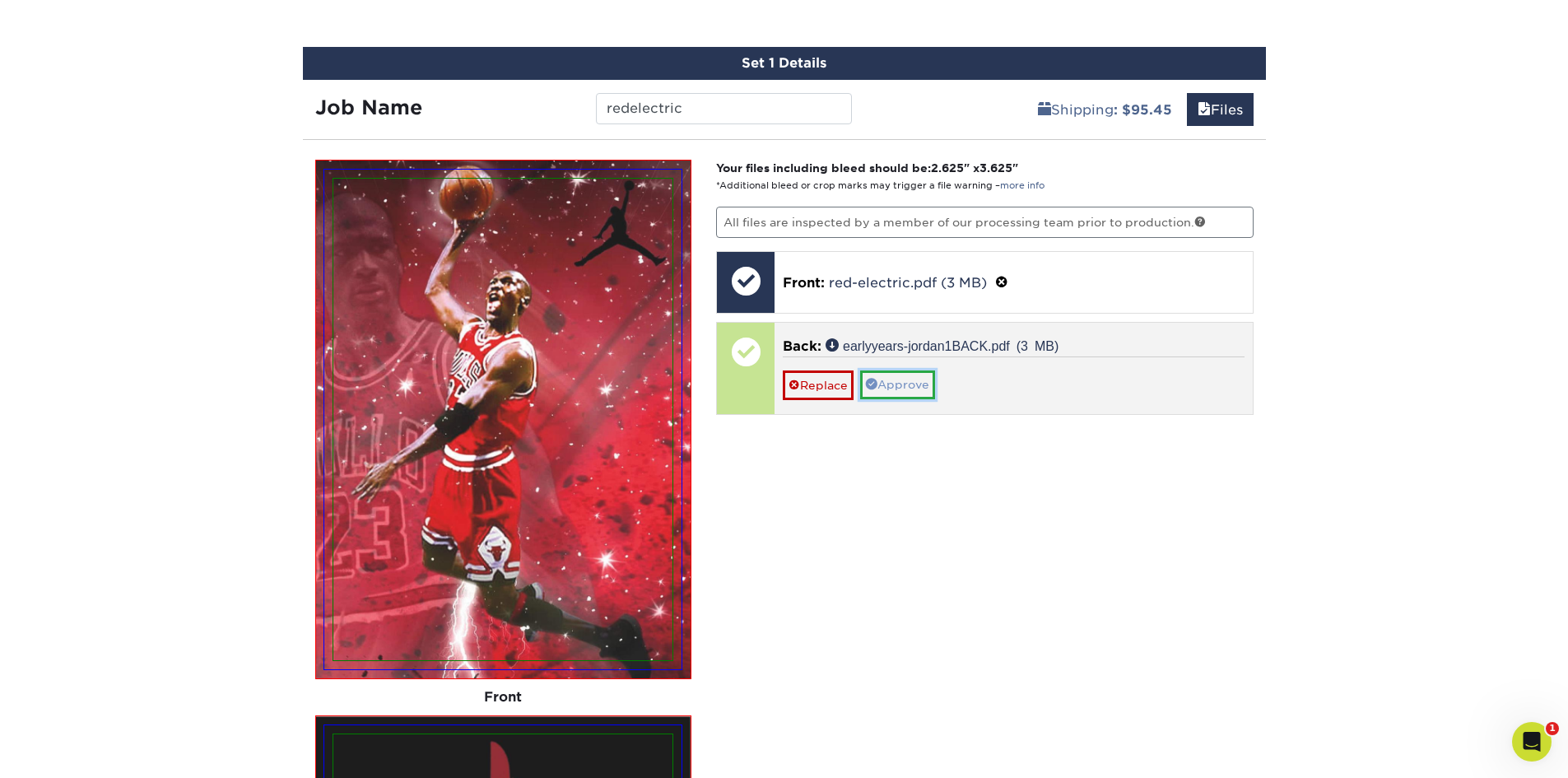
click at [907, 381] on link "Approve" at bounding box center [897, 384] width 75 height 28
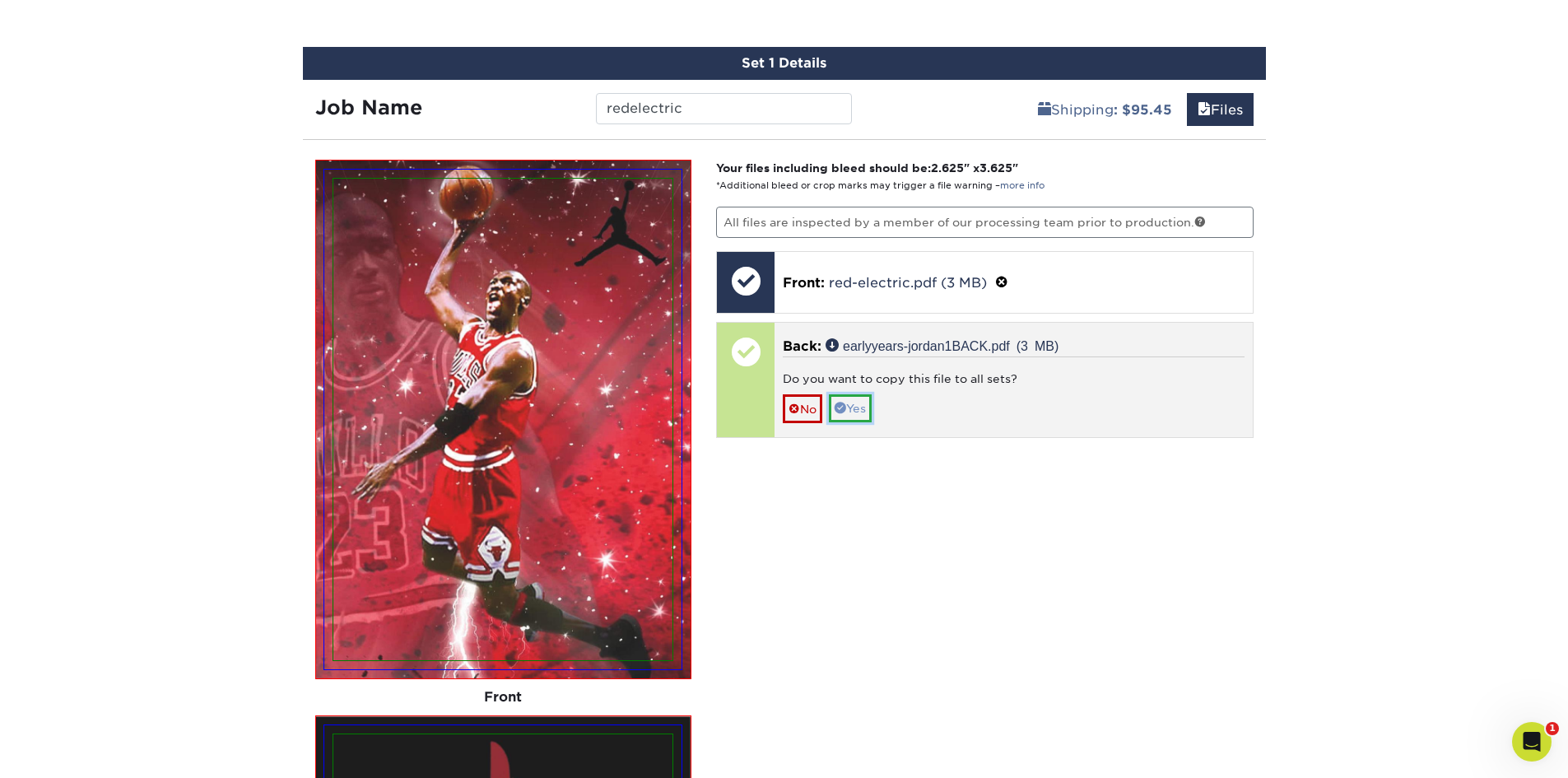
click at [852, 415] on link "Yes" at bounding box center [850, 408] width 43 height 28
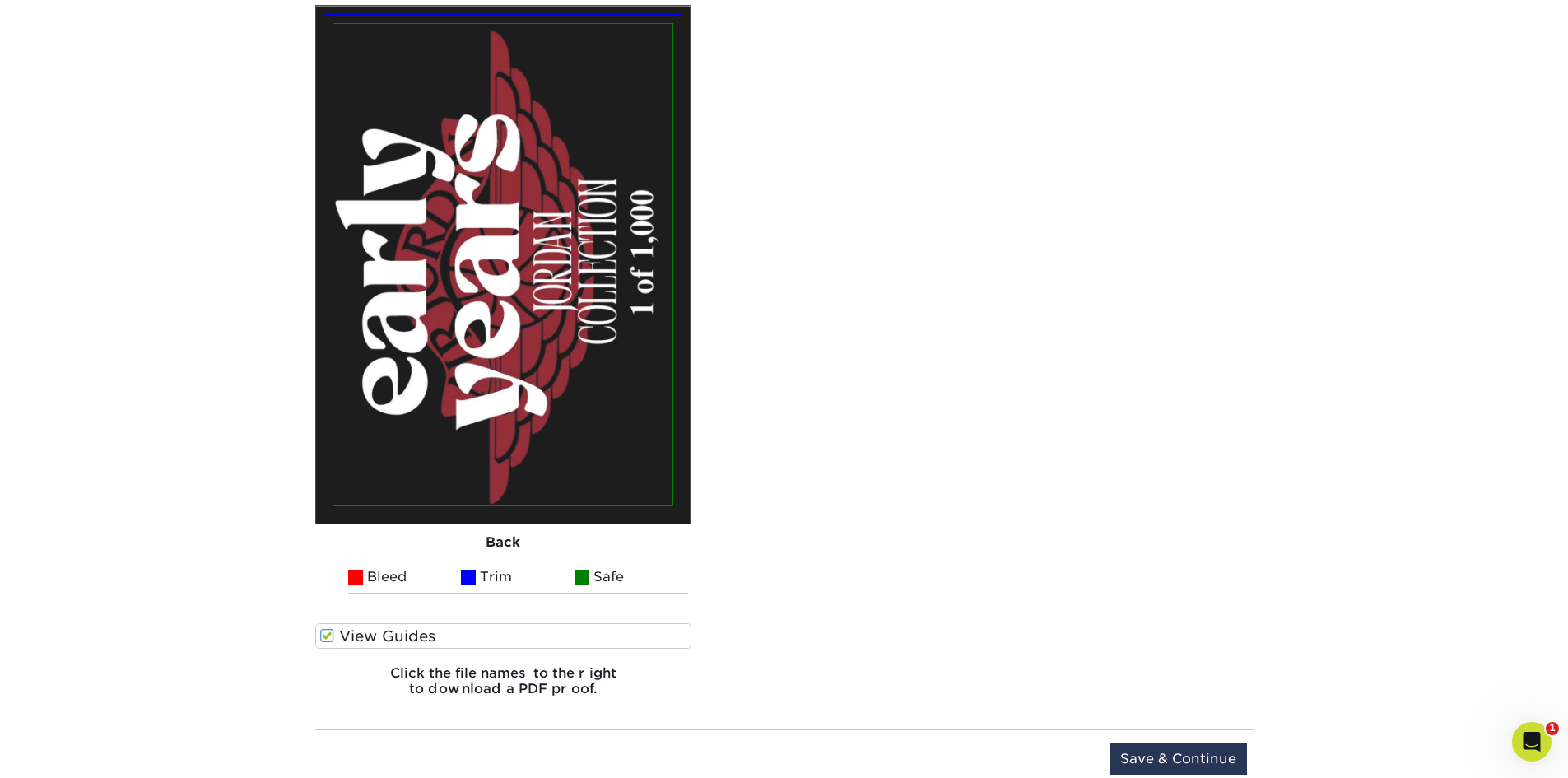
scroll to position [1919, 0]
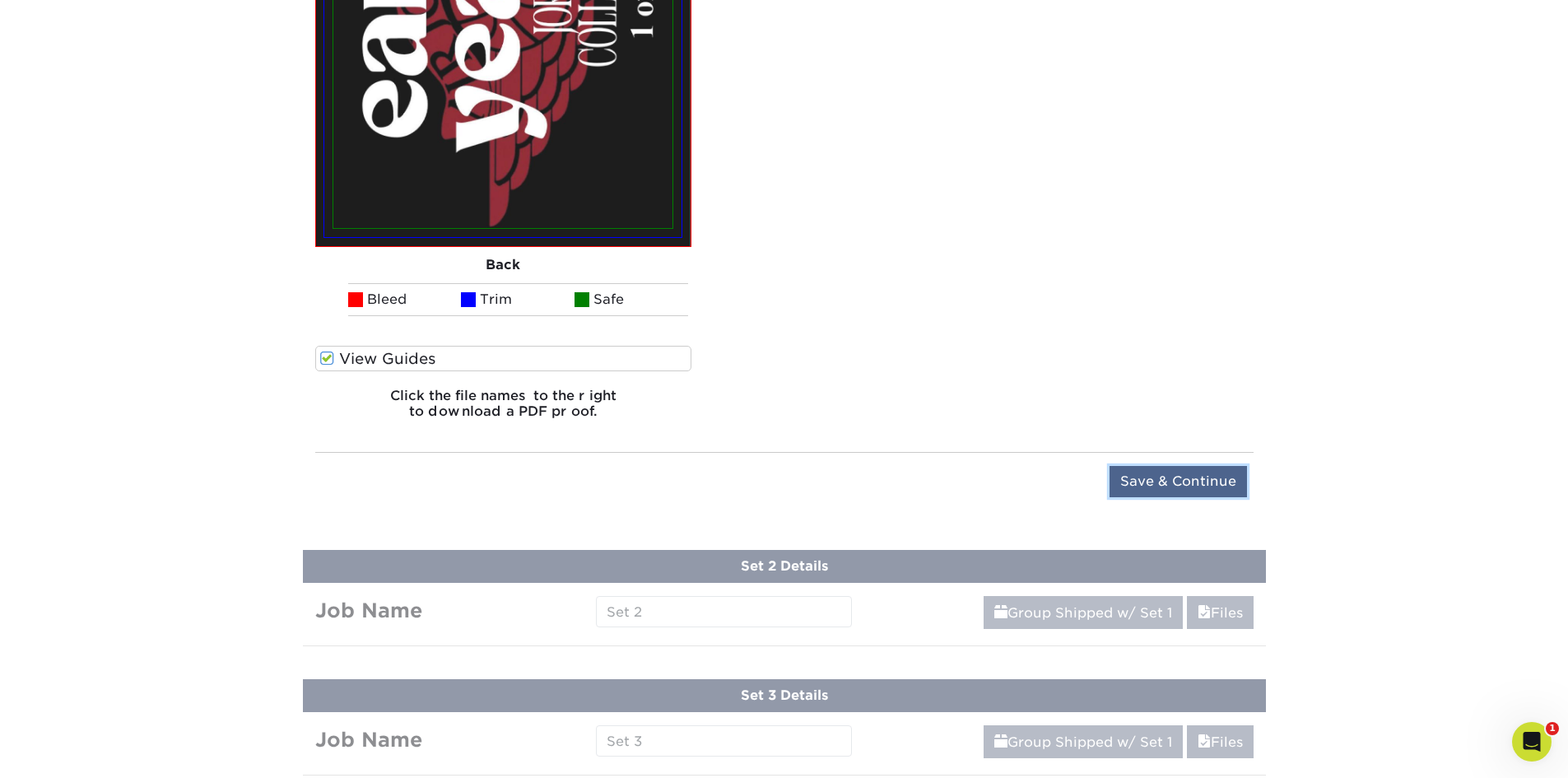
click at [1159, 486] on input "Save & Continue" at bounding box center [1178, 481] width 137 height 31
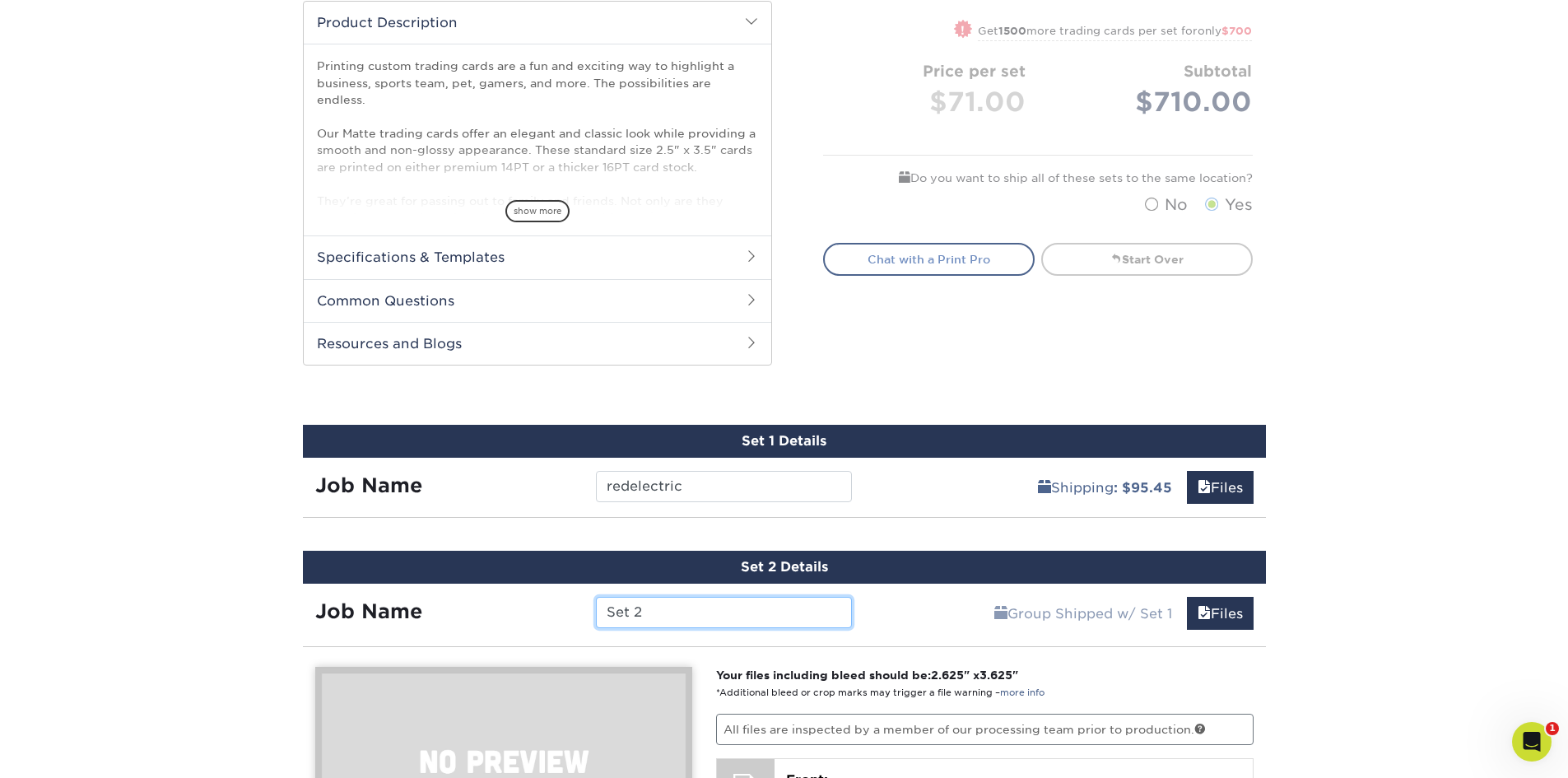
scroll to position [694, 0]
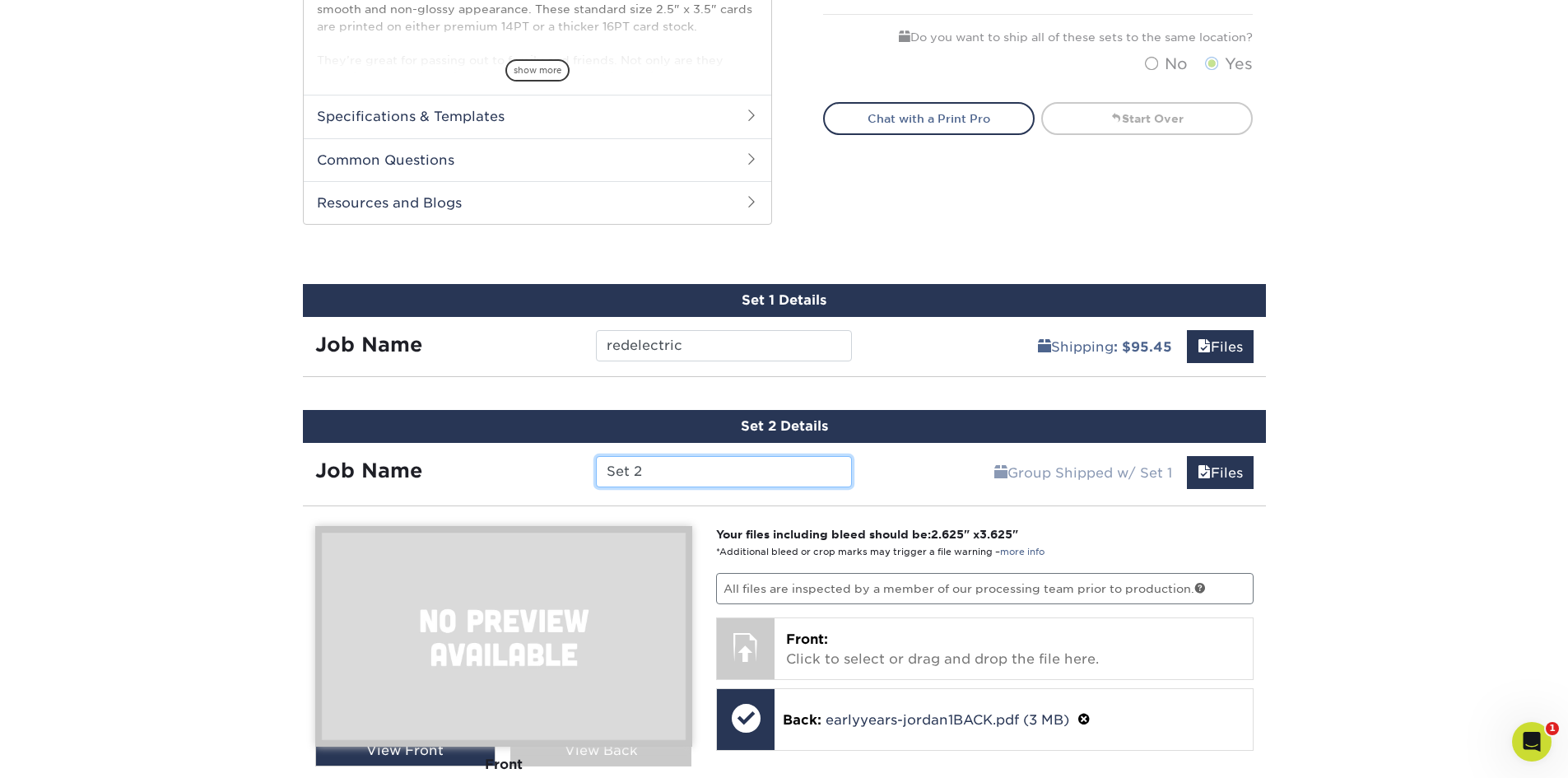
drag, startPoint x: 686, startPoint y: 476, endPoint x: 232, endPoint y: 453, distance: 454.6
click at [232, 453] on div "Products Trading Cards Matte Trading Cards" at bounding box center [784, 746] width 1568 height 2670
type input "85donrussshoot"
click at [1242, 483] on link "Files" at bounding box center [1220, 472] width 66 height 33
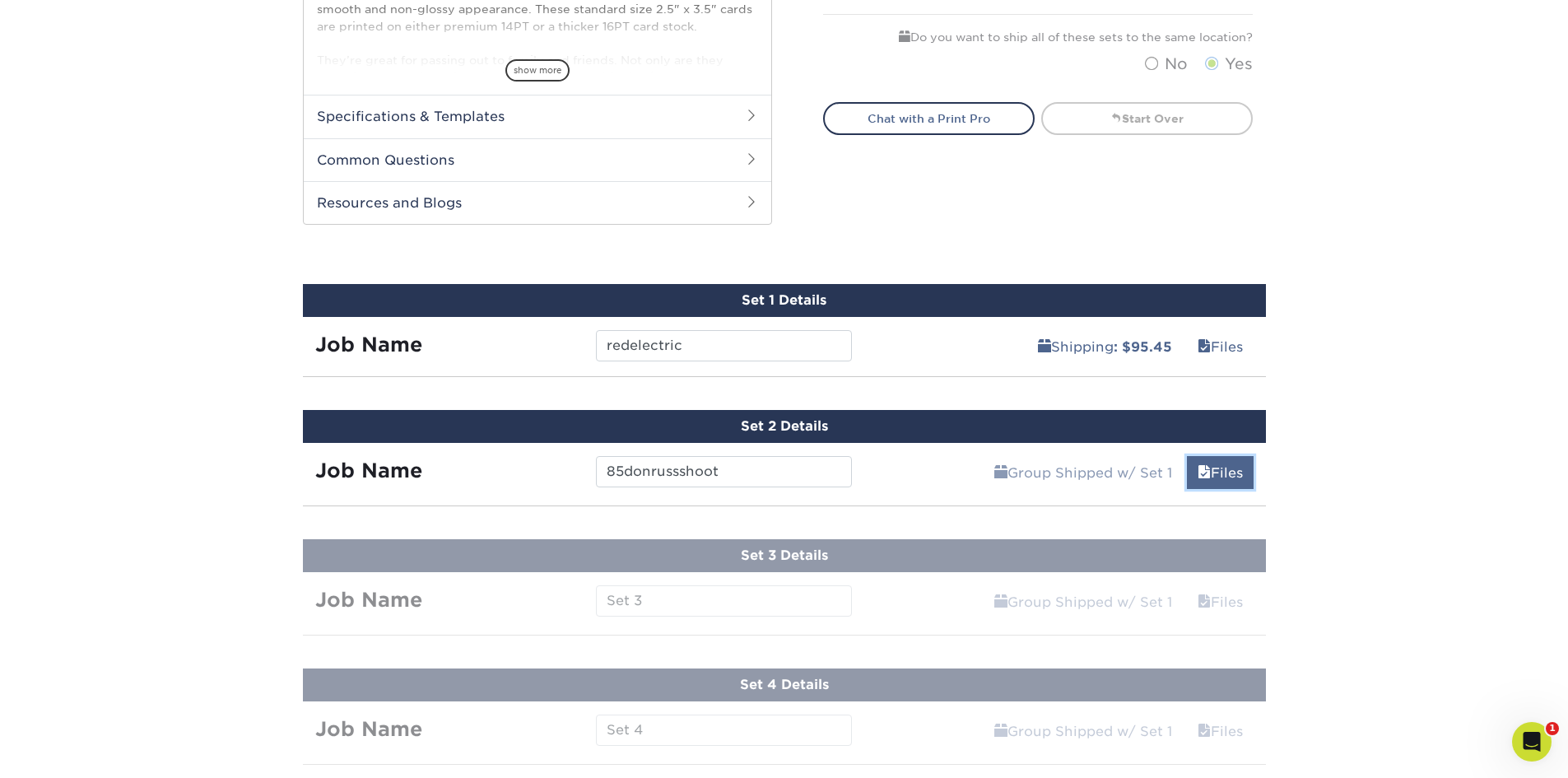
click at [1223, 470] on link "Files" at bounding box center [1220, 472] width 66 height 33
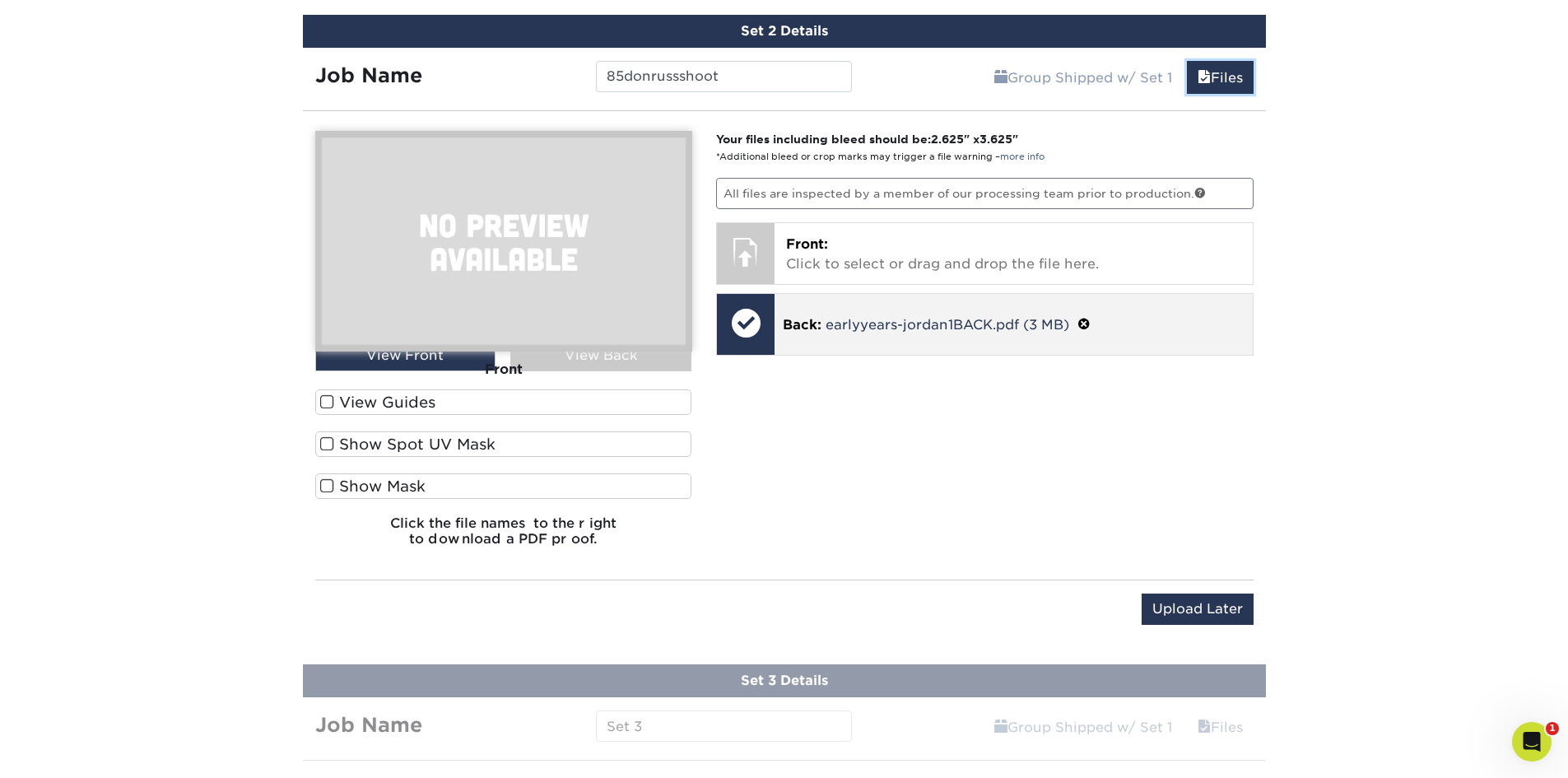
scroll to position [1106, 0]
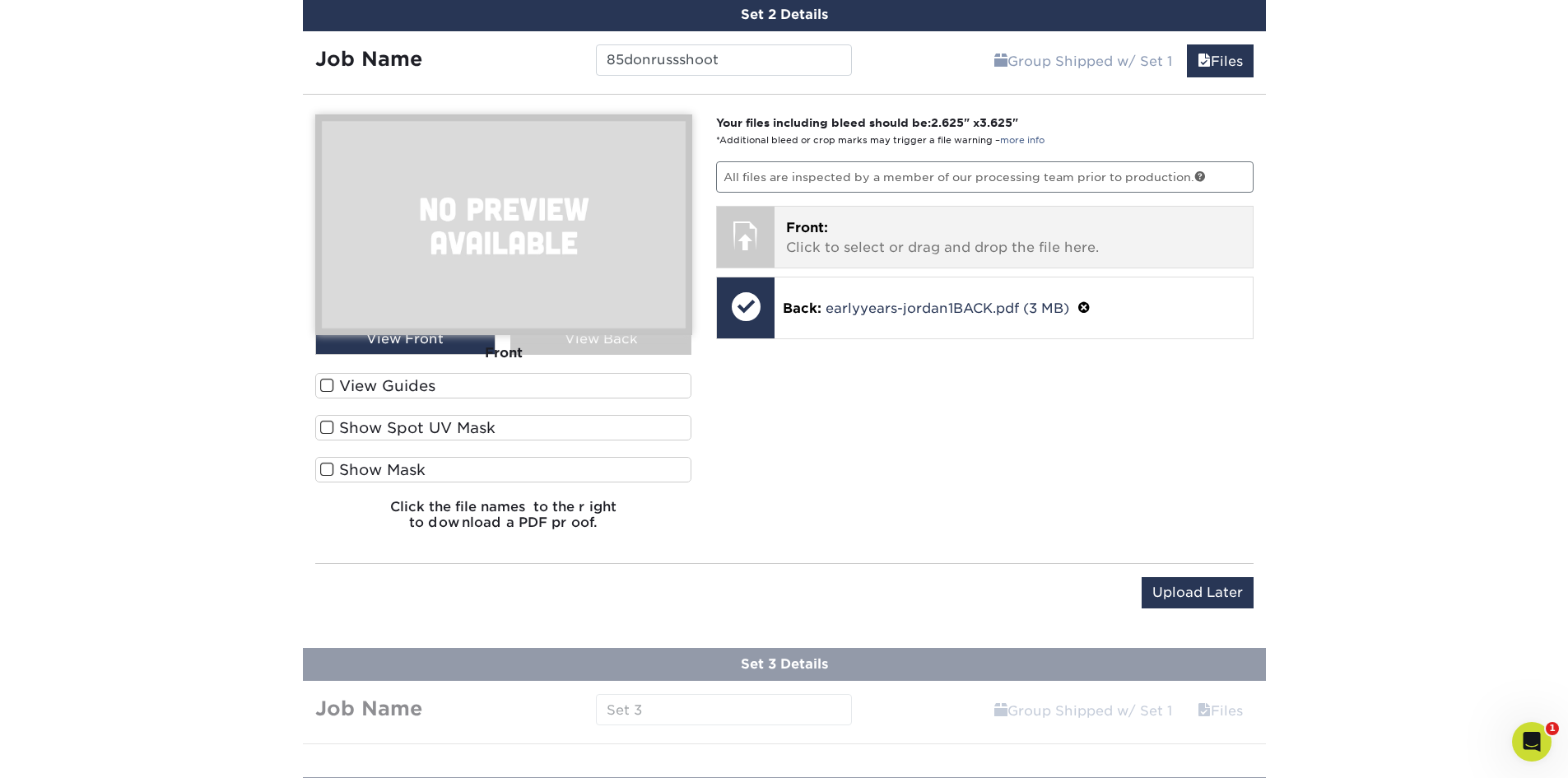
click at [970, 246] on p "Front: Click to select or drag and drop the file here." at bounding box center [1013, 237] width 455 height 40
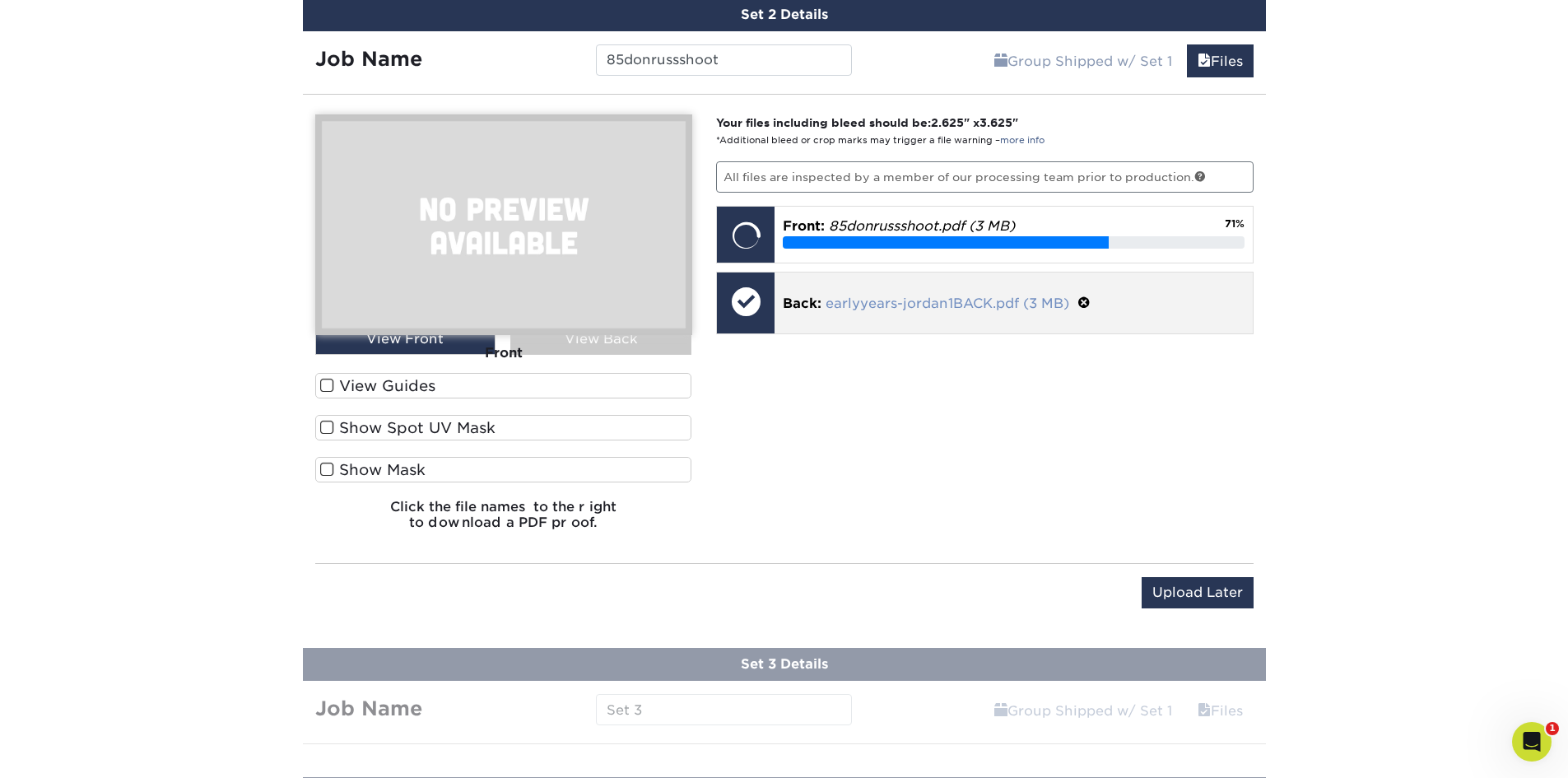
click at [961, 305] on link "earlyyears-jordan1BACK.pdf (3 MB)" at bounding box center [948, 303] width 244 height 16
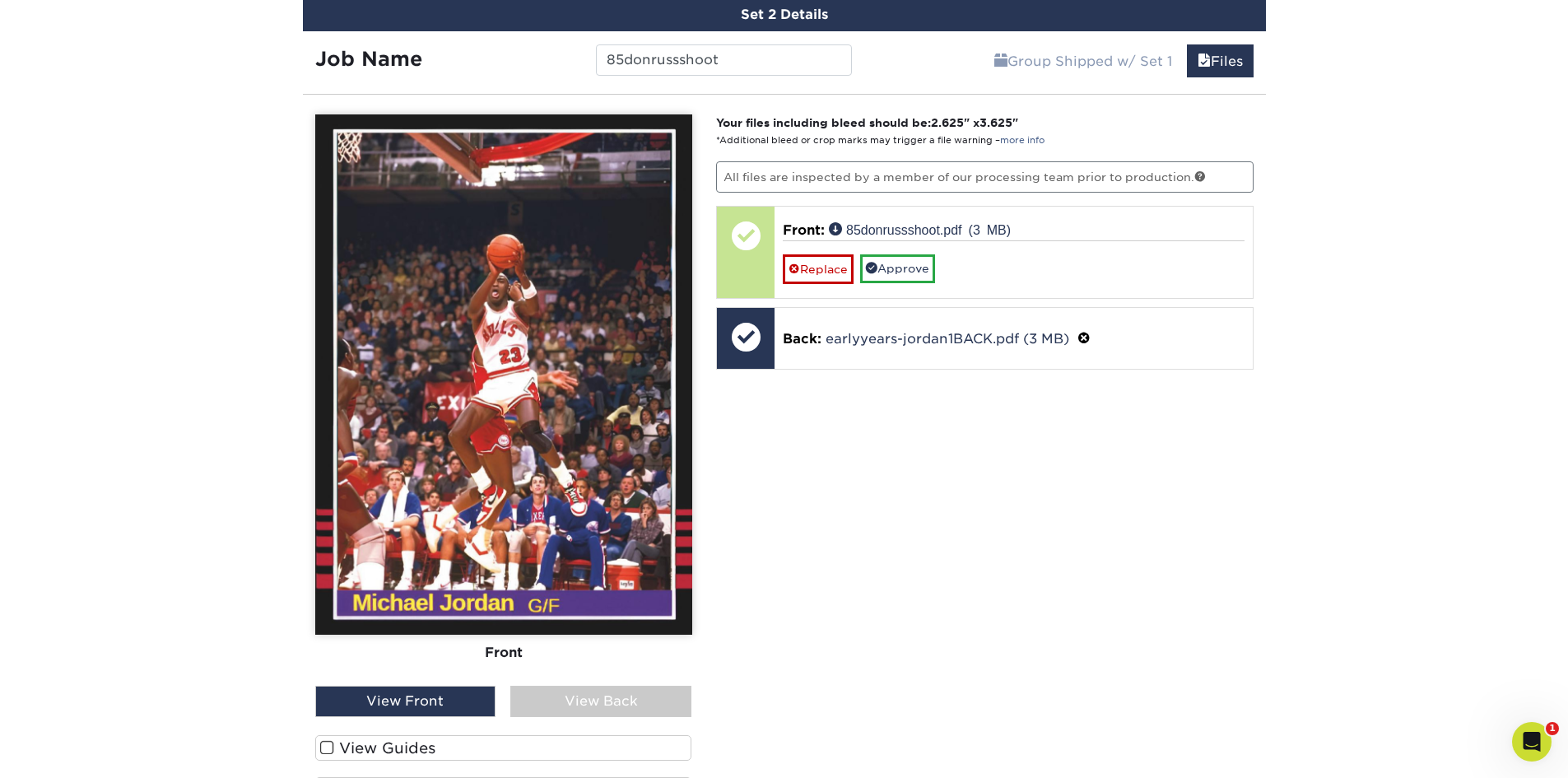
click at [333, 746] on span at bounding box center [327, 748] width 14 height 16
click at [0, 0] on input "View Guides" at bounding box center [0, 0] width 0 height 0
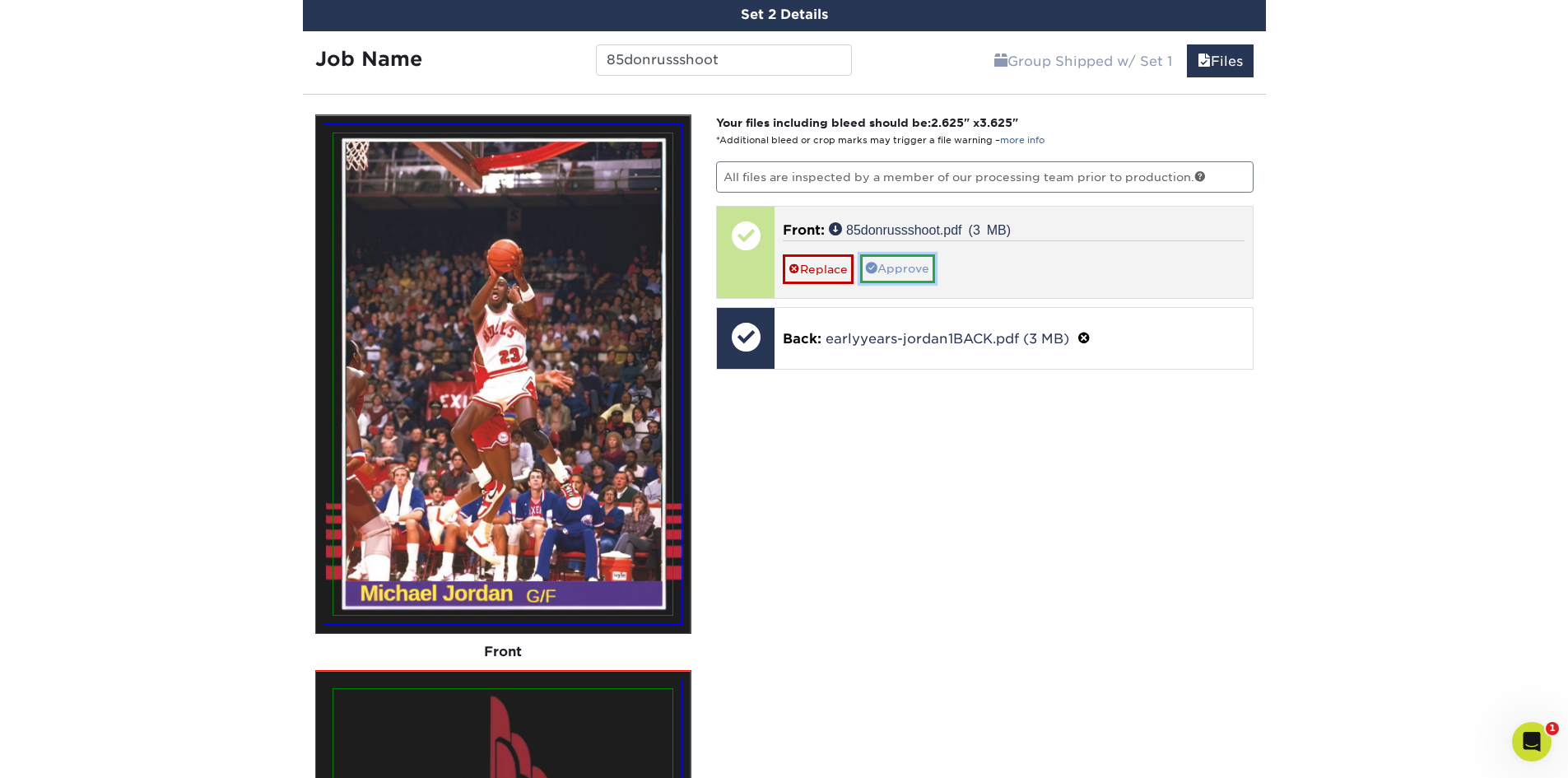
click at [915, 267] on link "Approve" at bounding box center [897, 268] width 75 height 28
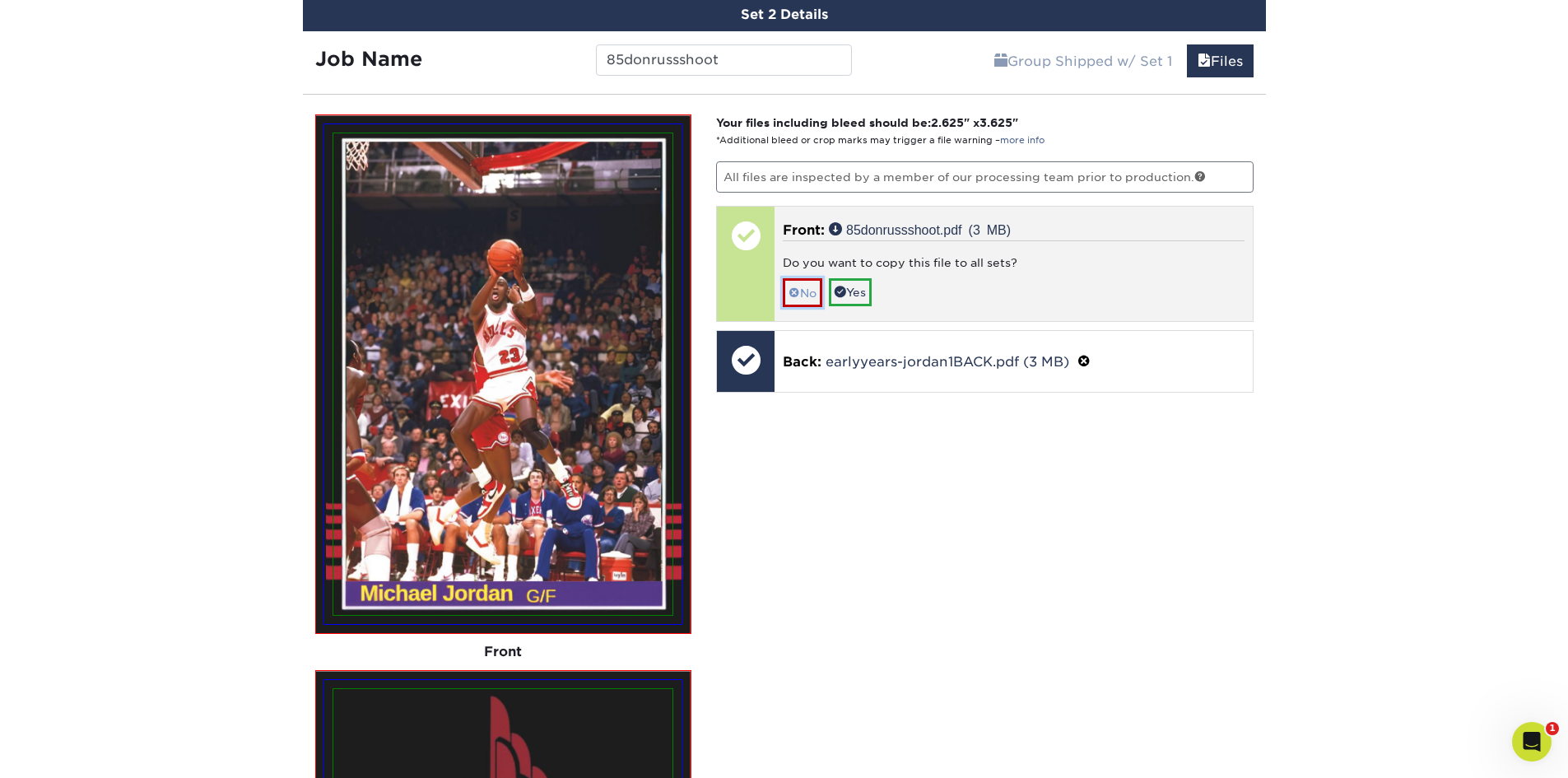
click at [814, 293] on link "No" at bounding box center [802, 293] width 40 height 29
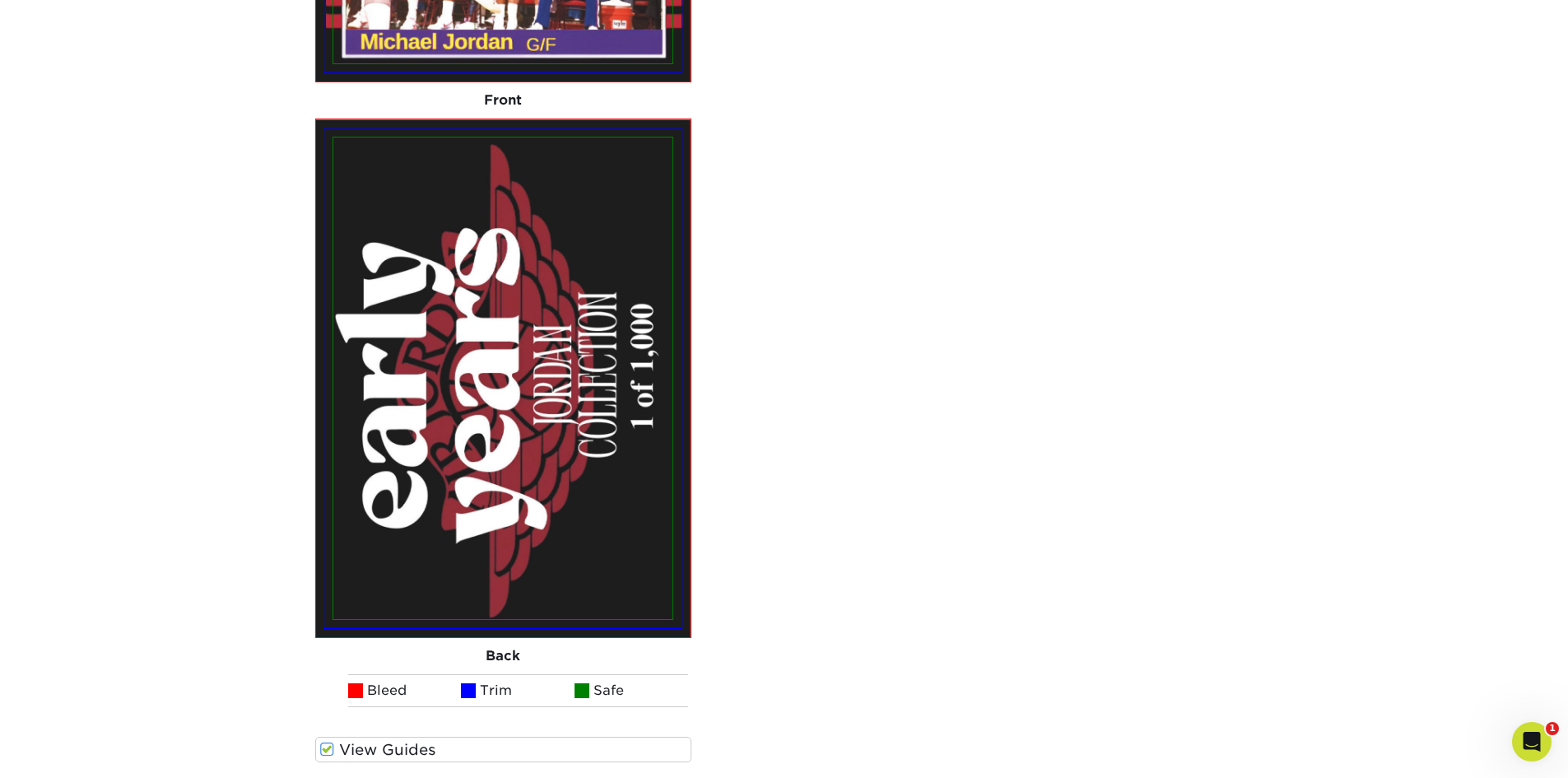
scroll to position [2012, 0]
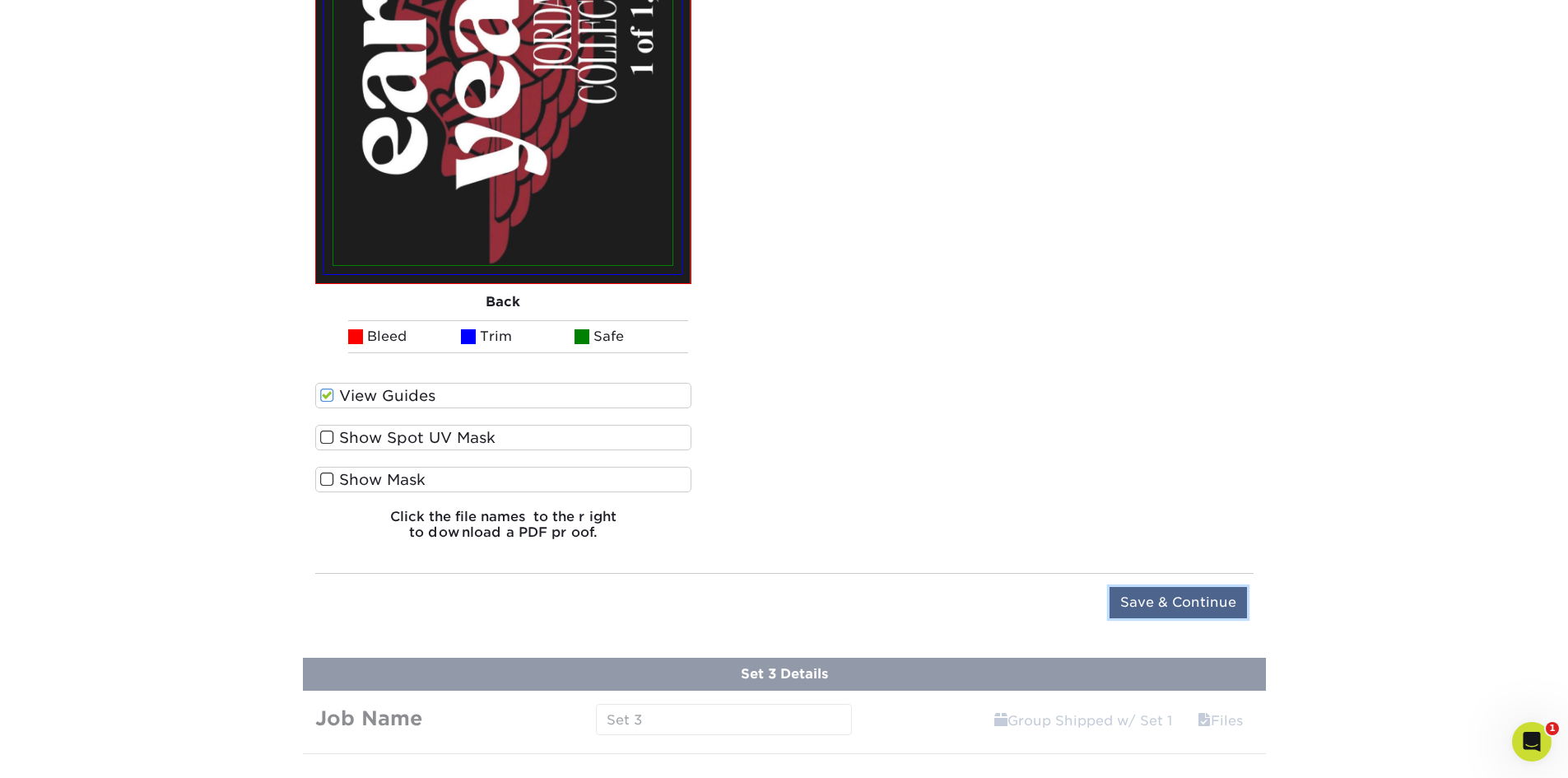
click at [1209, 598] on input "Save & Continue" at bounding box center [1178, 602] width 137 height 31
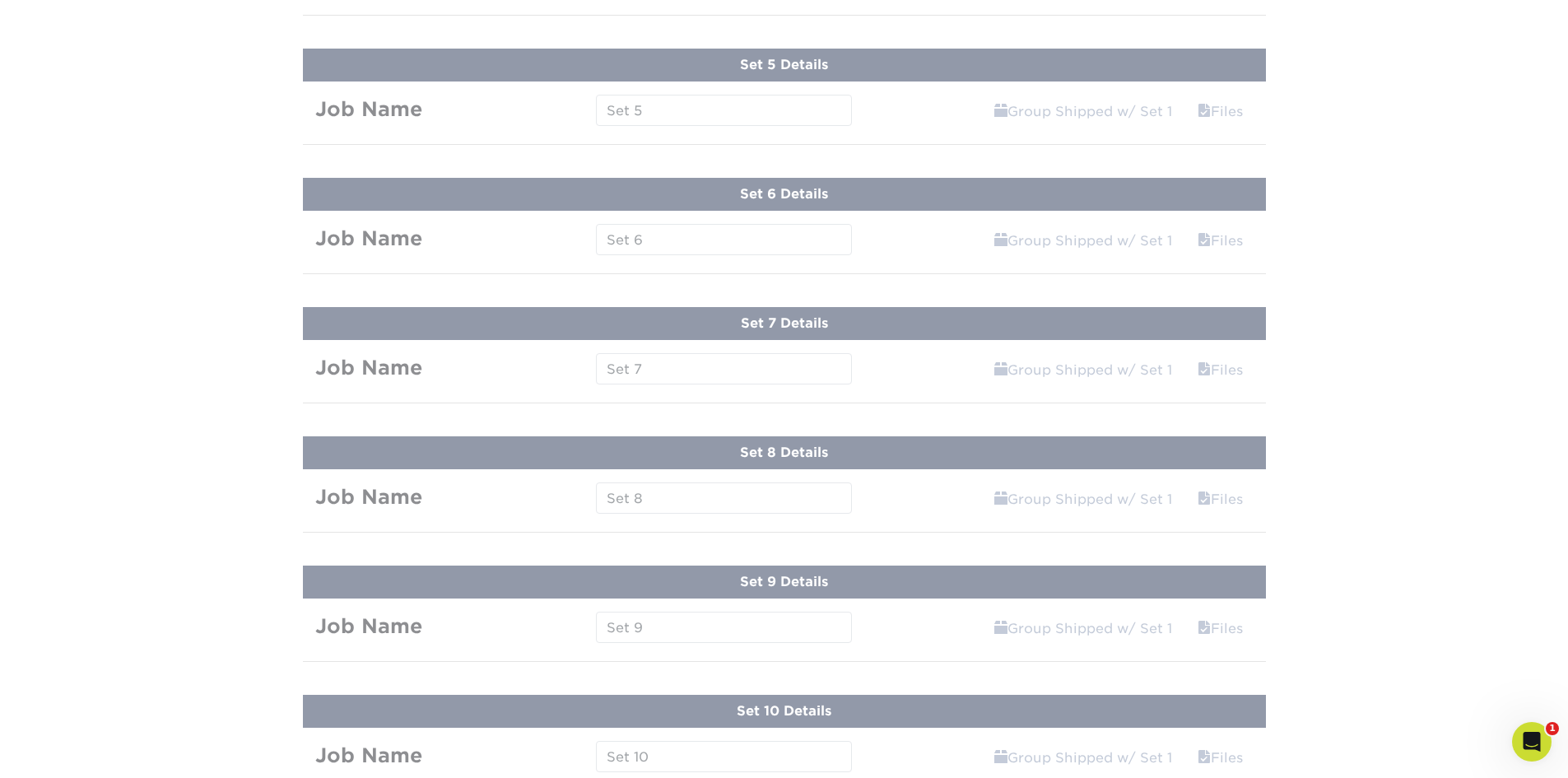
scroll to position [906, 0]
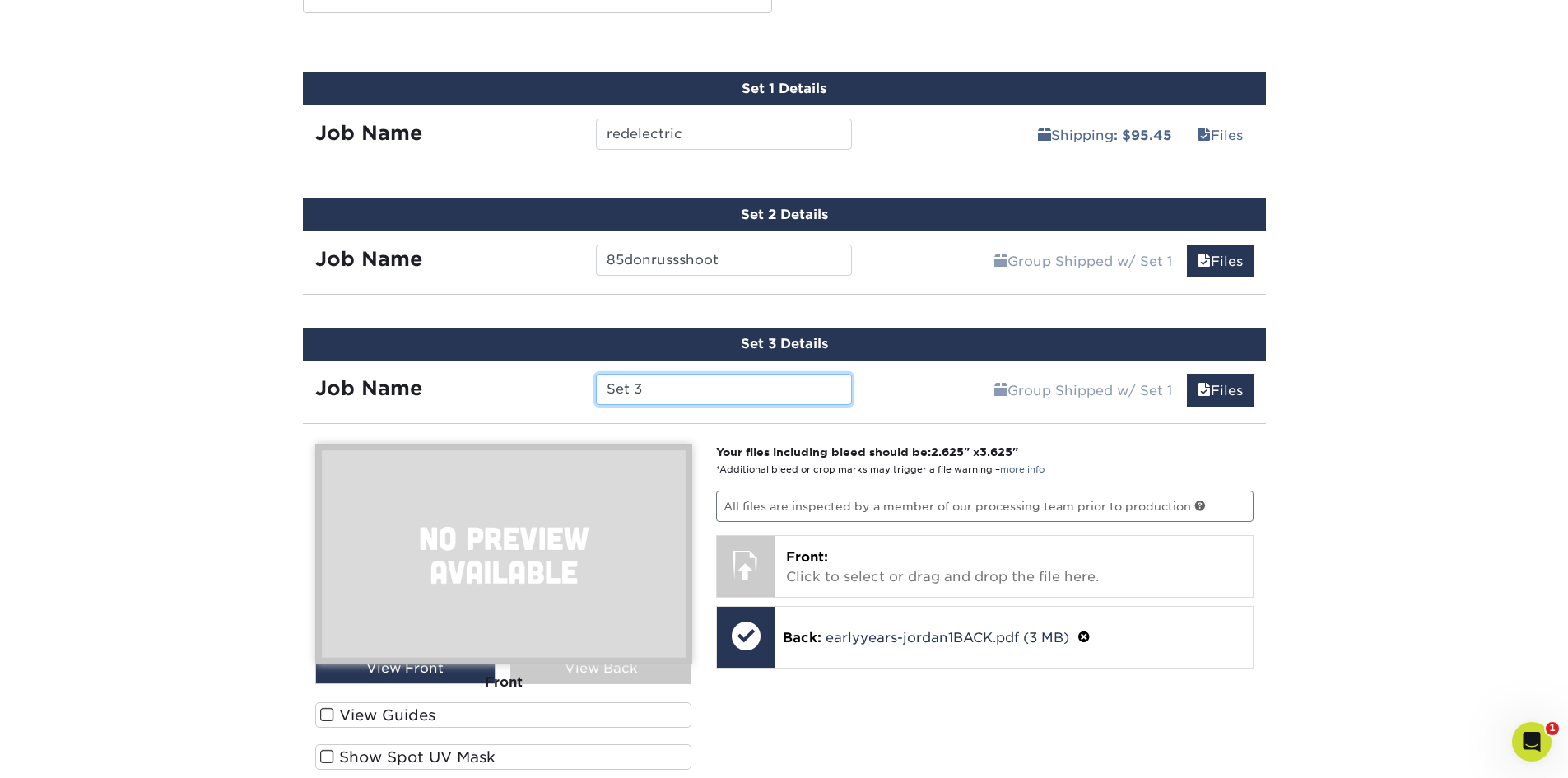
drag, startPoint x: 728, startPoint y: 385, endPoint x: 489, endPoint y: 405, distance: 239.8
click at [489, 405] on div "Job Name Set 3" at bounding box center [583, 389] width 562 height 31
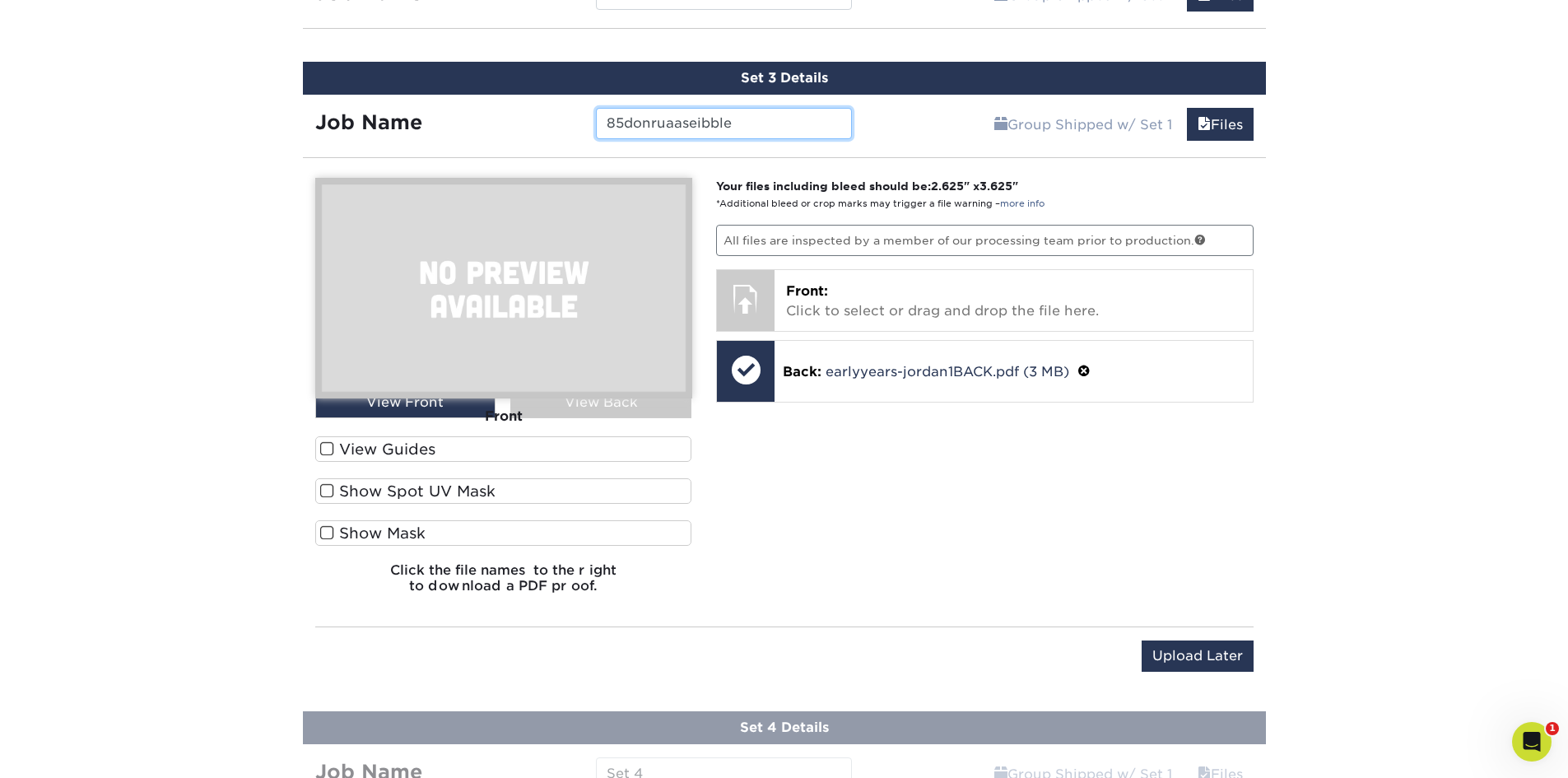
scroll to position [1235, 0]
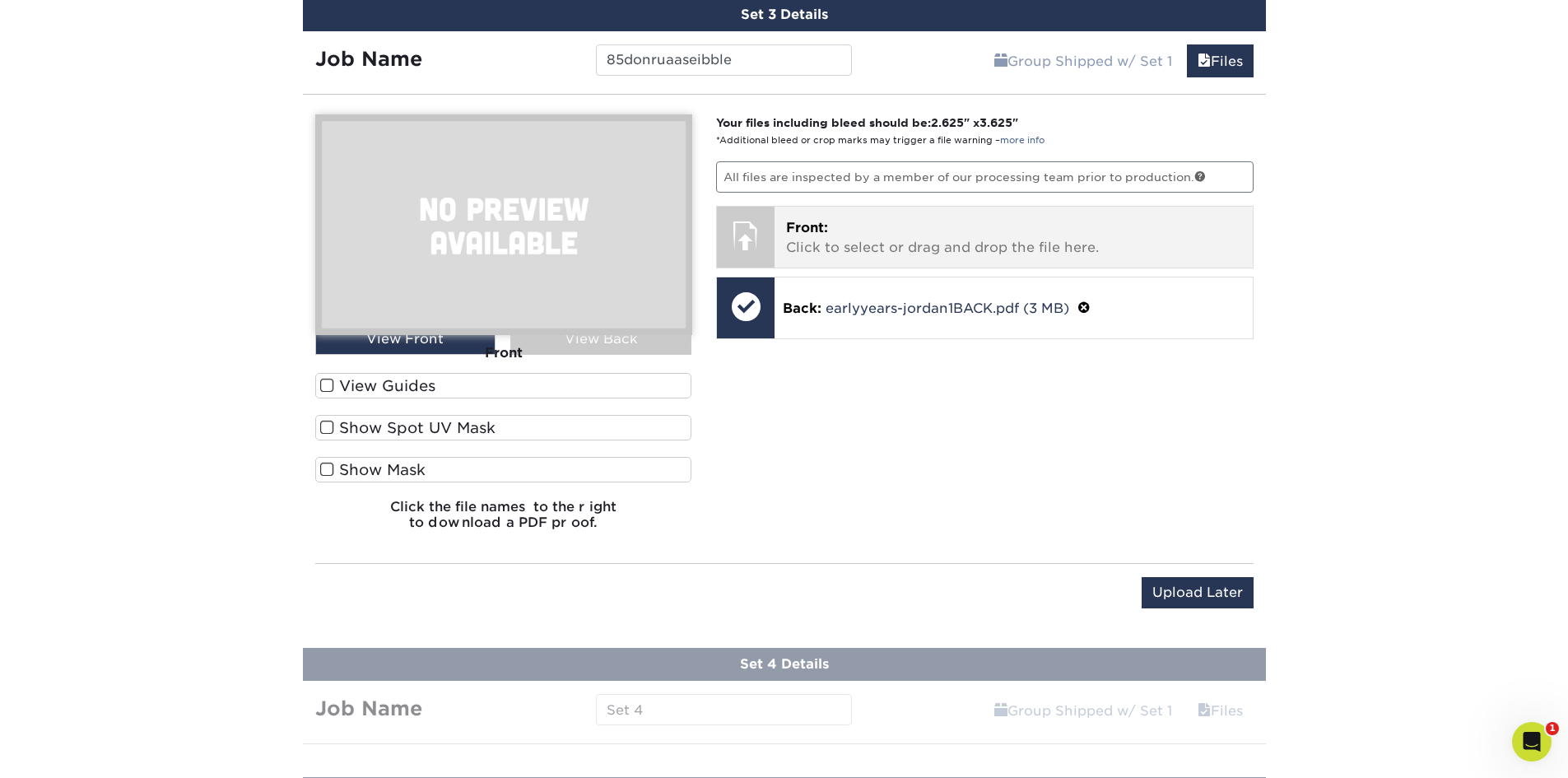
click at [917, 225] on p "Front: Click to select or drag and drop the file here." at bounding box center [1013, 237] width 455 height 40
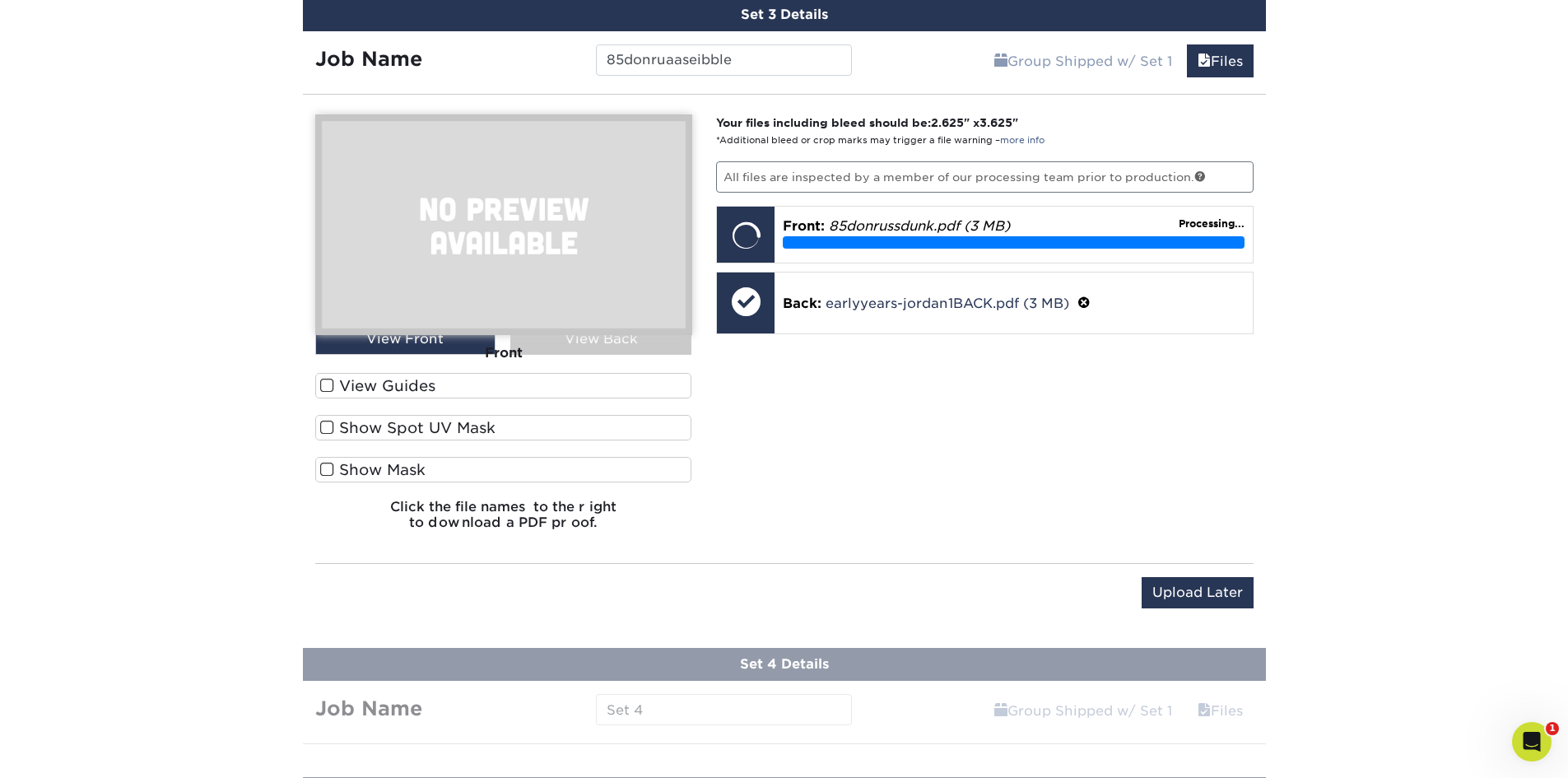
click at [325, 384] on span at bounding box center [327, 385] width 14 height 16
click at [0, 0] on input "View Guides" at bounding box center [0, 0] width 0 height 0
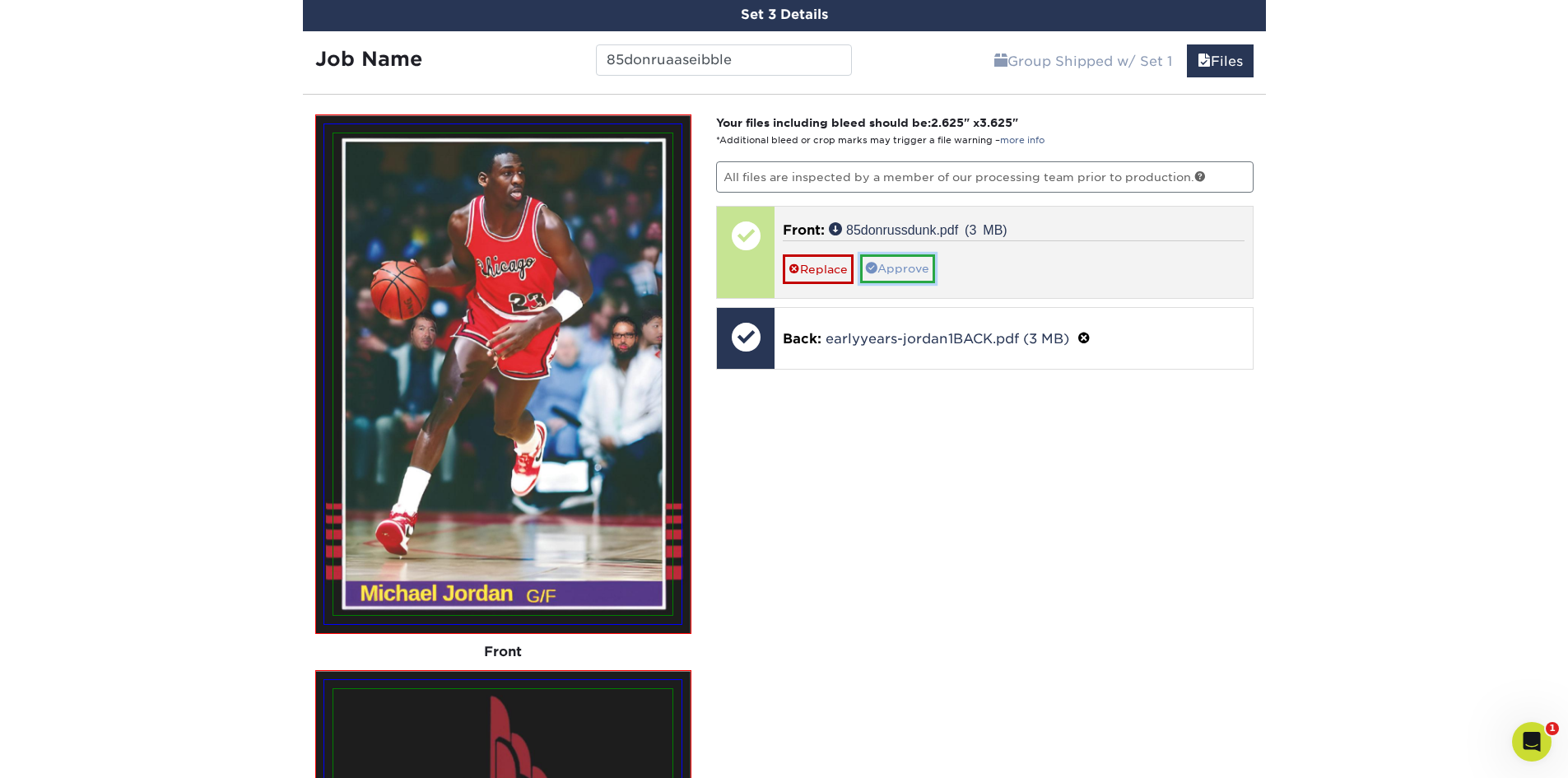
click at [893, 272] on link "Approve" at bounding box center [897, 268] width 75 height 28
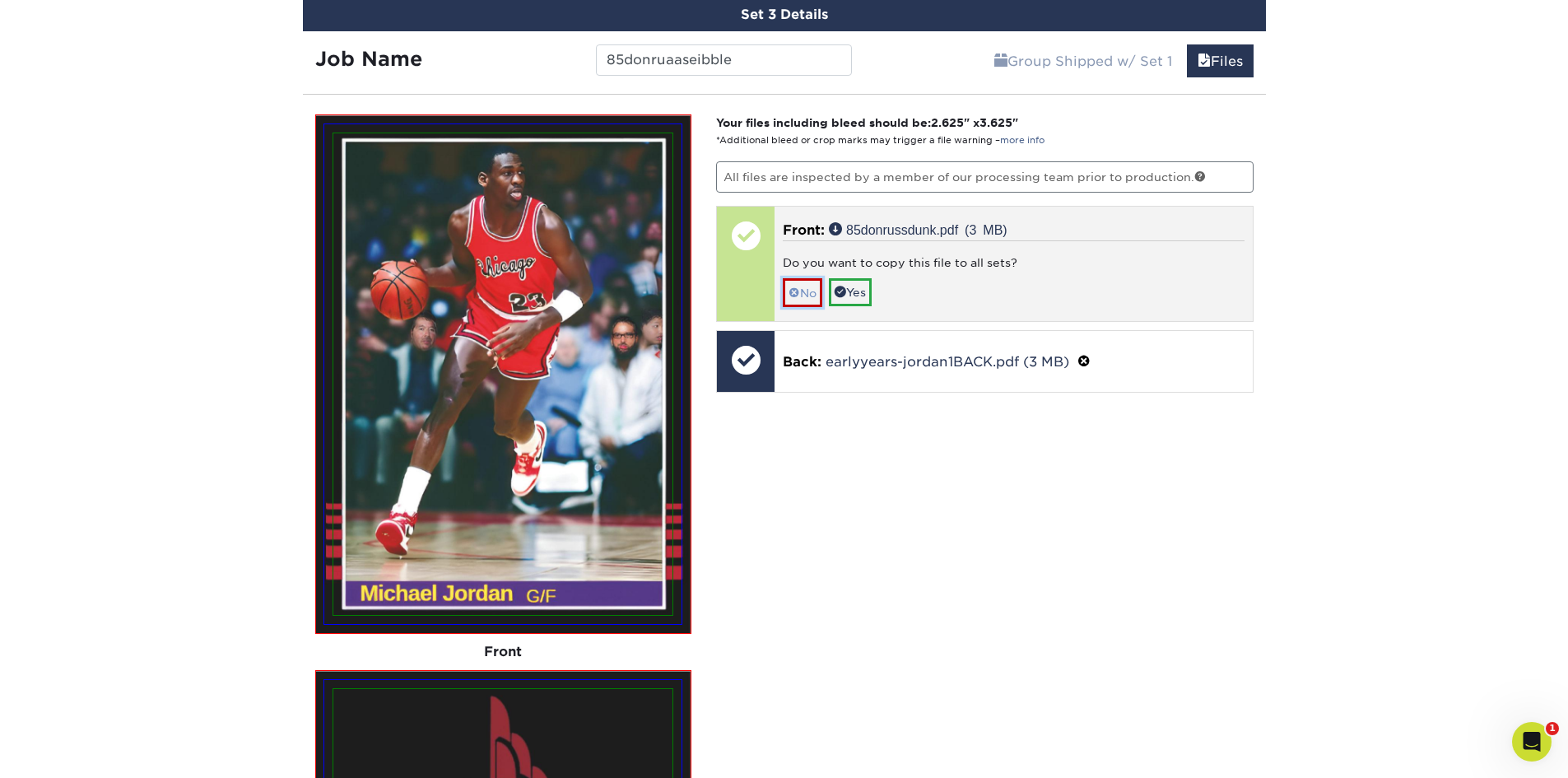
click at [805, 295] on link "No" at bounding box center [802, 293] width 40 height 29
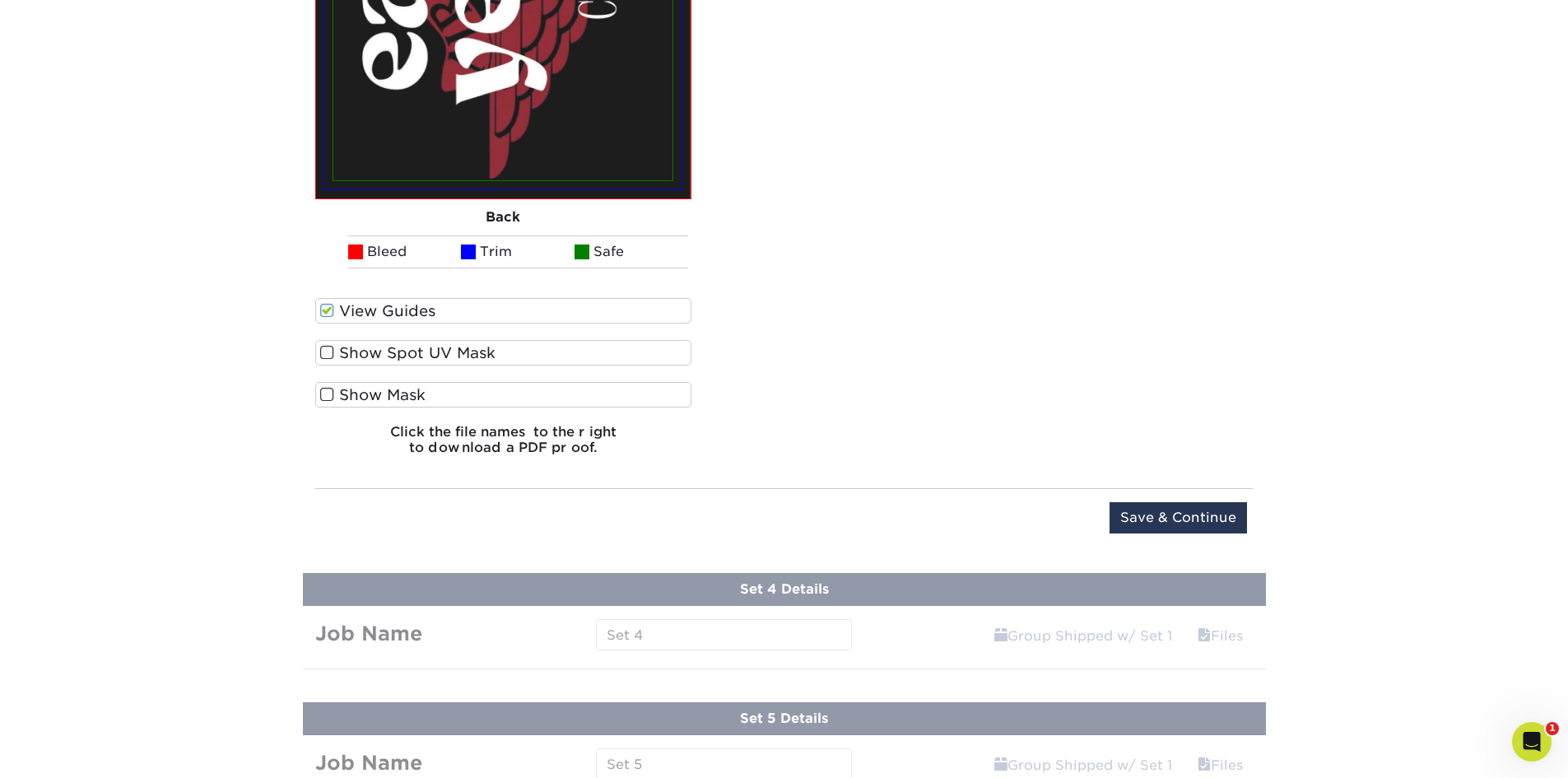
scroll to position [2305, 0]
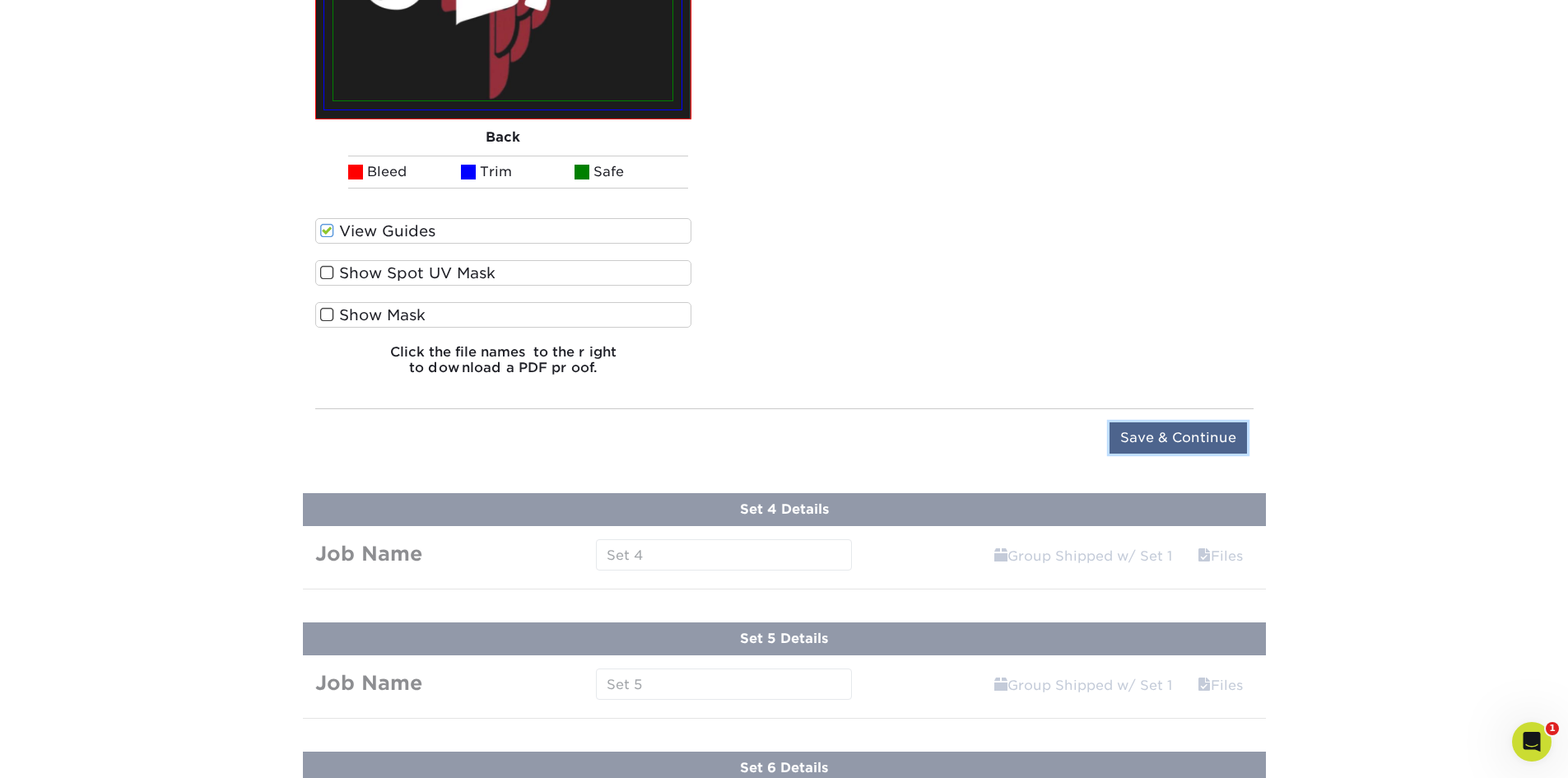
click at [1197, 432] on input "Save & Continue" at bounding box center [1178, 437] width 137 height 31
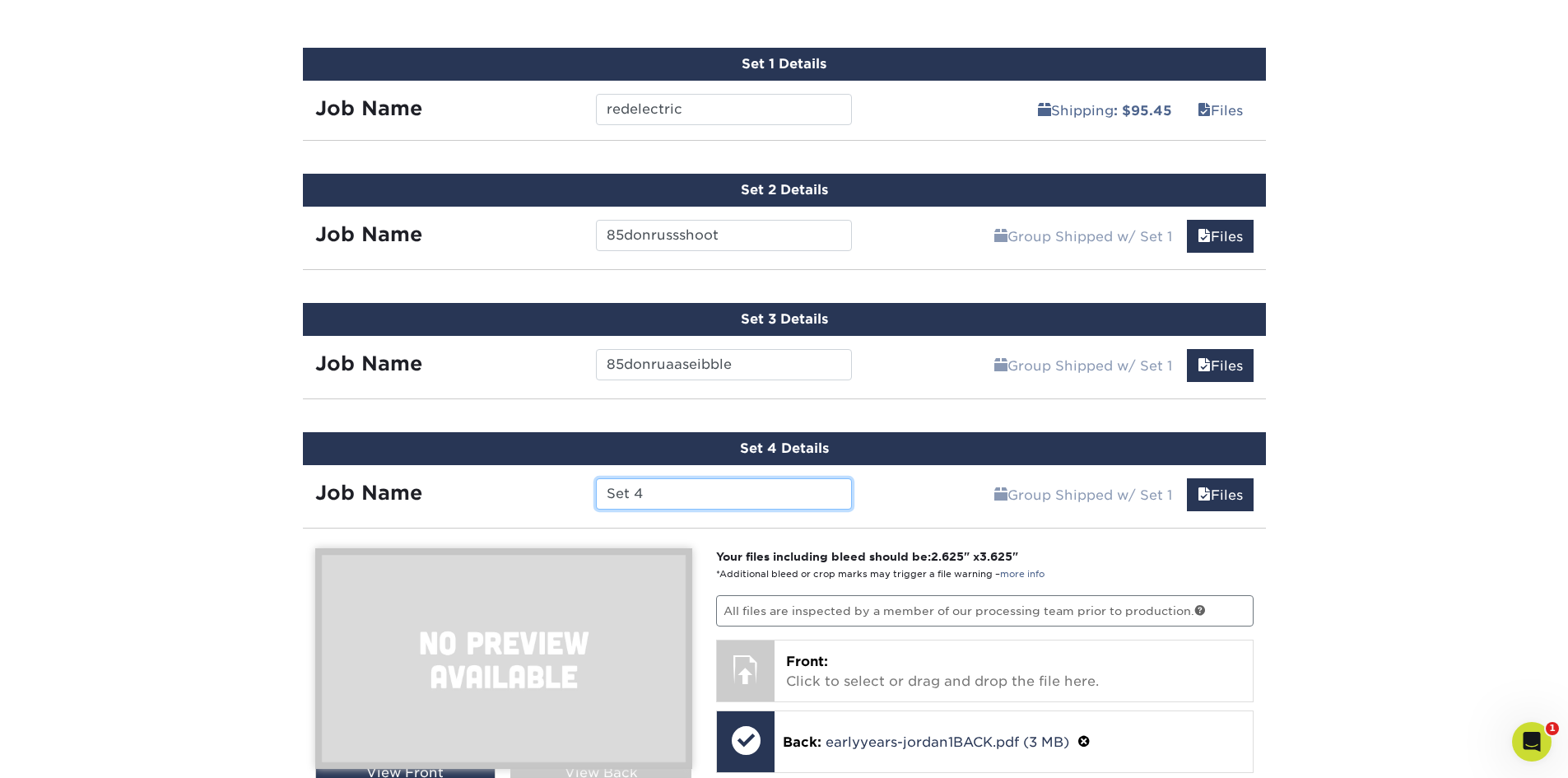
scroll to position [953, 0]
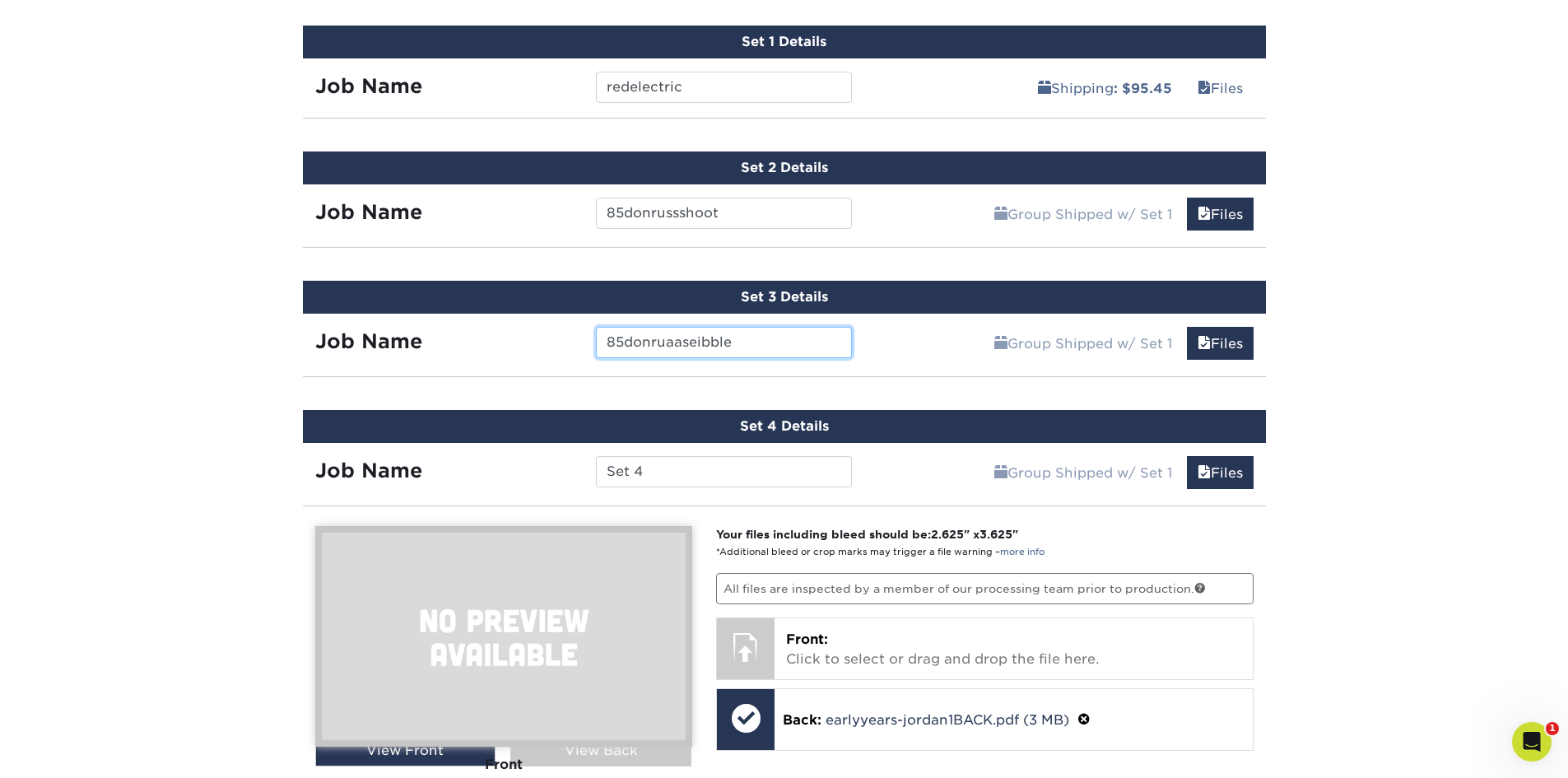
click at [693, 340] on input "85donruaaseibble" at bounding box center [724, 342] width 256 height 31
type input "85donrussdribble"
drag, startPoint x: 706, startPoint y: 473, endPoint x: 534, endPoint y: 468, distance: 172.1
click at [534, 468] on div "Job Name Set 4" at bounding box center [583, 471] width 562 height 31
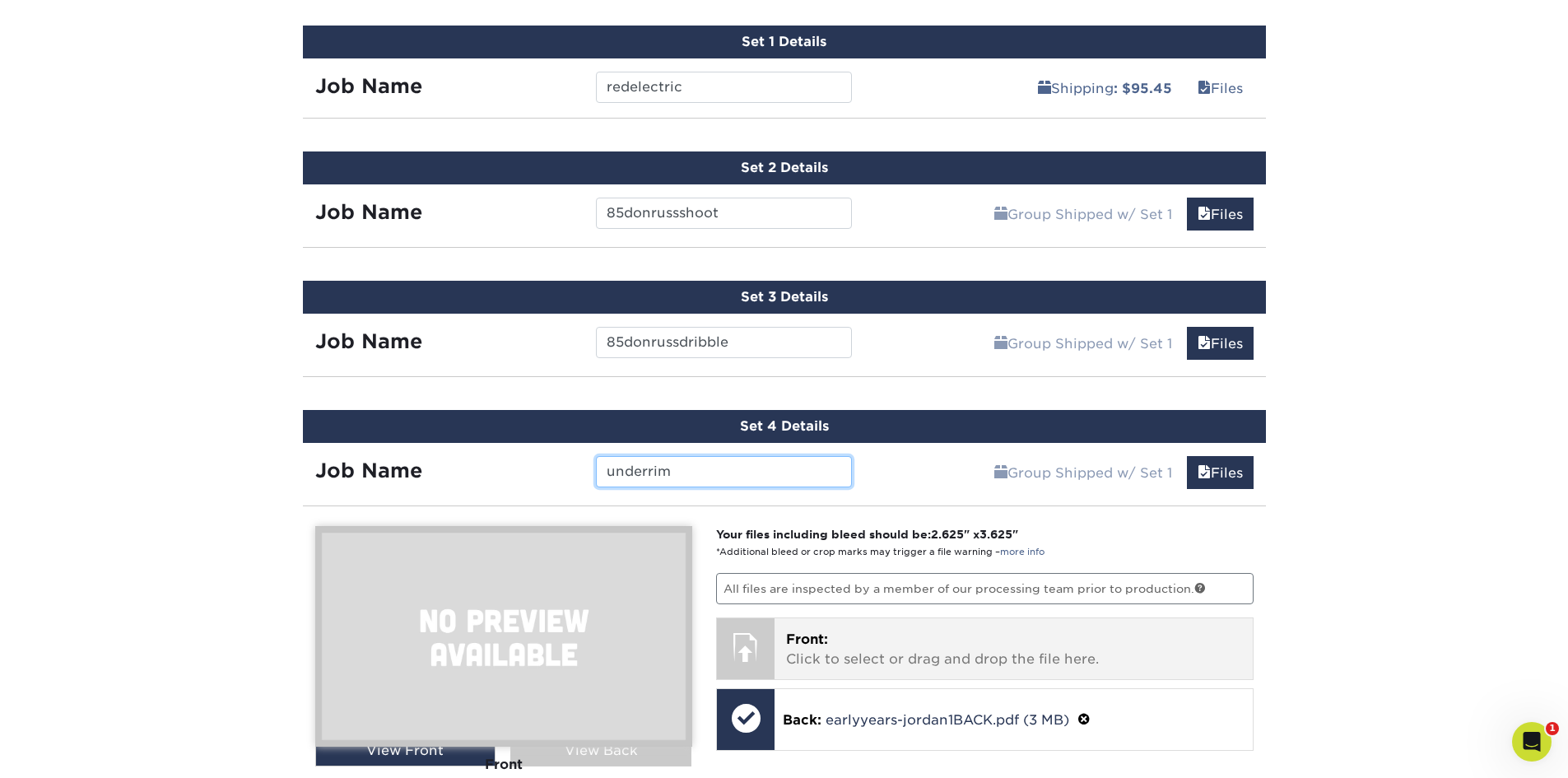
scroll to position [1199, 0]
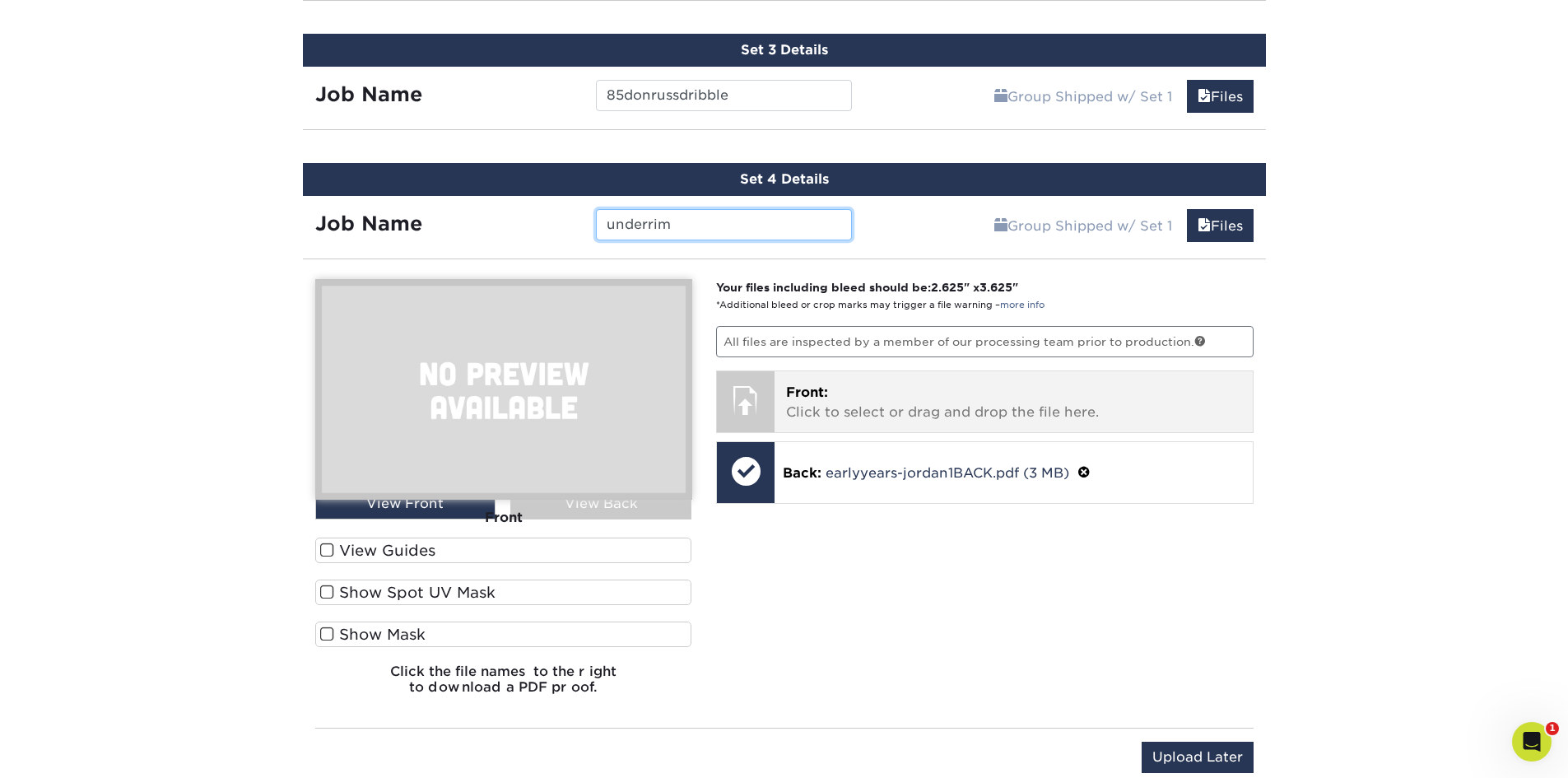
type input "underrim"
click at [916, 401] on p "Front: Click to select or drag and drop the file here." at bounding box center [1013, 402] width 455 height 40
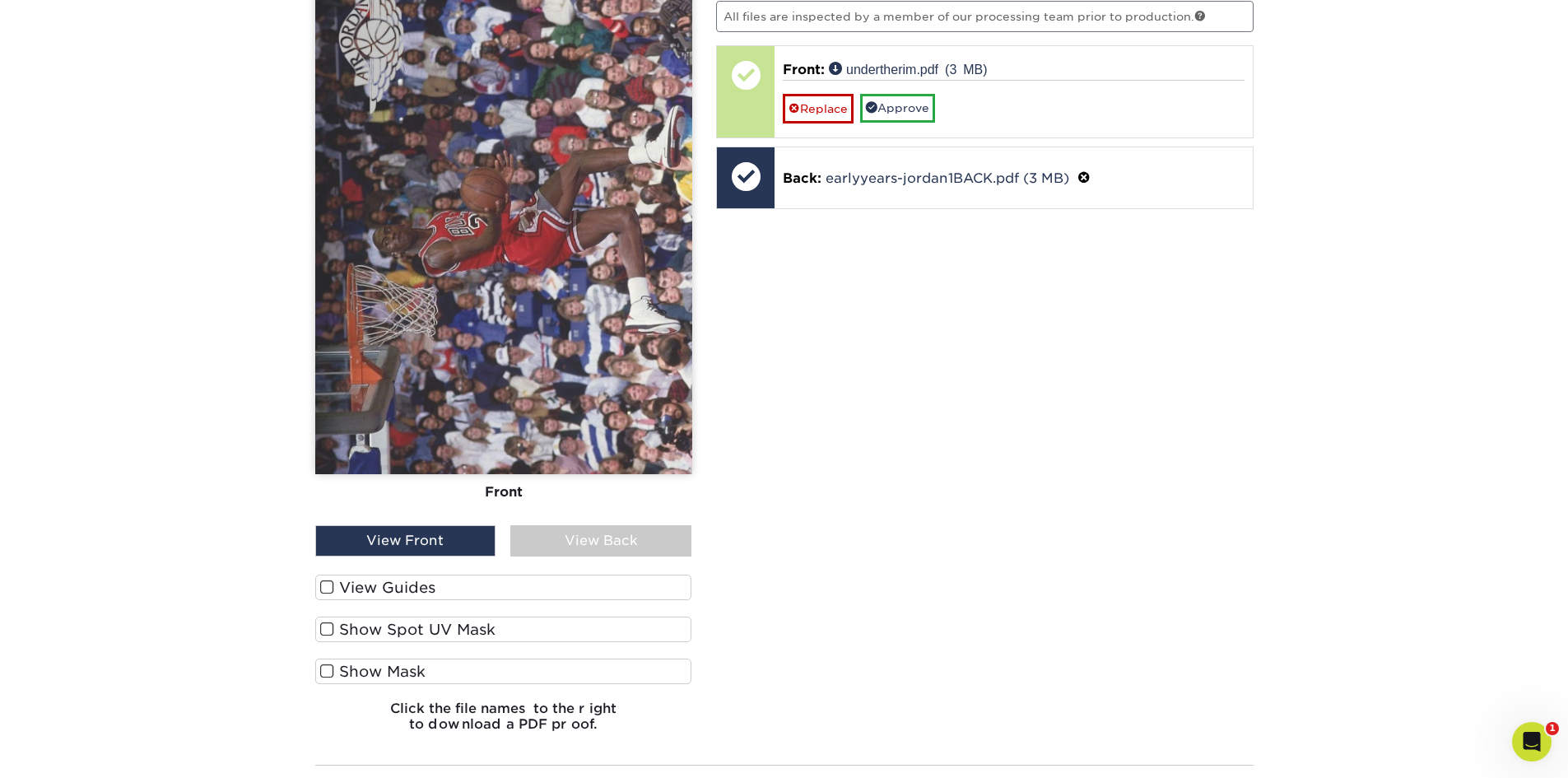
scroll to position [1529, 0]
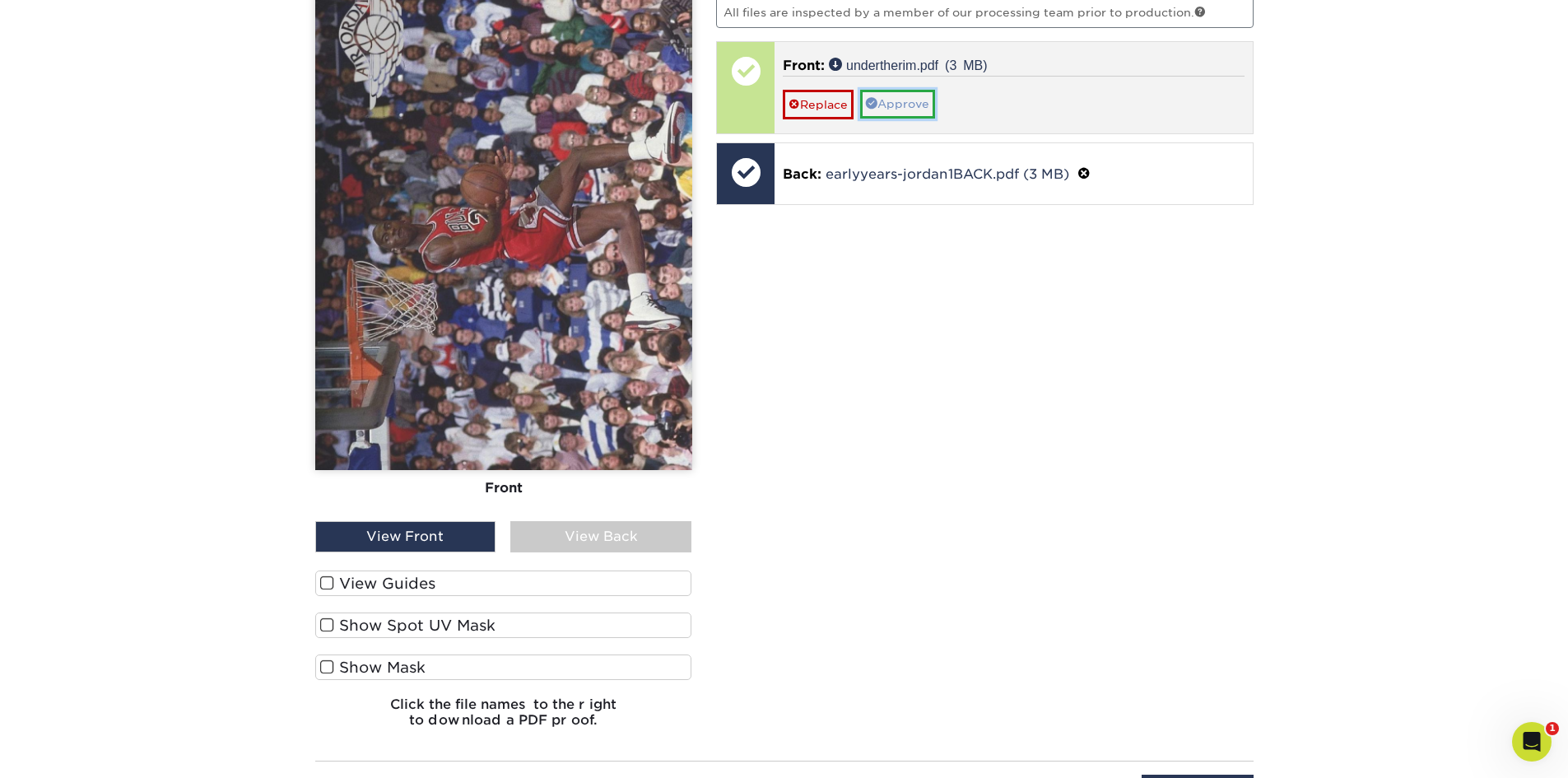
click at [897, 106] on link "Approve" at bounding box center [897, 103] width 75 height 28
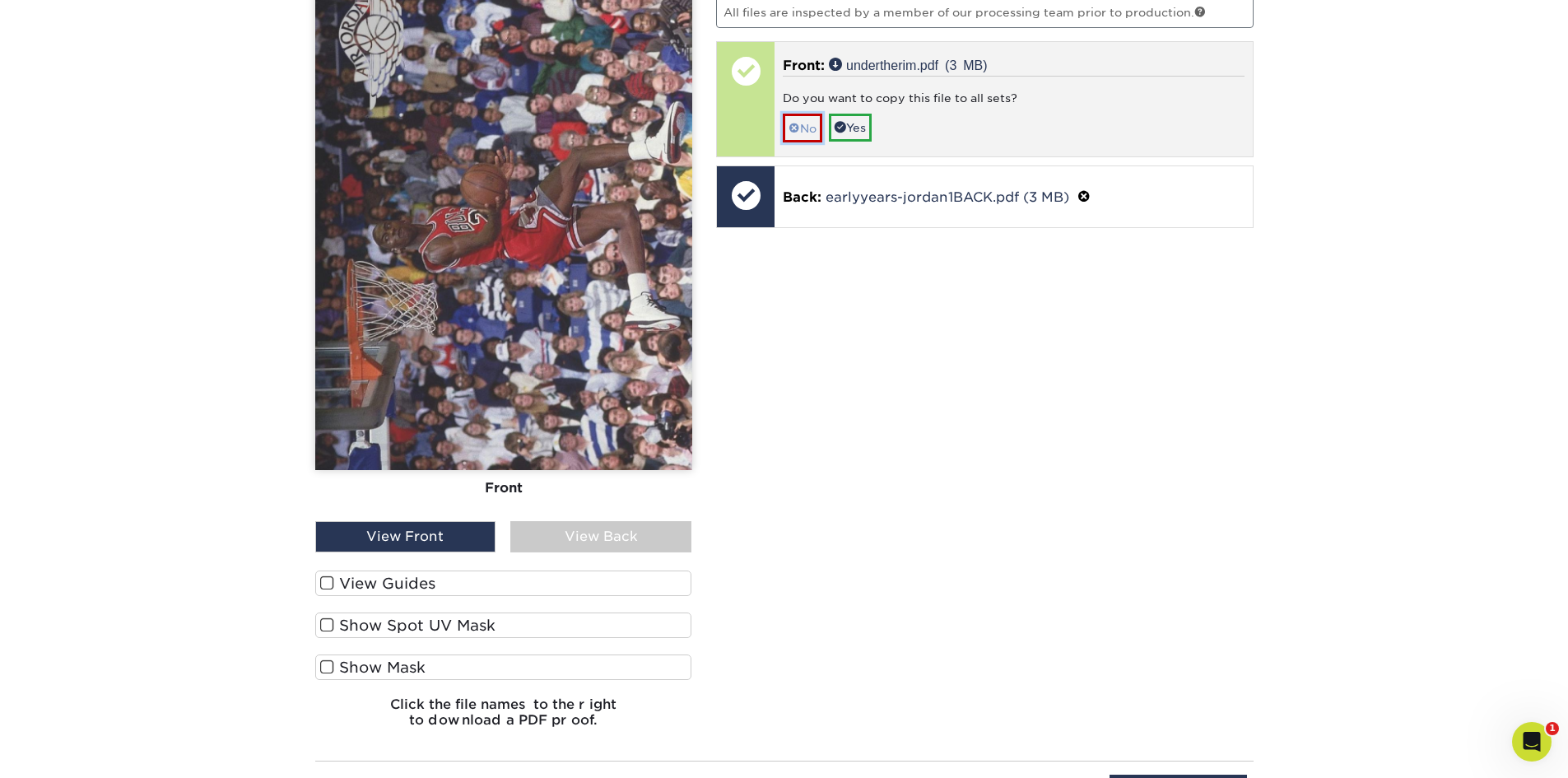
click at [806, 120] on link "No" at bounding box center [802, 128] width 40 height 29
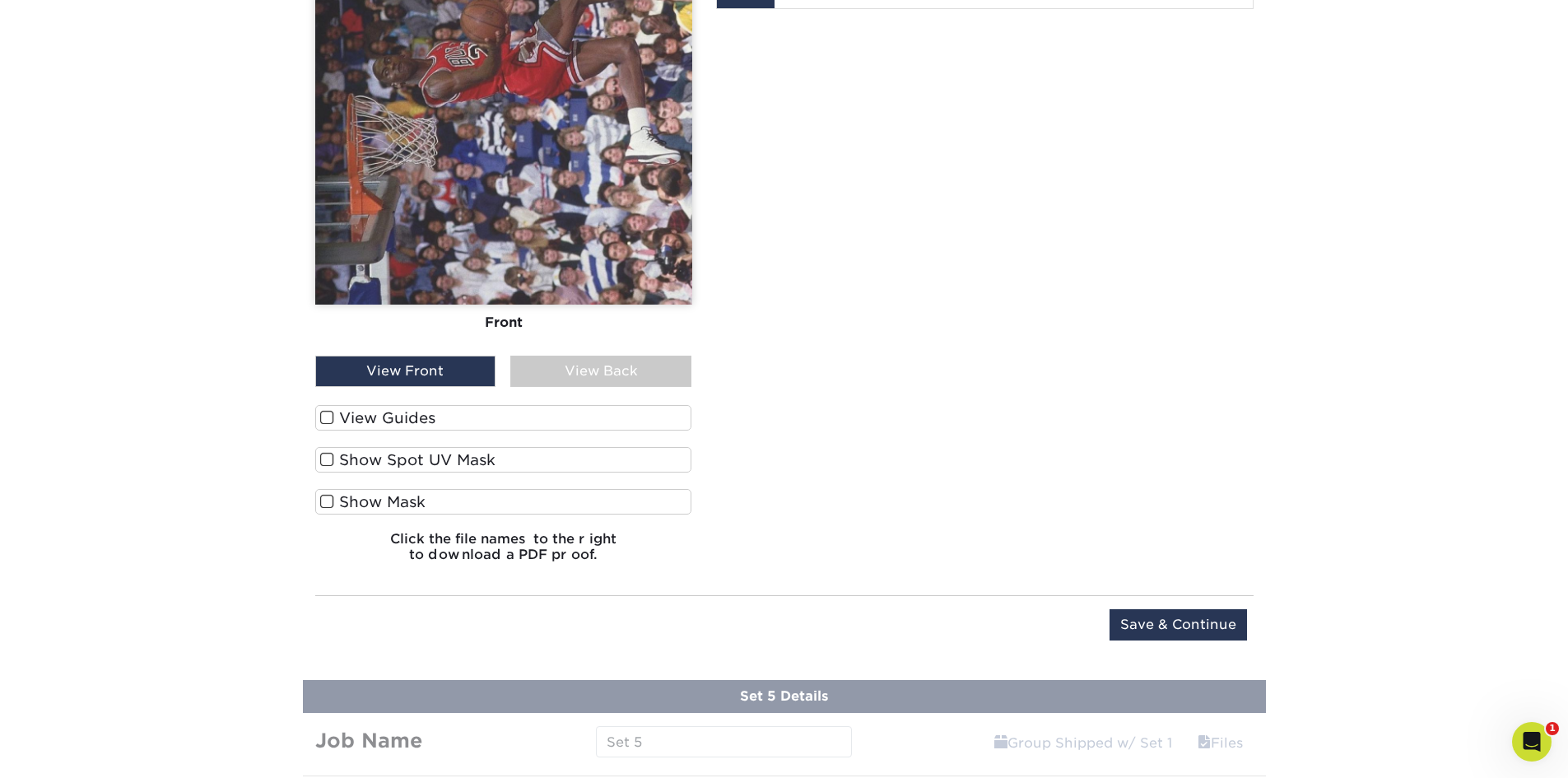
scroll to position [1940, 0]
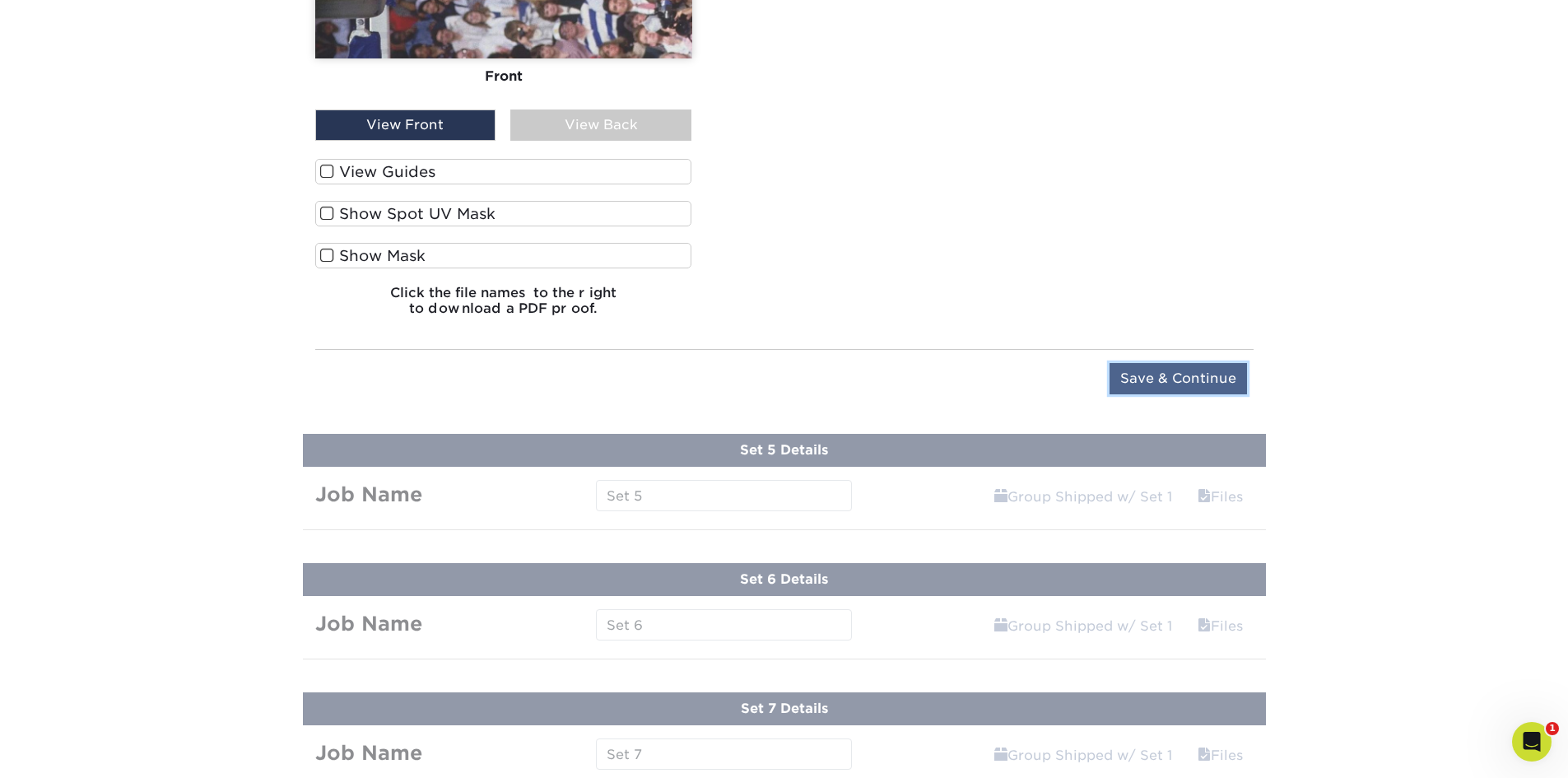
click at [1215, 370] on input "Save & Continue" at bounding box center [1178, 378] width 137 height 31
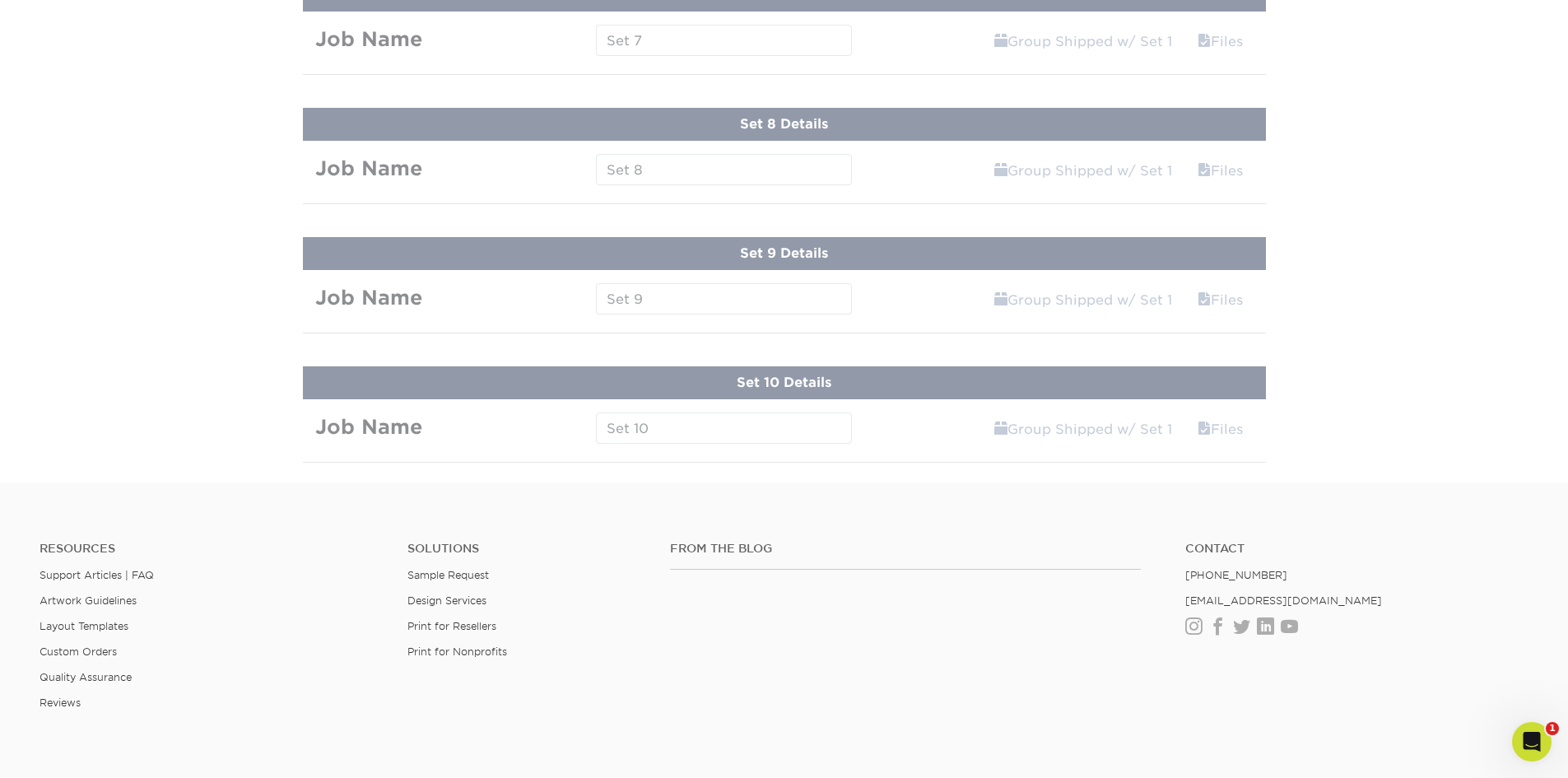
scroll to position [1164, 0]
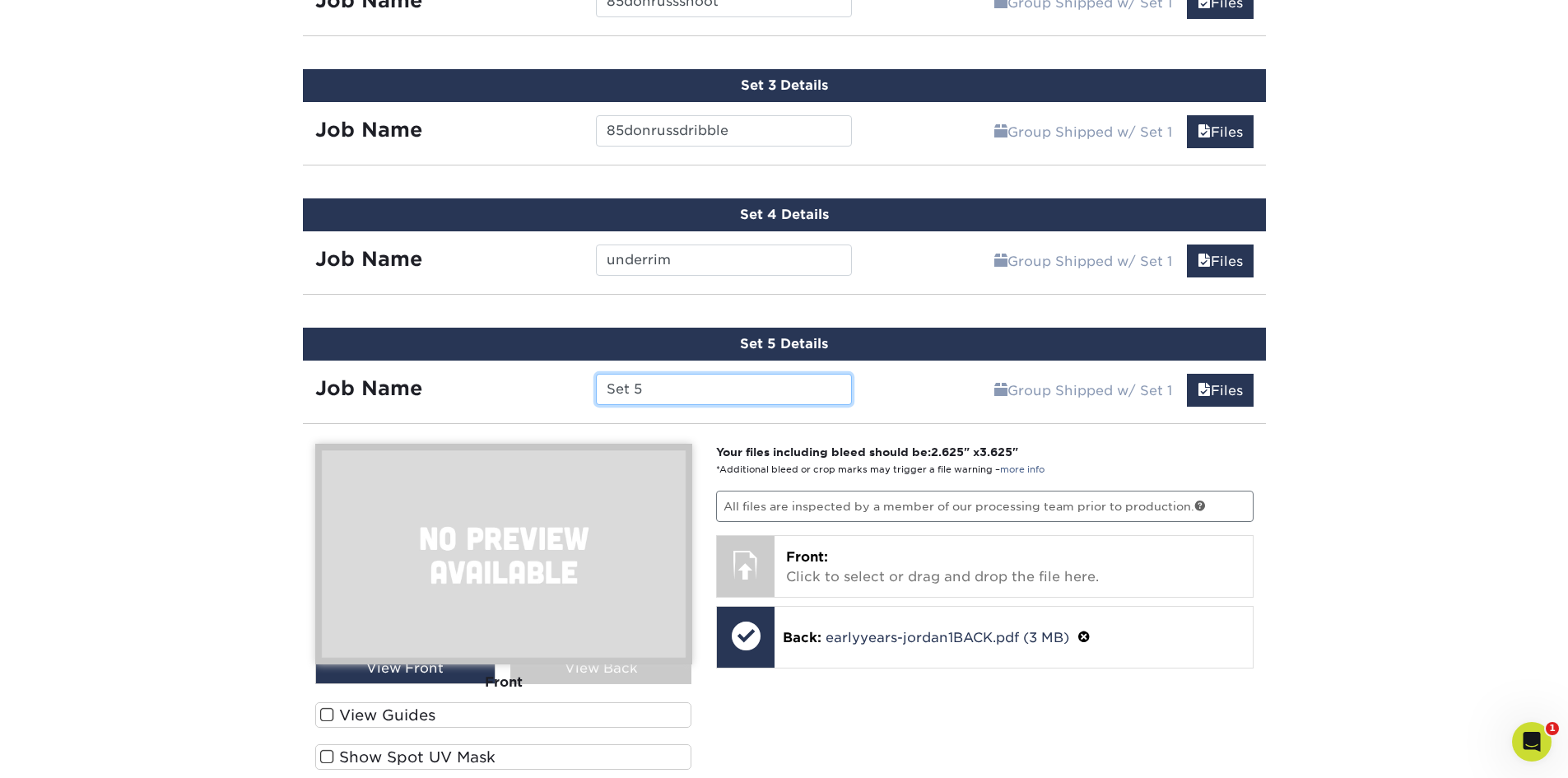
drag, startPoint x: 691, startPoint y: 384, endPoint x: 383, endPoint y: 378, distance: 308.1
click at [383, 378] on div "Job Name Set 5" at bounding box center [583, 389] width 562 height 31
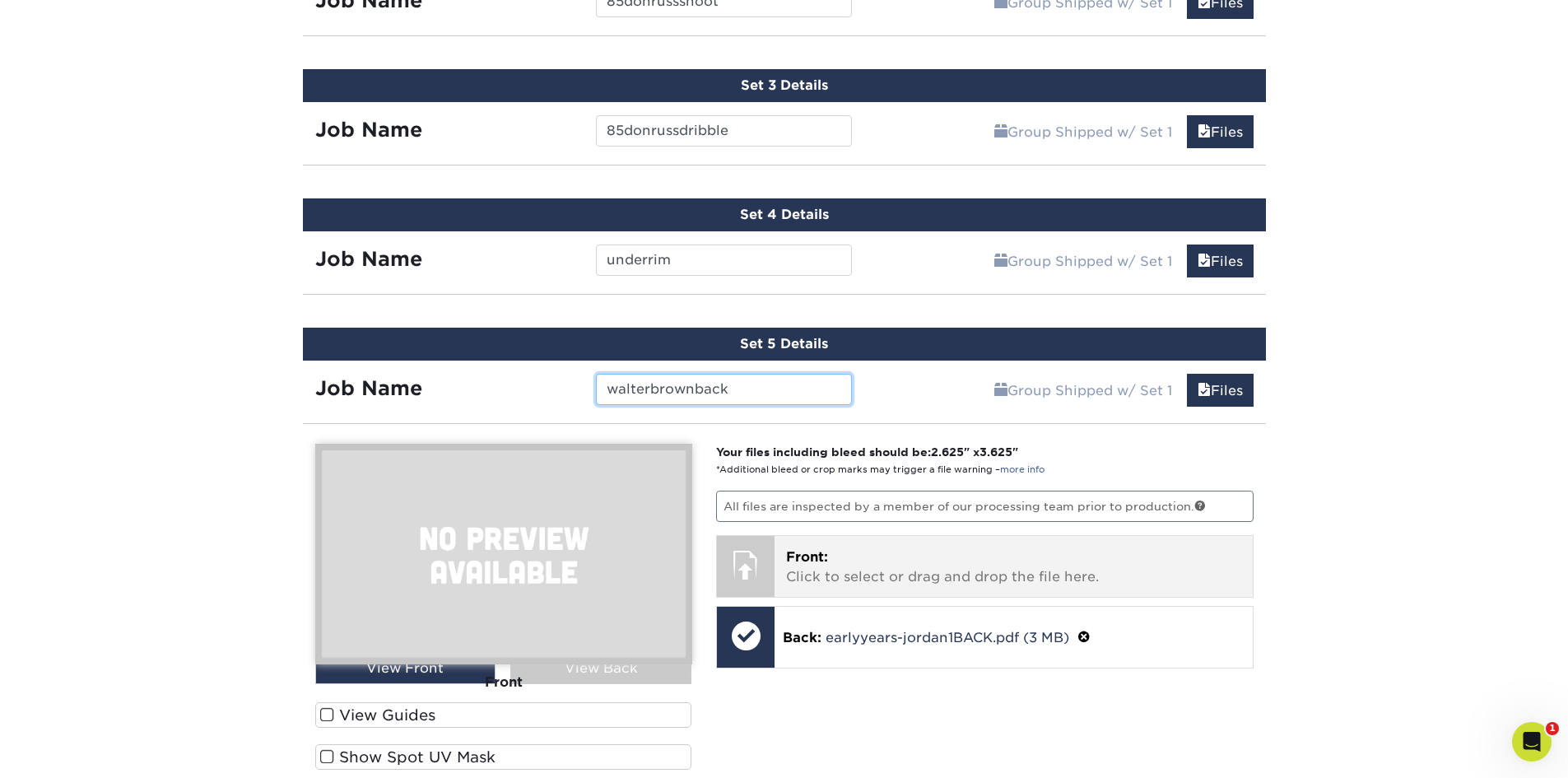
type input "walterbrownback"
click at [964, 592] on div "Front: Click to select or drag and drop the file here. Choose file" at bounding box center [1013, 566] width 478 height 61
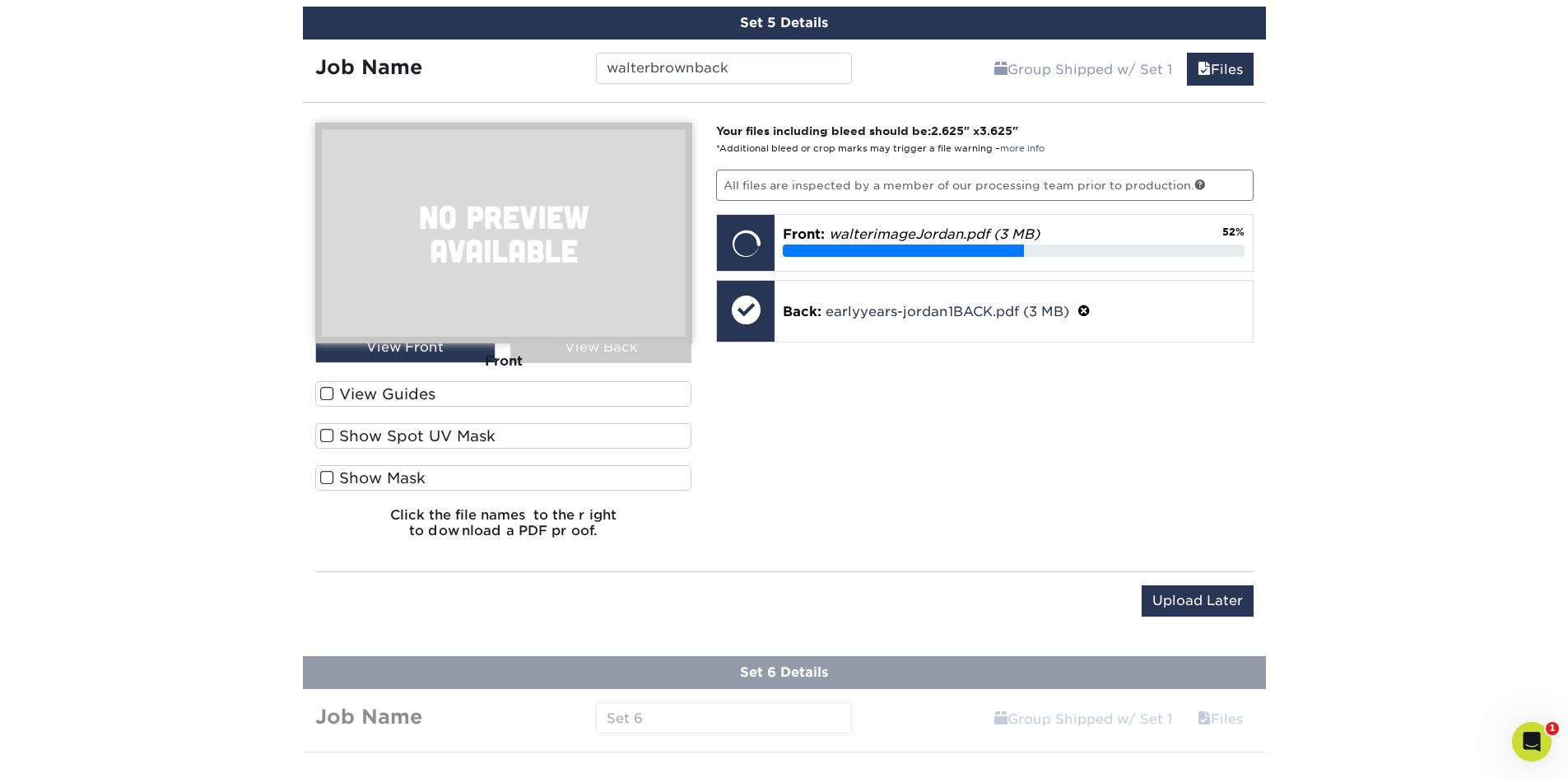
scroll to position [1494, 0]
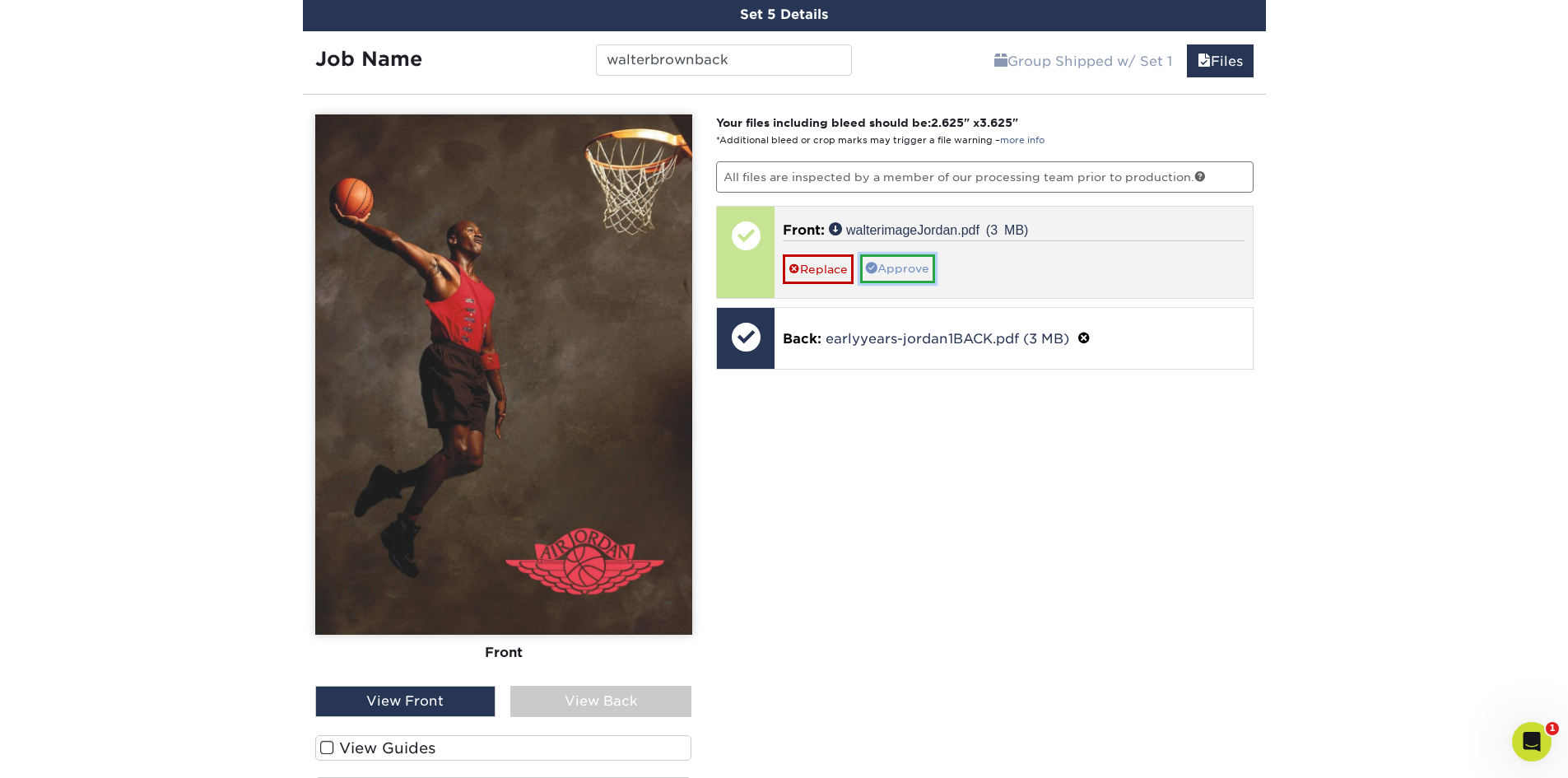
click at [921, 270] on link "Approve" at bounding box center [897, 268] width 75 height 28
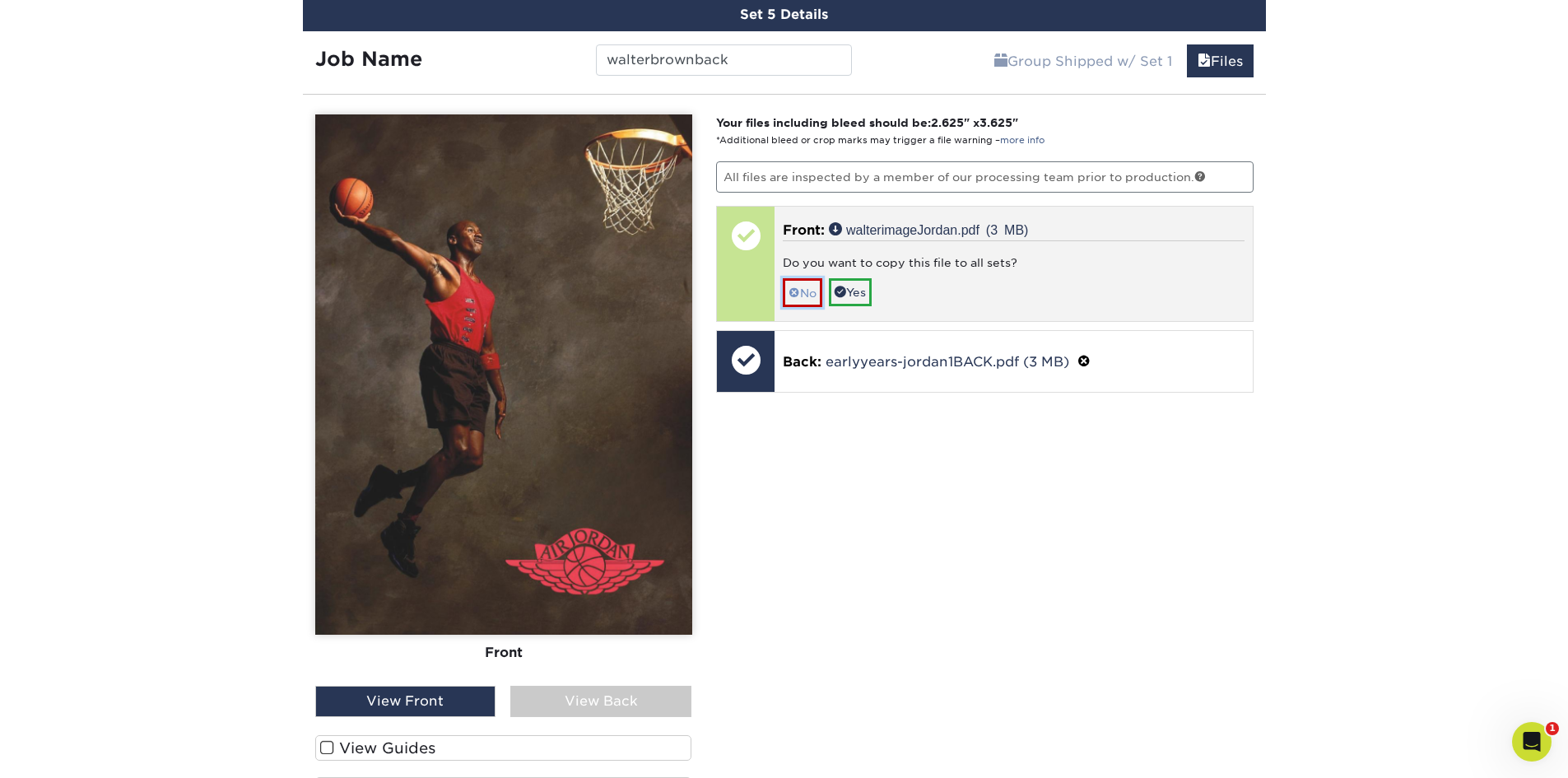
click at [798, 297] on span at bounding box center [795, 294] width 12 height 13
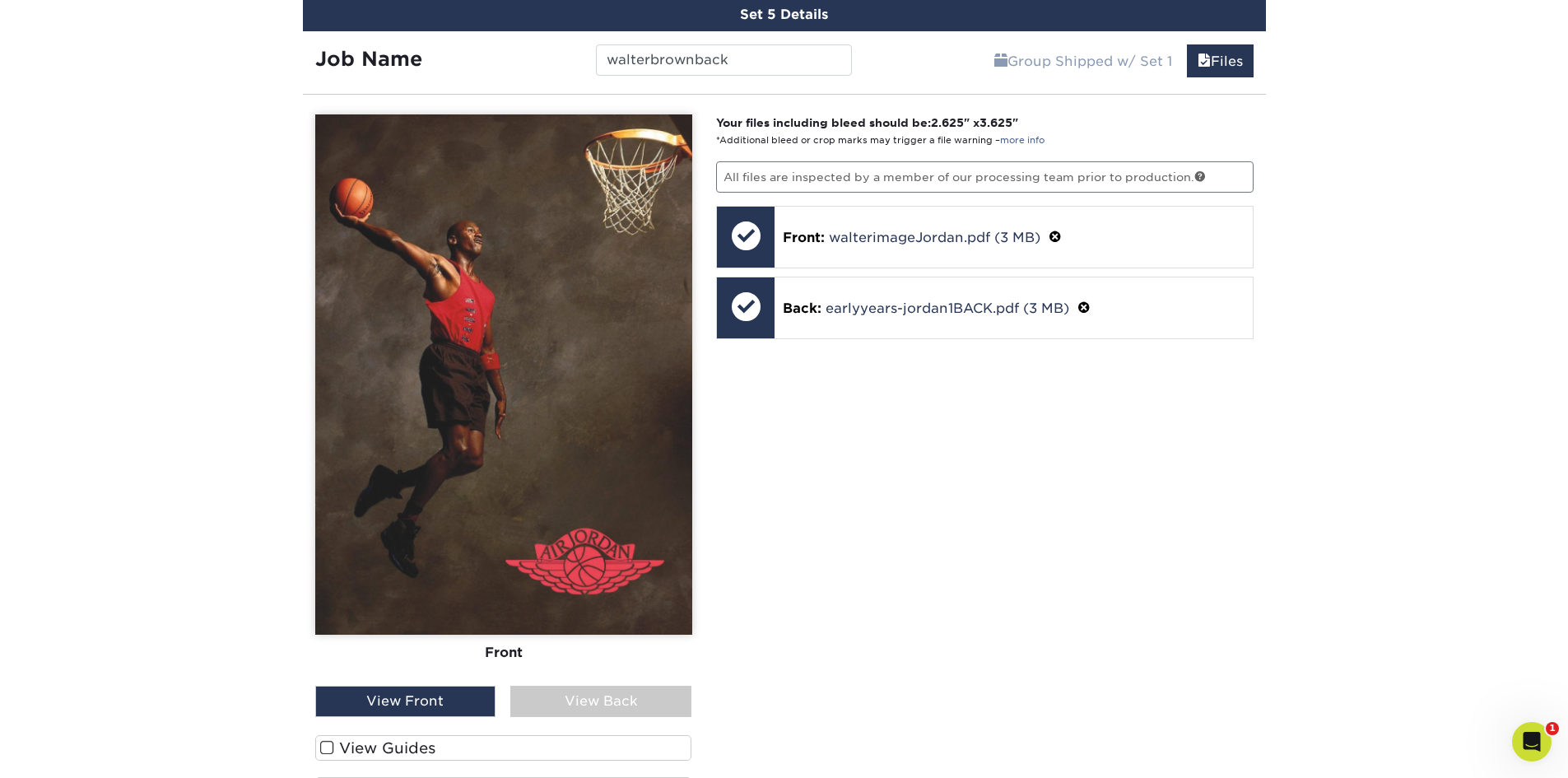
scroll to position [1987, 0]
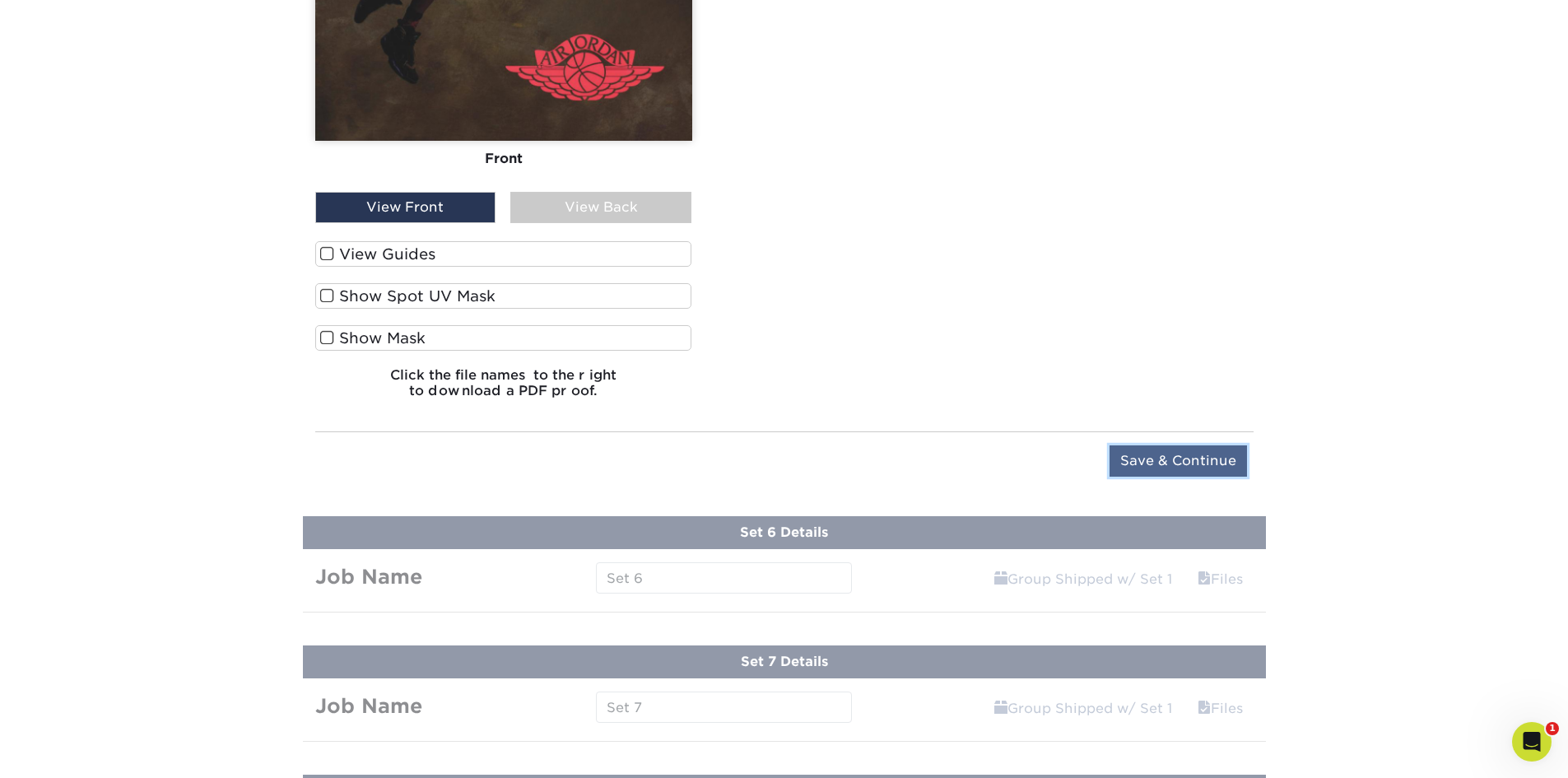
click at [1202, 456] on input "Save & Continue" at bounding box center [1178, 461] width 137 height 31
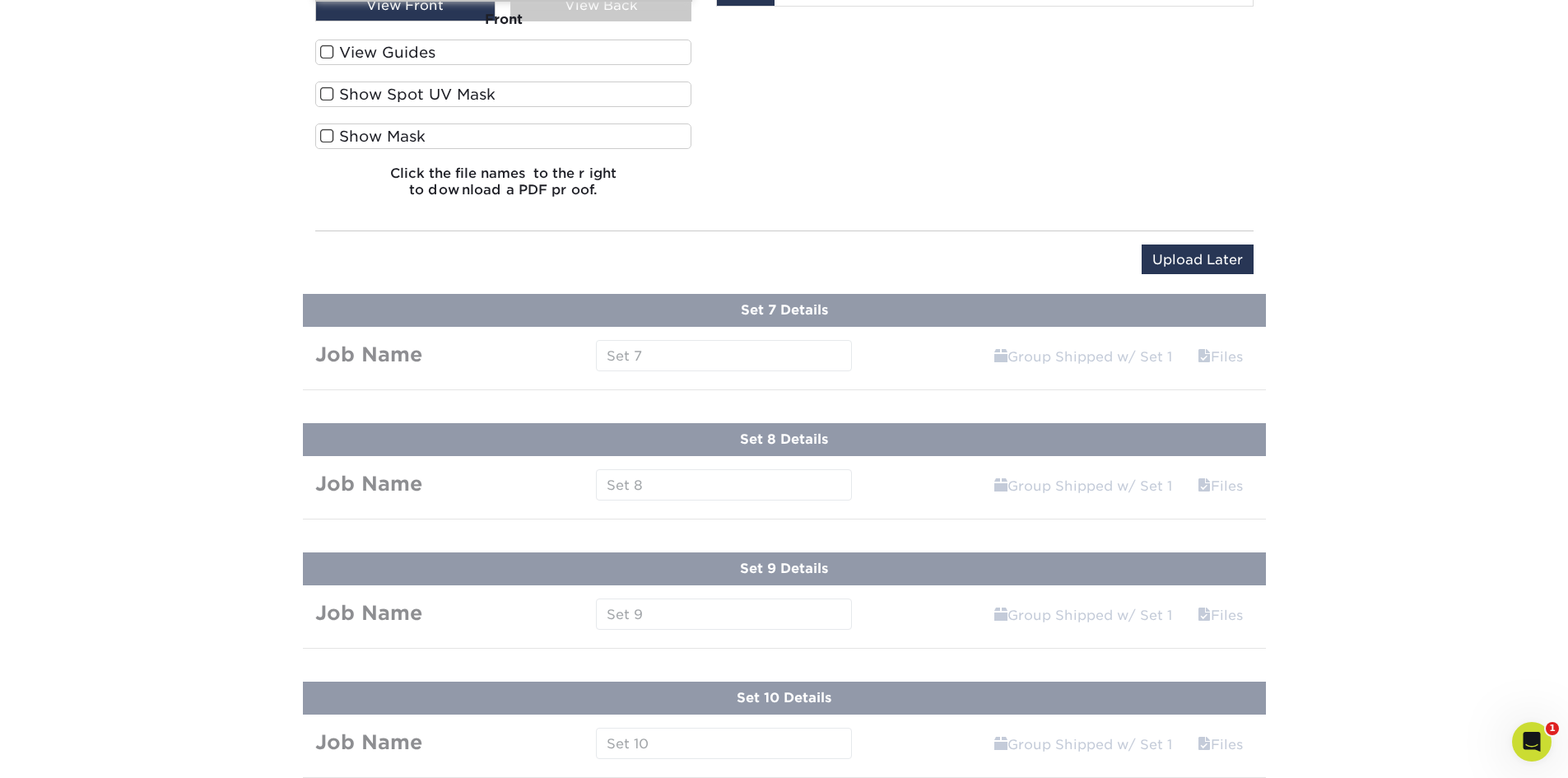
scroll to position [1294, 0]
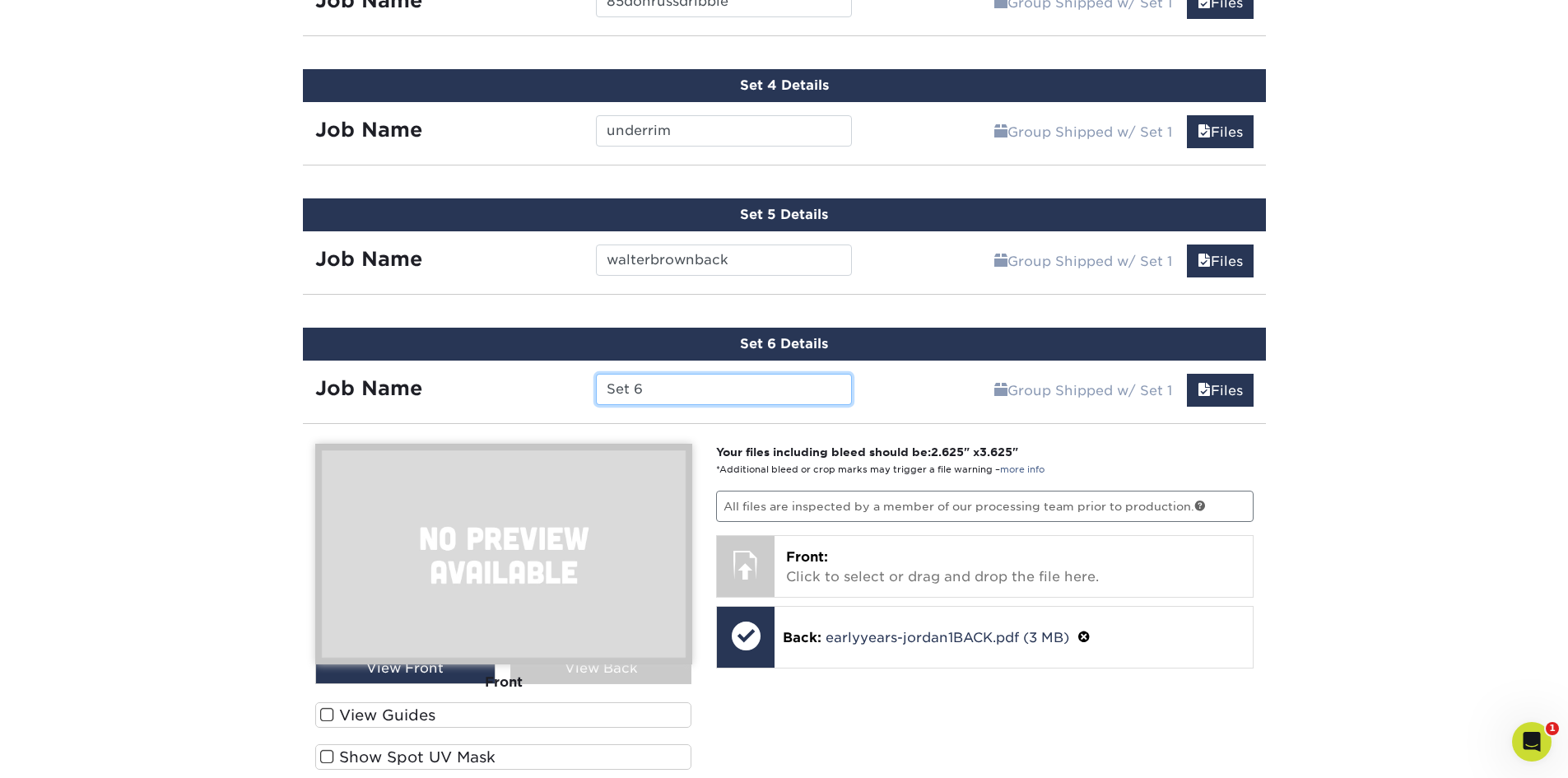
drag, startPoint x: 697, startPoint y: 384, endPoint x: 511, endPoint y: 388, distance: 186.0
click at [512, 388] on div "Job Name Set 6" at bounding box center [583, 389] width 562 height 31
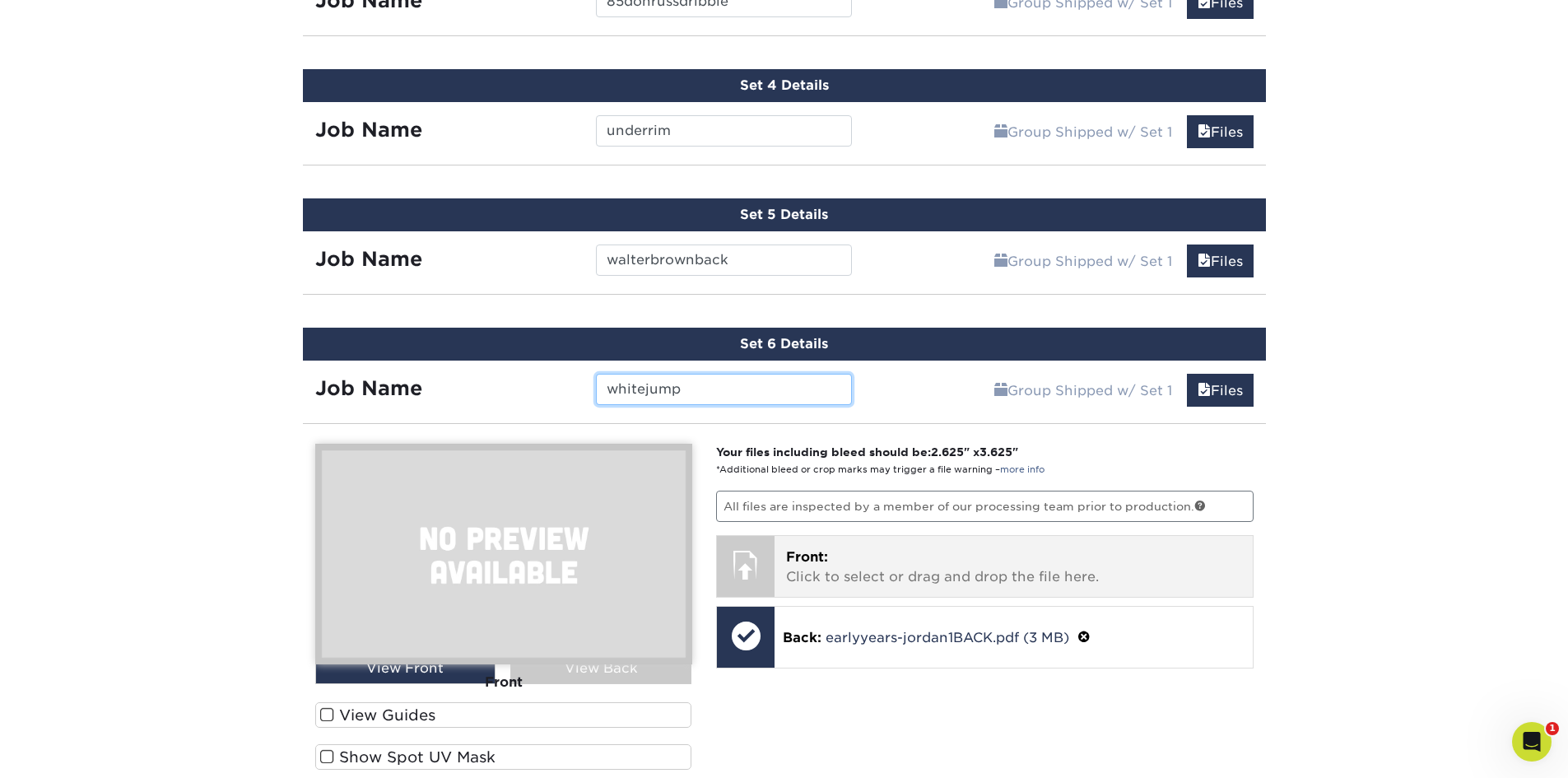
type input "whitejump"
click at [1050, 579] on p "Front: Click to select or drag and drop the file here." at bounding box center [1013, 567] width 455 height 40
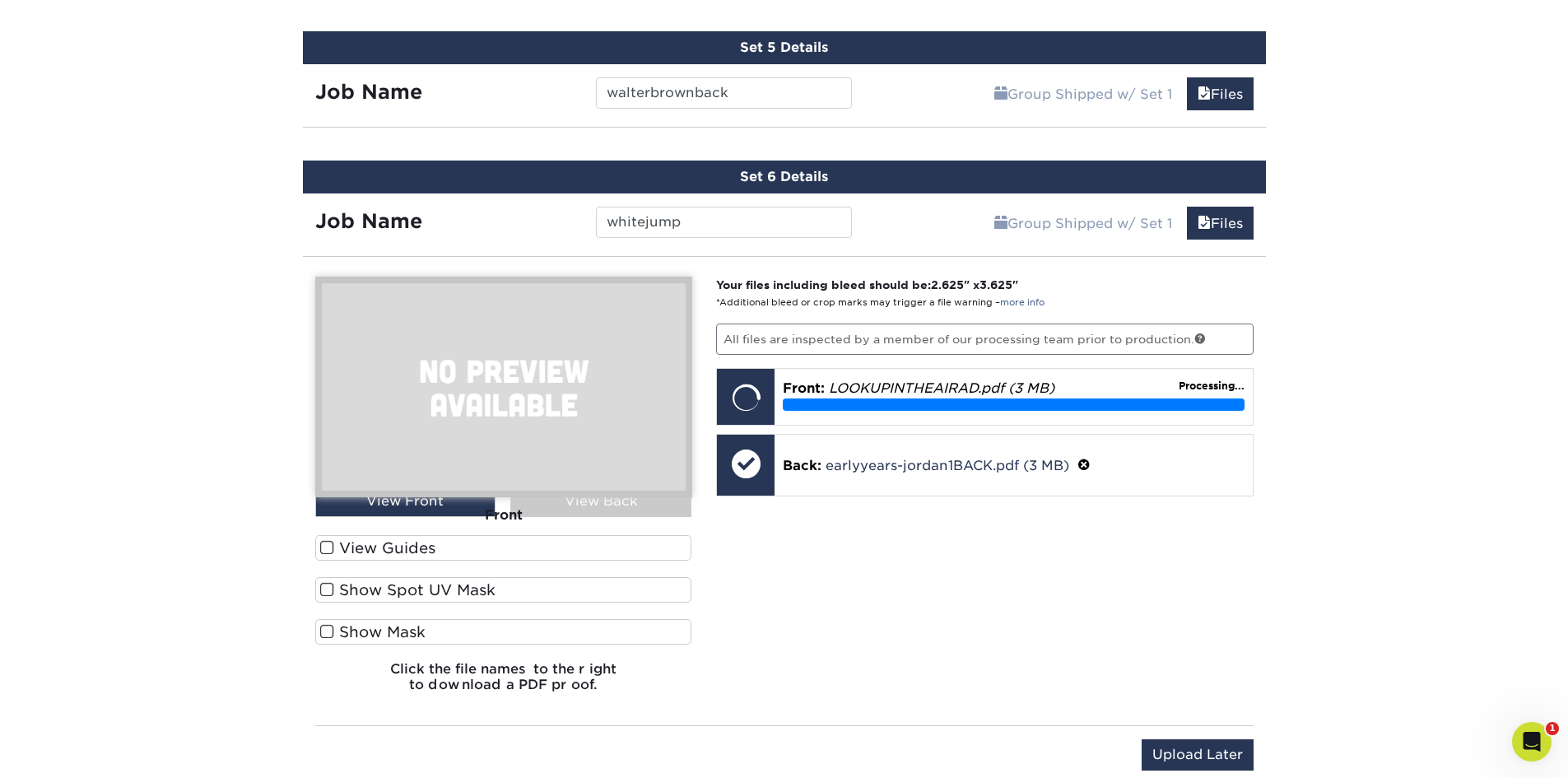
scroll to position [1623, 0]
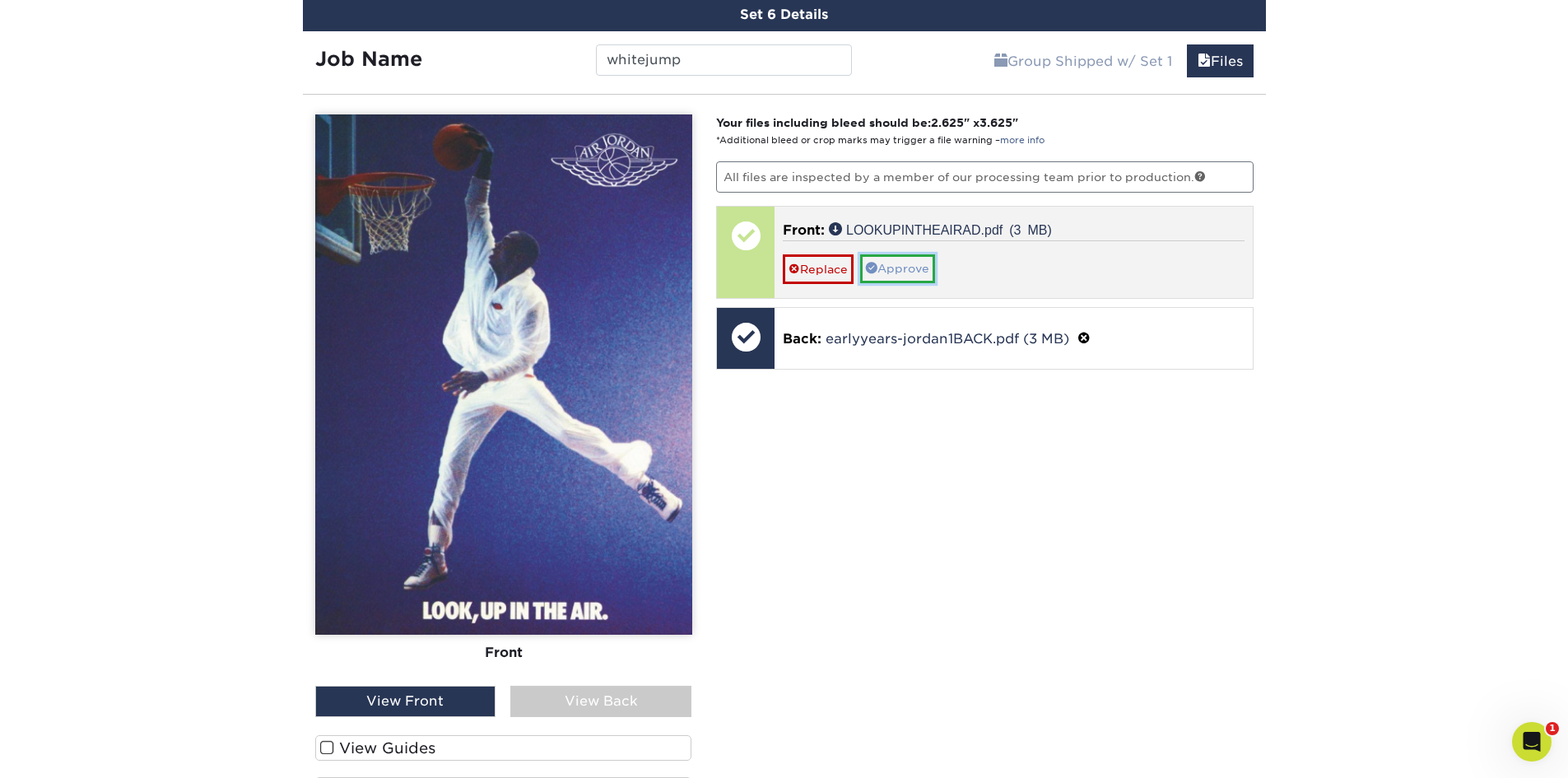
click at [881, 270] on link "Approve" at bounding box center [897, 268] width 75 height 28
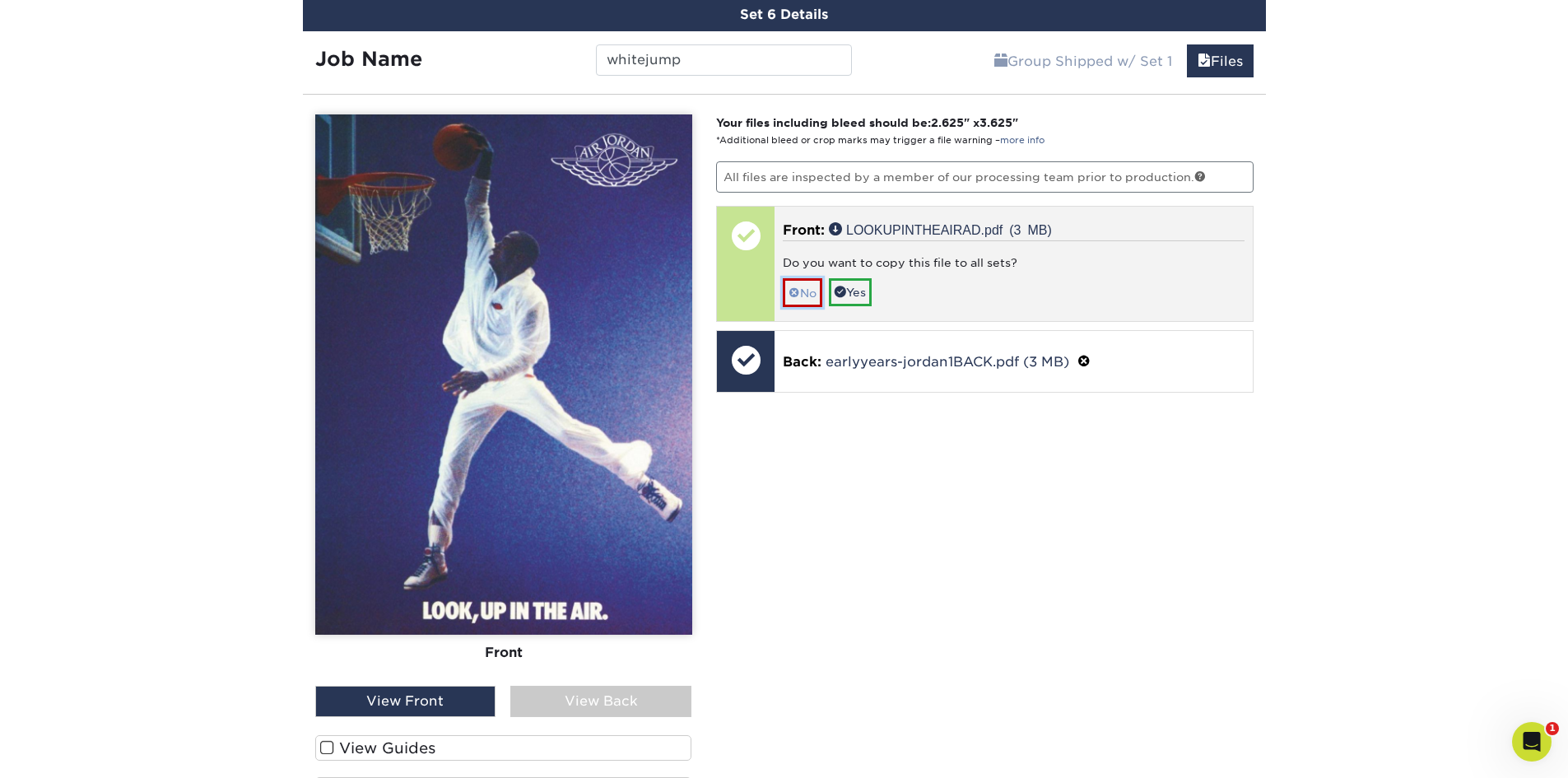
click at [801, 294] on link "No" at bounding box center [802, 293] width 40 height 29
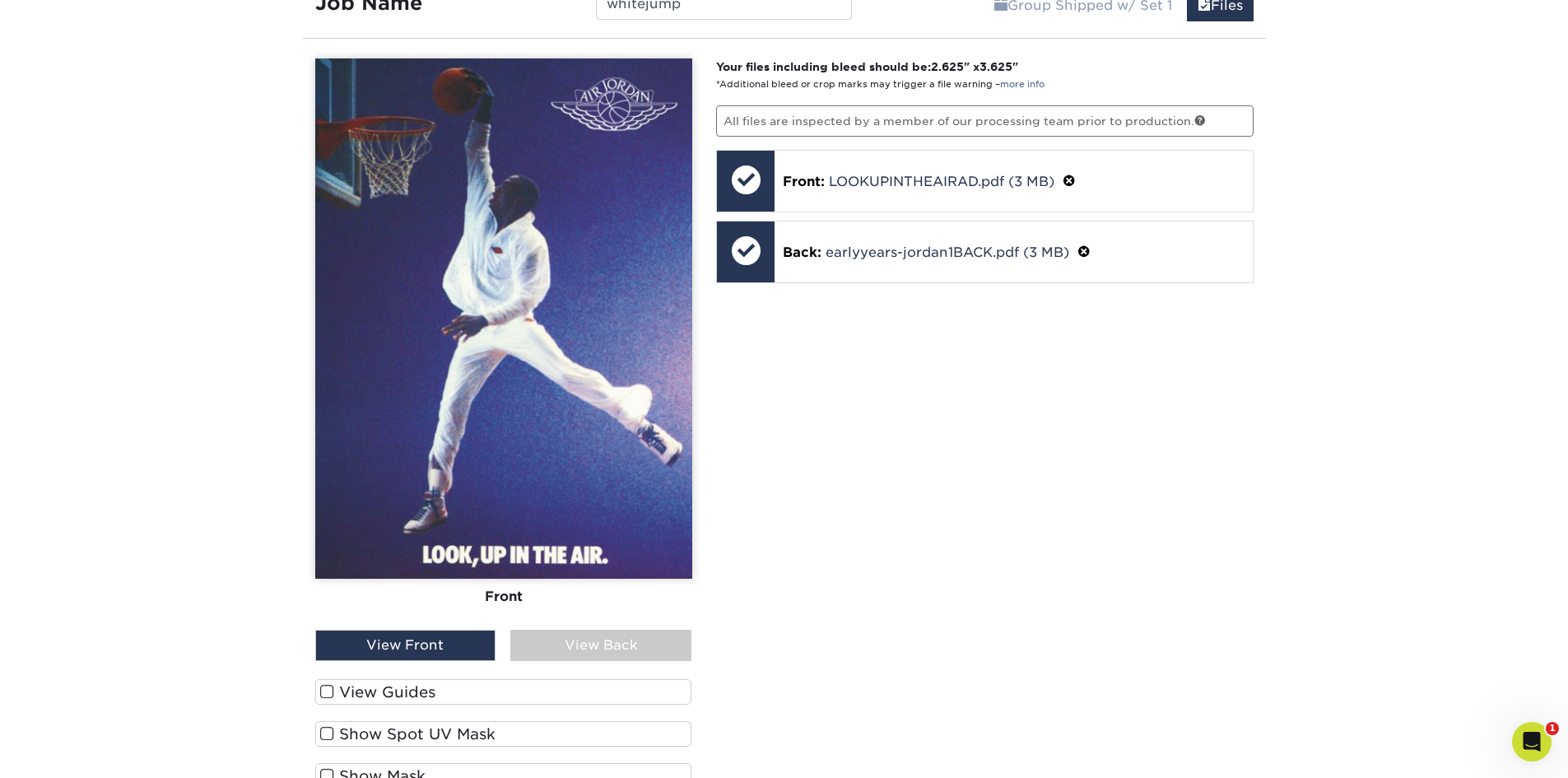
scroll to position [2035, 0]
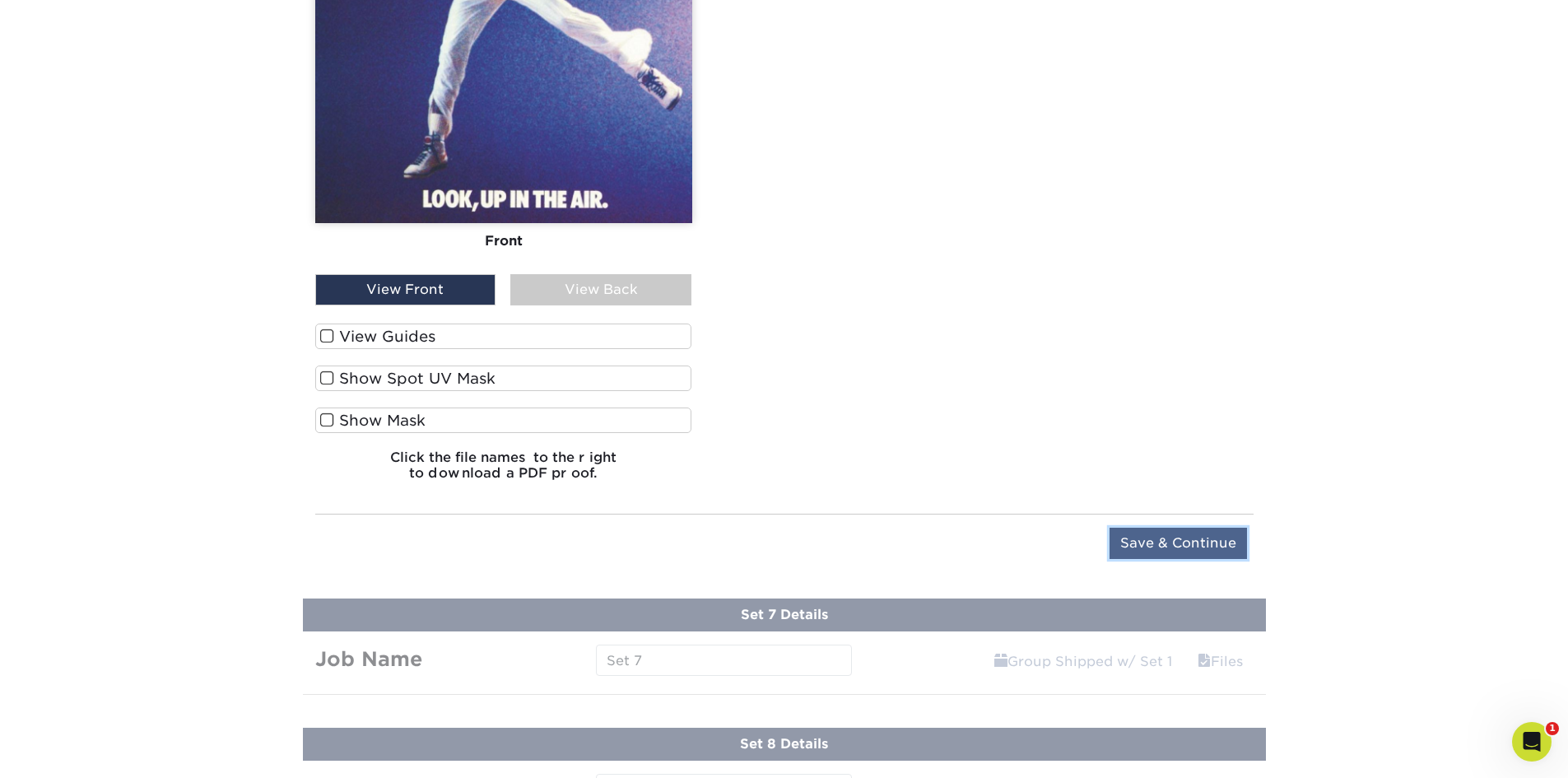
click at [1196, 543] on input "Save & Continue" at bounding box center [1178, 543] width 137 height 31
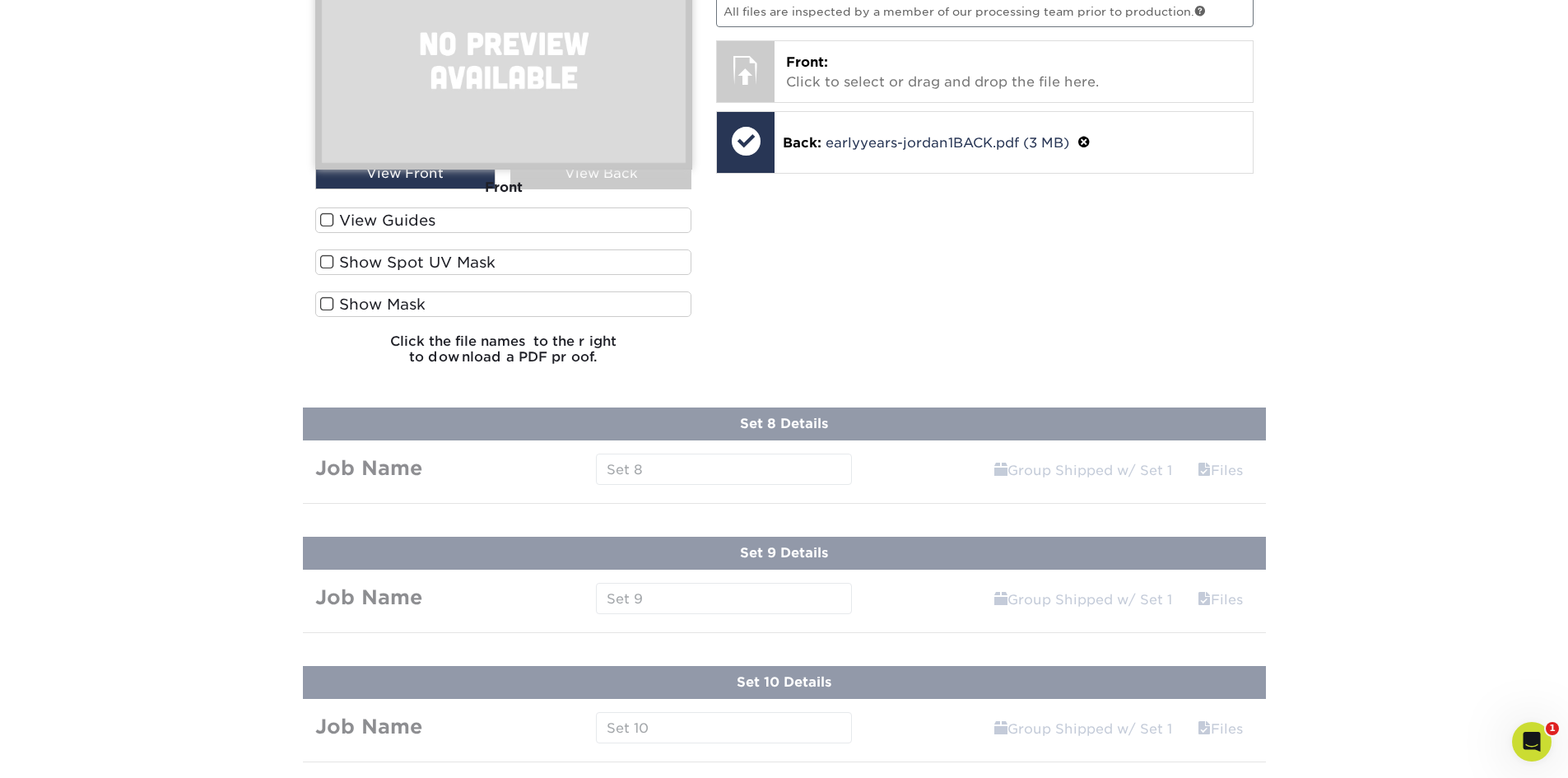
scroll to position [1423, 0]
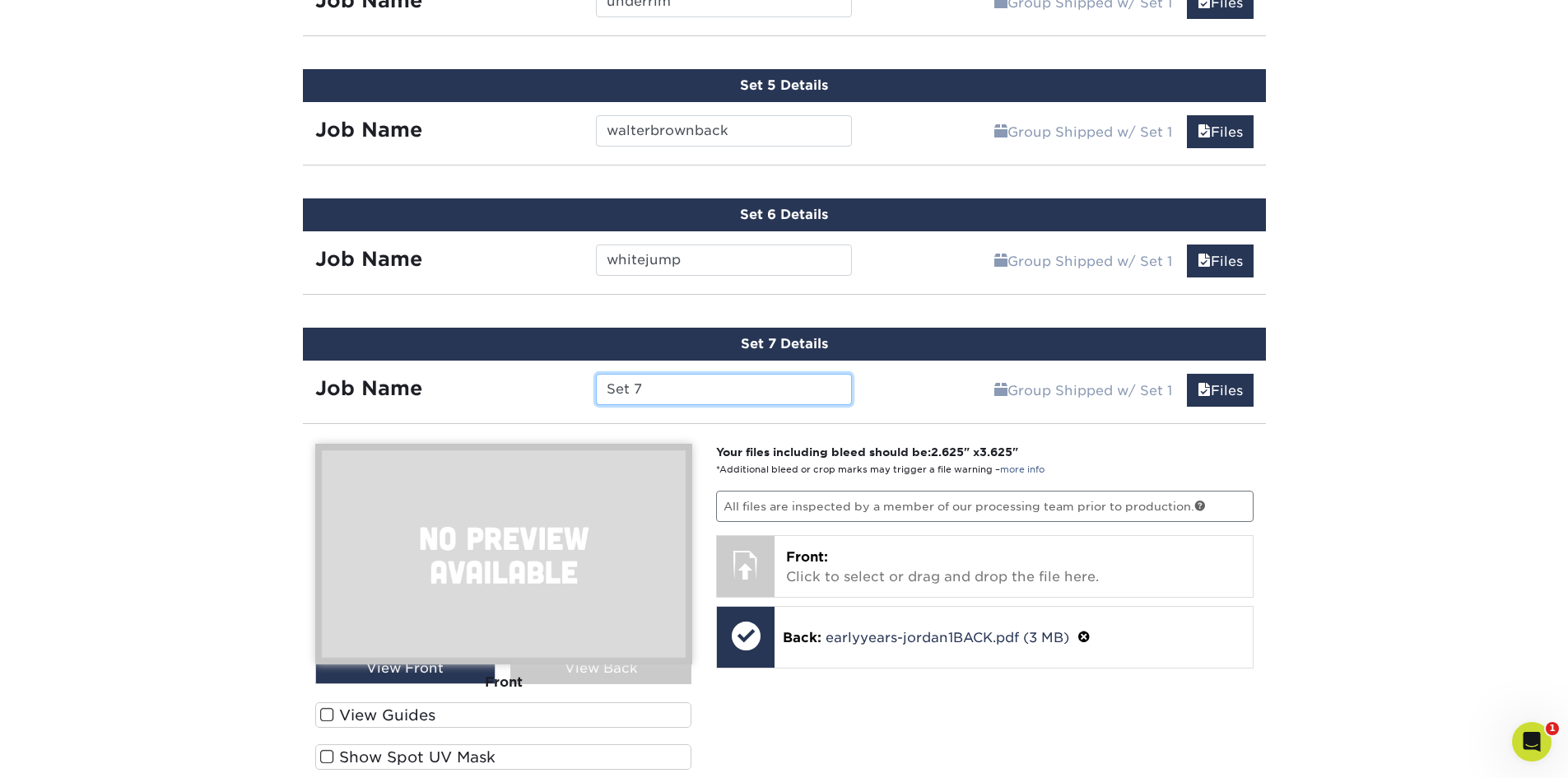
drag, startPoint x: 747, startPoint y: 386, endPoint x: 426, endPoint y: 388, distance: 321.0
click at [427, 388] on div "Job Name Set 7" at bounding box center [583, 389] width 562 height 31
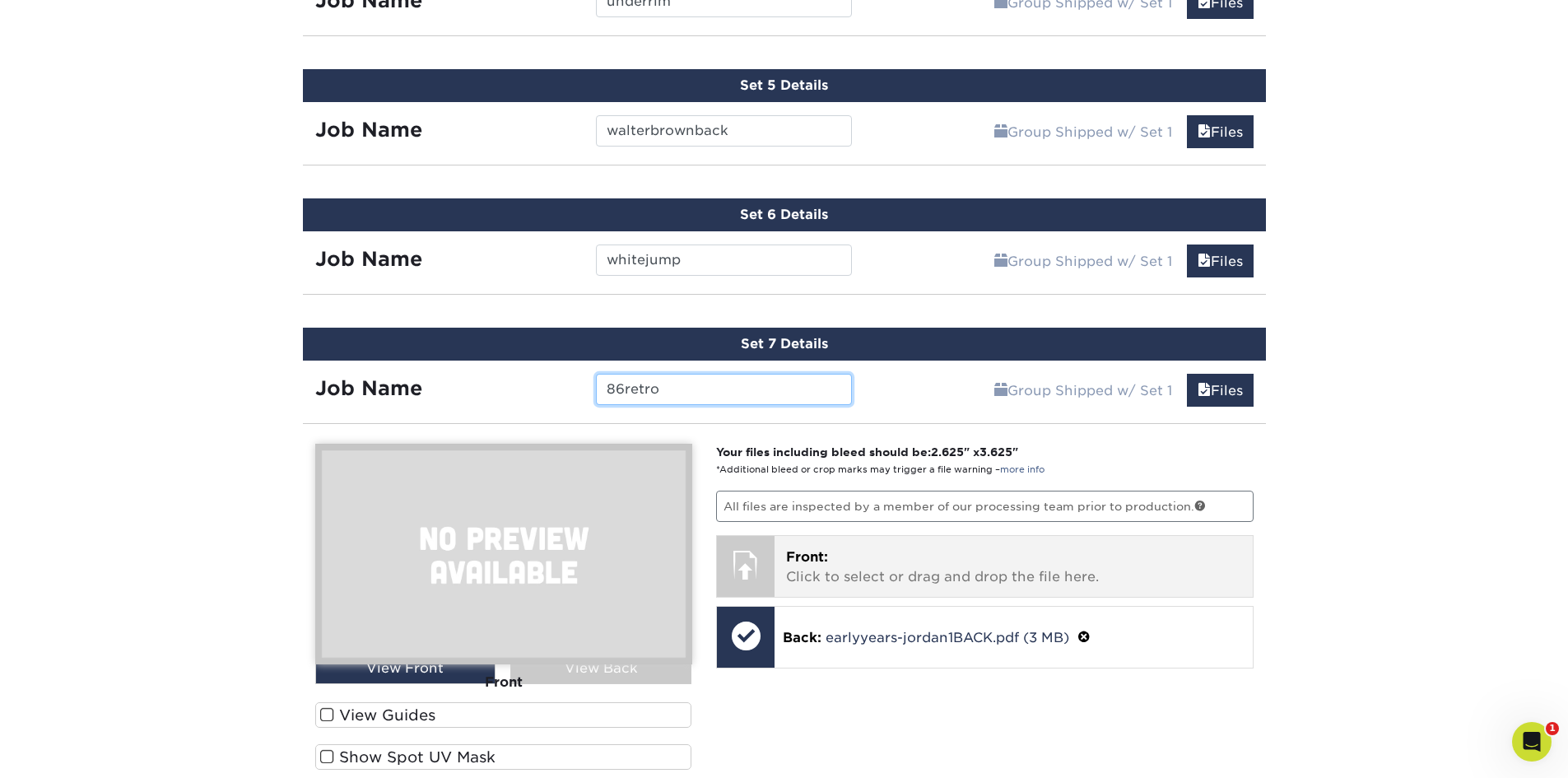
type input "86retro"
click at [996, 571] on p "Front: Click to select or drag and drop the file here." at bounding box center [1013, 567] width 455 height 40
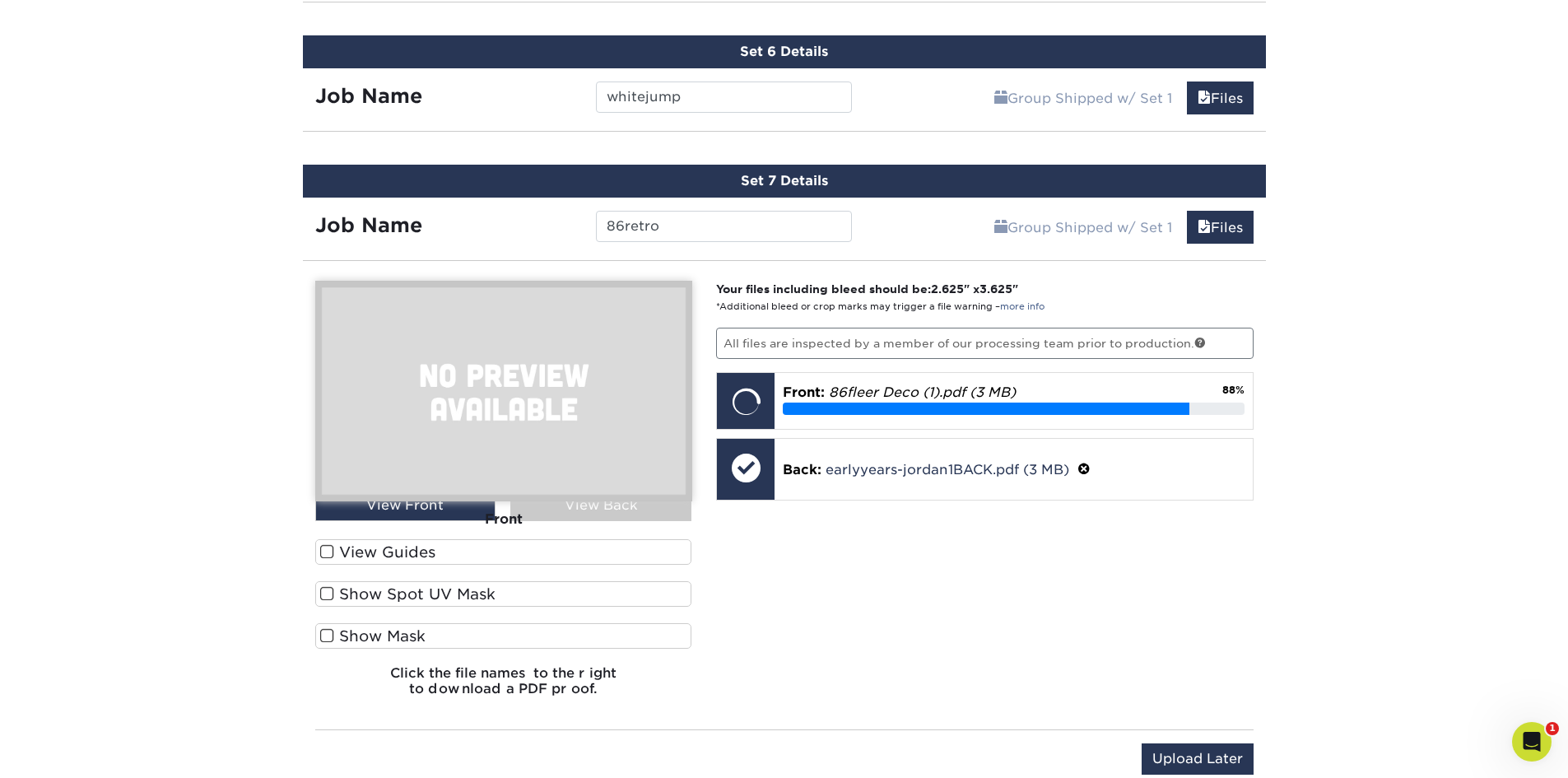
scroll to position [1587, 0]
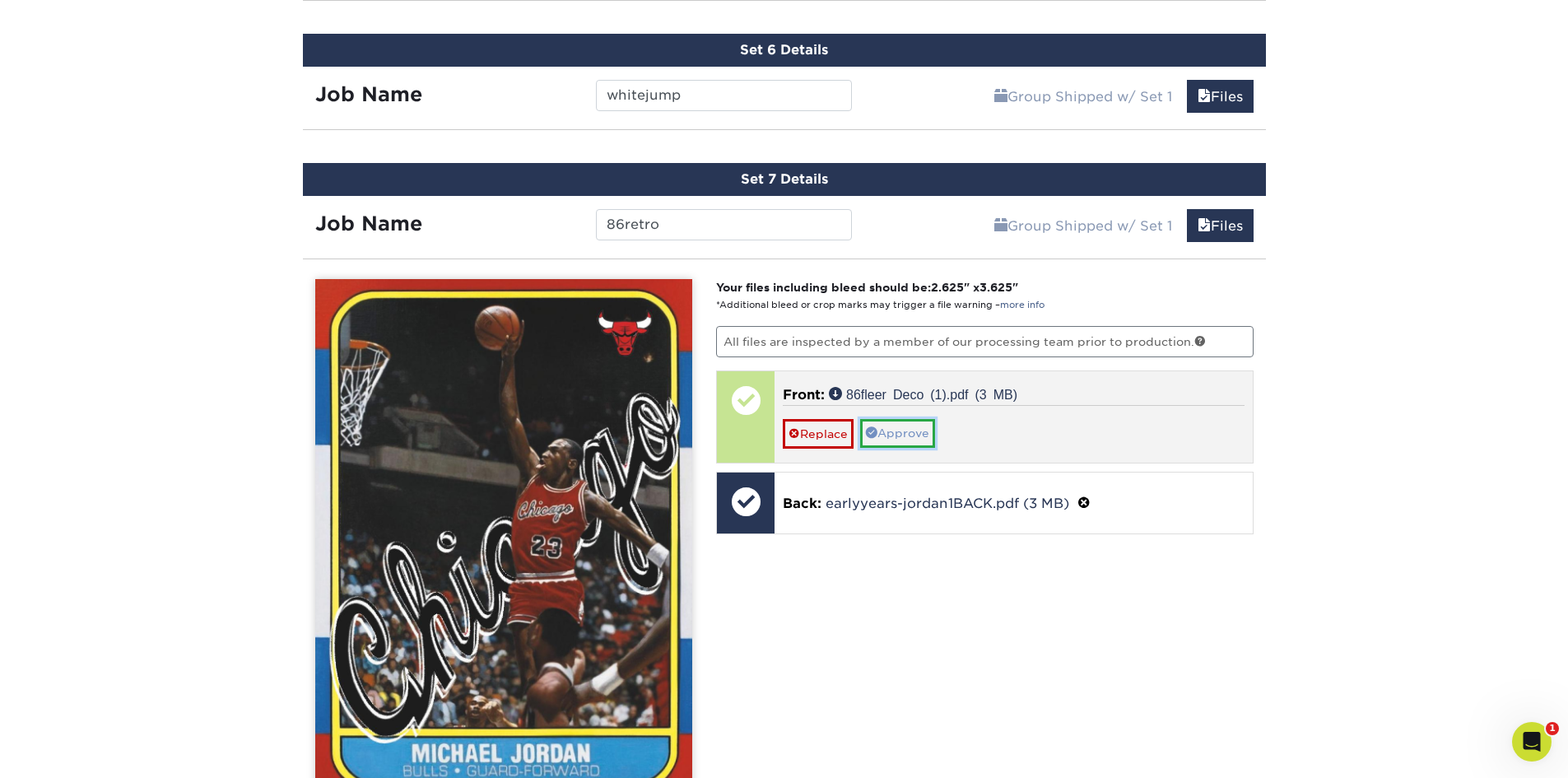
click at [903, 436] on link "Approve" at bounding box center [897, 432] width 75 height 28
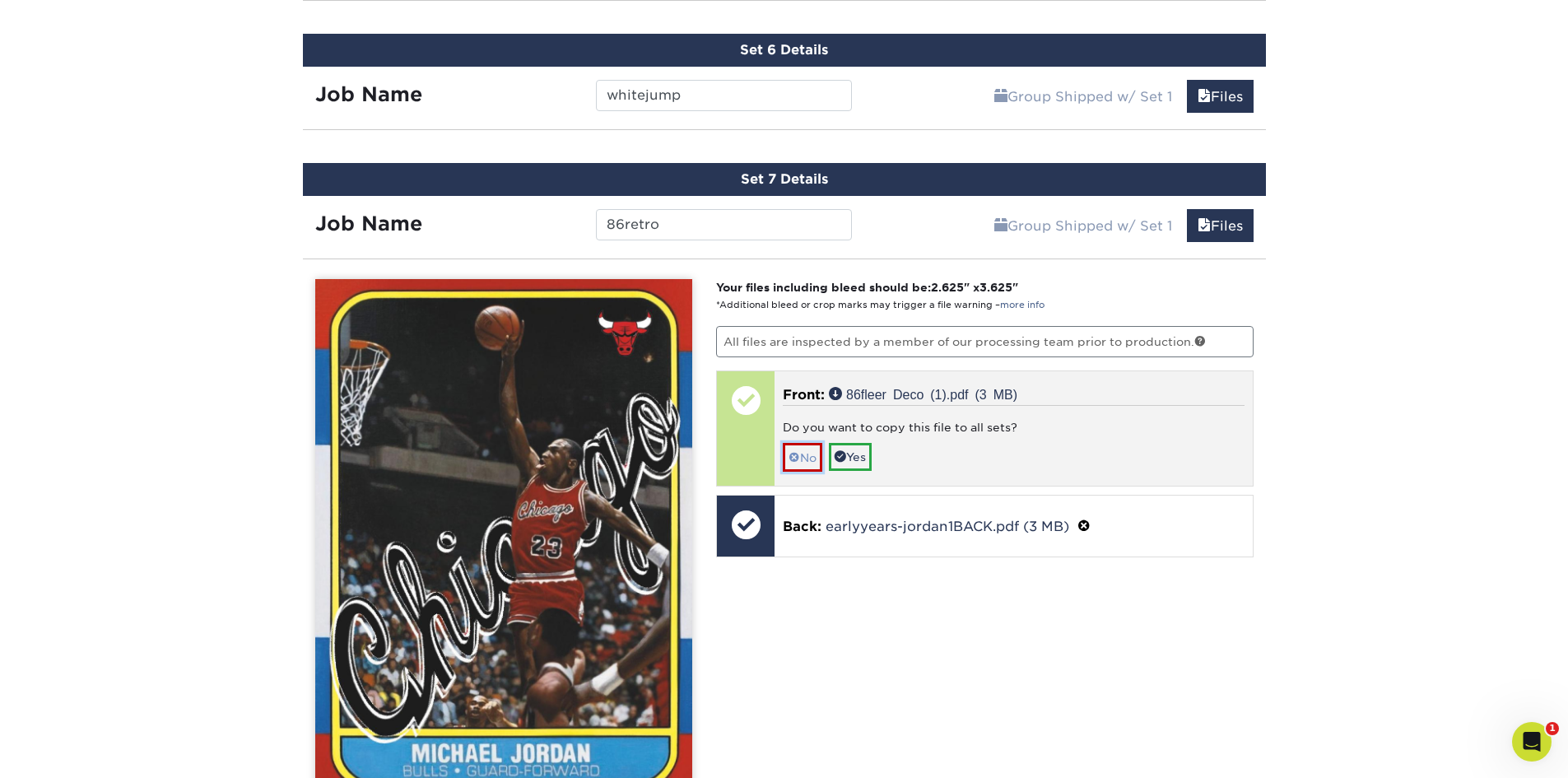
click at [796, 444] on link "No" at bounding box center [802, 458] width 40 height 29
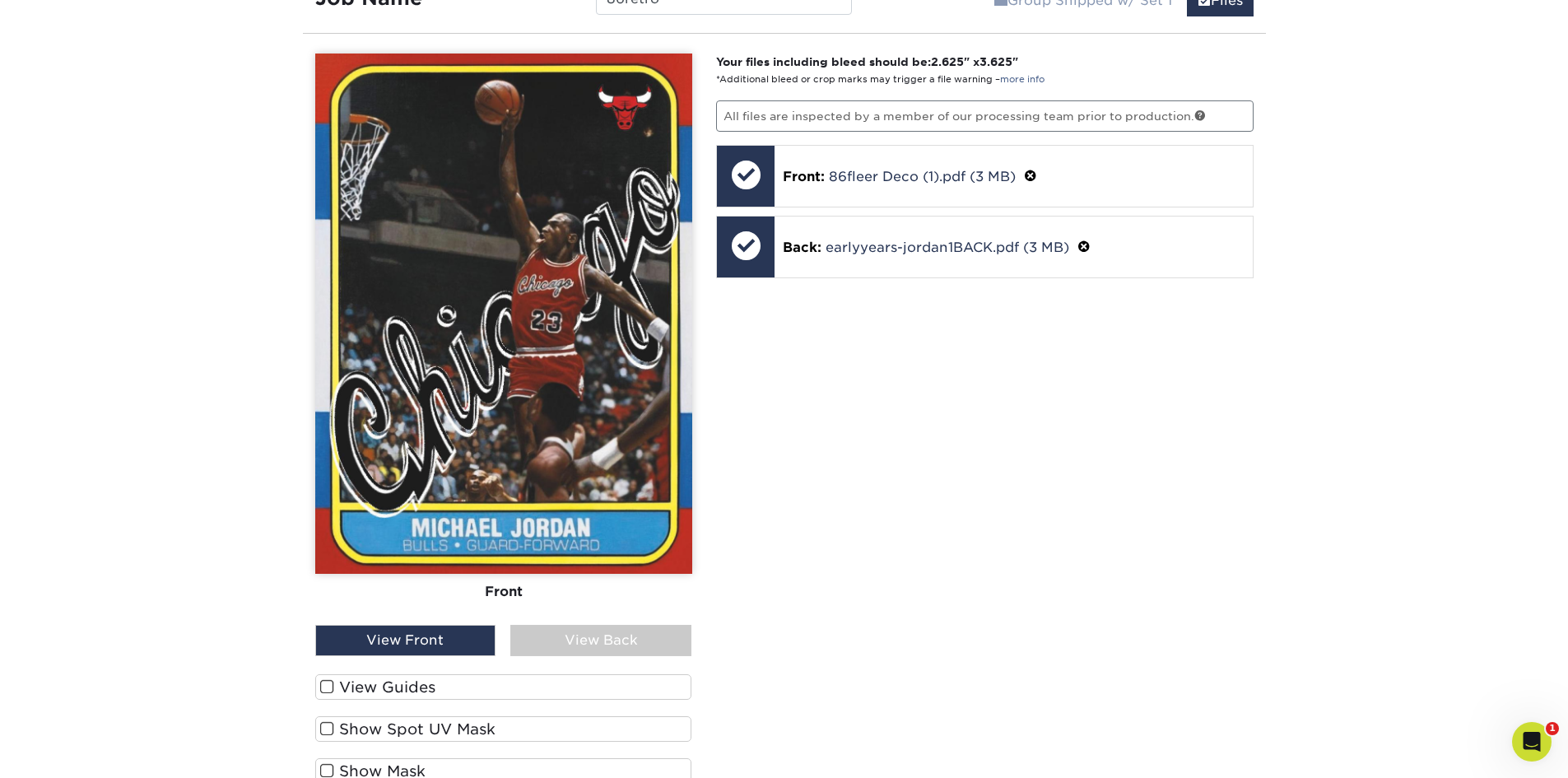
scroll to position [1834, 0]
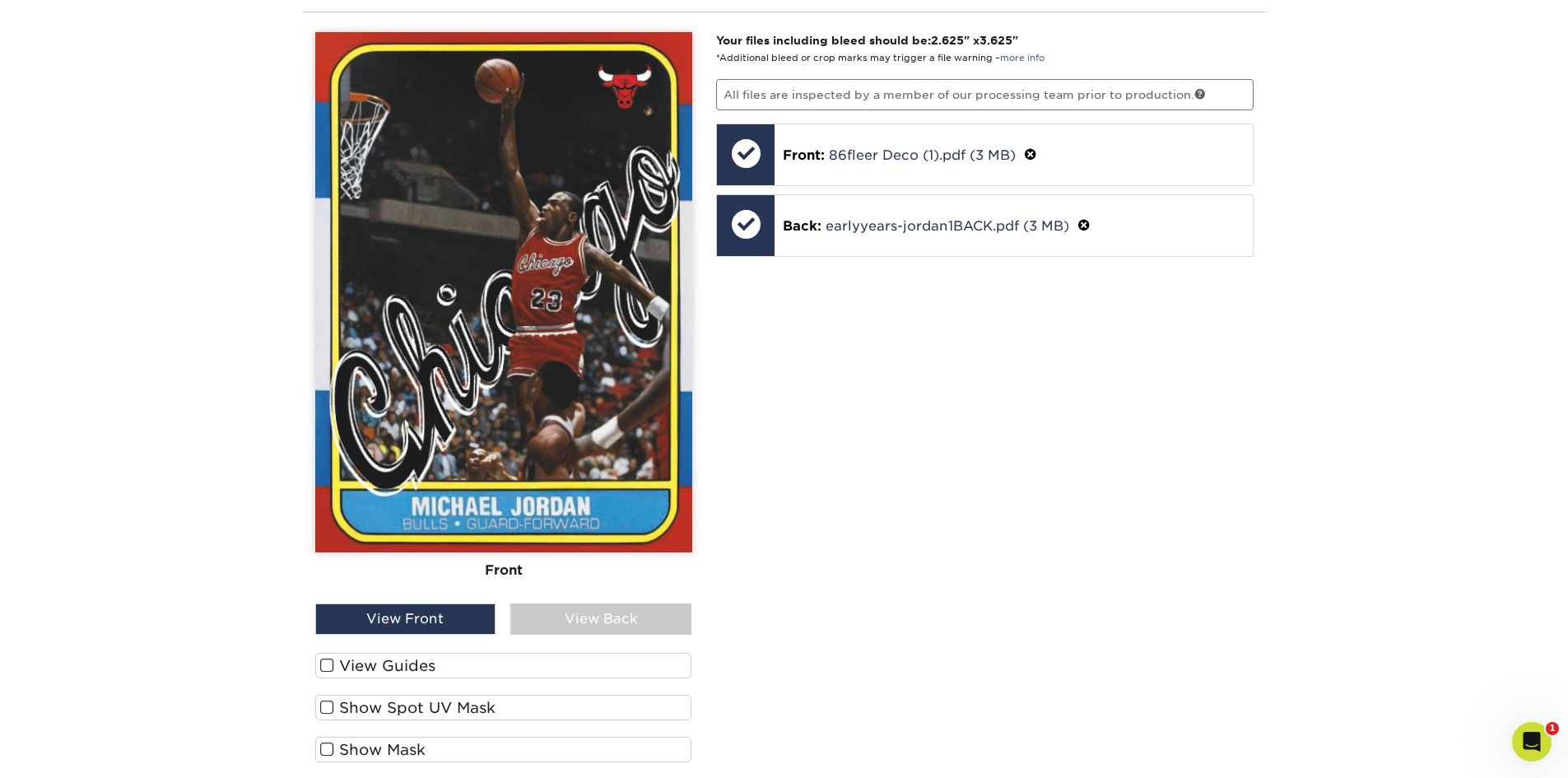
click at [314, 668] on div "Please Upload Your Files We accept: PDF , JPEG 1 or TIFF 1 files. Submitting AI…" at bounding box center [504, 427] width 402 height 791
click at [325, 660] on span at bounding box center [327, 665] width 14 height 16
click at [0, 0] on input "View Guides" at bounding box center [0, 0] width 0 height 0
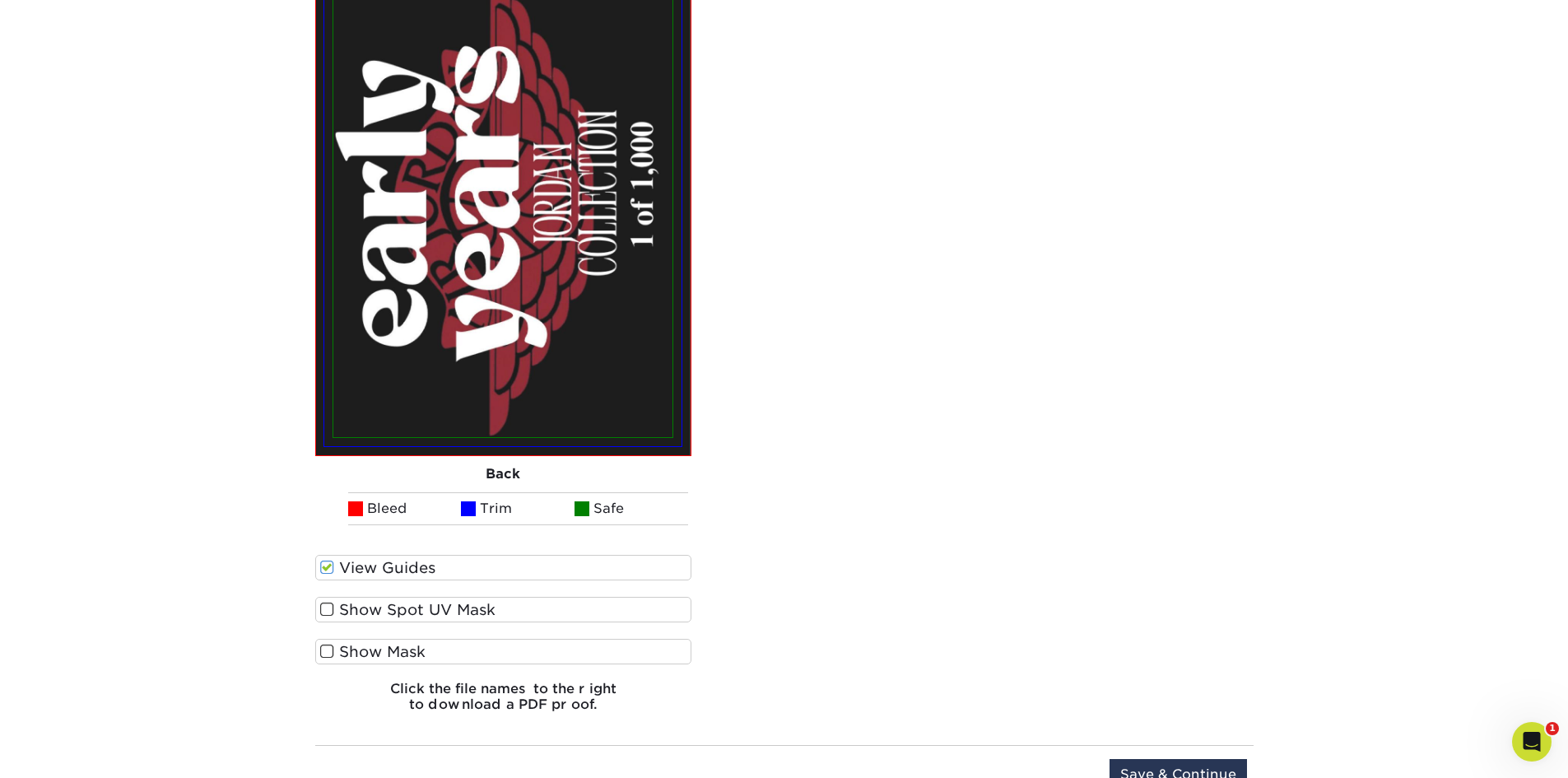
scroll to position [2740, 0]
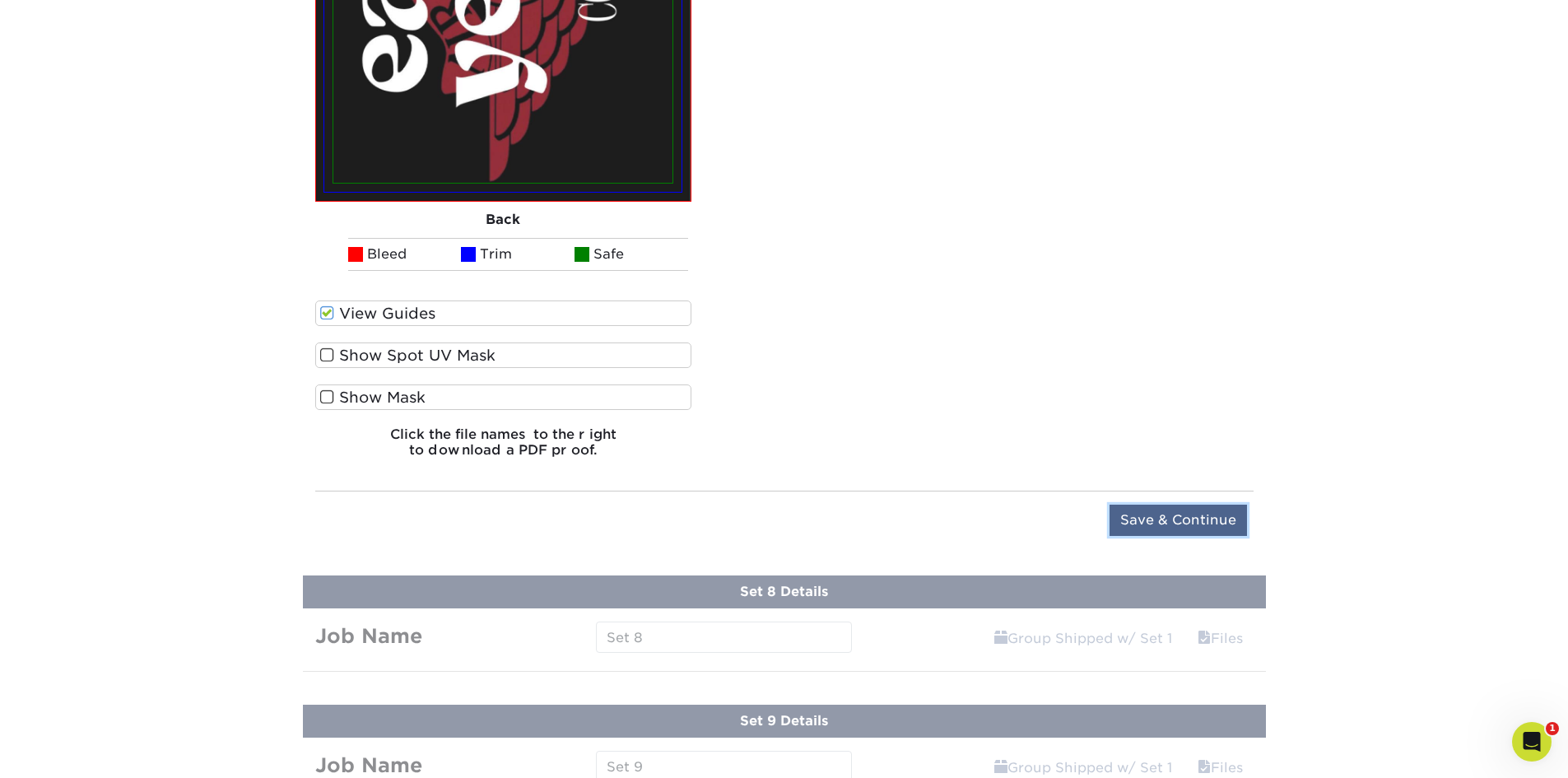
click at [1164, 525] on input "Save & Continue" at bounding box center [1178, 520] width 137 height 31
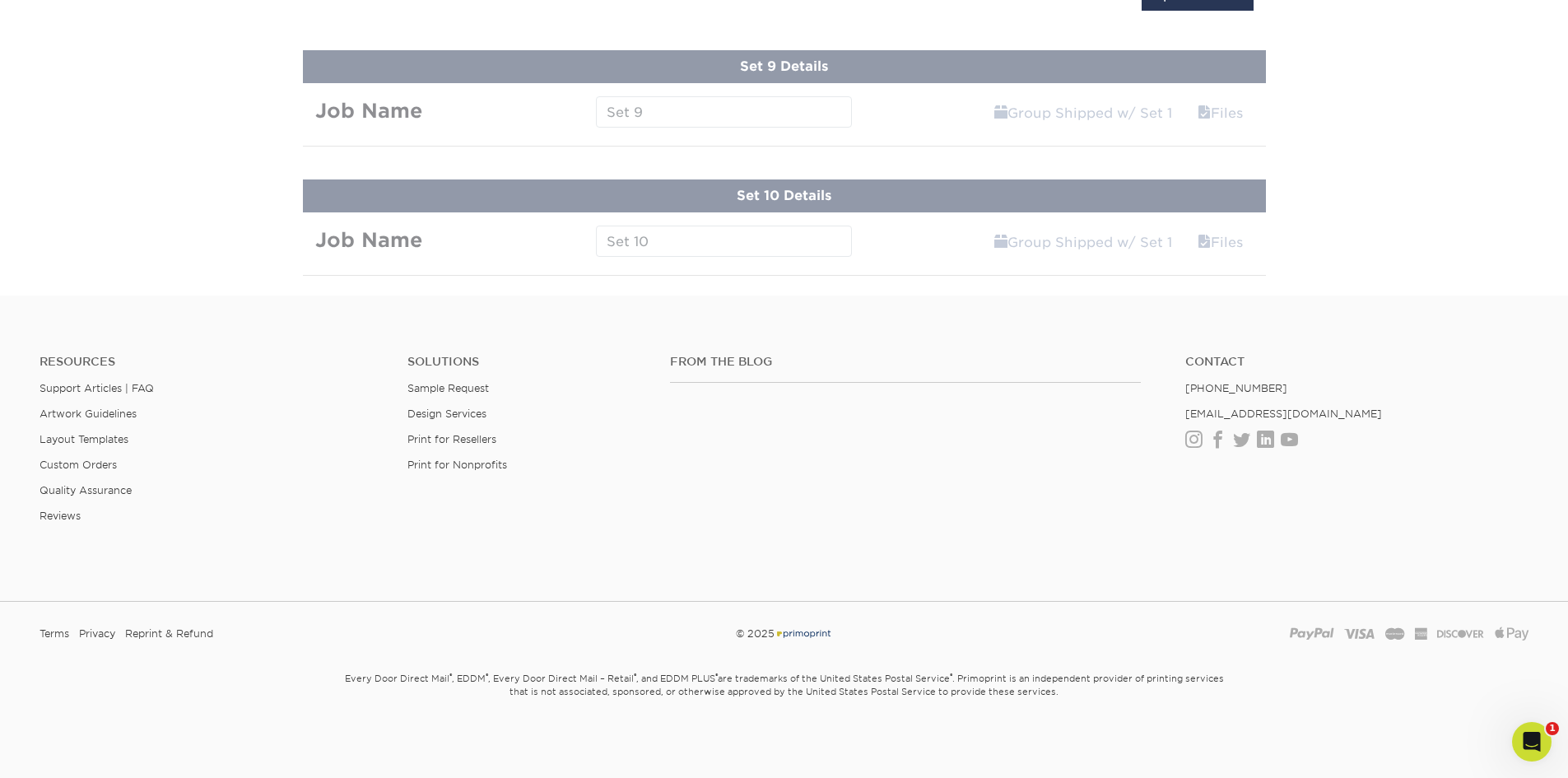
scroll to position [1552, 0]
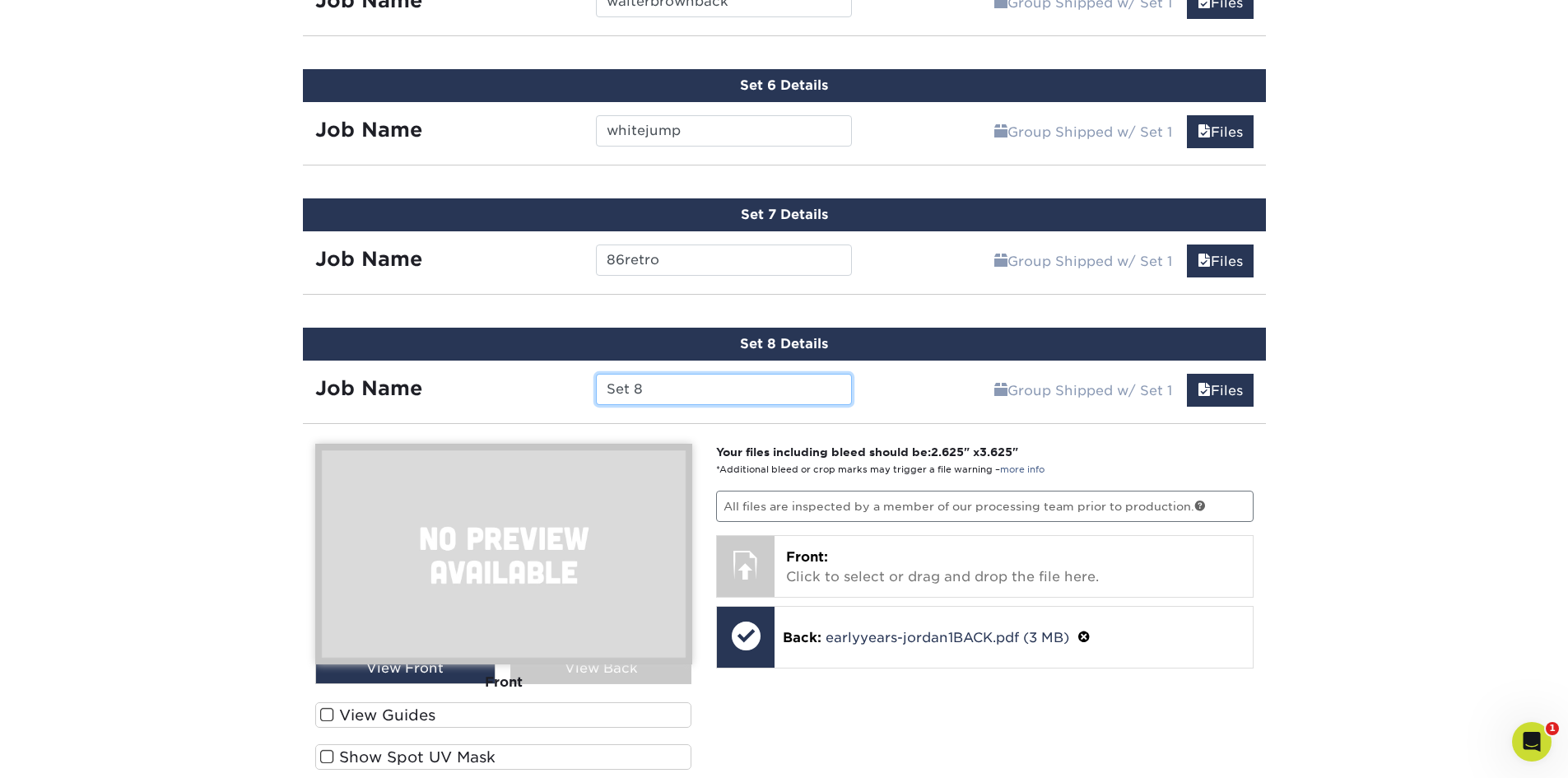
drag, startPoint x: 490, startPoint y: 382, endPoint x: 389, endPoint y: 372, distance: 101.5
click at [389, 372] on div "Job Name Set 8" at bounding box center [583, 385] width 562 height 50
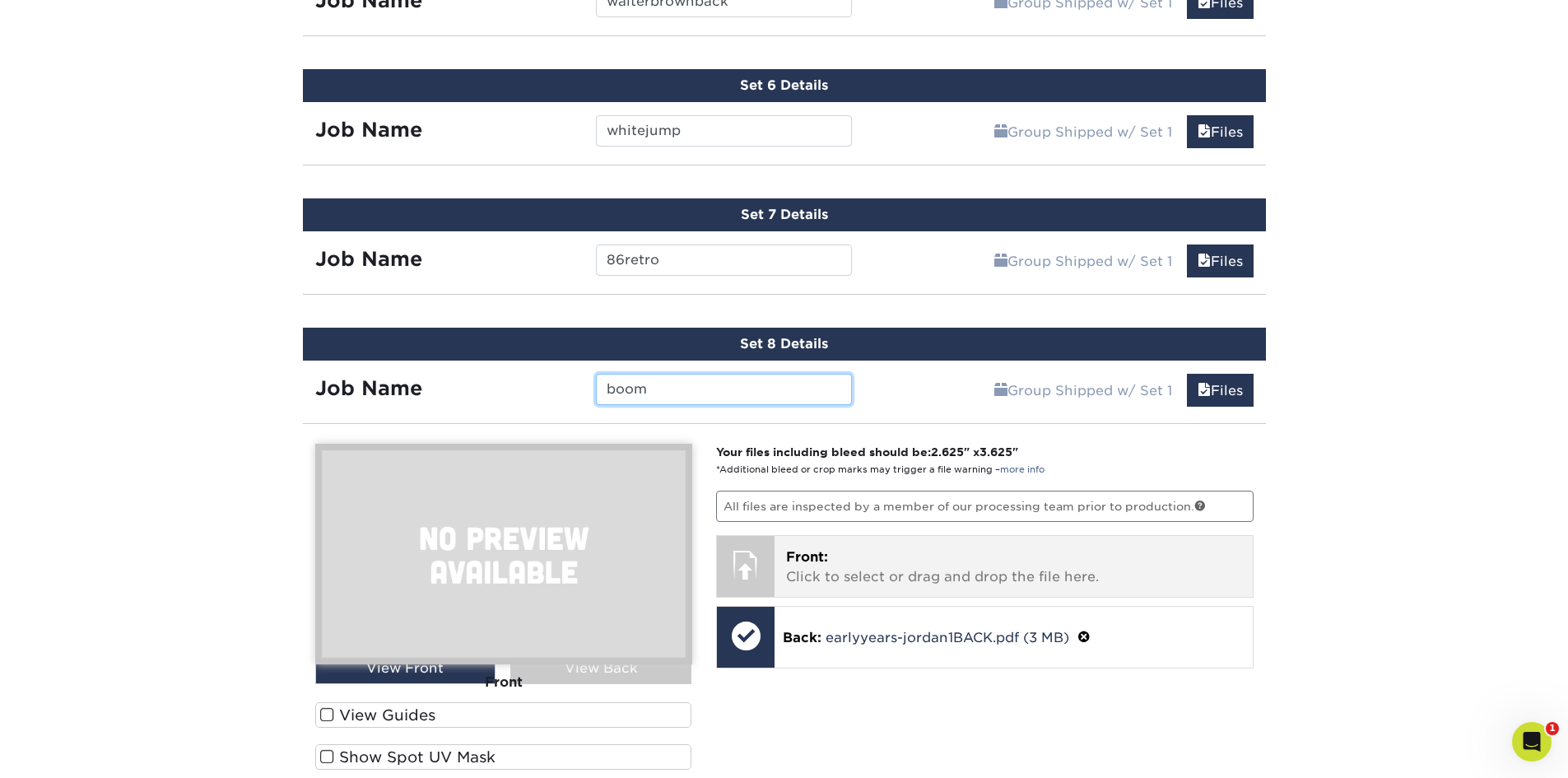
type input "boom"
click at [1065, 568] on p "Front: Click to select or drag and drop the file here." at bounding box center [1013, 567] width 455 height 40
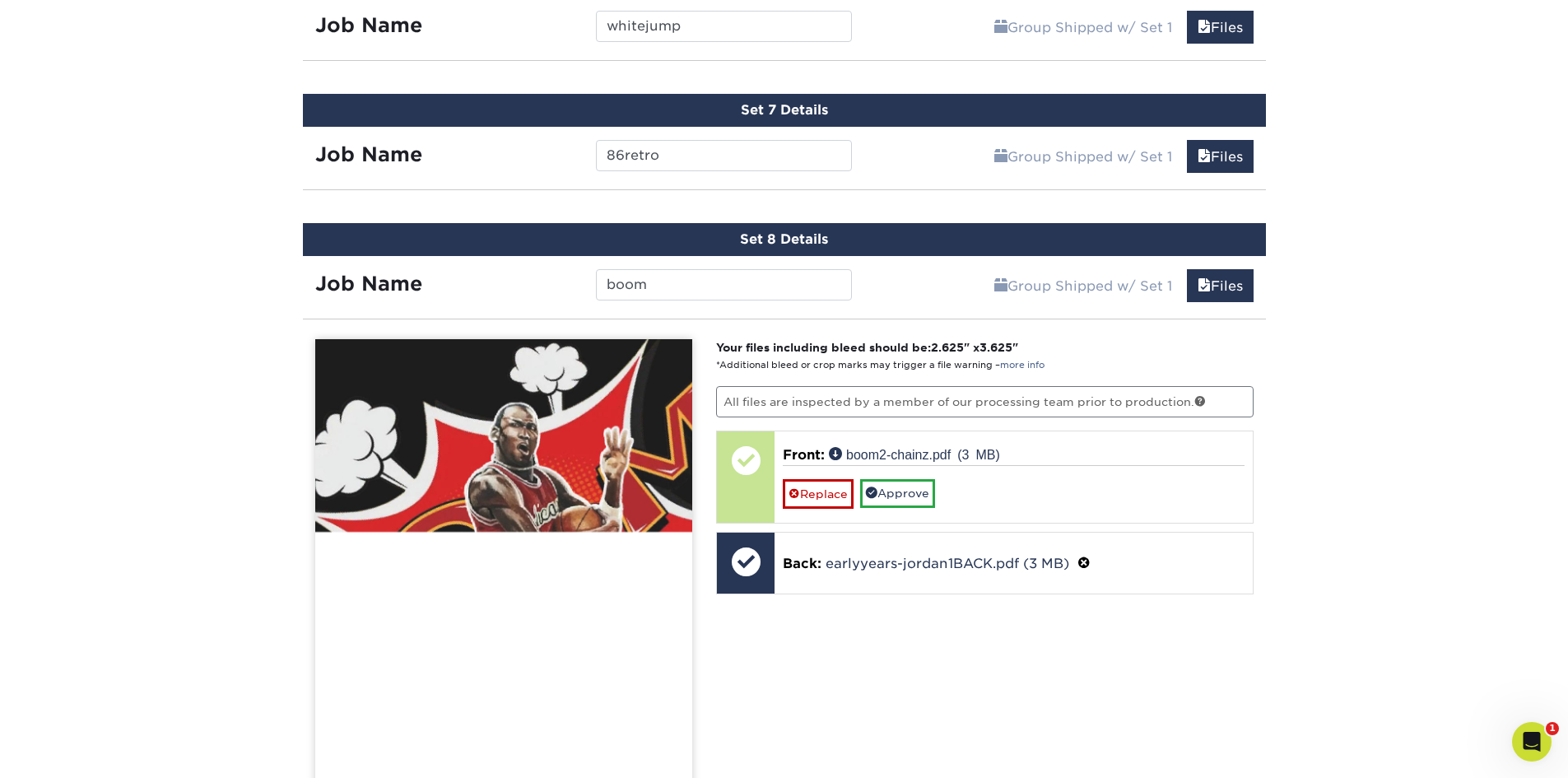
scroll to position [1881, 0]
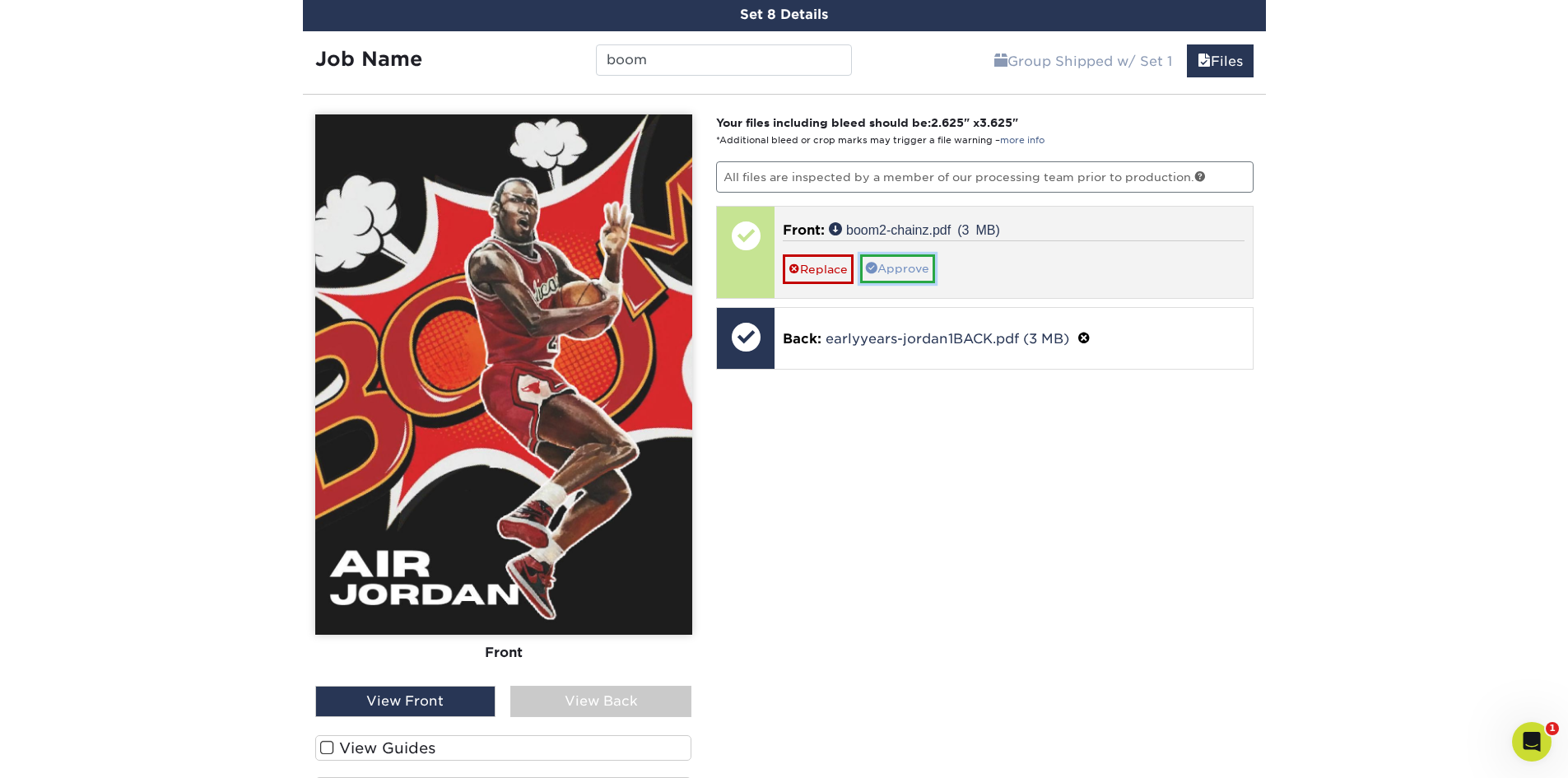
click at [898, 273] on link "Approve" at bounding box center [897, 268] width 75 height 28
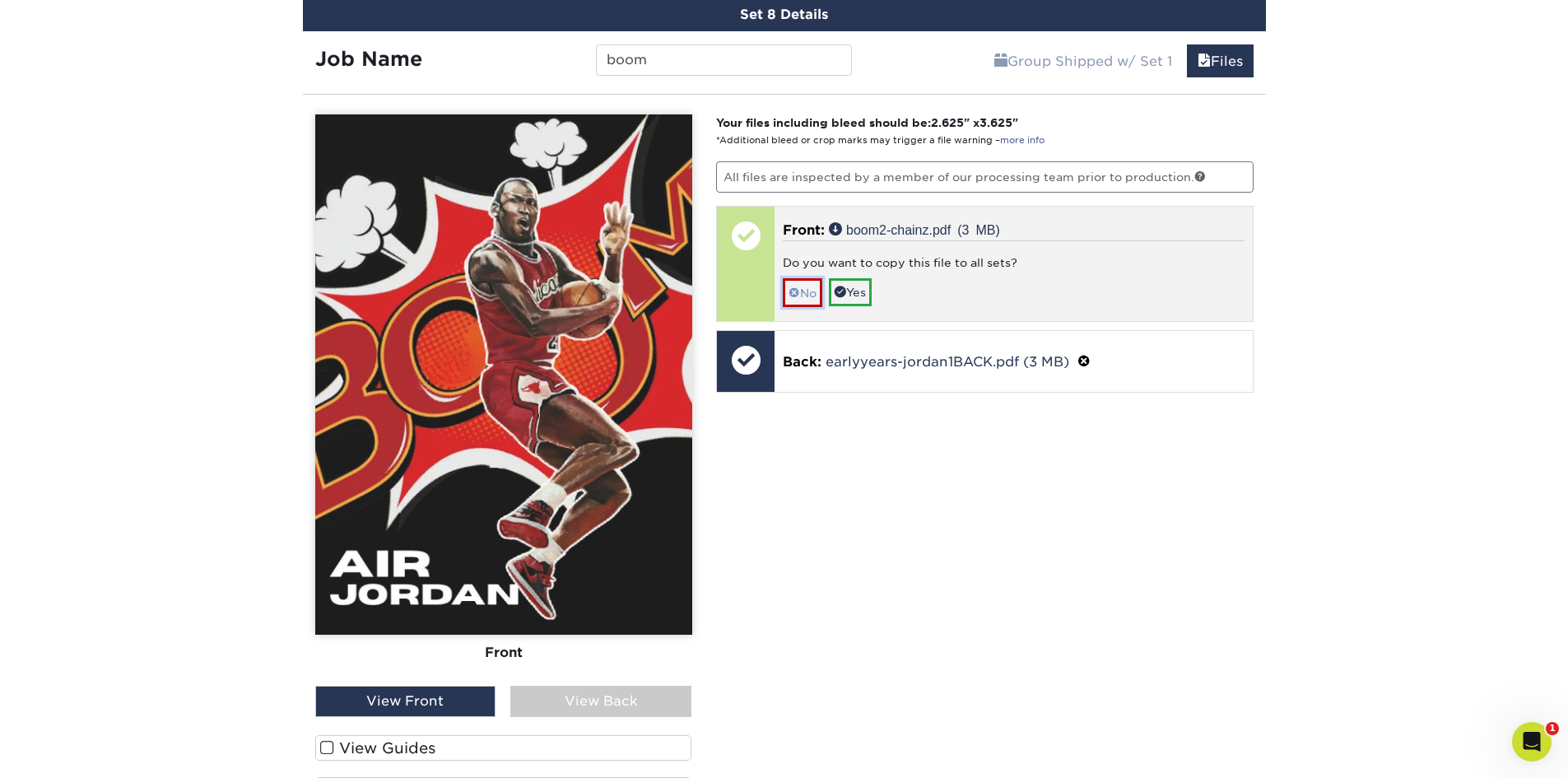
click at [792, 294] on span at bounding box center [795, 294] width 12 height 13
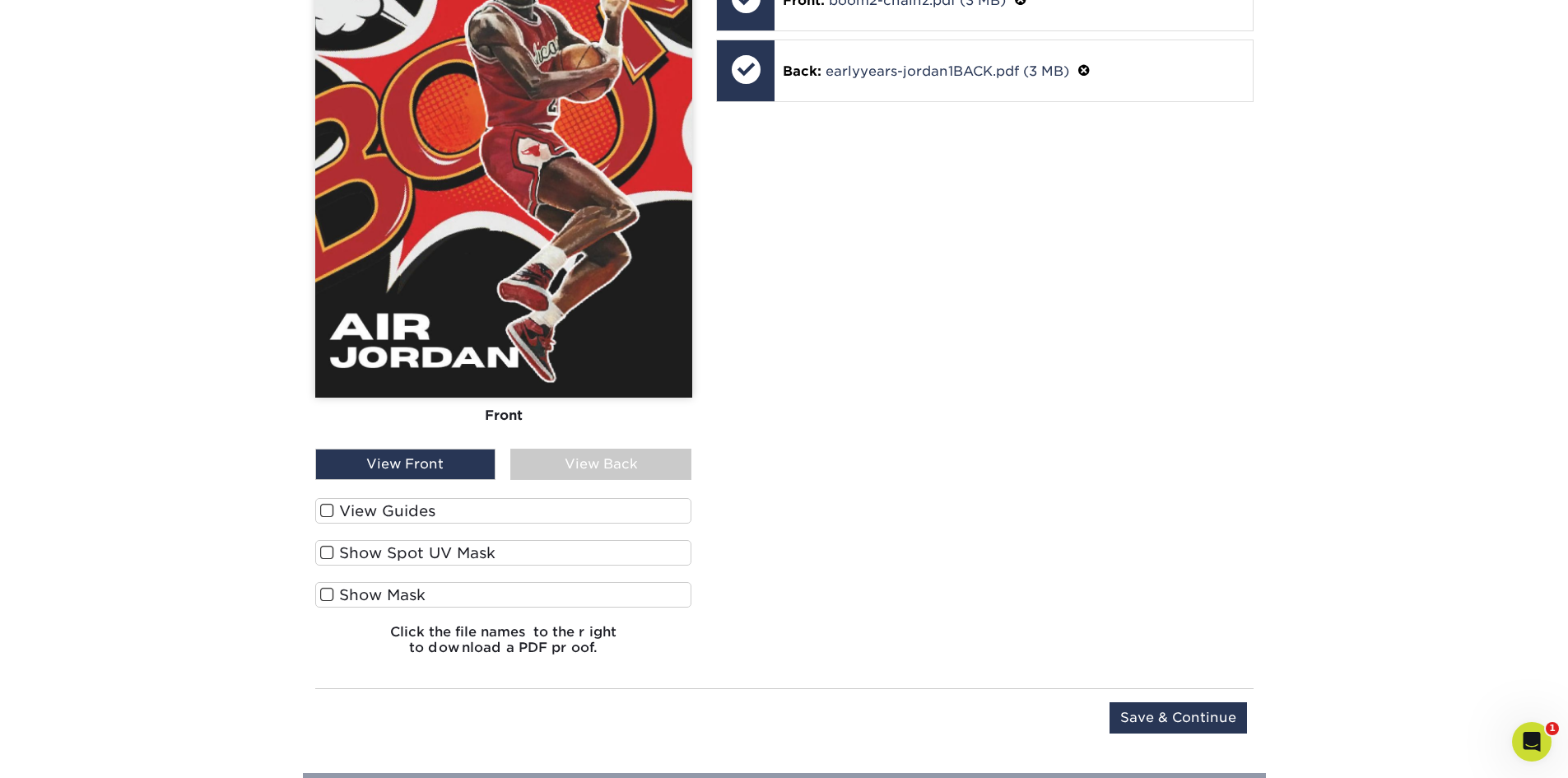
scroll to position [2375, 0]
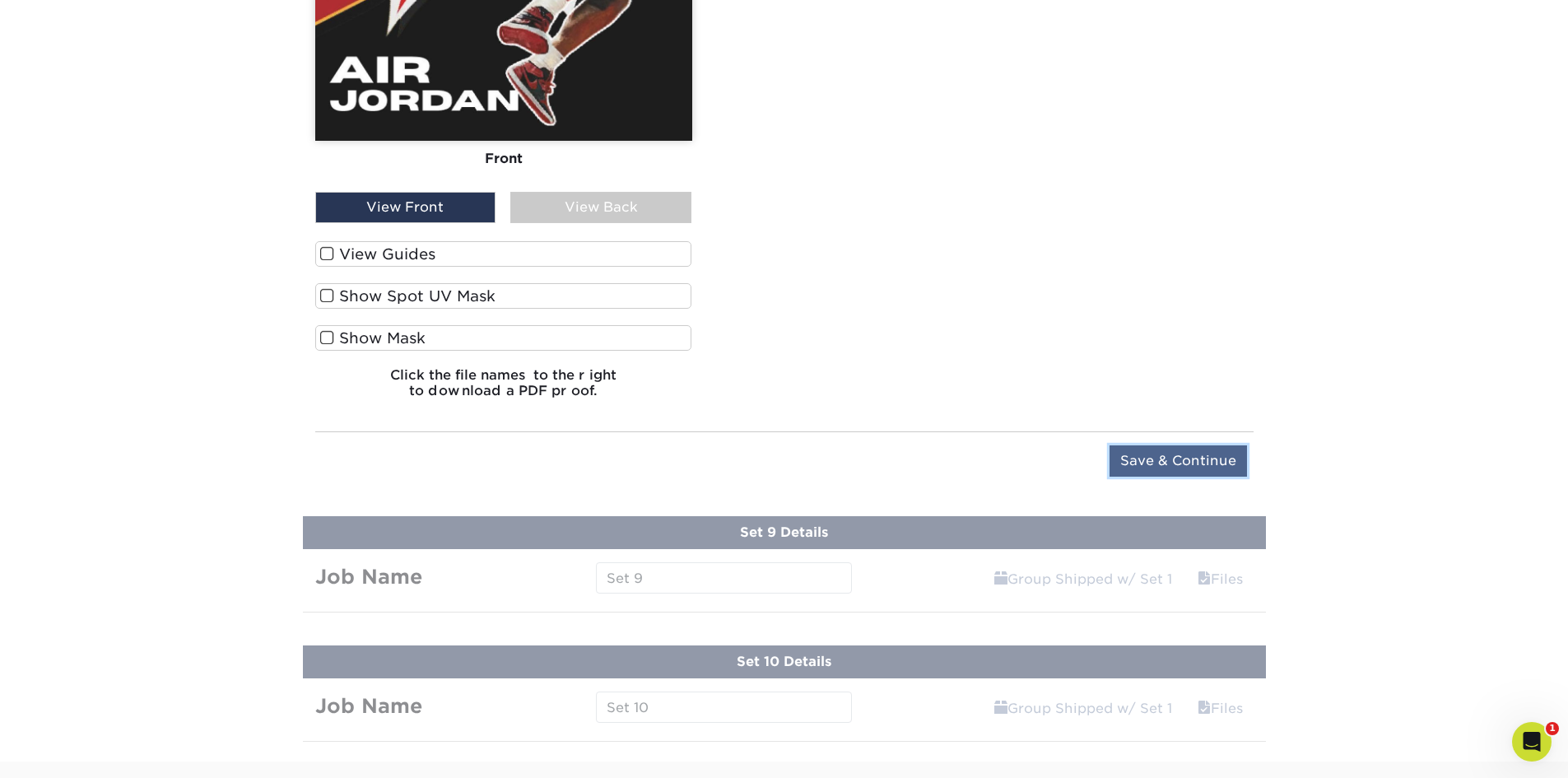
click at [1180, 449] on input "Save & Continue" at bounding box center [1178, 461] width 137 height 31
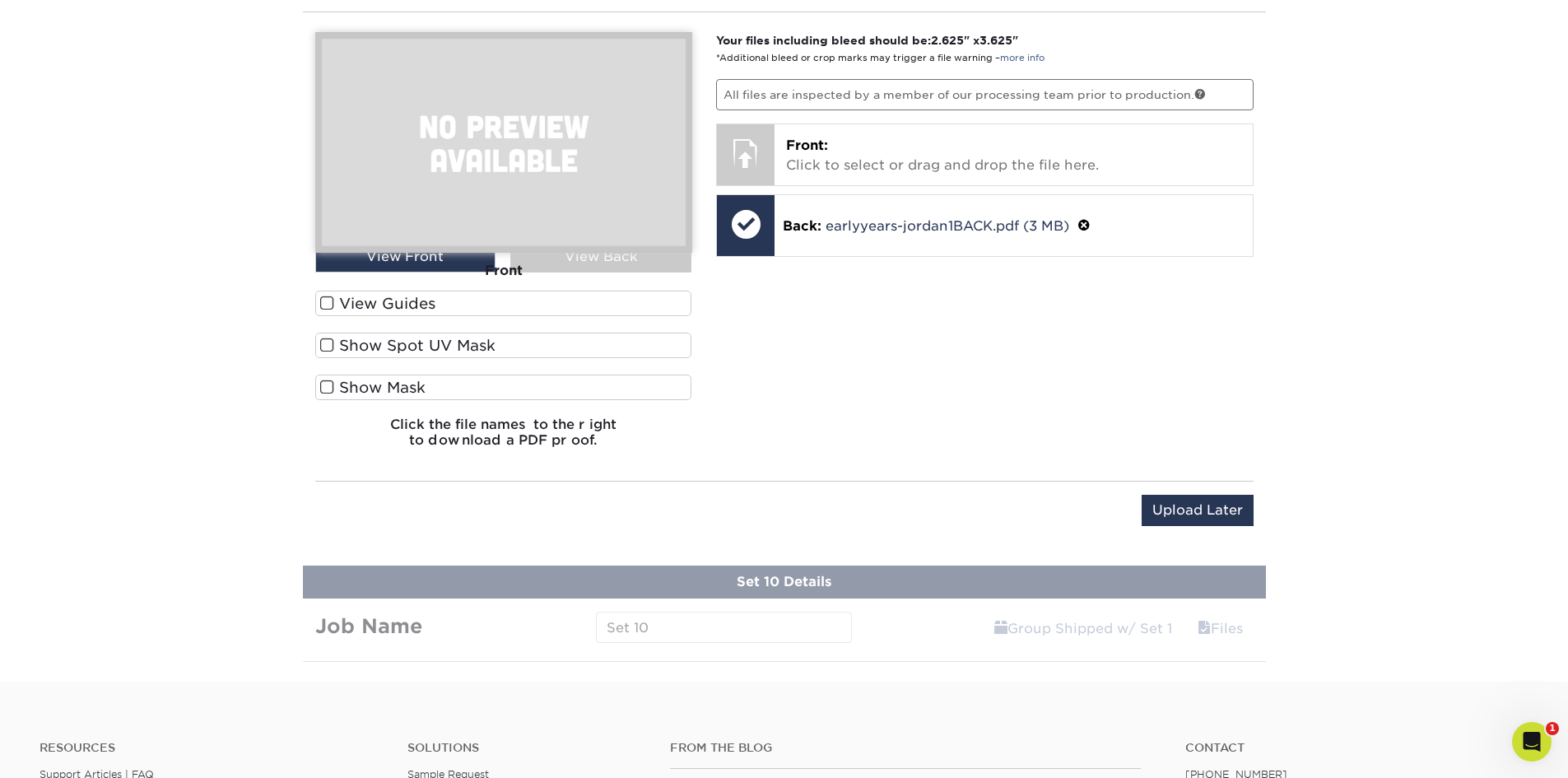
scroll to position [1846, 0]
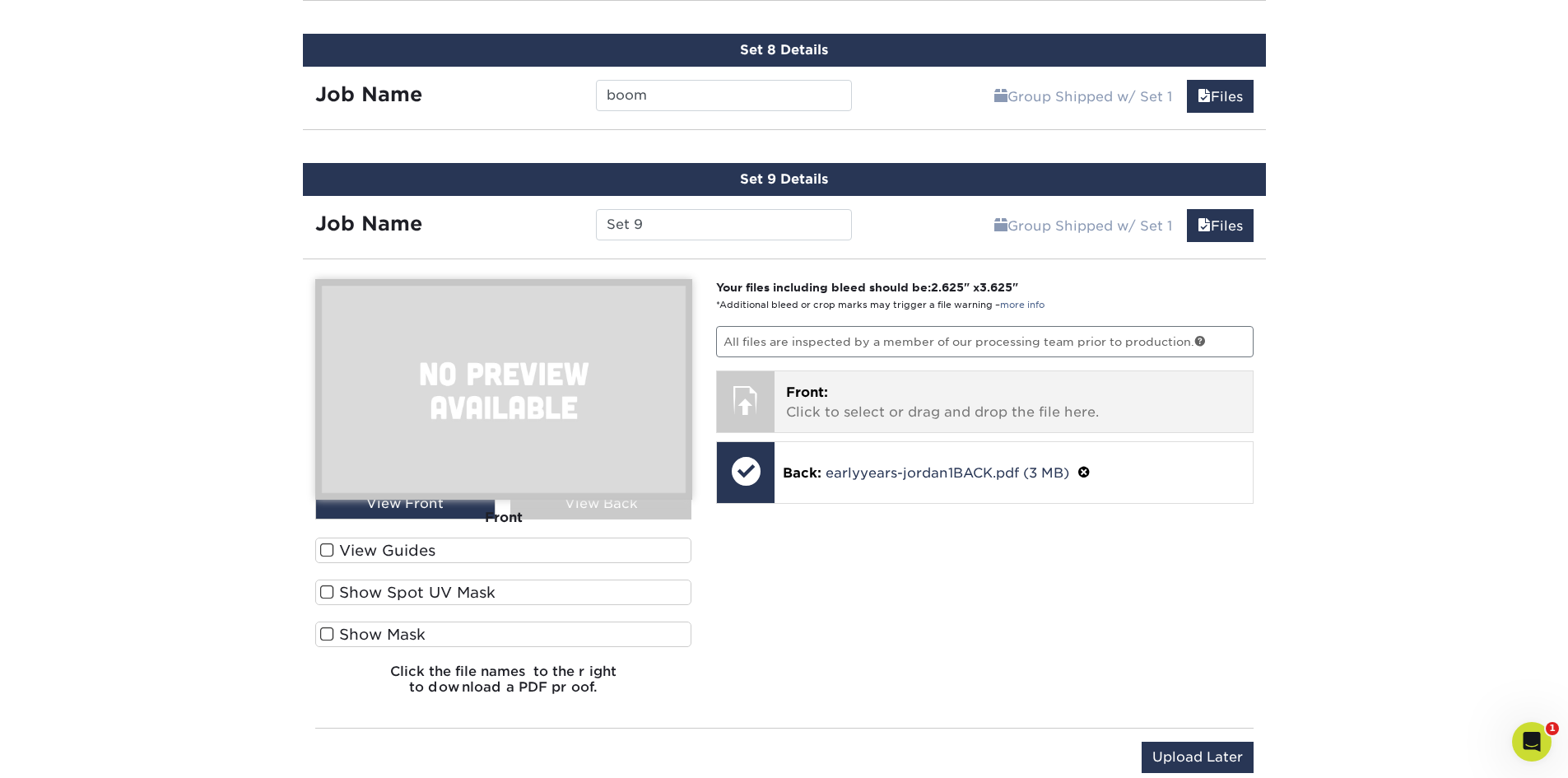
click at [1047, 405] on p "Front: Click to select or drag and drop the file here." at bounding box center [1013, 402] width 455 height 40
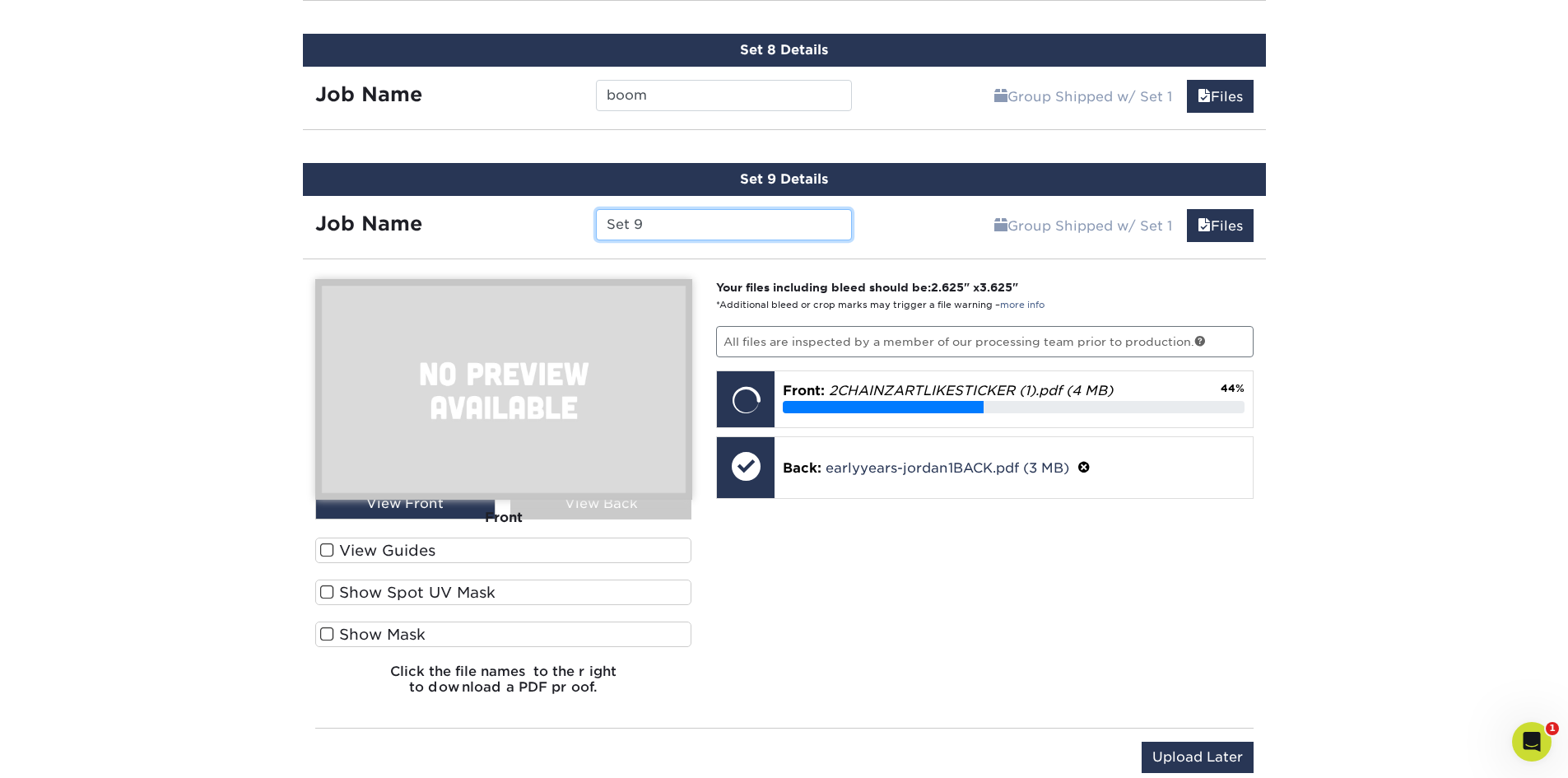
click at [712, 220] on input "Set 9" at bounding box center [724, 225] width 256 height 31
drag, startPoint x: 712, startPoint y: 220, endPoint x: 525, endPoint y: 225, distance: 187.1
click at [525, 225] on div "Job Name Set 9" at bounding box center [583, 225] width 562 height 31
type input "2chainzart"
click at [322, 555] on span at bounding box center [327, 550] width 14 height 16
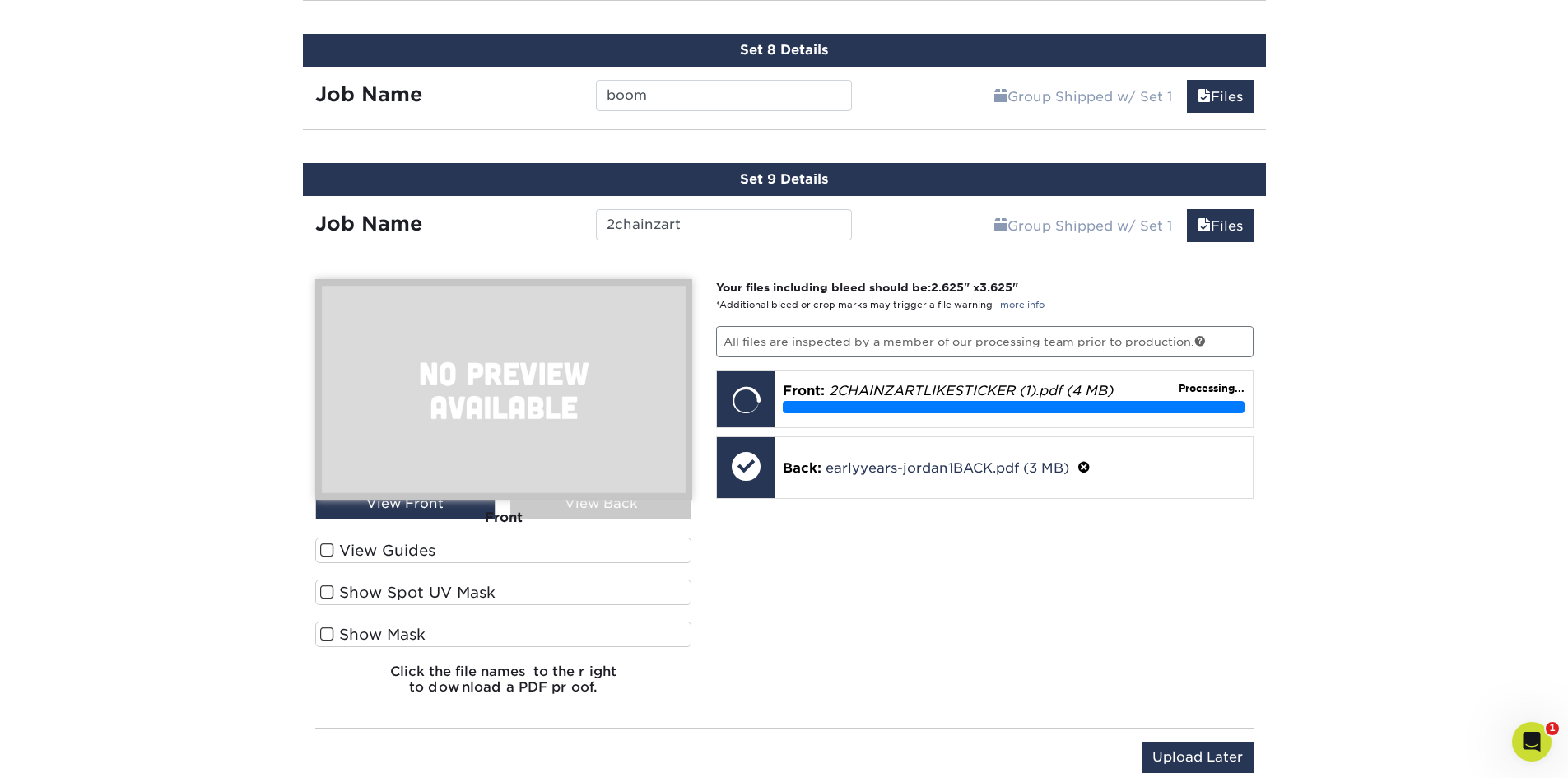
click at [0, 0] on input "View Guides" at bounding box center [0, 0] width 0 height 0
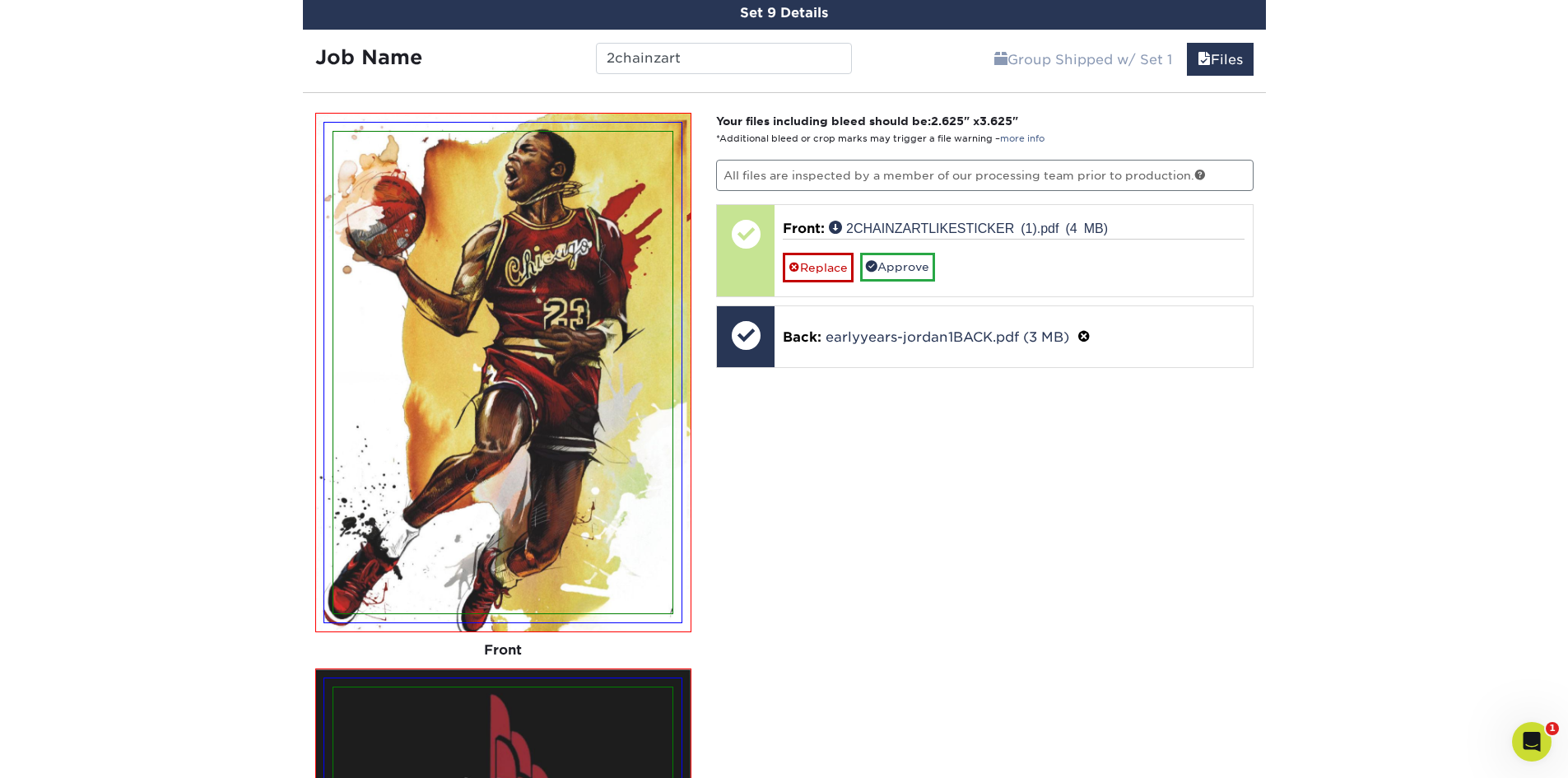
scroll to position [2011, 0]
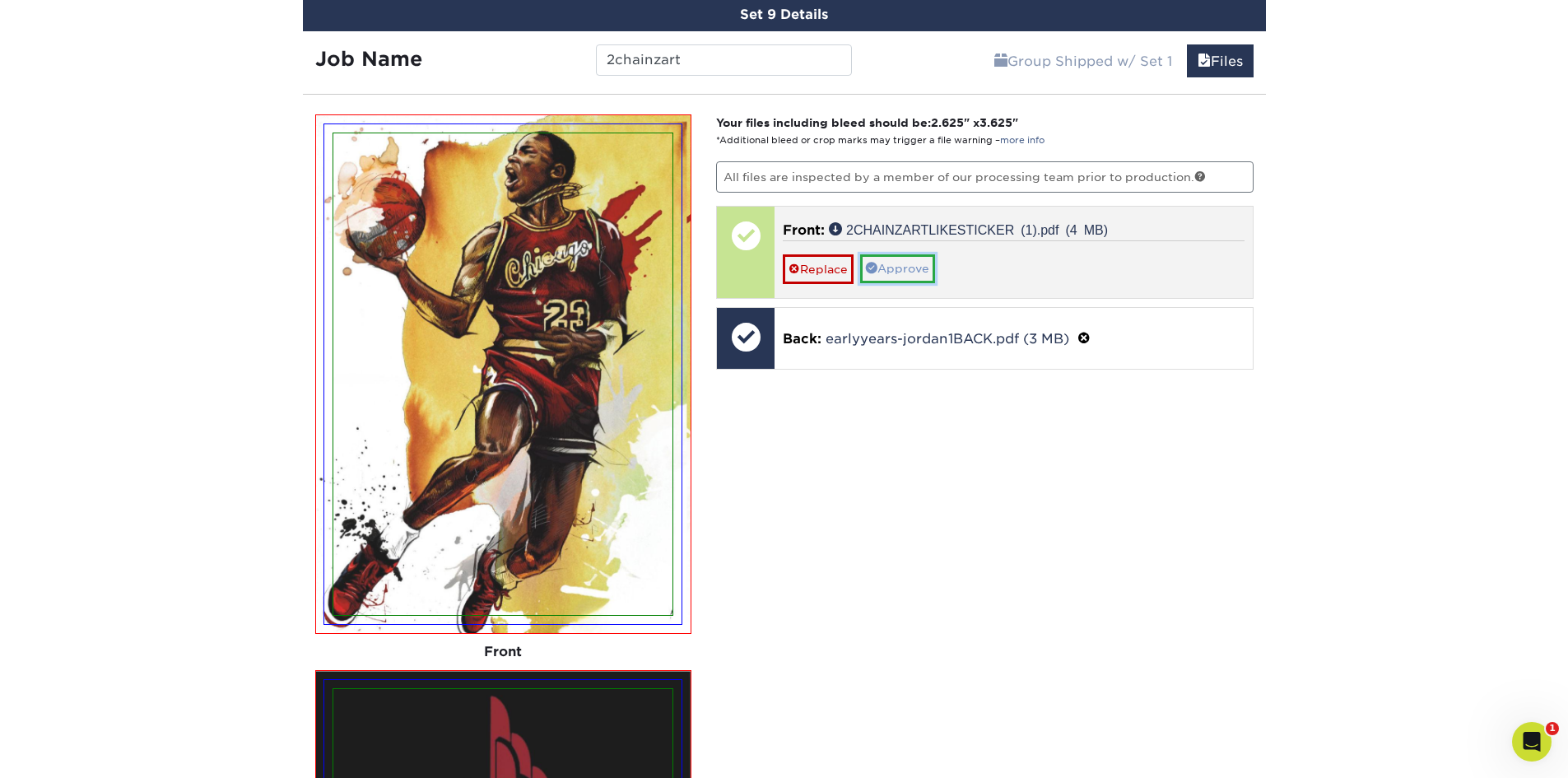
click at [903, 266] on link "Approve" at bounding box center [897, 268] width 75 height 28
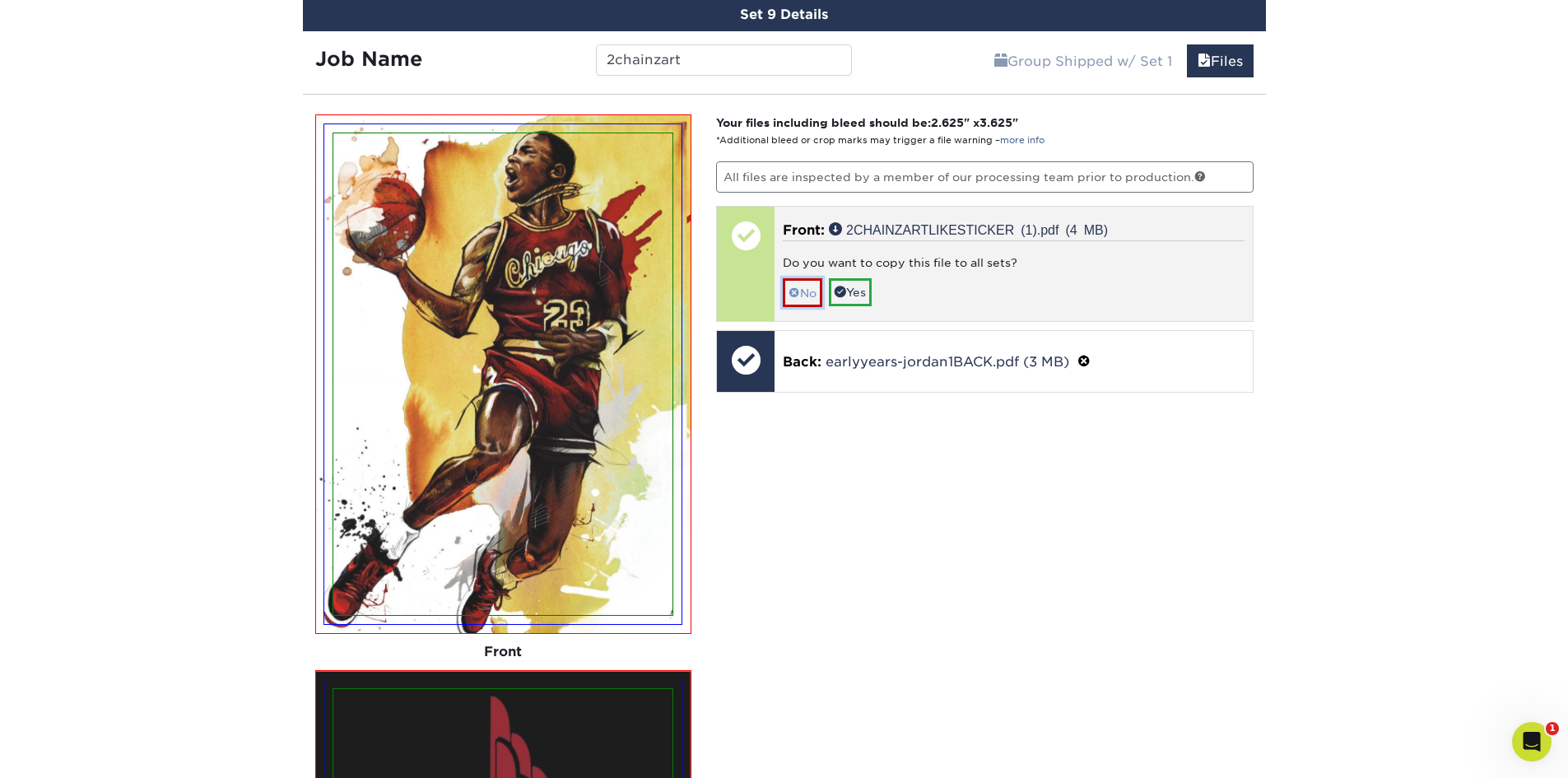
click at [802, 294] on link "No" at bounding box center [802, 293] width 40 height 29
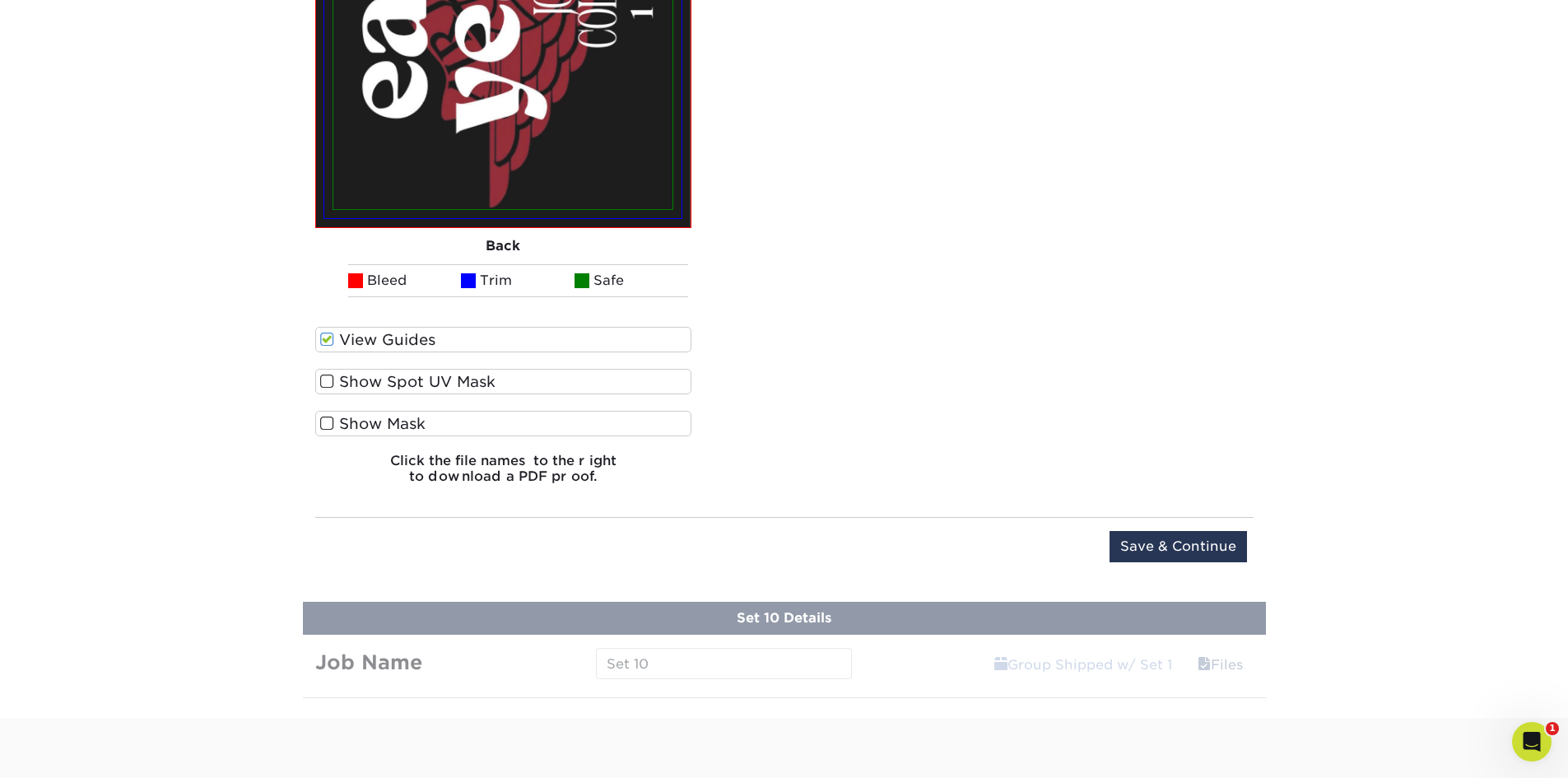
scroll to position [3163, 0]
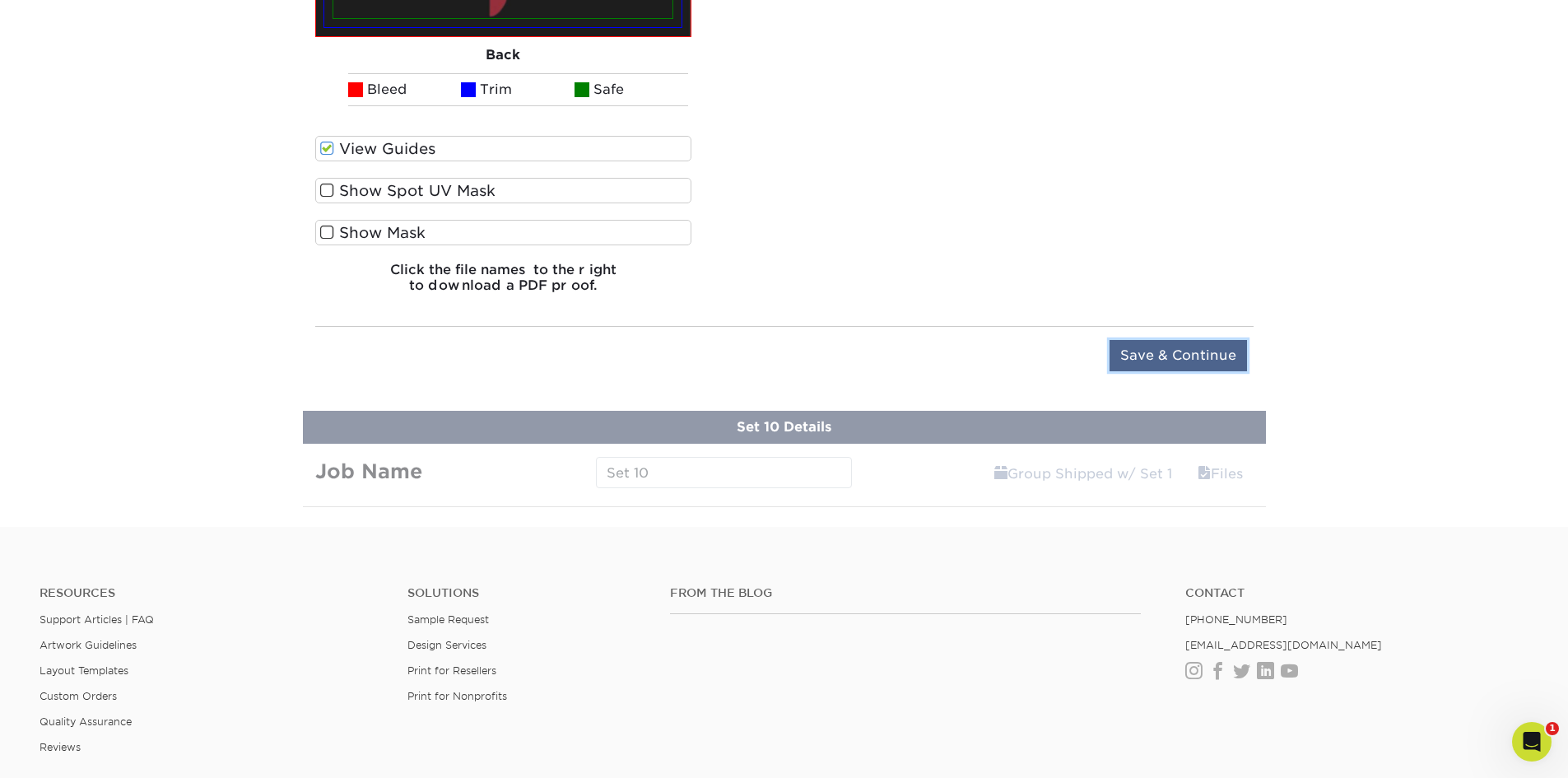
click at [1211, 352] on input "Save & Continue" at bounding box center [1178, 355] width 137 height 31
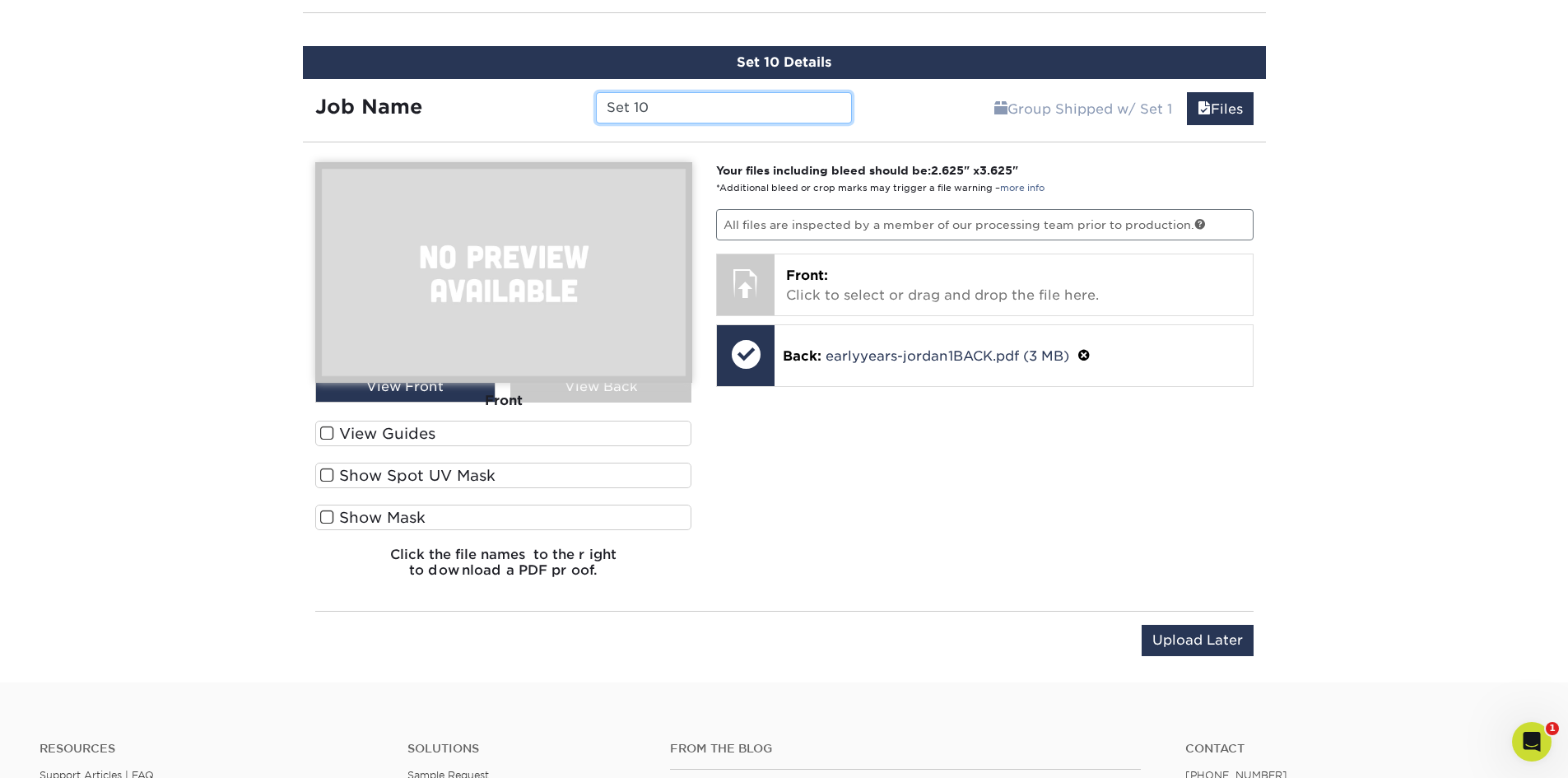
scroll to position [2080, 0]
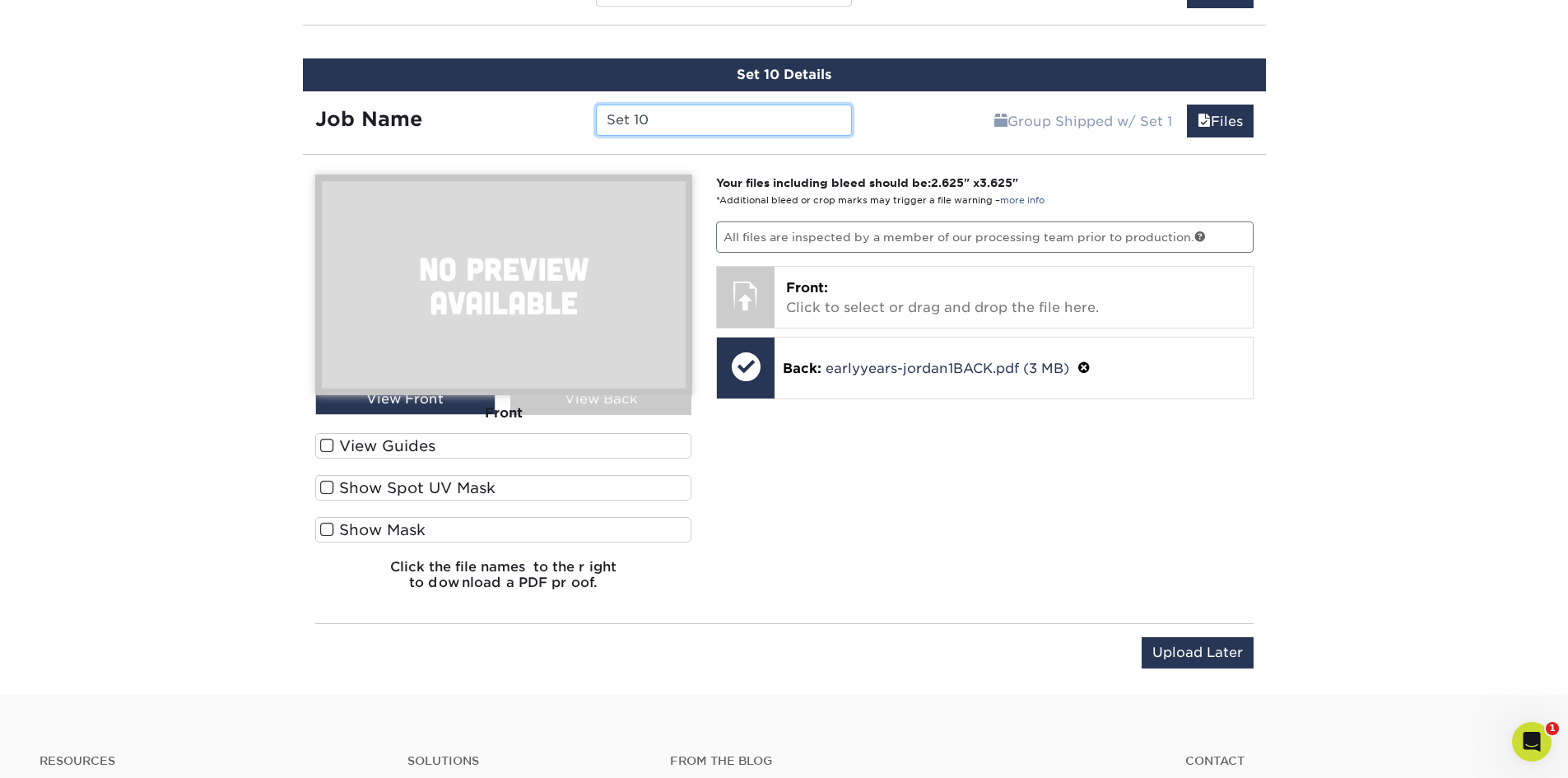
drag, startPoint x: 725, startPoint y: 121, endPoint x: 483, endPoint y: 112, distance: 242.2
click at [483, 112] on div "Job Name Set 10" at bounding box center [583, 119] width 562 height 31
type input "918art"
click at [1175, 654] on input "Upload Later" at bounding box center [1197, 653] width 112 height 31
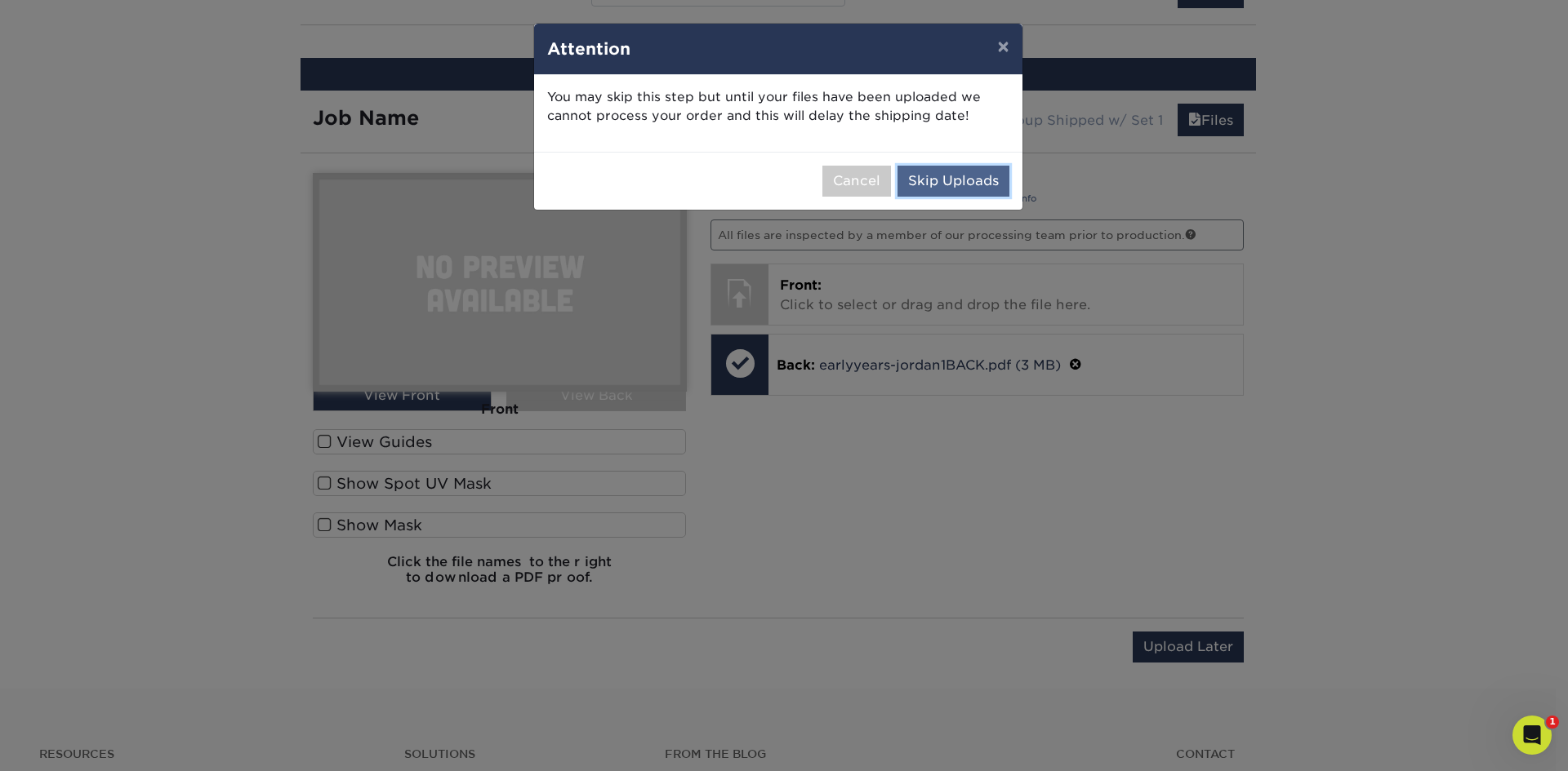
click at [952, 183] on button "Skip Uploads" at bounding box center [953, 181] width 112 height 31
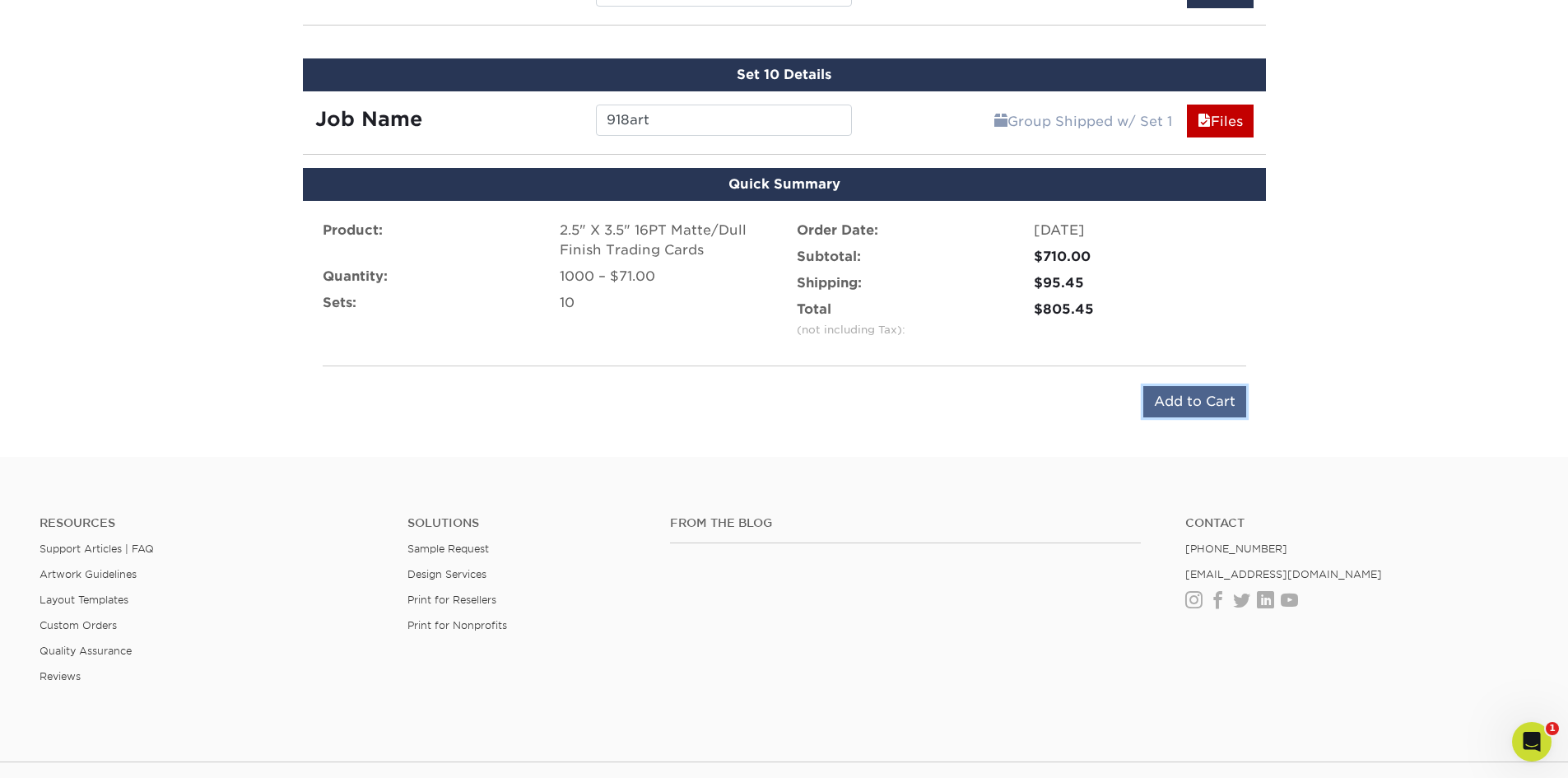
click at [1217, 405] on input "Add to Cart" at bounding box center [1195, 401] width 103 height 31
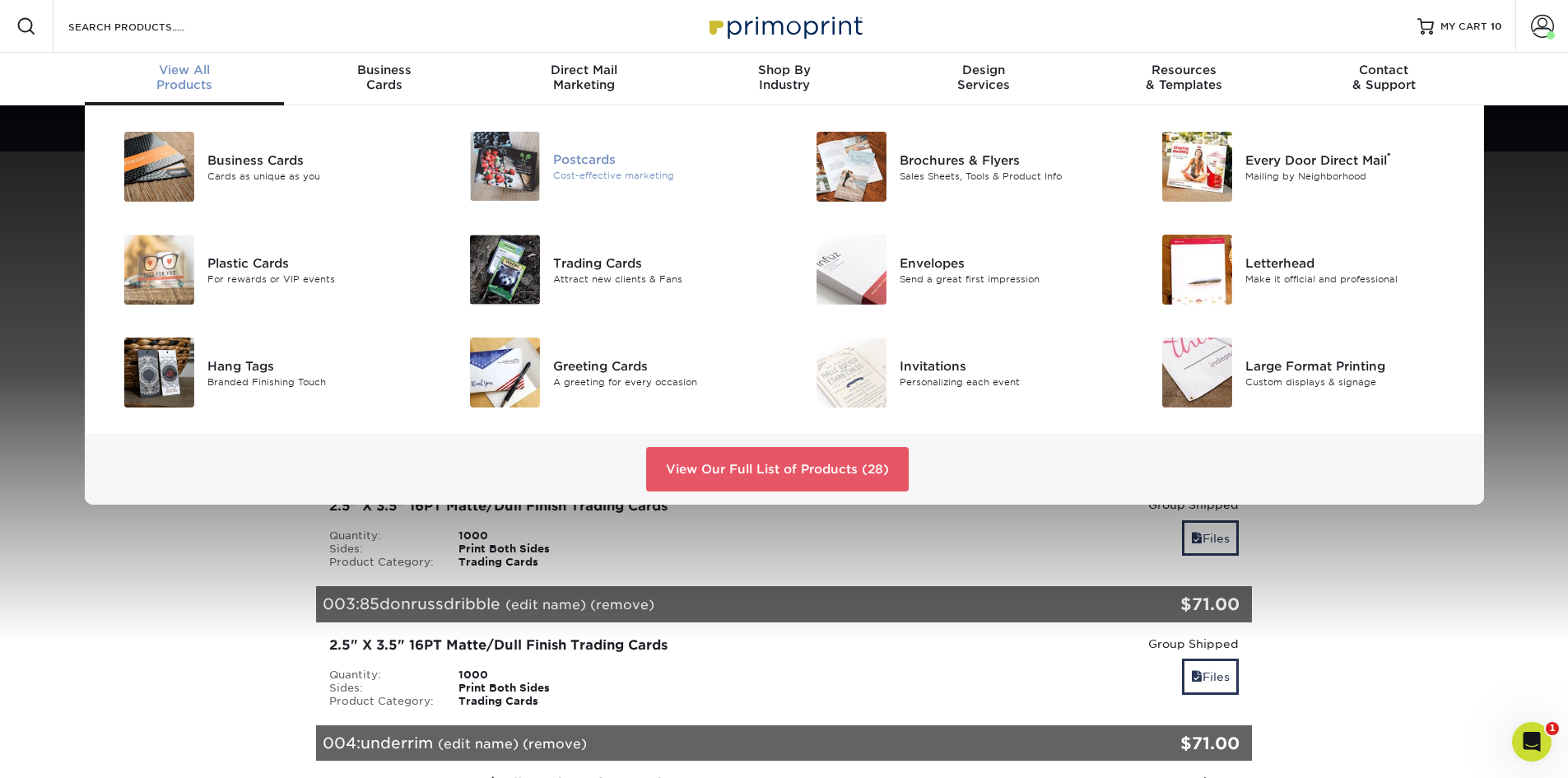
click at [573, 165] on div "Postcards" at bounding box center [662, 160] width 218 height 19
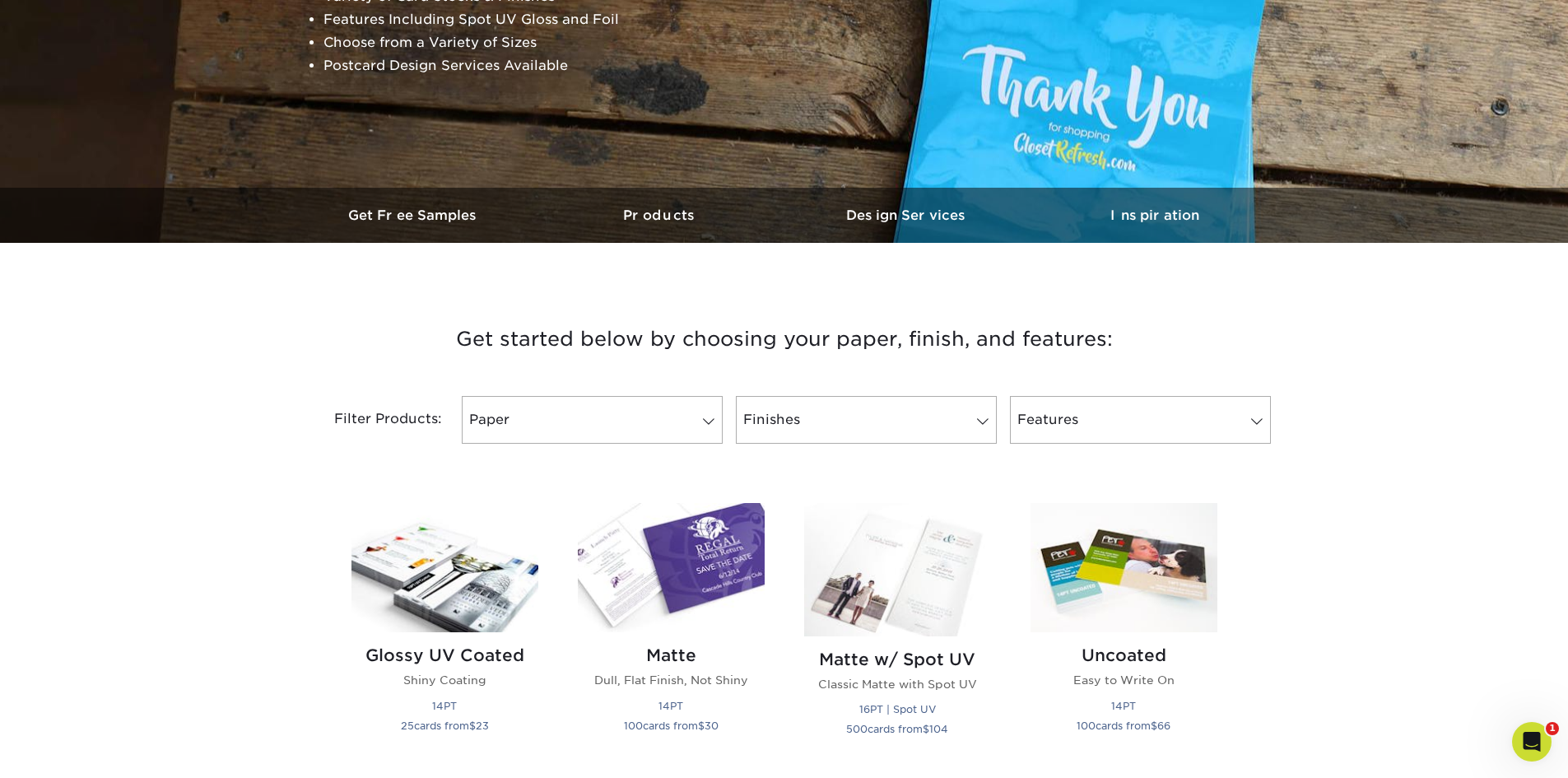
scroll to position [659, 0]
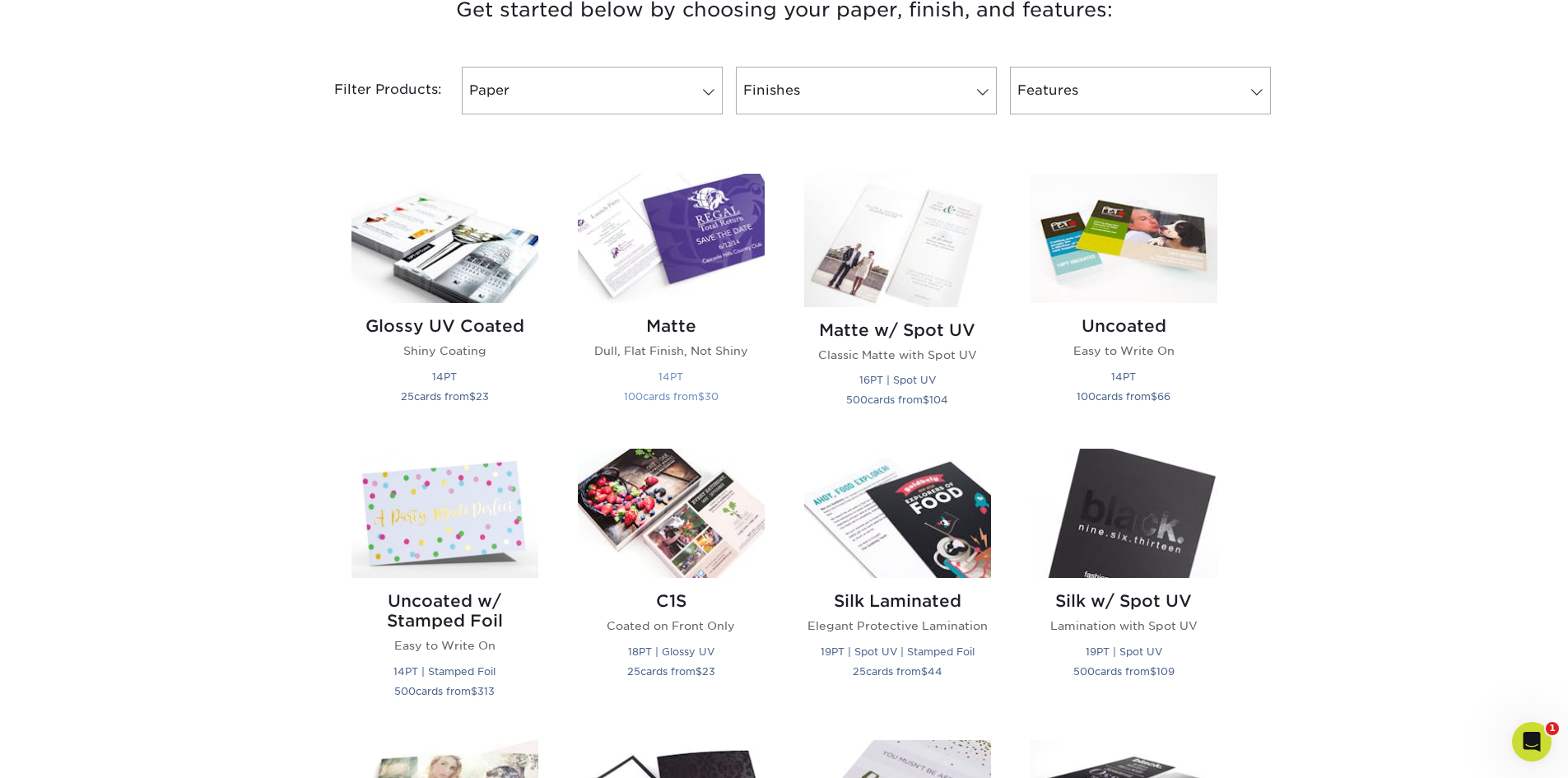
click at [689, 260] on img at bounding box center [671, 239] width 187 height 130
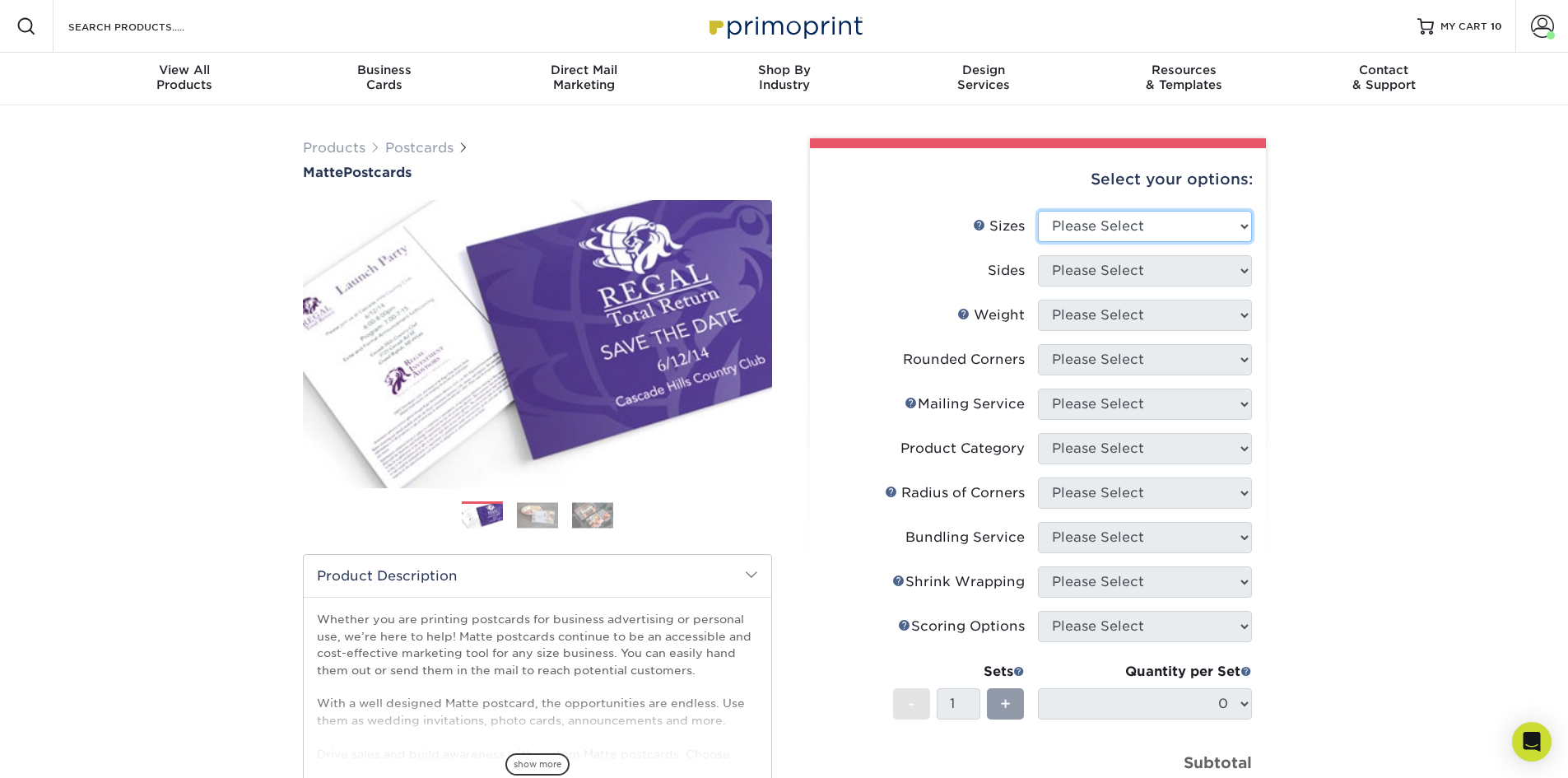
click at [1240, 222] on select "Please Select 1.5" x 7" 2" x 4" 2" x 6" 2" x 7" 2" x 8" 2.12" x 5.5" 2.125" x 5…" at bounding box center [1144, 226] width 214 height 31
select select "4.00x6.00"
click at [1037, 211] on select "Please Select 1.5" x 7" 2" x 4" 2" x 6" 2" x 7" 2" x 8" 2.12" x 5.5" 2.125" x 5…" at bounding box center [1144, 226] width 214 height 31
click at [1247, 266] on select "Please Select Print Both Sides Print Front Only" at bounding box center [1144, 270] width 214 height 31
select select "13abbda7-1d64-4f25-8bb2-c179b224825d"
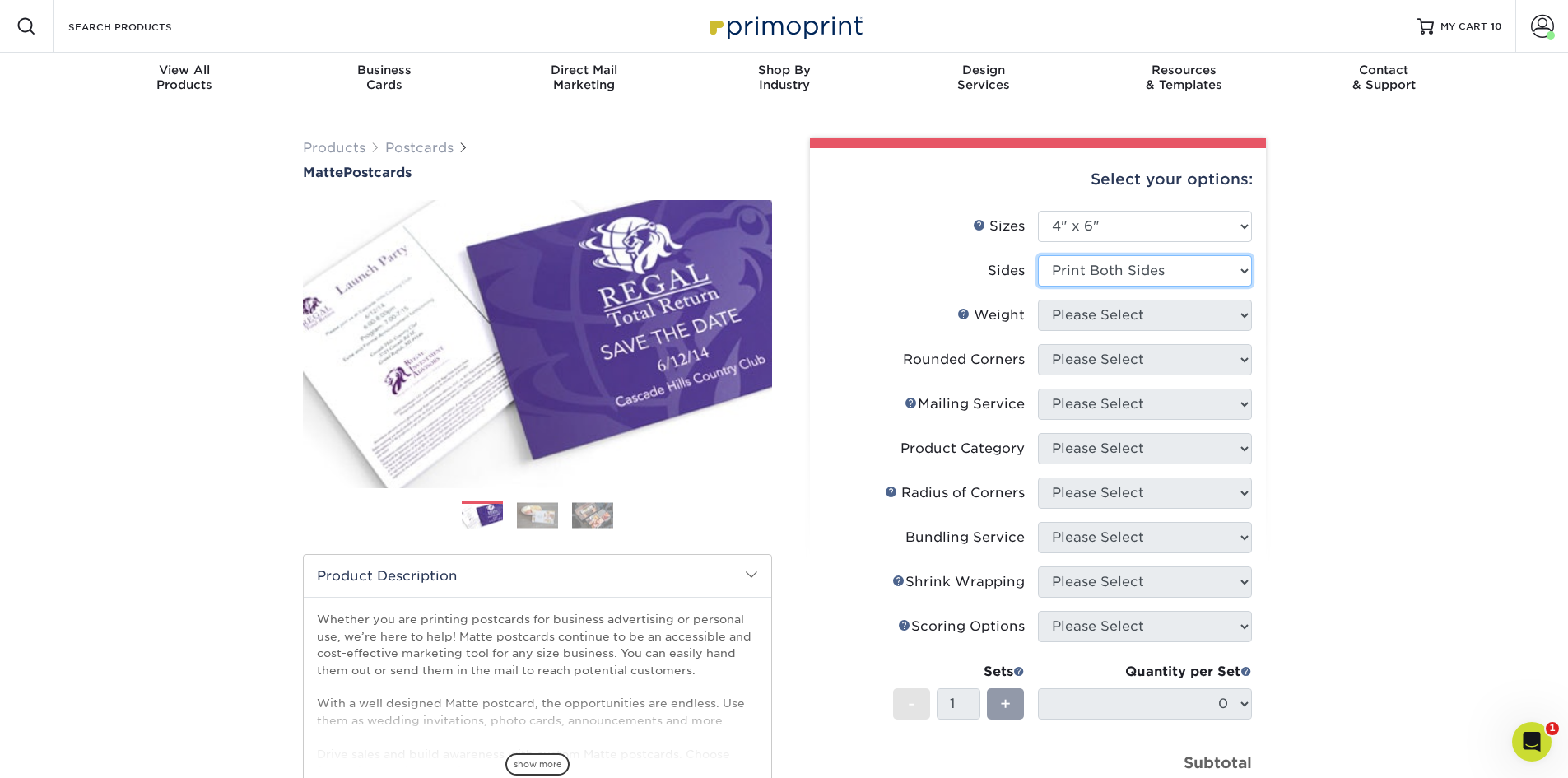
click at [1037, 255] on select "Please Select Print Both Sides Print Front Only" at bounding box center [1144, 270] width 214 height 31
click at [1243, 318] on select "Please Select 16PT 14PT" at bounding box center [1144, 315] width 214 height 31
select select "16PT"
click at [1037, 299] on select "Please Select 16PT 14PT" at bounding box center [1144, 315] width 214 height 31
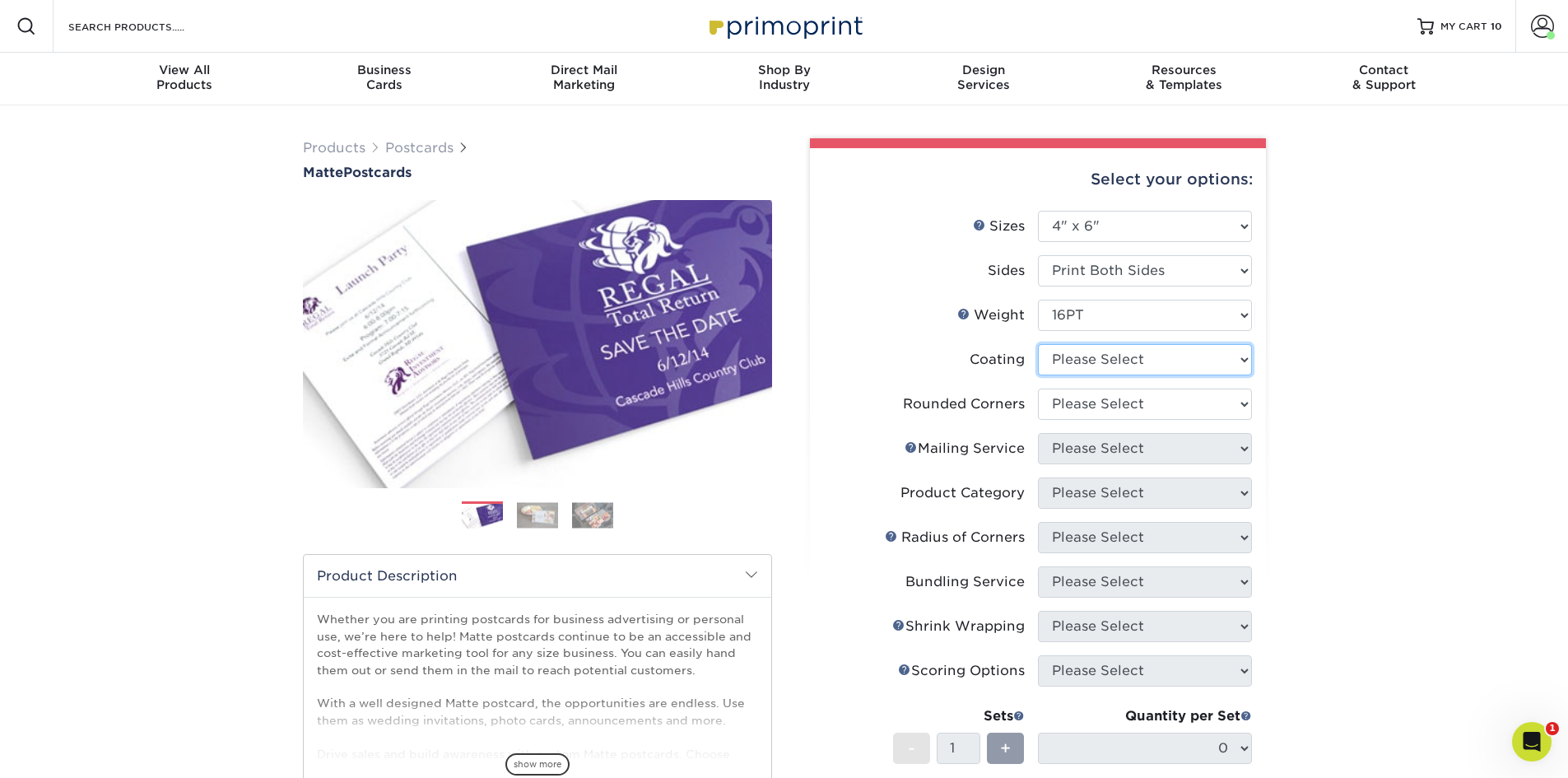
click at [1244, 363] on select at bounding box center [1144, 359] width 214 height 31
select select "121bb7b5-3b4d-429f-bd8d-bbf80e953313"
click at [1037, 344] on select at bounding box center [1144, 359] width 214 height 31
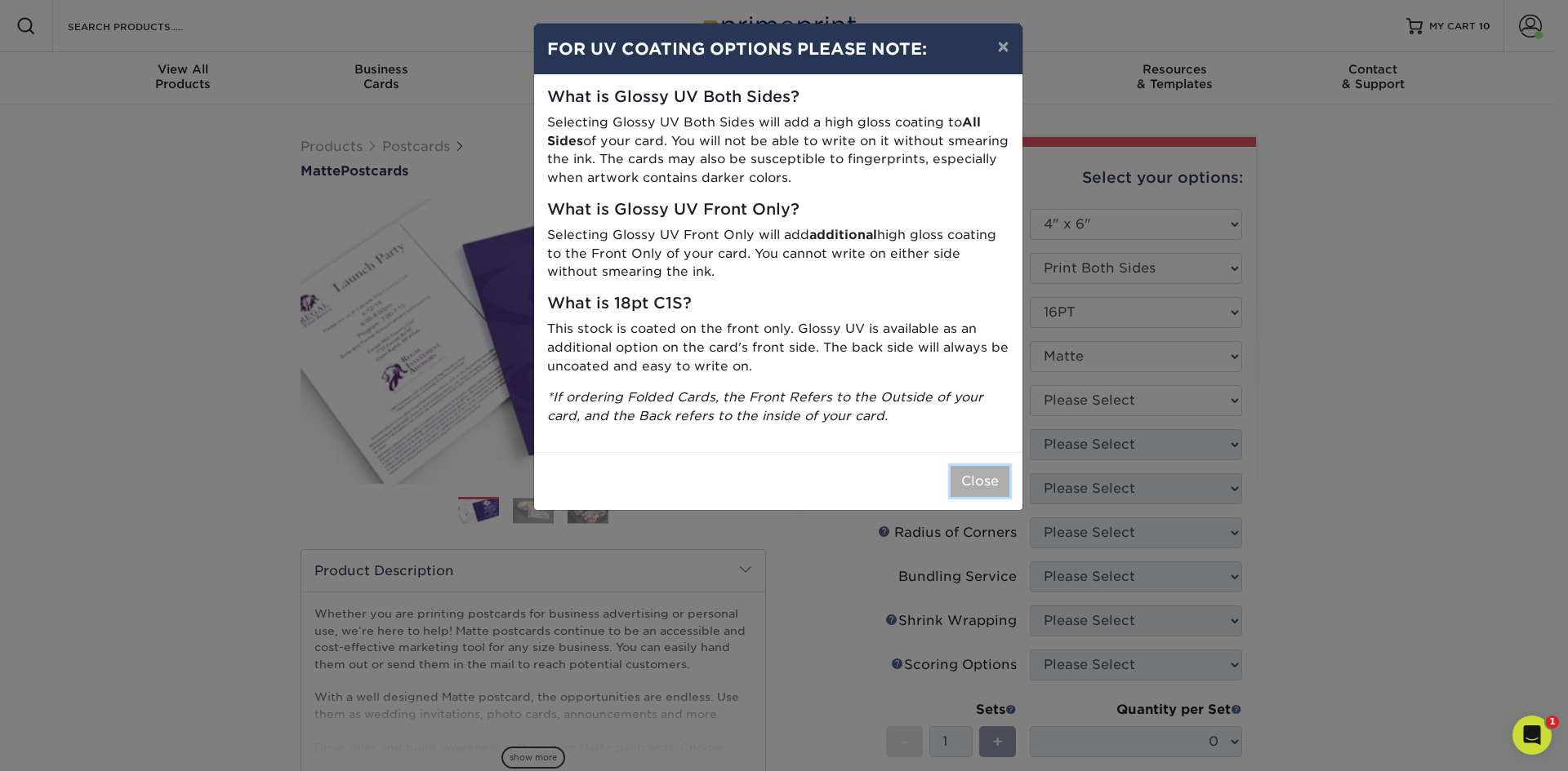
click at [981, 490] on button "Close" at bounding box center [980, 481] width 58 height 31
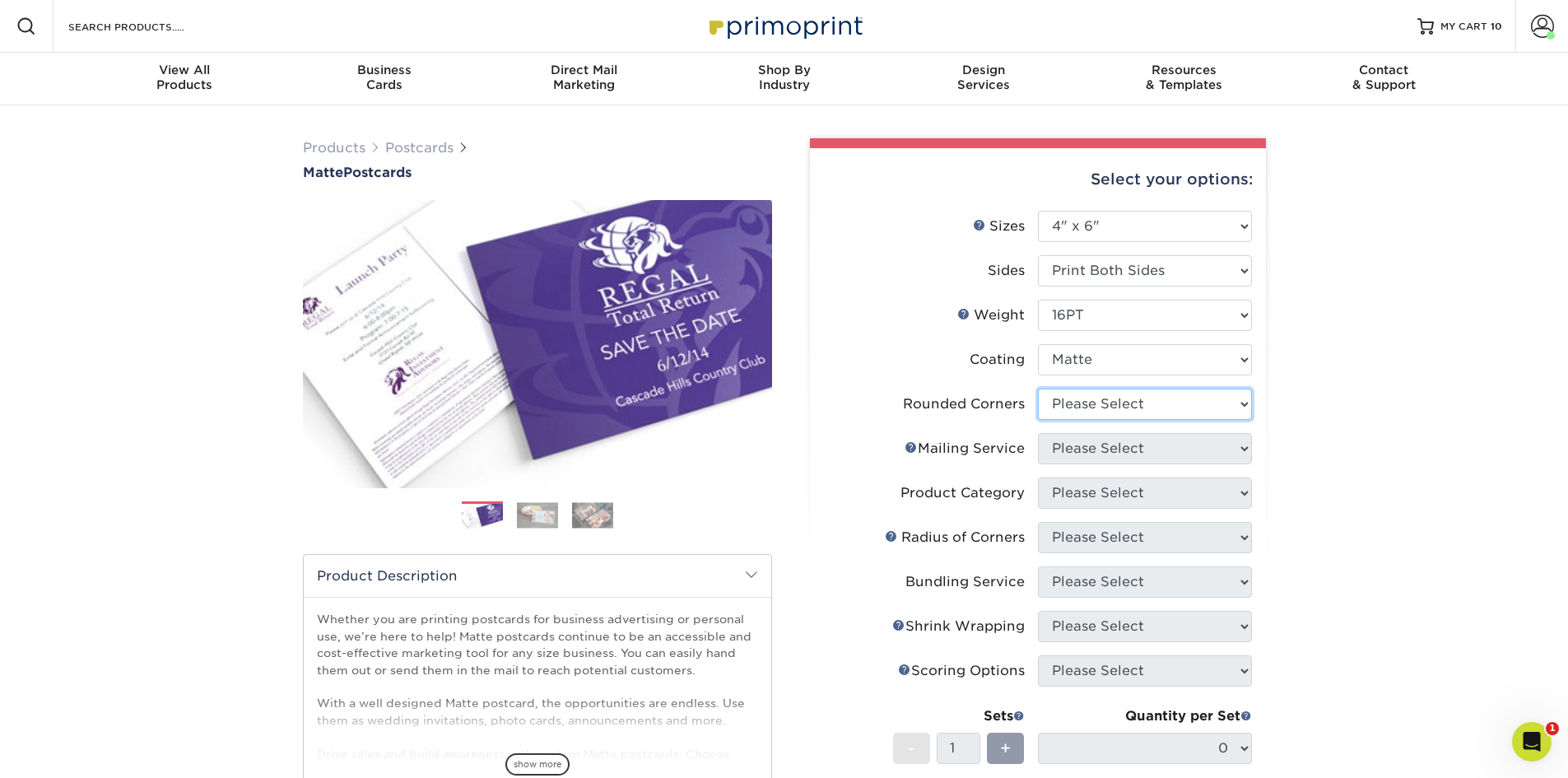
click at [1243, 403] on select "Please Select Yes - Round 4 Corners No" at bounding box center [1144, 404] width 214 height 31
select select "0"
click at [1037, 389] on select "Please Select Yes - Round 4 Corners No" at bounding box center [1144, 404] width 214 height 31
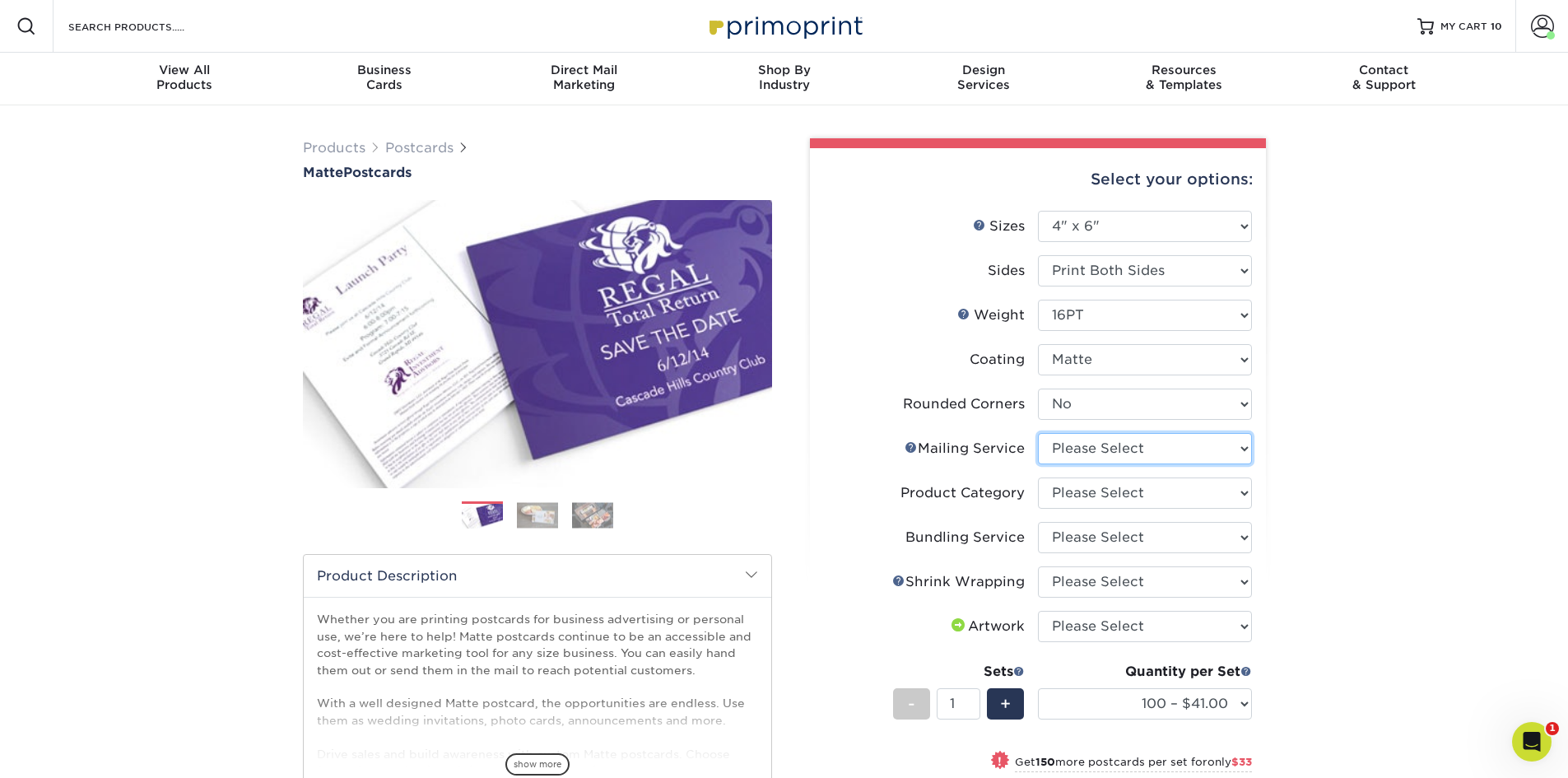
click at [1247, 453] on select "Please Select No Direct Mailing Service No, I will mail/stamp/imprint Direct Ma…" at bounding box center [1144, 448] width 214 height 31
select select "3e5e9bdd-d78a-4c28-a41d-fe1407925ca6"
click at [1037, 433] on select "Please Select No Direct Mailing Service No, I will mail/stamp/imprint Direct Ma…" at bounding box center [1144, 448] width 214 height 31
click at [1242, 495] on select "Please Select Postcards" at bounding box center [1144, 493] width 214 height 31
select select "9b7272e0-d6c8-4c3c-8e97-d3a1bcdab858"
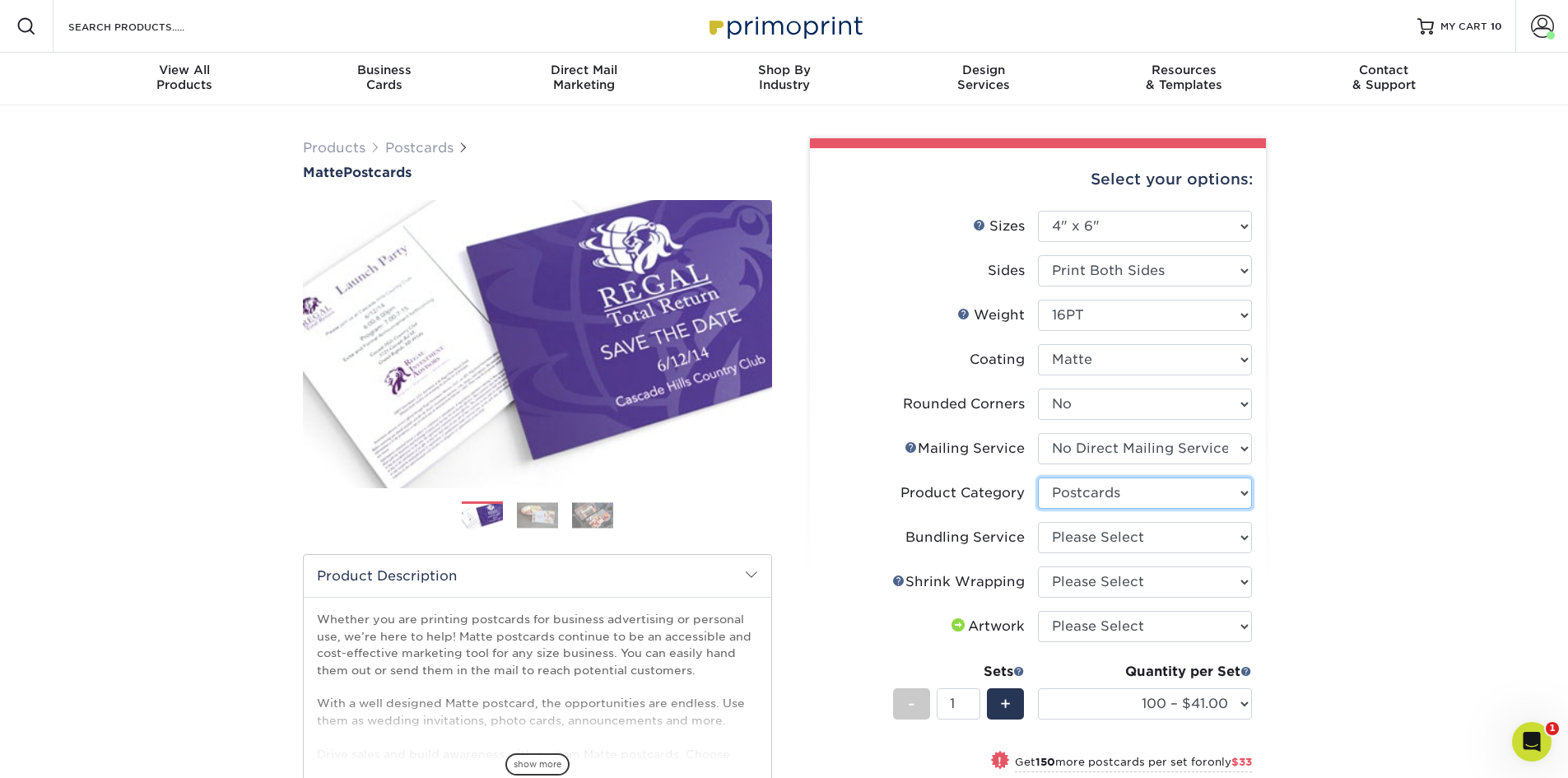
click at [1037, 478] on select "Please Select Postcards" at bounding box center [1144, 493] width 214 height 31
click at [1247, 542] on select "Please Select No Bundling Services Yes, Bundles of 50 (+2 Days) Yes, Bundles of…" at bounding box center [1144, 537] width 214 height 31
select select "58689abb-25c0-461c-a4c3-a80b627d6649"
click at [1037, 522] on select "Please Select No Bundling Services Yes, Bundles of 50 (+2 Days) Yes, Bundles of…" at bounding box center [1144, 537] width 214 height 31
click at [1242, 578] on select "Please Select No Shrink Wrapping Shrink Wrap 100 Per Package Shrink Wrap 50 Per…" at bounding box center [1144, 582] width 214 height 31
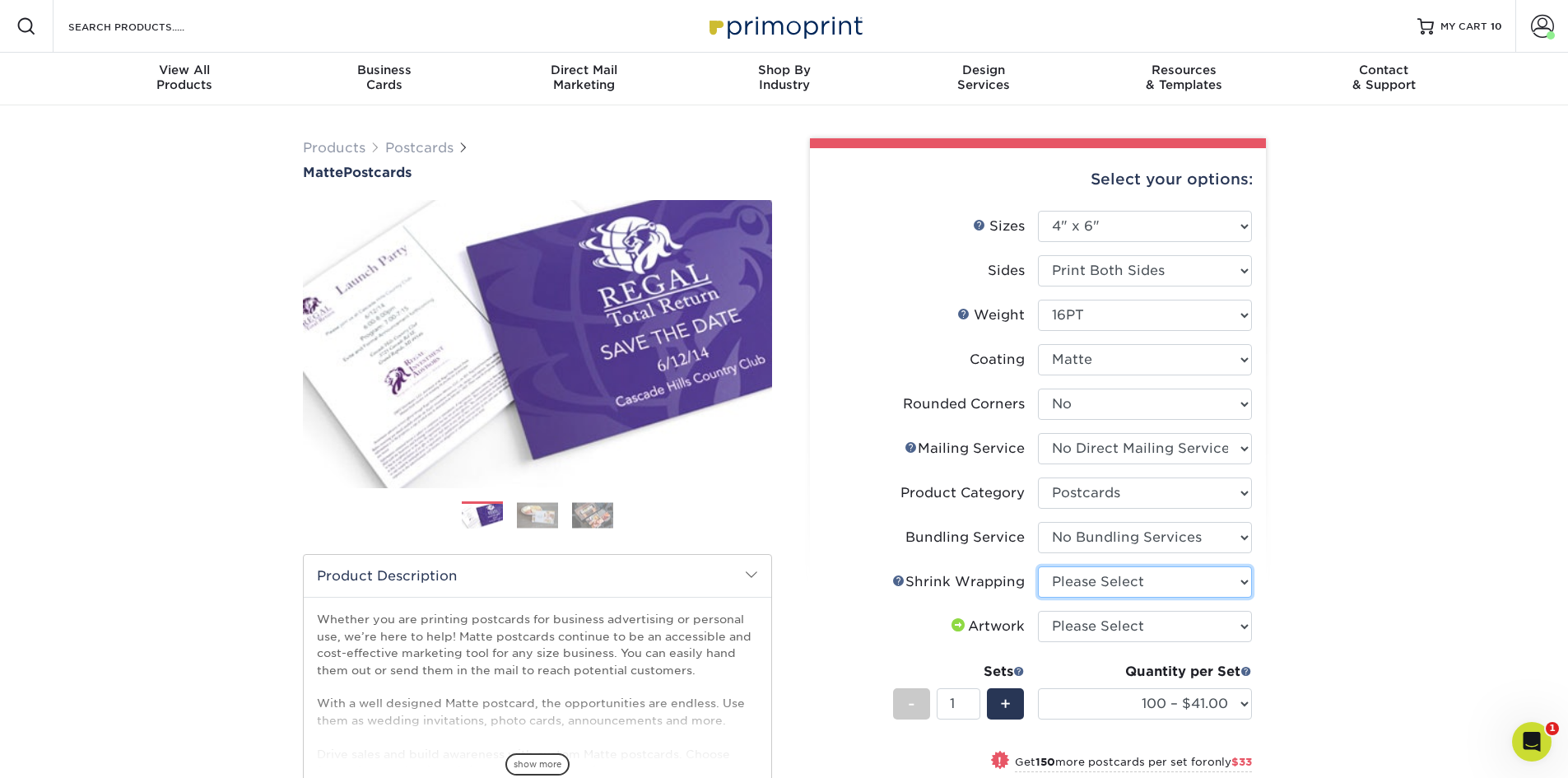
select select "c8749376-e7da-41d0-b3dc-647faf84d907"
click at [1037, 567] on select "Please Select No Shrink Wrapping Shrink Wrap 100 Per Package Shrink Wrap 50 Per…" at bounding box center [1144, 582] width 214 height 31
click at [1239, 623] on select "Please Select I will upload files I need a design - $150" at bounding box center [1144, 626] width 214 height 31
select select "upload"
click at [1037, 611] on select "Please Select I will upload files I need a design - $150" at bounding box center [1144, 626] width 214 height 31
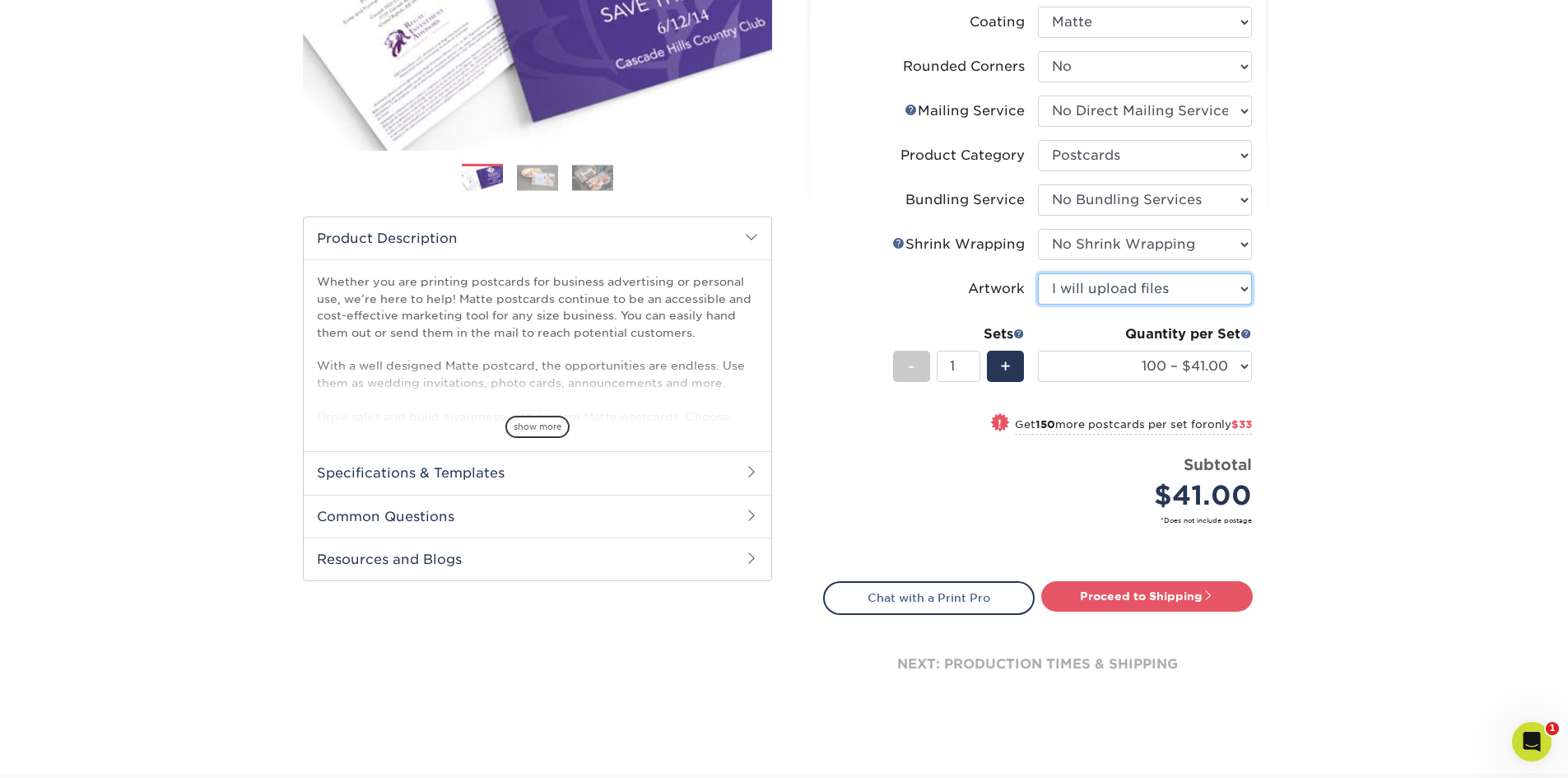
scroll to position [411, 0]
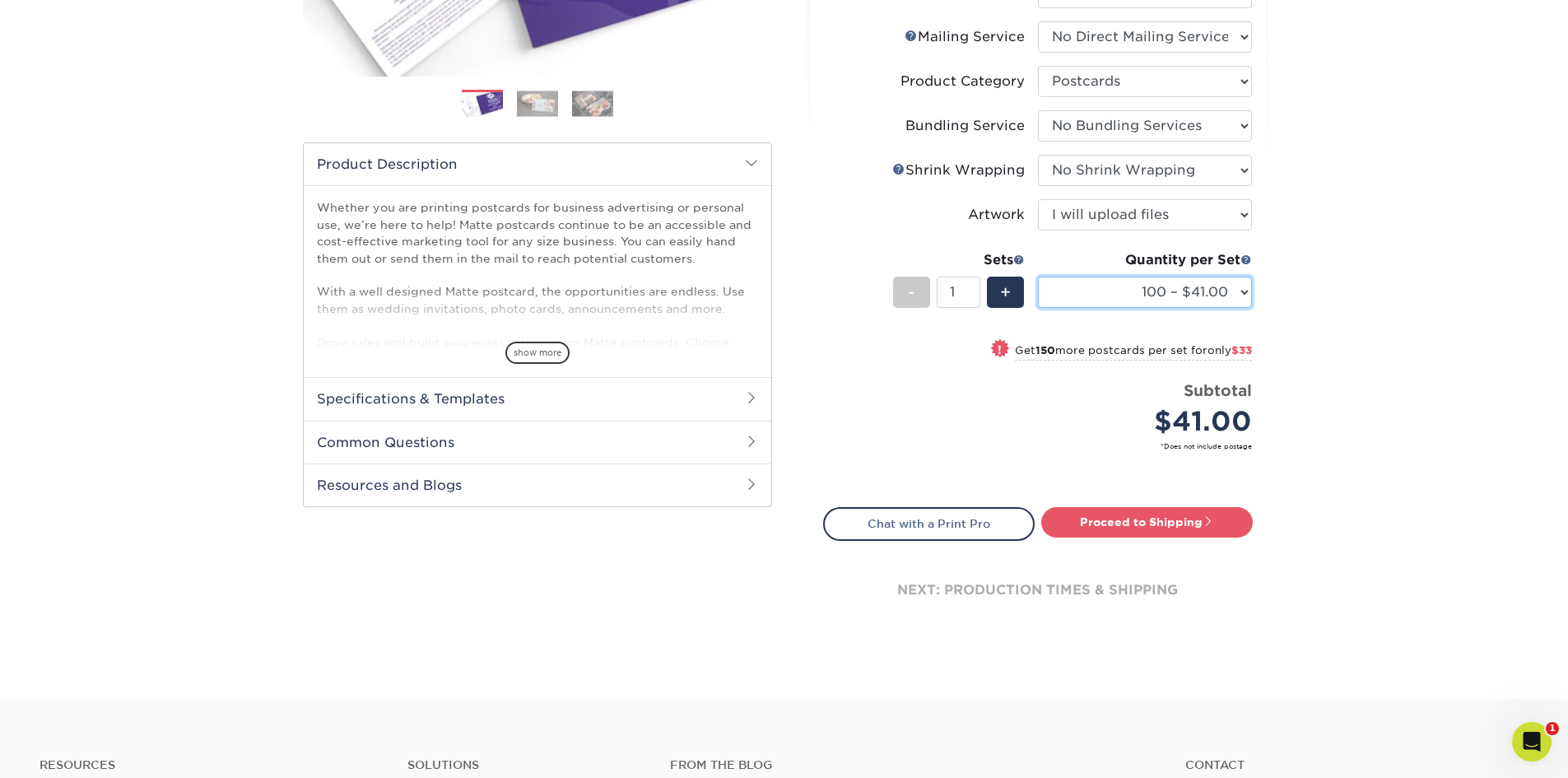
click at [1243, 296] on select "100 – $41.00 250 – $74.00 500 – $88.00 1000 – $99.00 2500 – $205.00 5000 – $304…" at bounding box center [1144, 292] width 214 height 31
select select "1000 – $99.00"
click at [1037, 277] on select "100 – $41.00 250 – $74.00 500 – $88.00 1000 – $99.00 2500 – $205.00 5000 – $304…" at bounding box center [1144, 292] width 214 height 31
click at [1191, 517] on link "Proceed to Shipping" at bounding box center [1147, 521] width 212 height 29
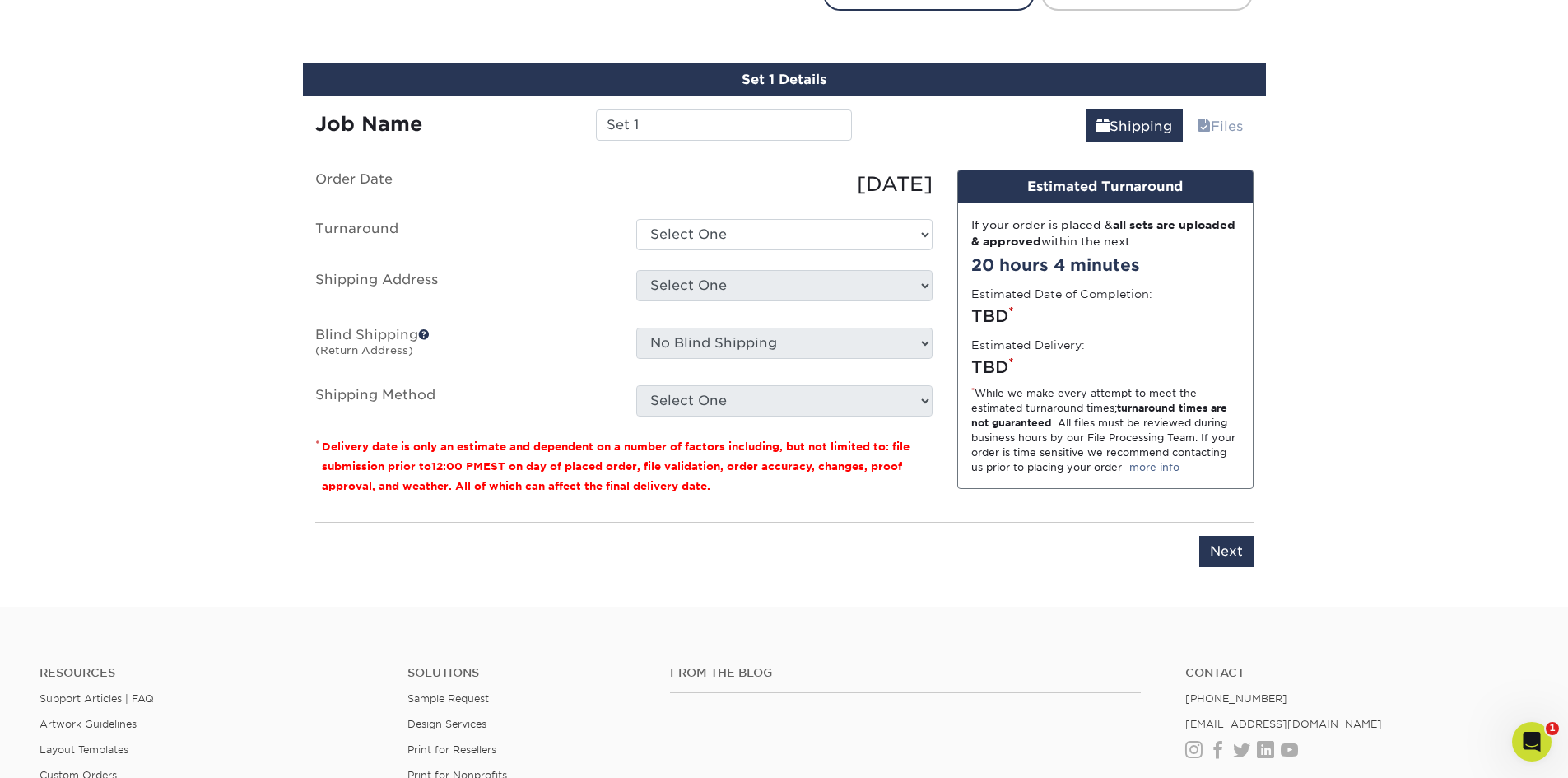
scroll to position [964, 0]
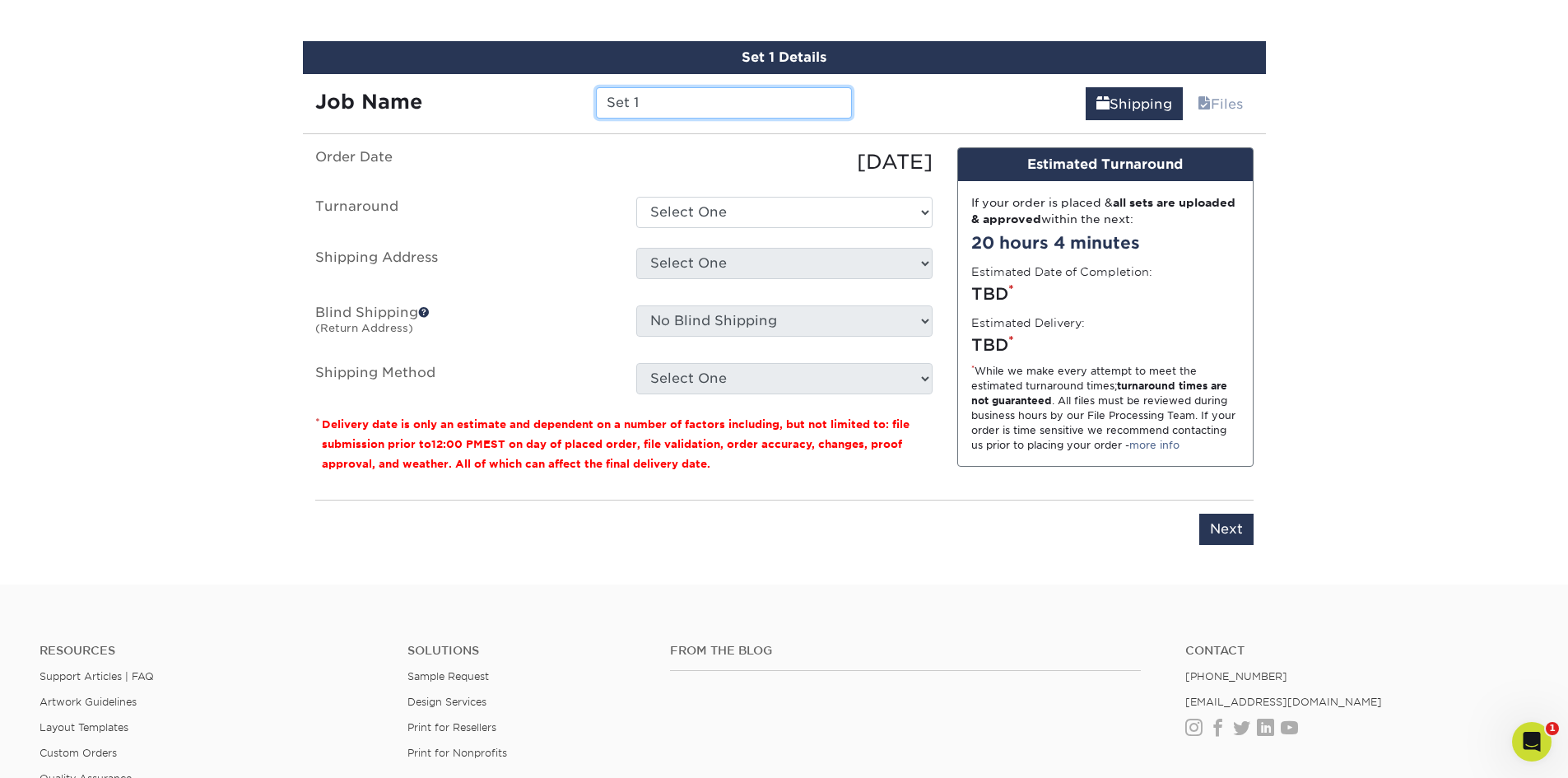
drag, startPoint x: 676, startPoint y: 103, endPoint x: 465, endPoint y: 104, distance: 211.0
click at [465, 104] on div "Job Name Set 1" at bounding box center [583, 103] width 562 height 31
type input "postcards"
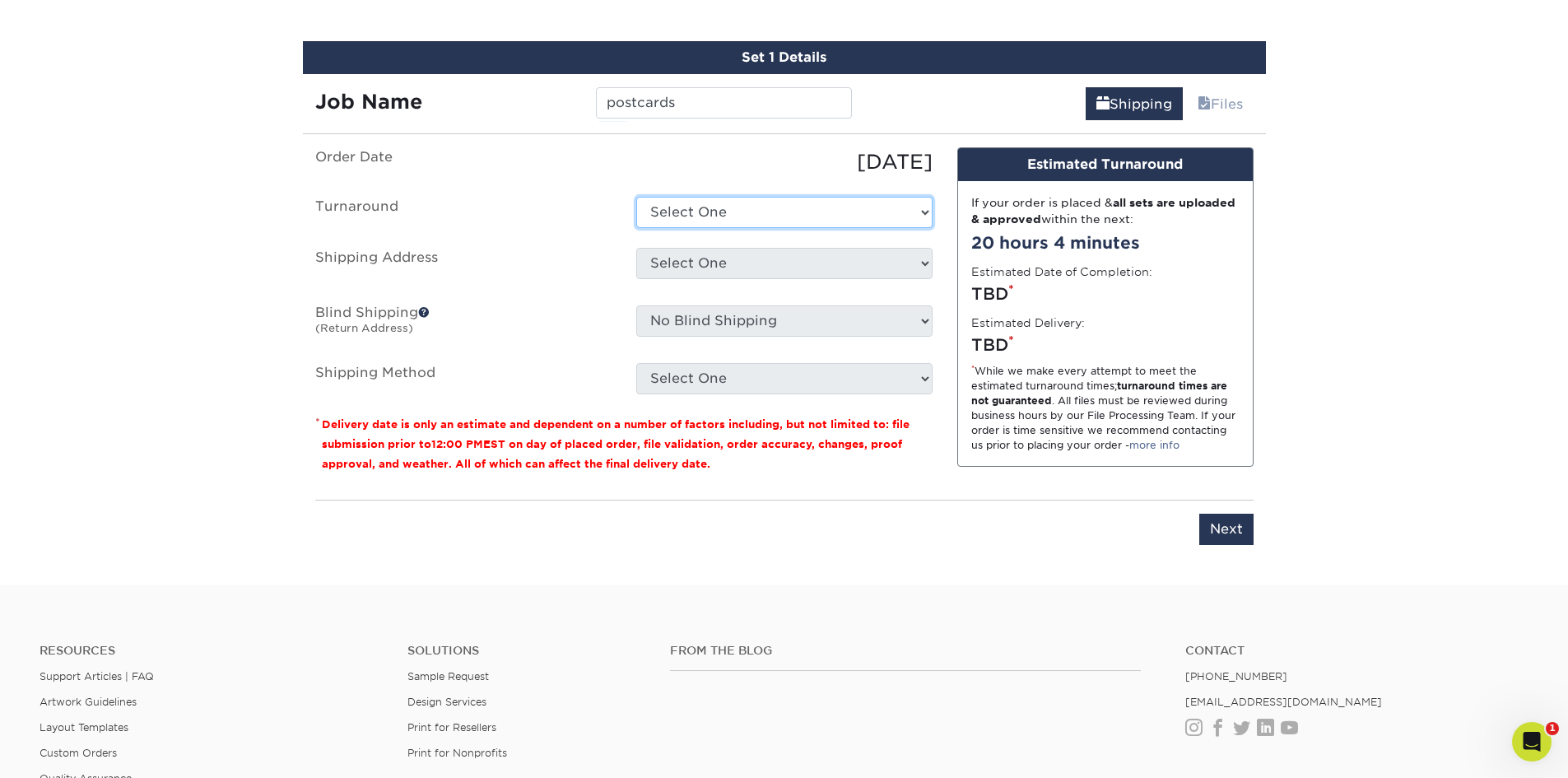
click at [916, 213] on select "Select One 2-4 Business Days 2 Day Next Business Day" at bounding box center [784, 212] width 296 height 31
select select "31c56d80-7293-4443-be03-b07f610ce024"
click at [636, 197] on select "Select One 2-4 Business Days 2 Day Next Business Day" at bounding box center [784, 212] width 296 height 31
click at [924, 267] on select "Select One Location Location + Add New Address" at bounding box center [784, 263] width 296 height 31
select select "283857"
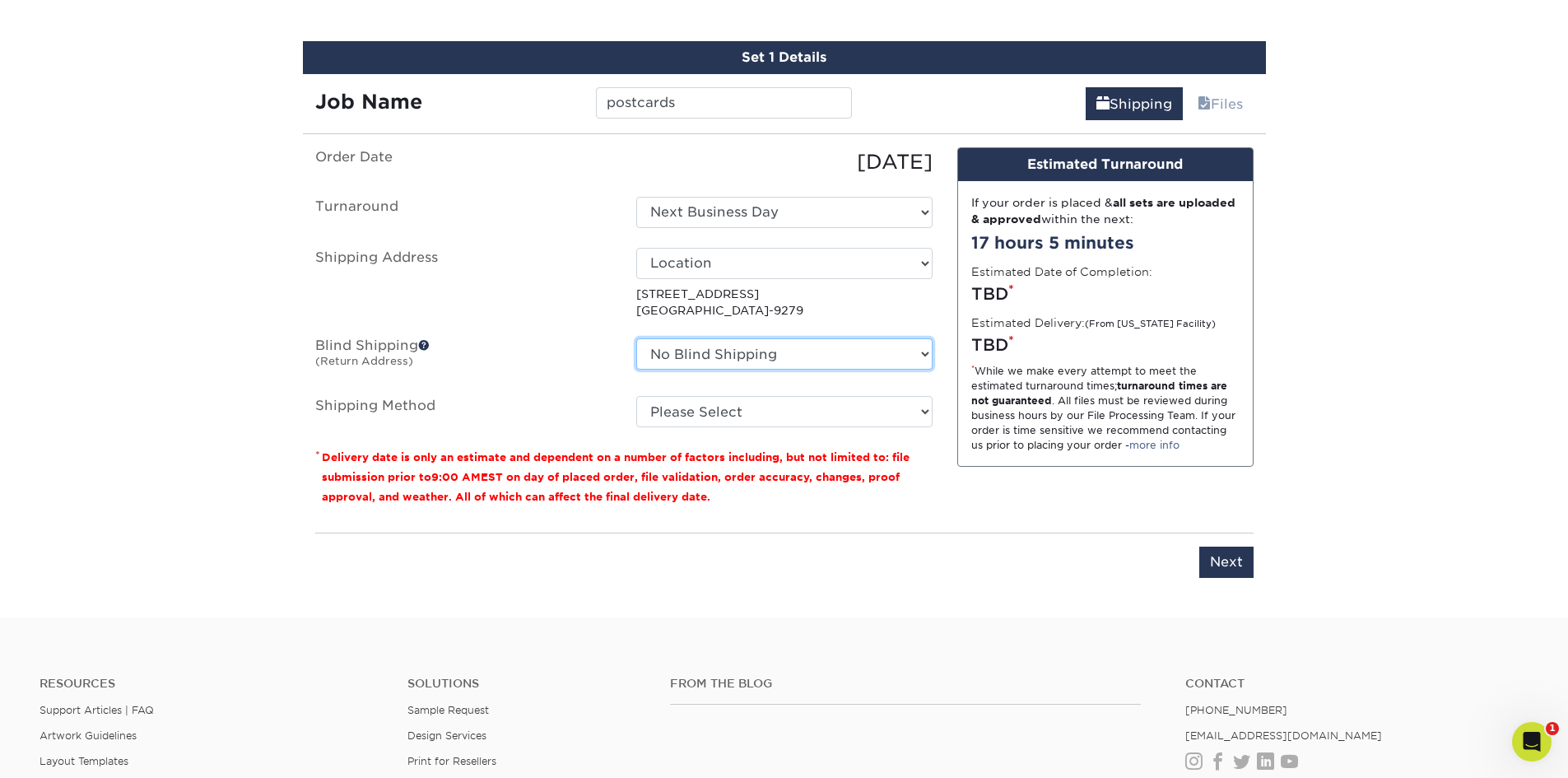
click at [927, 357] on select "No Blind Shipping Location Location + Add New Address" at bounding box center [784, 353] width 296 height 31
select select "283858"
click at [636, 338] on select "No Blind Shipping Location Location + Add New Address" at bounding box center [784, 353] width 296 height 31
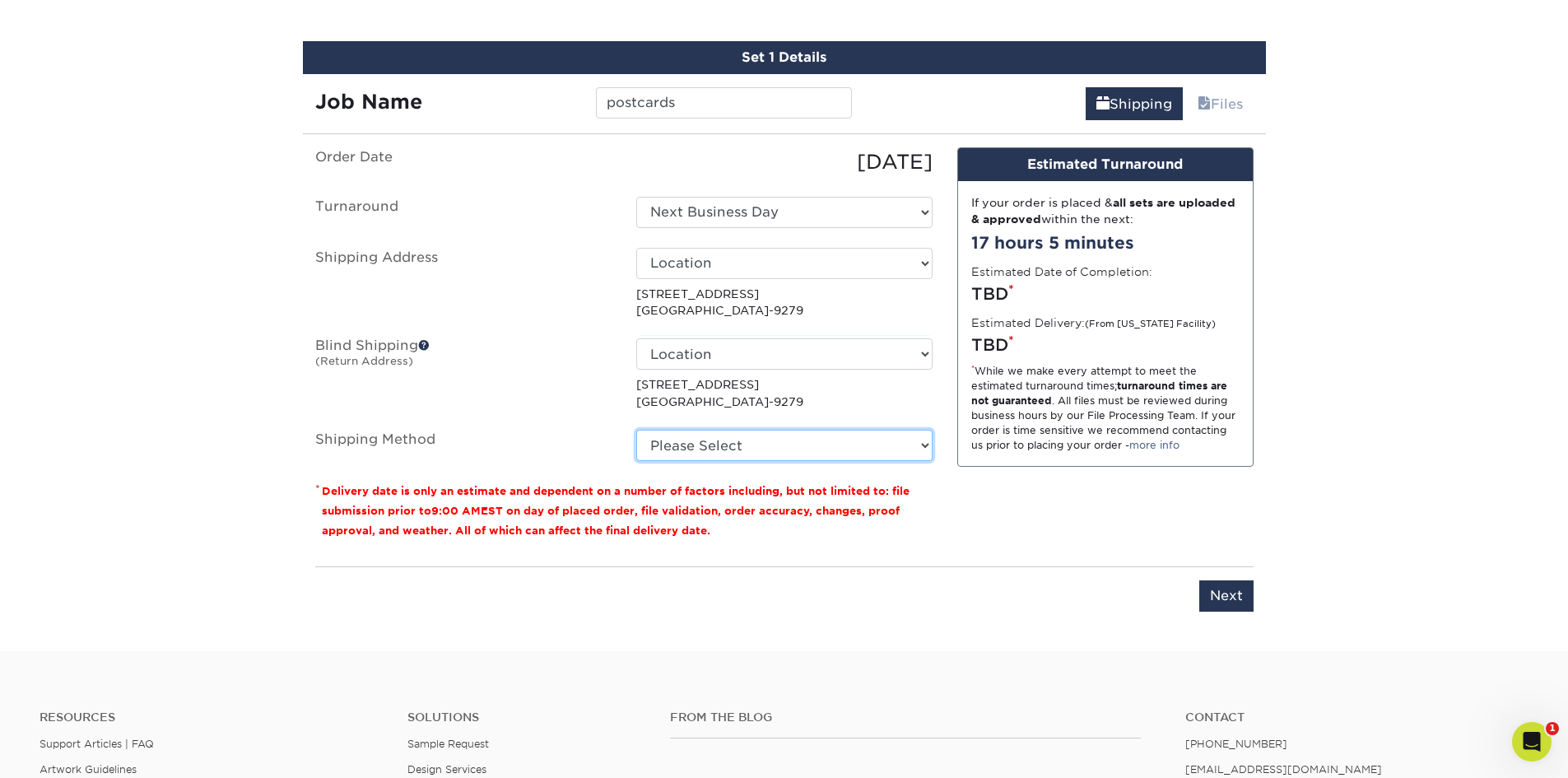
click at [921, 450] on select "Please Select Ground Shipping (+$43.36) 3 Day Shipping Service (+$59.38) 2 Day …" at bounding box center [784, 445] width 296 height 31
select select "03"
click at [636, 430] on select "Please Select Ground Shipping (+$43.36) 3 Day Shipping Service (+$59.38) 2 Day …" at bounding box center [784, 445] width 296 height 31
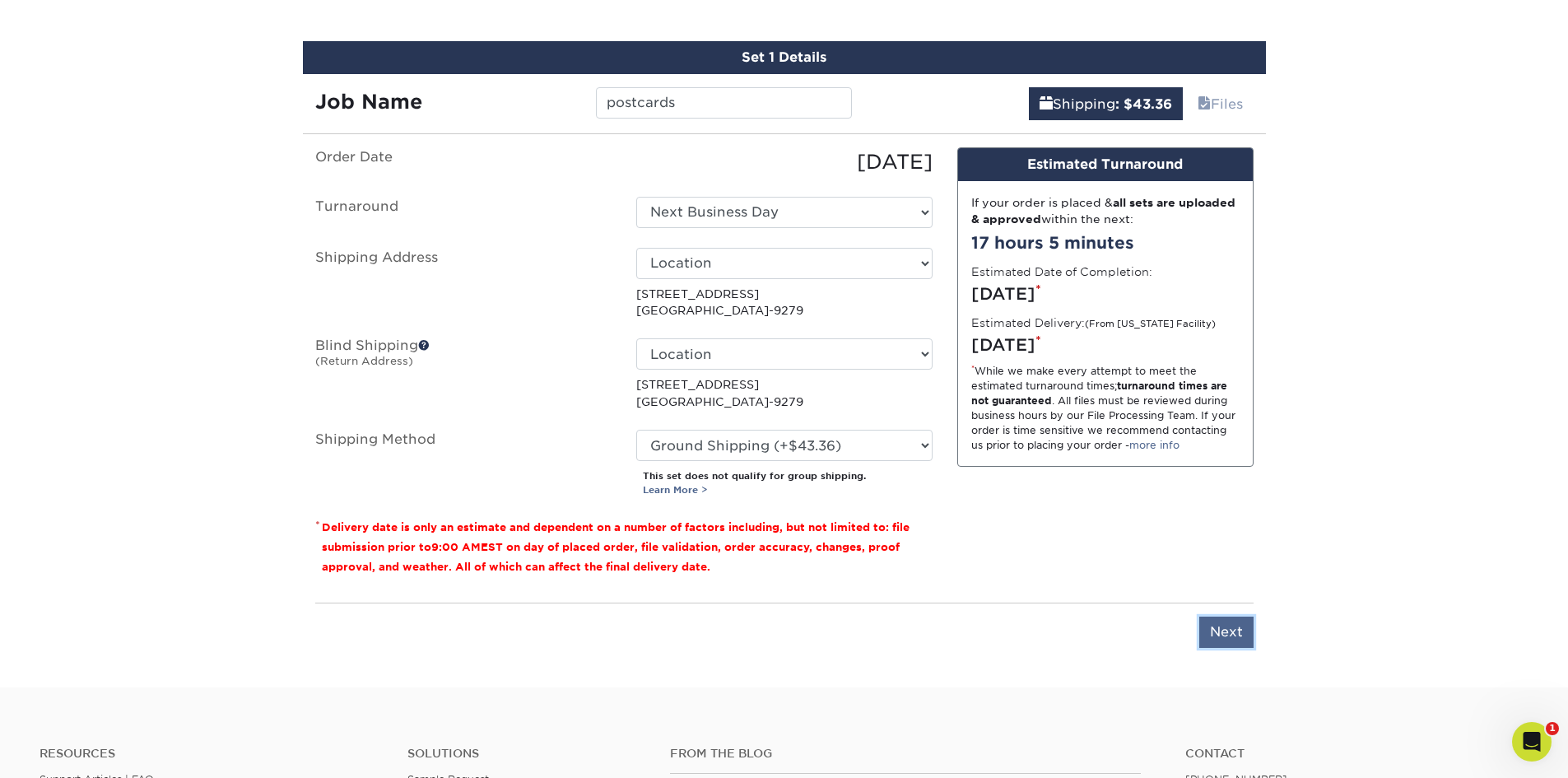
click at [1224, 632] on input "Next" at bounding box center [1226, 632] width 55 height 31
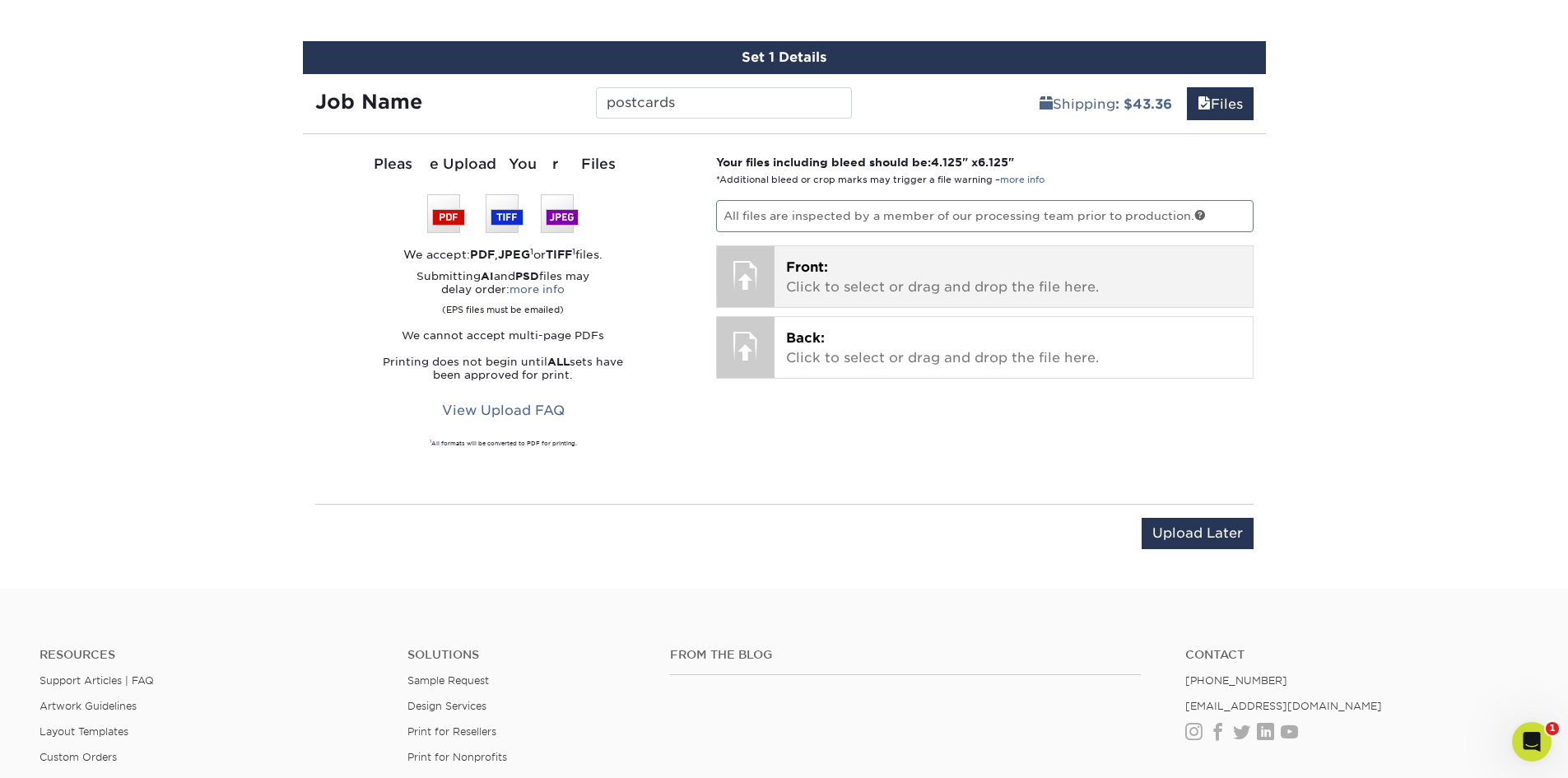
click at [916, 286] on p "Front: Click to select or drag and drop the file here." at bounding box center [1013, 277] width 455 height 40
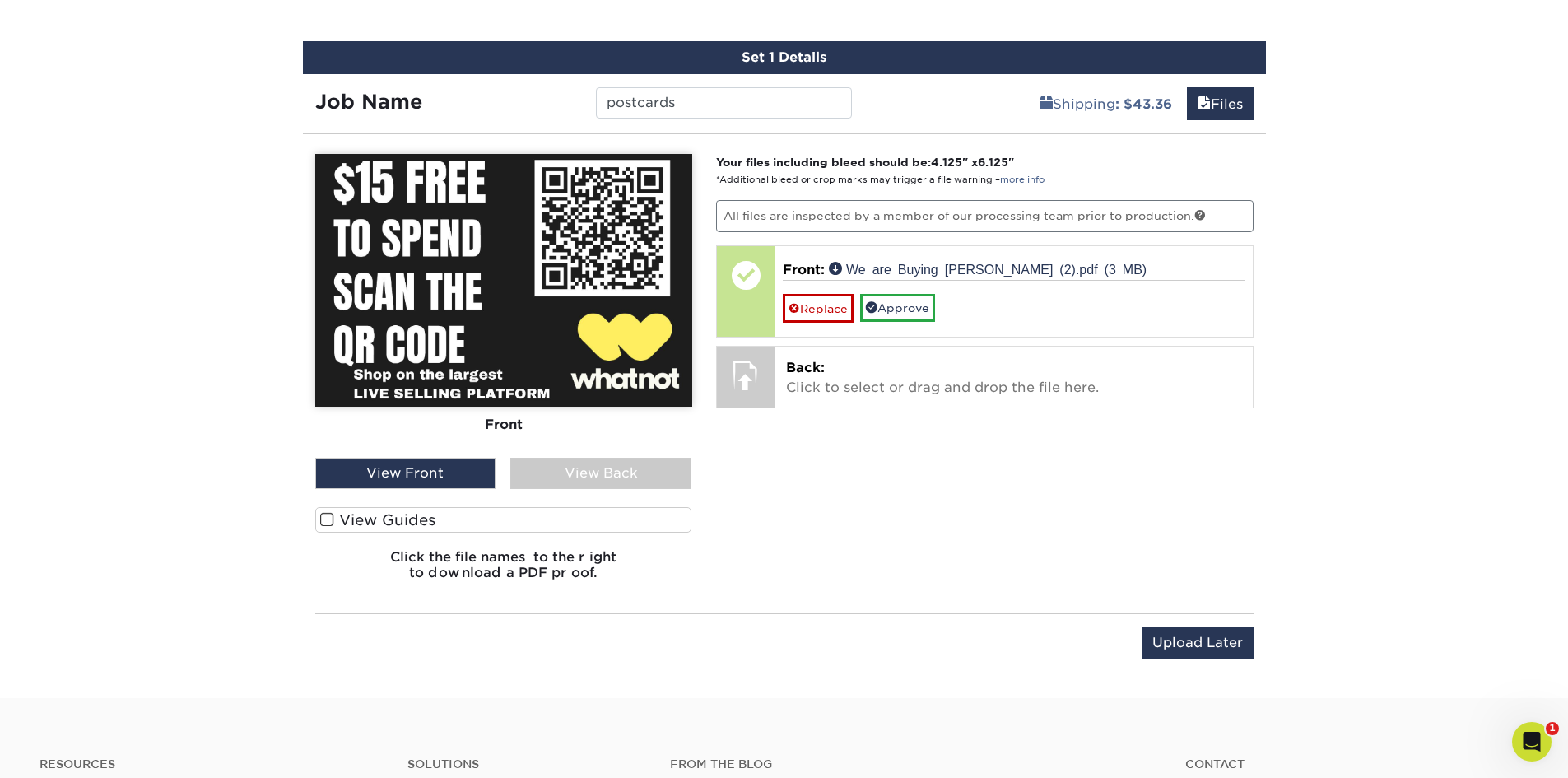
click at [324, 521] on span at bounding box center [327, 520] width 14 height 16
click at [0, 0] on input "View Guides" at bounding box center [0, 0] width 0 height 0
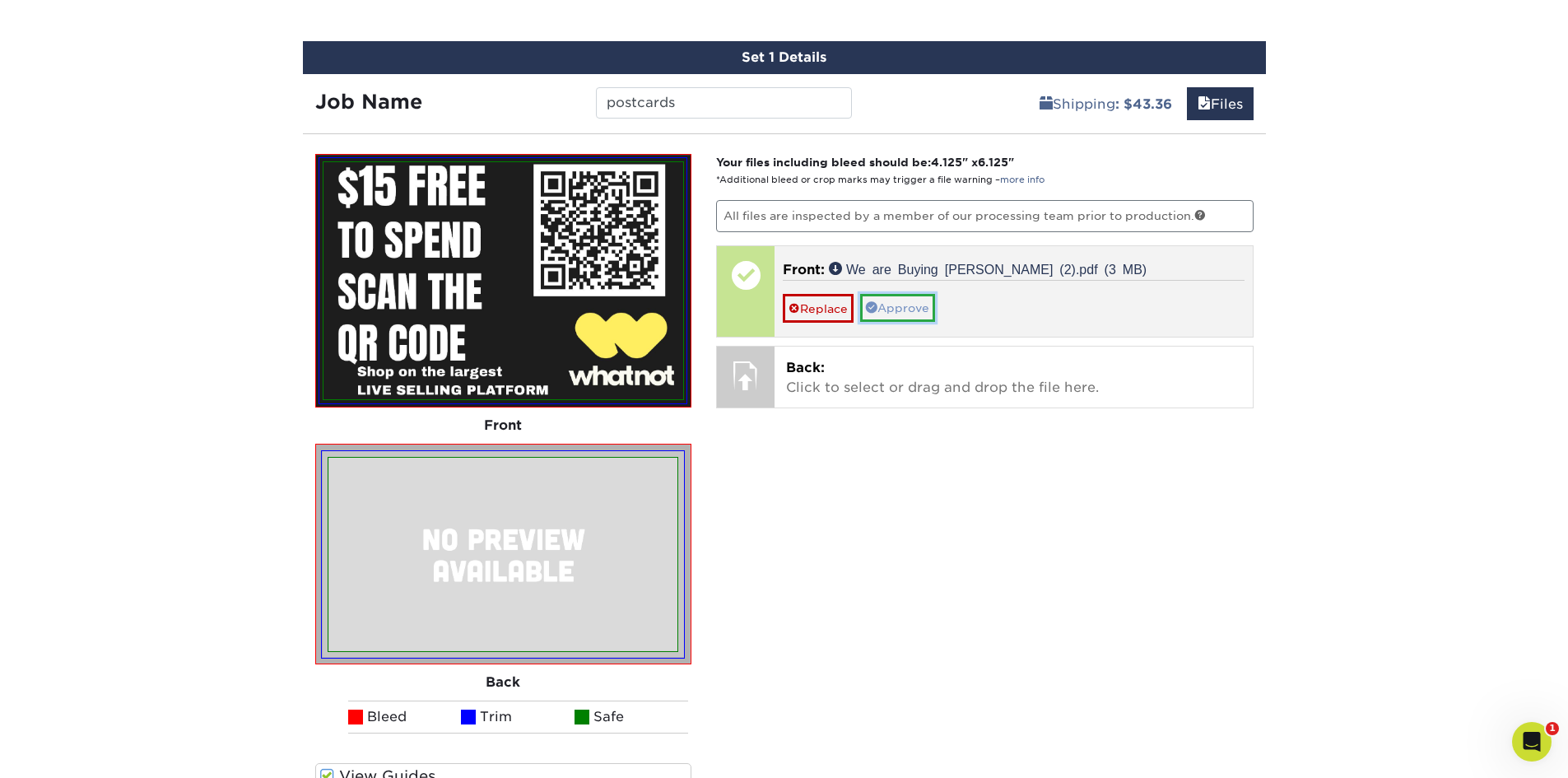
click at [911, 299] on link "Approve" at bounding box center [897, 307] width 75 height 28
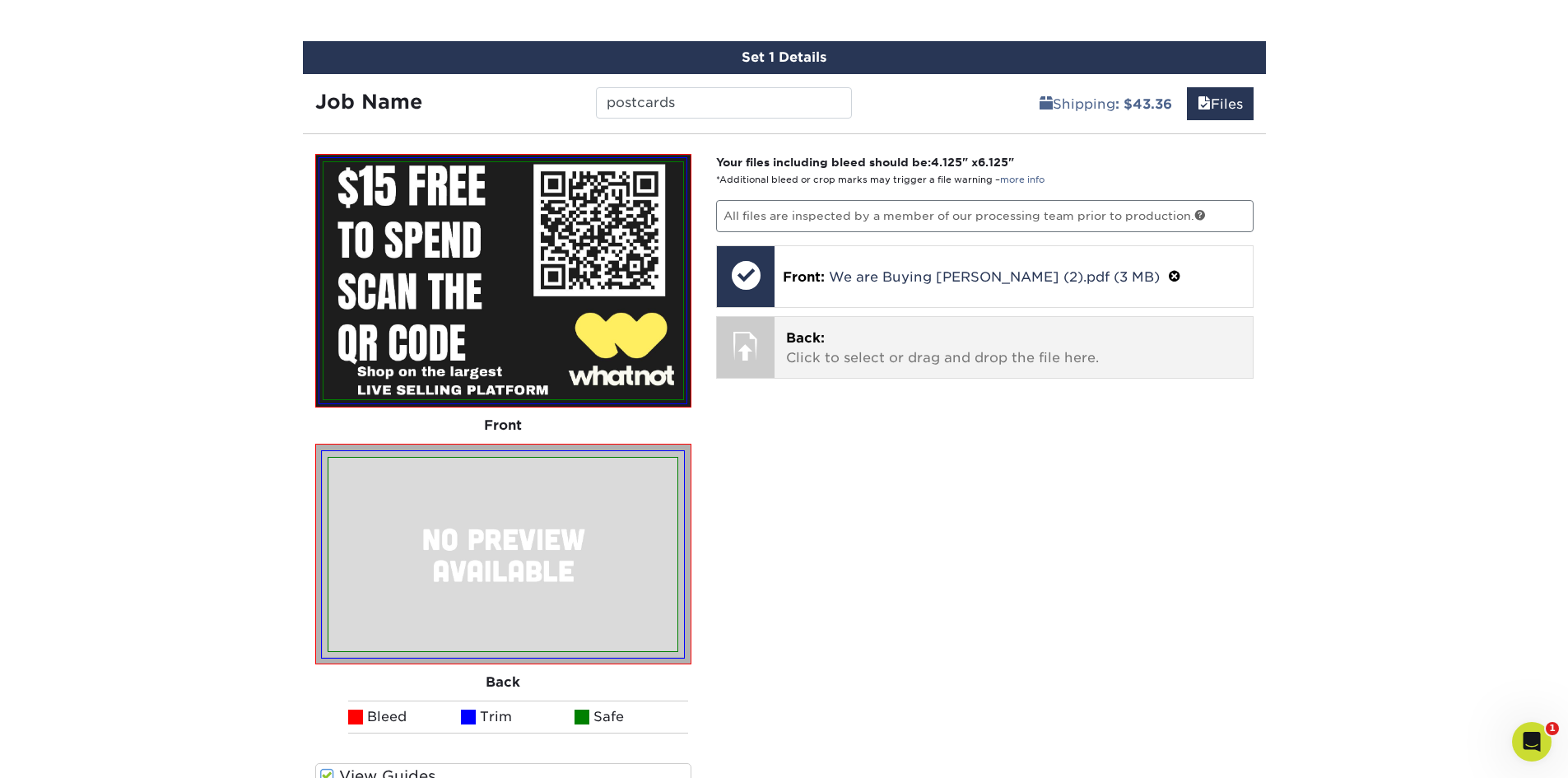
click at [818, 340] on span "Back:" at bounding box center [805, 338] width 39 height 16
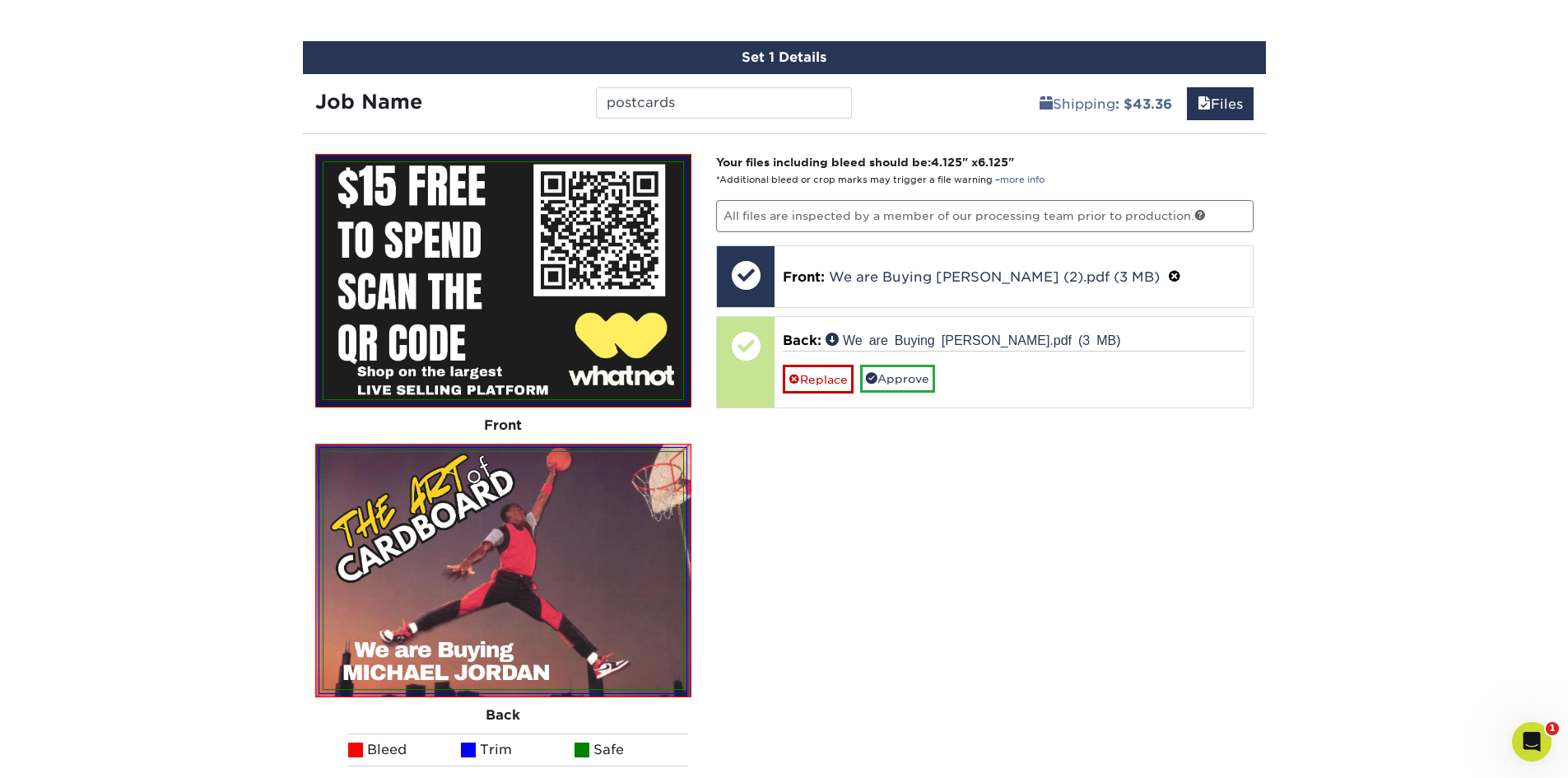
scroll to position [1046, 0]
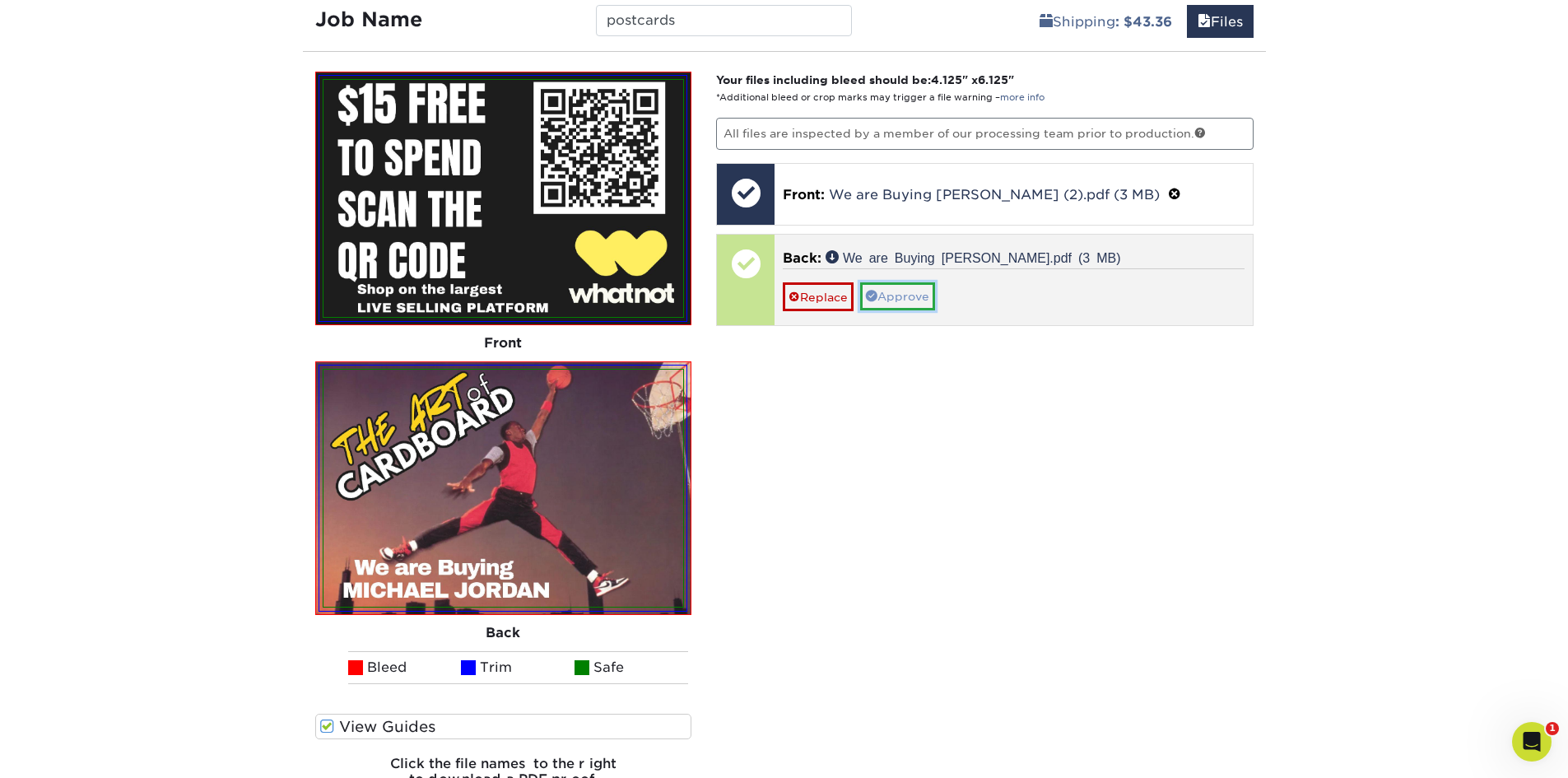
click at [927, 301] on link "Approve" at bounding box center [897, 296] width 75 height 28
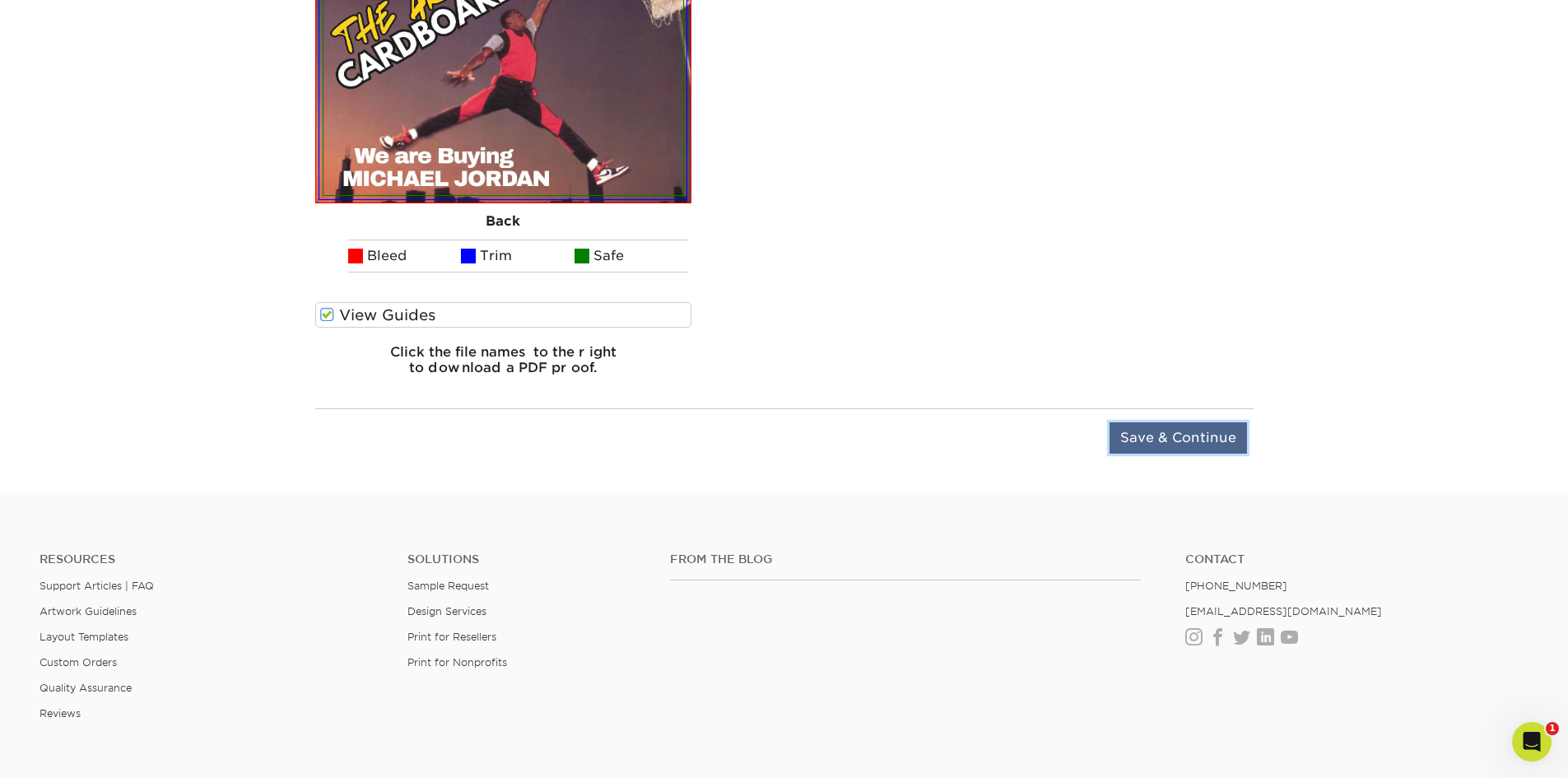
click at [1208, 443] on input "Save & Continue" at bounding box center [1178, 437] width 137 height 31
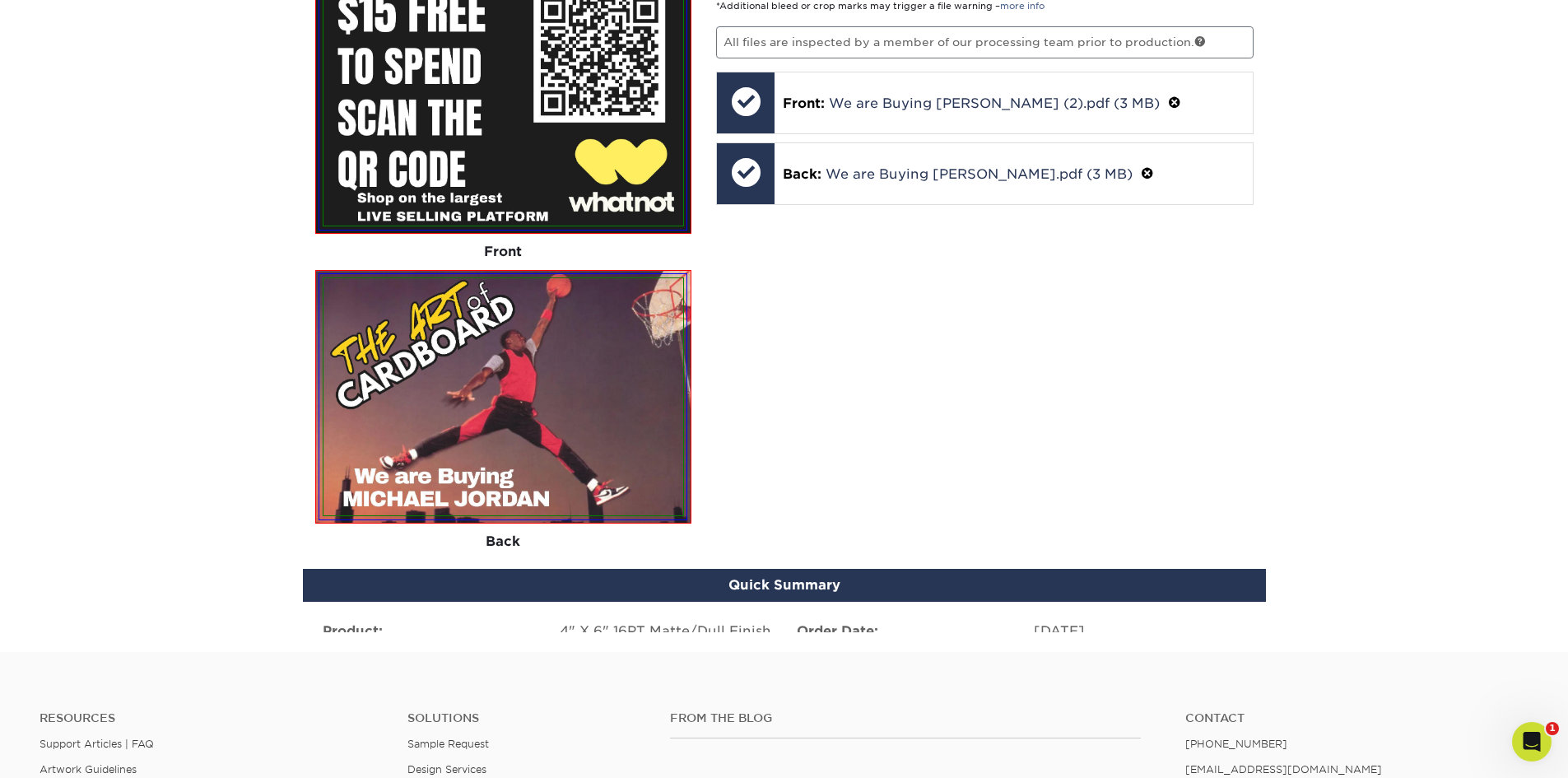
scroll to position [1104, 0]
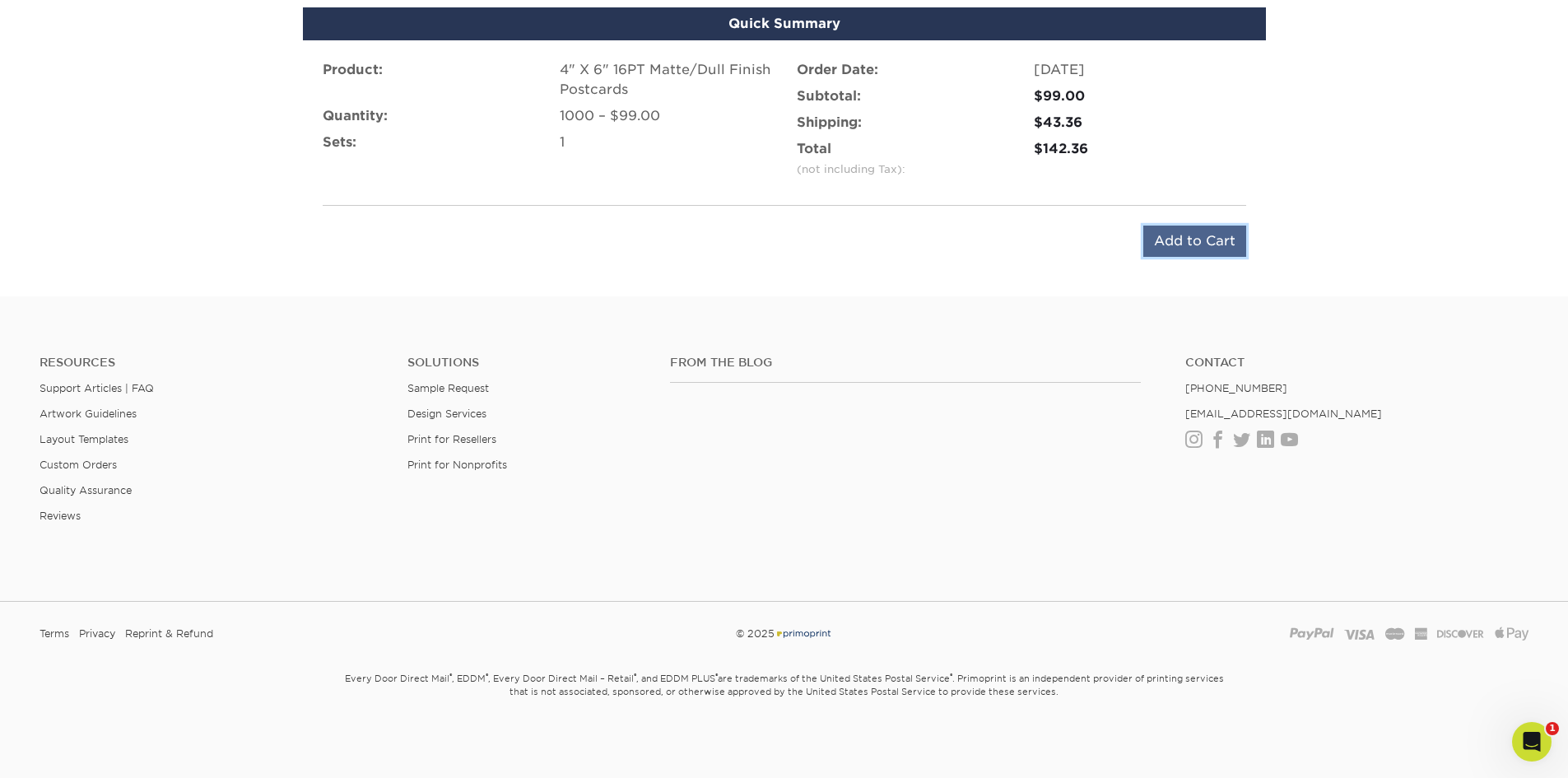
click at [1207, 244] on input "Add to Cart" at bounding box center [1195, 241] width 103 height 31
